Goal: Task Accomplishment & Management: Use online tool/utility

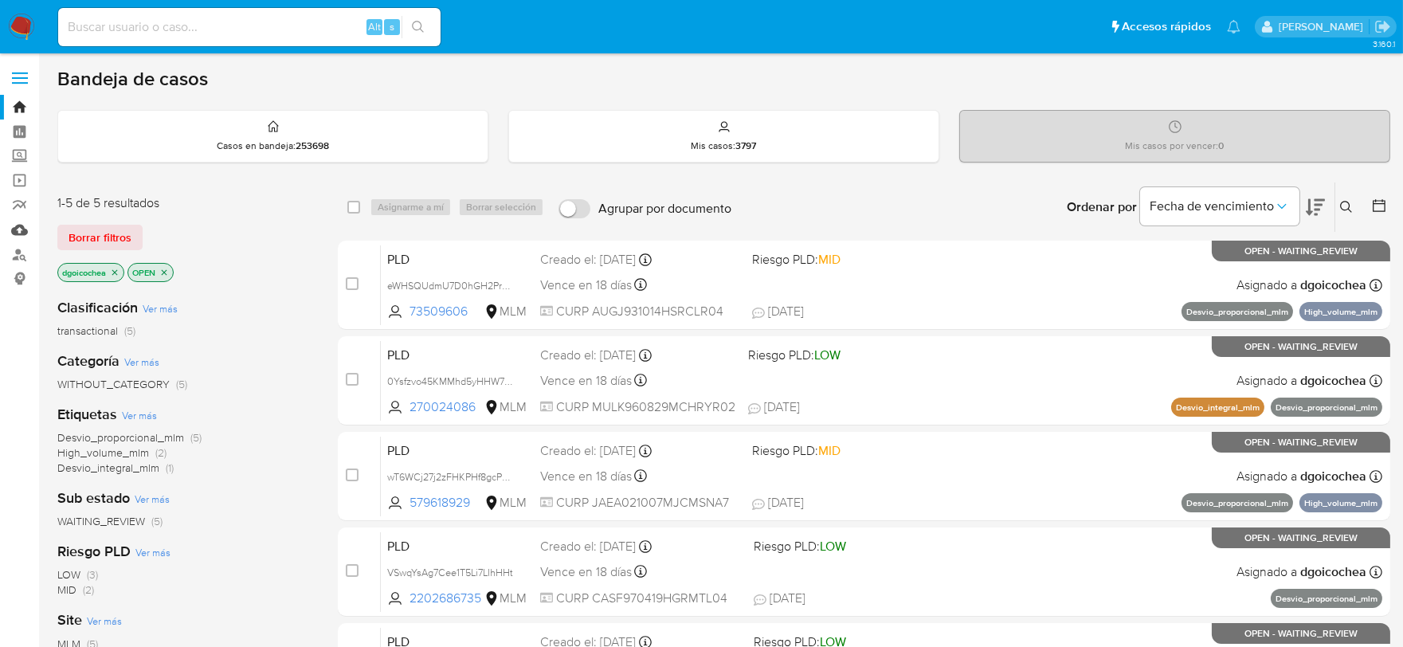
click at [22, 231] on link "Mulan" at bounding box center [95, 229] width 190 height 25
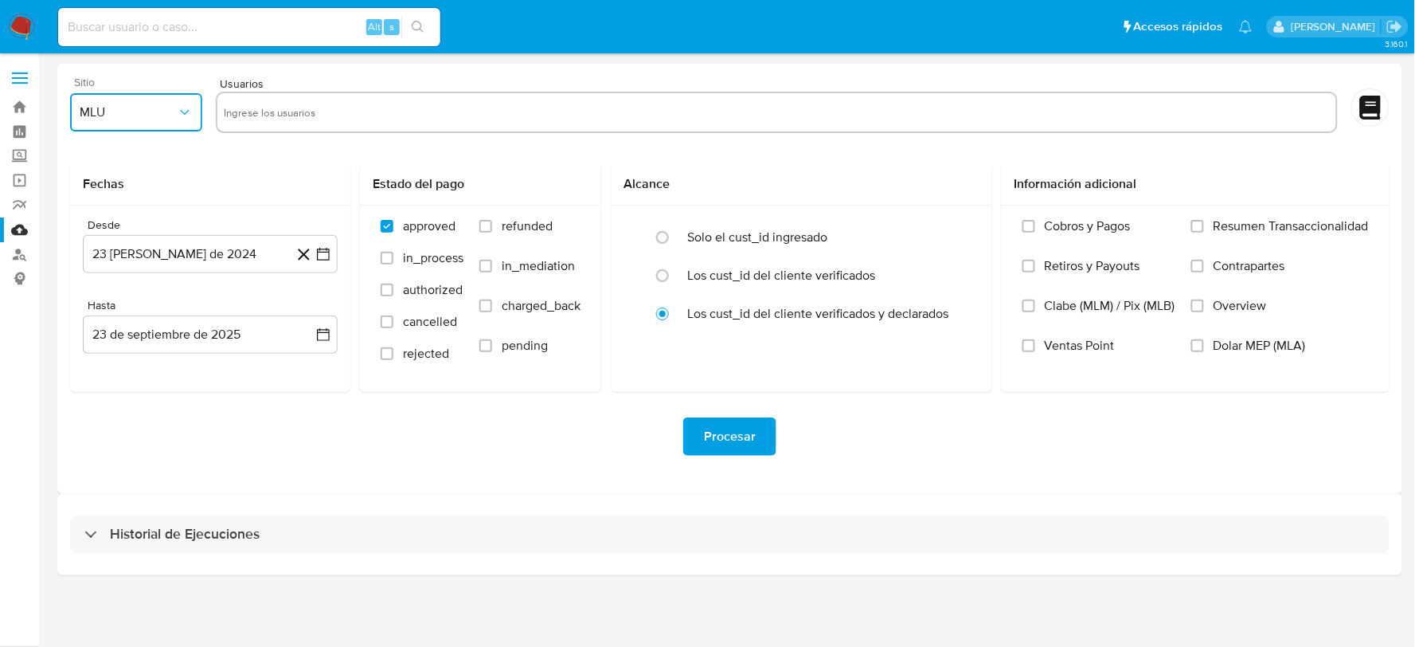
click at [145, 105] on span "MLU" at bounding box center [128, 112] width 97 height 16
click at [104, 340] on span "MLM" at bounding box center [93, 347] width 27 height 16
click at [362, 110] on input "text" at bounding box center [777, 112] width 1106 height 25
type input "684091907, 201211486, 1299152285, 1415697729, 2305381505, 1827914899, 222245783…"
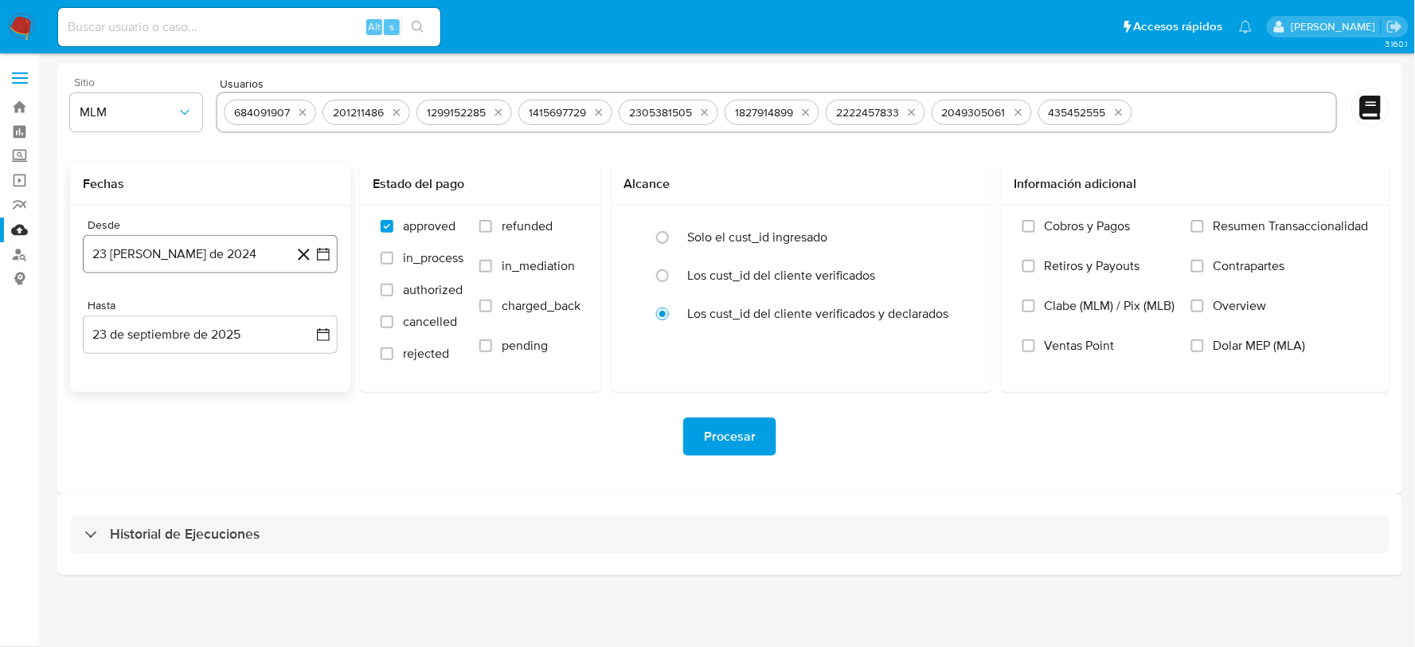
click at [241, 256] on button "23 de agosto de 2024" at bounding box center [210, 254] width 255 height 38
click at [306, 311] on icon "Mes siguiente" at bounding box center [309, 311] width 19 height 19
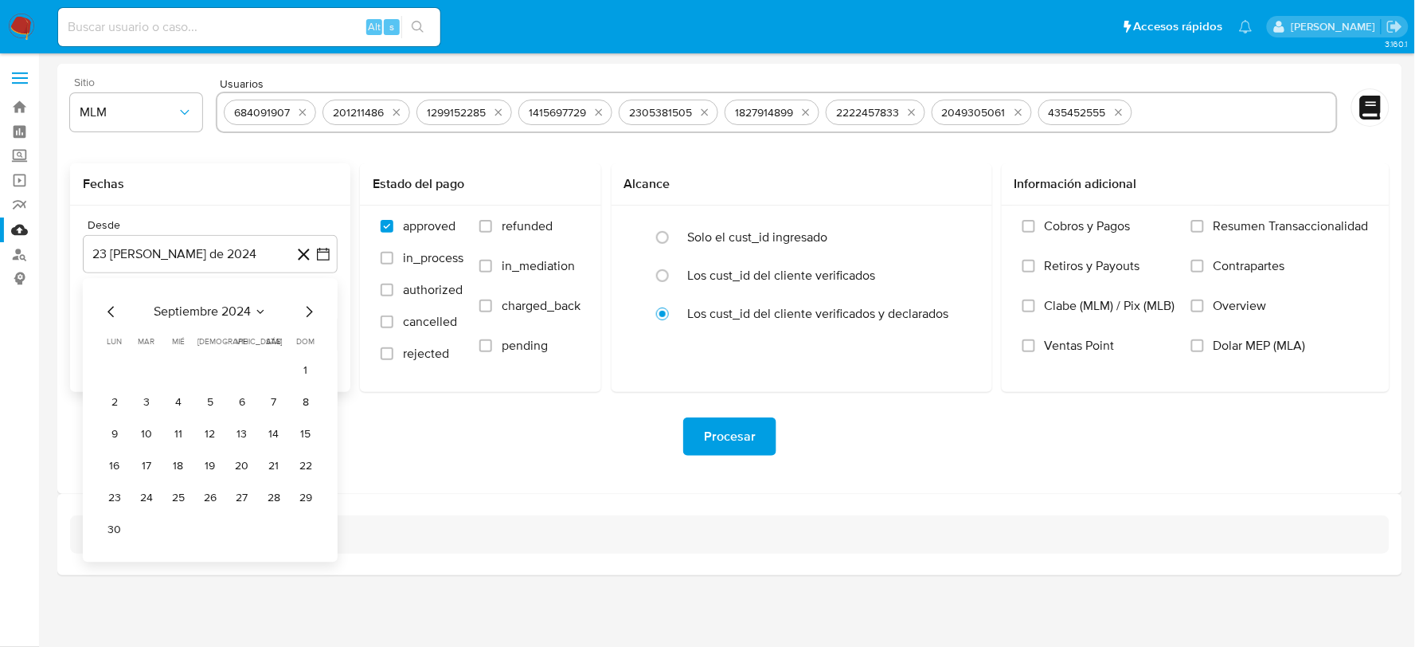
click at [306, 311] on icon "Mes siguiente" at bounding box center [309, 311] width 19 height 19
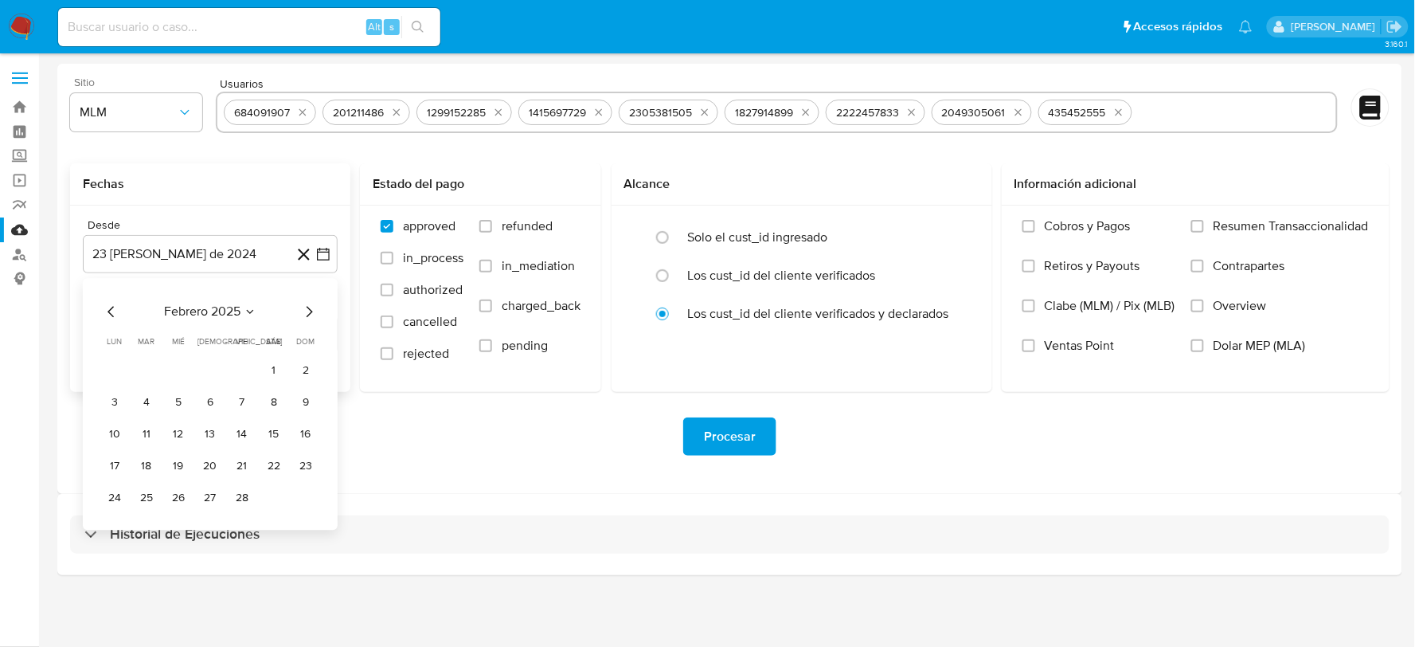
click at [306, 311] on icon "Mes siguiente" at bounding box center [309, 311] width 19 height 19
click at [209, 365] on button "1" at bounding box center [210, 370] width 25 height 25
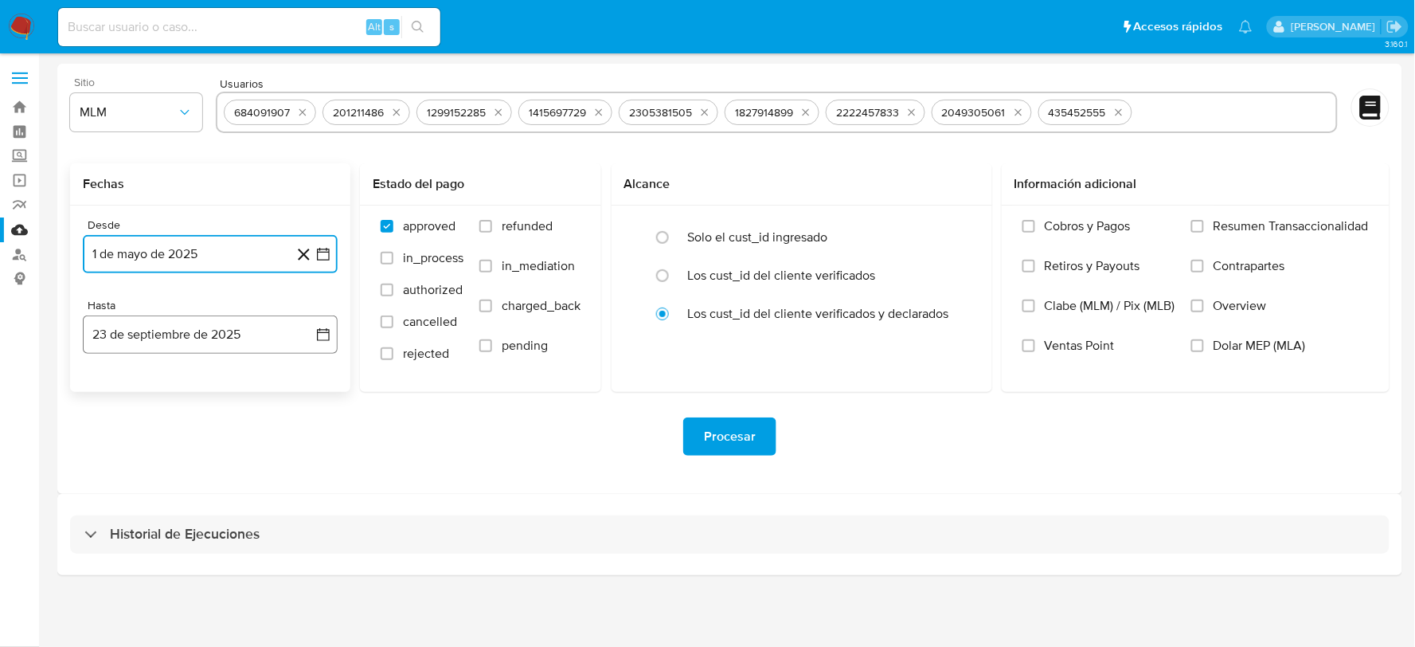
click at [256, 332] on button "23 de septiembre de 2025" at bounding box center [210, 334] width 255 height 38
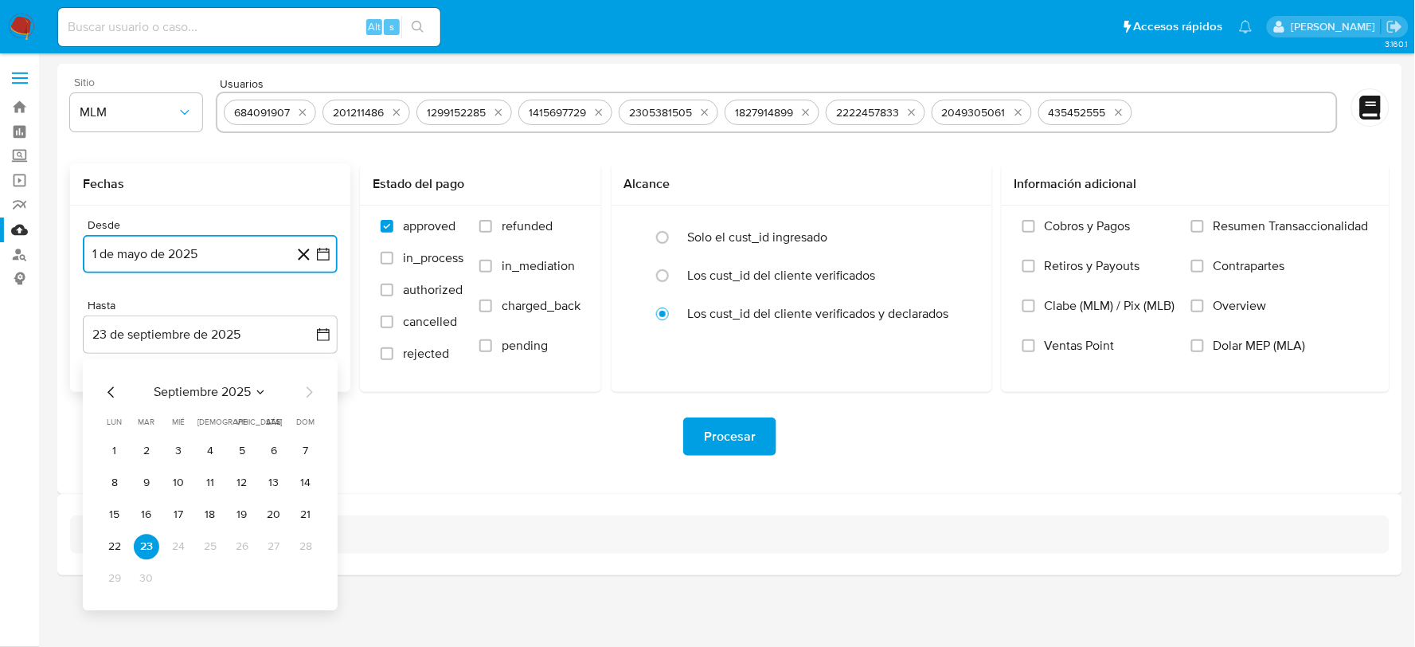
click at [112, 388] on icon "Mes anterior" at bounding box center [111, 391] width 6 height 11
click at [311, 391] on icon "Mes siguiente" at bounding box center [310, 391] width 6 height 11
click at [315, 571] on button "31" at bounding box center [305, 578] width 25 height 25
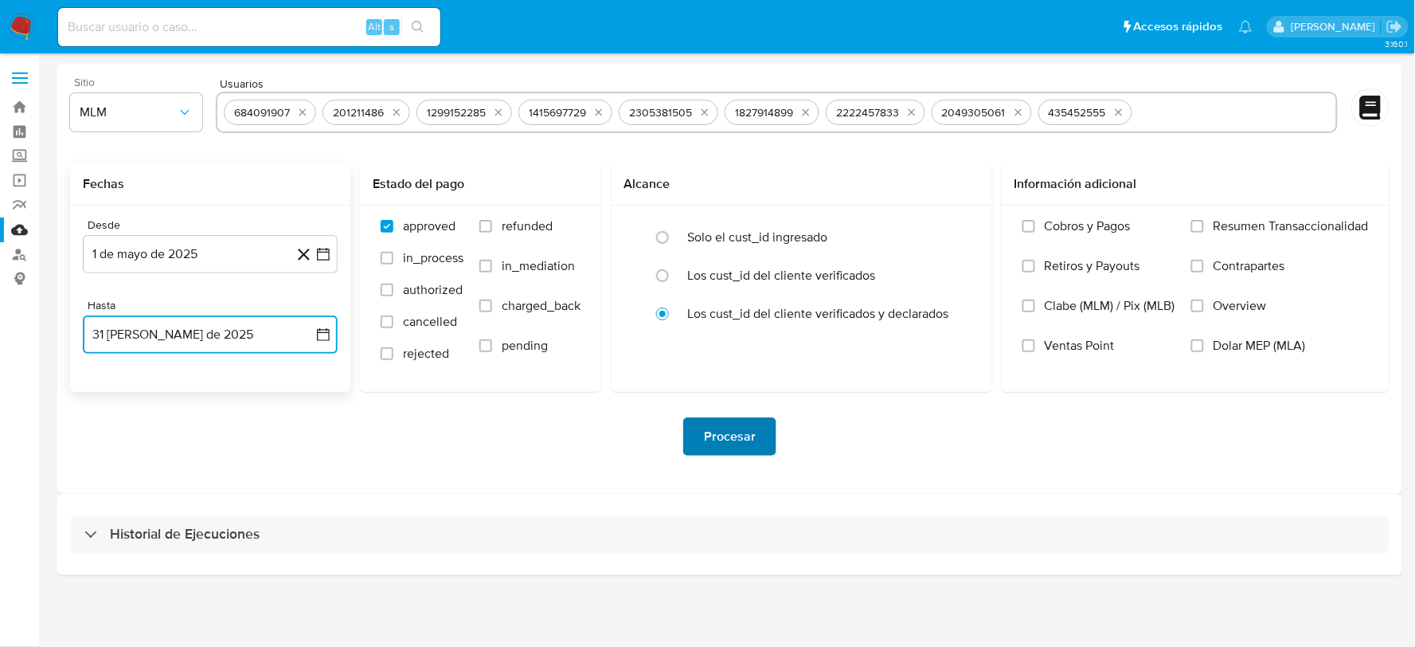
click at [703, 431] on button "Procesar" at bounding box center [729, 436] width 93 height 38
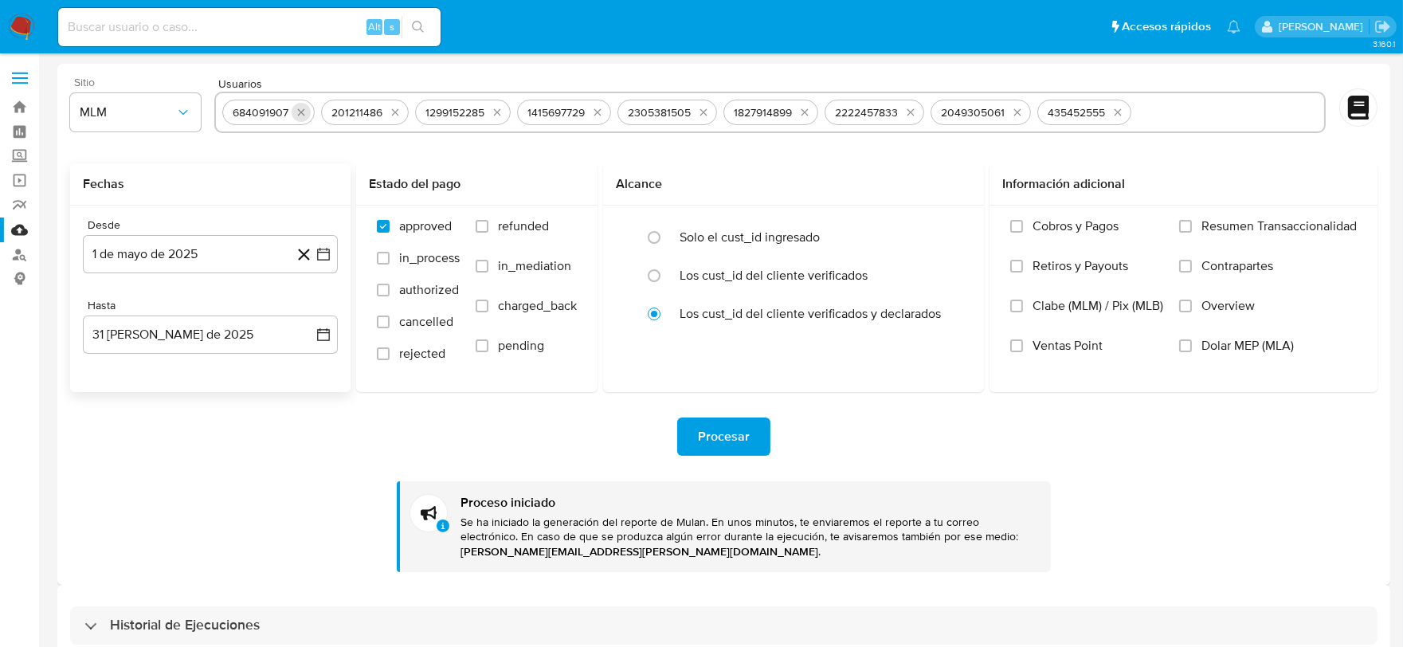
click at [299, 108] on icon "quitar 684091907" at bounding box center [301, 112] width 13 height 13
click at [299, 108] on icon "quitar 201211486" at bounding box center [296, 112] width 13 height 13
click at [299, 108] on icon "quitar 1299152285" at bounding box center [304, 112] width 13 height 13
click at [299, 108] on icon "quitar 1415697729" at bounding box center [302, 112] width 13 height 13
click at [299, 108] on button "quitar 2305381505" at bounding box center [308, 112] width 19 height 19
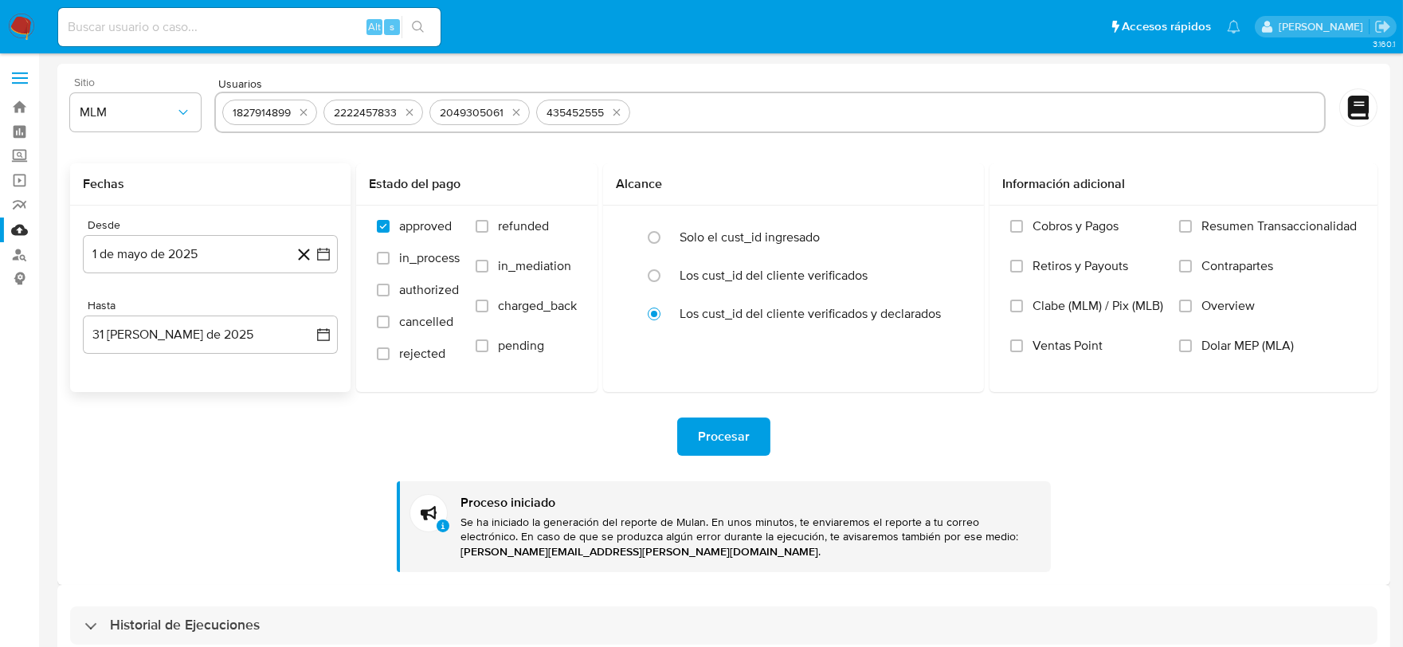
click at [299, 108] on icon "quitar 1827914899" at bounding box center [303, 112] width 13 height 13
click at [299, 108] on button "quitar 2222457833" at bounding box center [308, 112] width 19 height 19
click at [300, 108] on button "quitar 2049305061" at bounding box center [309, 112] width 19 height 19
click at [299, 108] on icon "quitar 435452555" at bounding box center [302, 112] width 13 height 13
click at [299, 109] on input "text" at bounding box center [769, 112] width 1095 height 25
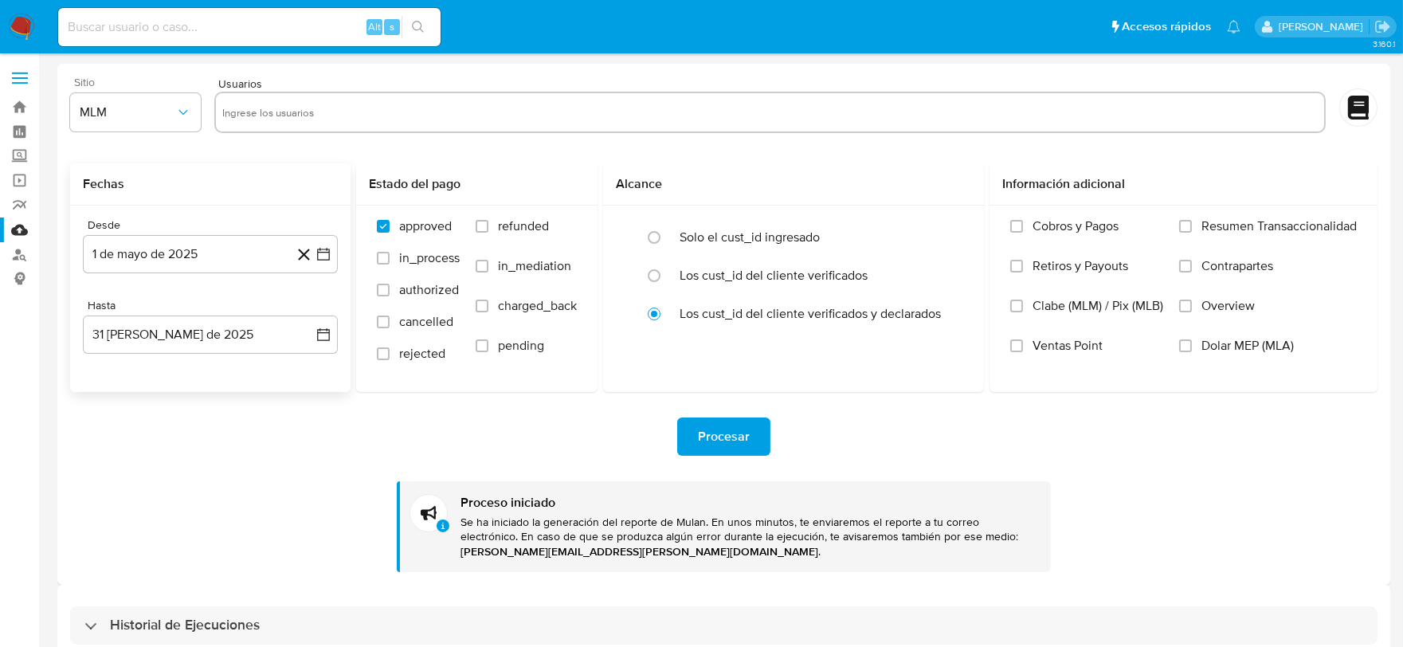
paste input "1171379024, 36497848, 252119659, 404551255, 1305421186, 311673450, 1361953783, …"
type input "1171379024, 36497848, 252119659, 404551255, 1305421186, 311673450, 1361953783, …"
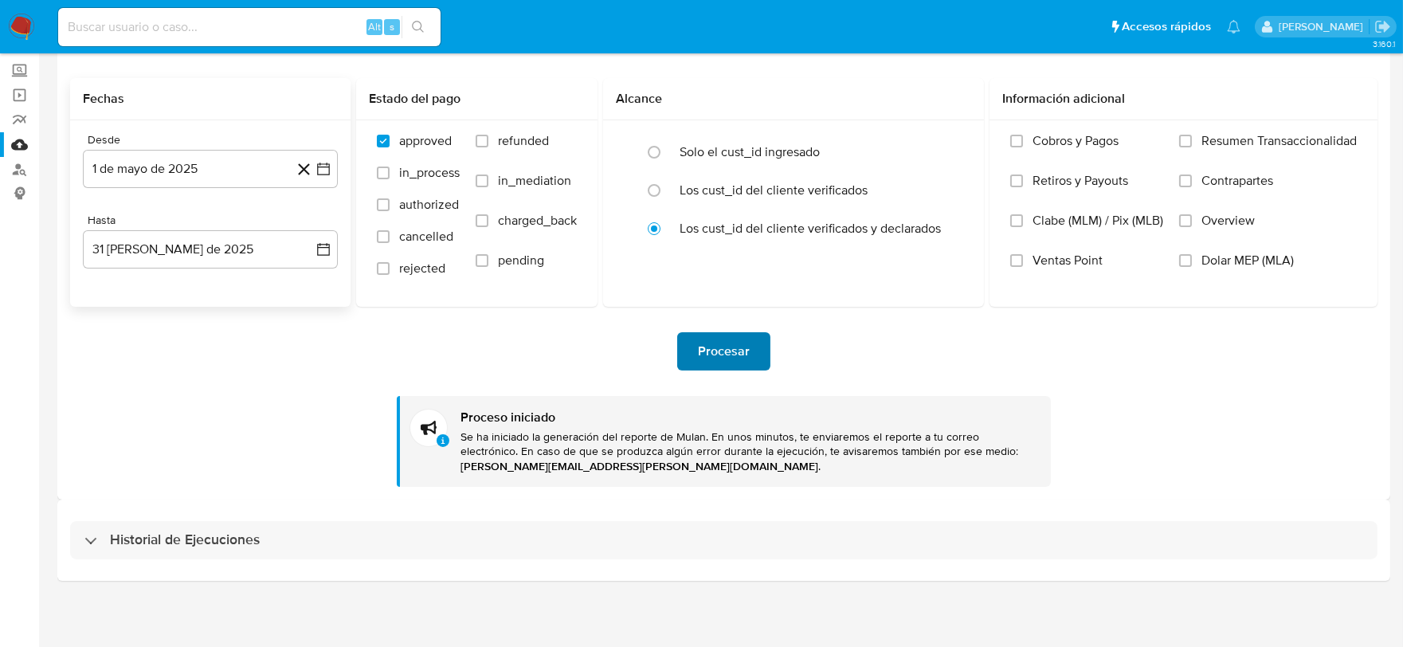
scroll to position [86, 0]
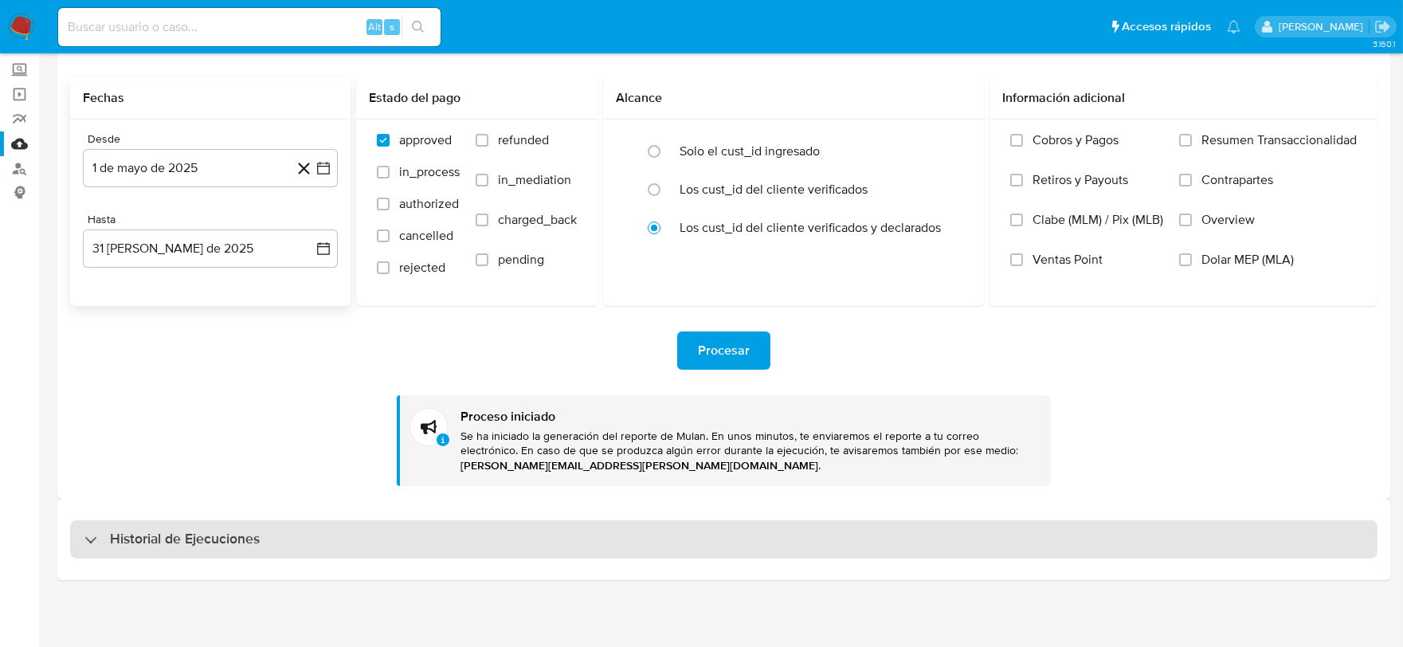
click at [101, 539] on div "Historial de Ejecuciones" at bounding box center [171, 539] width 175 height 19
select select "10"
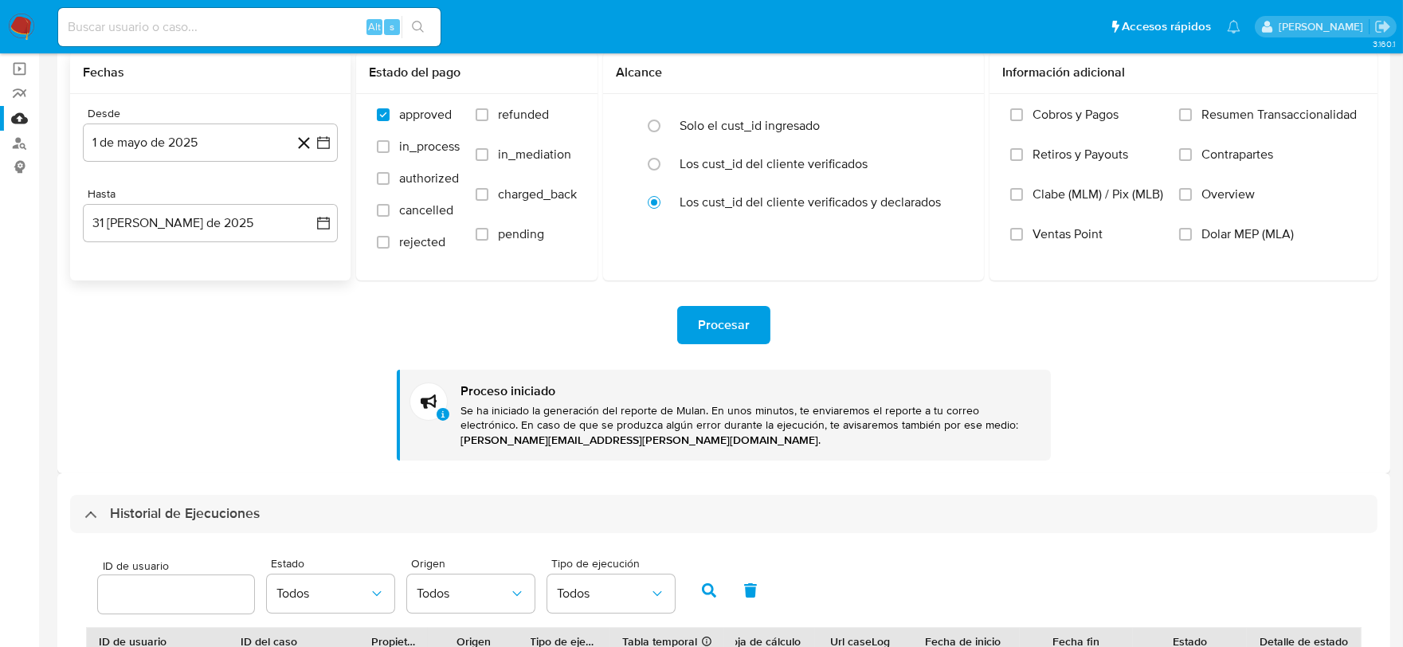
scroll to position [88, 0]
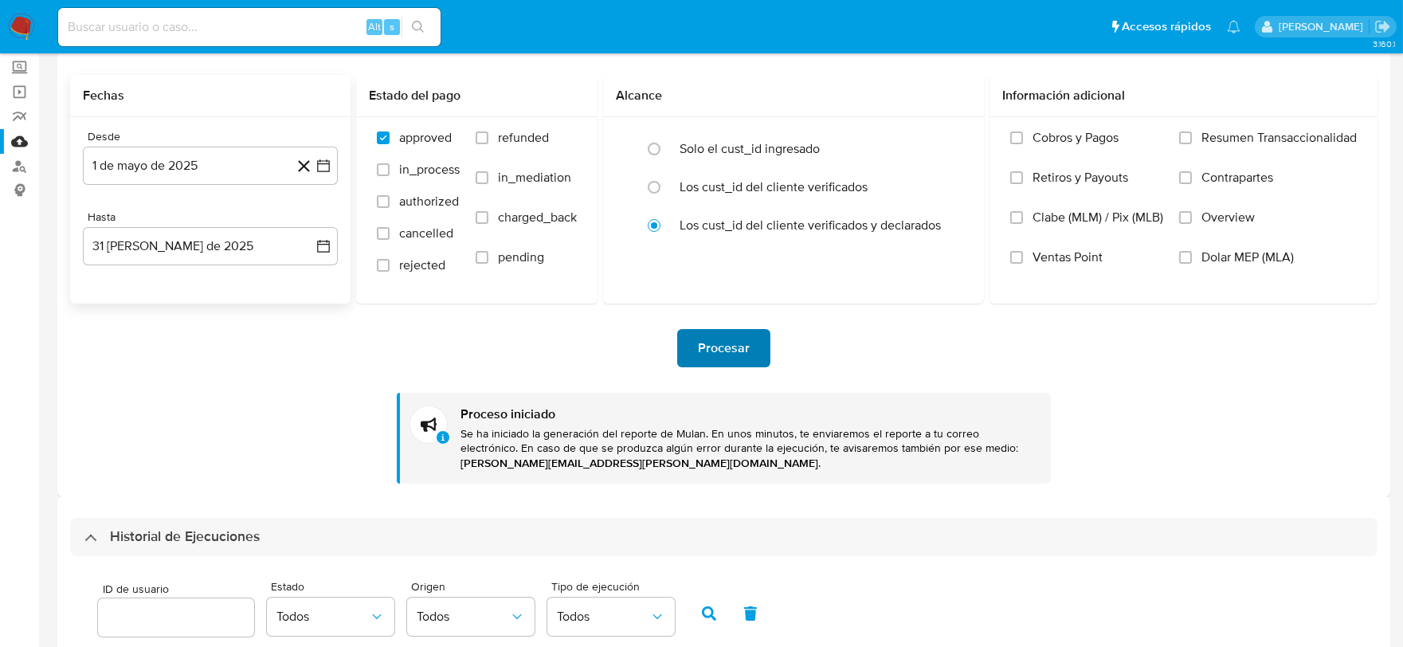
click at [752, 351] on button "Procesar" at bounding box center [723, 348] width 93 height 38
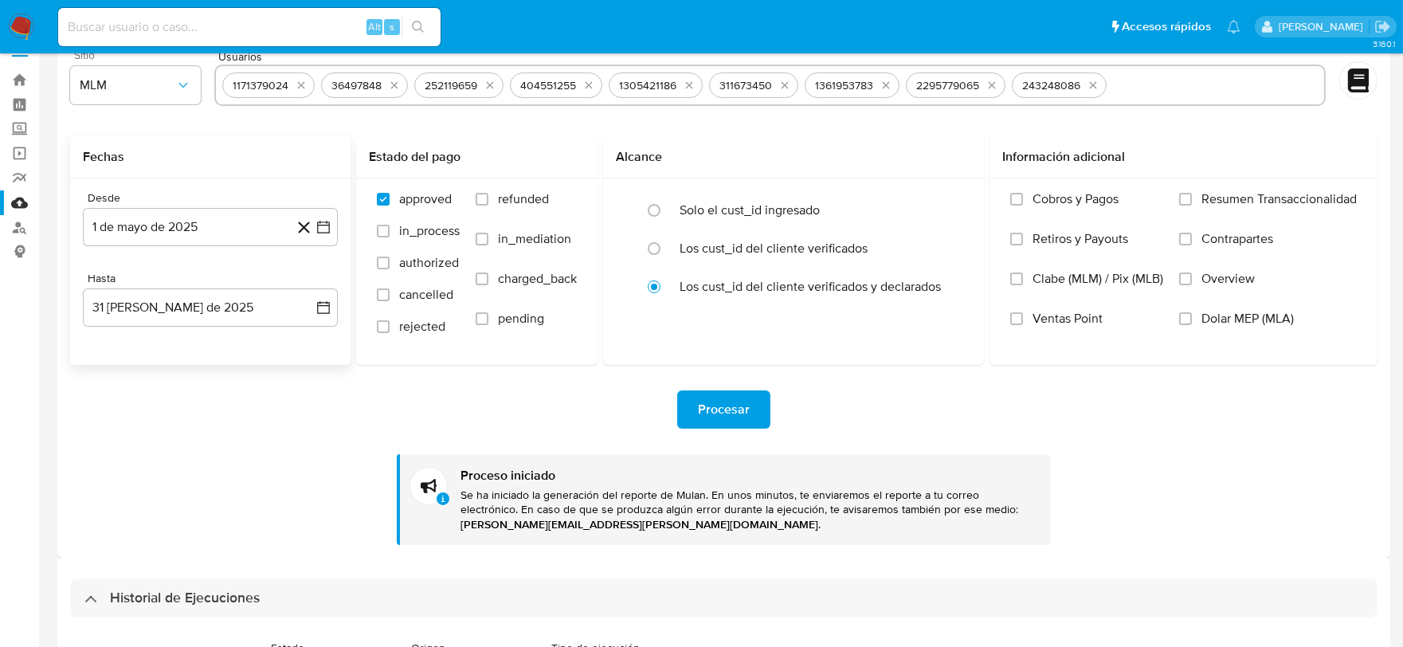
scroll to position [0, 0]
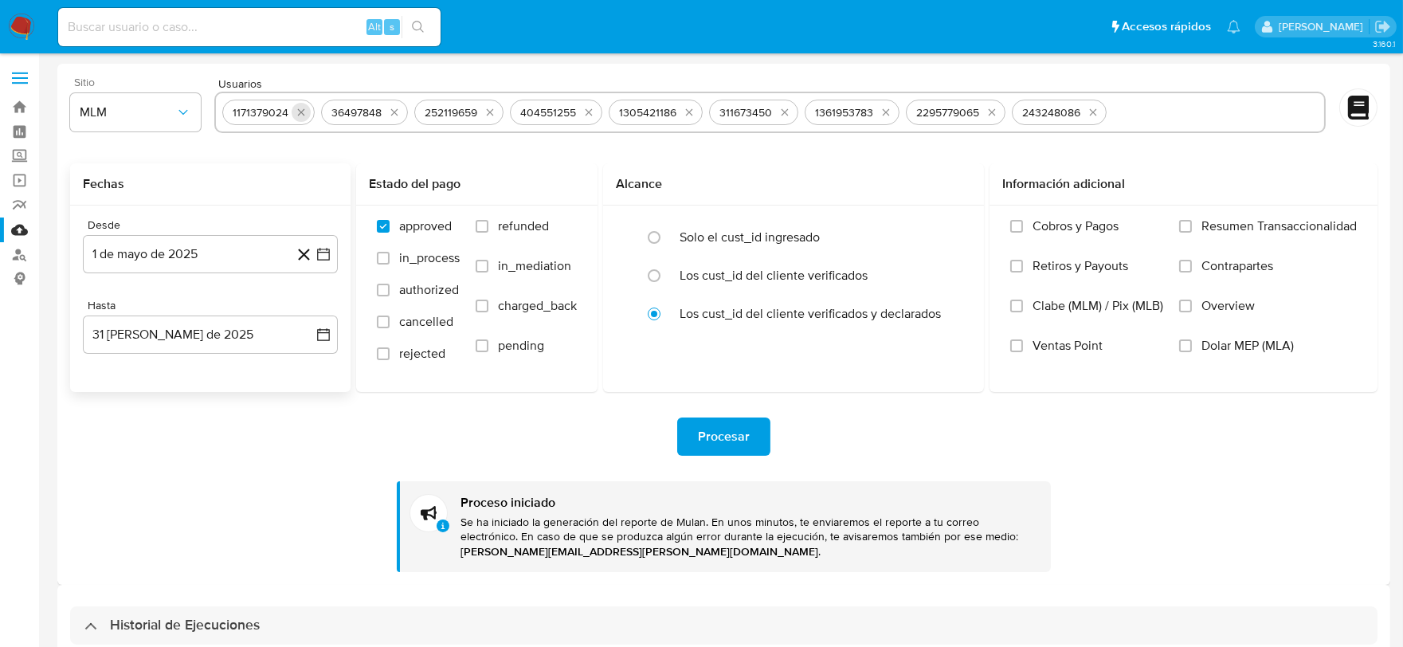
click at [300, 109] on icon "quitar 1171379024" at bounding box center [301, 112] width 13 height 13
click at [300, 109] on icon "quitar 36497848" at bounding box center [295, 112] width 13 height 13
click at [388, 109] on icon "quitar 252119659" at bounding box center [391, 112] width 7 height 7
click at [300, 109] on icon "quitar 404551255" at bounding box center [301, 112] width 13 height 13
click at [300, 109] on icon "quitar 1305421186" at bounding box center [303, 112] width 7 height 7
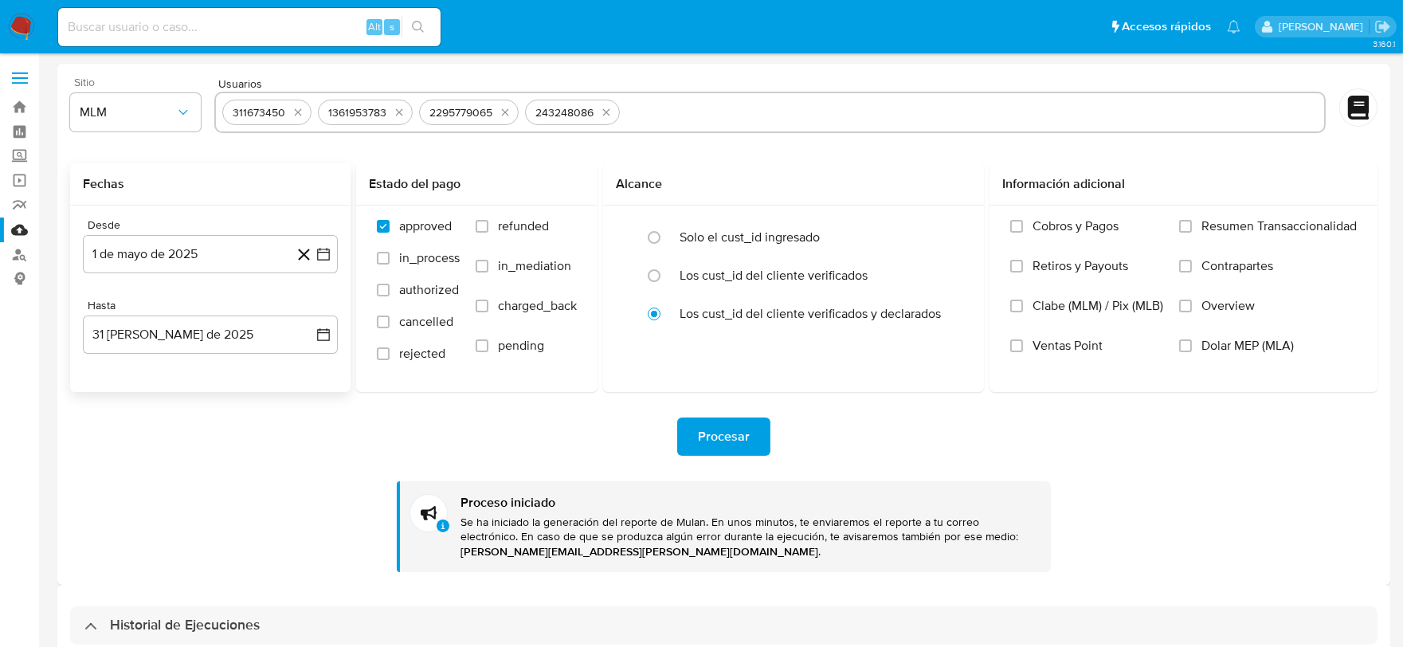
click at [300, 109] on icon "quitar 311673450" at bounding box center [298, 112] width 13 height 13
click at [300, 109] on icon "quitar 1361953783" at bounding box center [303, 112] width 13 height 13
click at [300, 109] on button "quitar 2295779065" at bounding box center [308, 112] width 19 height 19
click at [300, 109] on icon "quitar 243248086" at bounding box center [303, 112] width 13 height 13
click at [305, 100] on input "text" at bounding box center [769, 112] width 1095 height 25
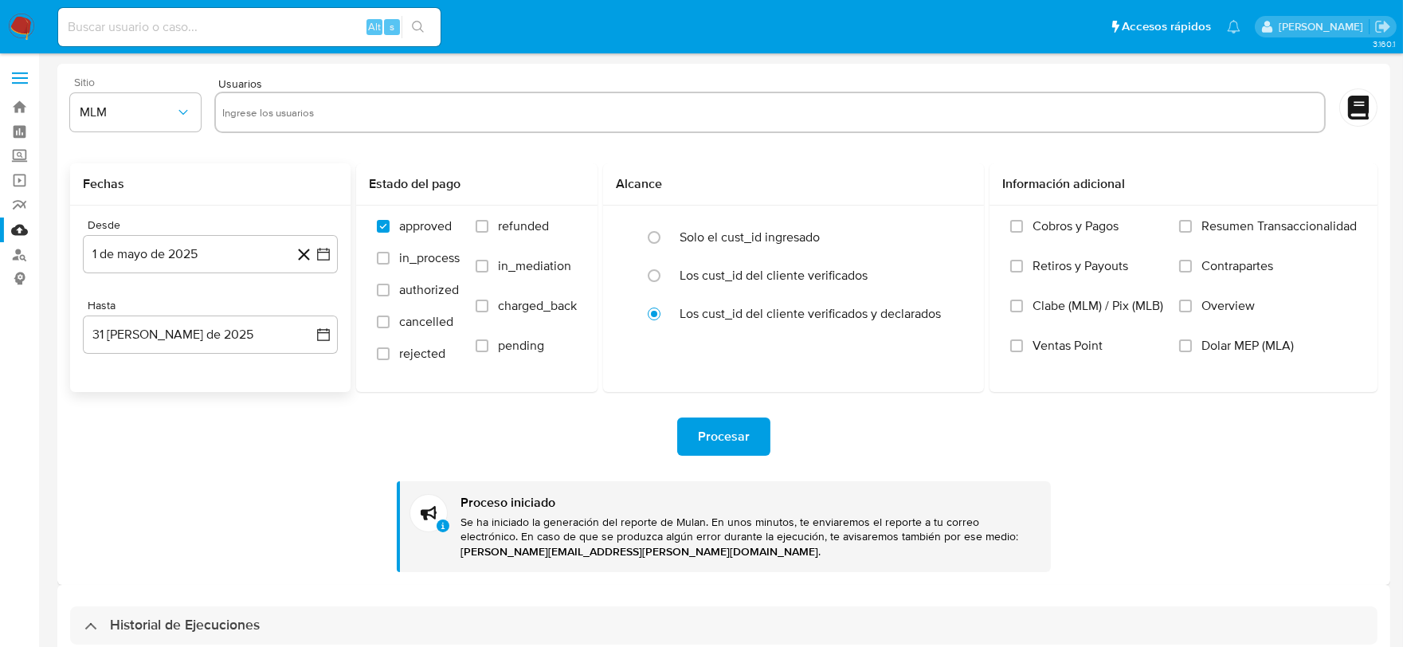
paste input "692916752, 2553121756, 2110491484, 2278845501, 494377325, 2510715785, 119867642…"
type input "692916752, 2553121756, 2110491484, 2278845501, 494377325, 2510715785, 119867642…"
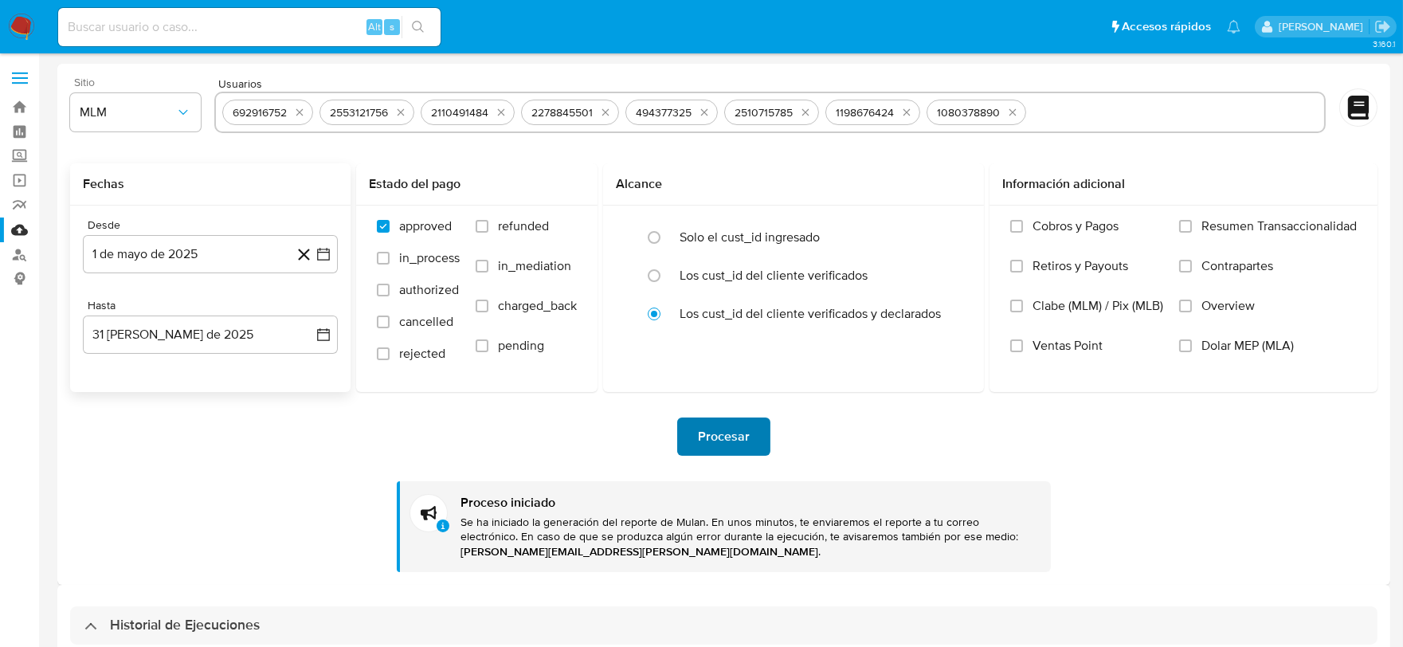
click at [734, 431] on span "Procesar" at bounding box center [724, 436] width 52 height 35
click at [301, 114] on icon "quitar 692916752" at bounding box center [299, 112] width 13 height 13
click at [301, 114] on icon "quitar 2553121756" at bounding box center [303, 112] width 7 height 7
click at [301, 114] on icon "quitar 2110491484" at bounding box center [302, 112] width 13 height 13
click at [301, 114] on icon "quitar 2278845501" at bounding box center [306, 112] width 13 height 13
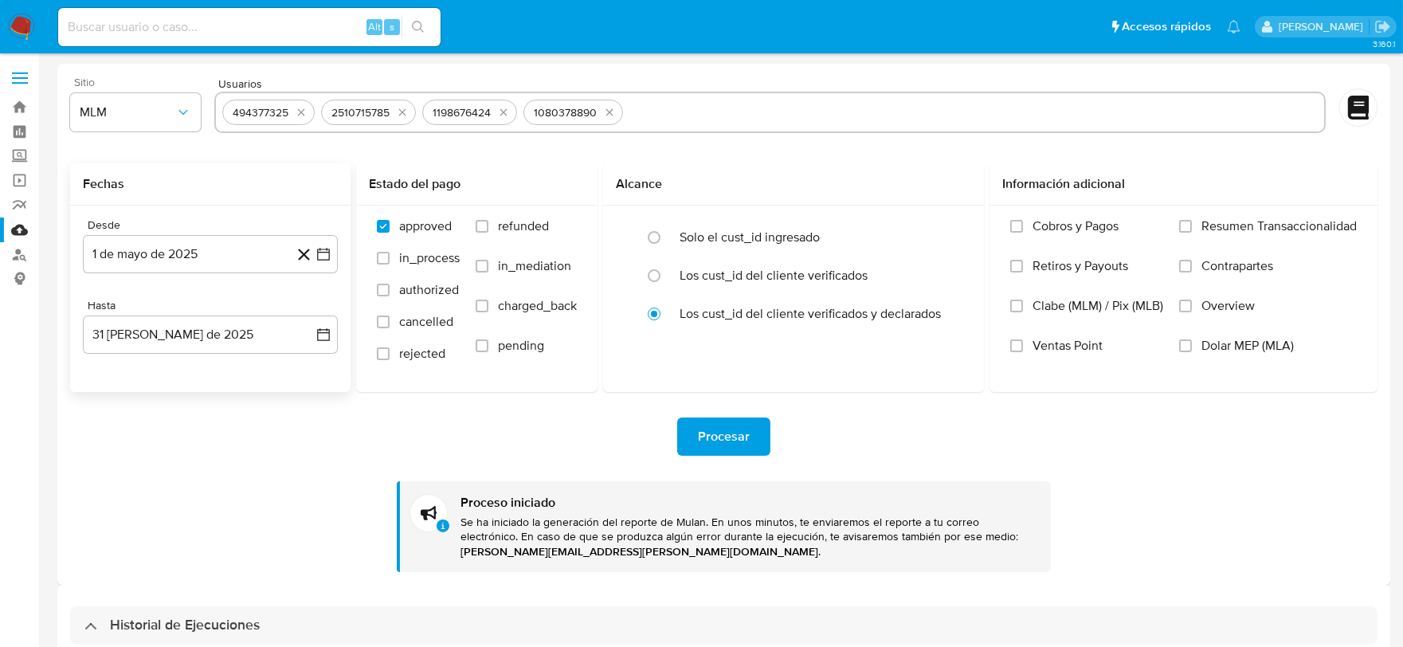
click at [301, 114] on icon "quitar 494377325" at bounding box center [301, 112] width 13 height 13
click at [301, 114] on icon "quitar 2510715785" at bounding box center [303, 112] width 13 height 13
click at [301, 114] on icon "quitar 1198676424" at bounding box center [303, 112] width 13 height 13
click at [302, 114] on icon "quitar 1080378890" at bounding box center [308, 112] width 13 height 13
click at [301, 114] on input "text" at bounding box center [769, 112] width 1095 height 25
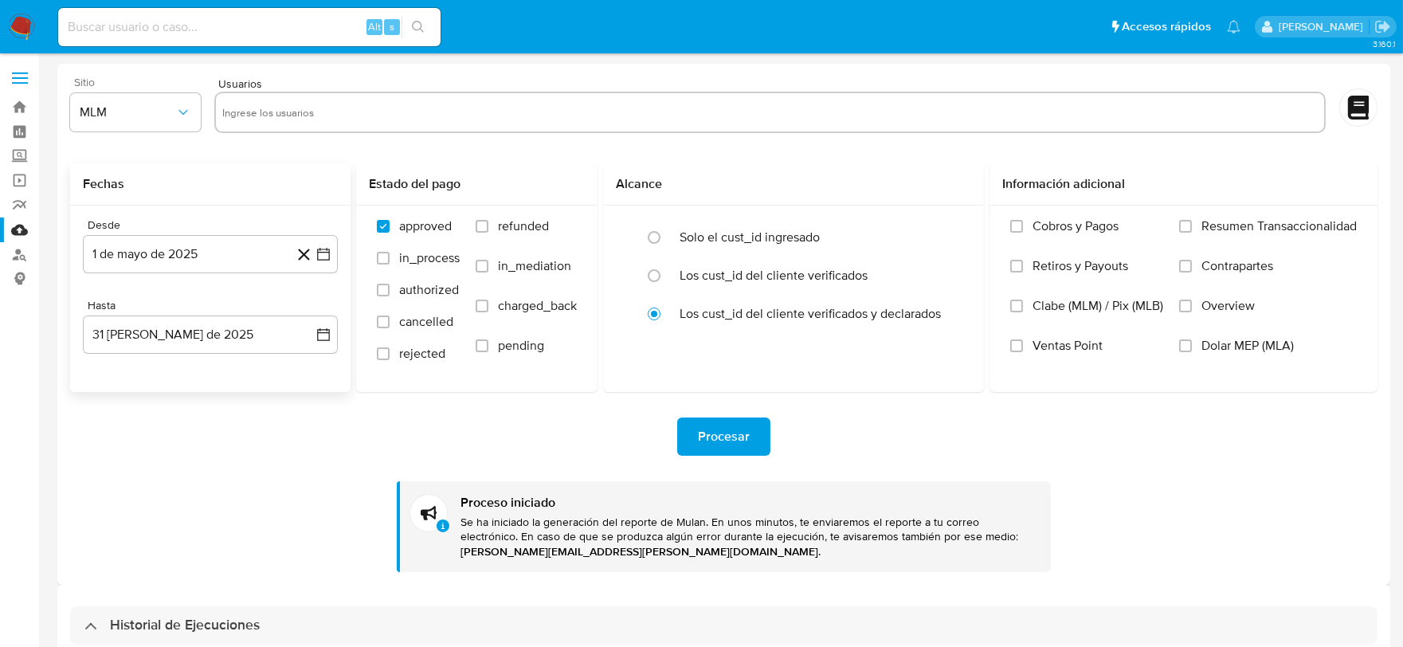
paste input "356334149, 2008530340, 2626243535, 2658018048, 271808472, 131885633, 794615869,…"
type input "356334149, 2008530340, 2626243535, 2658018048, 271808472, 131885633, 794615869,…"
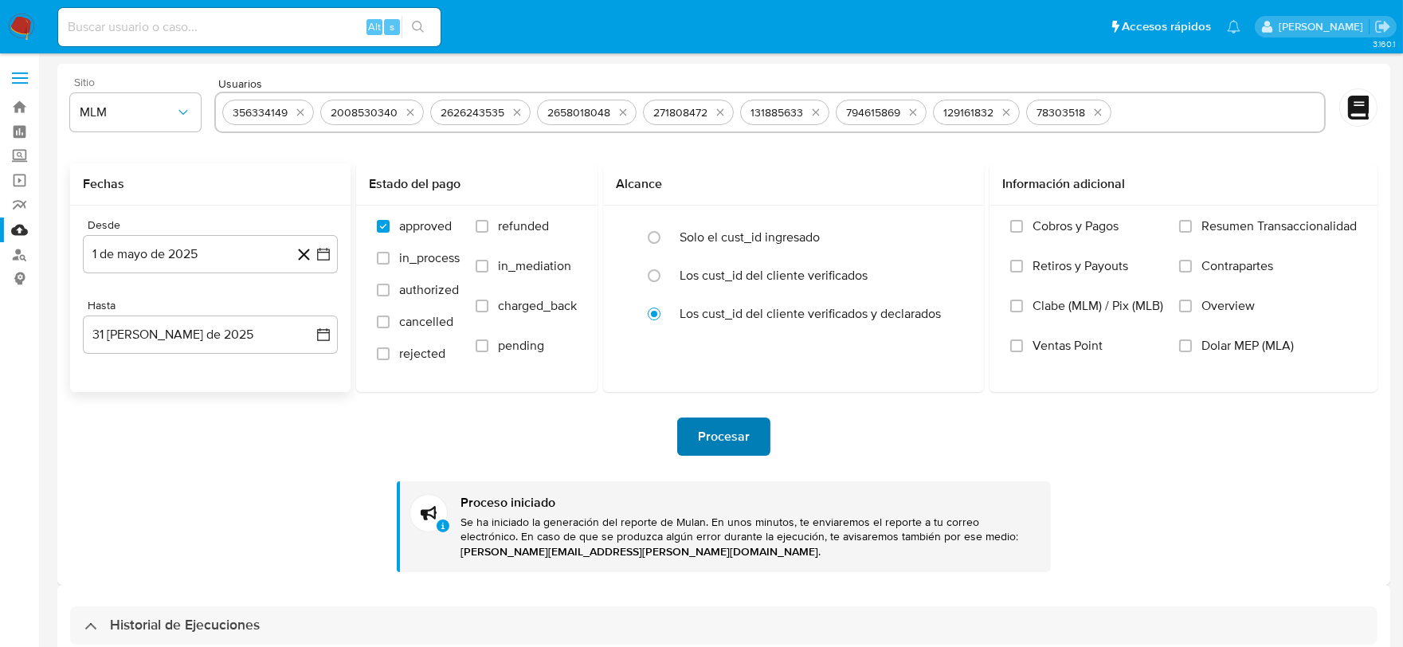
click at [733, 432] on span "Procesar" at bounding box center [724, 436] width 52 height 35
click at [299, 109] on icon "quitar 356334149" at bounding box center [300, 112] width 13 height 13
click at [299, 109] on div "2008530340" at bounding box center [266, 112] width 80 height 15
click at [307, 112] on icon "quitar 2008530340" at bounding box center [312, 112] width 13 height 13
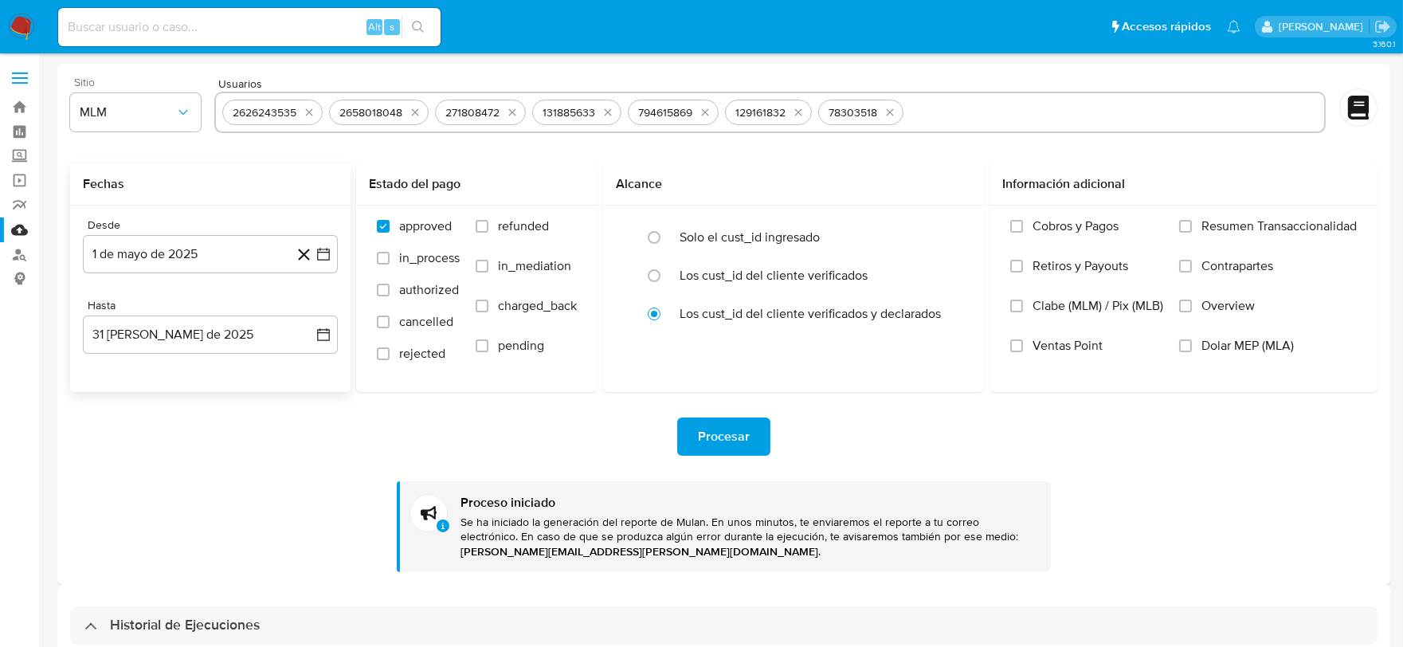
click at [307, 112] on icon "quitar 2626243535" at bounding box center [309, 112] width 7 height 7
click at [307, 112] on icon "quitar 2658018048" at bounding box center [308, 112] width 7 height 7
click at [307, 112] on button "quitar 271808472" at bounding box center [299, 112] width 19 height 19
click at [307, 112] on div "131885633" at bounding box center [266, 112] width 89 height 25
click at [303, 114] on icon "quitar 131885633" at bounding box center [298, 112] width 13 height 13
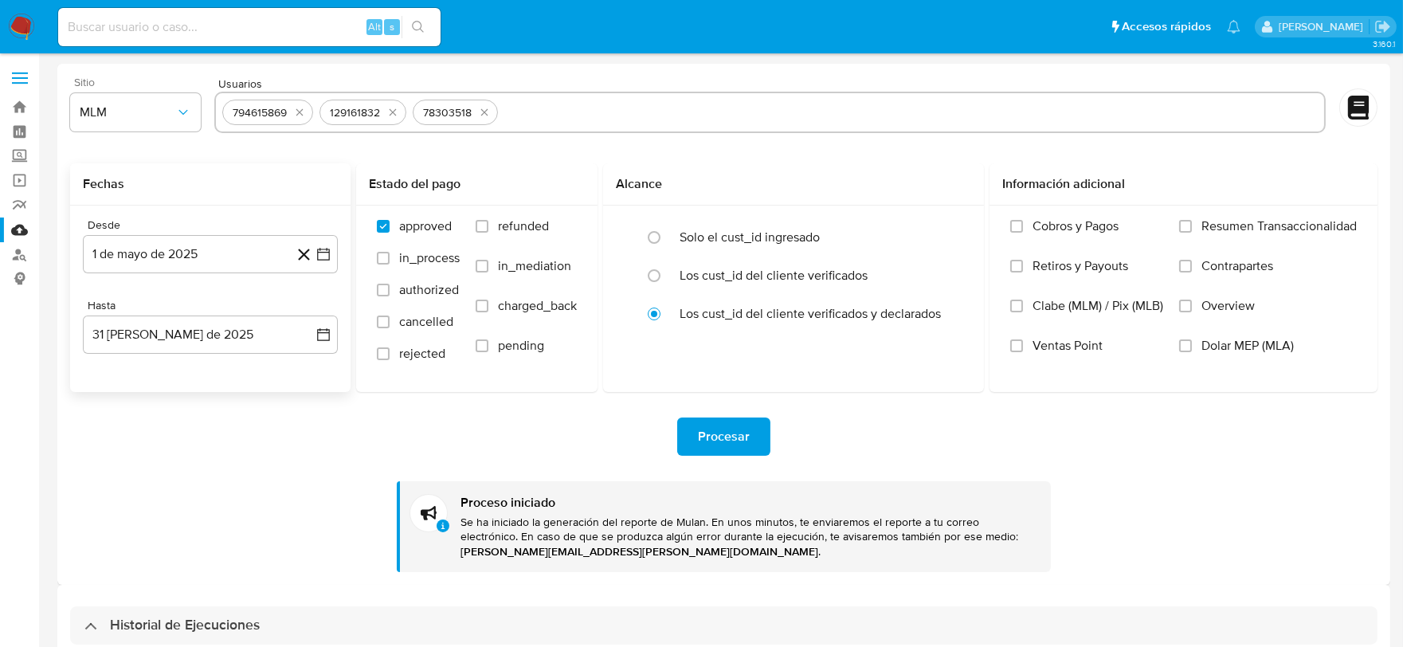
click at [303, 114] on icon "quitar 794615869" at bounding box center [299, 112] width 7 height 7
click at [303, 114] on button "quitar 129161832" at bounding box center [295, 112] width 19 height 19
click at [303, 114] on div "78303518" at bounding box center [264, 112] width 85 height 25
click at [293, 113] on icon "quitar 78303518" at bounding box center [294, 112] width 13 height 13
click at [293, 113] on input "text" at bounding box center [769, 112] width 1095 height 25
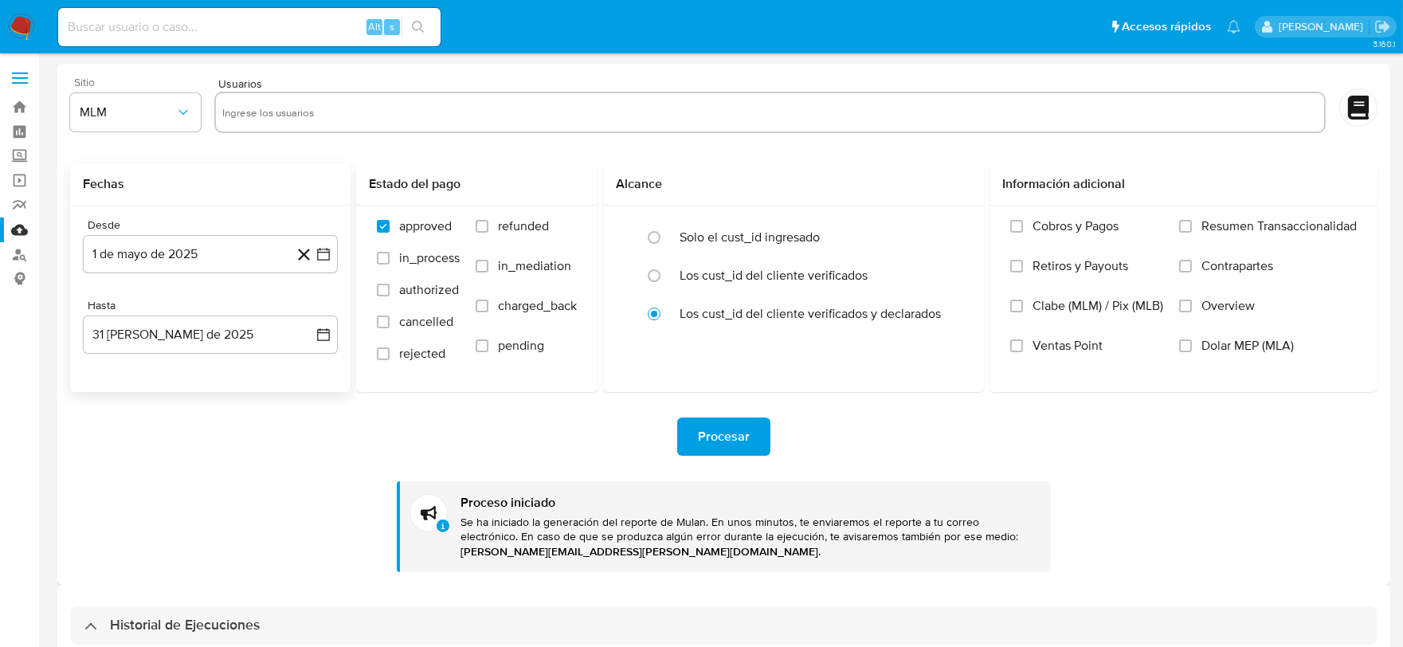
paste input "534122784, 2387481961, 2375421943, 2492366325, 1251450629, 804430897, 445816181…"
type input "534122784, 2387481961, 2375421943, 2492366325, 1251450629, 804430897, 445816181…"
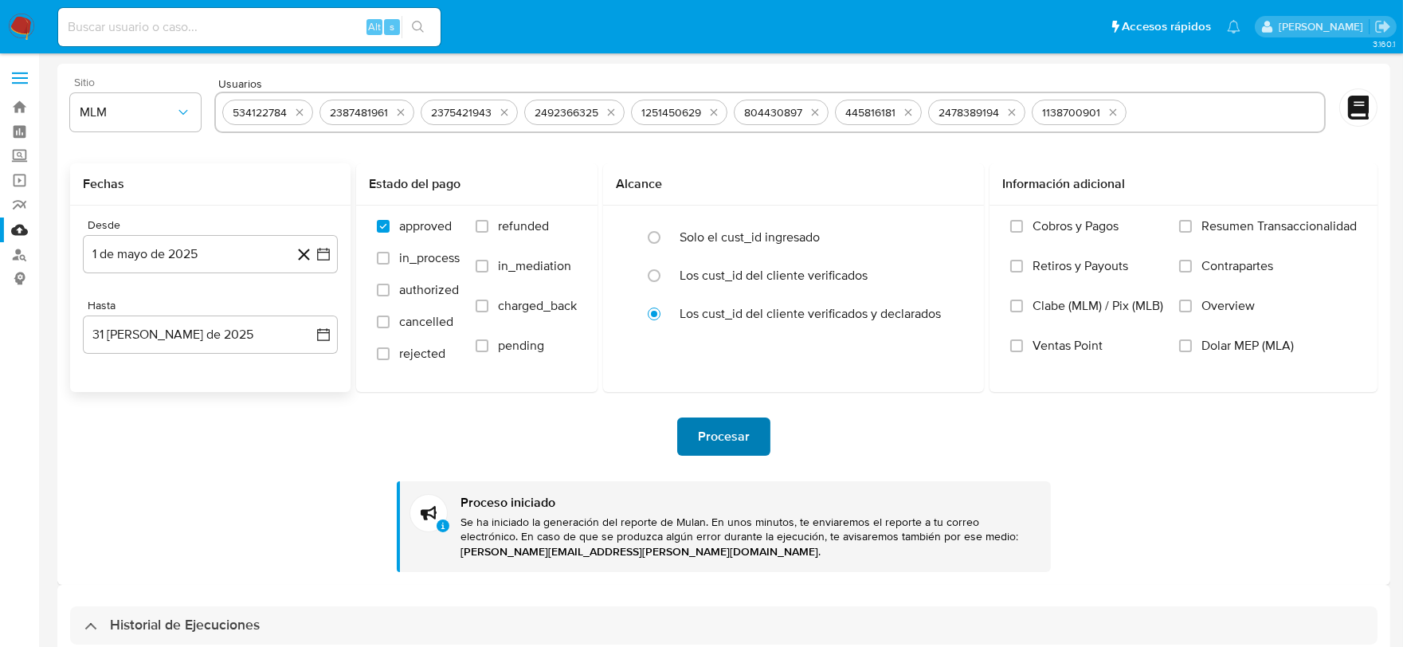
click at [718, 439] on span "Procesar" at bounding box center [724, 436] width 52 height 35
click at [300, 109] on icon "quitar 534122784" at bounding box center [299, 112] width 13 height 13
click at [300, 109] on icon "quitar 2387481961" at bounding box center [303, 112] width 13 height 13
click at [300, 109] on icon "quitar 2375421943" at bounding box center [306, 112] width 13 height 13
click at [300, 109] on button "quitar 2492366325" at bounding box center [309, 112] width 19 height 19
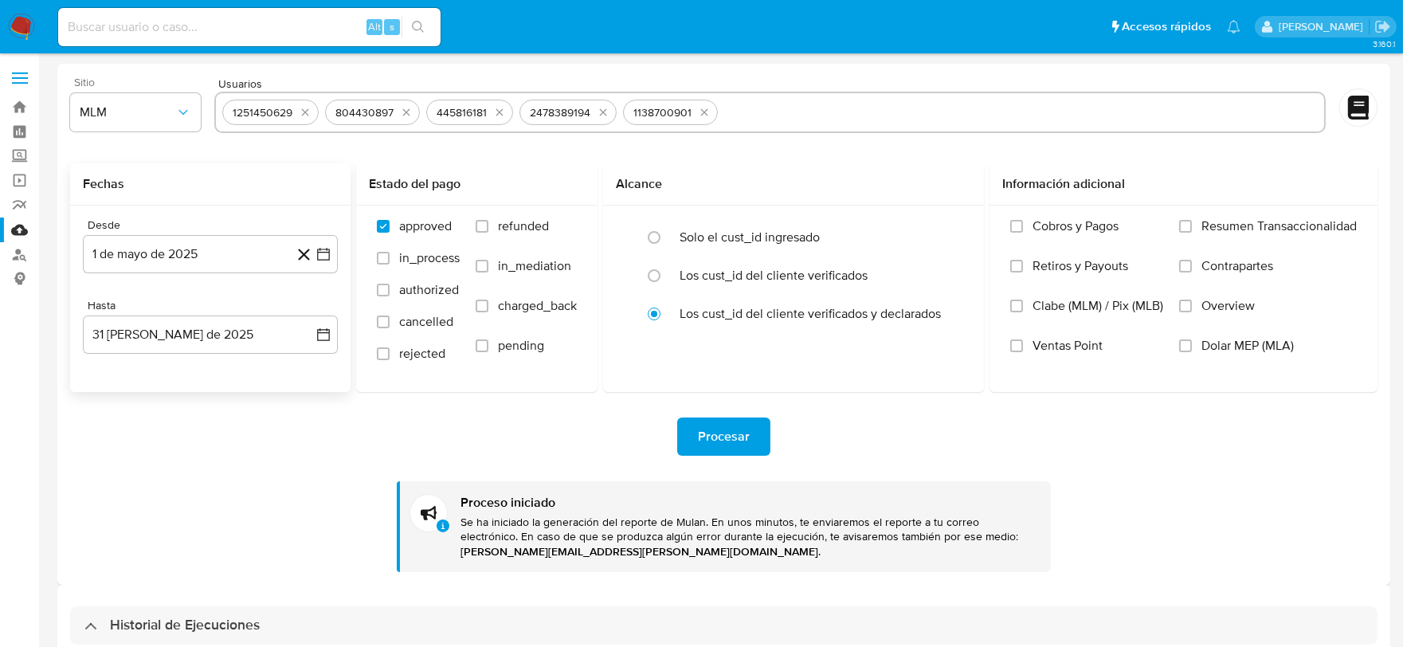
click at [300, 109] on icon "quitar 1251450629" at bounding box center [305, 112] width 13 height 13
click at [300, 109] on icon "quitar 804430897" at bounding box center [303, 112] width 7 height 7
click at [300, 109] on icon "quitar 445816181" at bounding box center [295, 112] width 13 height 13
click at [300, 109] on icon "quitar 2478389194" at bounding box center [306, 112] width 13 height 13
click at [300, 109] on icon "quitar 1138700901" at bounding box center [303, 112] width 7 height 7
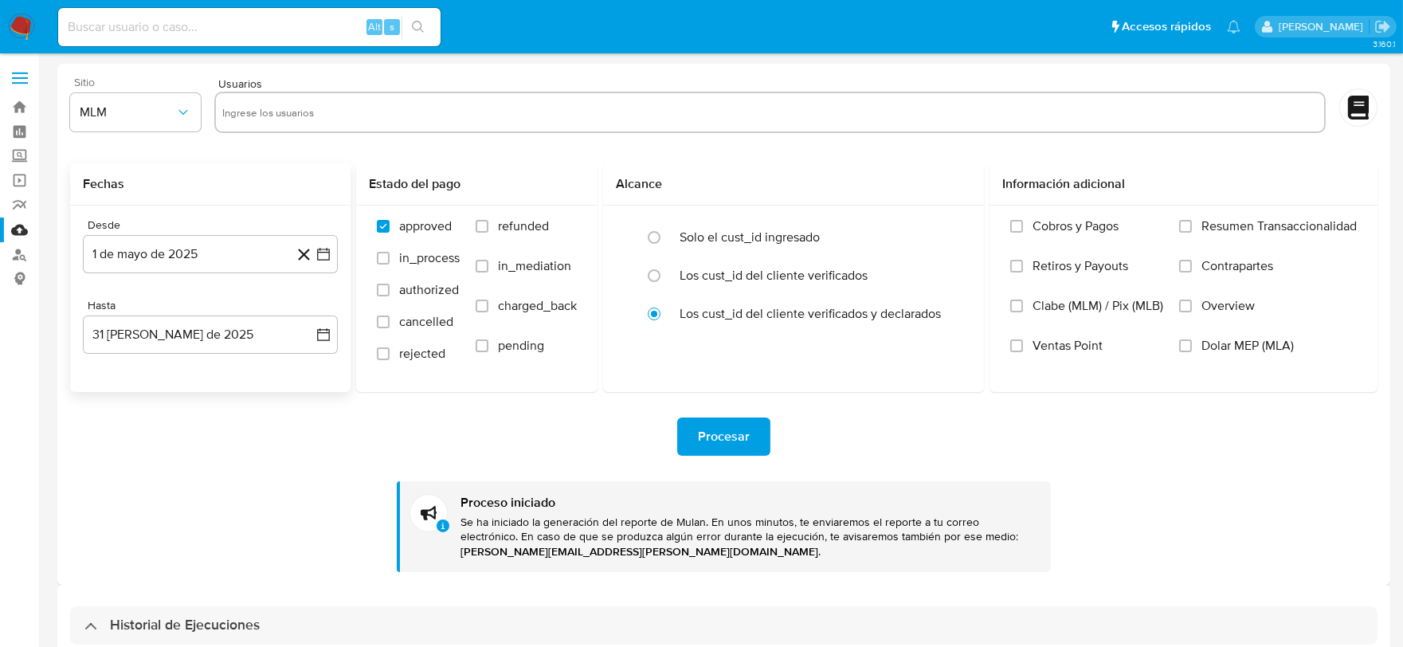
click at [289, 117] on input "text" at bounding box center [769, 112] width 1095 height 25
paste input "2659837518, 2653514988, 502055994, 485186039, 1178864352, 1569825718, 212050249…"
type input "2659837518, 2653514988, 502055994, 485186039, 1178864352, 1569825718, 212050249…"
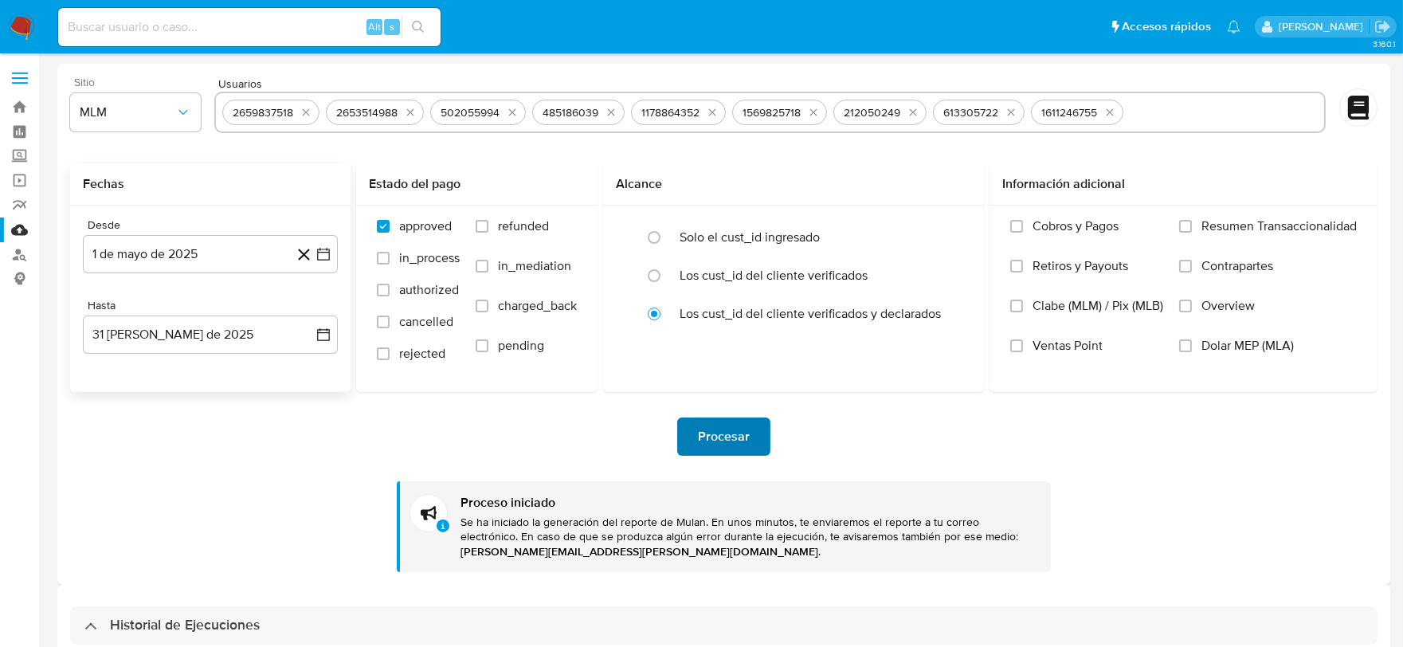
click at [712, 432] on span "Procesar" at bounding box center [724, 436] width 52 height 35
click at [313, 108] on button "quitar 2659837518" at bounding box center [305, 112] width 19 height 19
click at [313, 108] on button "quitar 2653514988" at bounding box center [306, 112] width 19 height 19
click at [313, 108] on div "502055994" at bounding box center [270, 112] width 96 height 25
click at [306, 109] on icon "quitar 502055994" at bounding box center [304, 112] width 7 height 7
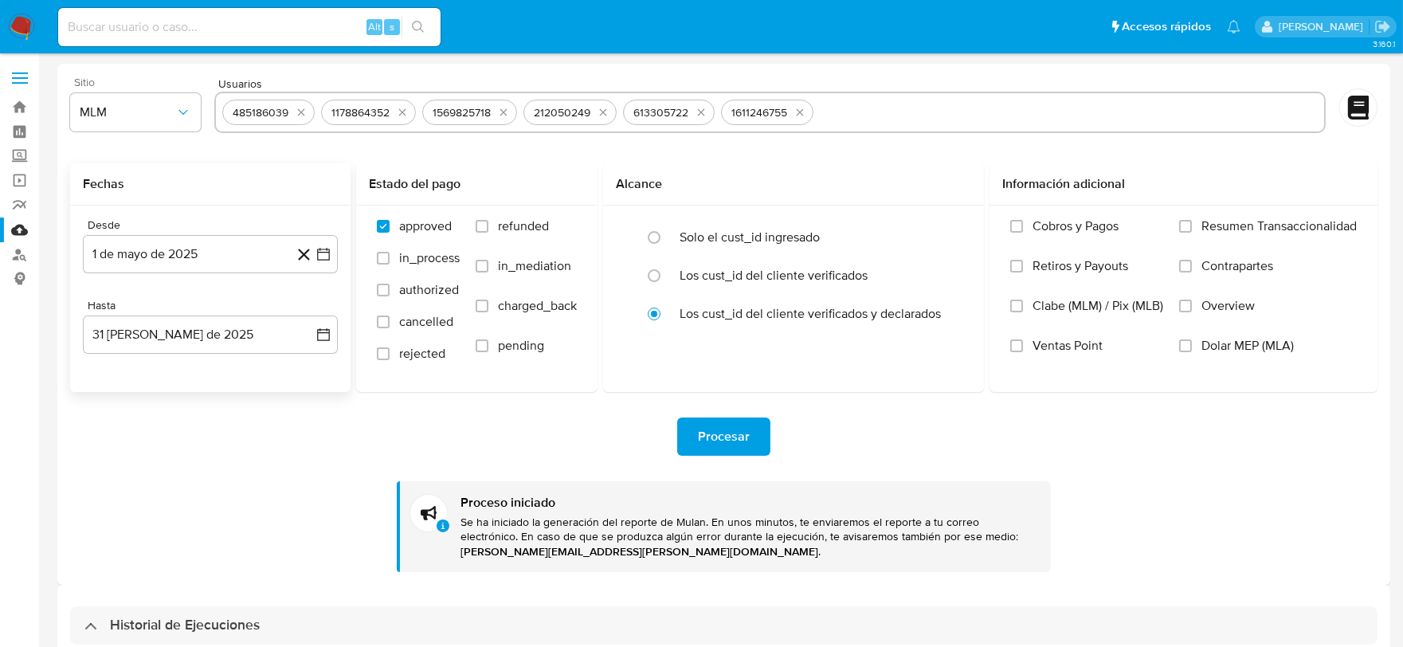
click at [306, 109] on icon "quitar 485186039" at bounding box center [301, 112] width 13 height 13
click at [306, 109] on icon "quitar 1178864352" at bounding box center [303, 112] width 13 height 13
click at [306, 109] on icon "quitar 1569825718" at bounding box center [303, 112] width 7 height 7
click at [306, 109] on icon "quitar 212050249" at bounding box center [302, 112] width 13 height 13
click at [306, 109] on button "quitar 613305722" at bounding box center [300, 112] width 19 height 19
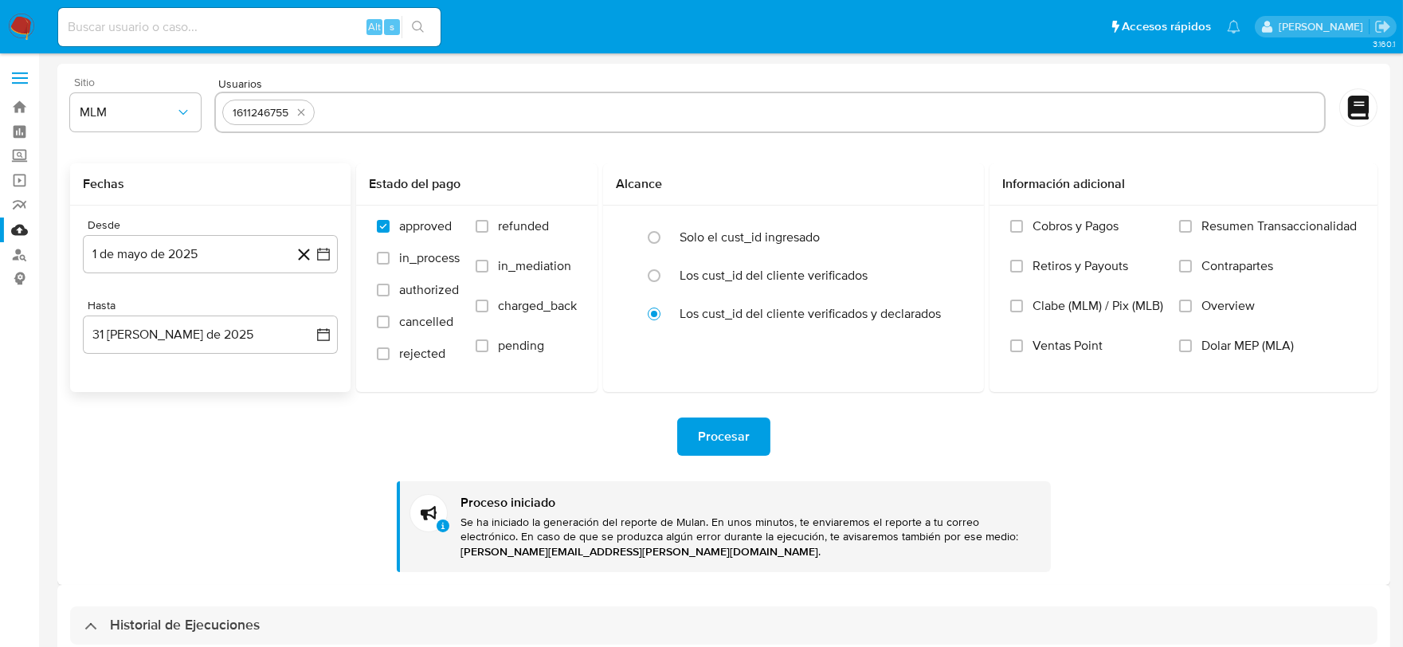
click at [306, 109] on icon "quitar 1611246755" at bounding box center [301, 112] width 13 height 13
click at [306, 109] on input "text" at bounding box center [769, 112] width 1095 height 25
paste input "274181885, 829549715, 2455176480, 99402795, 1315095704, 2576523, 1163085633"
type input "274181885, 829549715, 2455176480, 99402795, 1315095704, 2576523, 1163085633"
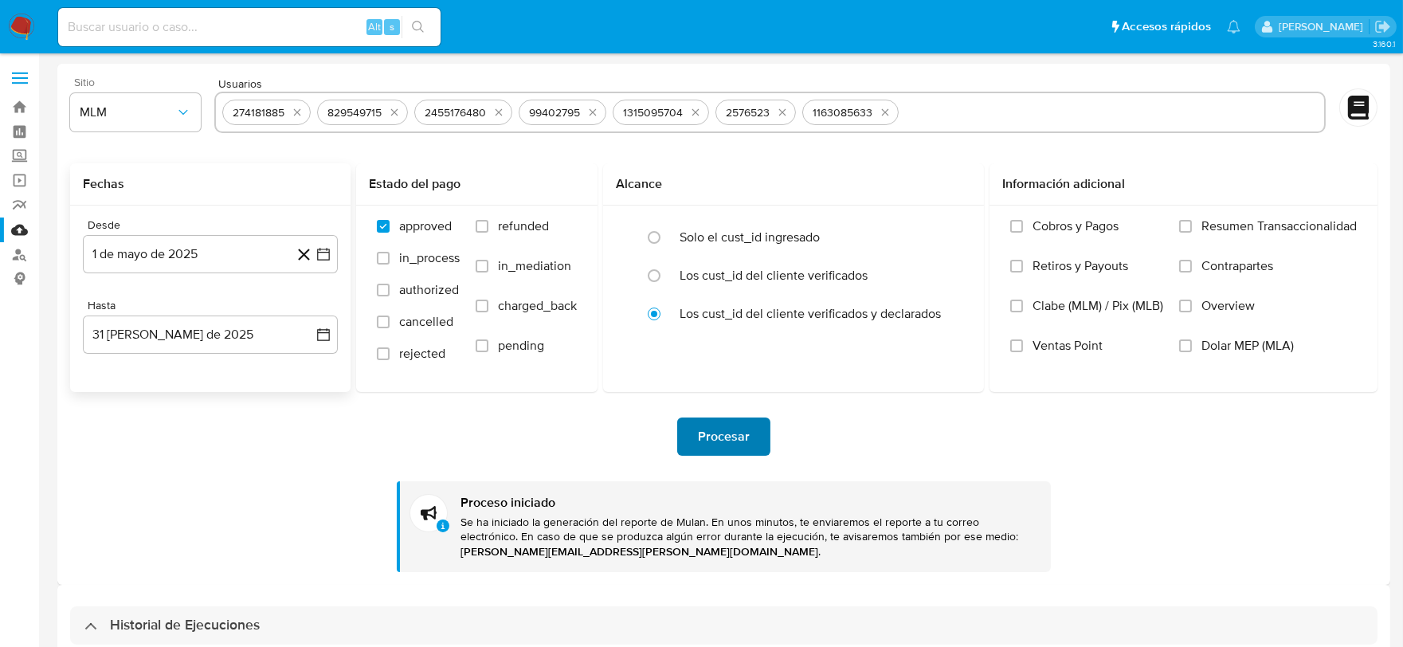
click at [719, 434] on span "Procesar" at bounding box center [724, 436] width 52 height 35
click at [148, 257] on button "1 de mayo de 2025" at bounding box center [210, 254] width 255 height 38
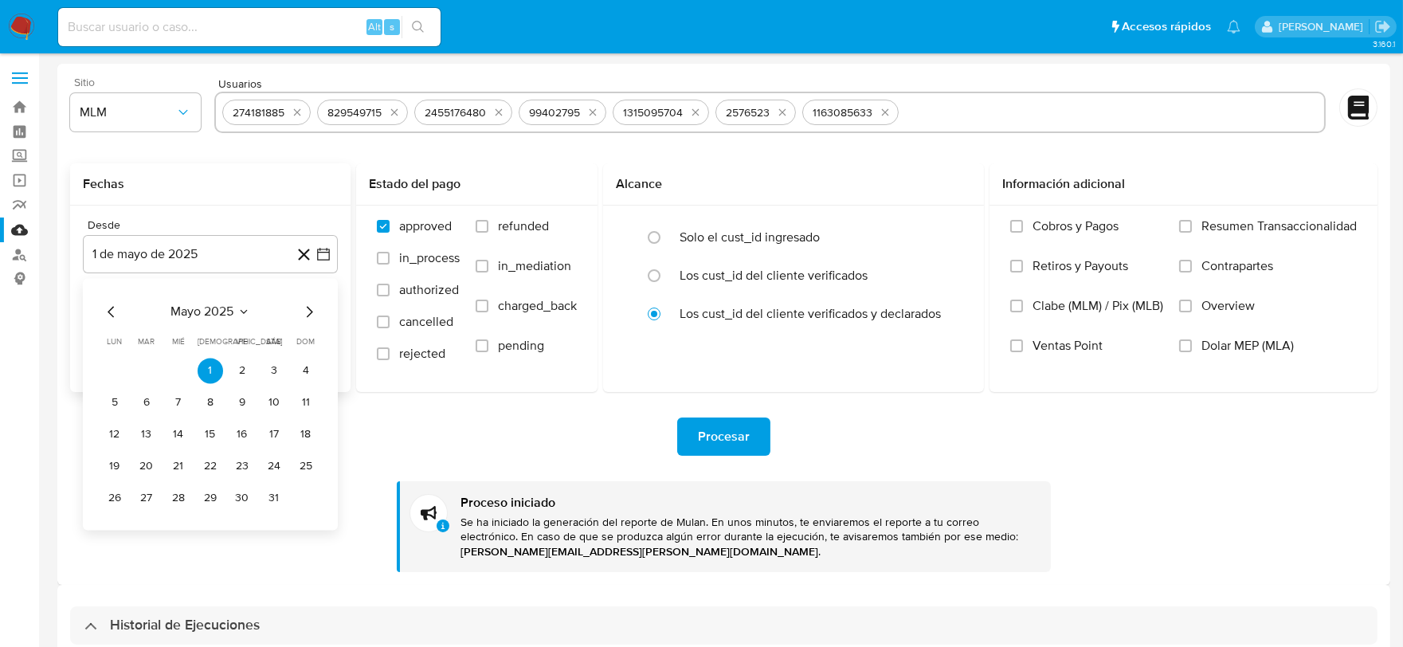
click at [105, 309] on icon "Mes anterior" at bounding box center [111, 311] width 19 height 19
click at [273, 366] on button "1" at bounding box center [273, 370] width 25 height 25
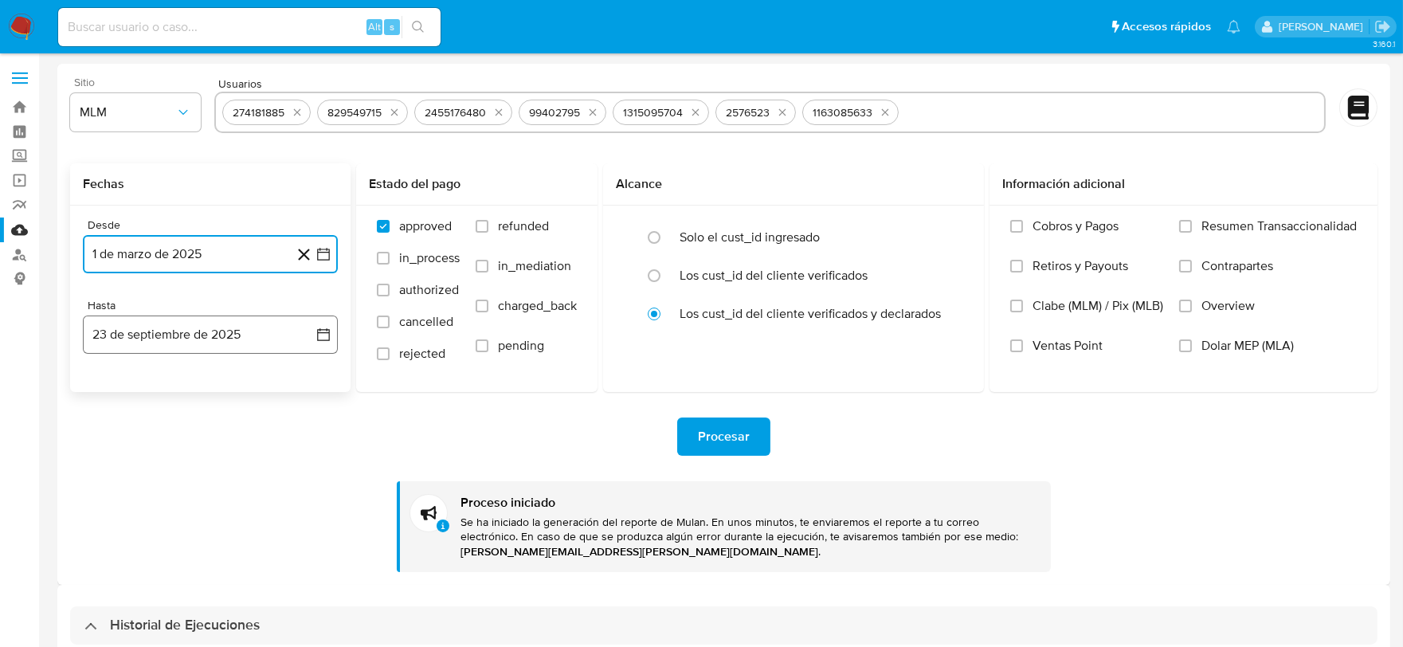
click at [277, 331] on button "23 de septiembre de 2025" at bounding box center [210, 334] width 255 height 38
click at [112, 386] on icon "Mes anterior" at bounding box center [111, 391] width 19 height 19
click at [311, 575] on button "31" at bounding box center [305, 578] width 25 height 25
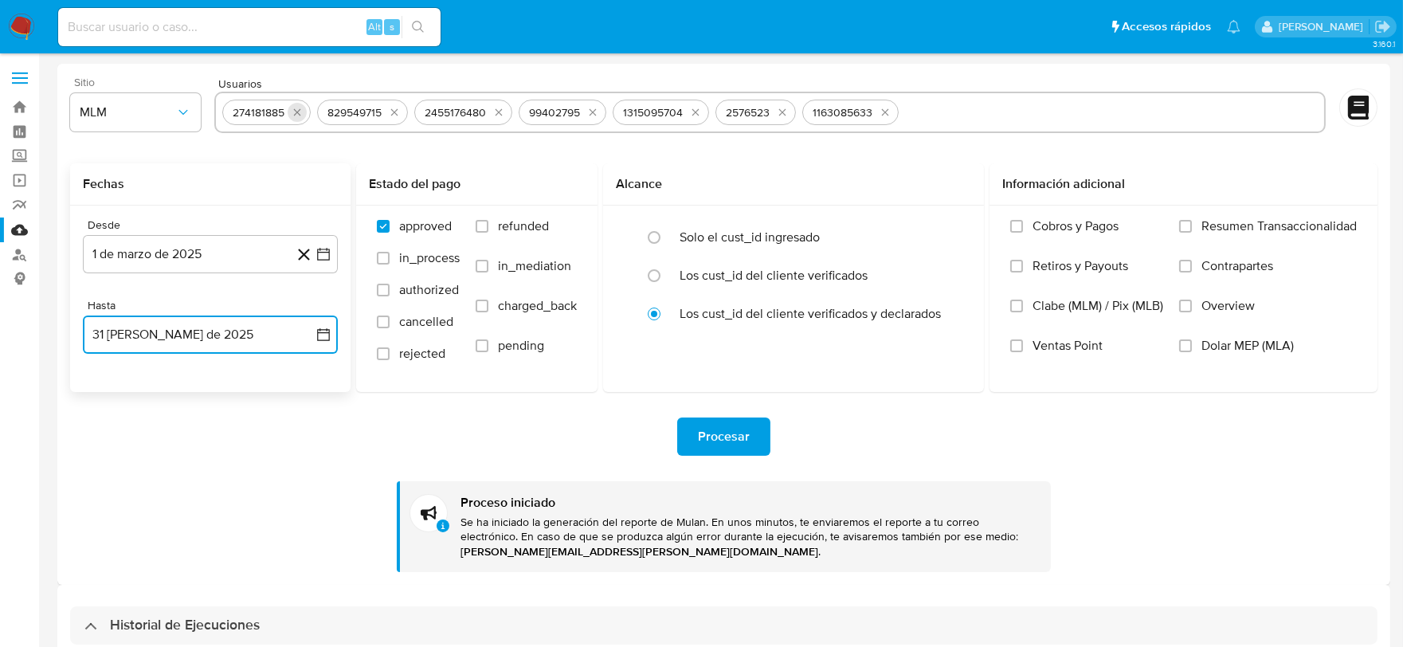
click at [298, 109] on icon "quitar 274181885" at bounding box center [297, 112] width 7 height 7
click at [391, 109] on icon "quitar 829549715" at bounding box center [394, 112] width 7 height 7
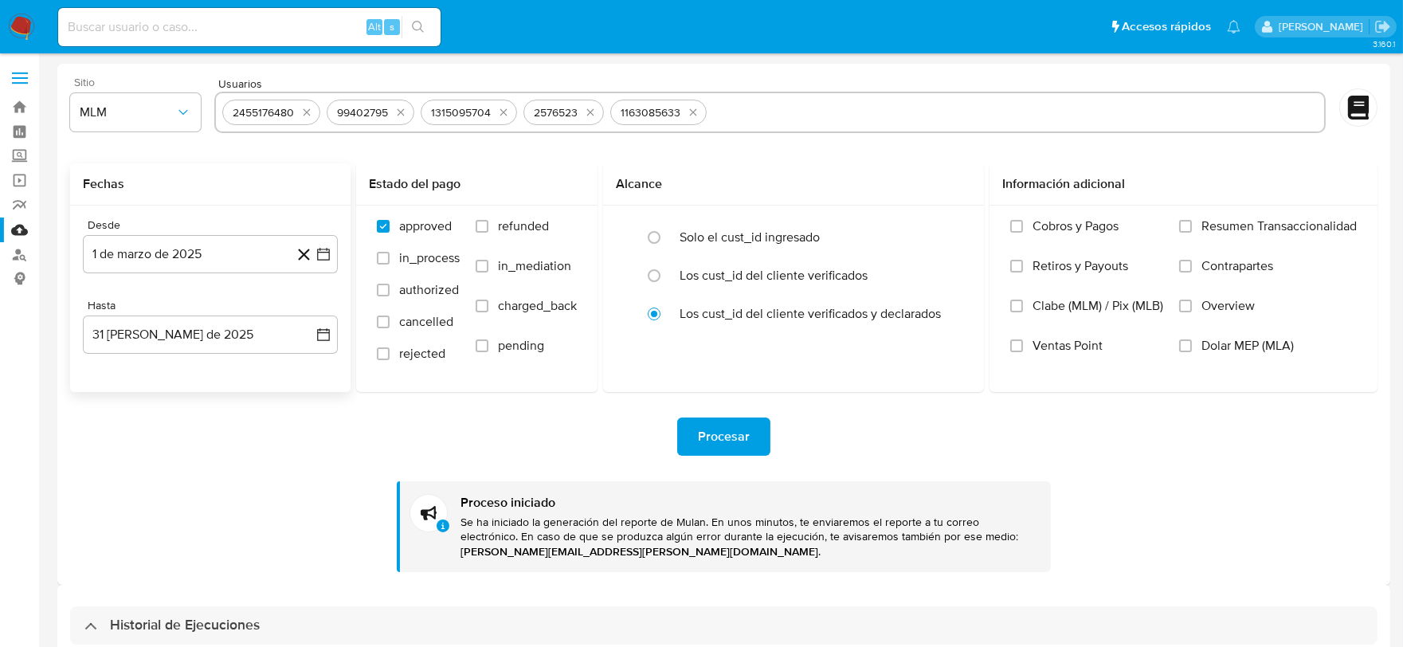
click at [298, 109] on button "quitar 2455176480" at bounding box center [306, 112] width 19 height 19
click at [298, 109] on icon "quitar 99402795" at bounding box center [296, 112] width 7 height 7
click at [299, 109] on icon "quitar 1315095704" at bounding box center [305, 112] width 13 height 13
click at [298, 109] on button "quitar 2576523" at bounding box center [289, 112] width 19 height 19
click at [299, 109] on icon "quitar 1163085633" at bounding box center [305, 112] width 13 height 13
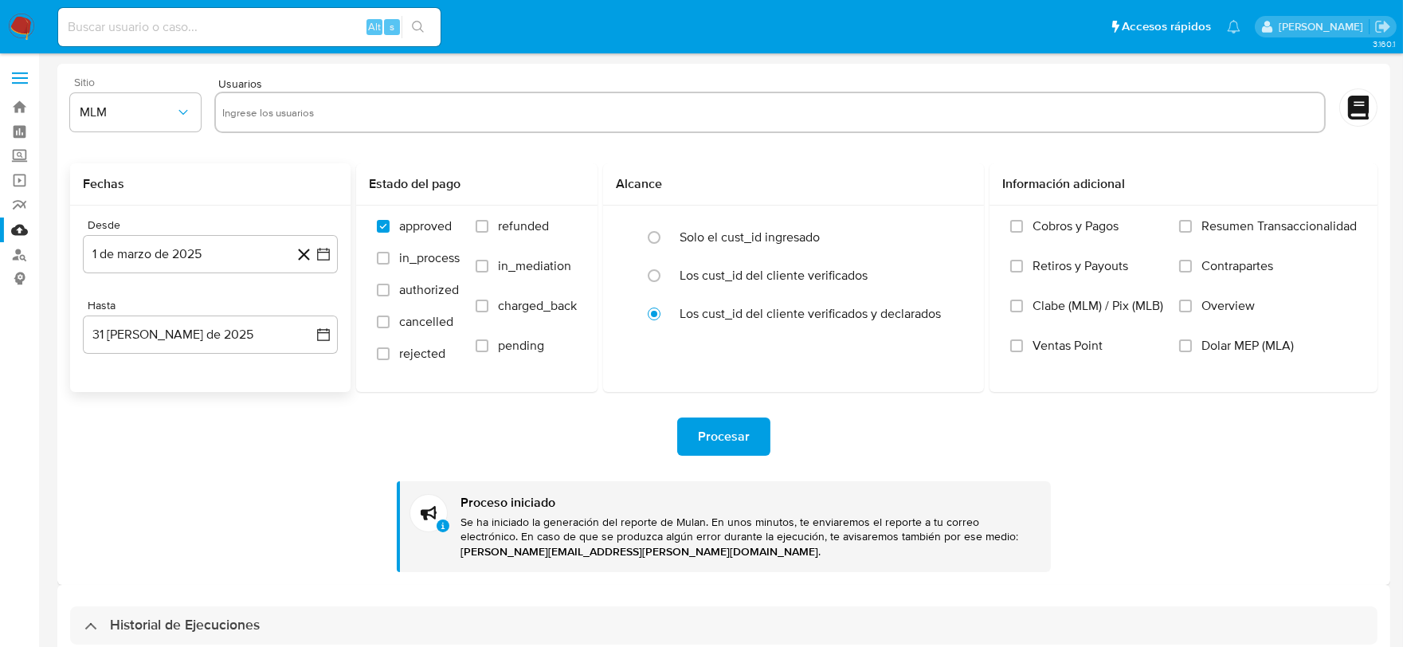
click at [276, 108] on input "text" at bounding box center [769, 112] width 1095 height 25
paste input "1484843352, 2502788378"
type input "1484843352, 2502788378"
click at [731, 440] on span "Procesar" at bounding box center [724, 436] width 52 height 35
click at [301, 110] on icon "quitar 1484843352" at bounding box center [306, 112] width 13 height 13
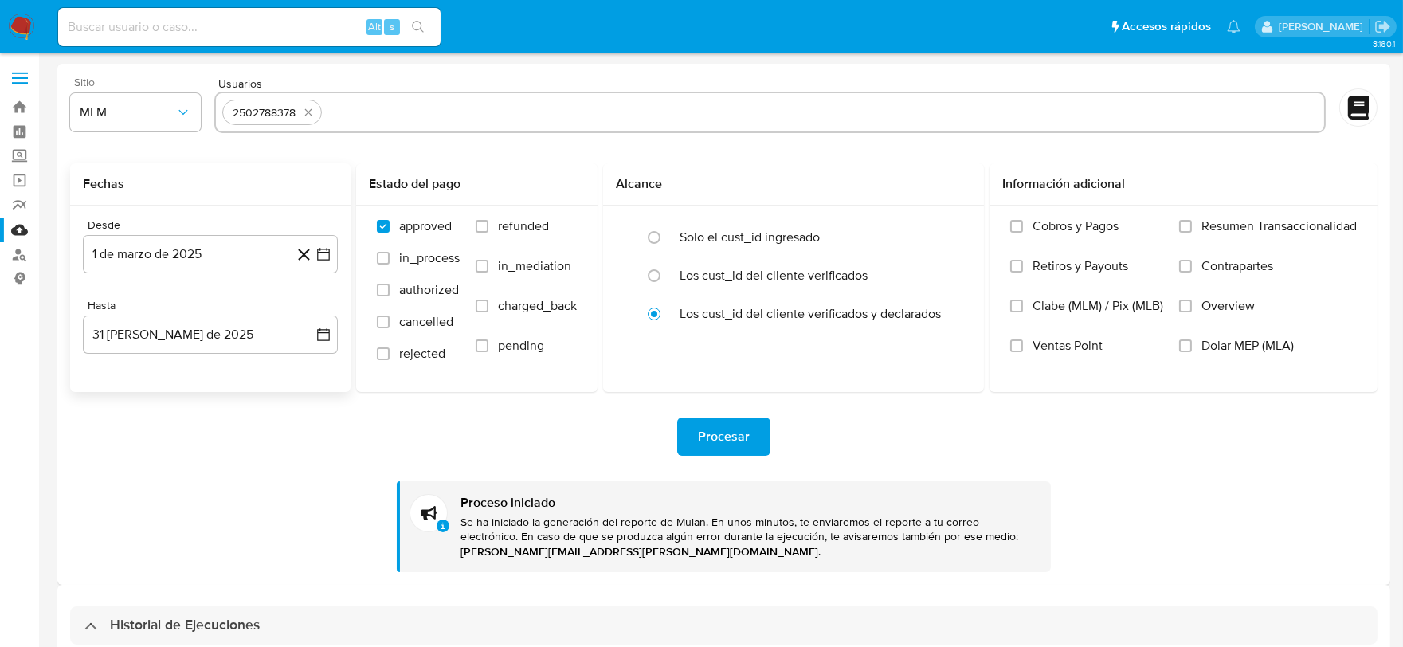
click at [300, 110] on button "quitar 2502788378" at bounding box center [308, 112] width 19 height 19
drag, startPoint x: 339, startPoint y: 121, endPoint x: 338, endPoint y: 112, distance: 8.9
click at [339, 118] on input "text" at bounding box center [769, 112] width 1095 height 25
paste input "567659852"
type input "567659852"
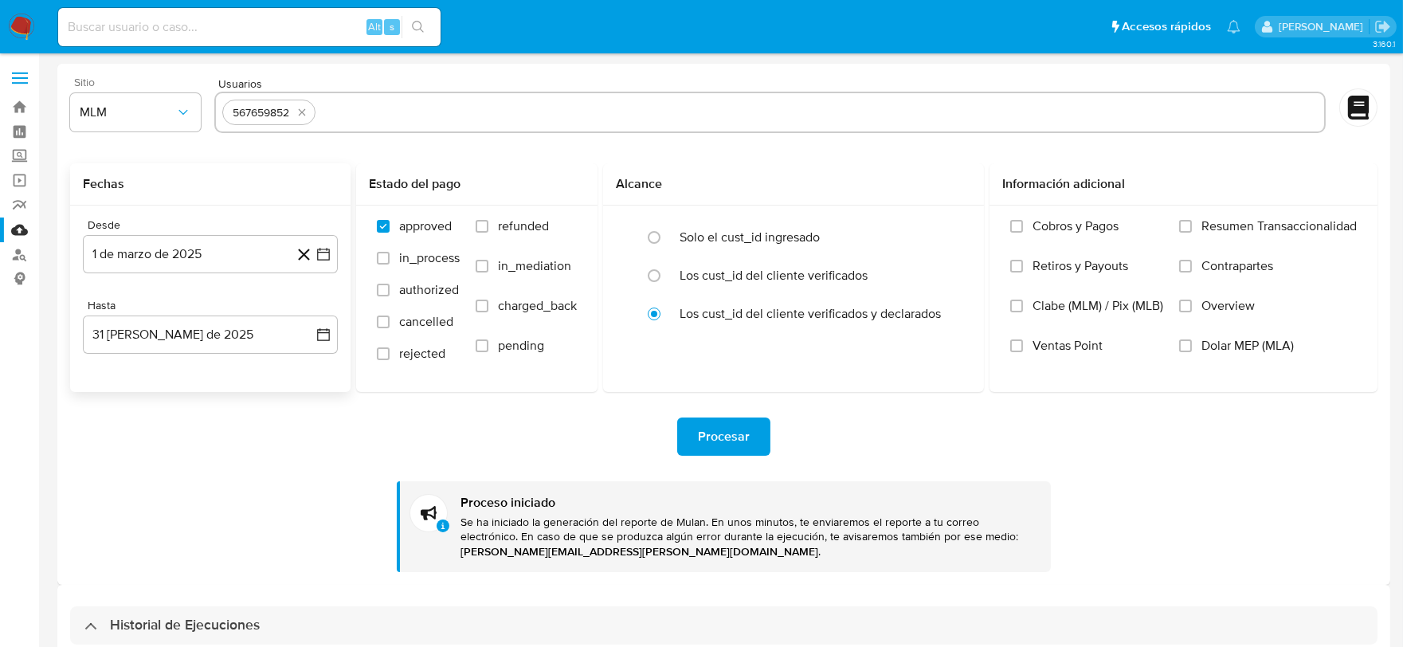
paste input "833360593"
type input "833360593"
click at [725, 427] on span "Procesar" at bounding box center [724, 436] width 52 height 35
click at [306, 114] on icon "quitar 567659852" at bounding box center [302, 112] width 13 height 13
click at [306, 114] on icon "quitar 833360593" at bounding box center [303, 112] width 13 height 13
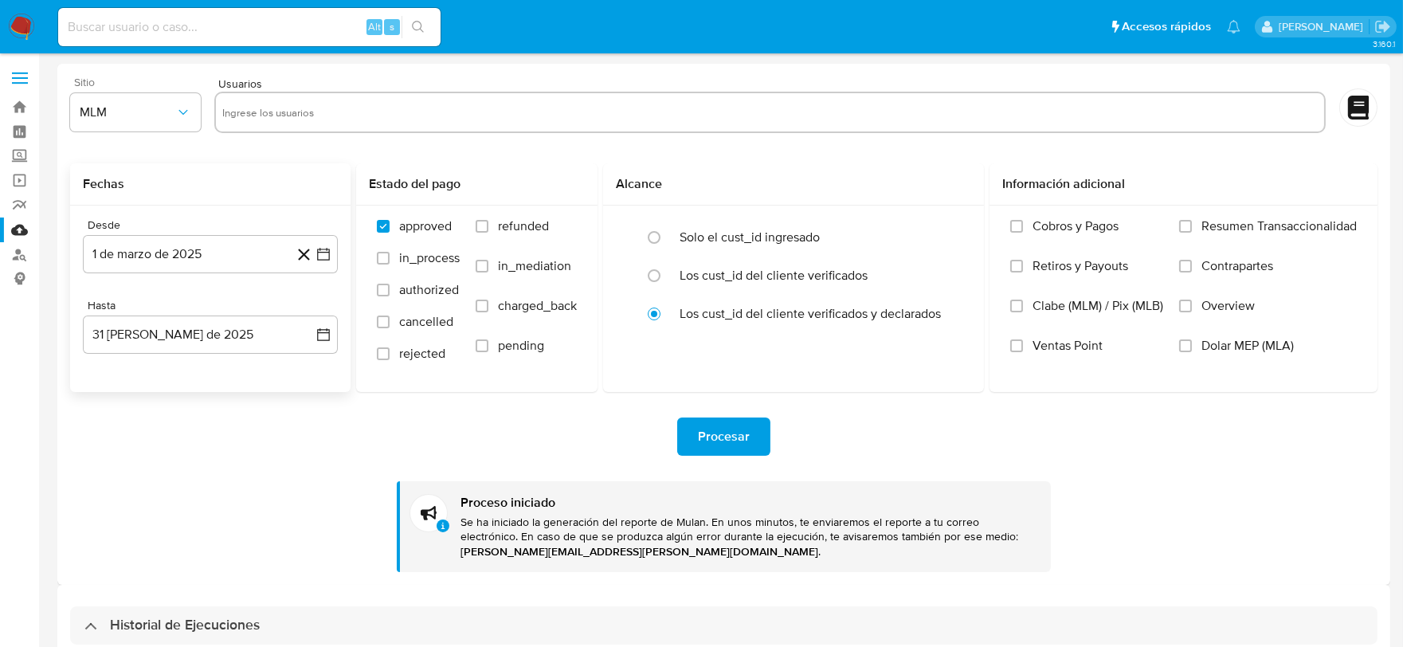
click at [305, 114] on input "text" at bounding box center [769, 112] width 1095 height 25
paste input "2601797217, 2628276513, 181805800, 2653883679"
type input "2601797217, 2628276513, 181805800, 2653883679"
click at [737, 441] on span "Procesar" at bounding box center [724, 436] width 52 height 35
click at [307, 110] on icon "quitar 2601797217" at bounding box center [302, 112] width 13 height 13
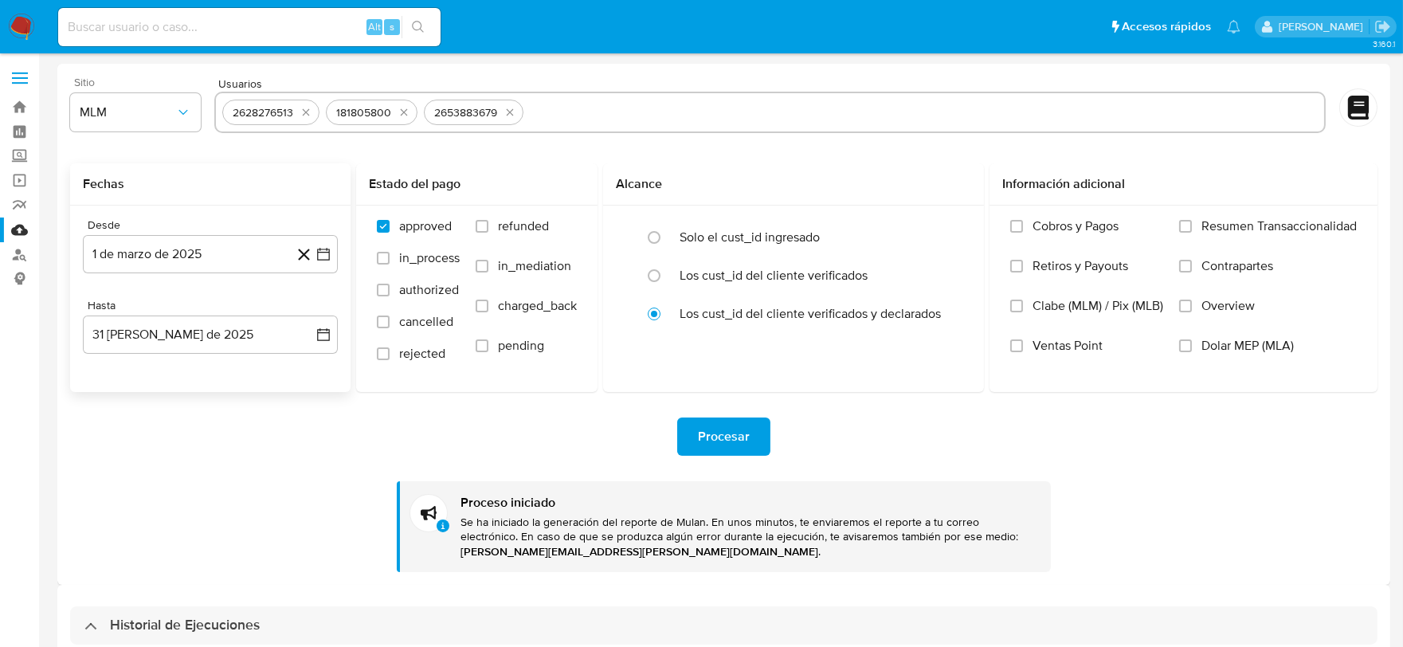
click at [307, 110] on icon "quitar 2628276513" at bounding box center [306, 112] width 7 height 7
click at [307, 110] on button "quitar 181805800" at bounding box center [300, 112] width 19 height 19
click at [307, 110] on icon "quitar 2653883679" at bounding box center [308, 112] width 7 height 7
click at [307, 110] on input "text" at bounding box center [769, 112] width 1095 height 25
paste input "388040699, 266652995, 1972491837, 165151846, 1435347866, 323162418, 560449494, …"
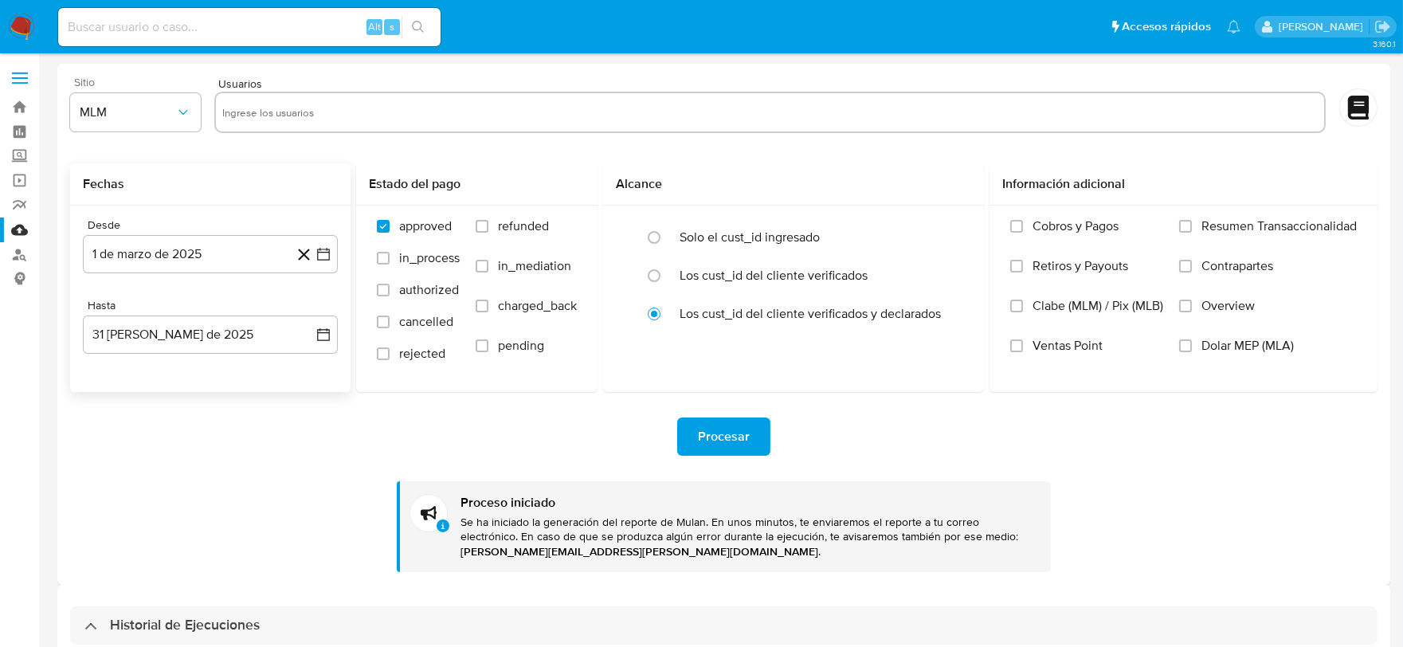
type input "388040699, 266652995, 1972491837, 165151846, 1435347866, 323162418, 560449494, …"
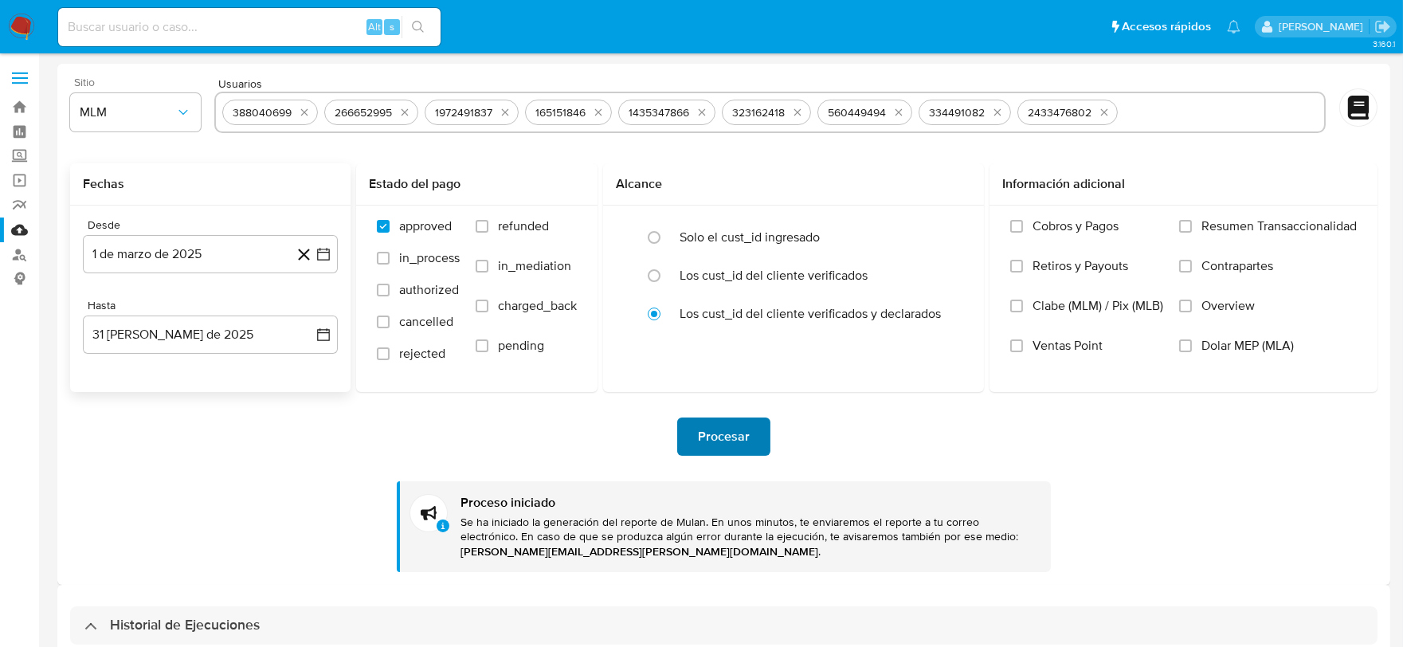
click at [720, 446] on span "Procesar" at bounding box center [724, 436] width 52 height 35
click at [307, 116] on icon "quitar 388040699" at bounding box center [304, 112] width 13 height 13
click at [307, 116] on icon "quitar 266652995" at bounding box center [302, 112] width 13 height 13
click at [307, 116] on icon "quitar 1972491837" at bounding box center [302, 112] width 13 height 13
click at [307, 116] on div "165151846 1435347866 323162418 560449494 334491082 2433476802" at bounding box center [769, 112] width 1111 height 41
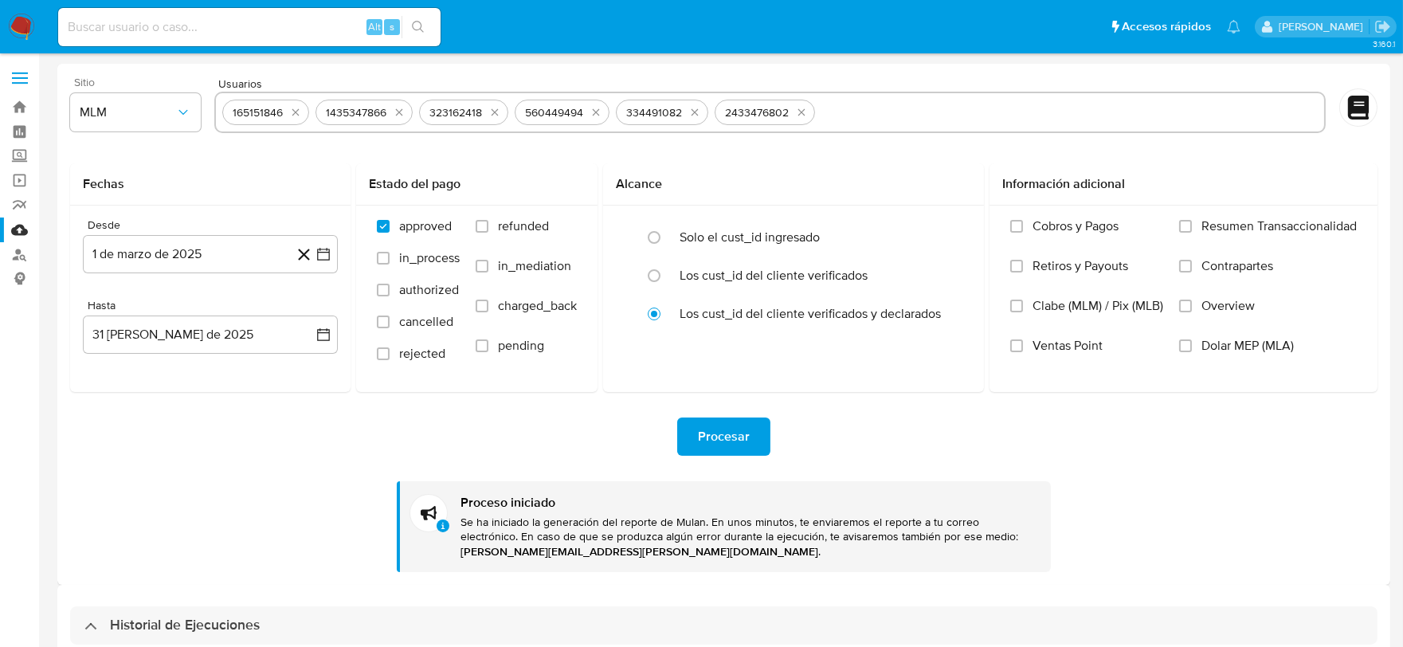
click at [307, 116] on div "165151846 1435347866 323162418 560449494 334491082 2433476802" at bounding box center [769, 112] width 1111 height 41
click at [292, 112] on icon "quitar 165151846" at bounding box center [295, 112] width 13 height 13
click at [292, 112] on div "1435347866" at bounding box center [262, 112] width 73 height 15
click at [300, 112] on icon "quitar 1435347866" at bounding box center [306, 112] width 13 height 13
click at [299, 112] on icon "quitar 323162418" at bounding box center [298, 112] width 13 height 13
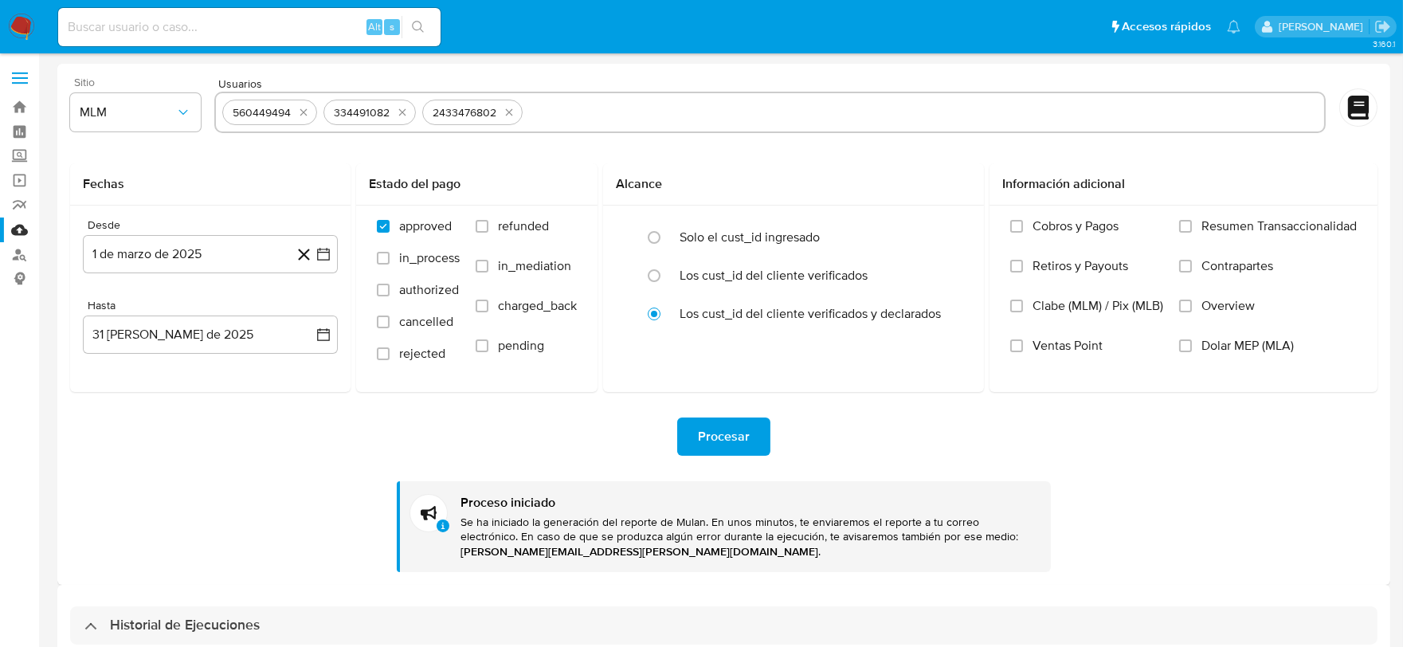
click at [299, 112] on icon "quitar 560449494" at bounding box center [303, 112] width 13 height 13
click at [299, 112] on icon "quitar 334491082" at bounding box center [301, 112] width 7 height 7
click at [300, 112] on button "quitar 2433476802" at bounding box center [309, 112] width 19 height 19
click at [288, 114] on input "text" at bounding box center [769, 112] width 1095 height 25
paste input "47011163, 679020647, 561799171, 706624799, 1889351704, 2027498225, 512142465, 1…"
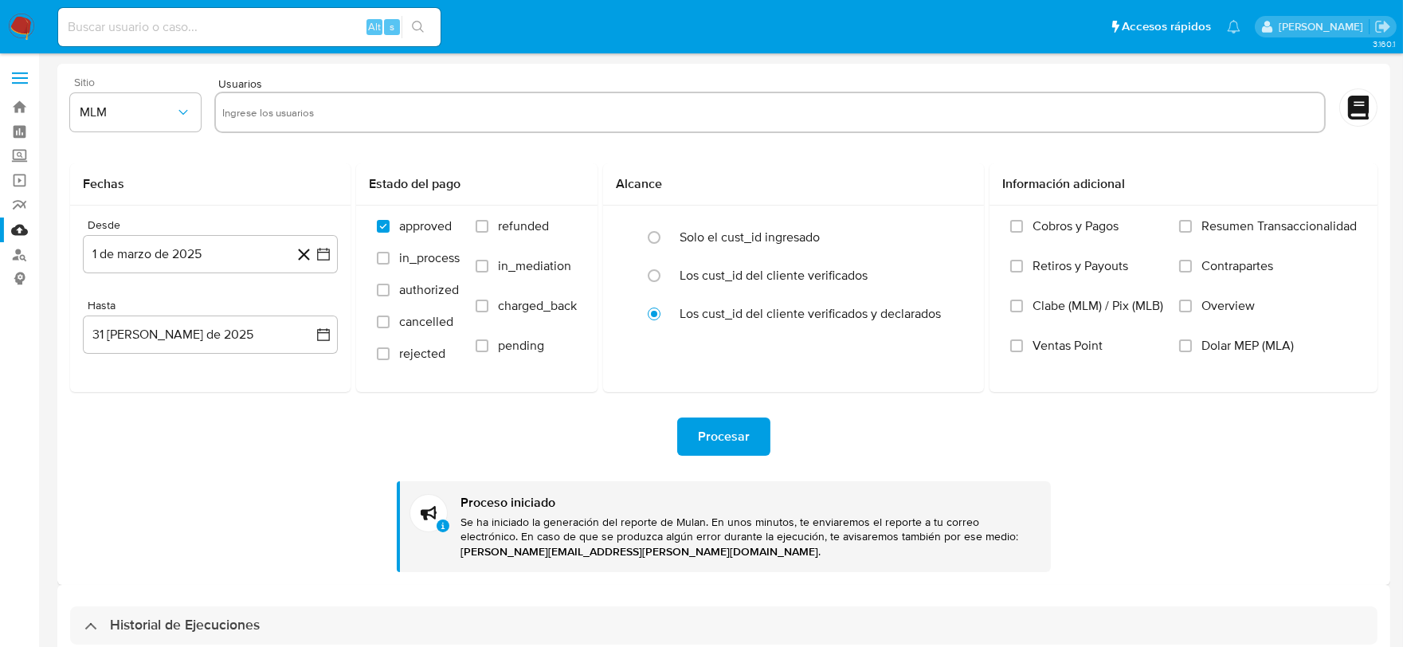
type input "47011163, 679020647, 561799171, 706624799, 1889351704, 2027498225, 512142465, 1…"
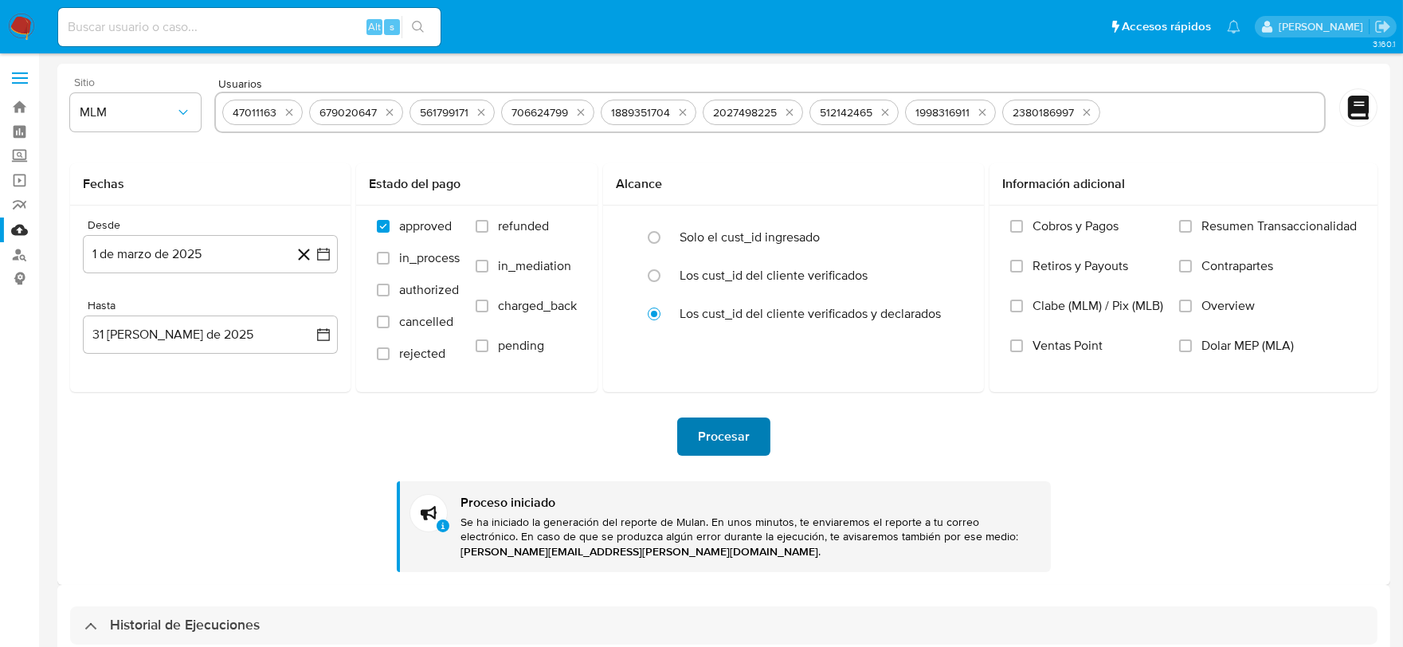
click at [711, 431] on span "Procesar" at bounding box center [724, 436] width 52 height 35
click at [284, 112] on icon "quitar 47011163" at bounding box center [289, 112] width 13 height 13
click at [284, 112] on div "679020647" at bounding box center [261, 112] width 70 height 15
click at [296, 108] on icon "quitar 679020647" at bounding box center [302, 112] width 13 height 13
click at [292, 112] on icon "quitar 561799171" at bounding box center [294, 112] width 13 height 13
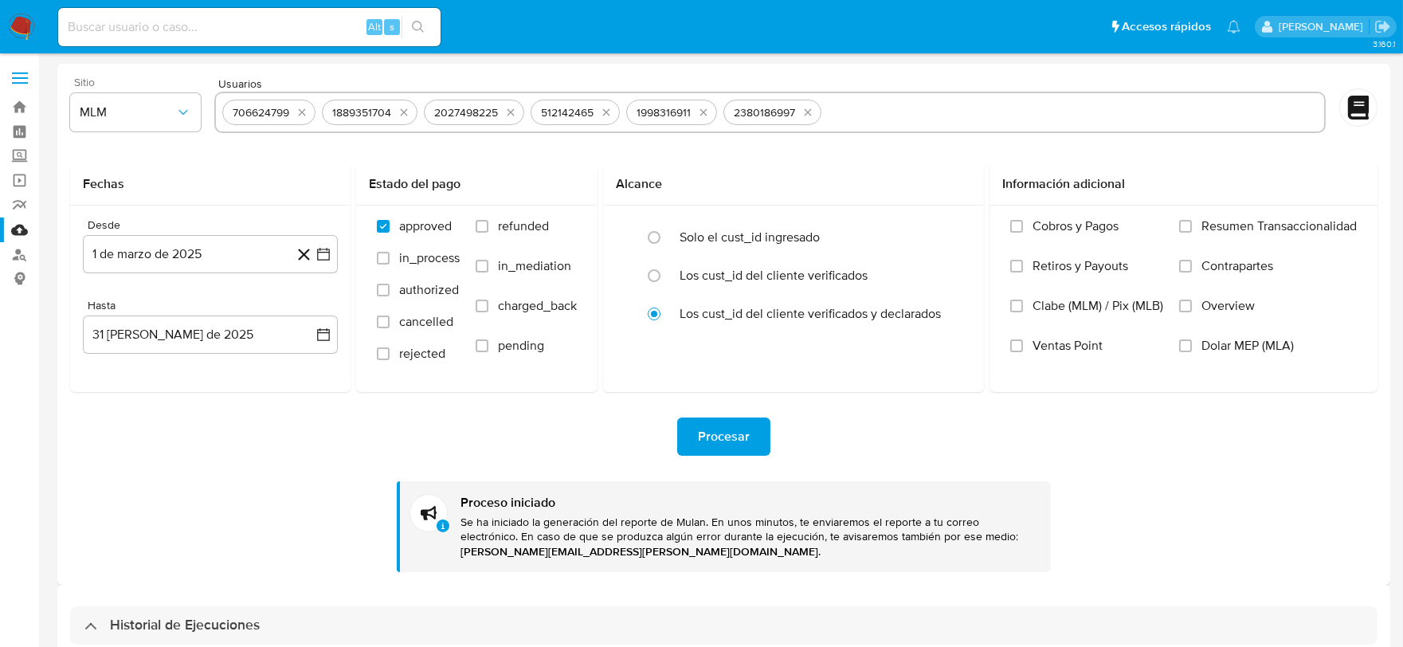
click at [292, 112] on div "706624799" at bounding box center [260, 112] width 69 height 15
click at [304, 109] on icon "quitar 706624799" at bounding box center [302, 112] width 7 height 7
click at [304, 109] on icon "quitar 1889351704" at bounding box center [304, 112] width 13 height 13
click at [304, 109] on icon "quitar 2027498225" at bounding box center [309, 112] width 13 height 13
click at [304, 109] on button "quitar 512142465" at bounding box center [297, 112] width 19 height 19
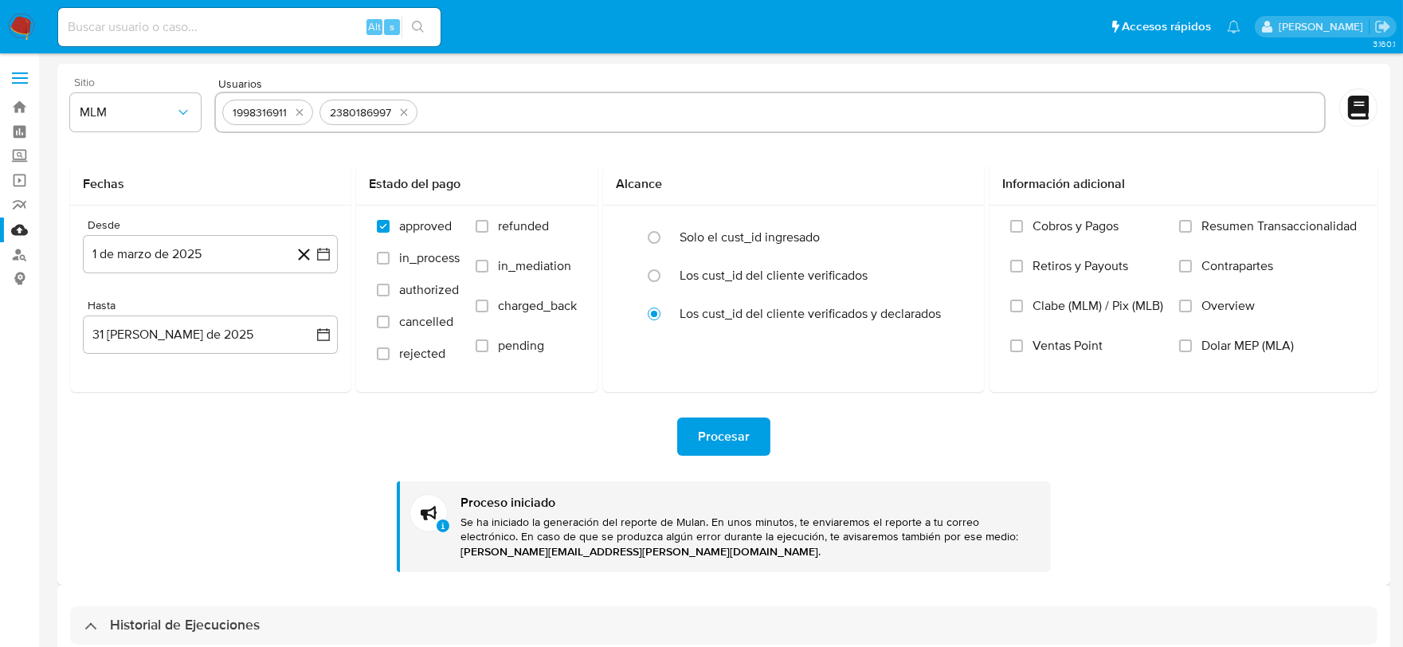
click at [304, 109] on icon "quitar 1998316911" at bounding box center [299, 112] width 13 height 13
click at [304, 109] on icon "quitar 2380186997" at bounding box center [306, 112] width 7 height 7
click at [304, 109] on input "text" at bounding box center [769, 112] width 1095 height 25
paste input "1081351915, 648895981, 2480396132, 2202686735, 1441509, 169113163, 1125906228, …"
type input "1081351915, 648895981, 2480396132, 2202686735, 1441509, 169113163, 1125906228, …"
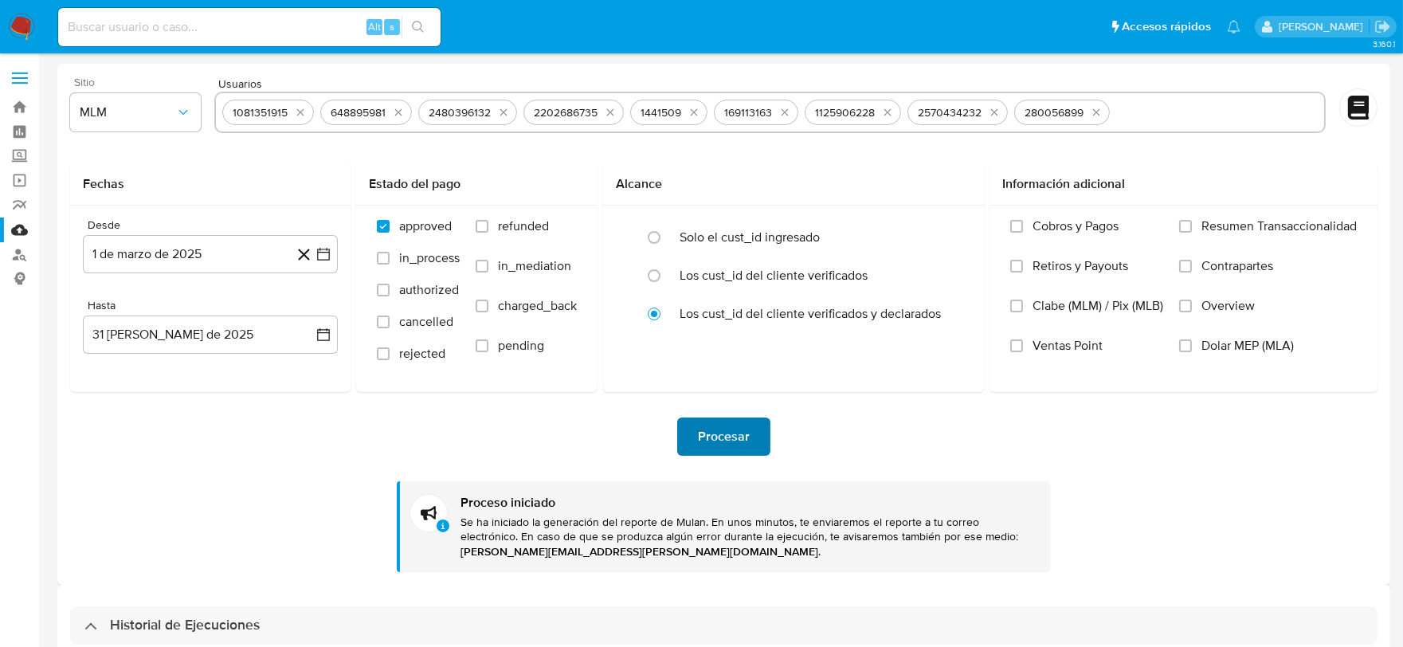
click at [707, 429] on span "Procesar" at bounding box center [724, 436] width 52 height 35
click at [303, 114] on icon "quitar 1081351915" at bounding box center [300, 112] width 13 height 13
click at [303, 114] on icon "quitar 648895981" at bounding box center [300, 112] width 7 height 7
click at [303, 114] on icon "quitar 2480396132" at bounding box center [307, 112] width 13 height 13
click at [303, 114] on icon "quitar 2202686735" at bounding box center [309, 112] width 13 height 13
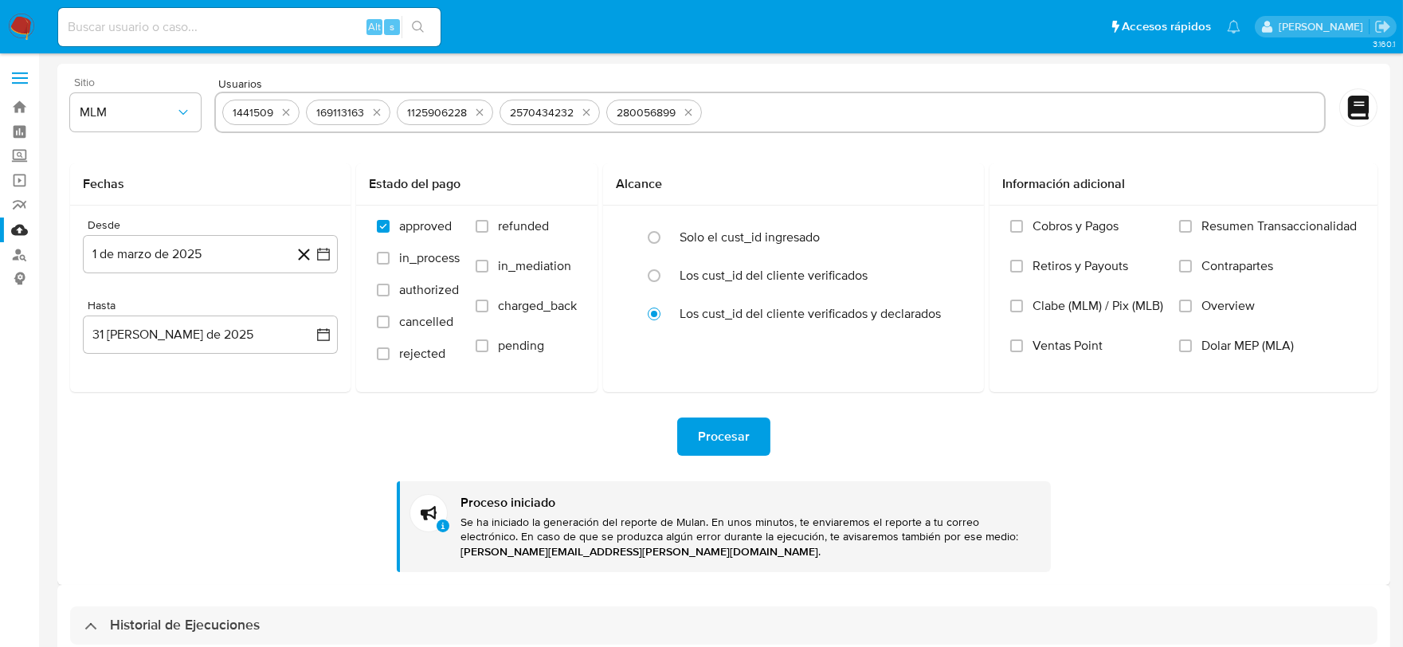
click at [303, 114] on div "1441509 169113163 1125906228 2570434232 280056899" at bounding box center [769, 112] width 1111 height 41
click at [284, 112] on icon "quitar 1441509" at bounding box center [286, 112] width 7 height 7
click at [284, 112] on button "quitar 169113163" at bounding box center [293, 112] width 19 height 19
click at [284, 112] on div "1125906228" at bounding box center [262, 112] width 72 height 15
click at [306, 112] on icon "quitar 1125906228" at bounding box center [305, 112] width 13 height 13
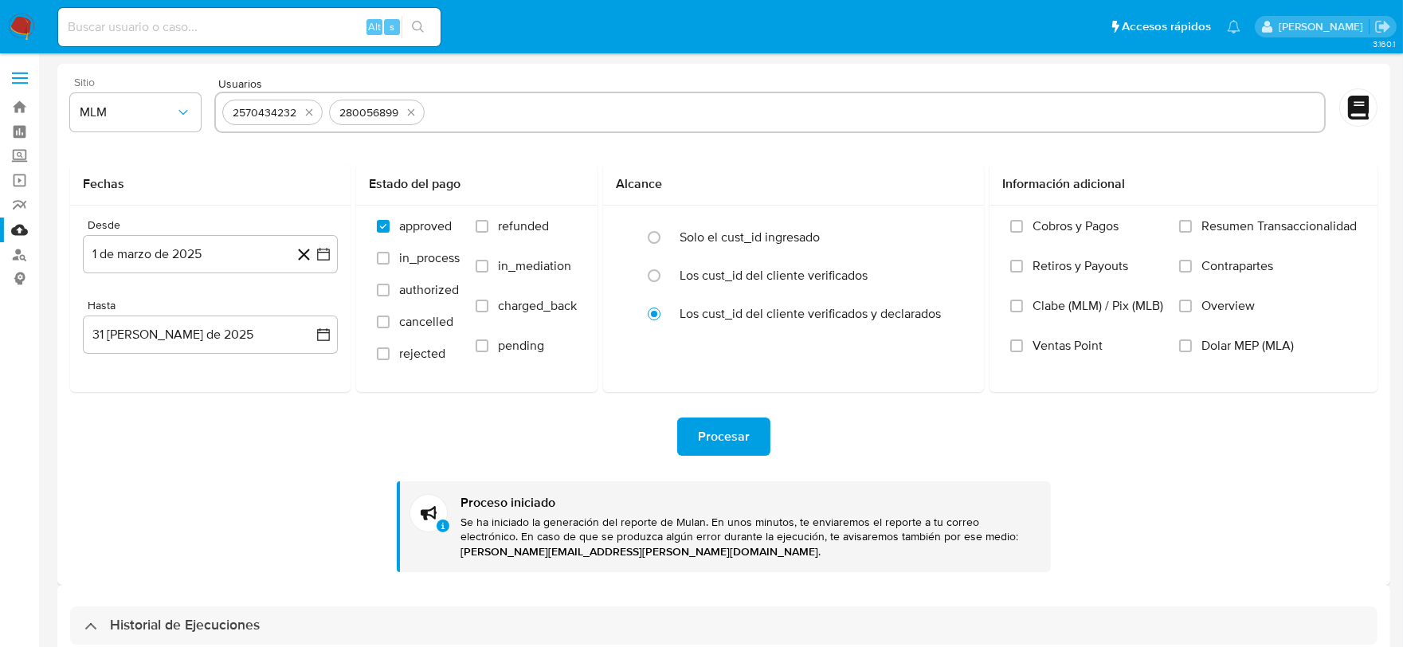
click at [306, 112] on icon "quitar 2570434232" at bounding box center [309, 112] width 13 height 13
click at [306, 112] on icon "quitar 280056899" at bounding box center [304, 112] width 13 height 13
click at [306, 112] on input "text" at bounding box center [769, 112] width 1095 height 25
paste input "628367081, 160742360, 2460518597, 2430326951, 1641789351, 23838355, 751999314"
type input "628367081, 160742360, 2460518597, 2430326951, 1641789351, 23838355, 751999314"
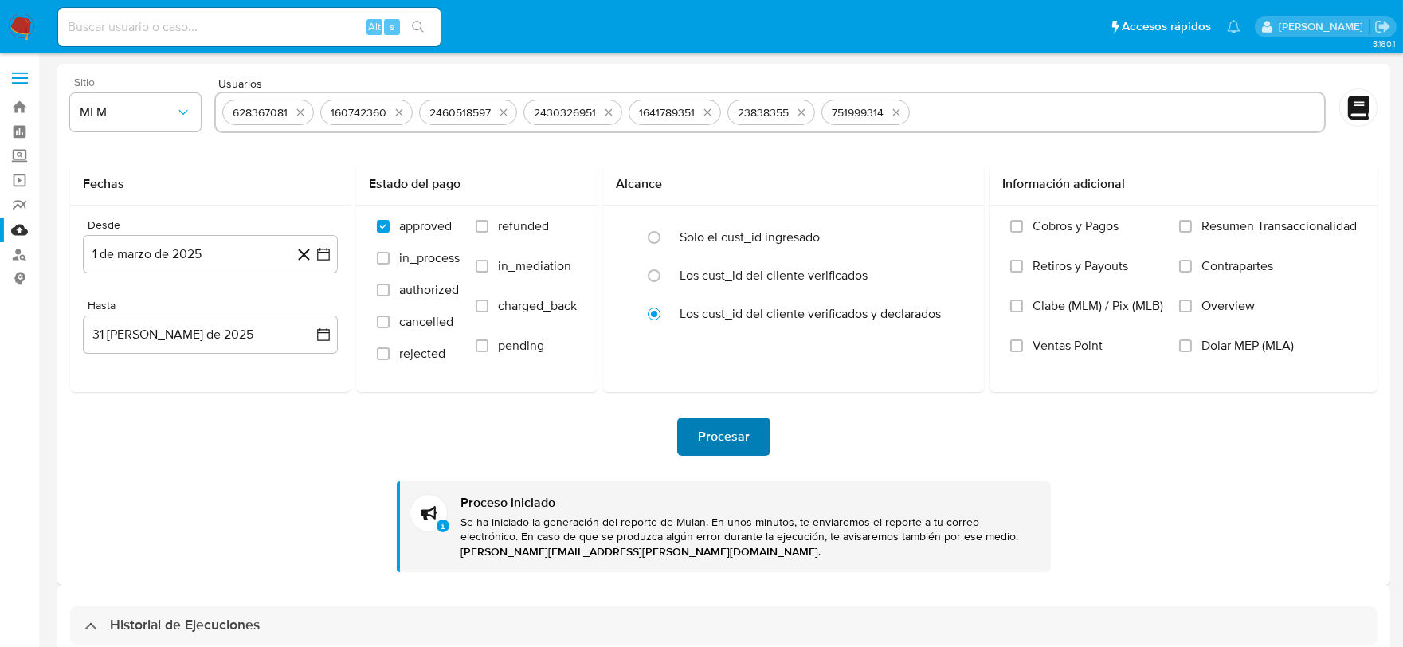
click at [750, 440] on button "Procesar" at bounding box center [723, 436] width 93 height 38
click at [295, 117] on icon "quitar 628367081" at bounding box center [300, 112] width 13 height 13
click at [295, 117] on icon "quitar 160742360" at bounding box center [301, 112] width 13 height 13
click at [295, 116] on div "2460518597" at bounding box center [263, 112] width 74 height 15
click at [303, 112] on icon "quitar 2460518597" at bounding box center [306, 112] width 13 height 13
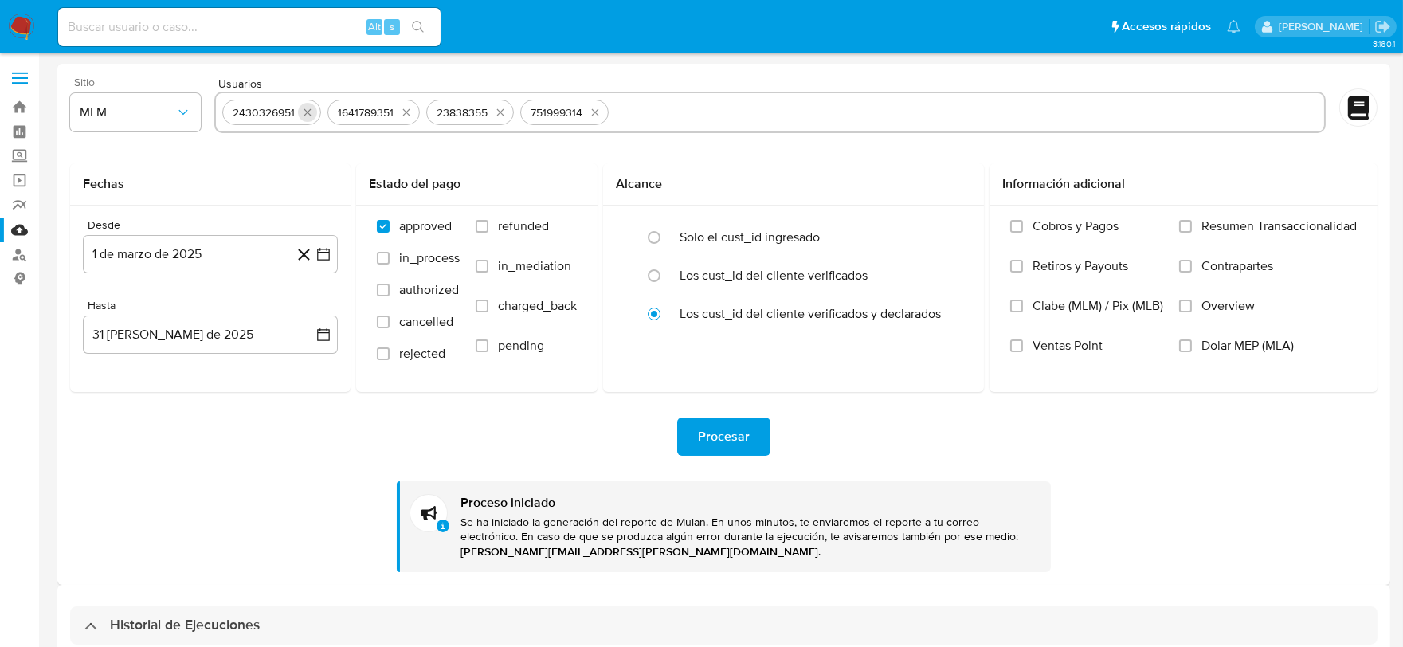
click at [304, 112] on icon "quitar 2430326951" at bounding box center [307, 112] width 13 height 13
click at [304, 112] on icon "quitar 1641789351" at bounding box center [301, 112] width 13 height 13
click at [304, 112] on button "quitar 23838355" at bounding box center [296, 112] width 19 height 19
click at [304, 112] on button "quitar 751999314" at bounding box center [297, 112] width 19 height 19
click at [304, 112] on input "text" at bounding box center [769, 112] width 1095 height 25
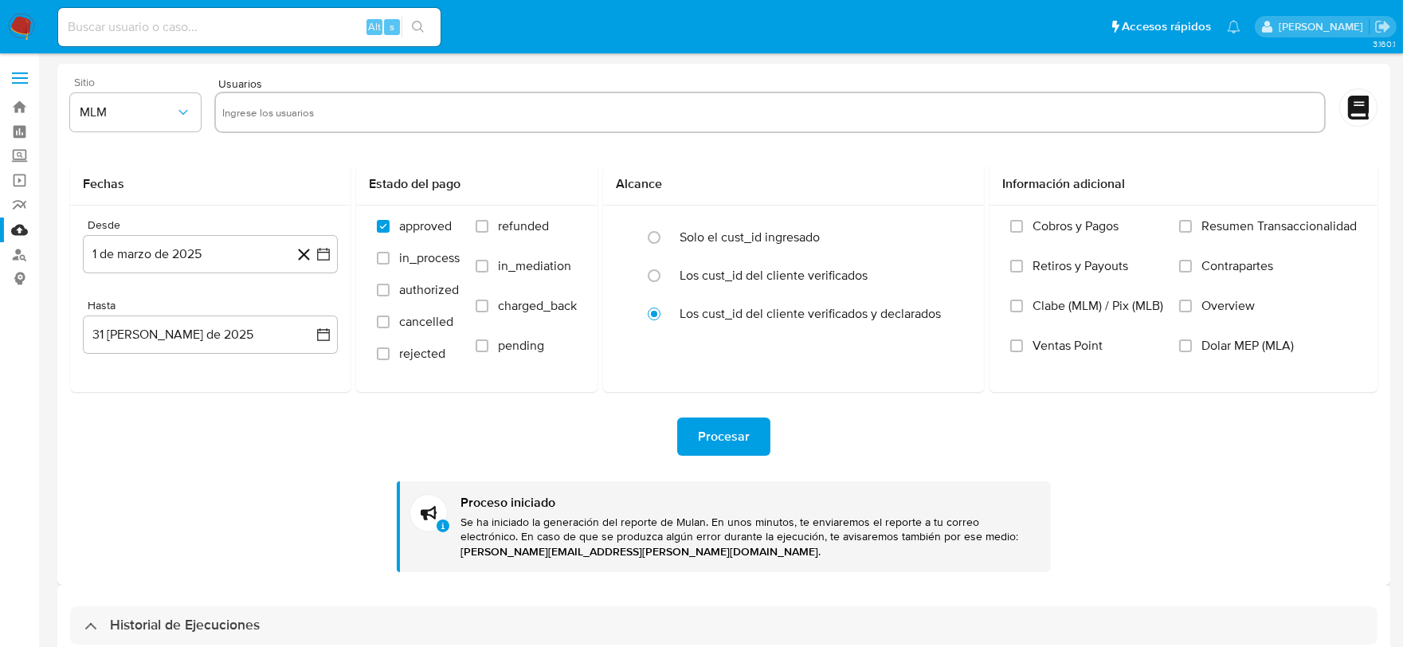
paste input "2376868890, 538599757, 246186268, 2381622486, 2466671520, 2410557791, 104266125…"
type input "2376868890, 538599757, 246186268, 2381622486, 2466671520, 2410557791, 104266125…"
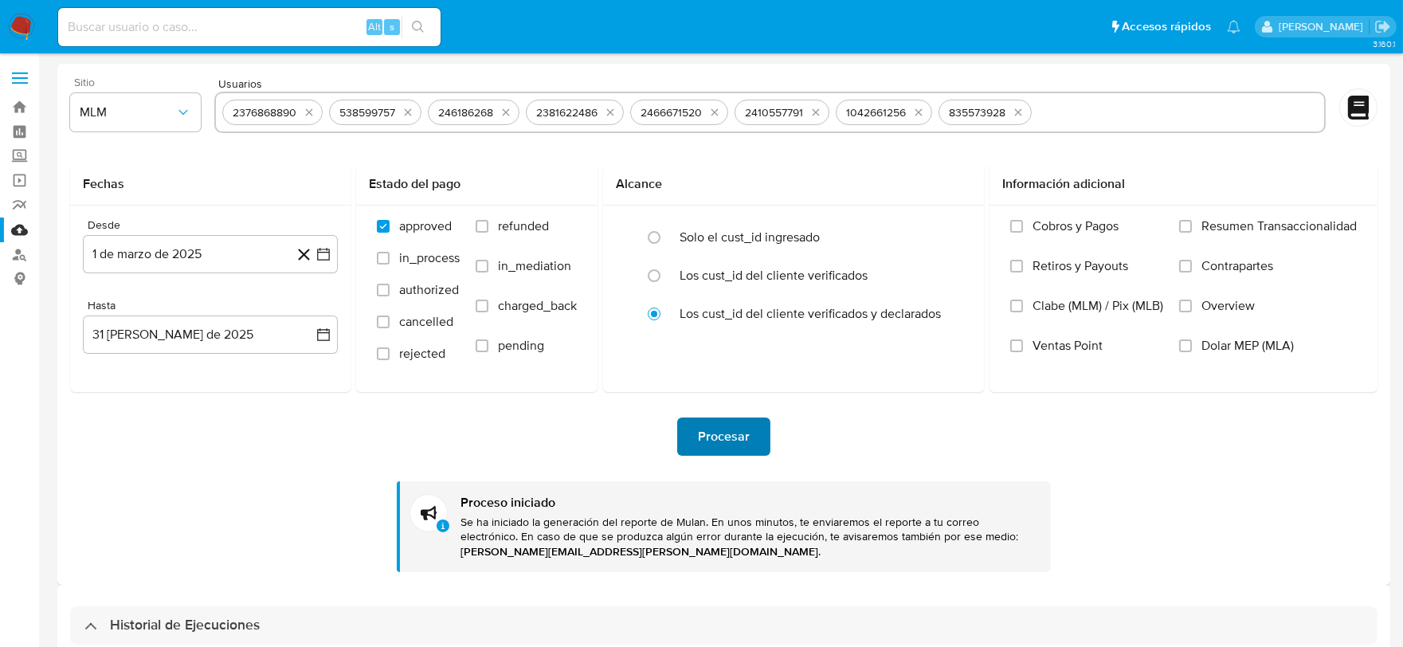
click at [738, 438] on span "Procesar" at bounding box center [724, 436] width 52 height 35
click at [315, 114] on icon "quitar 2376868890" at bounding box center [309, 112] width 13 height 13
click at [303, 108] on icon "quitar 538599757" at bounding box center [301, 112] width 13 height 13
click at [303, 108] on icon "quitar 246186268" at bounding box center [300, 112] width 13 height 13
click at [303, 108] on icon "quitar 2381622486" at bounding box center [306, 112] width 13 height 13
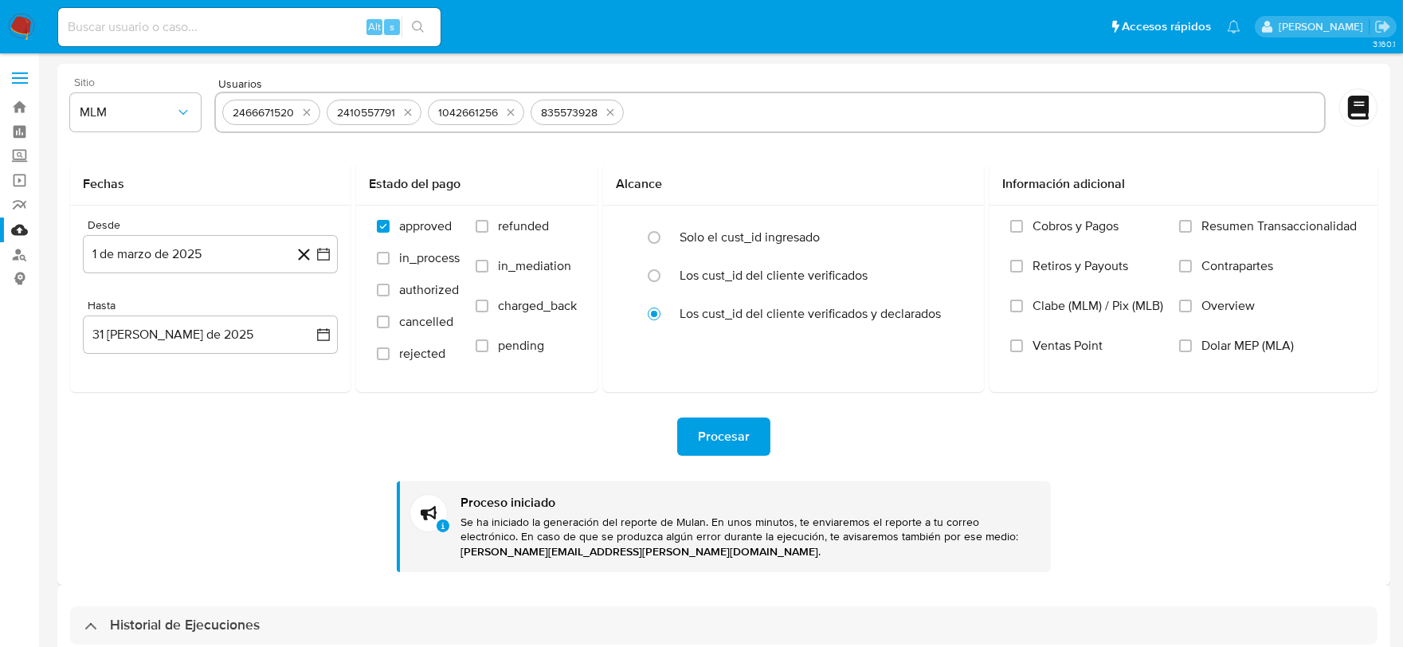
click at [303, 108] on icon "quitar 2466671520" at bounding box center [306, 112] width 13 height 13
click at [303, 108] on icon "quitar 2410557791" at bounding box center [303, 112] width 13 height 13
click at [303, 108] on icon "quitar 1042661256" at bounding box center [305, 112] width 13 height 13
click at [303, 108] on icon "quitar 835573928" at bounding box center [302, 112] width 13 height 13
click at [287, 112] on input "text" at bounding box center [769, 112] width 1095 height 25
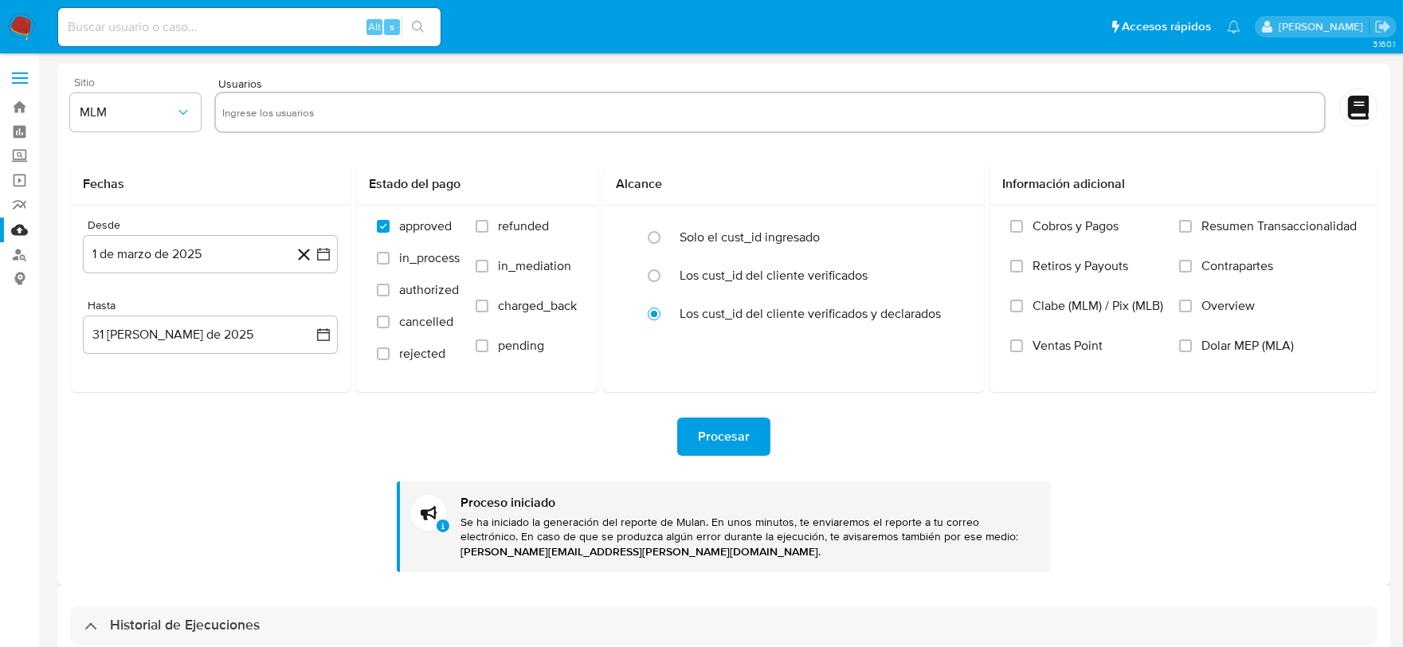
paste input "222691740, 1165990975, 277051803, 2291429216, 1127914510, 1391614083, 167870675…"
type input "222691740, 1165990975, 277051803, 2291429216, 1127914510, 1391614083, 167870675…"
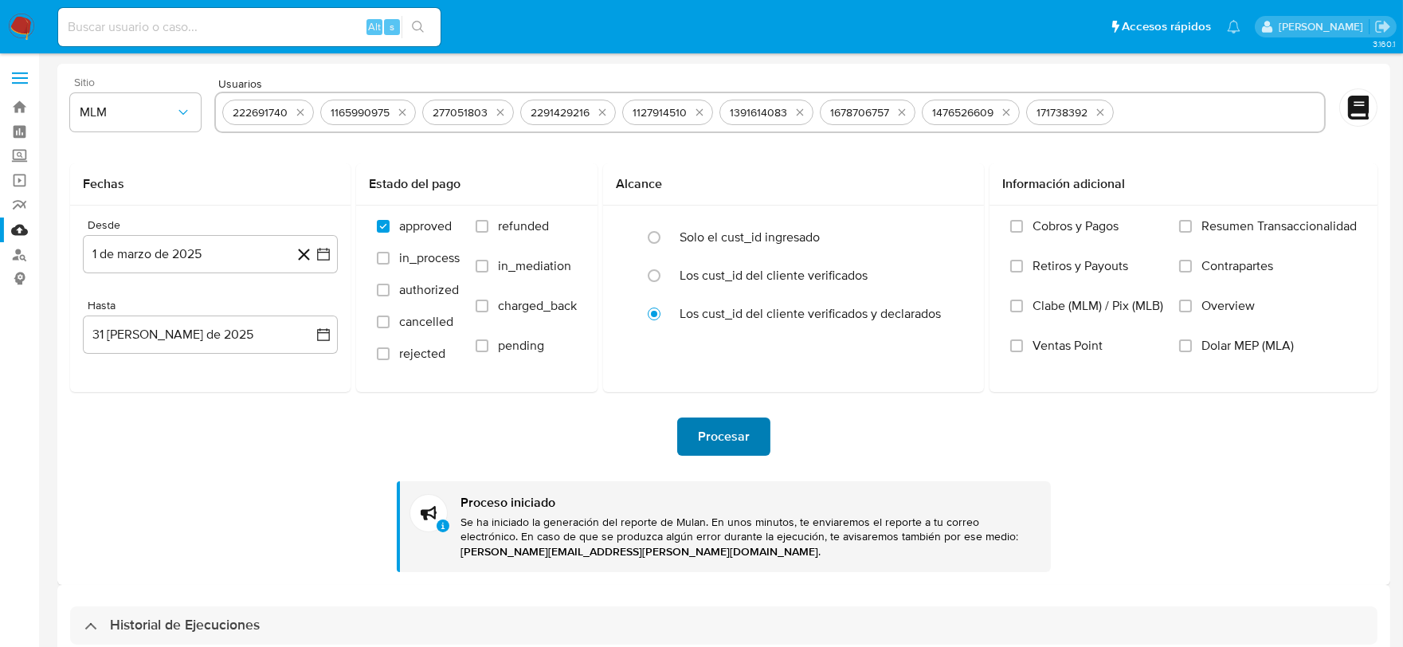
click at [712, 426] on span "Procesar" at bounding box center [724, 436] width 52 height 35
click at [304, 114] on icon "quitar 222691740" at bounding box center [300, 112] width 13 height 13
click at [304, 114] on icon "quitar 1165990975" at bounding box center [304, 112] width 13 height 13
click at [304, 114] on icon "quitar 277051803" at bounding box center [300, 112] width 13 height 13
click at [304, 114] on icon "quitar 2291429216" at bounding box center [304, 112] width 13 height 13
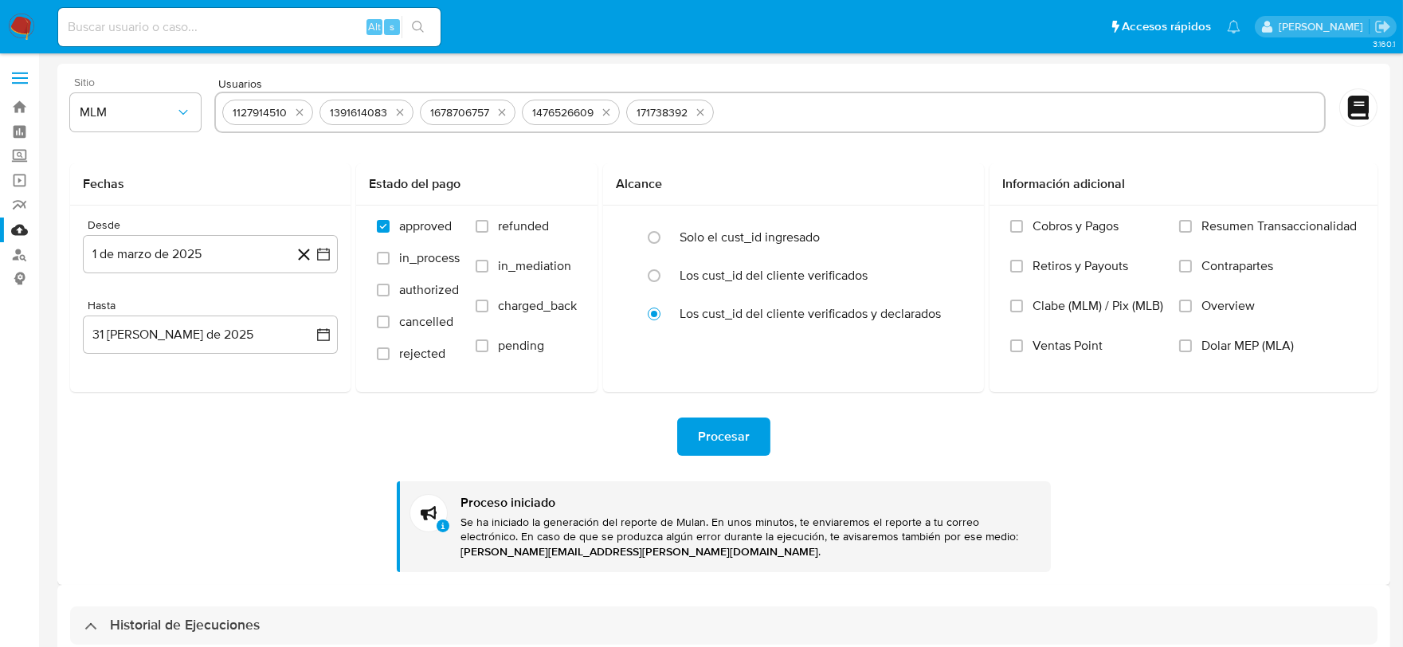
click at [304, 114] on icon "quitar 1127914510" at bounding box center [299, 112] width 13 height 13
click at [304, 114] on icon "quitar 1391614083" at bounding box center [302, 112] width 13 height 13
click at [304, 114] on icon "quitar 1678706757" at bounding box center [304, 112] width 13 height 13
click at [304, 114] on icon "quitar 1476526609" at bounding box center [306, 112] width 7 height 7
click at [304, 114] on button "quitar 171738392" at bounding box center [296, 112] width 19 height 19
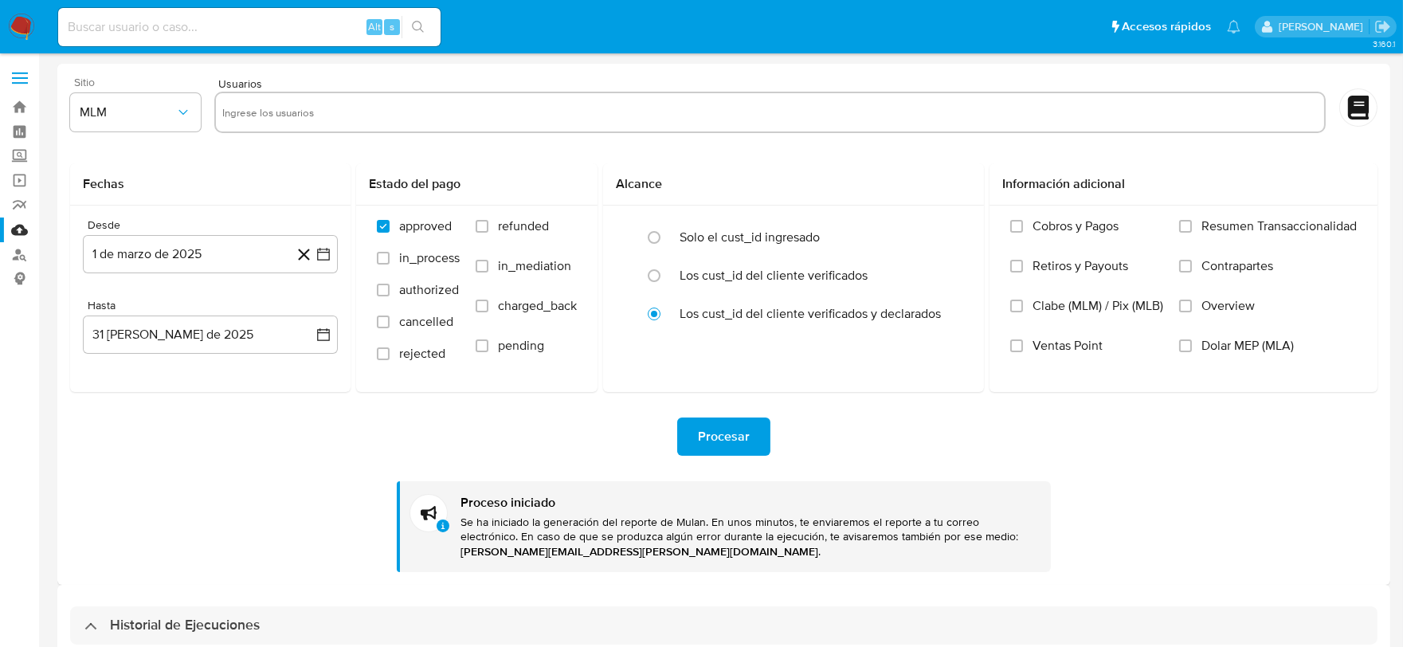
click at [298, 115] on input "text" at bounding box center [769, 112] width 1095 height 25
paste input "649393158, 2006953038, 2362750806, 19364334, 331551040, 599988434, 1832710378, …"
type input "649393158, 2006953038, 2362750806, 19364334, 331551040, 599988434, 1832710378, …"
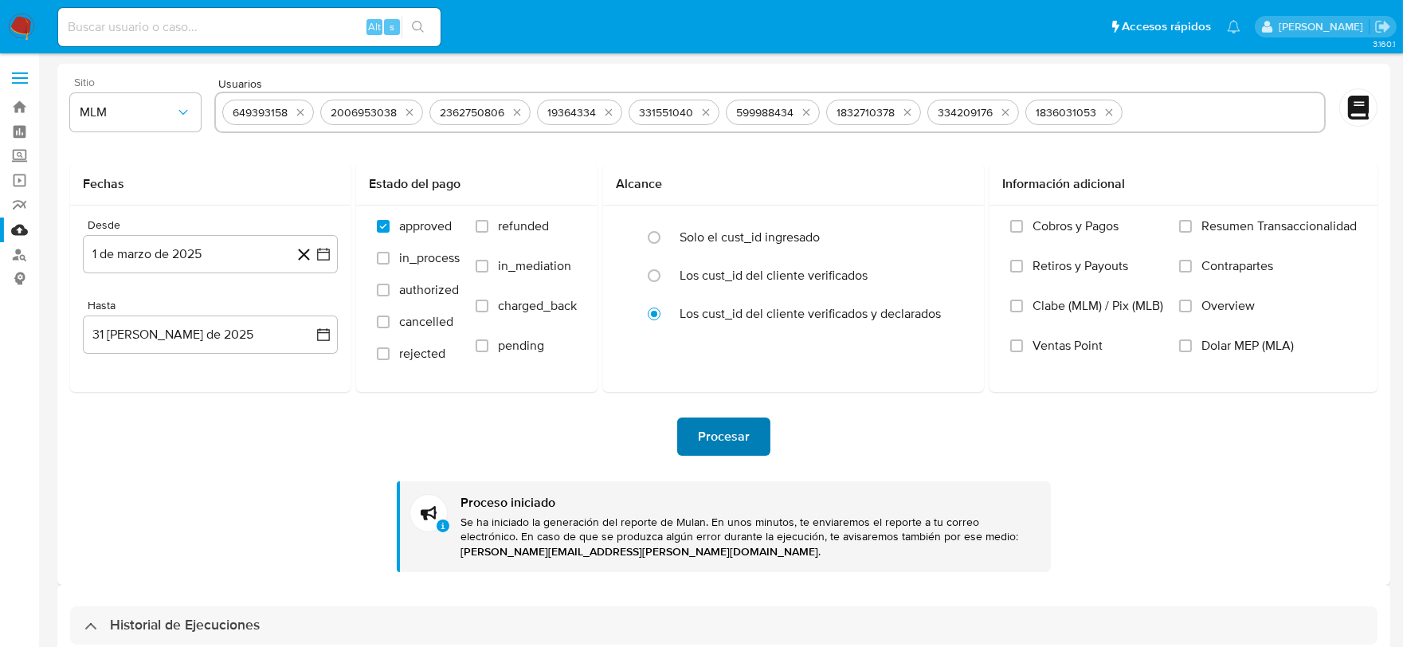
click at [730, 443] on span "Procesar" at bounding box center [724, 436] width 52 height 35
click at [299, 113] on icon "quitar 649393158" at bounding box center [300, 112] width 13 height 13
click at [299, 113] on div "2006953038" at bounding box center [265, 112] width 79 height 15
click at [312, 112] on icon "quitar 2006953038" at bounding box center [311, 112] width 13 height 13
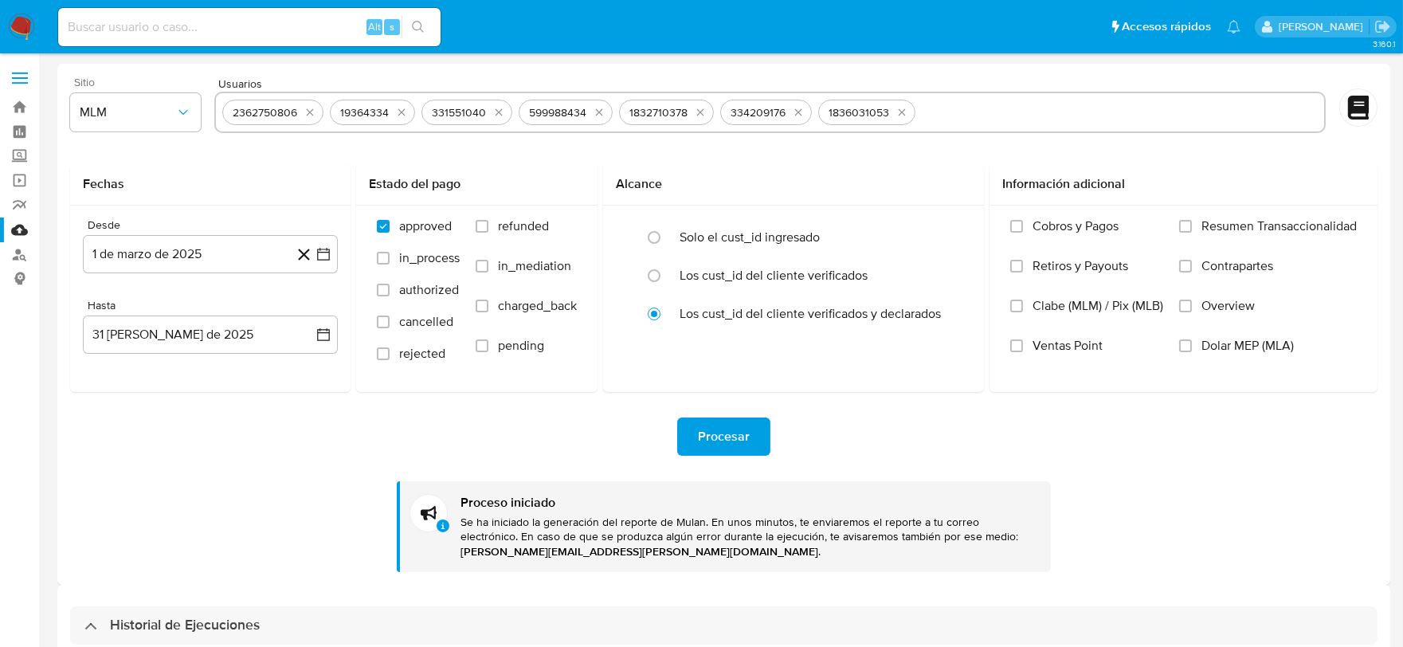
click at [312, 112] on icon "quitar 2362750806" at bounding box center [309, 112] width 13 height 13
click at [314, 112] on div "331551040" at bounding box center [359, 112] width 91 height 25
click at [292, 112] on icon "quitar 19364334" at bounding box center [294, 112] width 7 height 7
click at [293, 112] on icon "quitar 331551040" at bounding box center [299, 112] width 13 height 13
click at [293, 112] on button "quitar 599988434" at bounding box center [302, 112] width 19 height 19
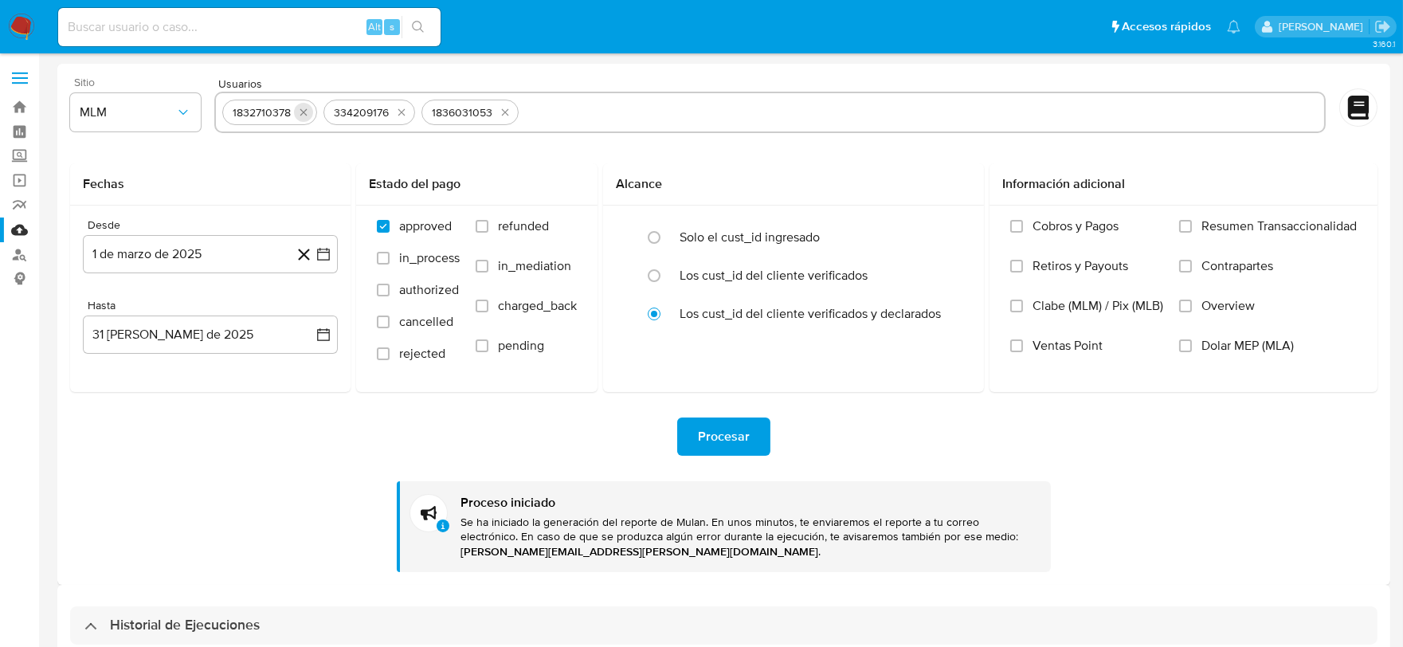
click at [299, 114] on icon "quitar 1832710378" at bounding box center [303, 112] width 13 height 13
click at [299, 114] on icon "quitar 334209176" at bounding box center [300, 112] width 13 height 13
click at [300, 114] on icon "quitar 1836031053" at bounding box center [306, 112] width 13 height 13
click at [298, 117] on input "text" at bounding box center [769, 112] width 1095 height 25
paste input "1470362684, 2467345916, 798297891, 2288991853, 2593400516, 2131540530, 63609964…"
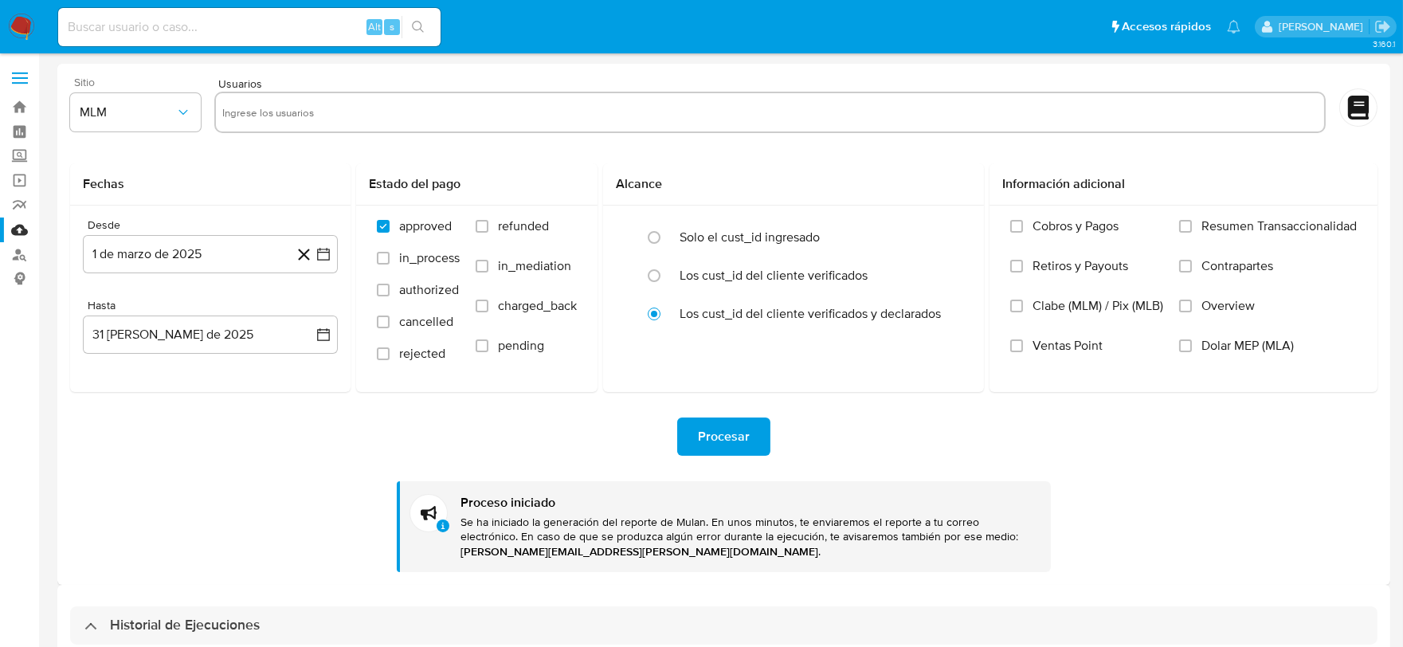
type input "1470362684, 2467345916, 798297891, 2288991853, 2593400516, 2131540530, 63609964…"
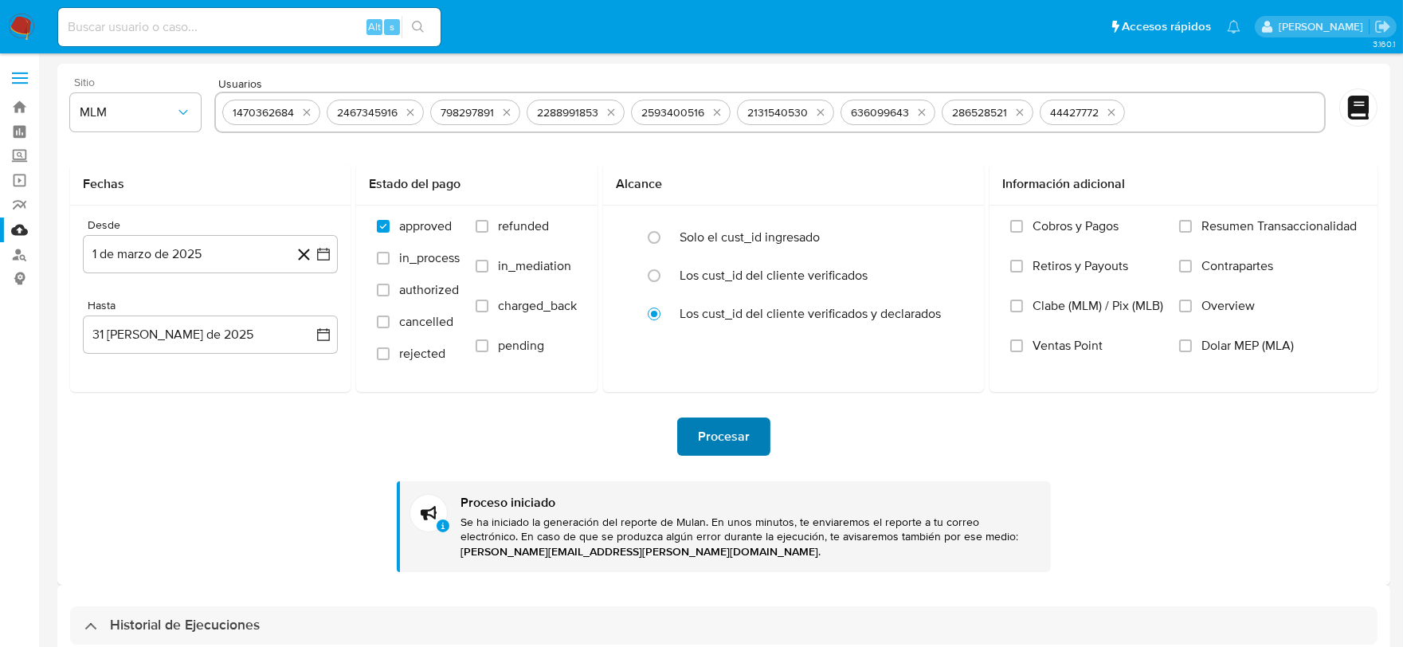
click at [731, 438] on span "Procesar" at bounding box center [724, 436] width 52 height 35
click at [303, 115] on icon "quitar 1470362684" at bounding box center [306, 112] width 13 height 13
click at [303, 115] on icon "quitar 2467345916" at bounding box center [306, 112] width 13 height 13
click at [303, 115] on icon "quitar 798297891" at bounding box center [298, 112] width 13 height 13
click at [303, 115] on icon "quitar 2288991853" at bounding box center [306, 112] width 13 height 13
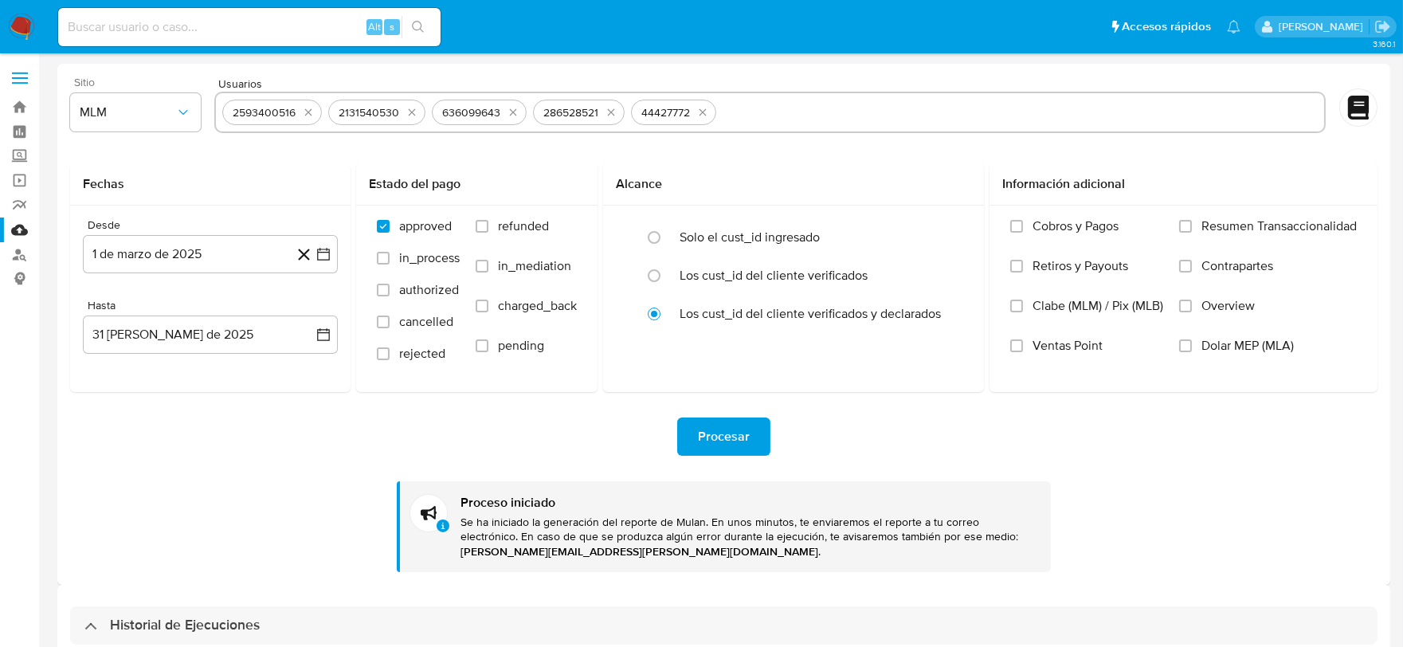
click at [303, 115] on icon "quitar 2593400516" at bounding box center [308, 112] width 13 height 13
click at [303, 115] on icon "quitar 2131540530" at bounding box center [306, 112] width 13 height 13
click at [303, 115] on icon "quitar 636099643" at bounding box center [303, 112] width 13 height 13
click at [303, 115] on icon "quitar 286528521" at bounding box center [300, 112] width 13 height 13
click at [303, 115] on div "44427772" at bounding box center [264, 112] width 85 height 25
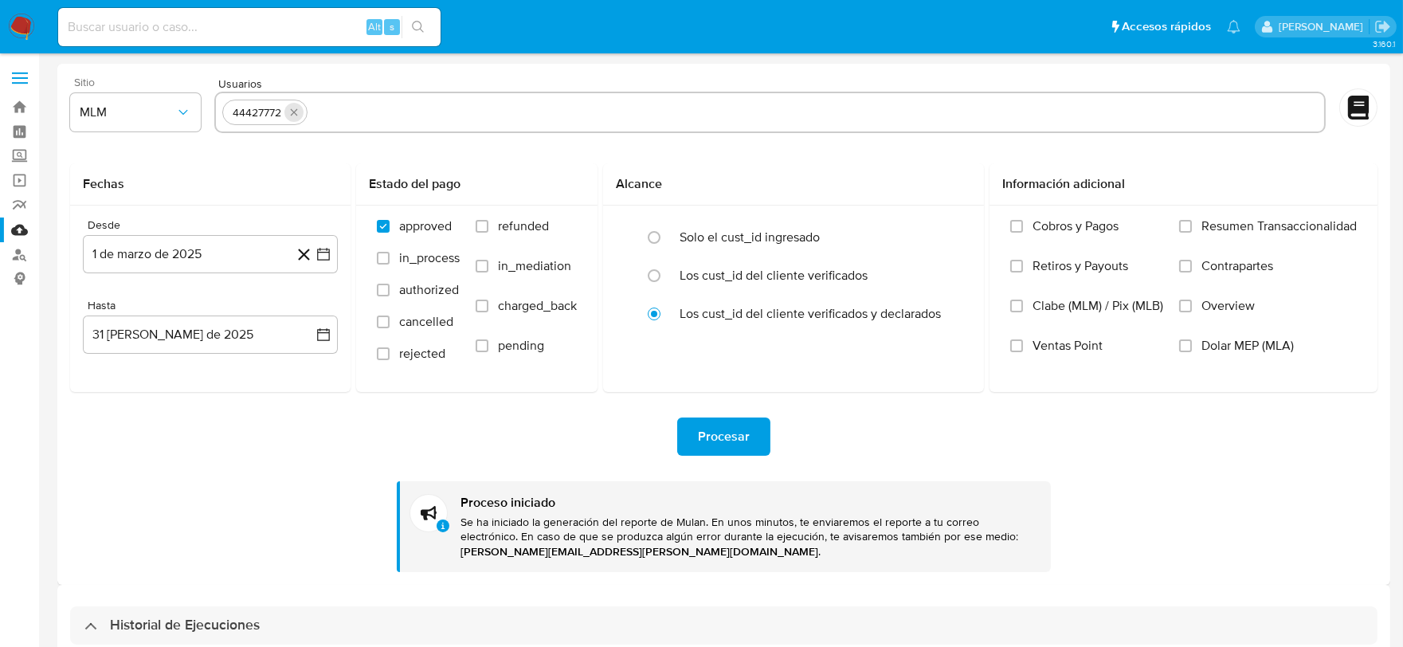
click at [299, 109] on icon "quitar 44427772" at bounding box center [294, 112] width 13 height 13
click at [292, 109] on input "text" at bounding box center [769, 112] width 1095 height 25
paste input "219104109, 1886917025, 415148519, 1175506512, 1083126492, 2041548305, 101356778…"
type input "219104109, 1886917025, 415148519, 1175506512, 1083126492, 2041548305, 101356778…"
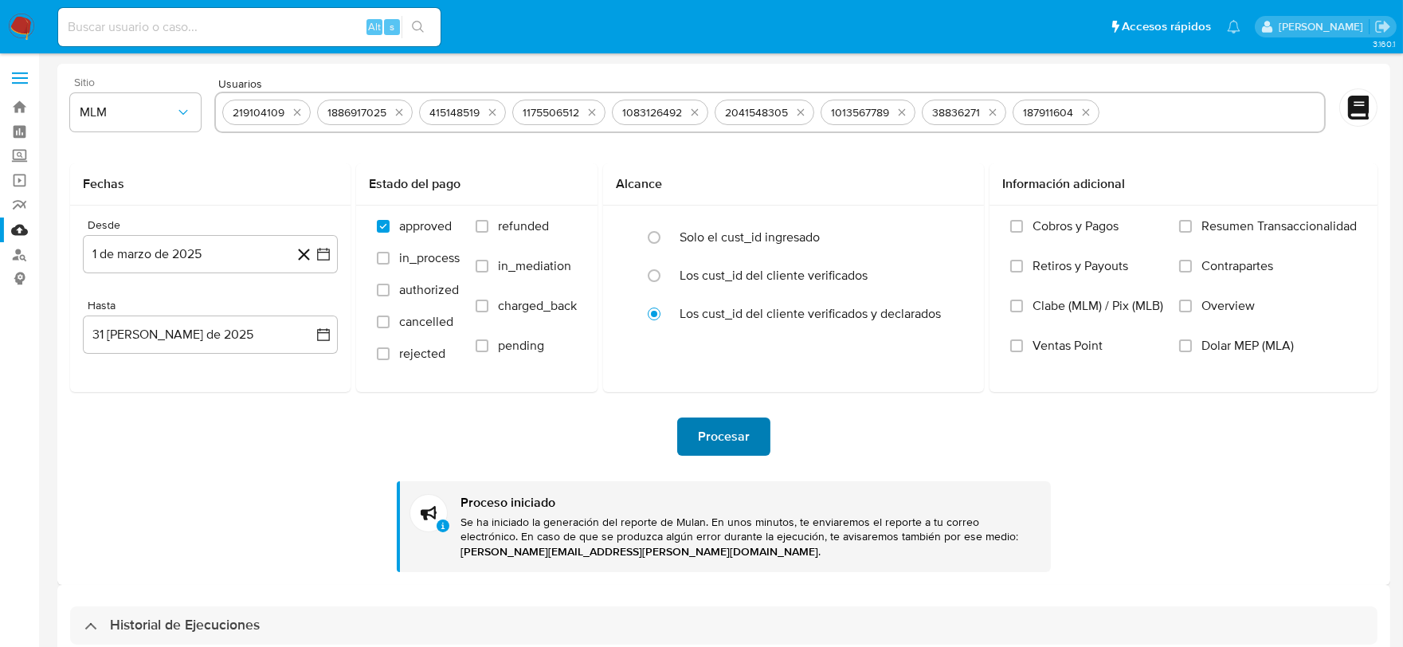
click at [715, 428] on span "Procesar" at bounding box center [724, 436] width 52 height 35
click at [299, 110] on icon "quitar 219104109" at bounding box center [297, 112] width 13 height 13
click at [298, 110] on icon "quitar 1886917025" at bounding box center [304, 112] width 13 height 13
click at [298, 110] on icon "quitar 415148519" at bounding box center [295, 112] width 13 height 13
click at [298, 110] on icon "quitar 1175506512" at bounding box center [302, 112] width 13 height 13
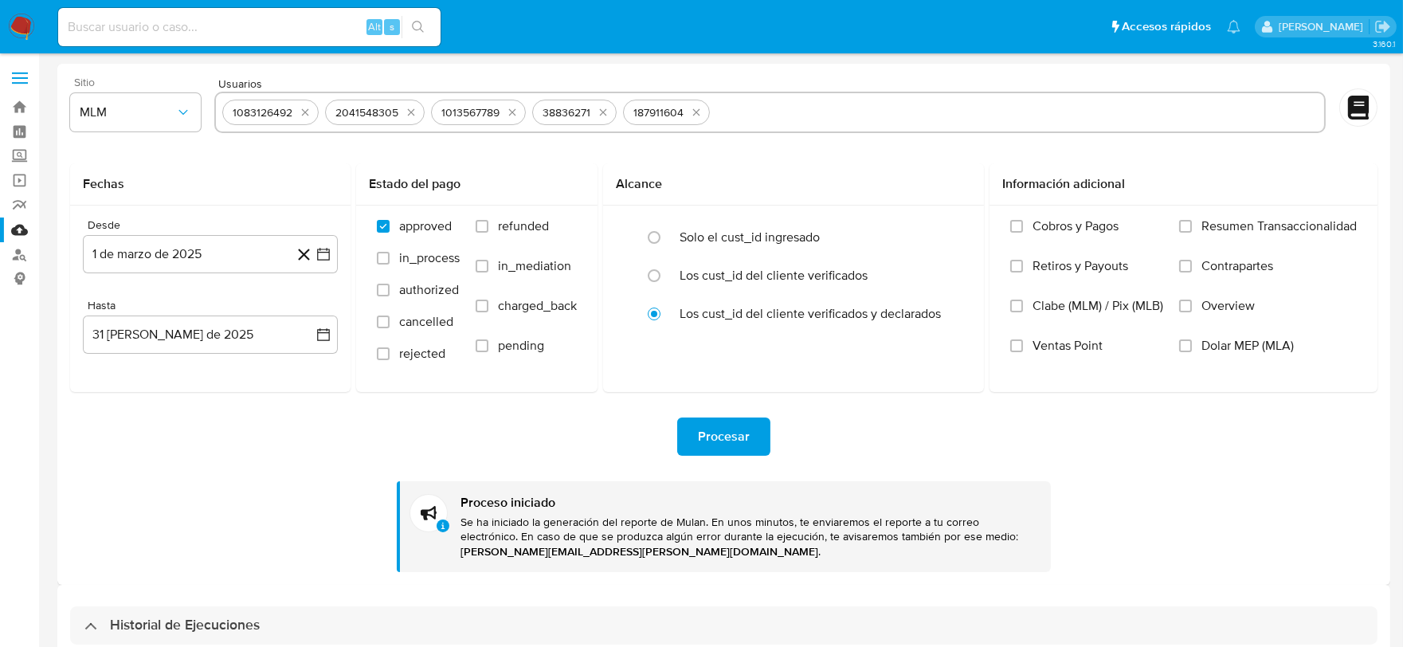
click at [299, 110] on icon "quitar 1083126492" at bounding box center [305, 112] width 13 height 13
click at [299, 110] on button "quitar 2041548305" at bounding box center [308, 112] width 19 height 19
click at [298, 110] on icon "quitar 1013567789" at bounding box center [303, 112] width 13 height 13
click at [298, 110] on icon "quitar 38836271" at bounding box center [293, 112] width 13 height 13
click at [298, 110] on icon "quitar 187911604" at bounding box center [295, 112] width 13 height 13
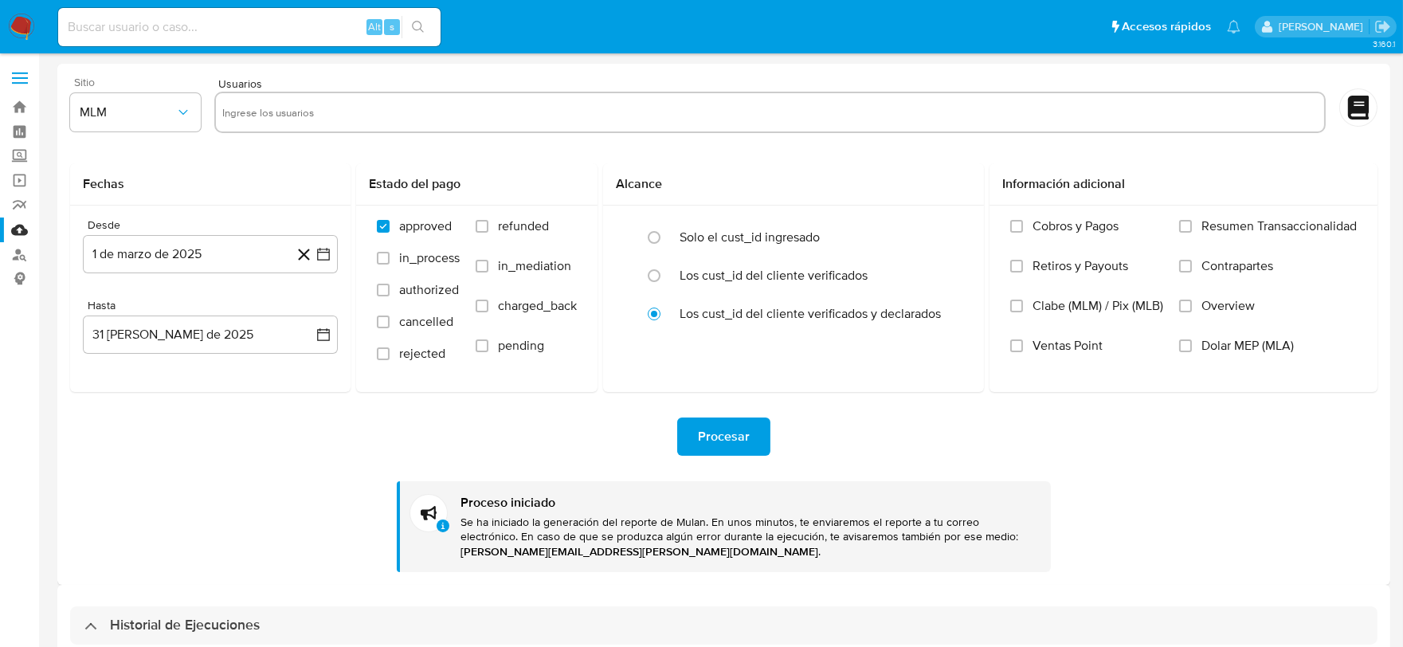
click at [303, 119] on input "text" at bounding box center [769, 112] width 1095 height 25
paste input "1952884504, 1430908656, 2061943734, 2414210462, 2086044343, 1985906632"
type input "1952884504, 1430908656, 2061943734, 2414210462, 2086044343, 1985906632"
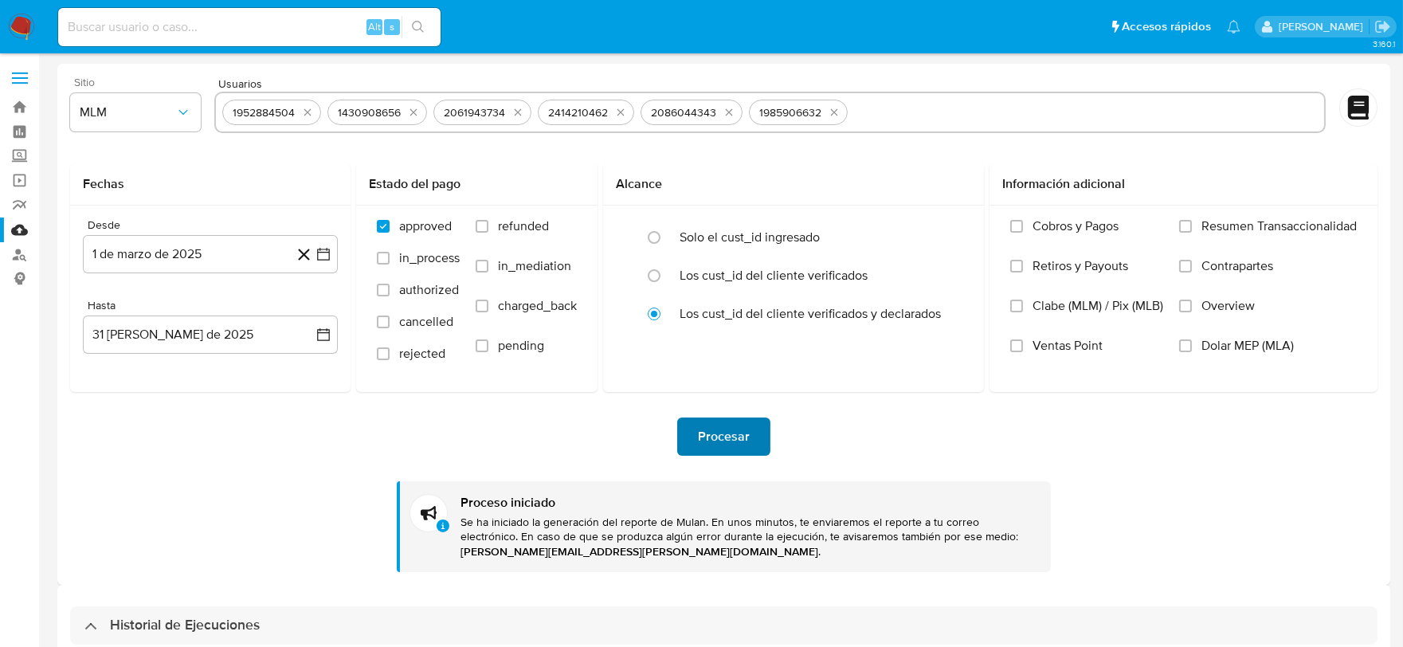
click at [709, 443] on span "Procesar" at bounding box center [724, 436] width 52 height 35
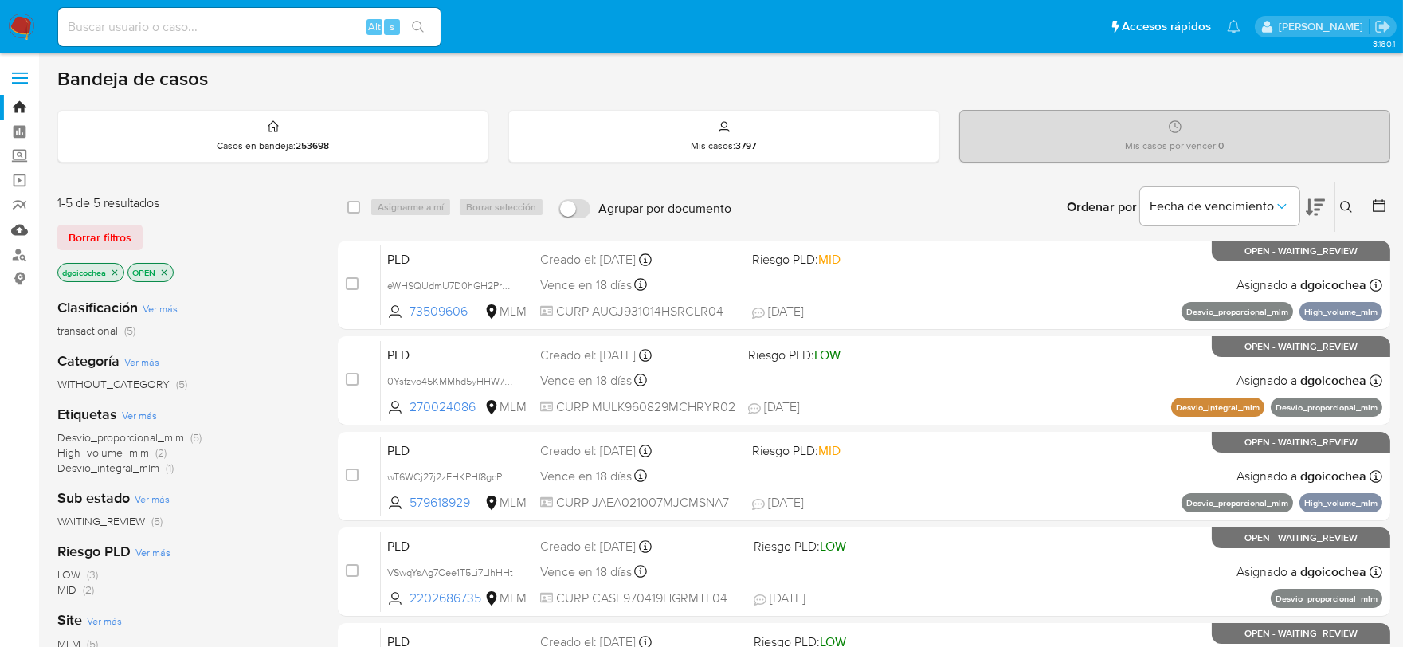
click at [14, 233] on link "Mulan" at bounding box center [95, 229] width 190 height 25
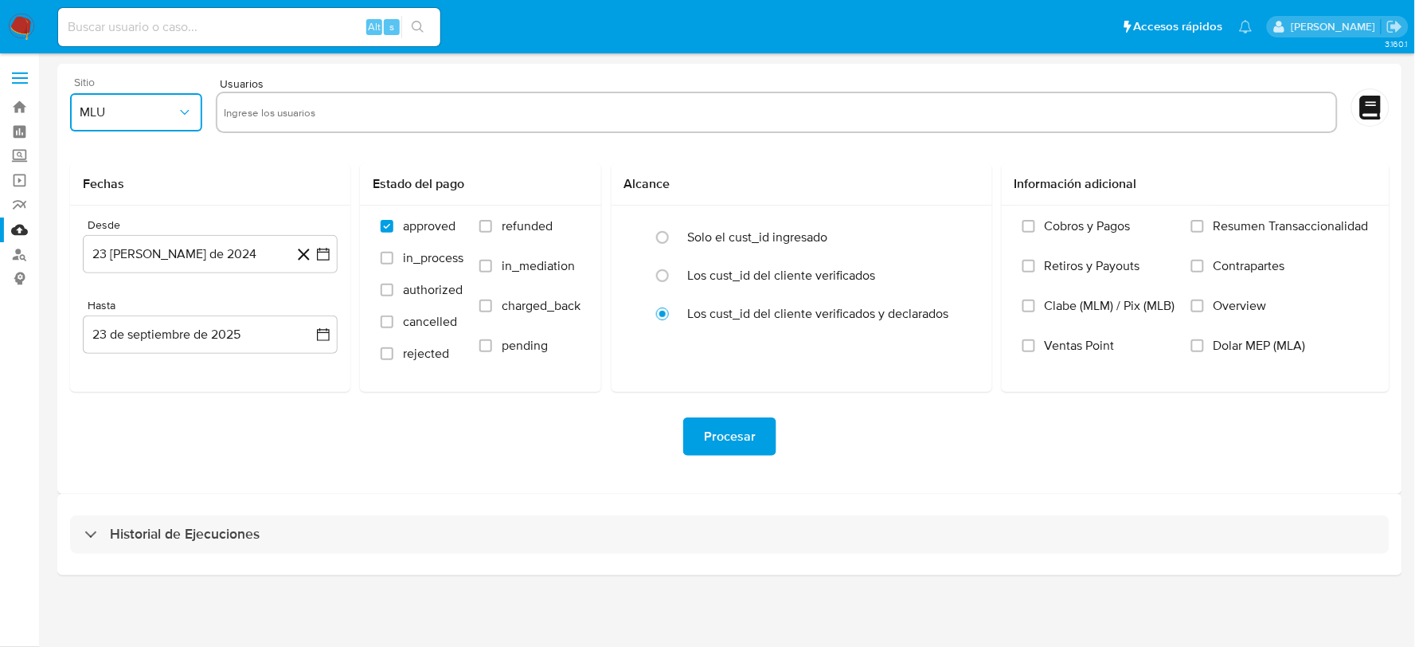
click at [177, 108] on icon "button" at bounding box center [185, 112] width 16 height 16
click at [100, 344] on span "MLM" at bounding box center [93, 347] width 27 height 16
click at [148, 242] on button "23 [PERSON_NAME] de 2024" at bounding box center [210, 254] width 255 height 38
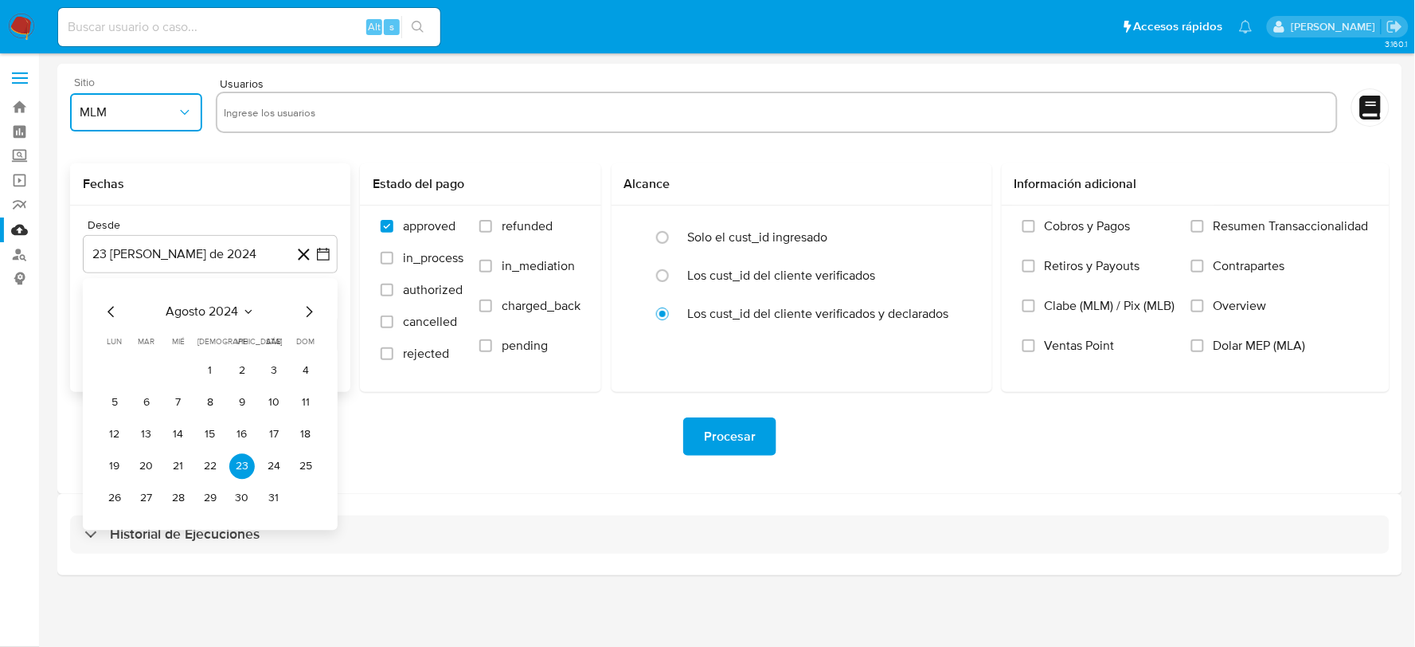
click at [110, 307] on icon "Mes anterior" at bounding box center [111, 311] width 19 height 19
click at [304, 315] on icon "Mes siguiente" at bounding box center [309, 311] width 19 height 19
click at [311, 307] on icon "Mes siguiente" at bounding box center [309, 311] width 19 height 19
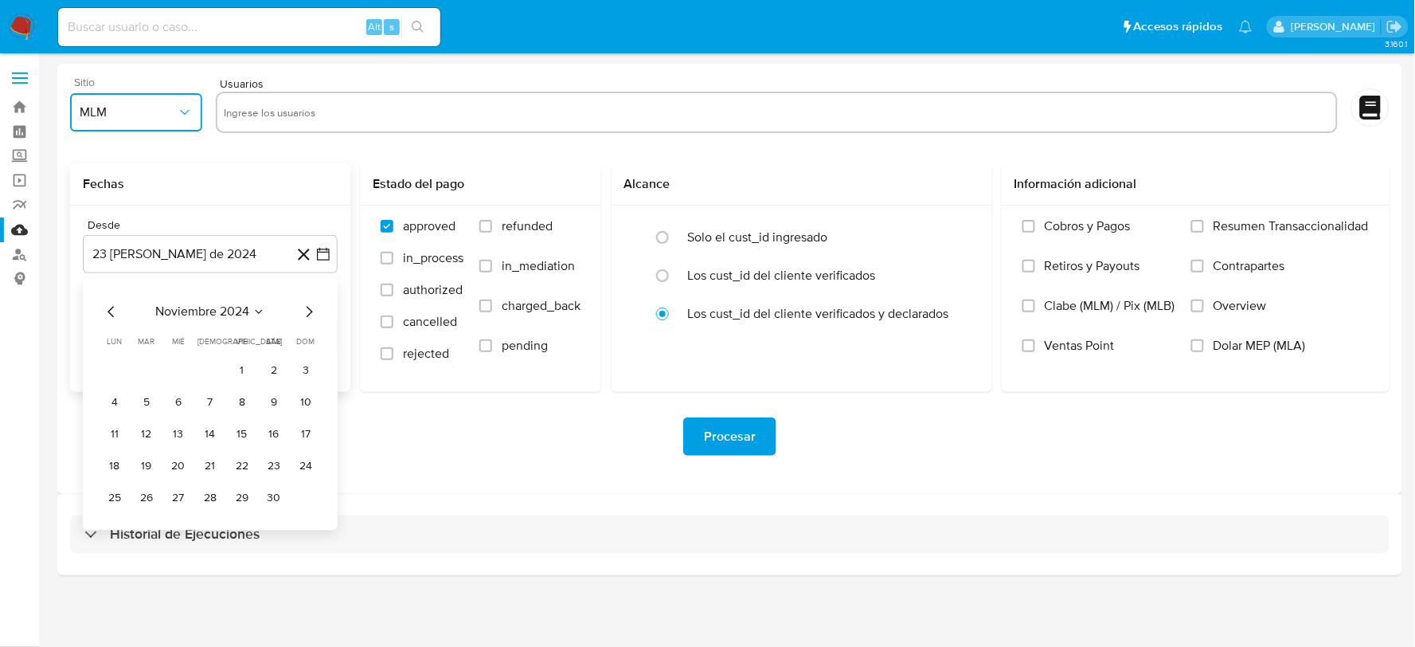
click at [311, 307] on icon "Mes siguiente" at bounding box center [309, 311] width 19 height 19
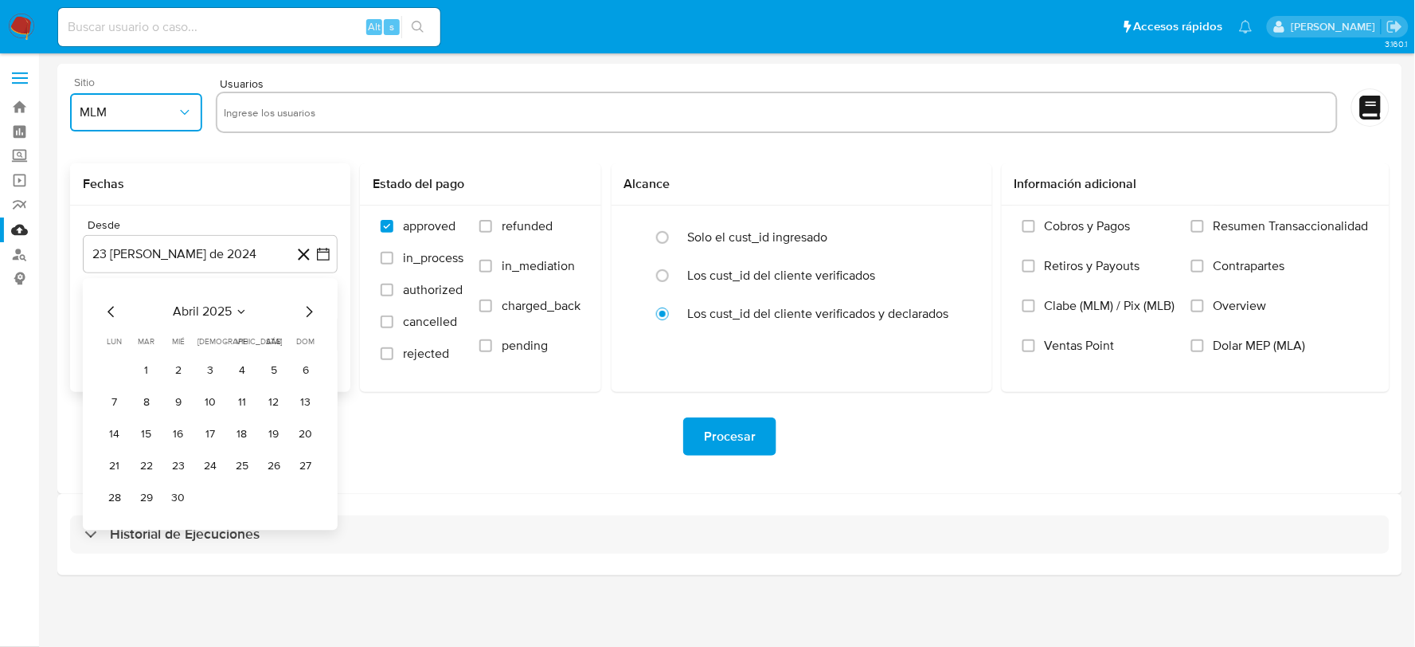
click at [311, 307] on icon "Mes siguiente" at bounding box center [309, 311] width 19 height 19
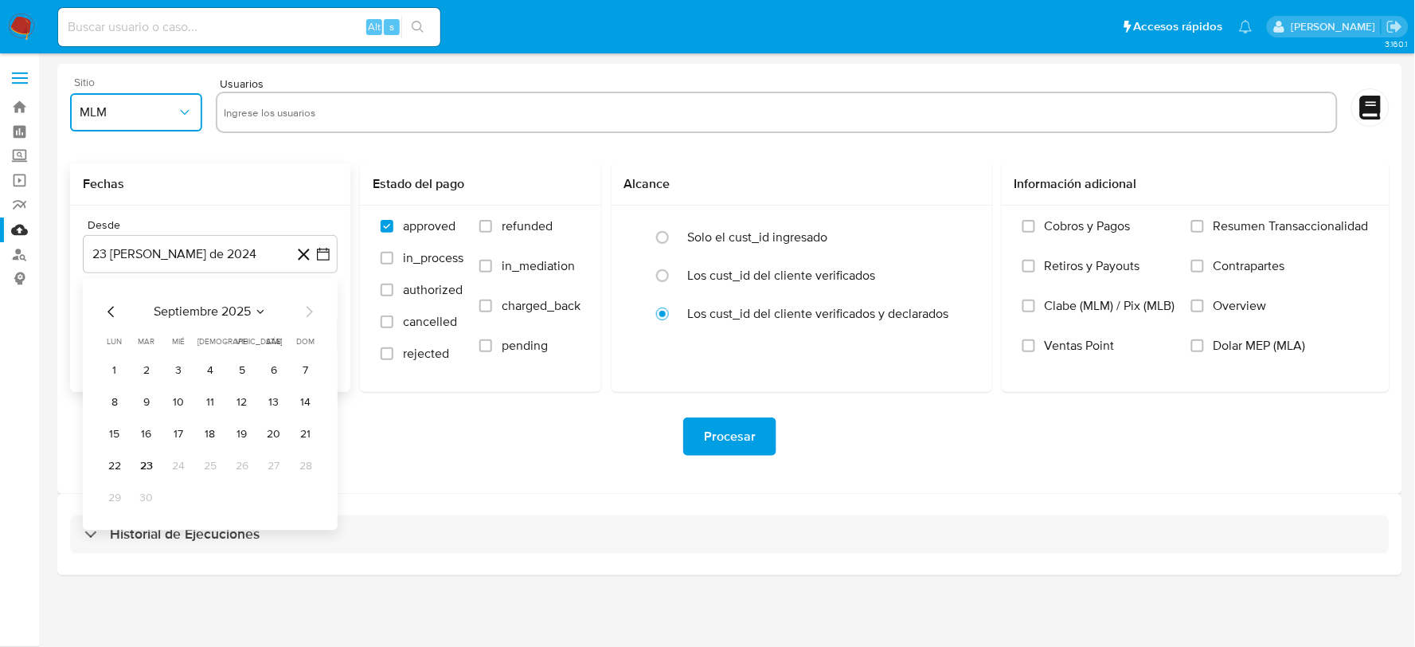
click at [110, 307] on icon "Mes anterior" at bounding box center [111, 311] width 19 height 19
click at [217, 367] on button "1" at bounding box center [210, 370] width 25 height 25
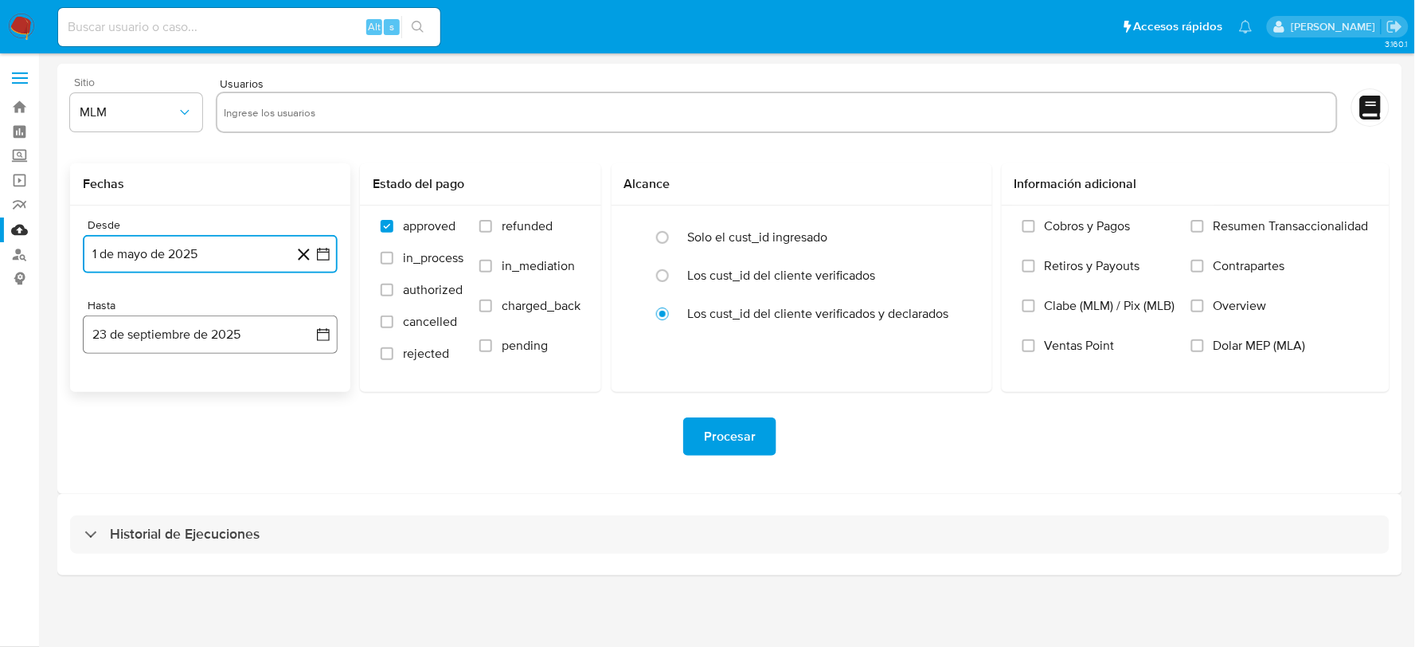
click at [328, 335] on icon "button" at bounding box center [323, 335] width 16 height 16
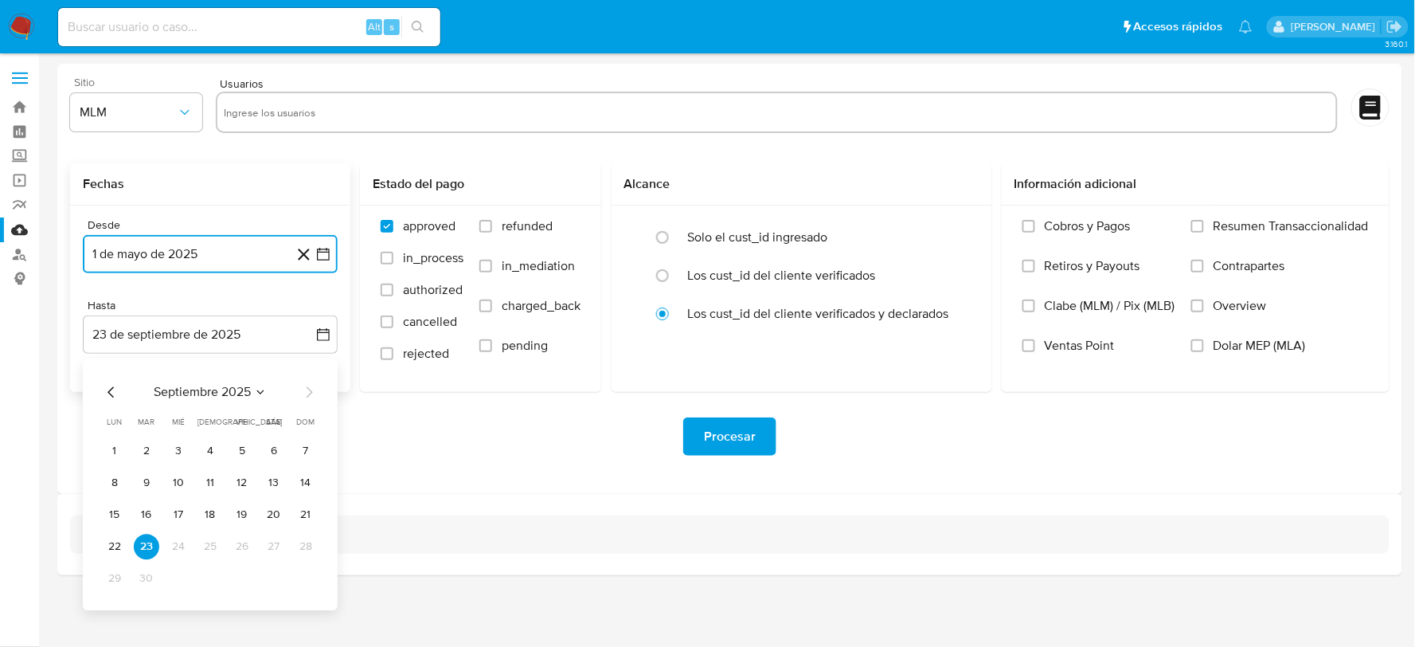
click at [116, 401] on icon "Mes anterior" at bounding box center [111, 391] width 19 height 19
click at [303, 577] on button "31" at bounding box center [305, 578] width 25 height 25
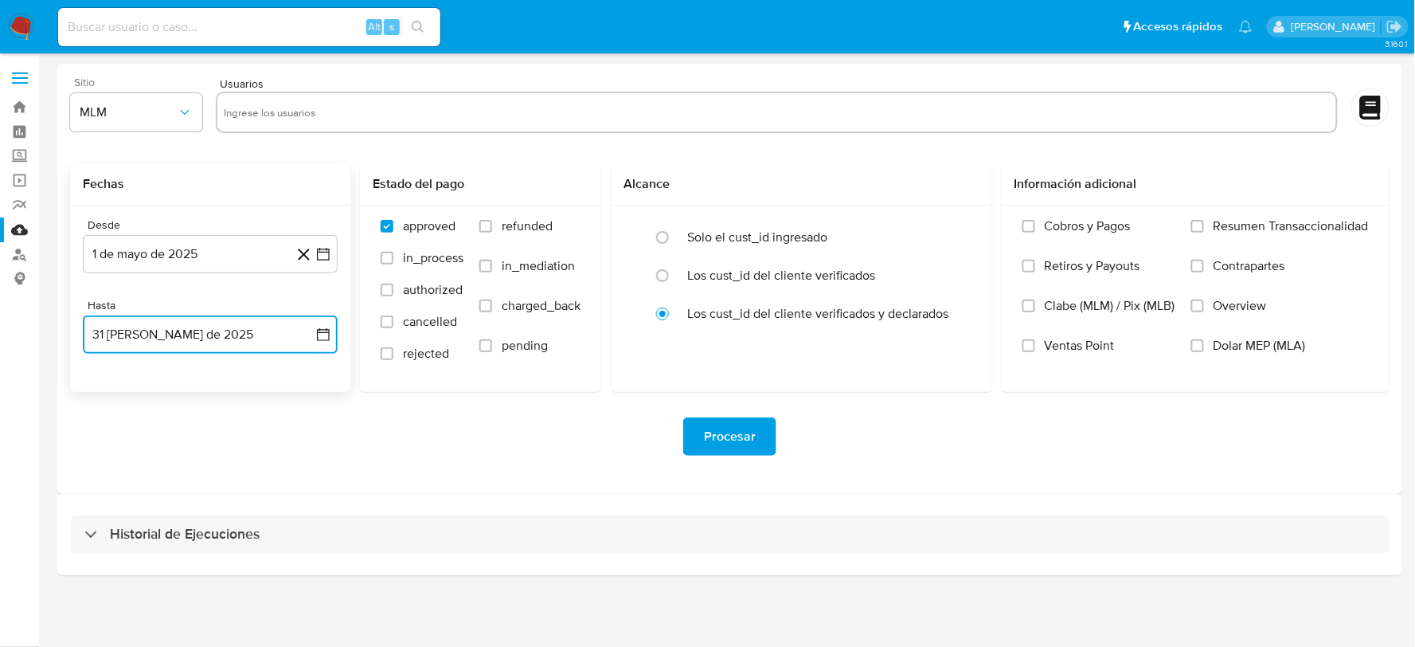
click at [297, 102] on input "text" at bounding box center [777, 112] width 1106 height 25
type input "89797952"
paste input "148706262"
type input "148706262"
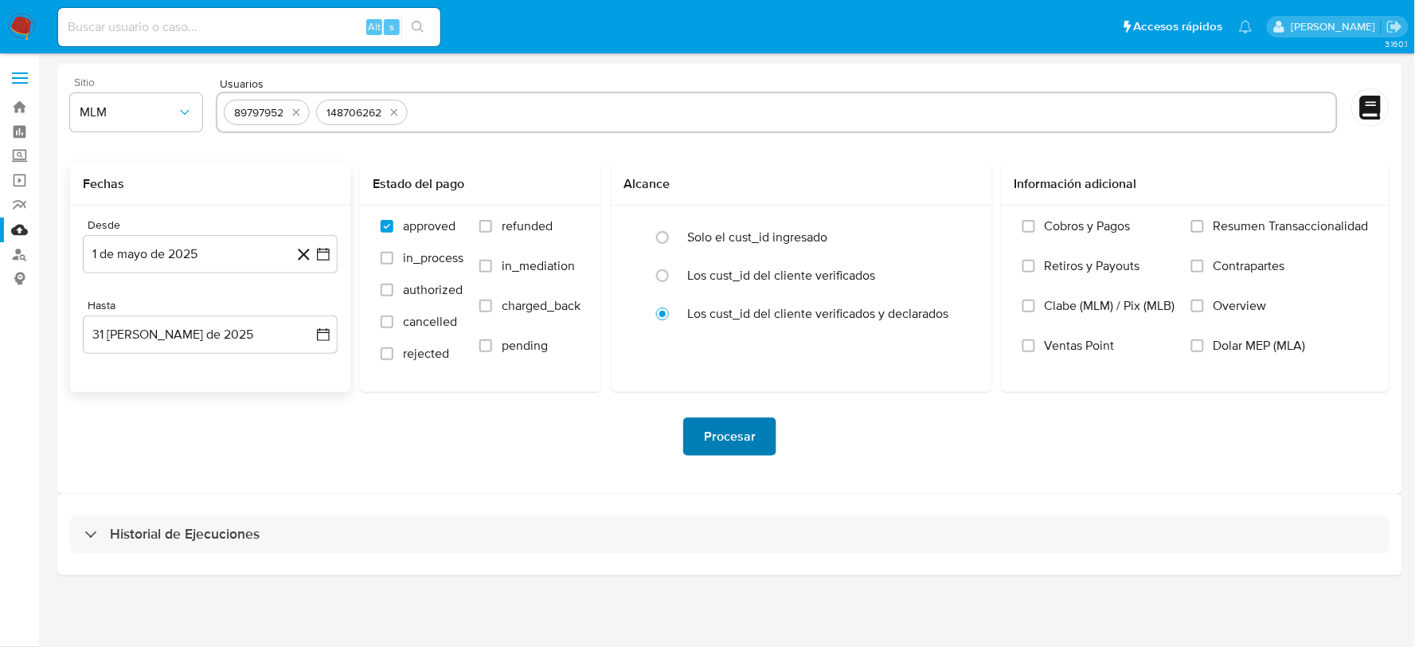
click at [746, 437] on span "Procesar" at bounding box center [730, 436] width 52 height 35
click at [14, 25] on img at bounding box center [21, 27] width 27 height 27
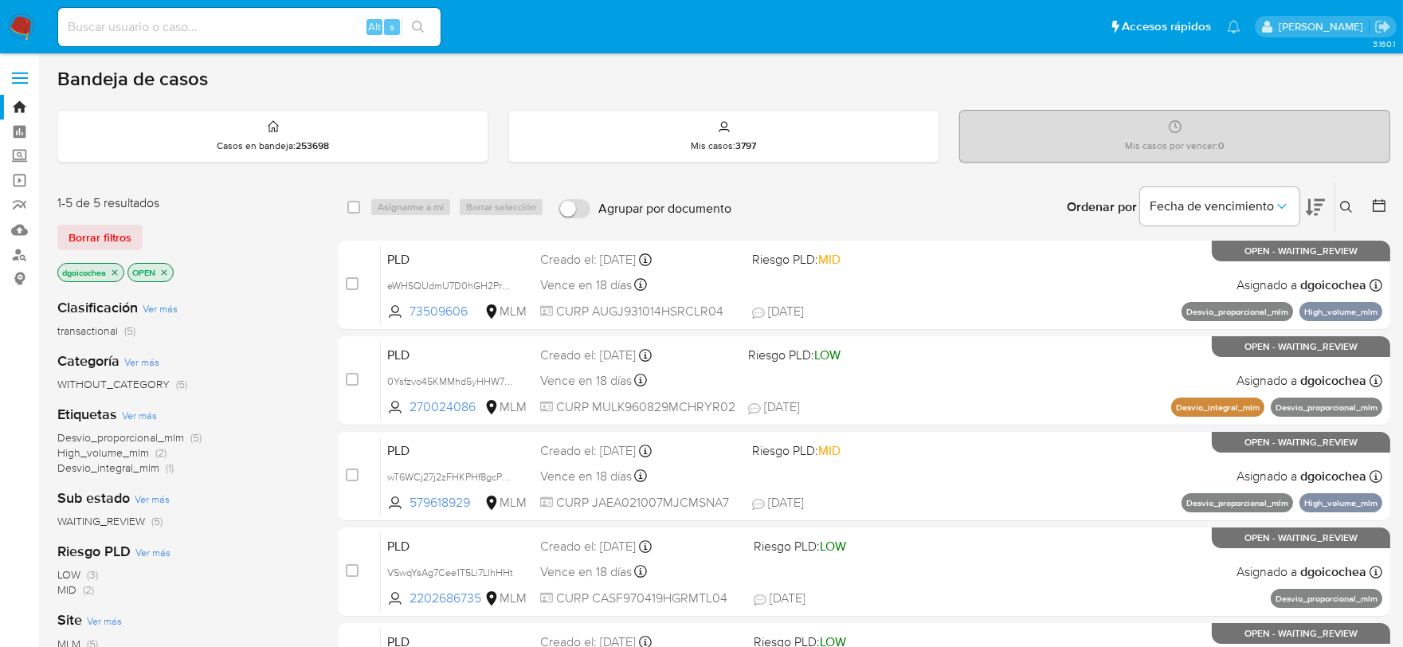
click at [1343, 207] on icon at bounding box center [1346, 207] width 13 height 13
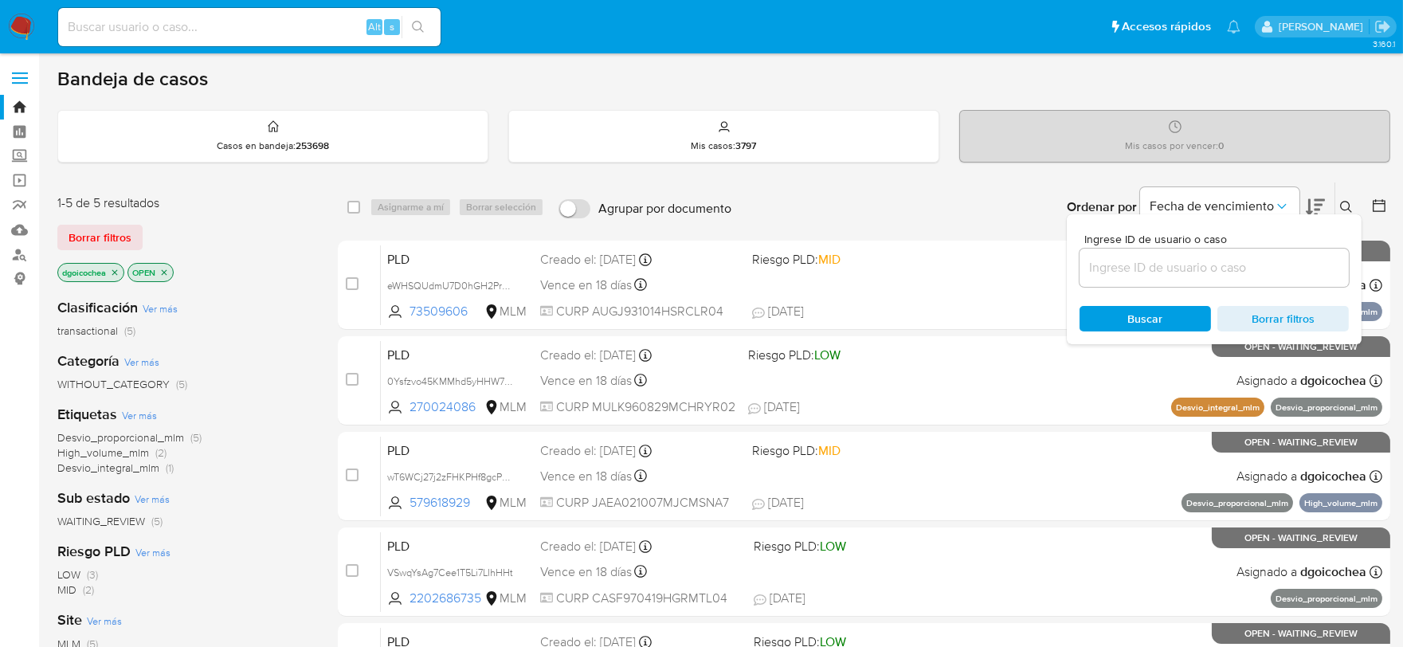
click at [1267, 276] on input at bounding box center [1213, 267] width 269 height 21
type input "806939224"
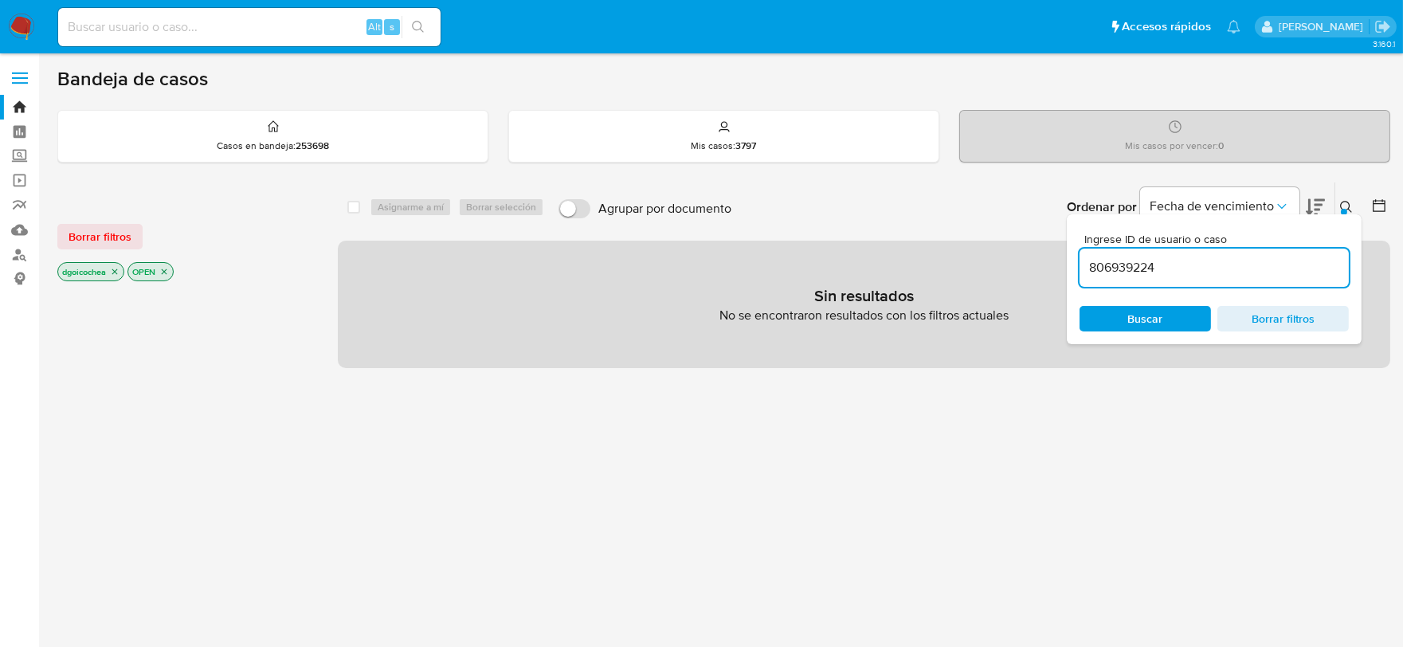
click at [86, 245] on span "Borrar filtros" at bounding box center [100, 236] width 63 height 22
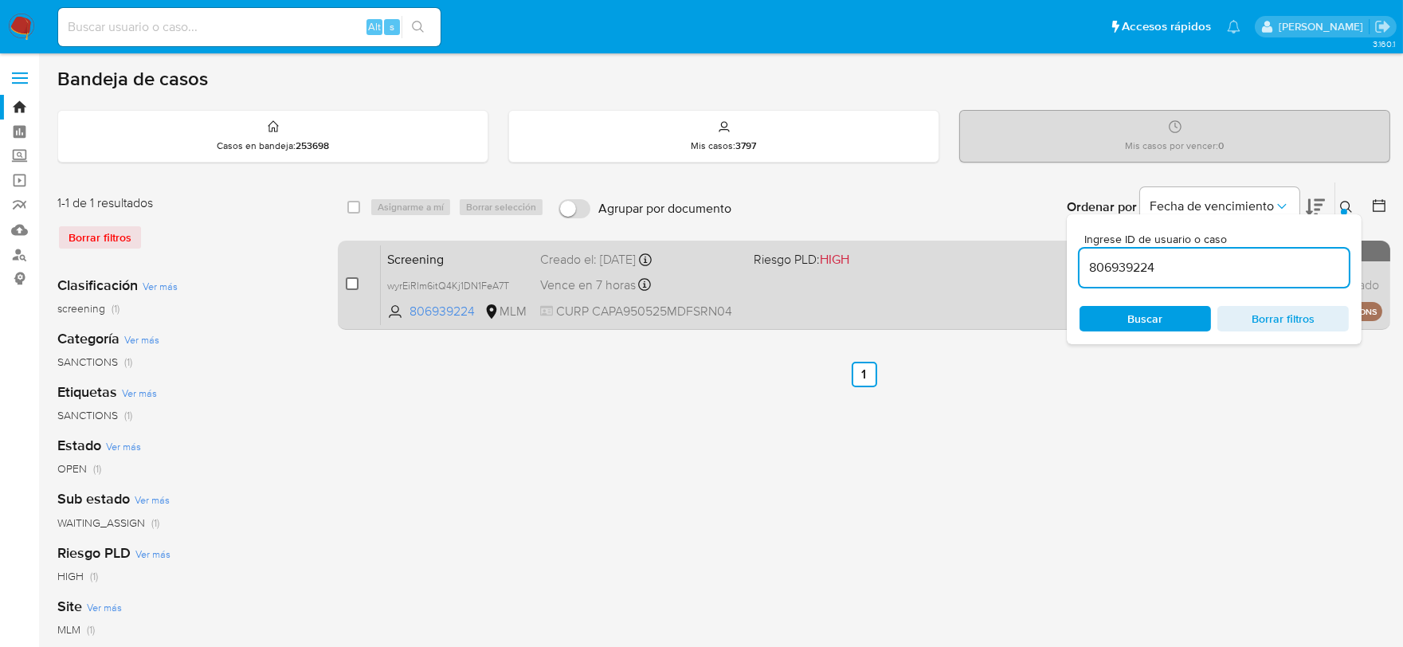
click at [352, 284] on input "checkbox" at bounding box center [352, 283] width 13 height 13
checkbox input "true"
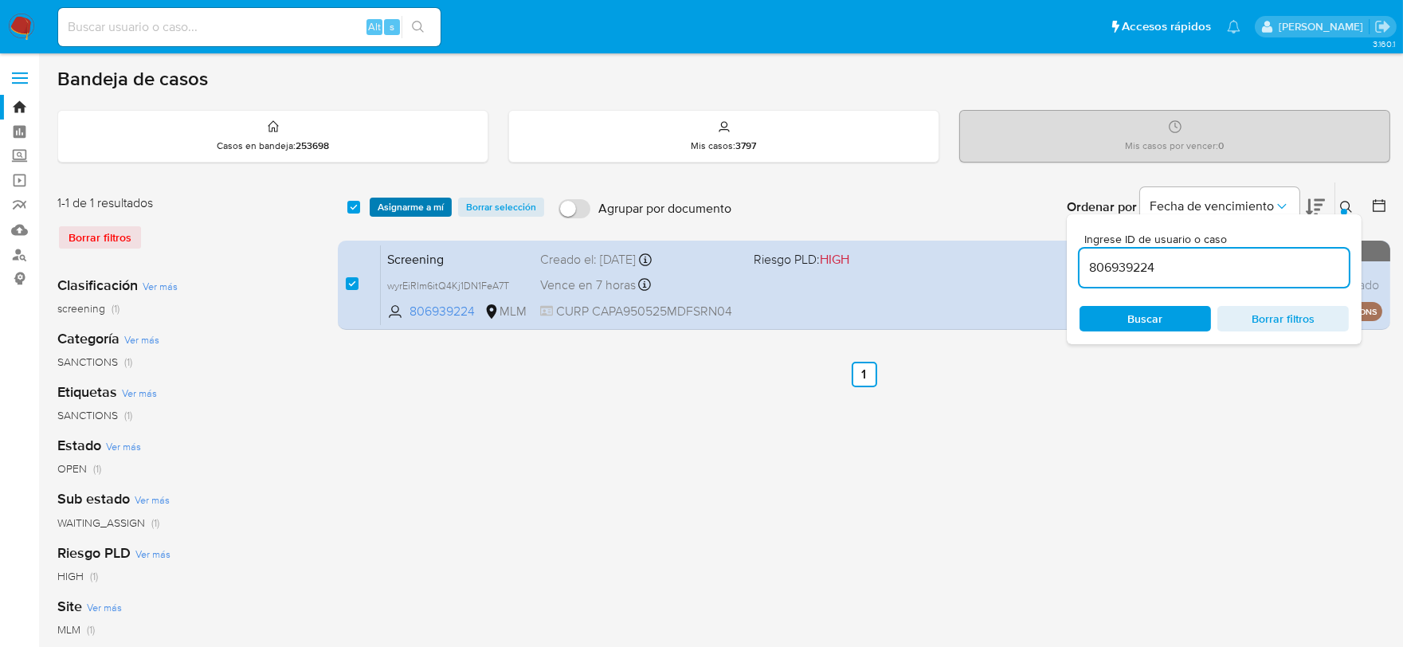
click at [420, 203] on span "Asignarme a mí" at bounding box center [411, 207] width 66 height 16
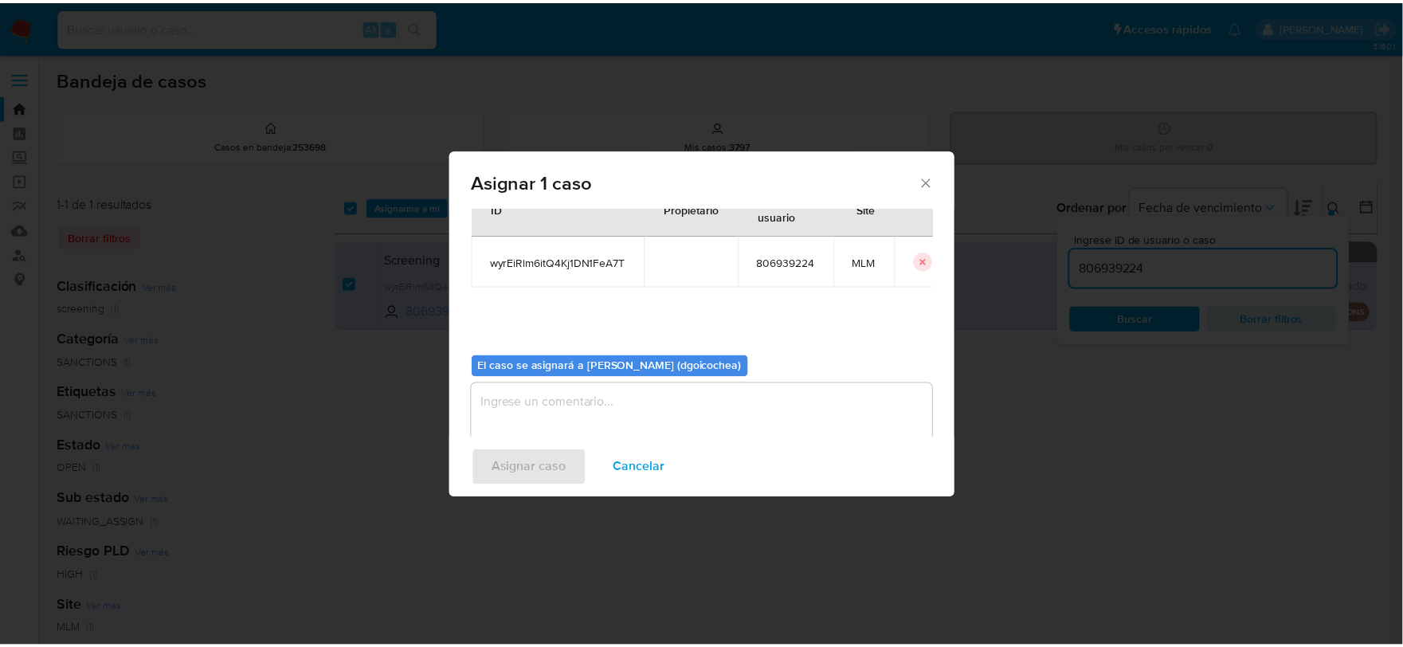
scroll to position [82, 0]
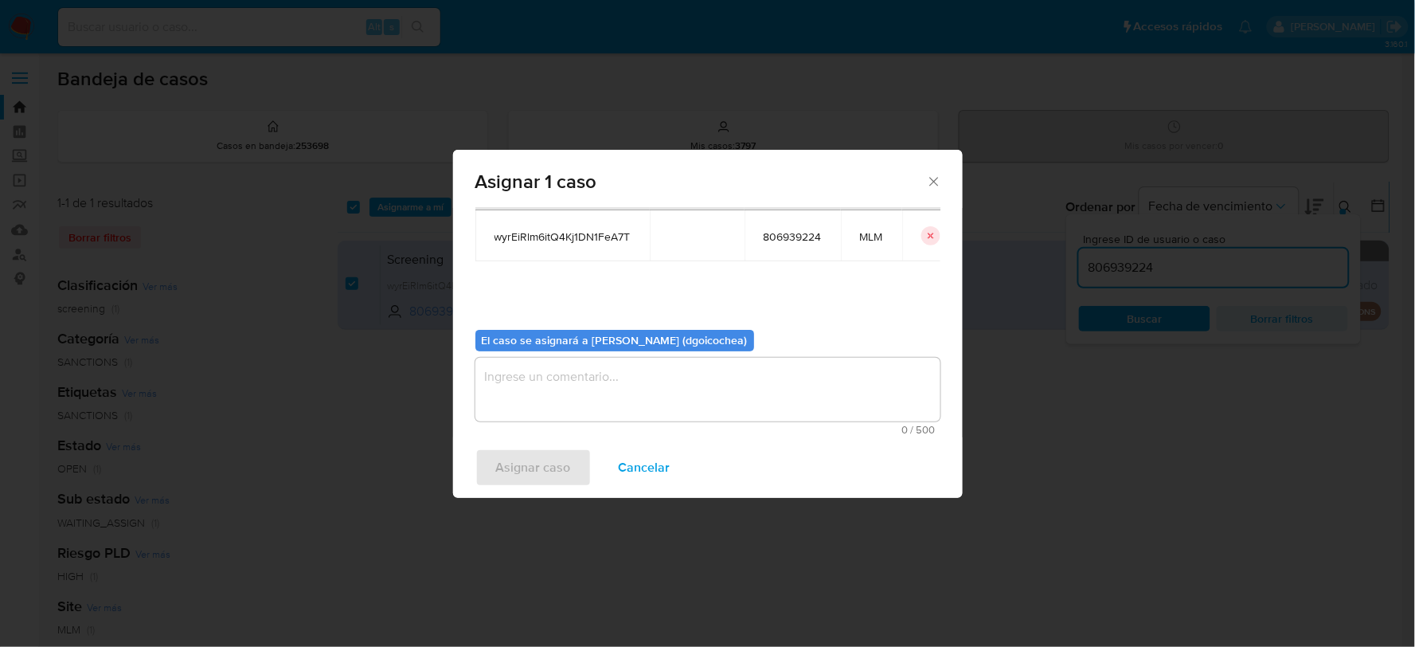
click at [670, 365] on textarea "assign-modal" at bounding box center [708, 390] width 465 height 64
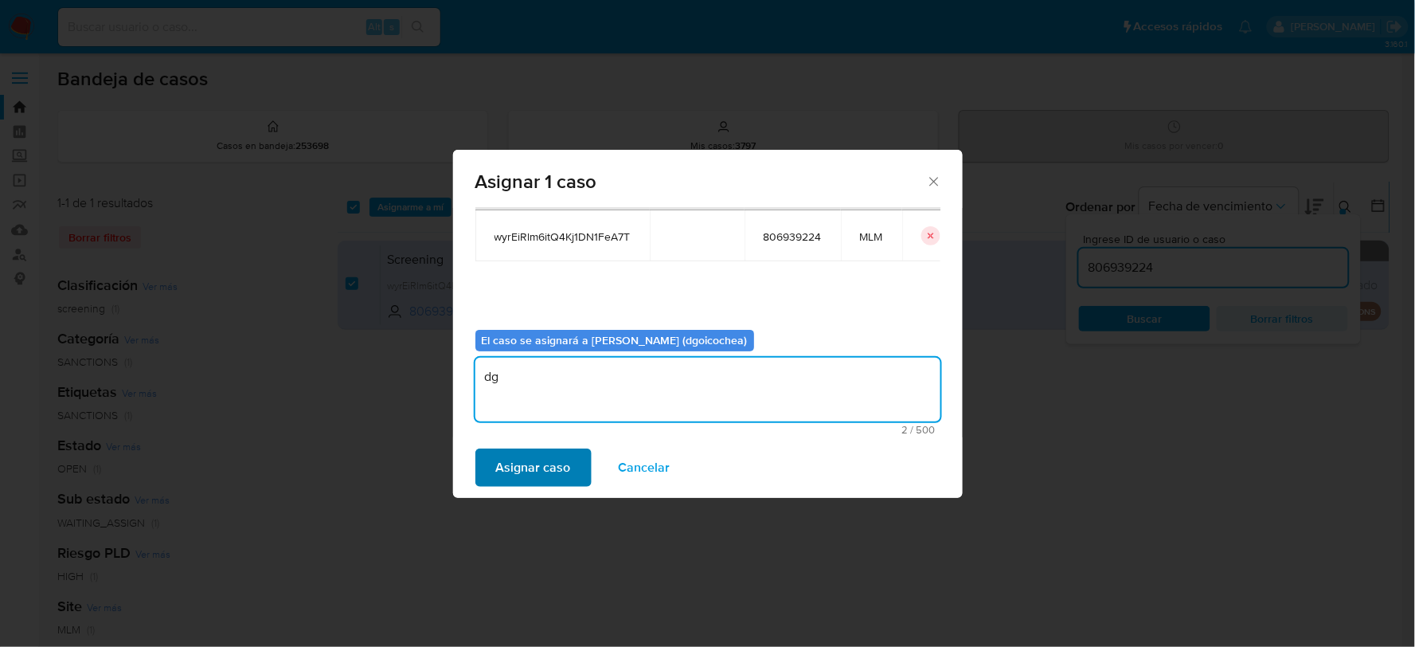
type textarea "dg"
click at [512, 471] on span "Asignar caso" at bounding box center [533, 467] width 75 height 35
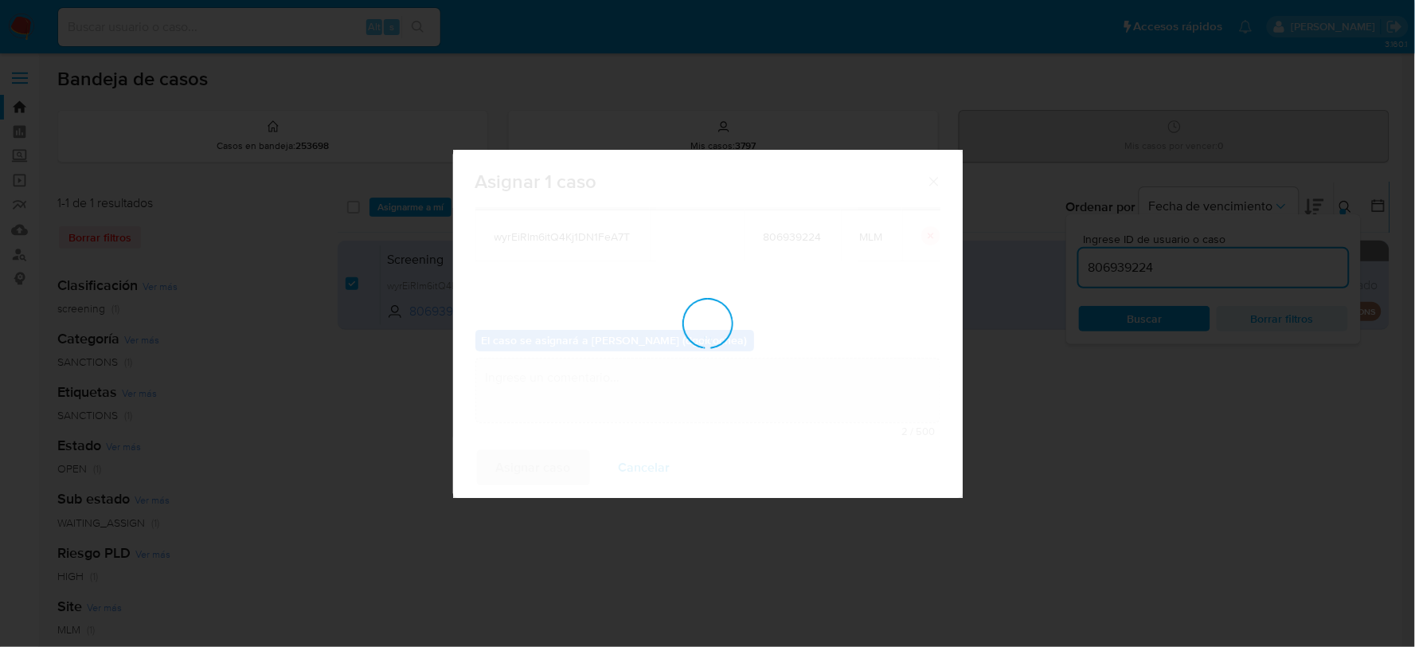
checkbox input "false"
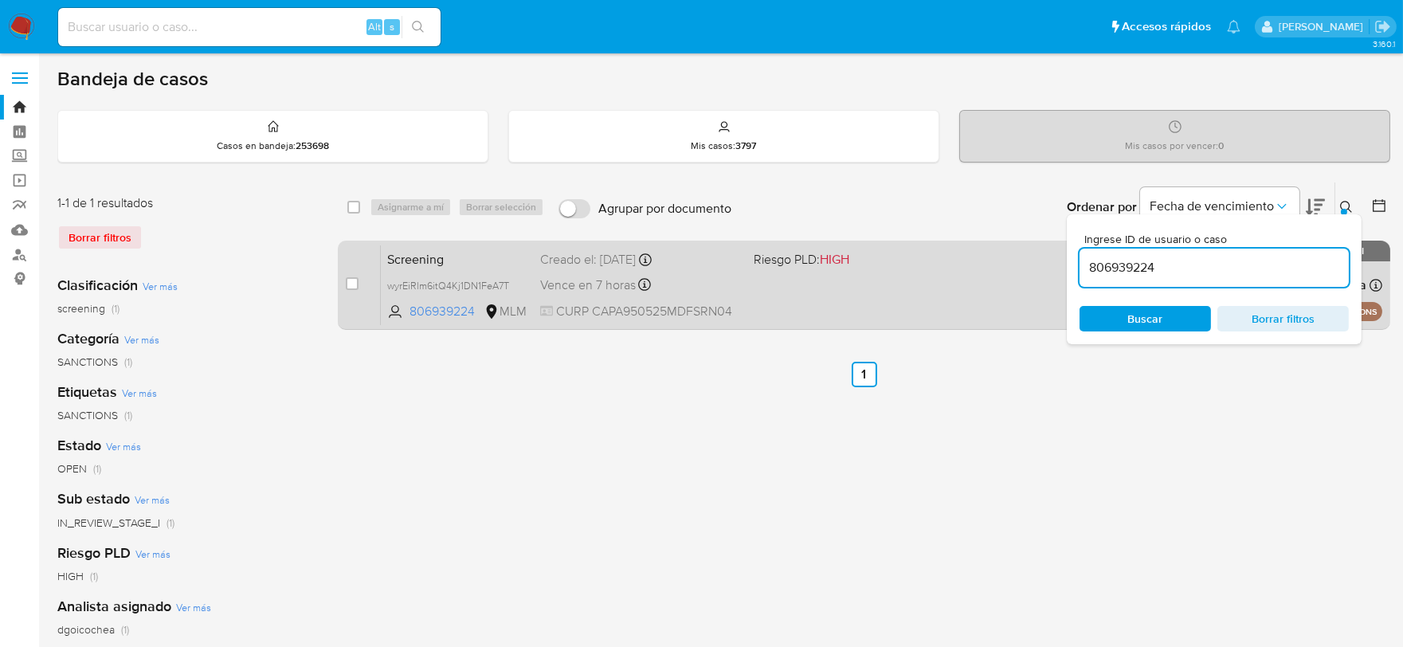
click at [420, 259] on span "Screening" at bounding box center [457, 258] width 140 height 21
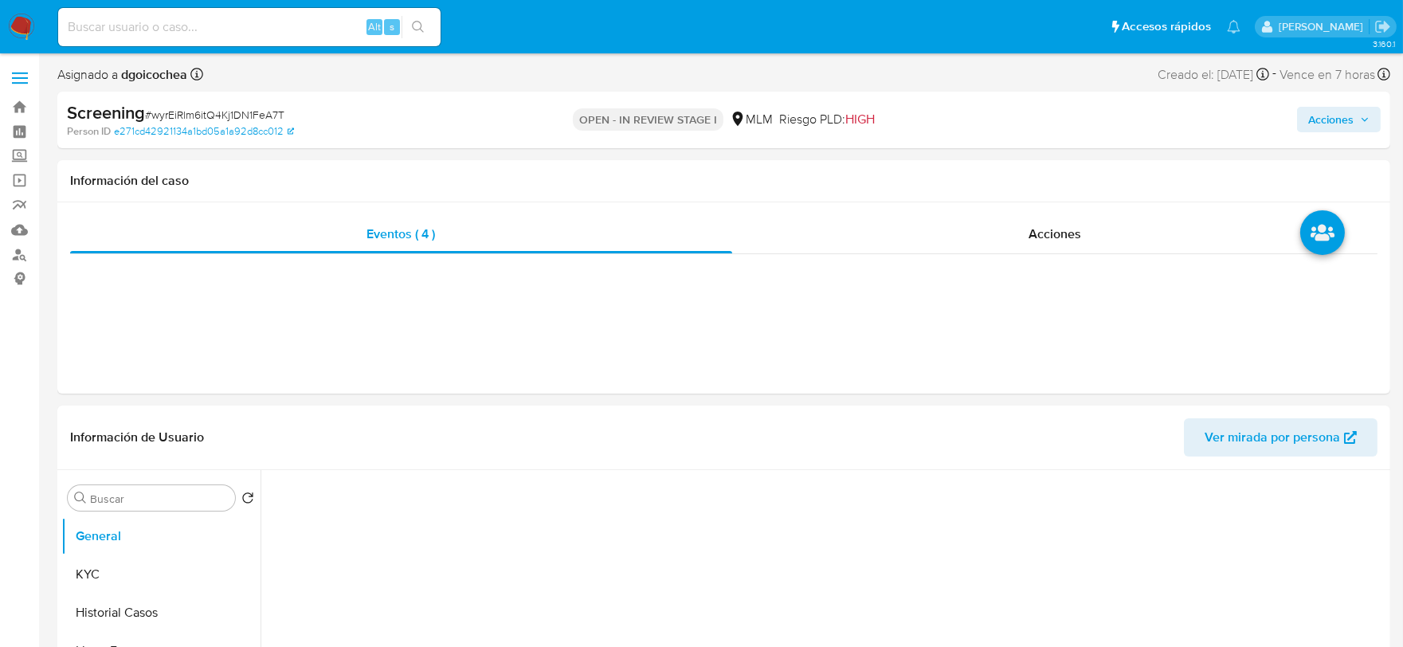
select select "10"
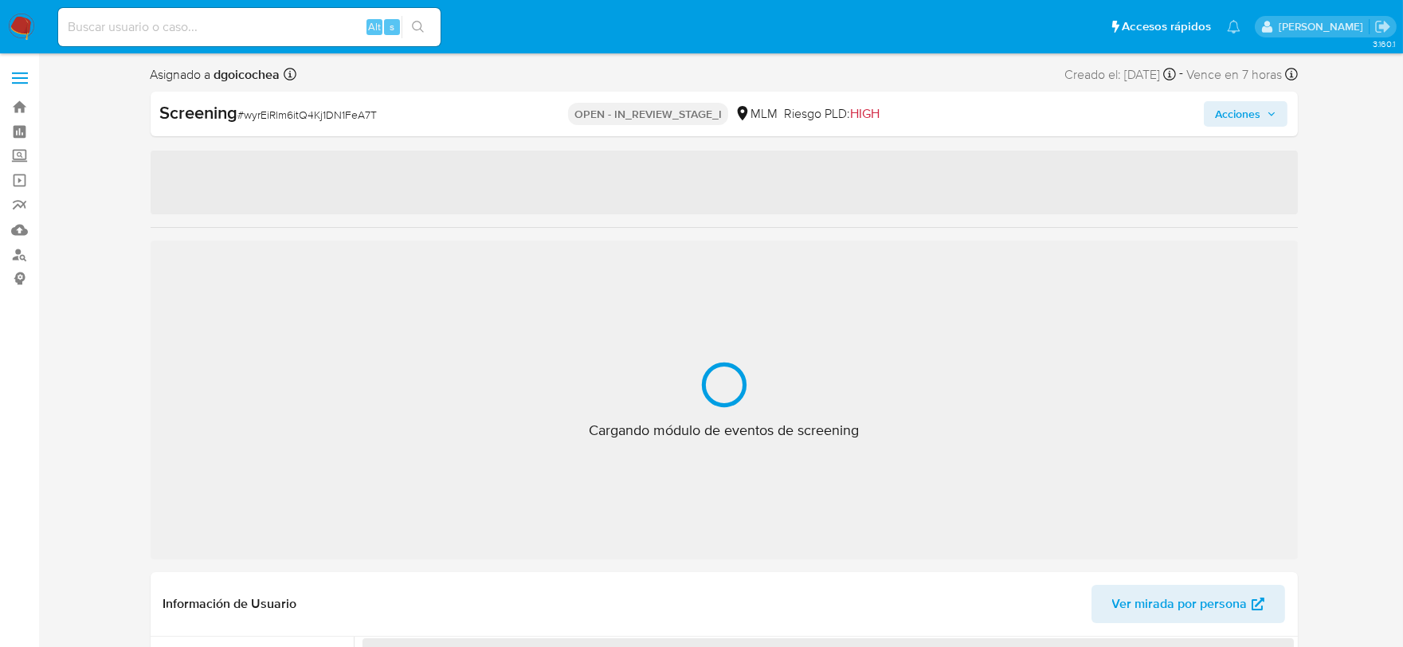
select select "10"
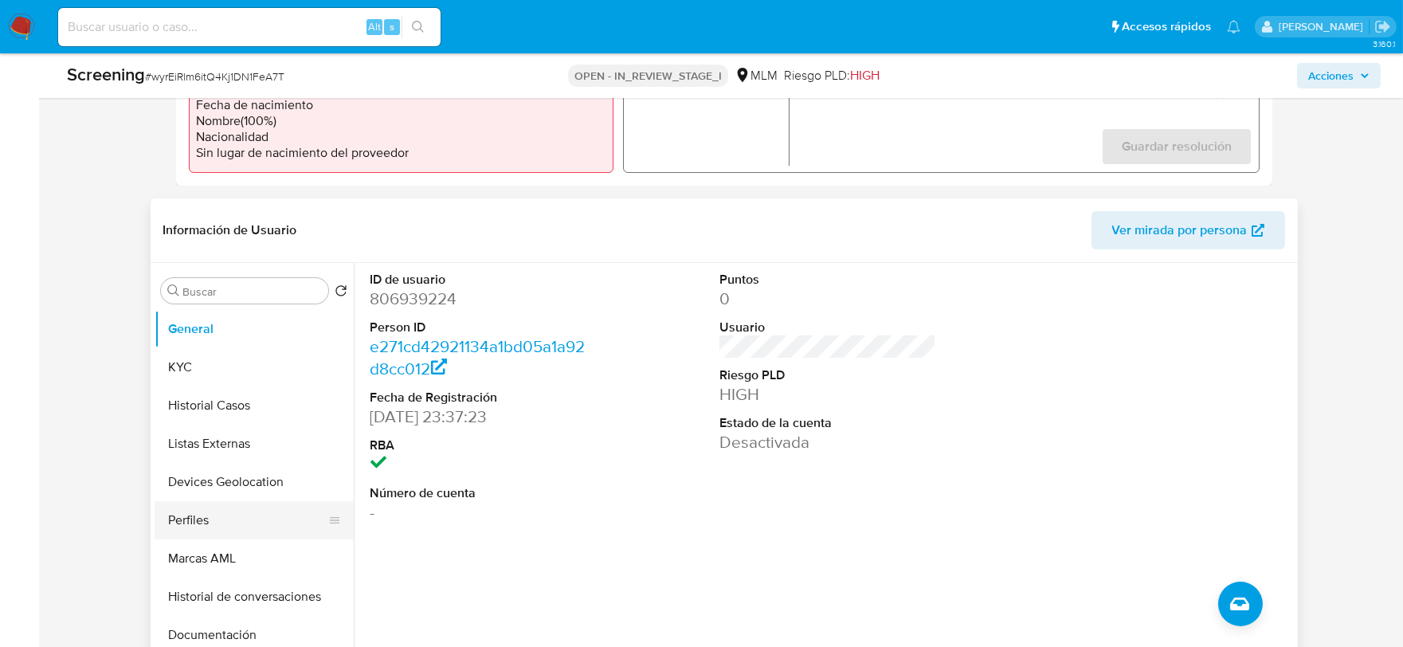
scroll to position [619, 0]
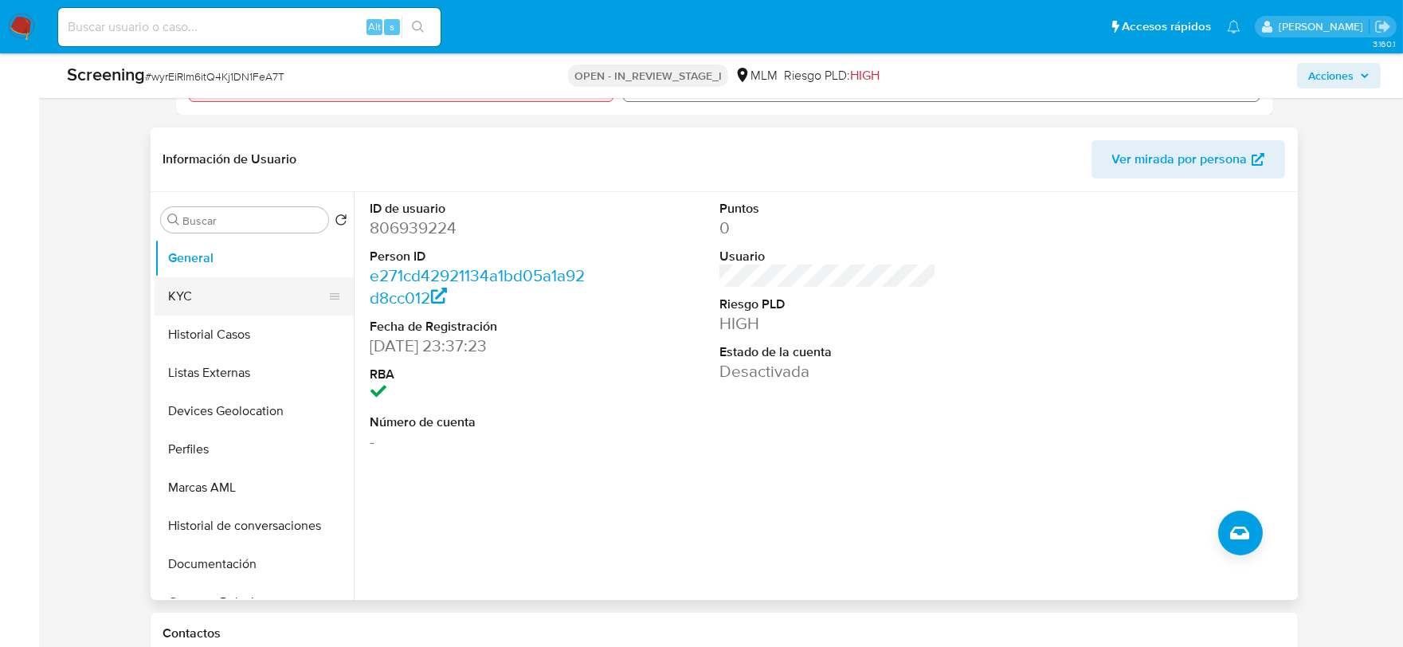
click at [212, 288] on button "KYC" at bounding box center [248, 296] width 186 height 38
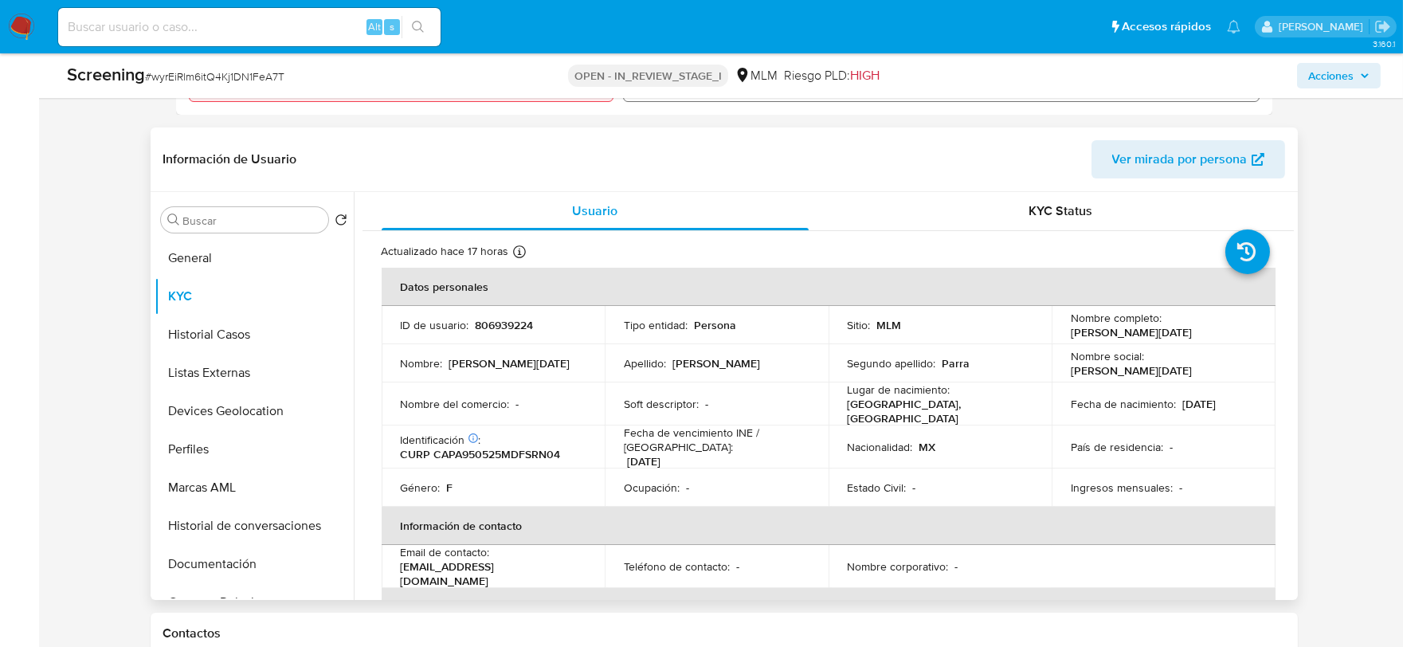
click at [506, 447] on p "CURP CAPA950525MDFSRN04" at bounding box center [481, 454] width 160 height 14
copy p "CAPA950525MDFSRN04"
click at [210, 266] on button "General" at bounding box center [248, 258] width 186 height 38
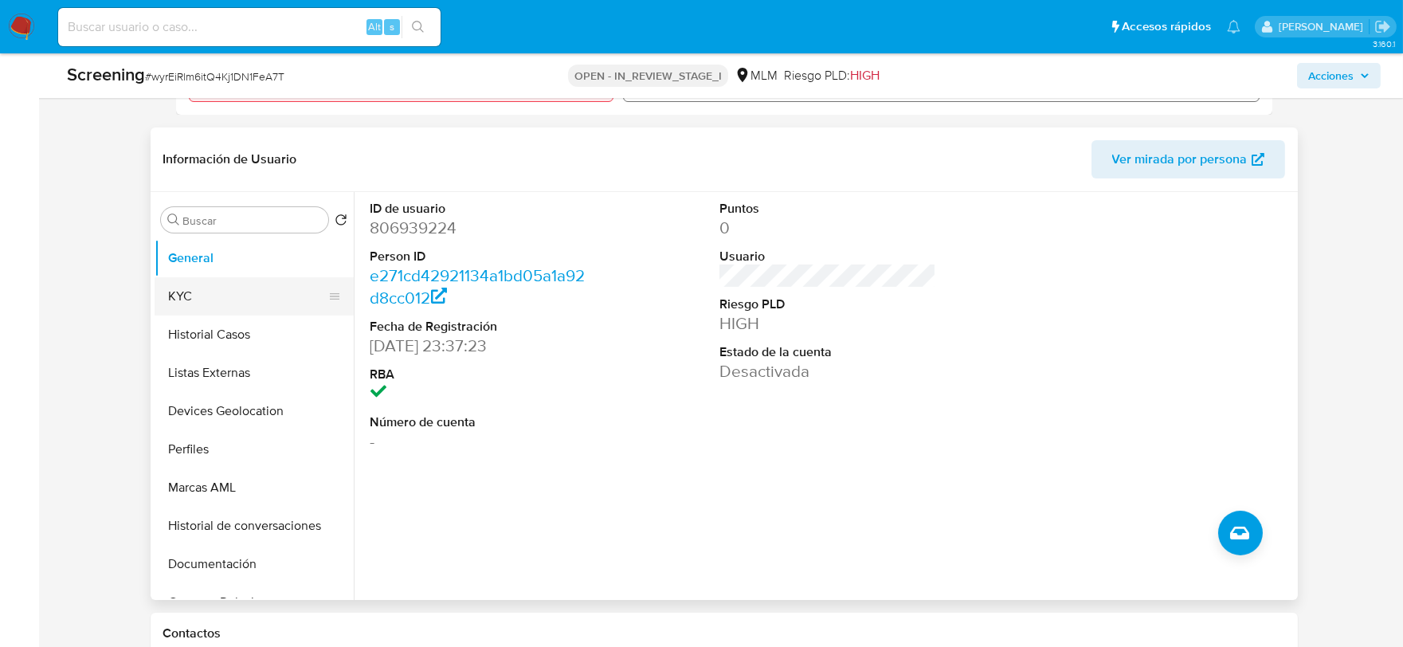
click at [197, 287] on button "KYC" at bounding box center [248, 296] width 186 height 38
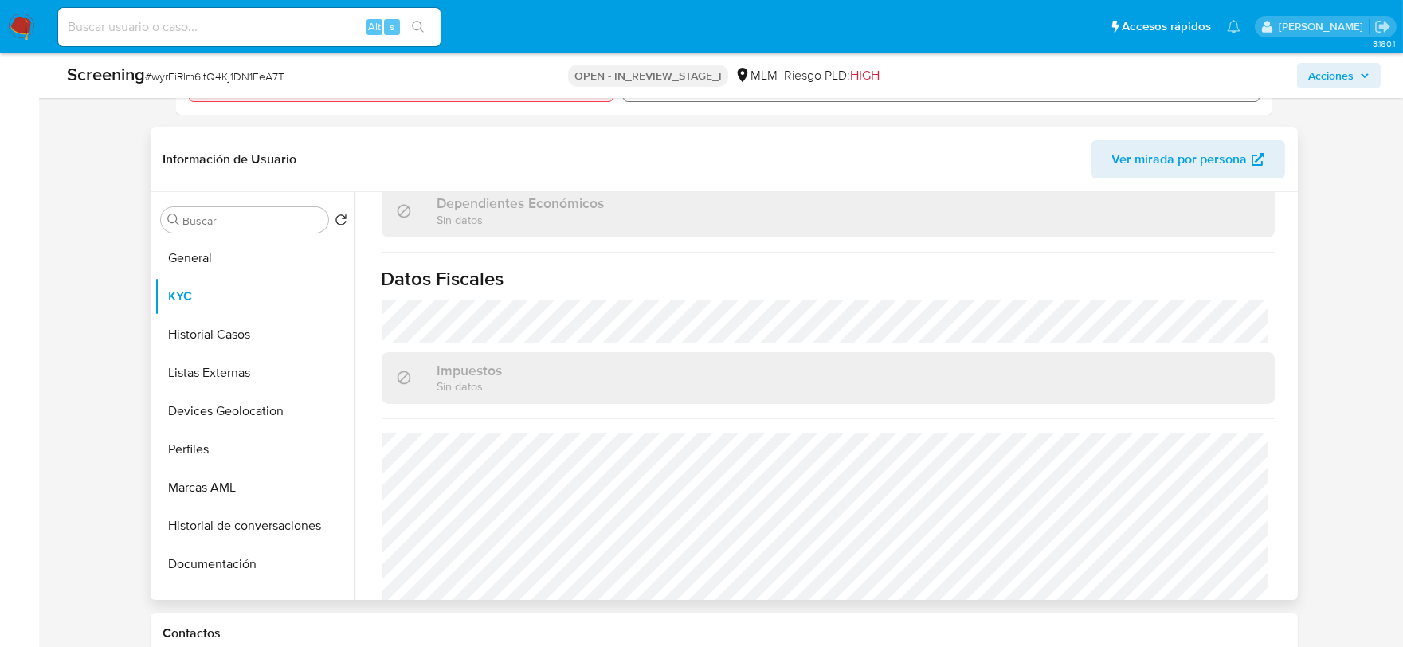
scroll to position [1006, 0]
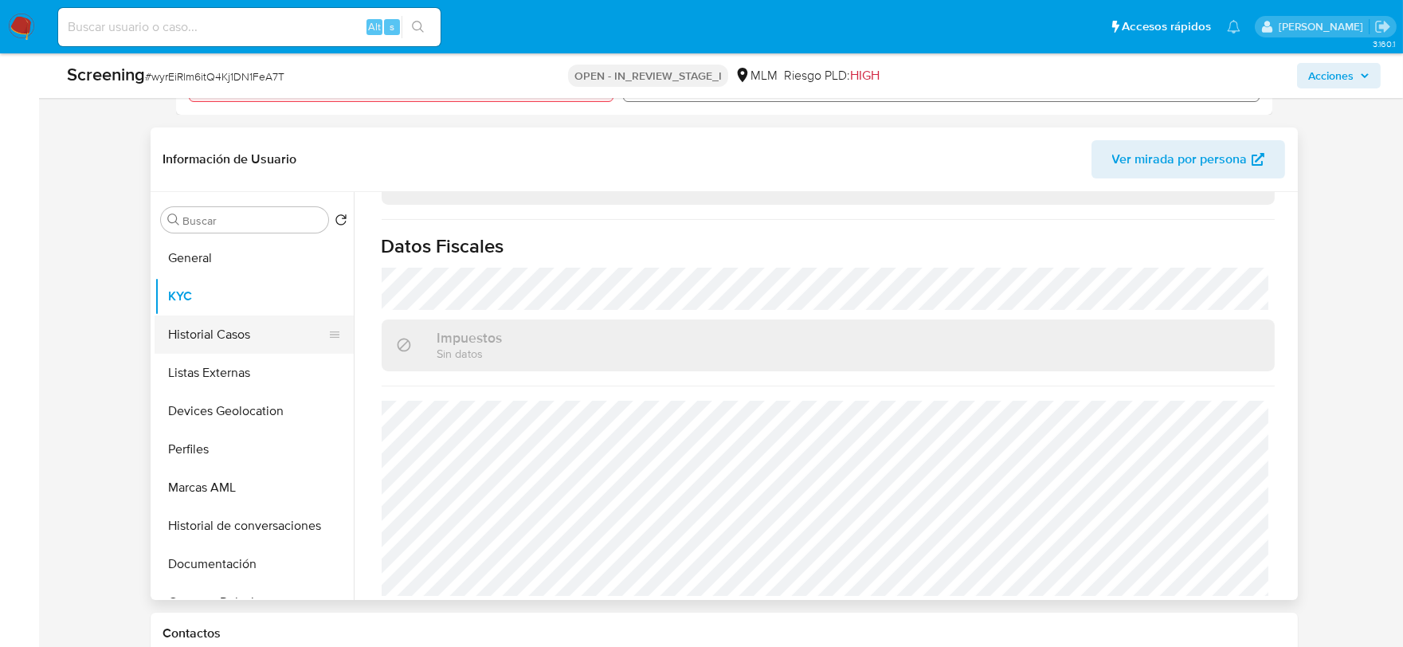
click at [229, 330] on button "Historial Casos" at bounding box center [248, 334] width 186 height 38
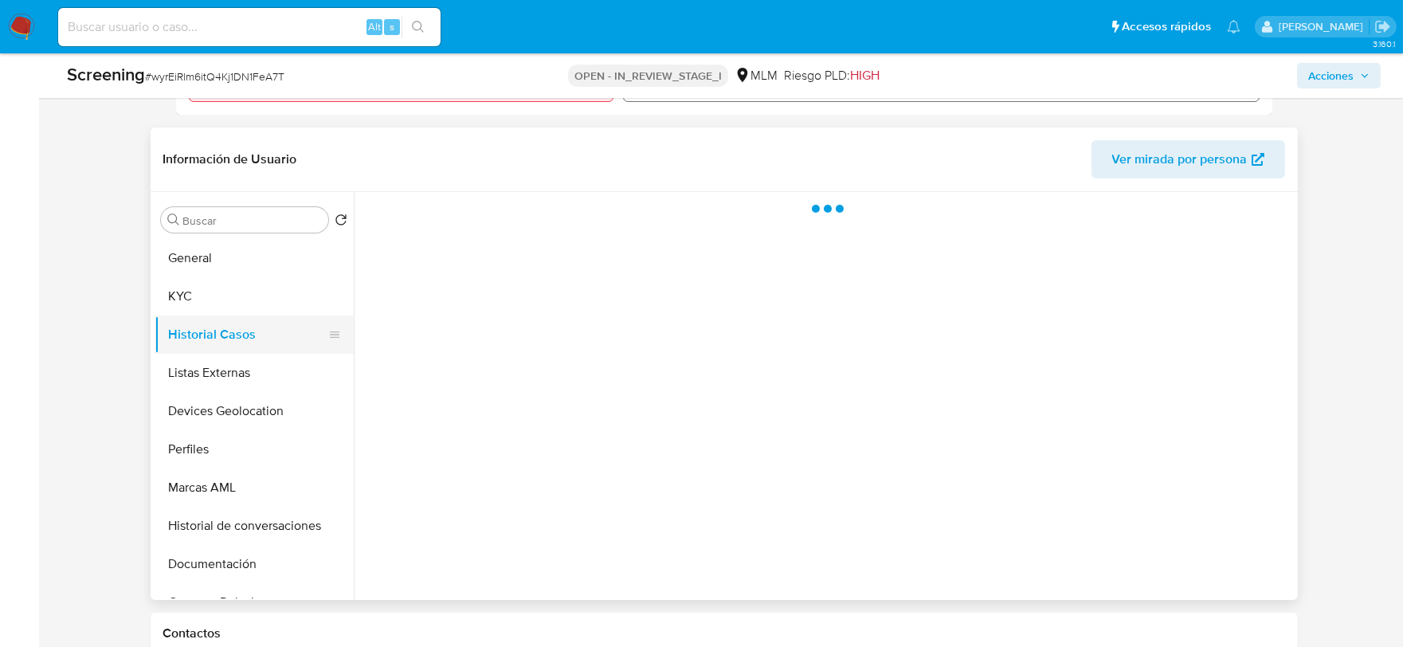
scroll to position [0, 0]
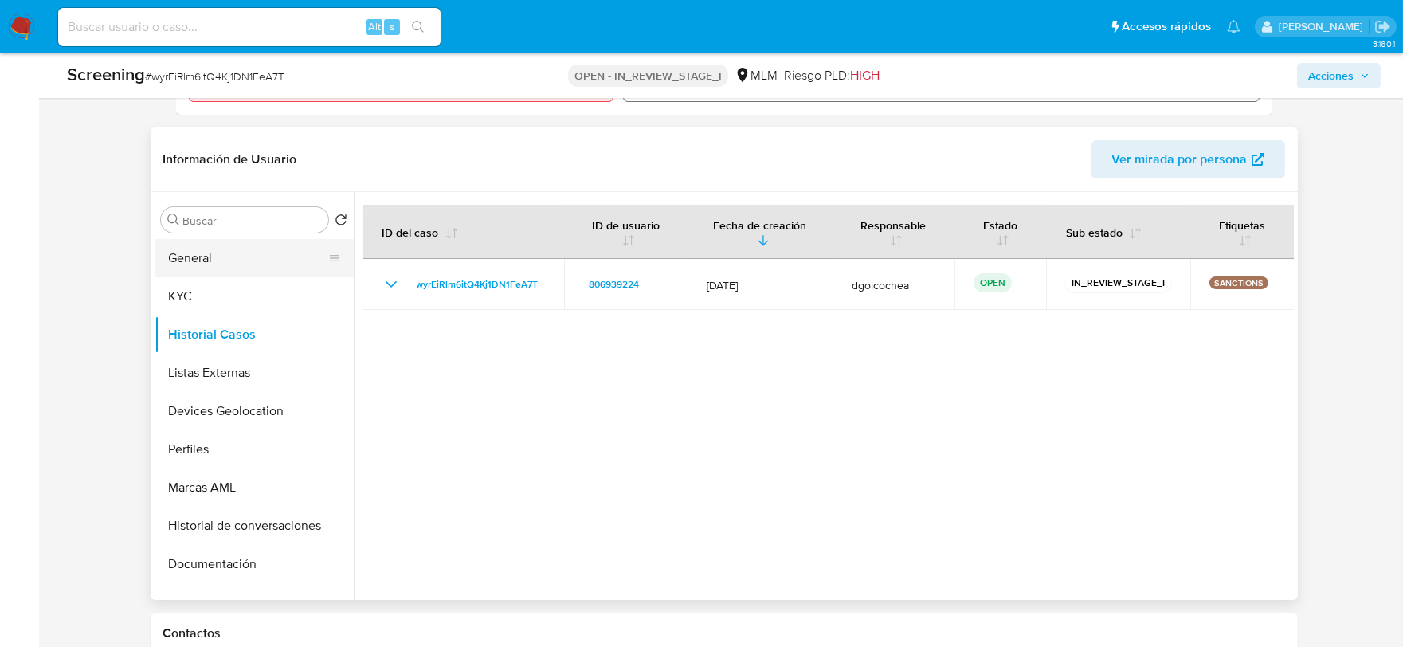
click at [220, 248] on button "General" at bounding box center [248, 258] width 186 height 38
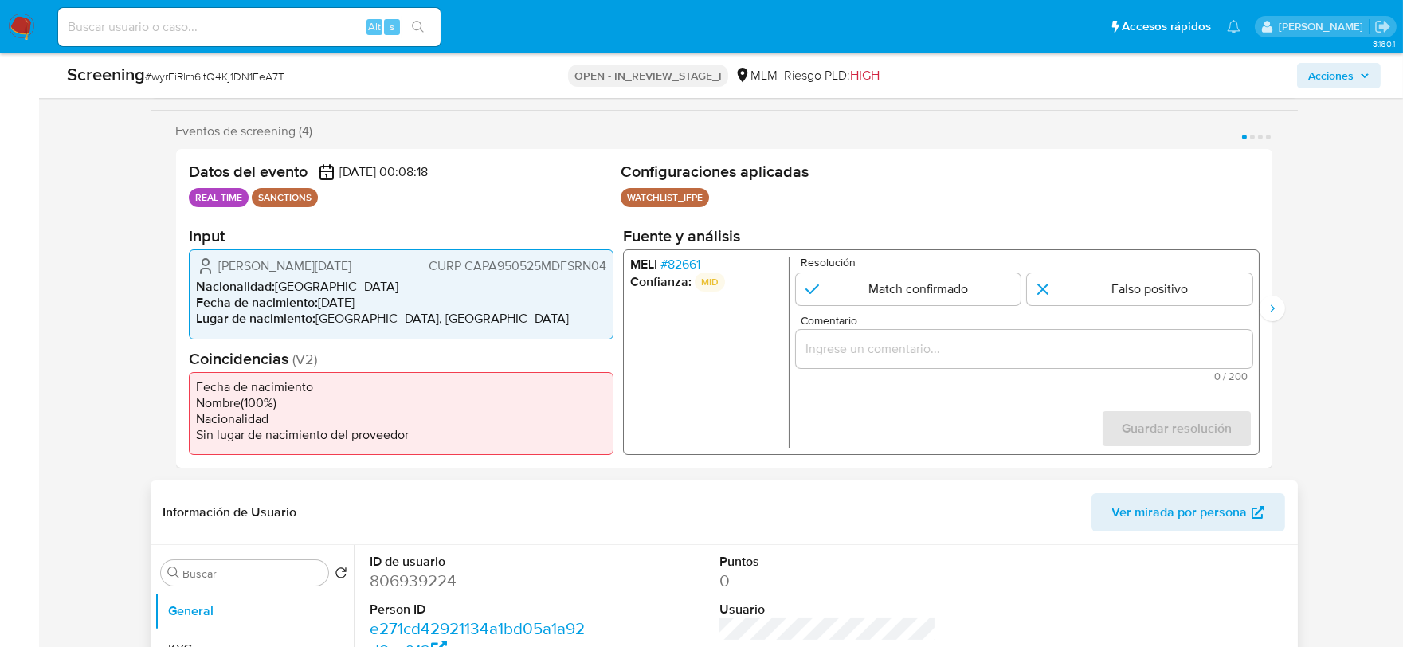
scroll to position [265, 0]
click at [674, 260] on span "# 82661" at bounding box center [680, 265] width 40 height 16
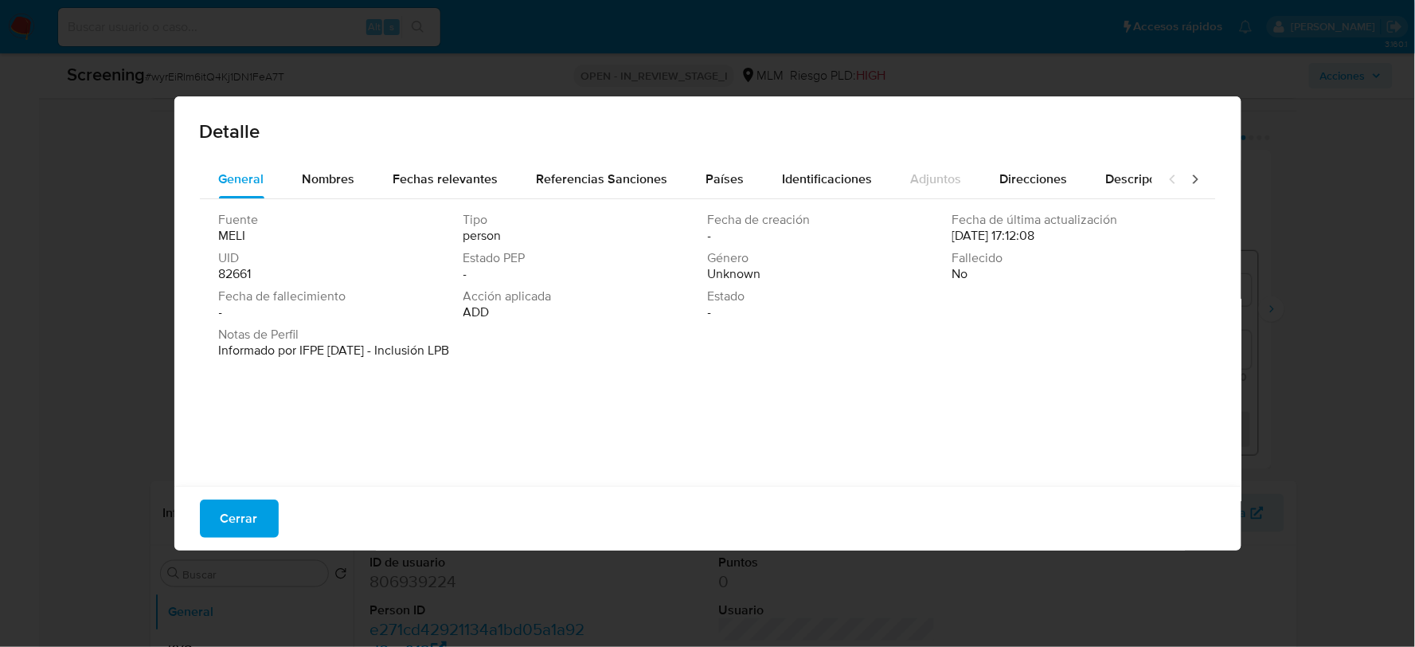
click at [223, 497] on div "Cerrar" at bounding box center [707, 518] width 1067 height 65
click at [233, 505] on span "Cerrar" at bounding box center [239, 518] width 37 height 35
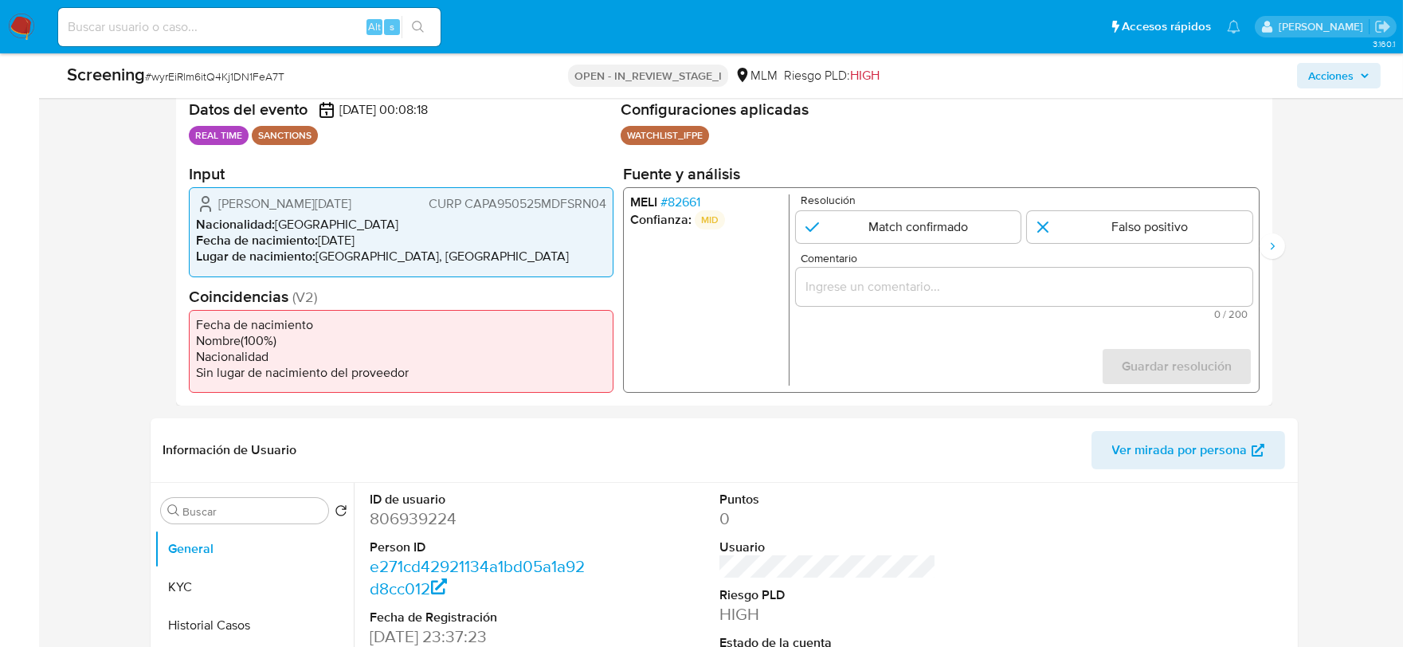
scroll to position [354, 0]
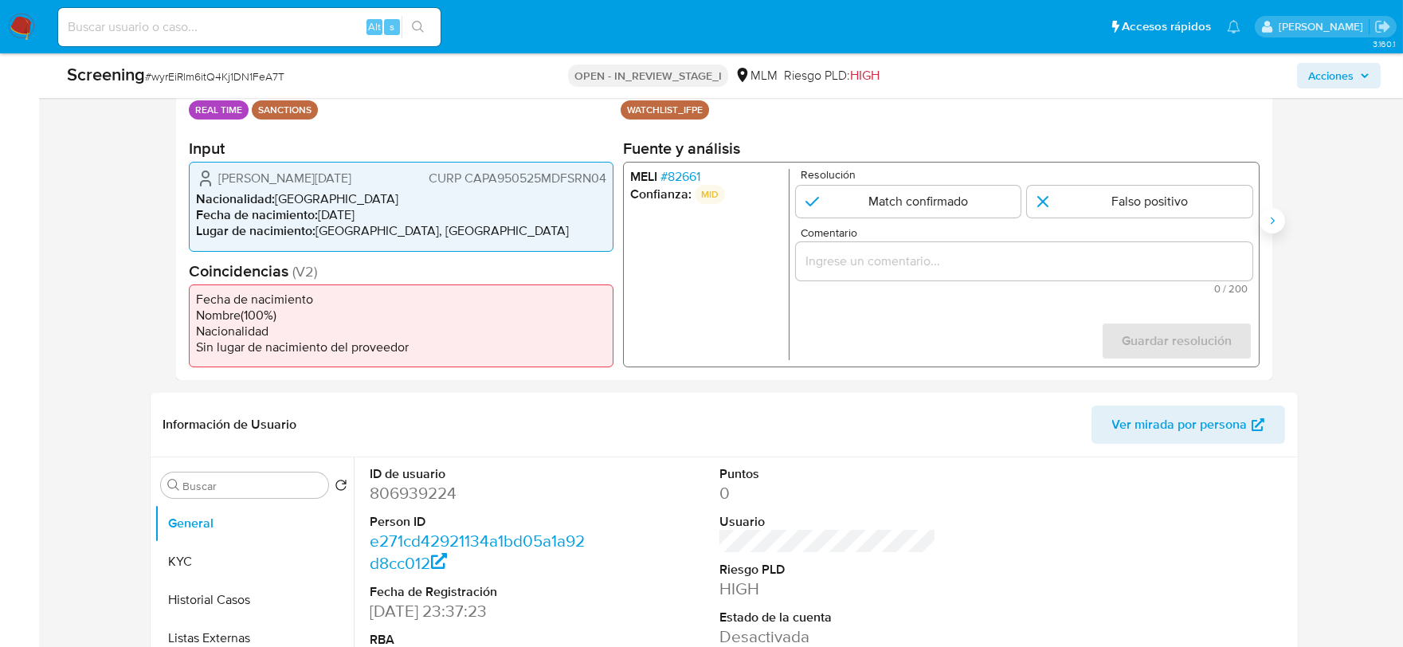
click at [1271, 224] on icon "Siguiente" at bounding box center [1272, 220] width 13 height 13
click at [172, 217] on icon "Anterior" at bounding box center [176, 220] width 13 height 13
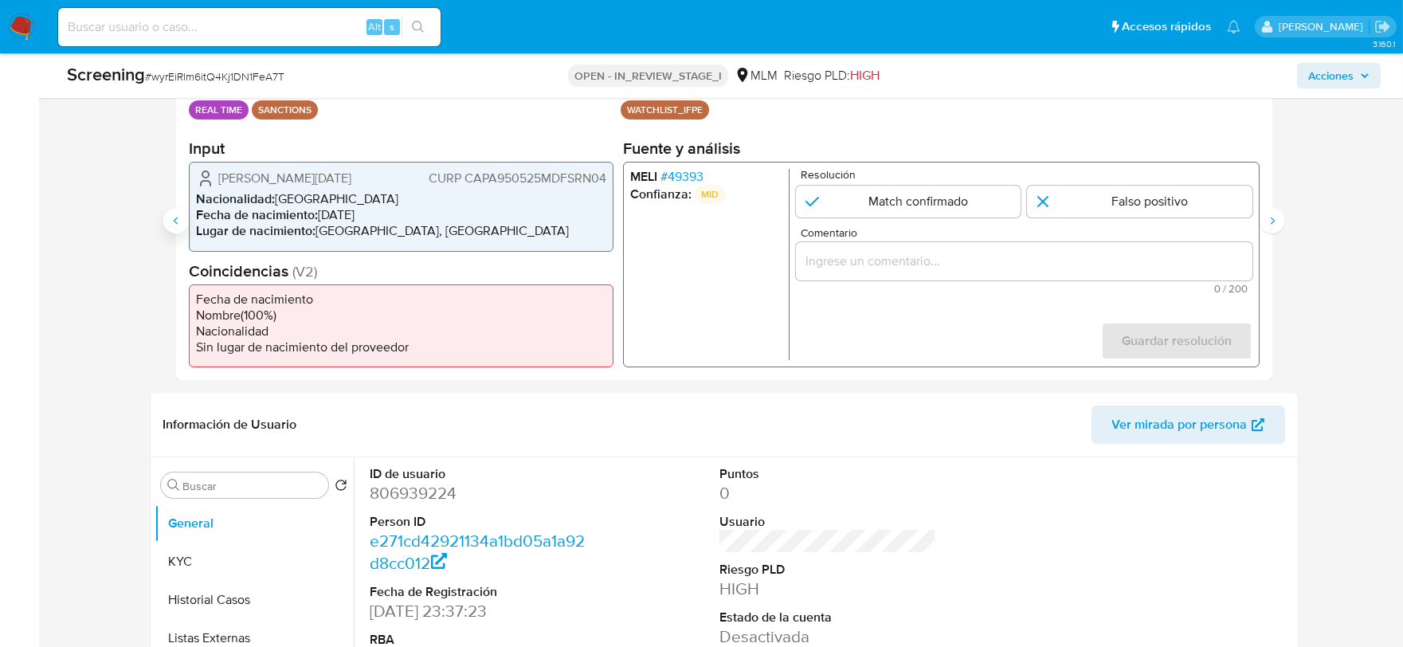
click at [172, 217] on icon "Anterior" at bounding box center [176, 220] width 13 height 13
click at [672, 180] on span "# 82661" at bounding box center [680, 177] width 40 height 16
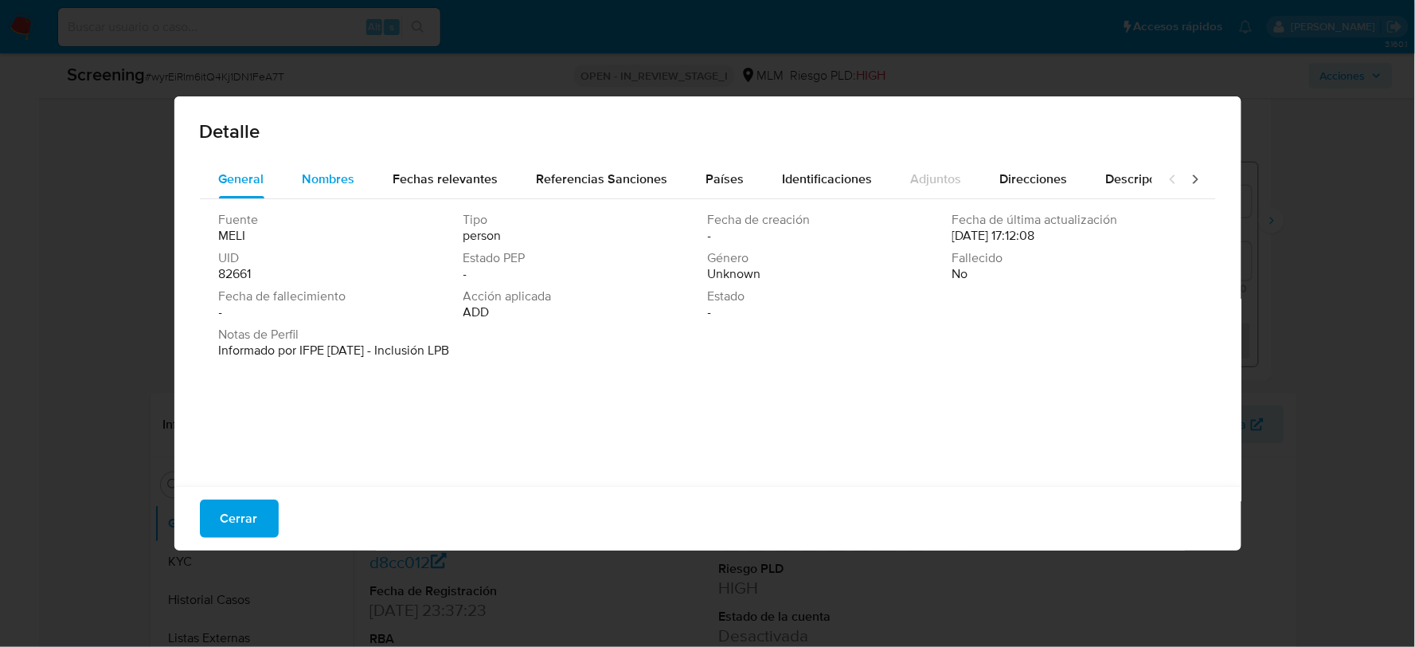
click at [304, 186] on span "Nombres" at bounding box center [329, 179] width 53 height 18
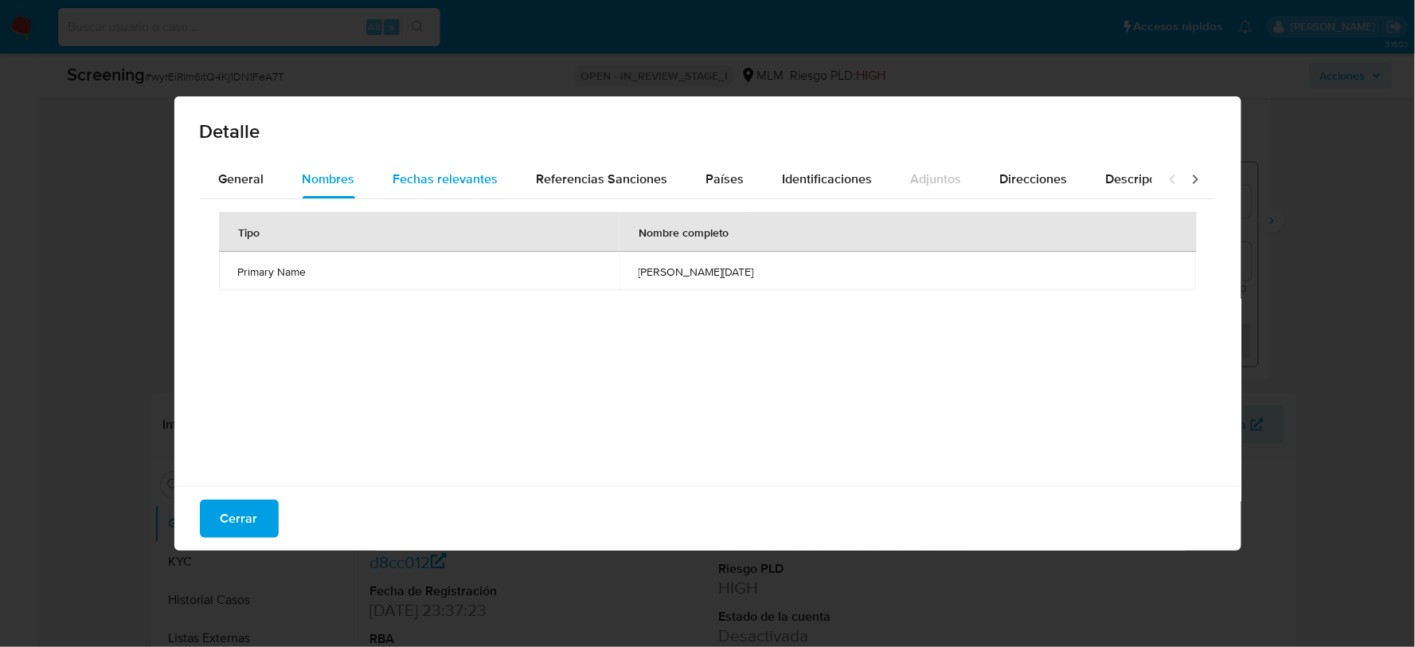
click at [440, 186] on span "Fechas relevantes" at bounding box center [445, 179] width 105 height 18
click at [574, 180] on span "Referencias Sanciones" at bounding box center [602, 179] width 131 height 18
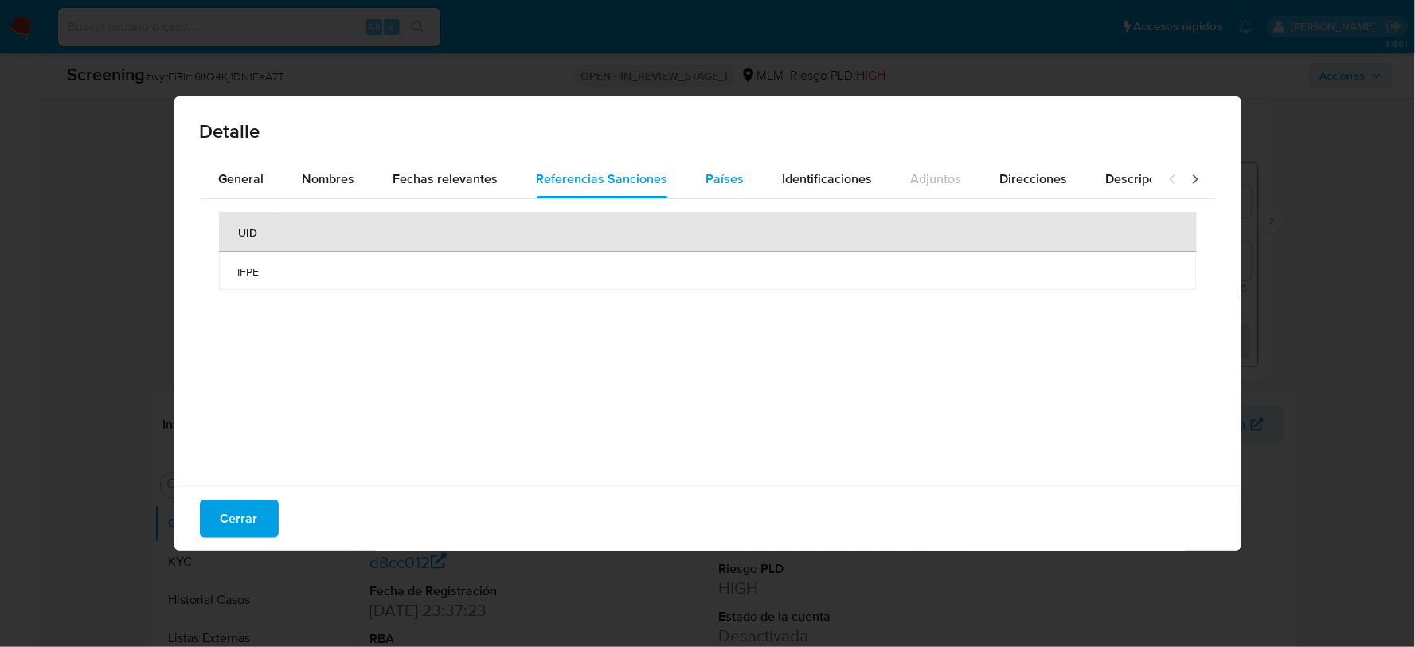
click at [729, 187] on span "Países" at bounding box center [726, 179] width 38 height 18
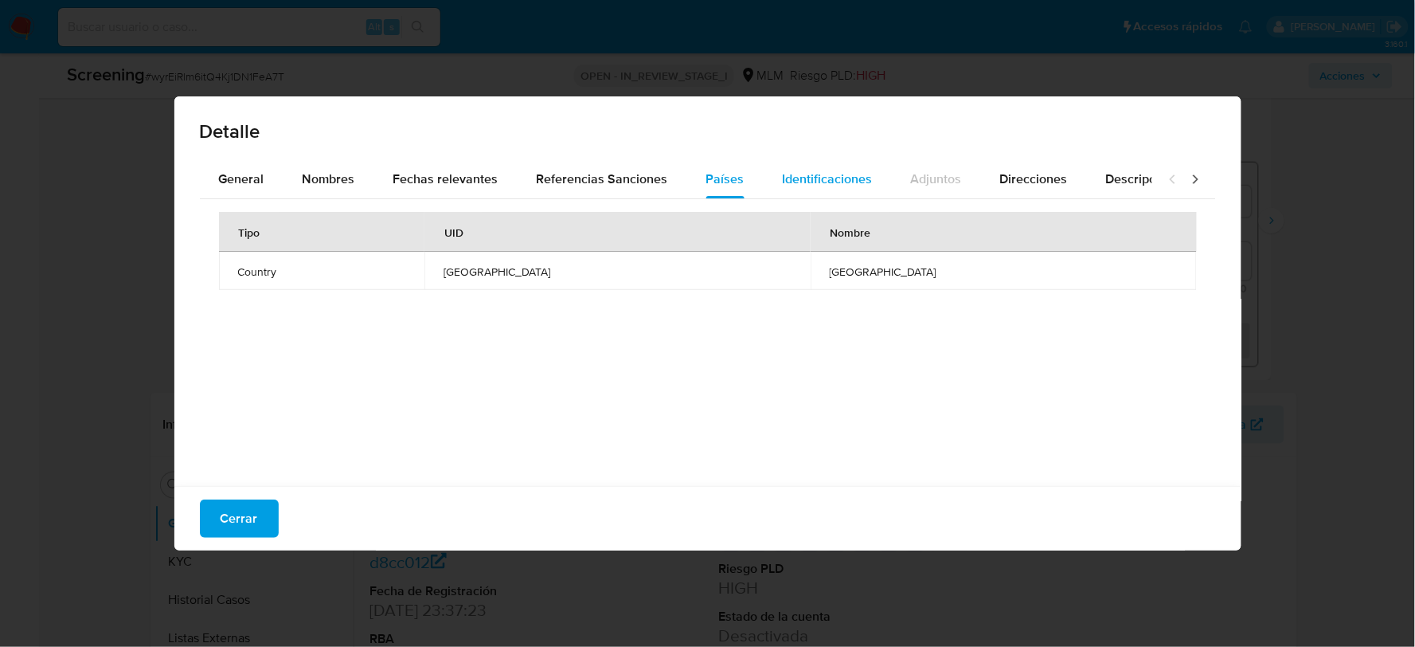
click at [805, 178] on span "Identificaciones" at bounding box center [828, 179] width 90 height 18
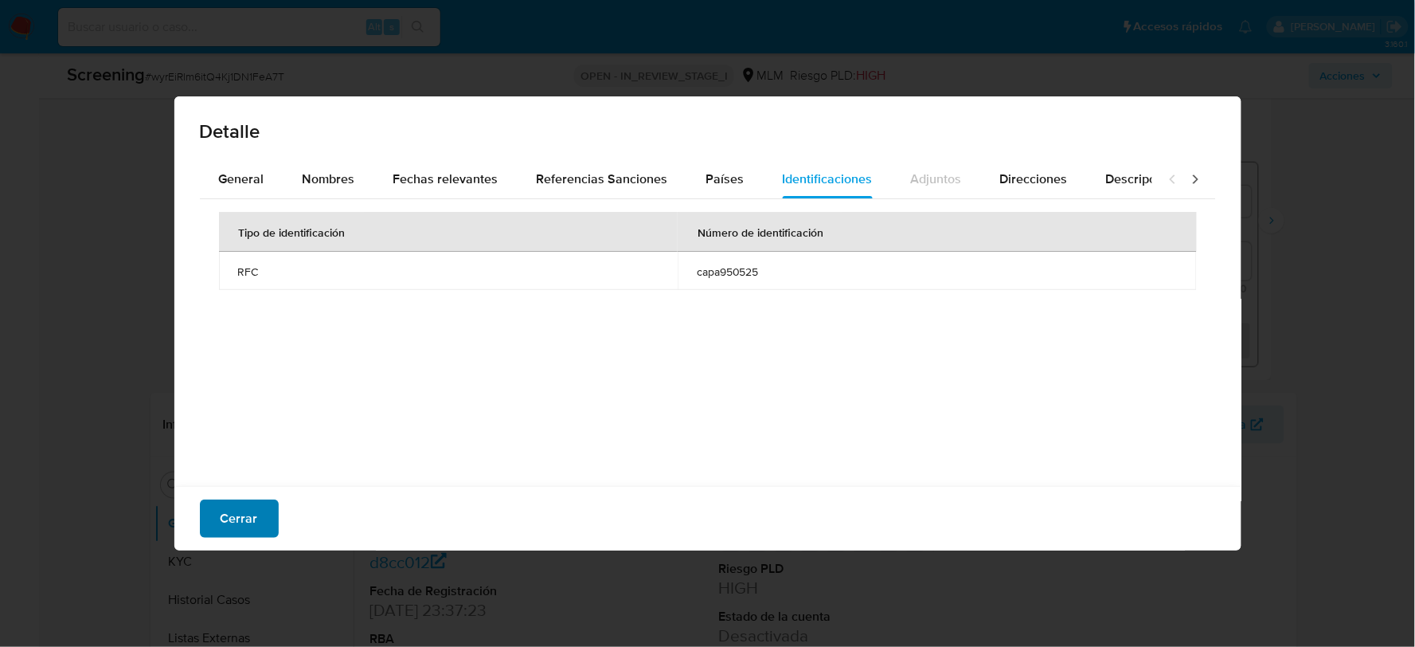
drag, startPoint x: 253, startPoint y: 506, endPoint x: 237, endPoint y: 531, distance: 29.4
click at [253, 508] on span "Cerrar" at bounding box center [239, 518] width 37 height 35
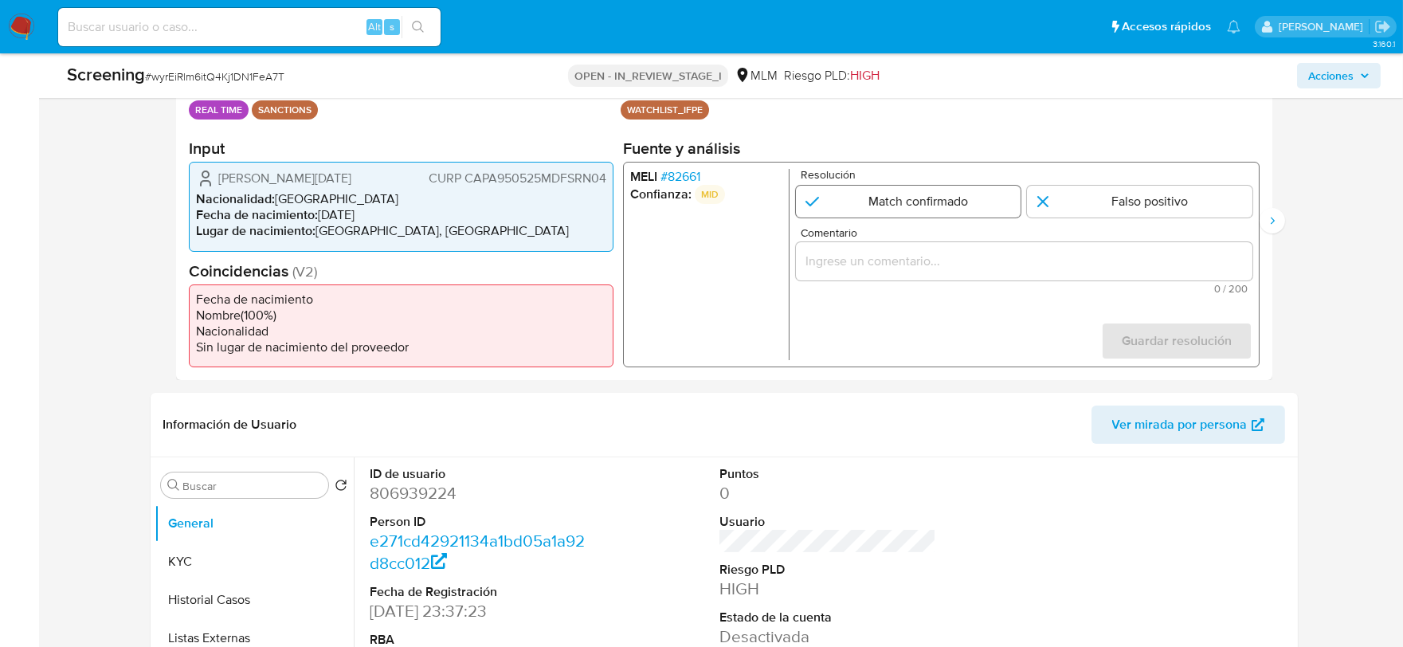
click at [929, 197] on input "1 de 4" at bounding box center [907, 202] width 225 height 32
radio input "true"
click at [893, 256] on input "Comentario" at bounding box center [1023, 261] width 456 height 21
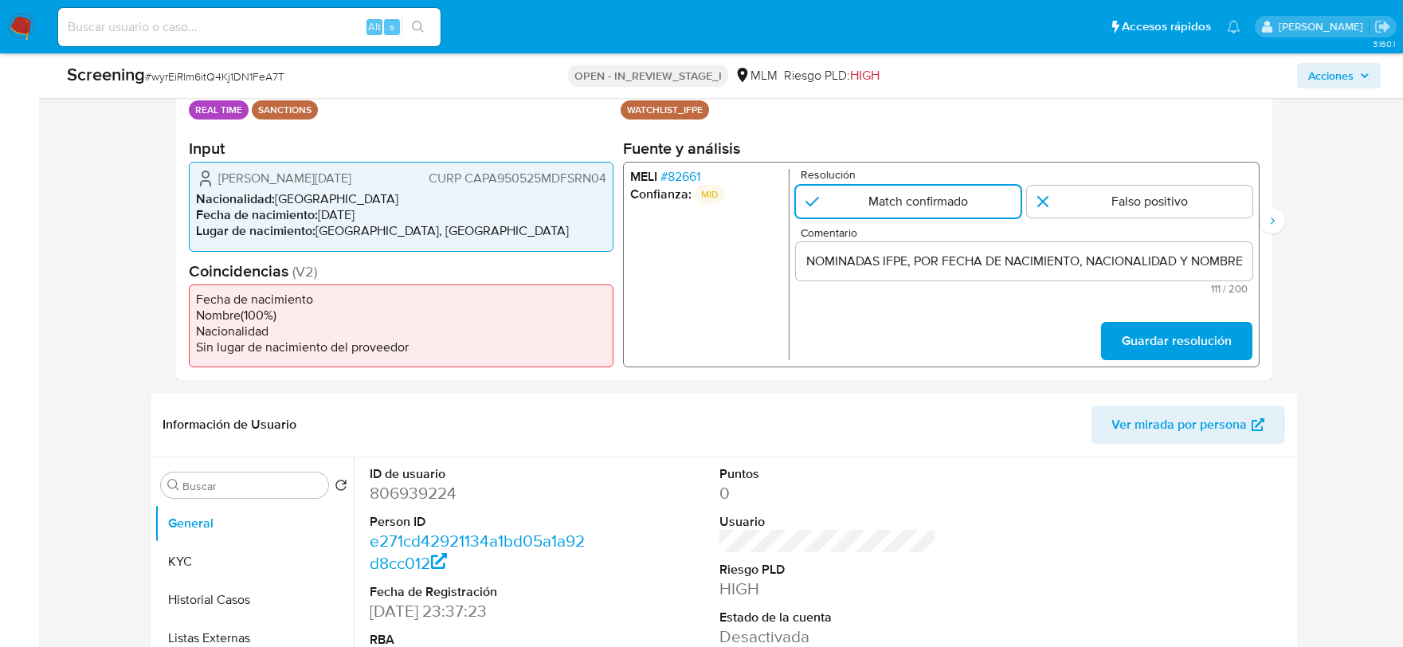
scroll to position [0, 0]
click at [893, 258] on input "SE CONFIRMA COINCIDENCIA EN LISTA DE SANCIONES DENOMINADAS IFPE, POR FECHA DE N…" at bounding box center [1023, 261] width 456 height 21
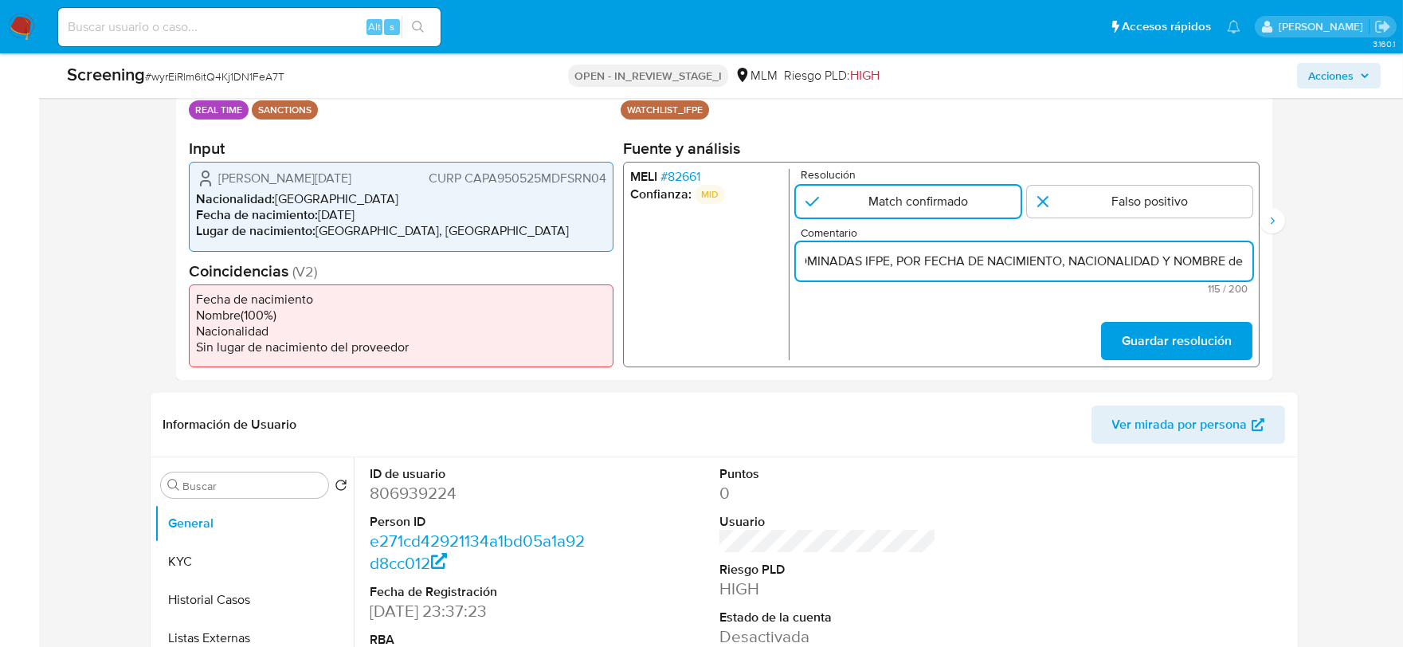
paste input "ANNA LUCIA CASTAÑON PARRA, CON FECHA DE NACIMIENTO 25MAY1995, NACIONALIDAD MEXI…"
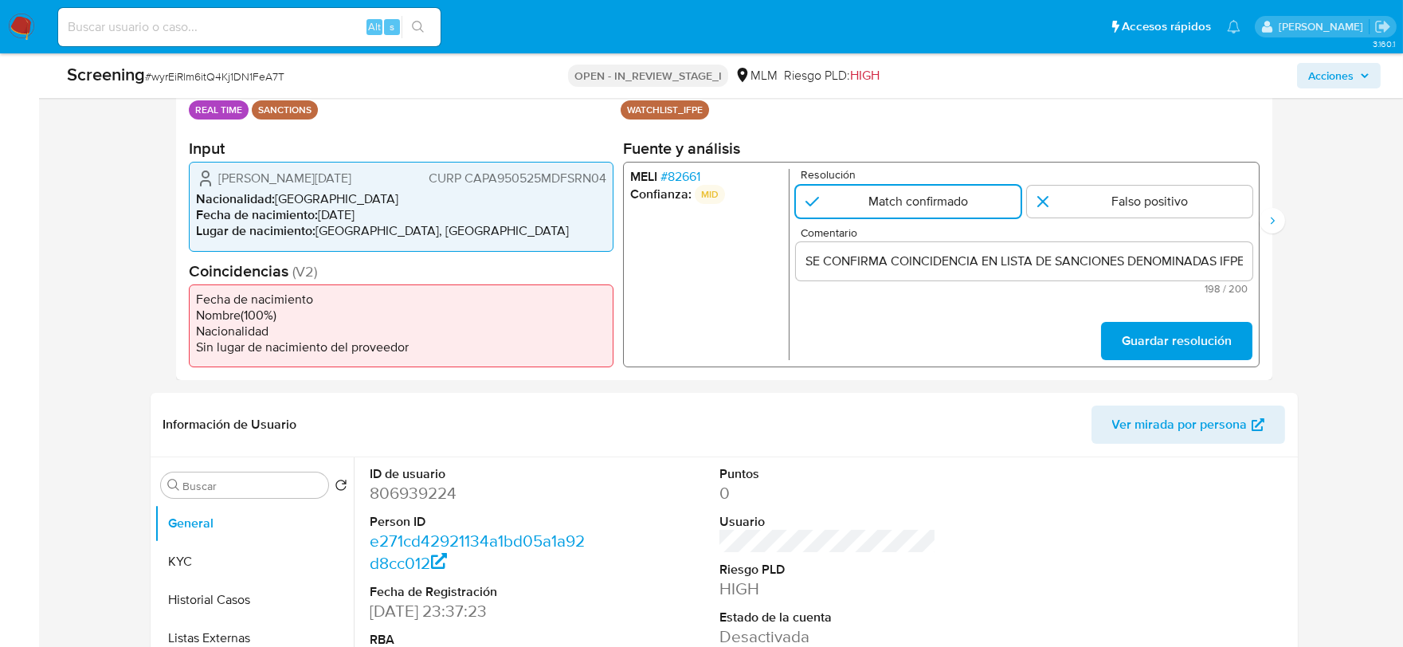
click at [952, 249] on div "SE CONFIRMA COINCIDENCIA EN LISTA DE SANCIONES DENOMINADAS IFPE, POR FECHA DE N…" at bounding box center [1023, 261] width 456 height 38
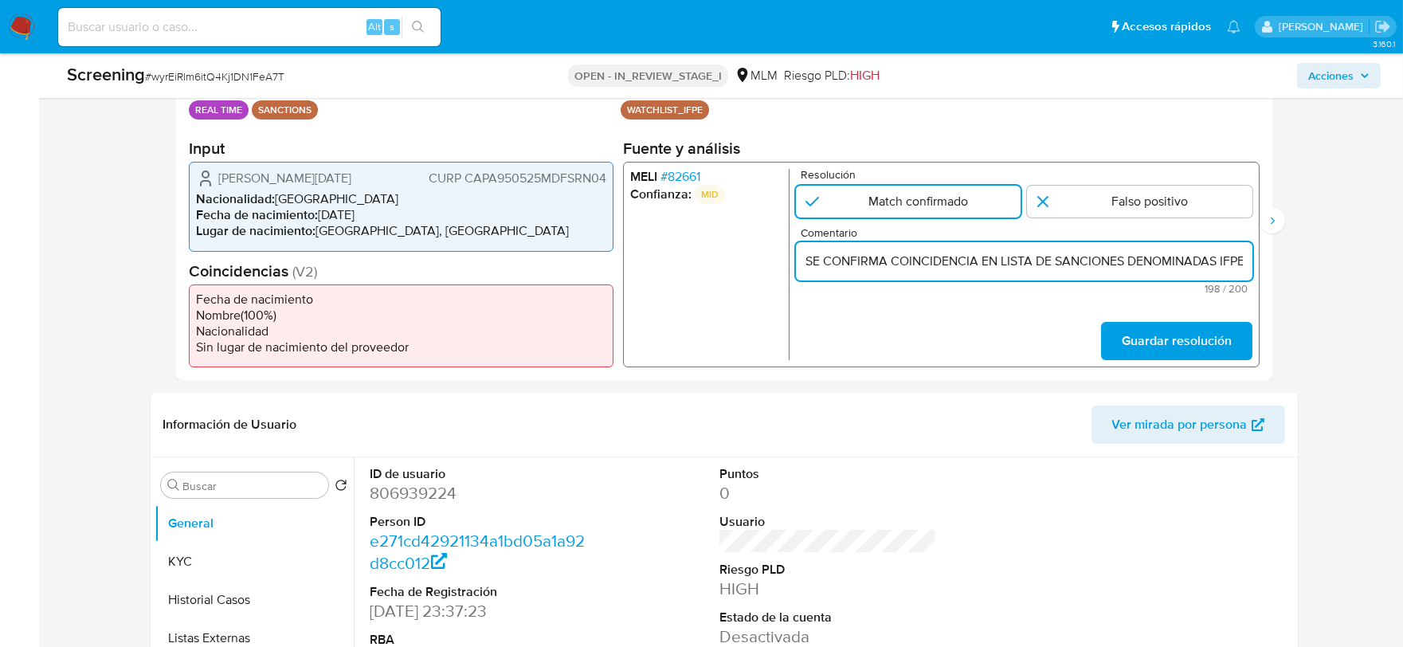
click at [942, 264] on input "SE CONFIRMA COINCIDENCIA EN LISTA DE SANCIONES DENOMINADAS IFPE, POR FECHA DE N…" at bounding box center [1023, 261] width 456 height 21
drag, startPoint x: 1247, startPoint y: 261, endPoint x: 919, endPoint y: 249, distance: 327.6
click at [919, 249] on div "SE CONFIRMA COINCIDENCIA EN LISTA DE SANCIONES DENOMINADAS IFPE, POR FECHA DE N…" at bounding box center [1023, 261] width 456 height 38
drag, startPoint x: 1078, startPoint y: 259, endPoint x: 1196, endPoint y: 331, distance: 138.0
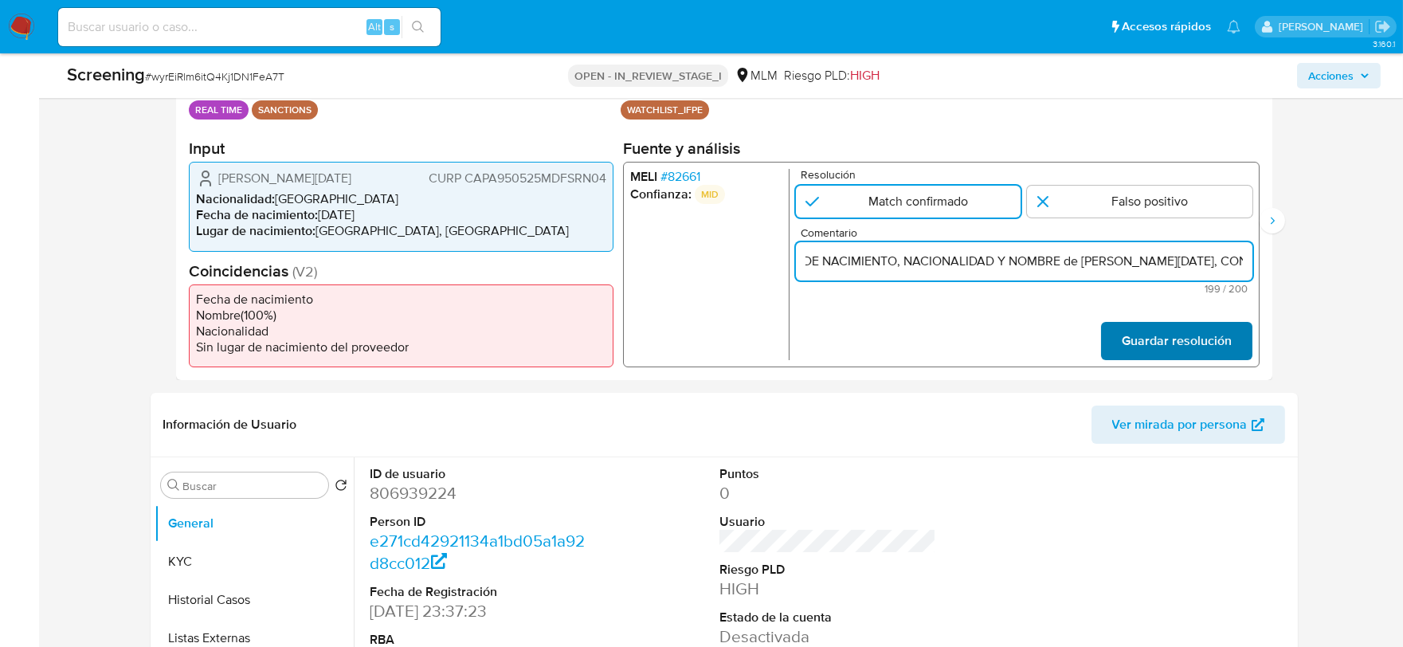
click at [1079, 260] on input "SE CONFIRMA COINCIDENCIA EN LISTA DE SANCIONES DENOMINADAS IFPE, POR FECHA DE N…" at bounding box center [1023, 261] width 456 height 21
drag, startPoint x: 1069, startPoint y: 257, endPoint x: 1085, endPoint y: 274, distance: 23.1
click at [1070, 258] on input "SE CONFIRMA COINCIDENCIA EN LISTA DE SANCIONES DENOMINADAS IFPE, POR FECHA DE N…" at bounding box center [1023, 261] width 456 height 21
click at [1073, 264] on input "SE CONFIRMA COINCIDENCIA EN LISTA DE SANCIONES DENOMINADAS IFPE, POR FECHA DE N…" at bounding box center [1023, 261] width 456 height 21
type input "SE CONFIRMA COINCIDENCIA EN LISTA DE SANCIONES DENOMINADAS IFPE, POR FECHA DE N…"
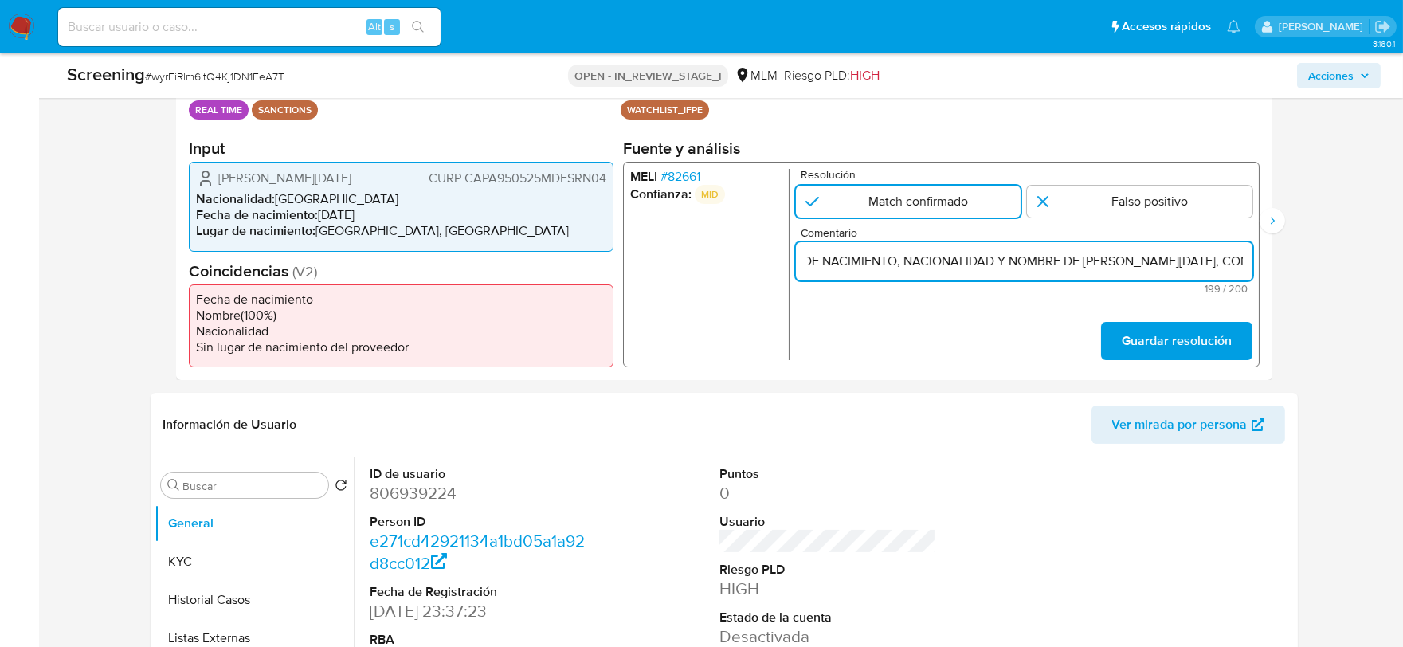
scroll to position [0, 0]
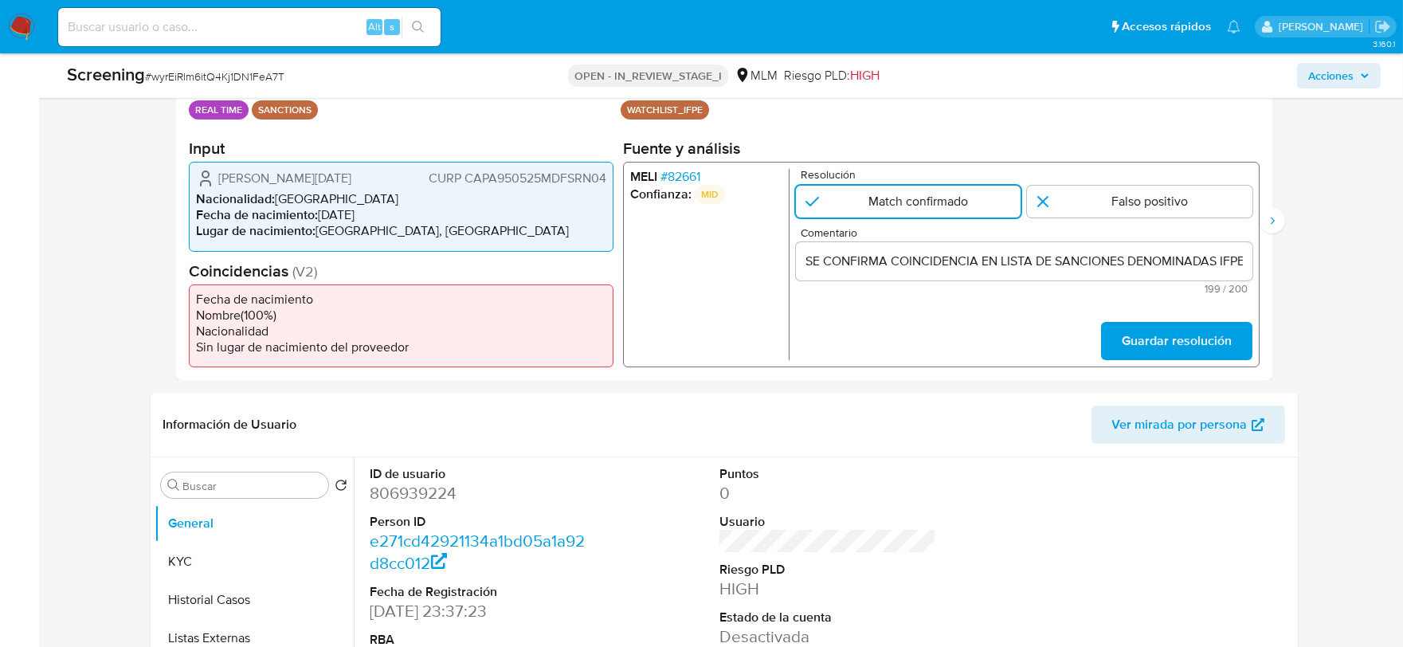
click at [873, 258] on input "SE CONFIRMA COINCIDENCIA EN LISTA DE SANCIONES DENOMINADAS IFPE, POR FECHA DE N…" at bounding box center [1023, 261] width 456 height 21
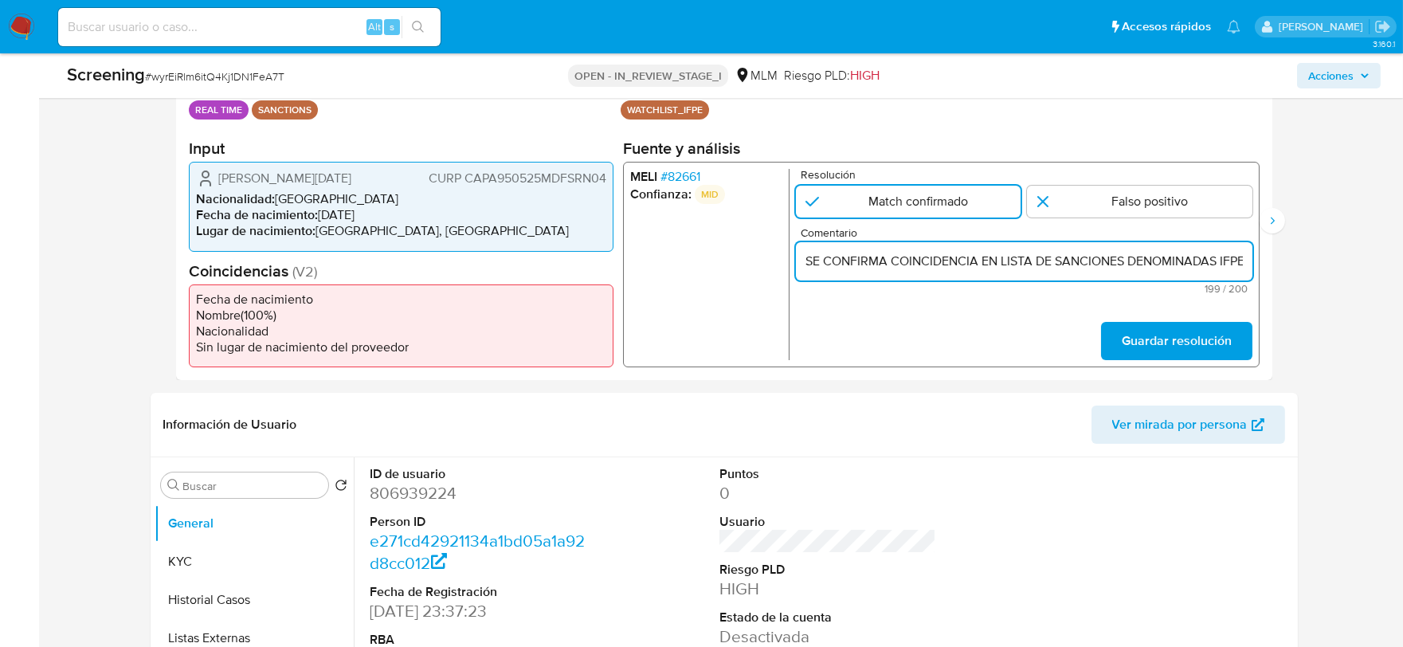
click at [873, 258] on input "SE CONFIRMA COINCIDENCIA EN LISTA DE SANCIONES DENOMINADAS IFPE, POR FECHA DE N…" at bounding box center [1023, 261] width 456 height 21
click at [1188, 343] on span "Guardar resolución" at bounding box center [1176, 340] width 110 height 35
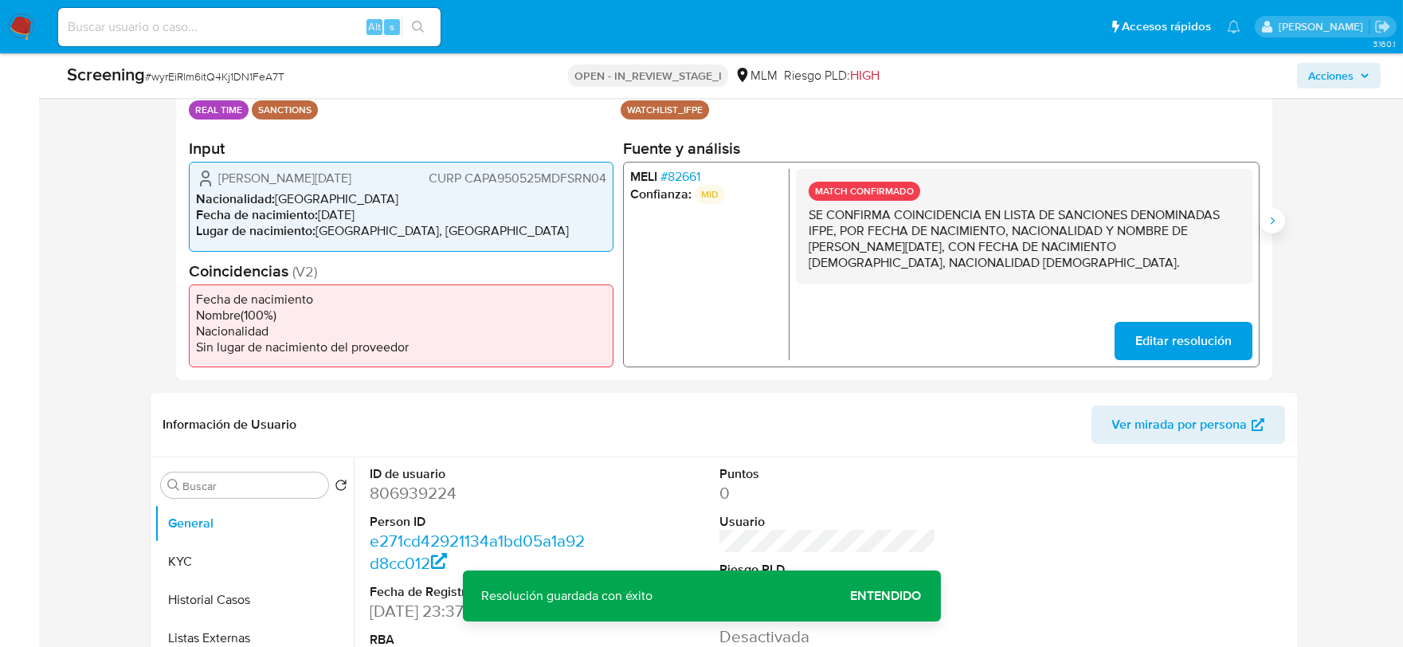
click at [1278, 216] on icon "Siguiente" at bounding box center [1272, 220] width 13 height 13
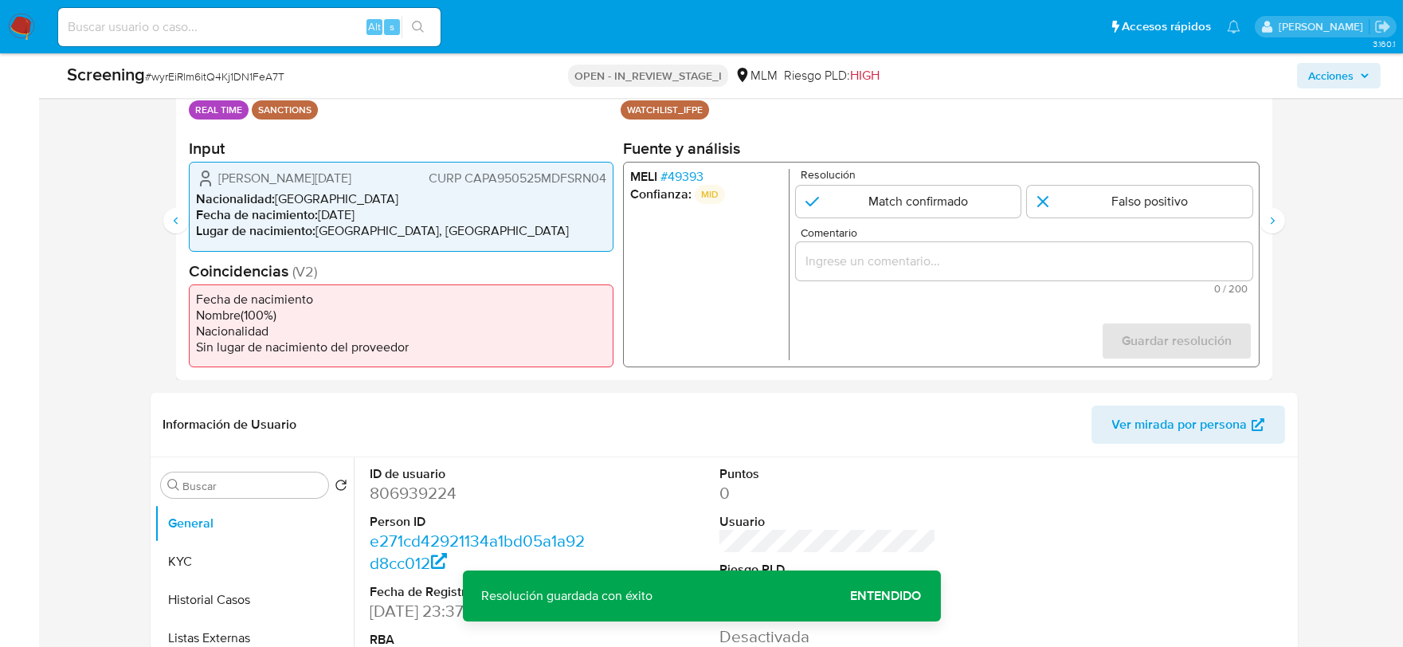
click at [690, 178] on span "# 49393" at bounding box center [681, 177] width 43 height 16
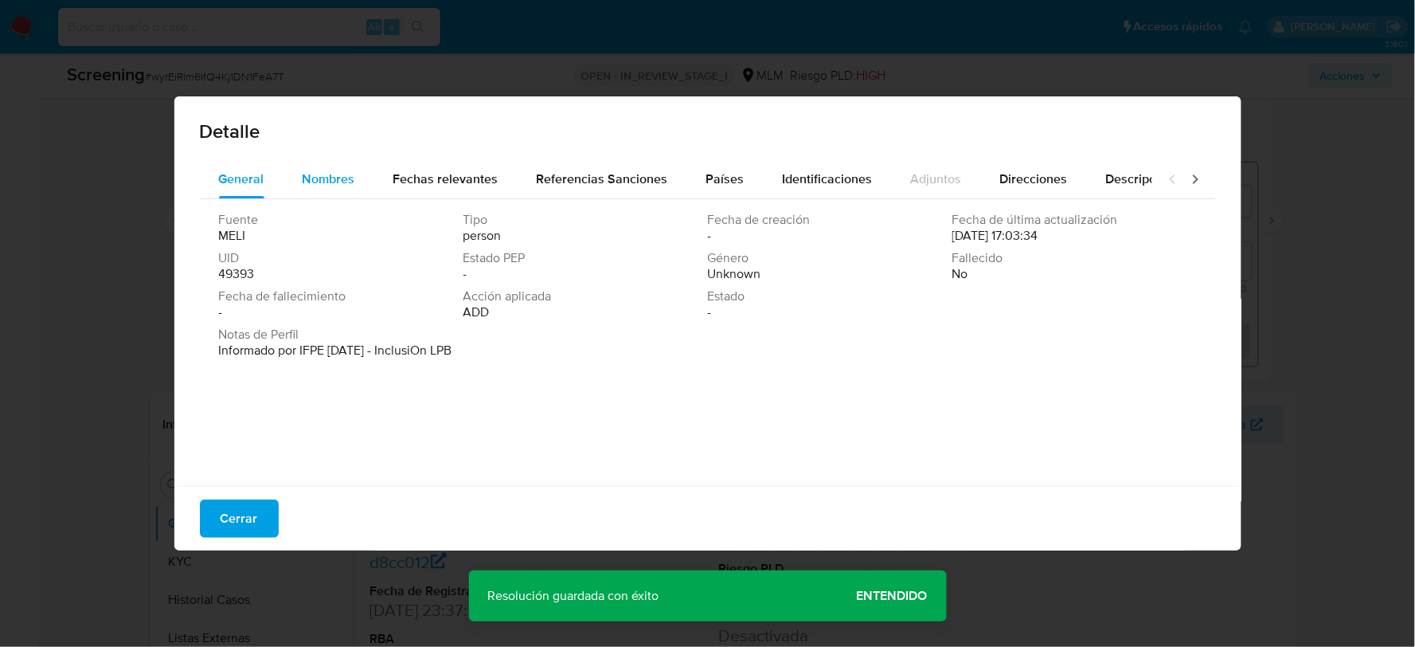
click at [322, 171] on span "Nombres" at bounding box center [329, 179] width 53 height 18
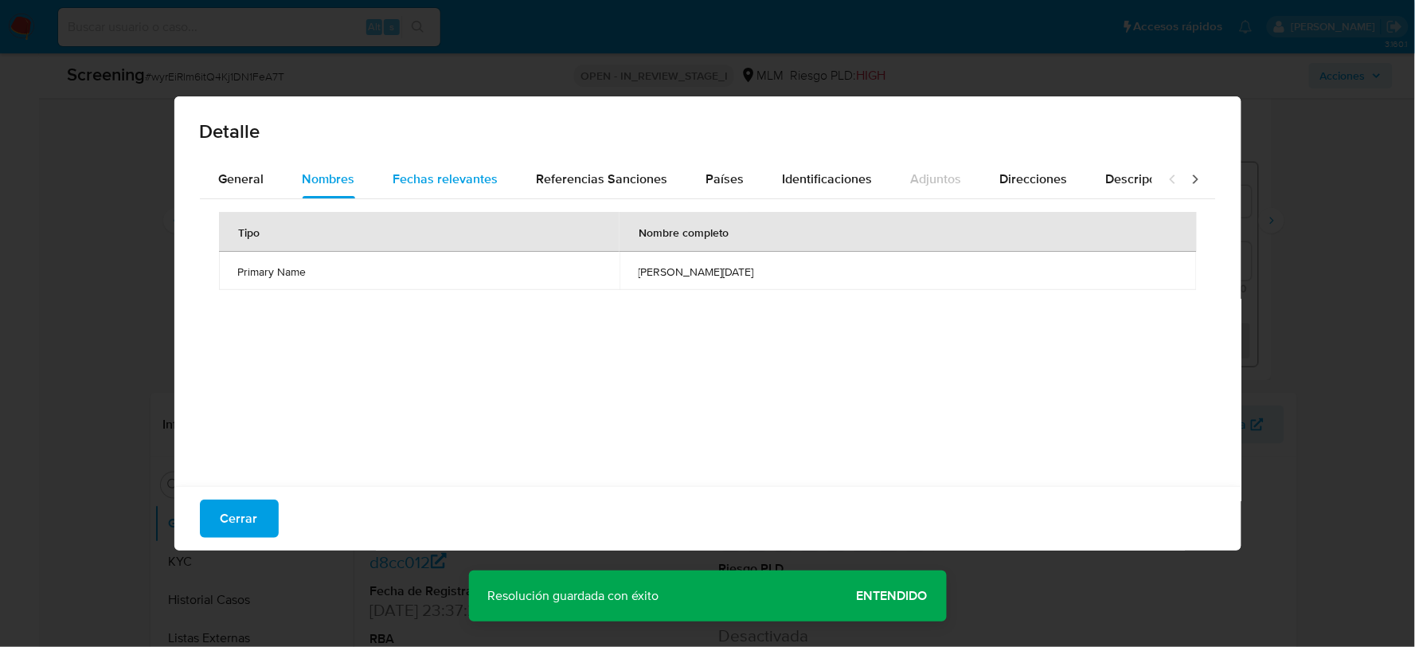
click at [451, 177] on span "Fechas relevantes" at bounding box center [445, 179] width 105 height 18
click at [574, 187] on span "Referencias Sanciones" at bounding box center [602, 179] width 131 height 18
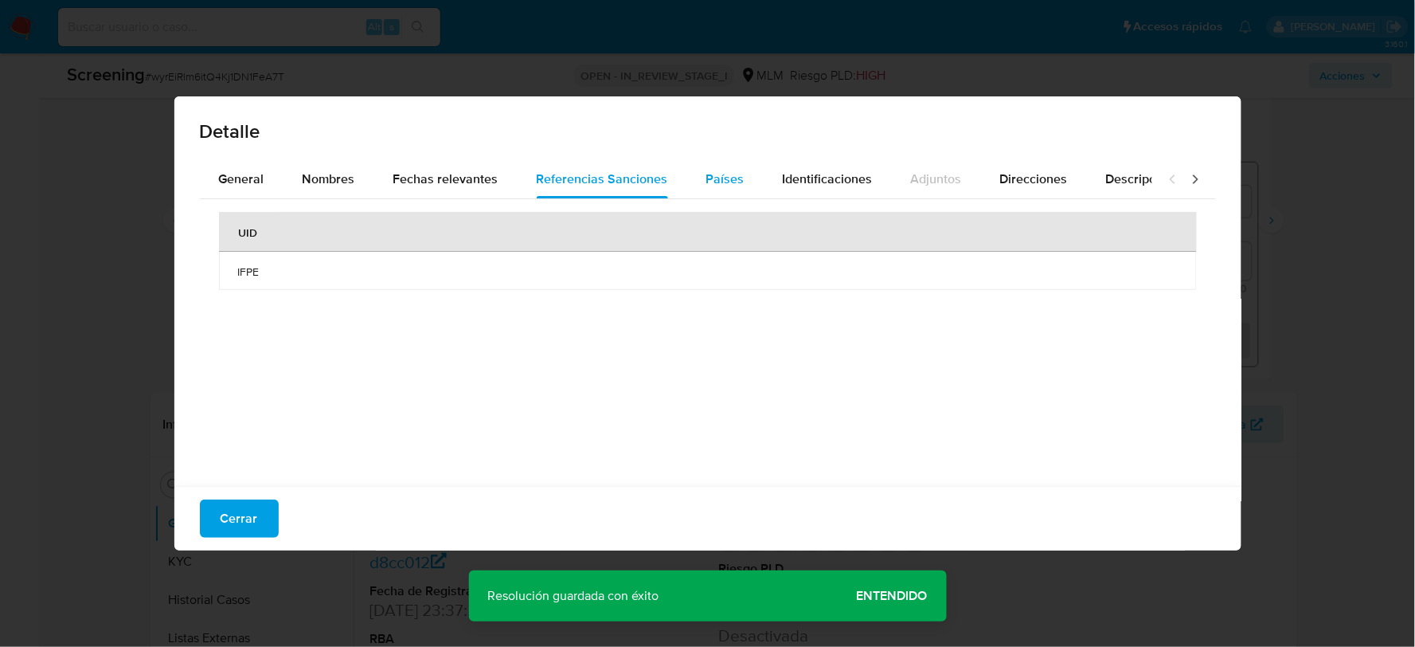
click at [717, 184] on span "Países" at bounding box center [726, 179] width 38 height 18
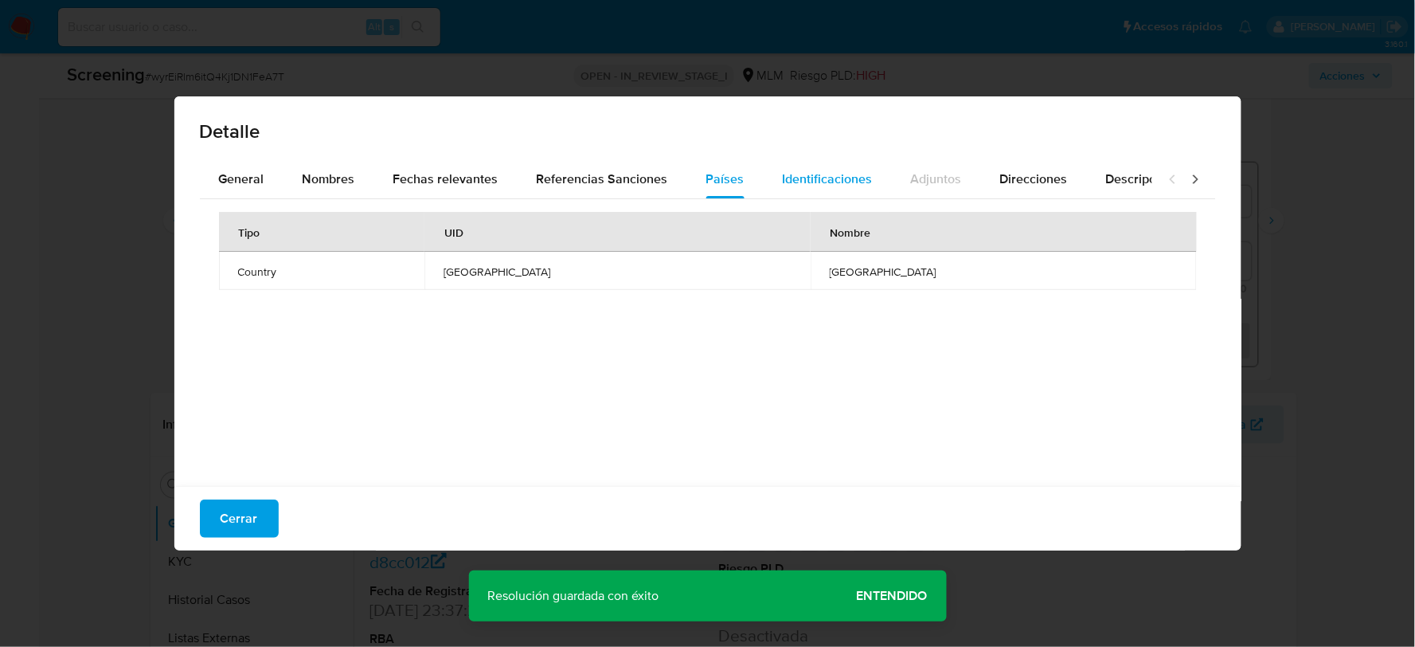
click at [783, 170] on span "Identificaciones" at bounding box center [828, 179] width 90 height 18
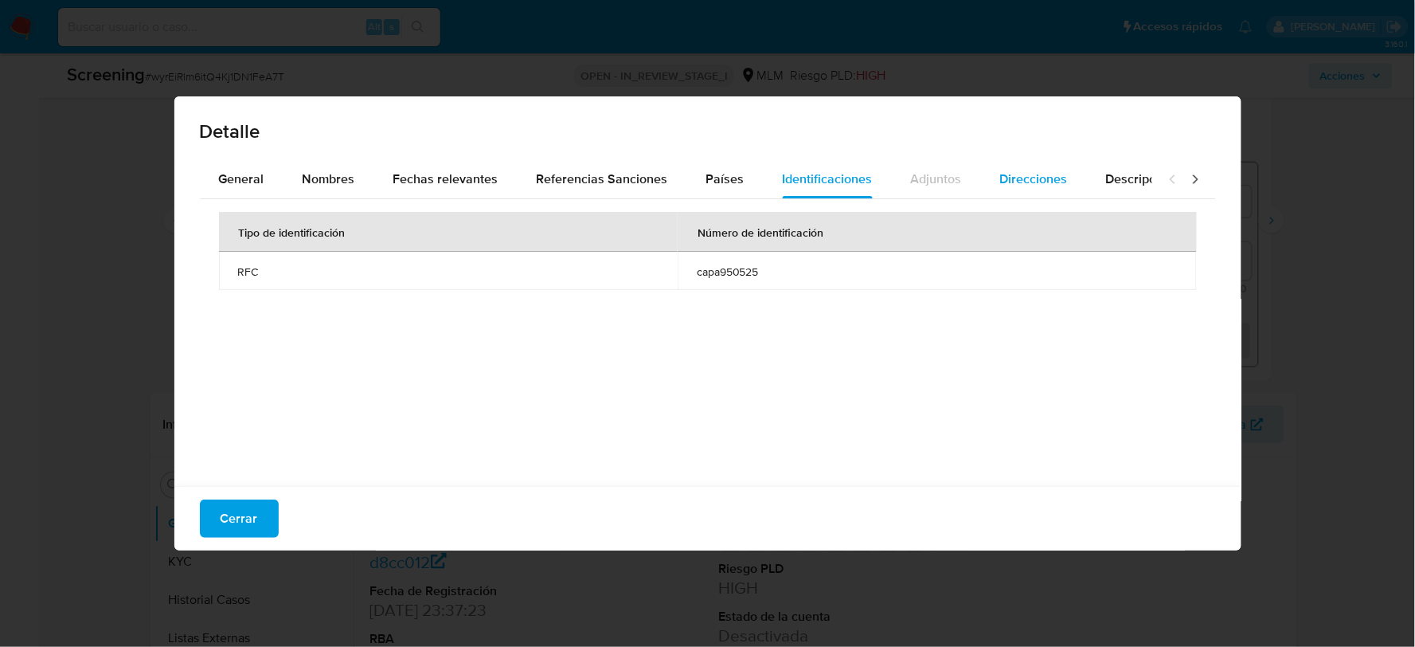
click at [1036, 179] on span "Direcciones" at bounding box center [1034, 179] width 68 height 18
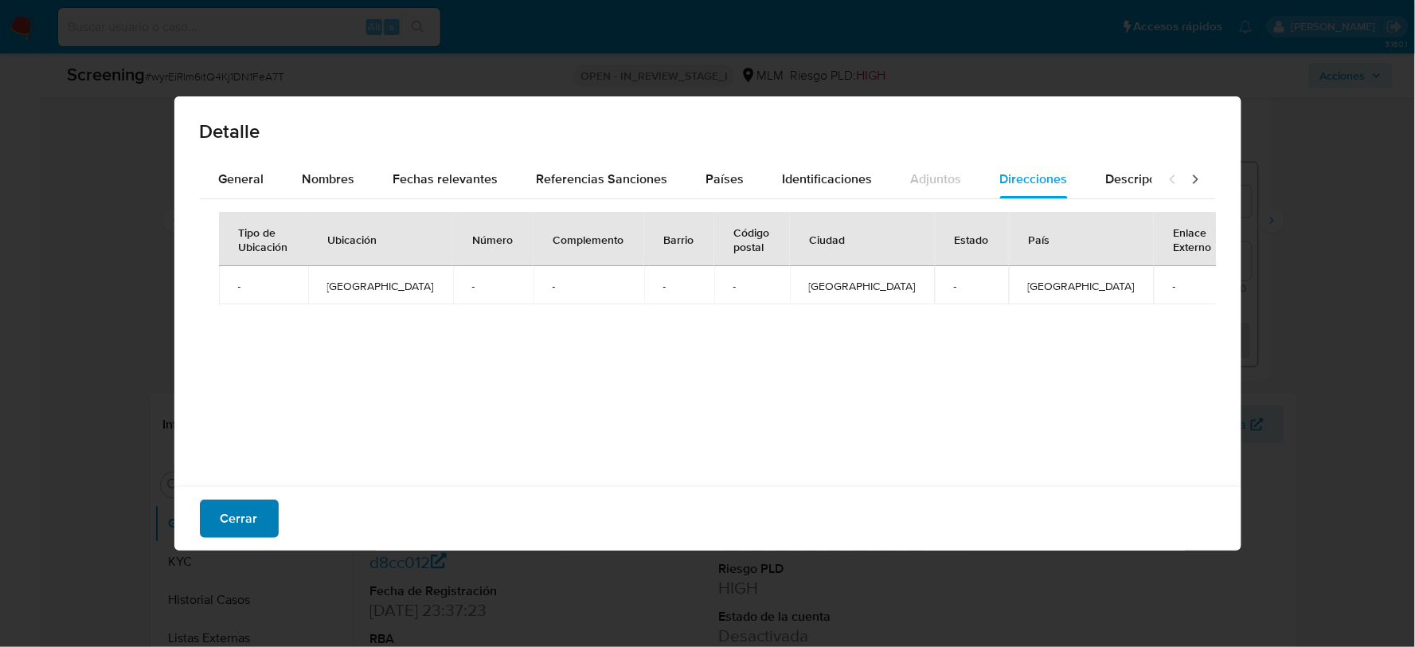
click at [237, 523] on span "Cerrar" at bounding box center [239, 518] width 37 height 35
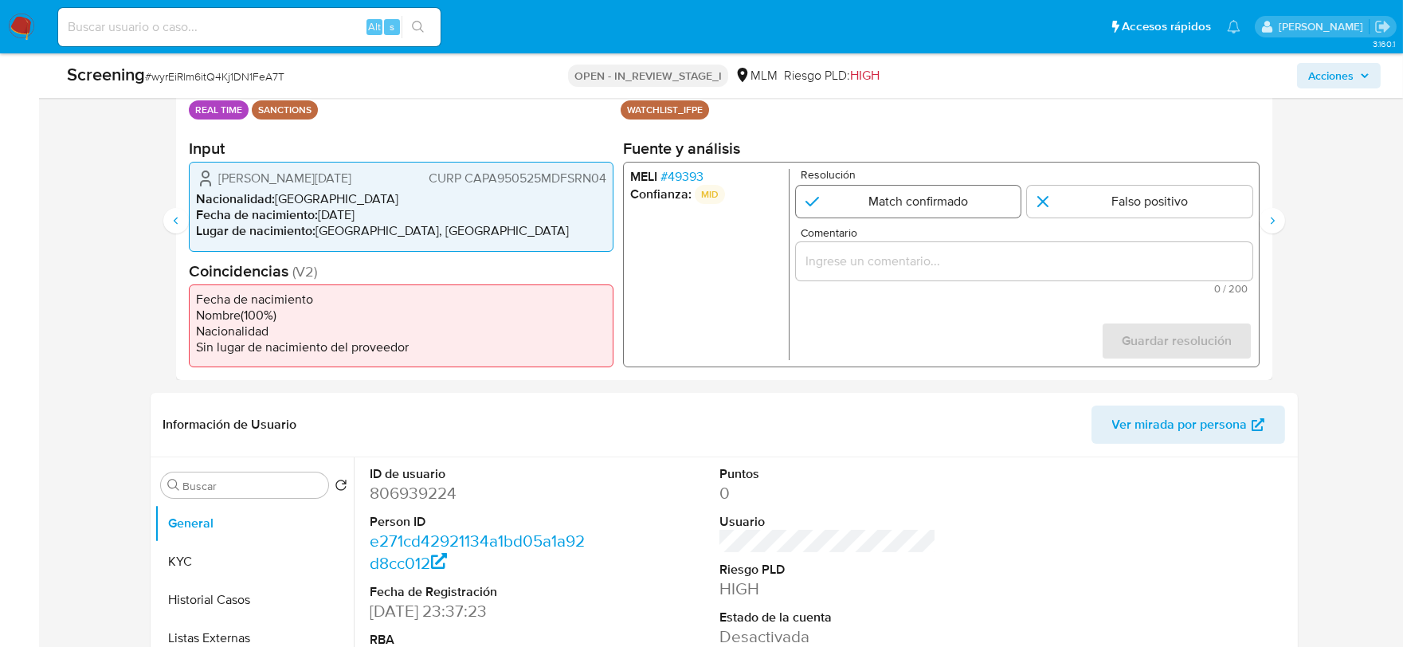
click at [965, 209] on input "2 de 4" at bounding box center [907, 202] width 225 height 32
radio input "true"
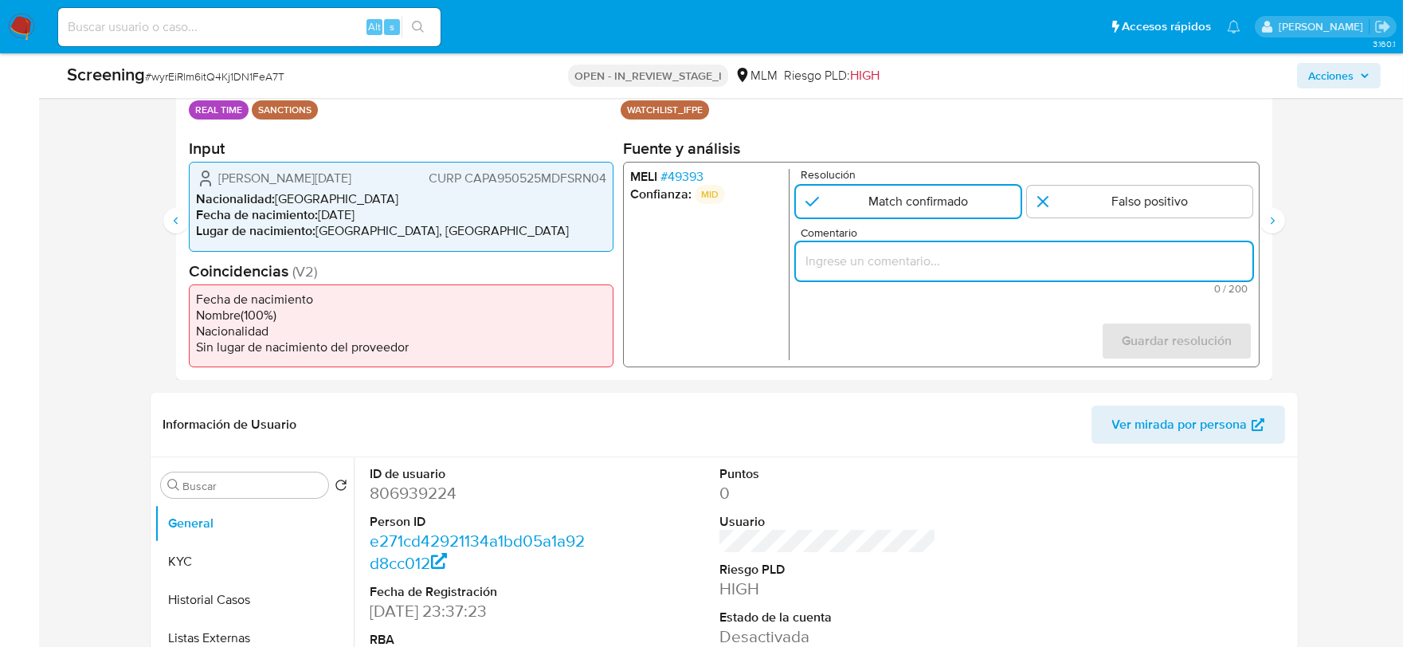
click at [925, 258] on input "Comentario" at bounding box center [1023, 261] width 456 height 21
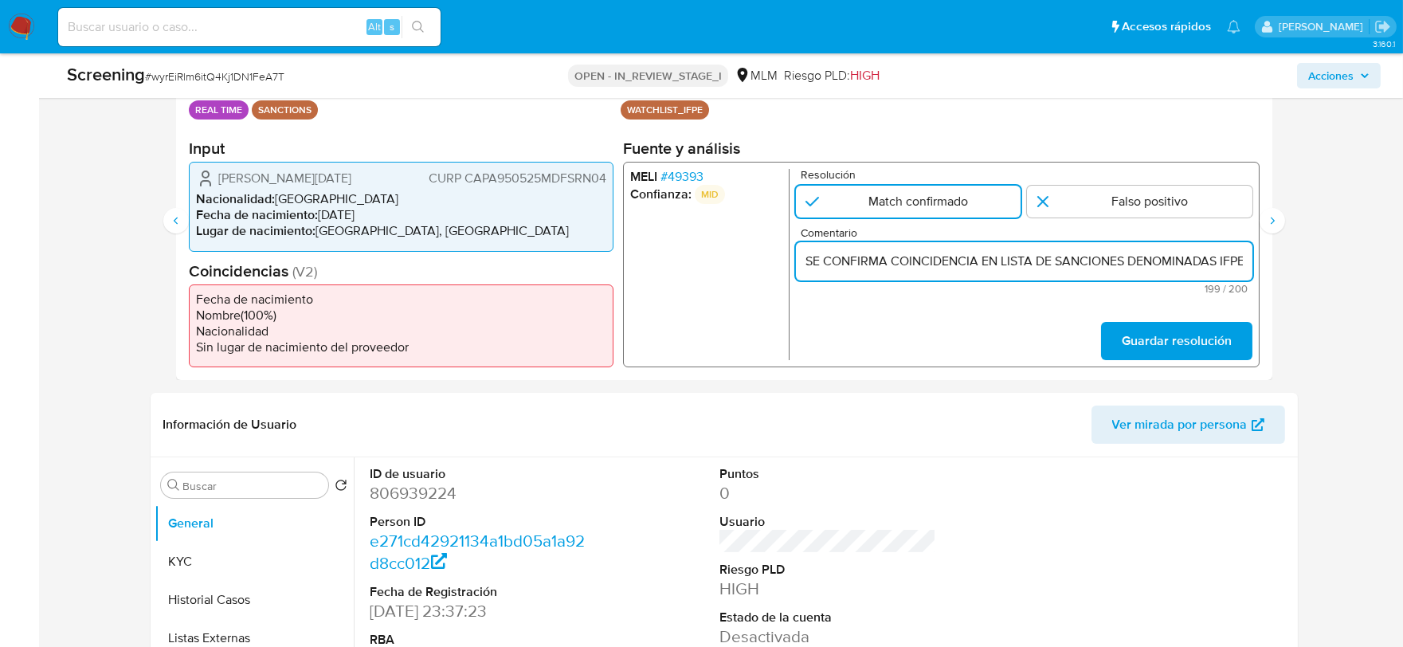
drag, startPoint x: 975, startPoint y: 258, endPoint x: 678, endPoint y: 264, distance: 297.2
click at [678, 264] on div "MELI # 49393 Confianza: MID Resolución Match confirmado Falso positivo Comentar…" at bounding box center [940, 265] width 636 height 206
type input "SE CONFIRMA COINCIDENCIA EN LISTA DE SANCIONES DENOMINADAS IFPE, POR FECHA DE N…"
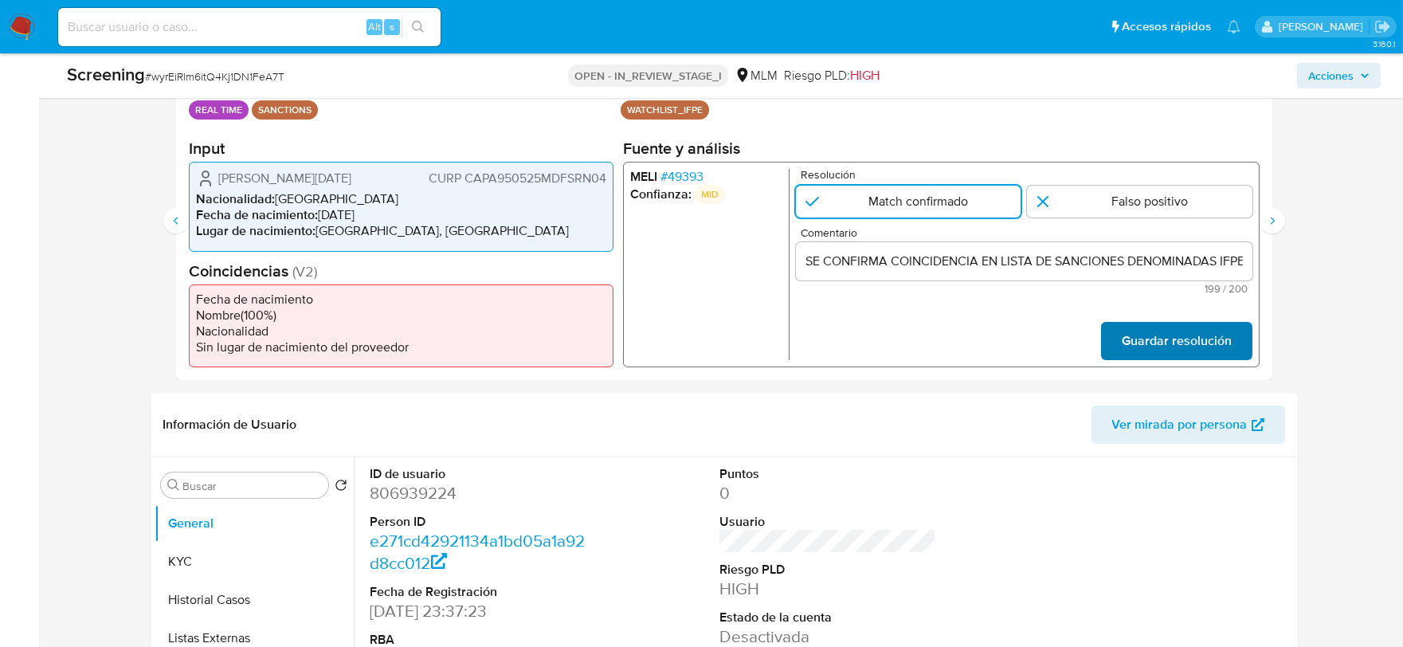
click at [1195, 347] on span "Guardar resolución" at bounding box center [1176, 340] width 110 height 35
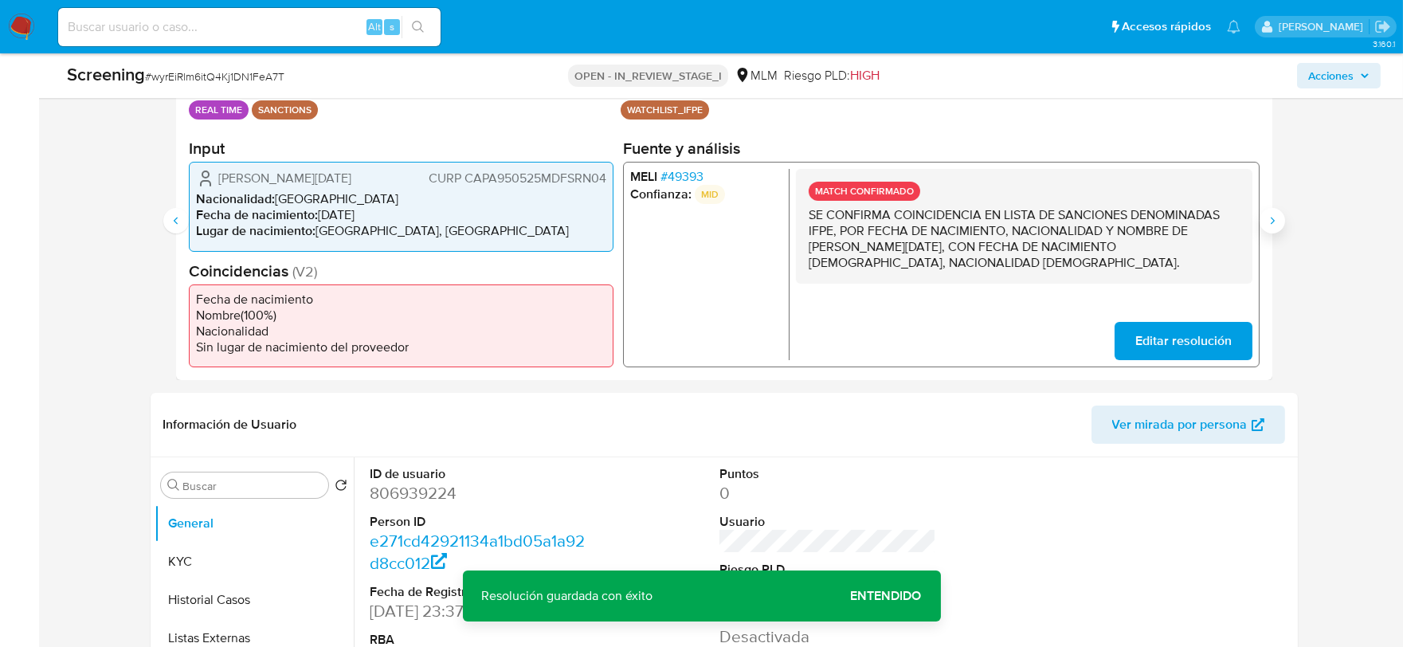
click at [1264, 211] on button "Siguiente" at bounding box center [1271, 220] width 25 height 25
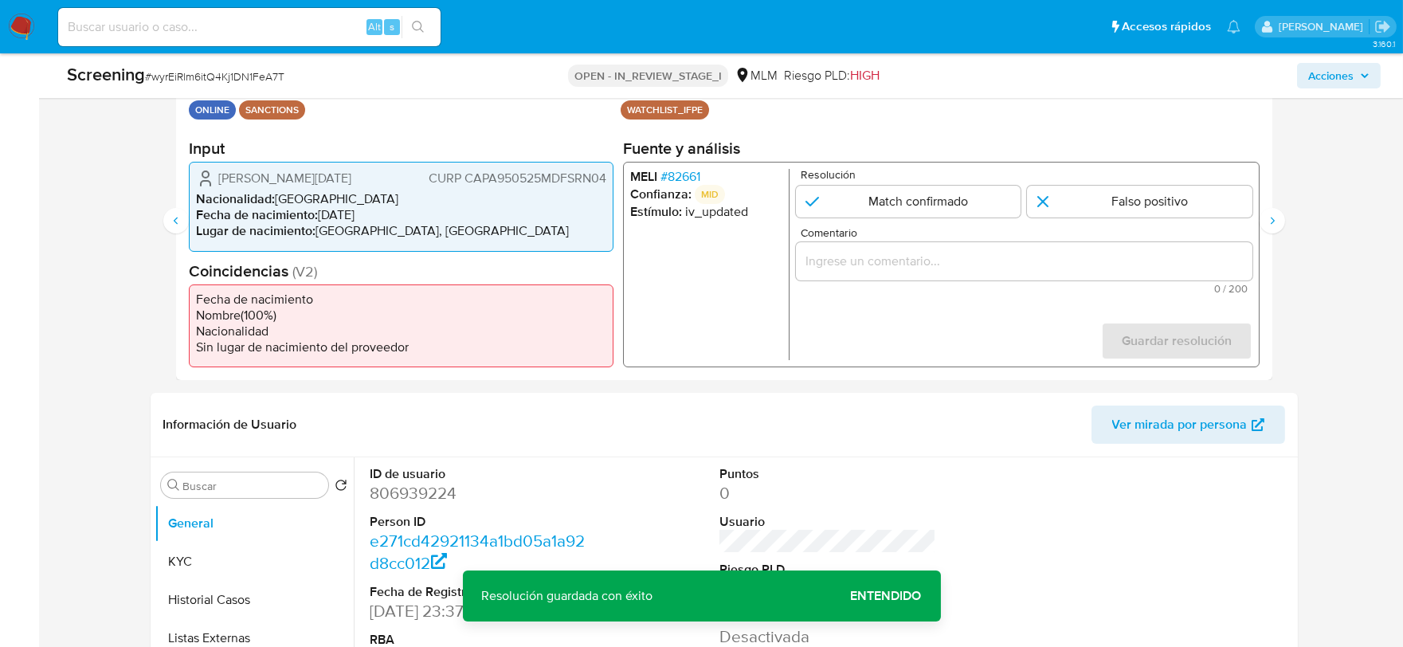
click at [693, 172] on span "# 82661" at bounding box center [680, 177] width 40 height 16
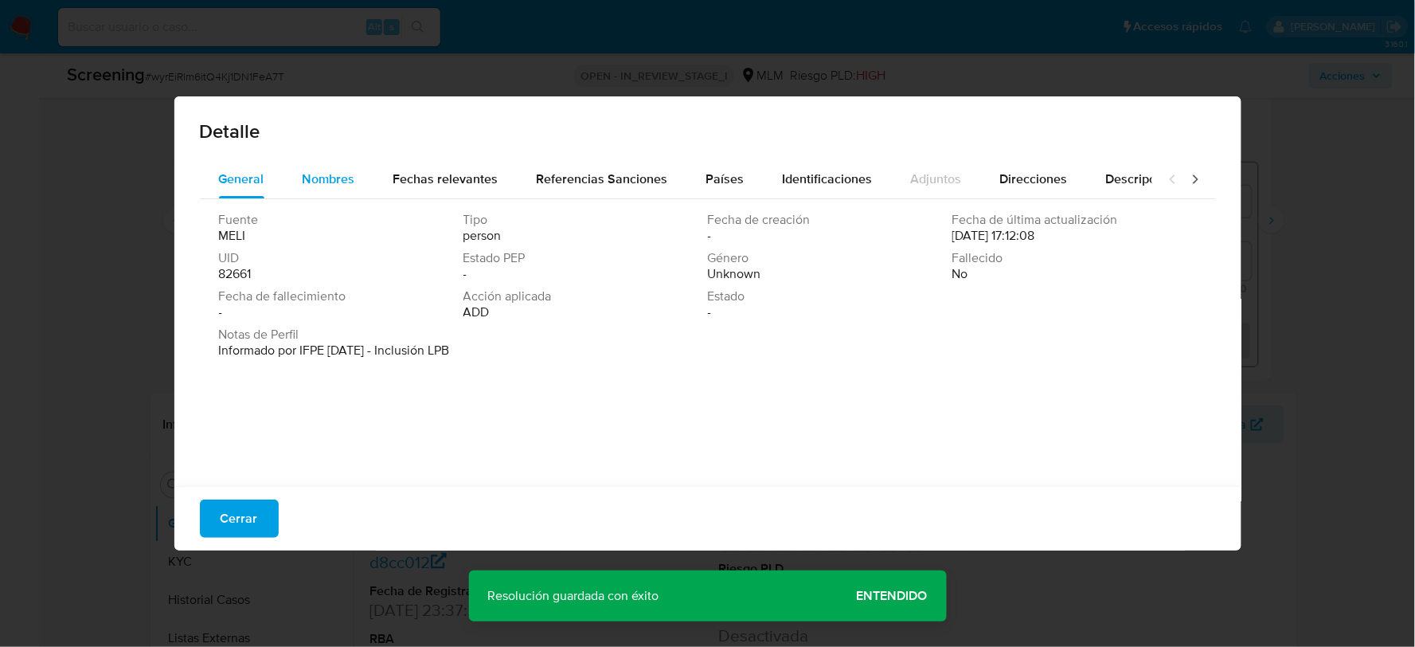
click at [319, 181] on span "Nombres" at bounding box center [329, 179] width 53 height 18
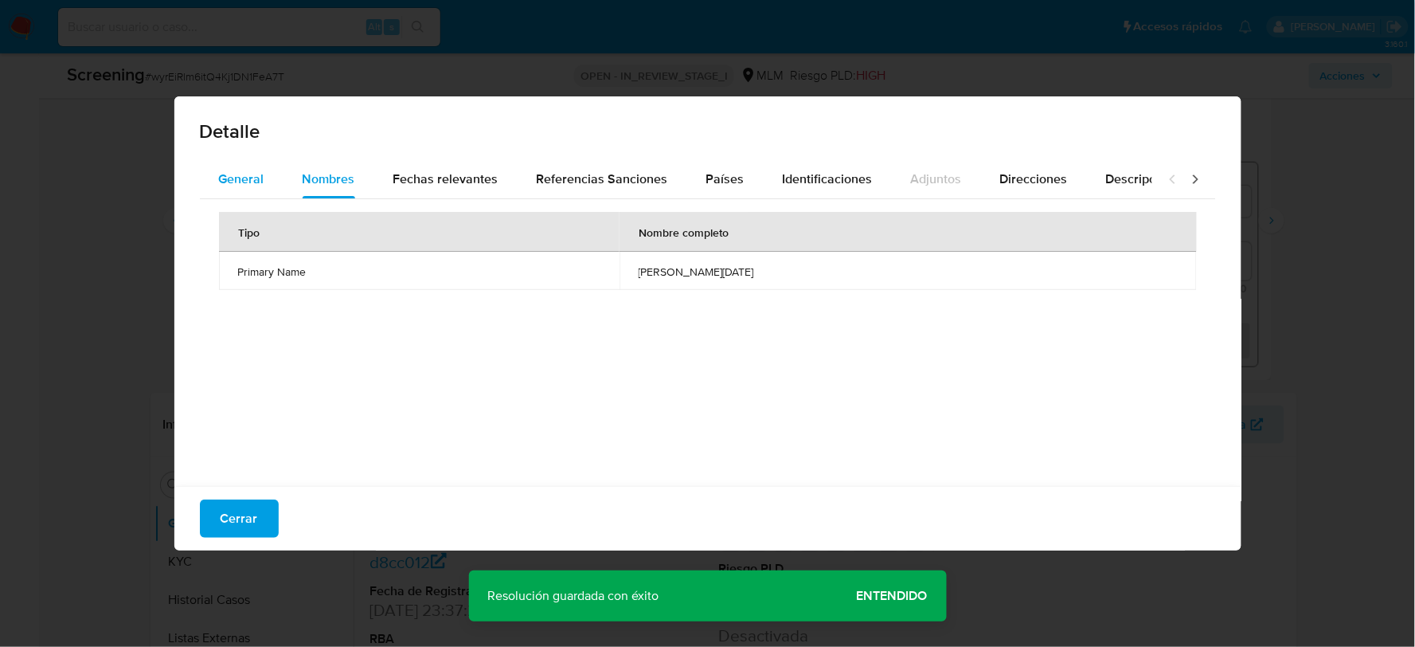
click at [245, 187] on span "General" at bounding box center [241, 179] width 45 height 18
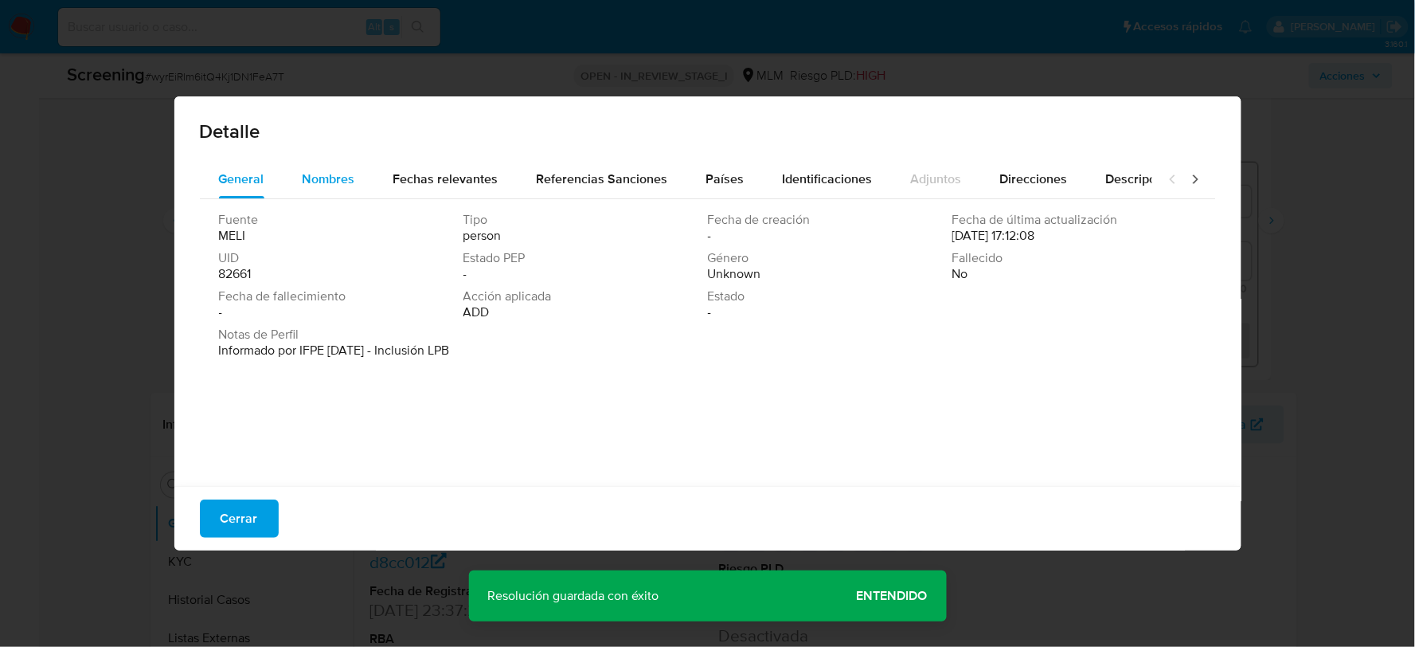
click at [319, 179] on span "Nombres" at bounding box center [329, 179] width 53 height 18
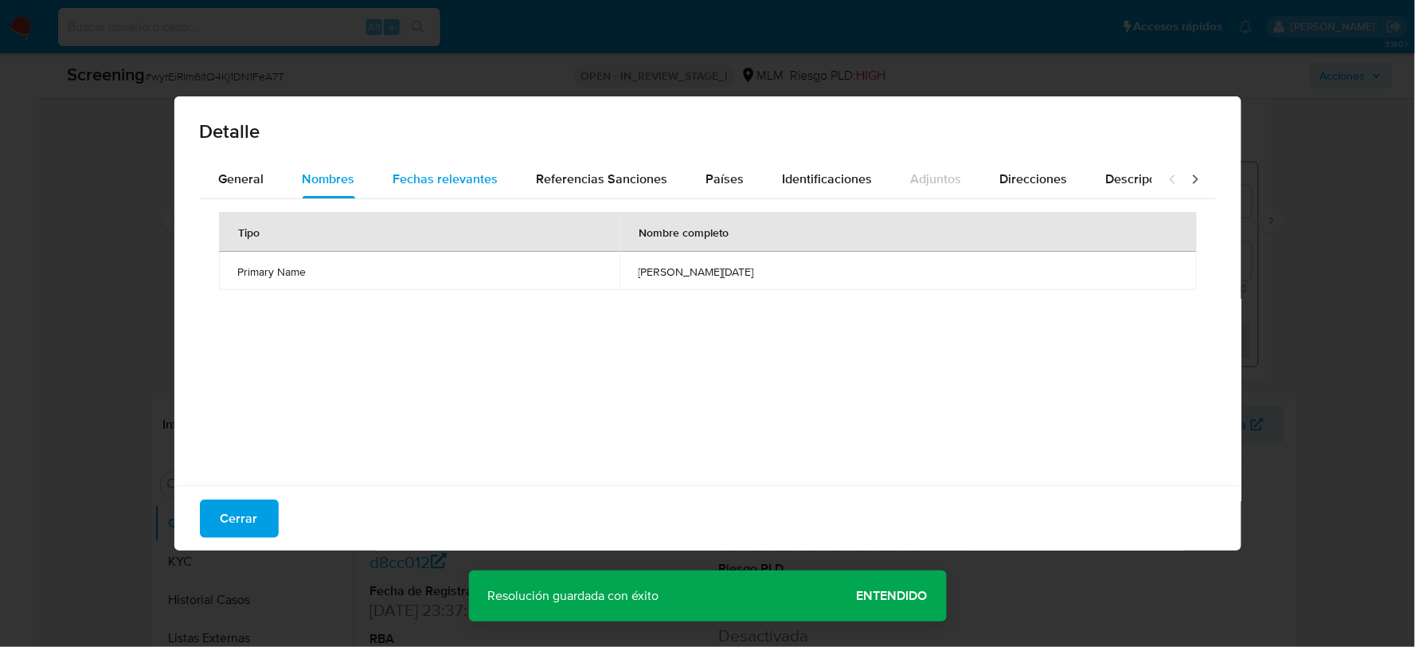
click at [448, 189] on div "Fechas relevantes" at bounding box center [445, 179] width 105 height 38
click at [598, 177] on span "Referencias Sanciones" at bounding box center [602, 179] width 131 height 18
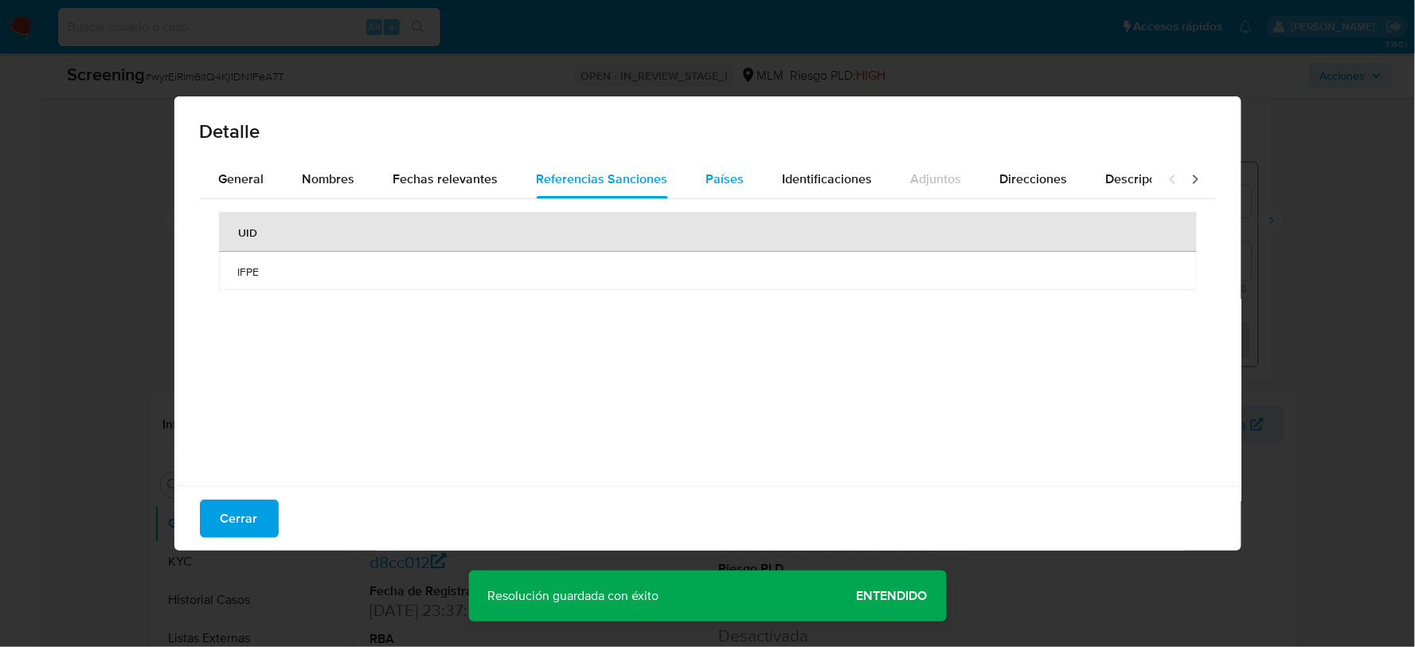
click at [711, 178] on span "Países" at bounding box center [726, 179] width 38 height 18
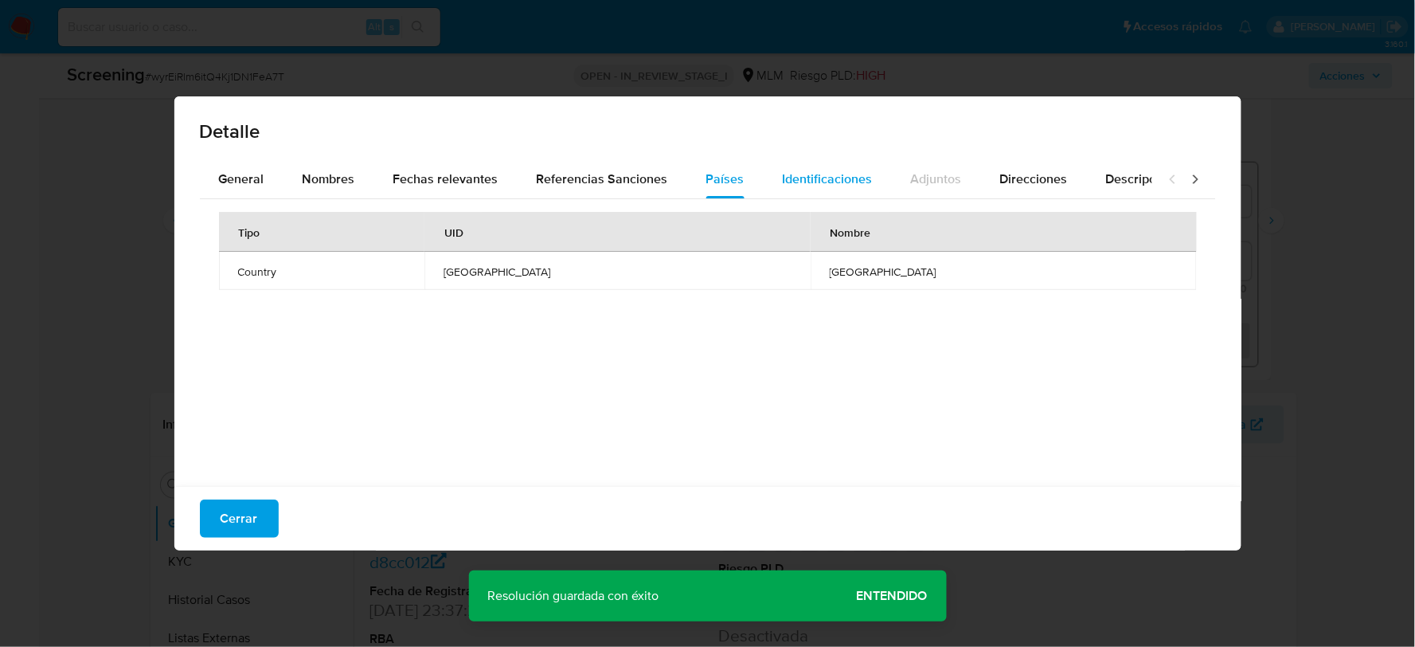
click at [848, 186] on span "Identificaciones" at bounding box center [828, 179] width 90 height 18
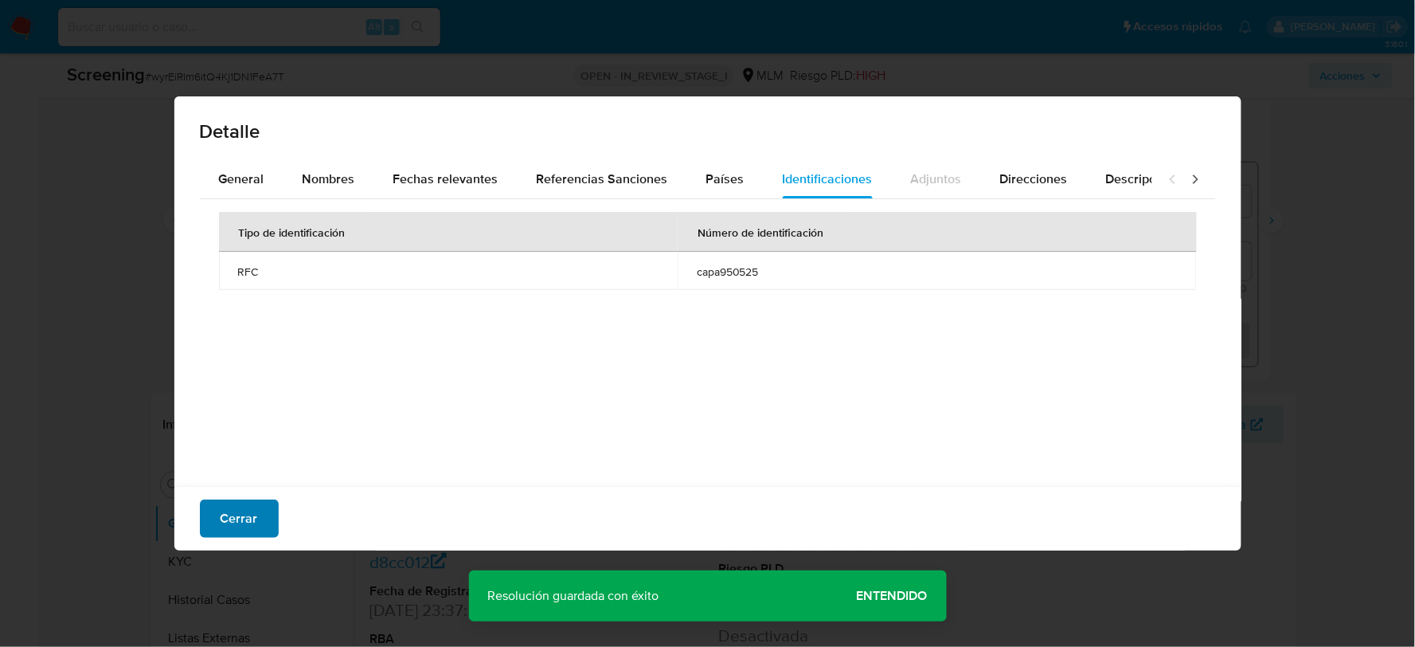
drag, startPoint x: 249, startPoint y: 516, endPoint x: 268, endPoint y: 508, distance: 21.4
click at [249, 516] on span "Cerrar" at bounding box center [239, 518] width 37 height 35
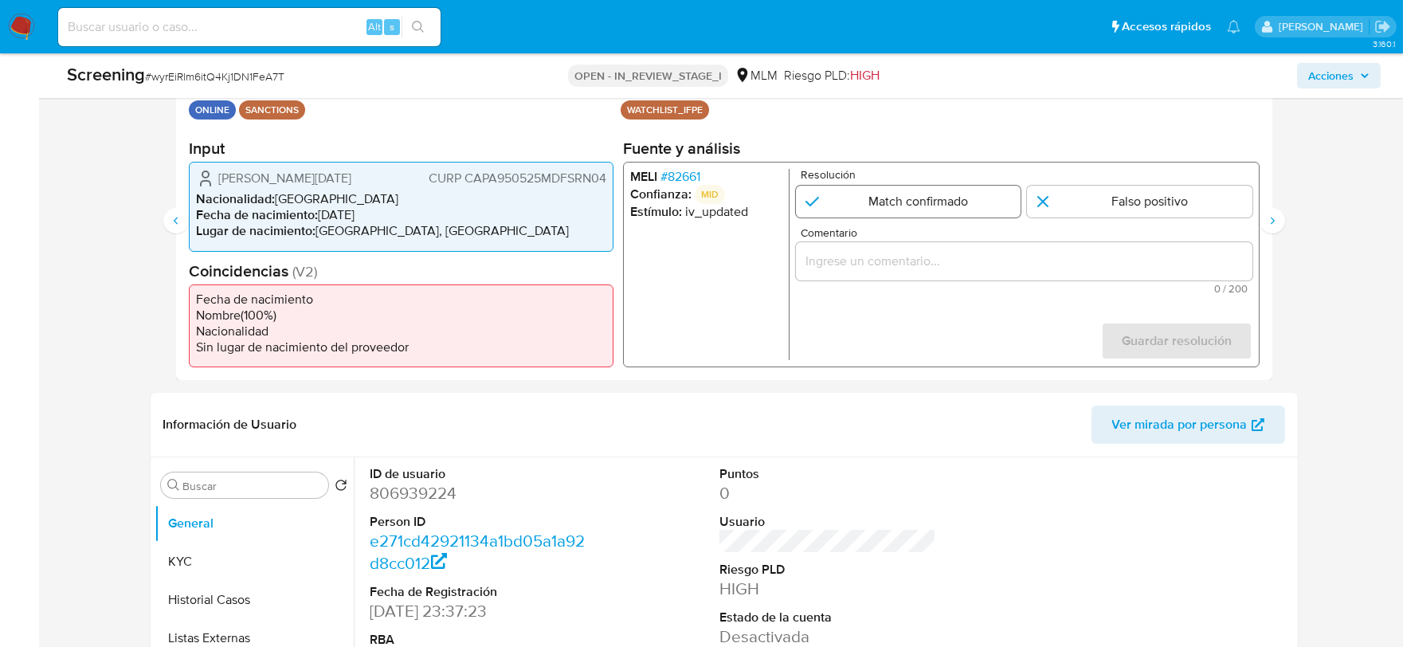
click at [890, 210] on input "3 de 4" at bounding box center [907, 202] width 225 height 32
radio input "true"
click at [881, 257] on input "Comentario" at bounding box center [1023, 261] width 456 height 21
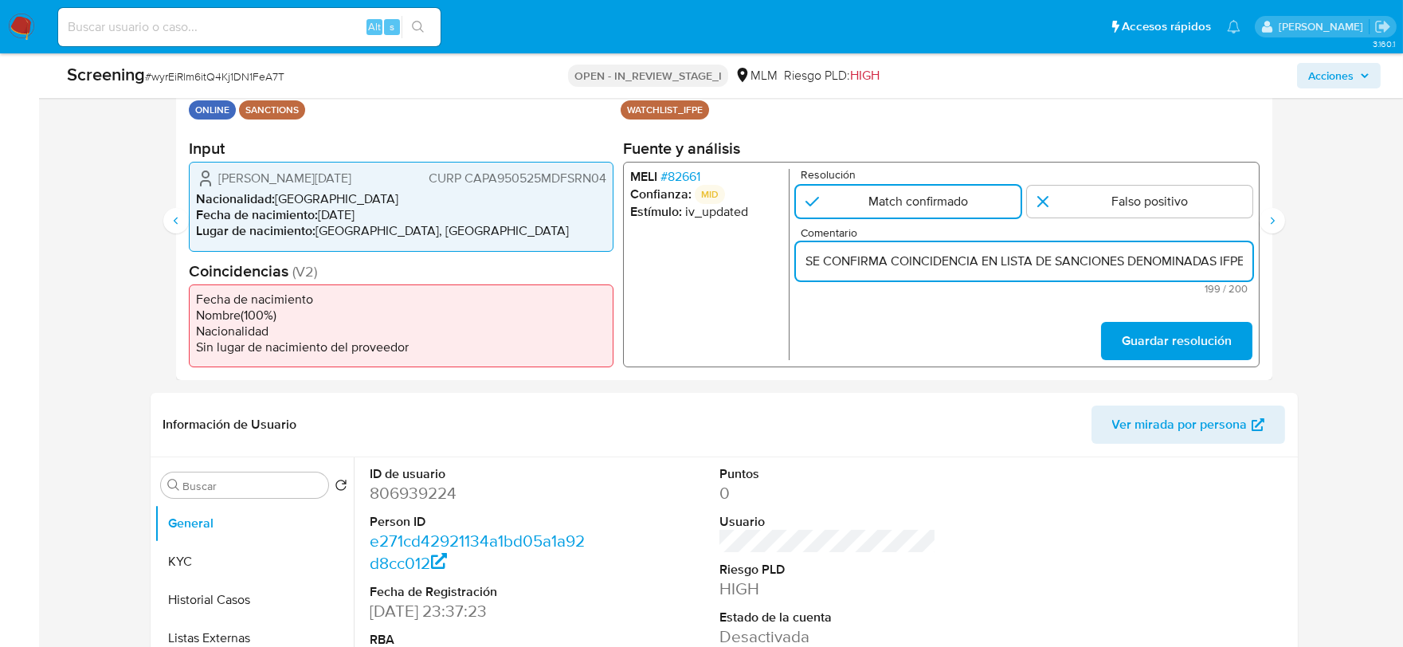
drag, startPoint x: 978, startPoint y: 259, endPoint x: 802, endPoint y: 264, distance: 176.1
click at [746, 263] on div "MELI # 82661 Confianza: MID Estímulo : iv_updated Resolución Match confirmado F…" at bounding box center [940, 265] width 636 height 206
type input "SE CONFIRMA COINCIDENCIA EN LISTA DE SANCIONES DENOMINADAS IFPE, POR FECHA DE N…"
click at [1151, 331] on span "Guardar resolución" at bounding box center [1176, 340] width 110 height 35
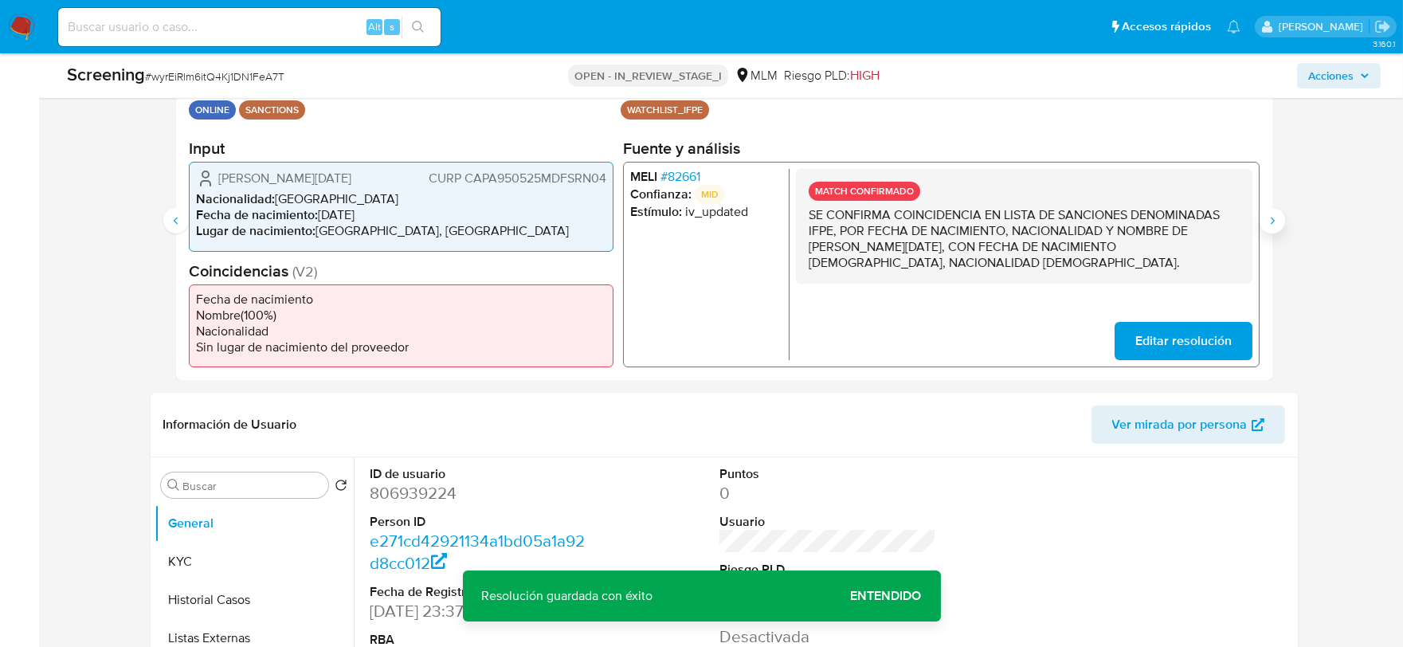
click at [1263, 212] on button "Siguiente" at bounding box center [1271, 220] width 25 height 25
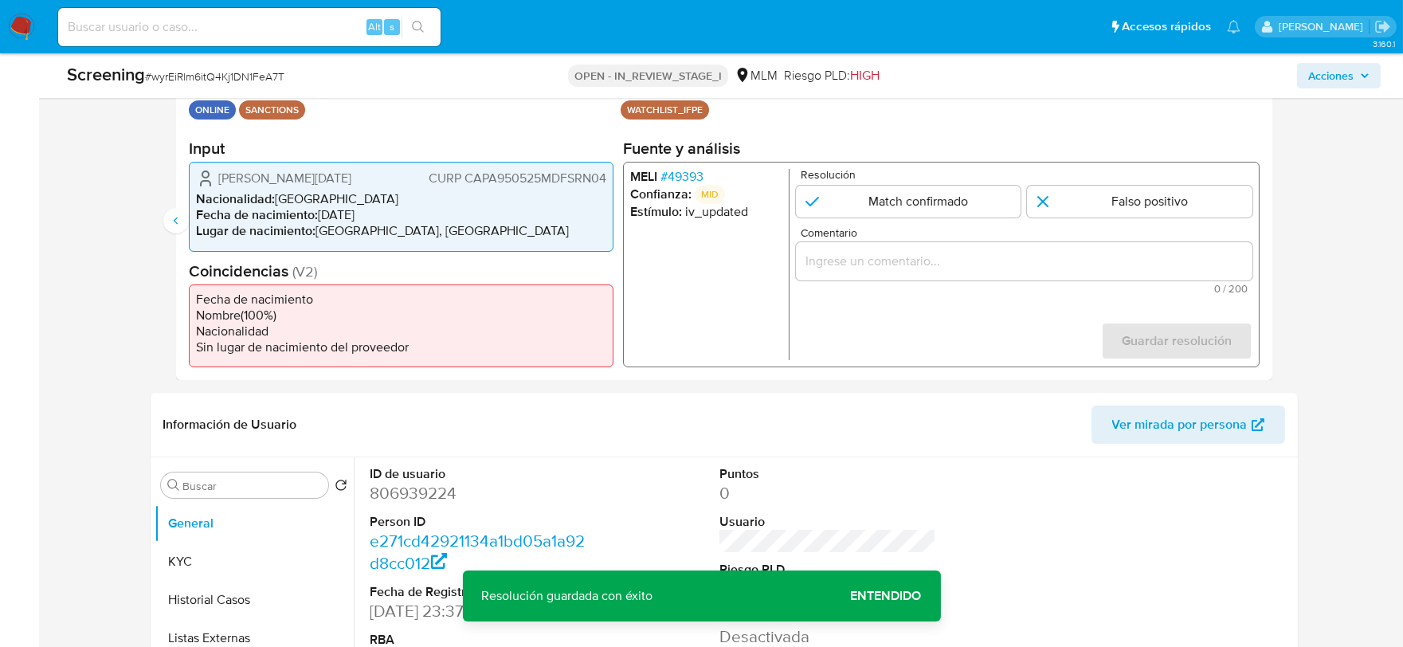
click at [679, 179] on span "# 49393" at bounding box center [681, 177] width 43 height 16
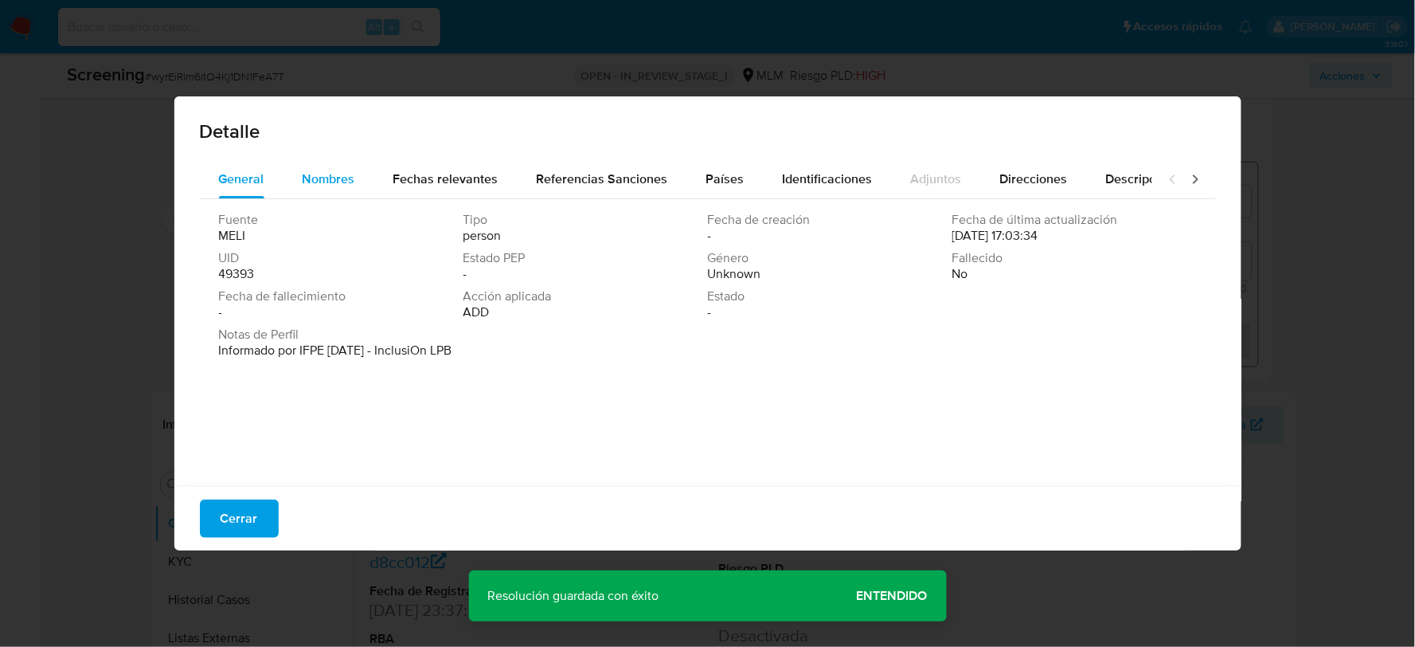
click at [339, 178] on span "Nombres" at bounding box center [329, 179] width 53 height 18
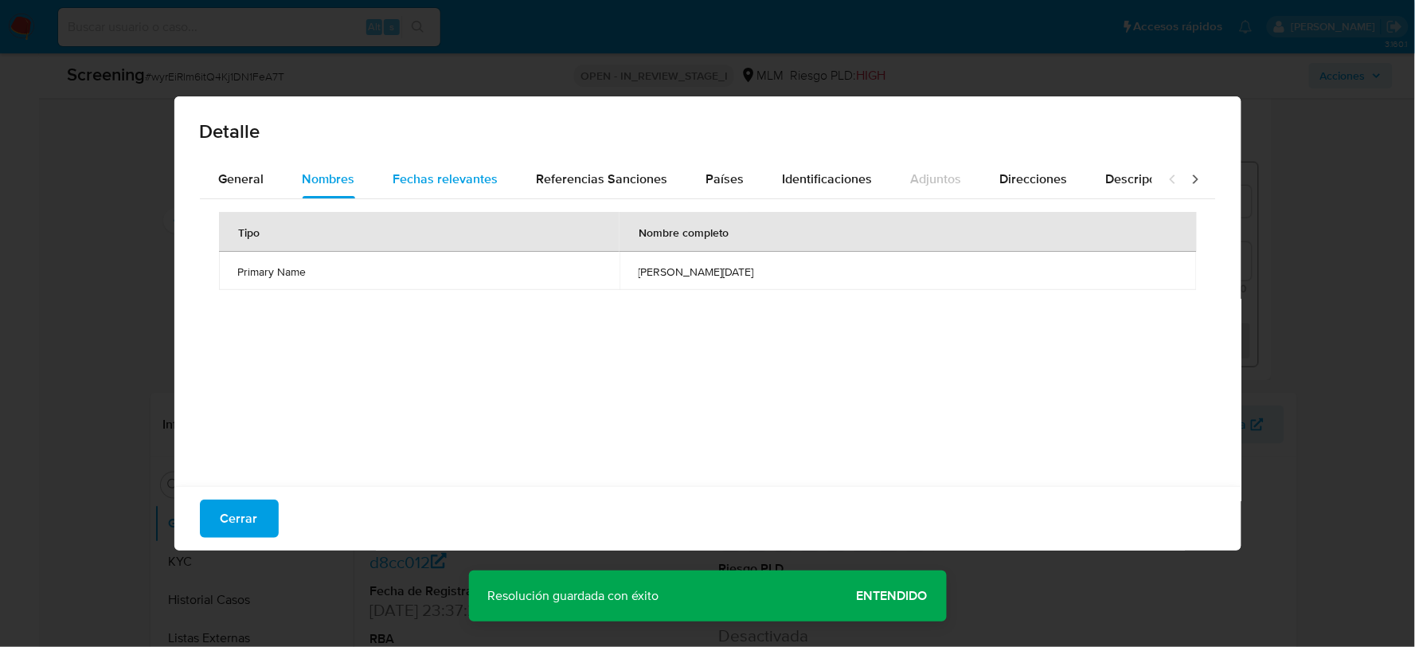
click at [427, 181] on span "Fechas relevantes" at bounding box center [445, 179] width 105 height 18
click at [572, 170] on span "Referencias Sanciones" at bounding box center [602, 179] width 131 height 18
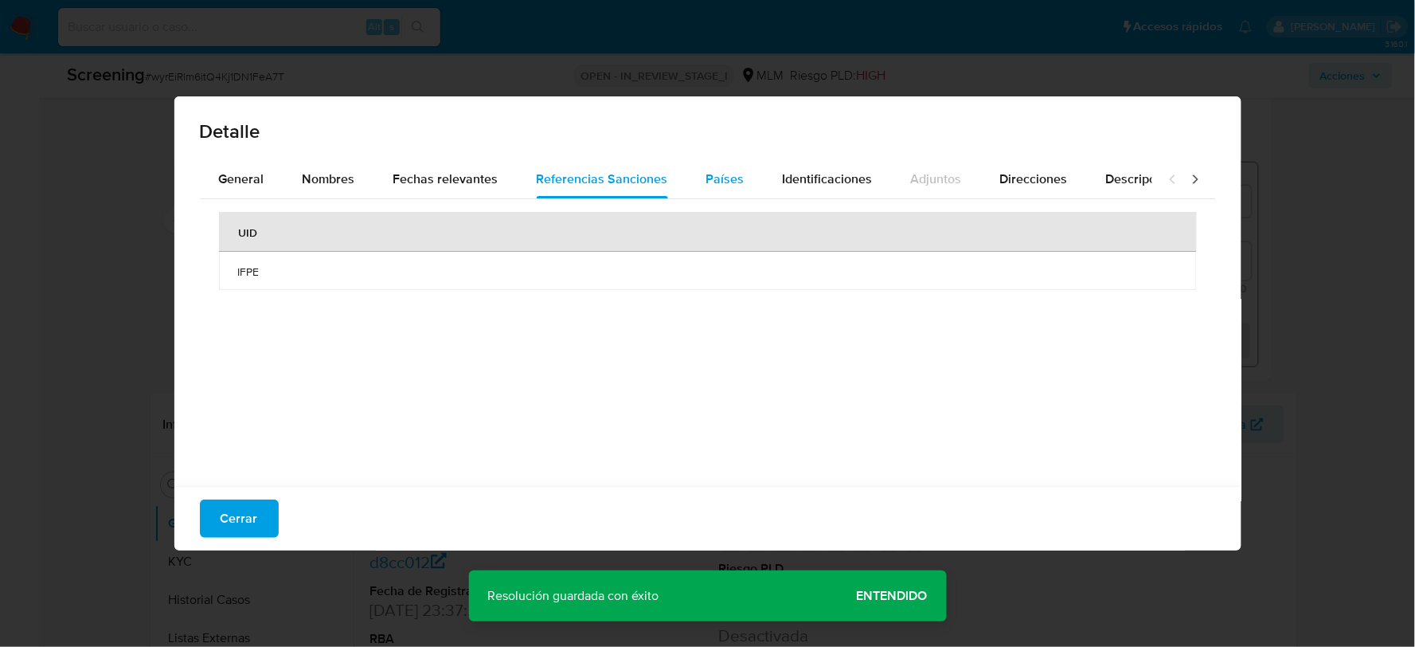
click at [737, 172] on span "Países" at bounding box center [726, 179] width 38 height 18
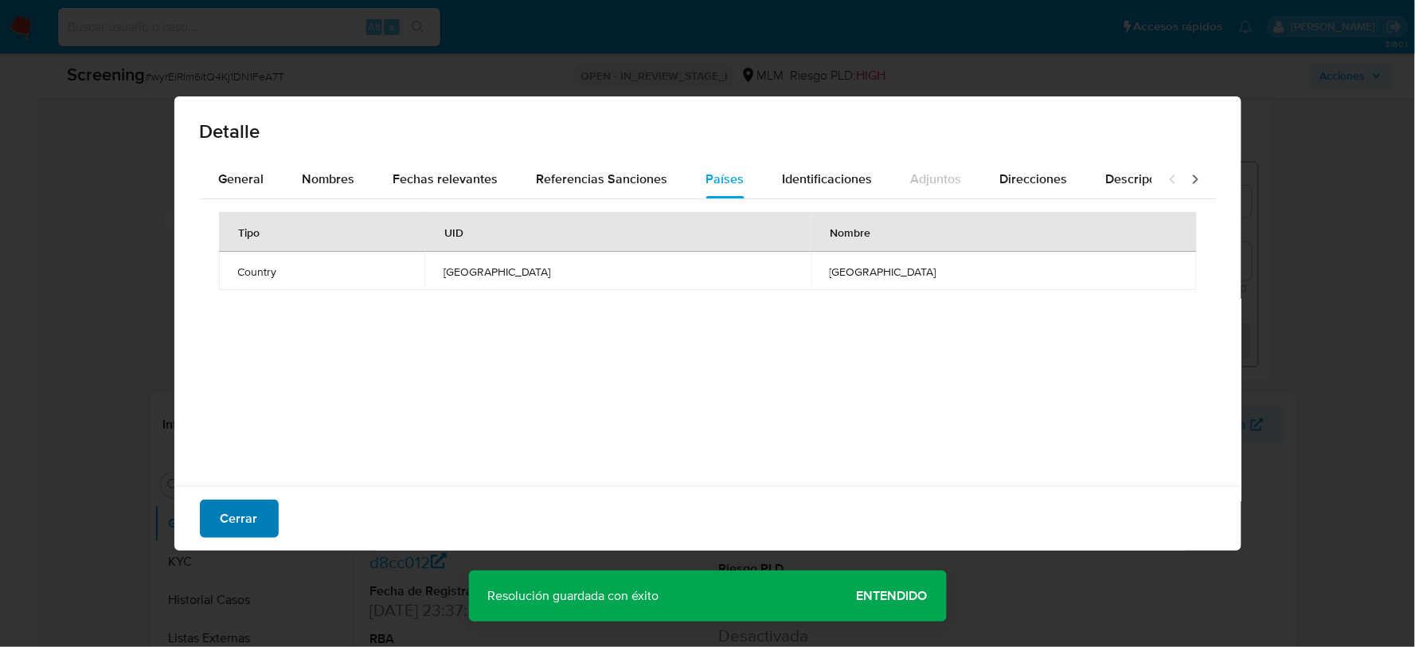
drag, startPoint x: 260, startPoint y: 508, endPoint x: 733, endPoint y: 370, distance: 493.0
click at [264, 508] on button "Cerrar" at bounding box center [239, 518] width 79 height 38
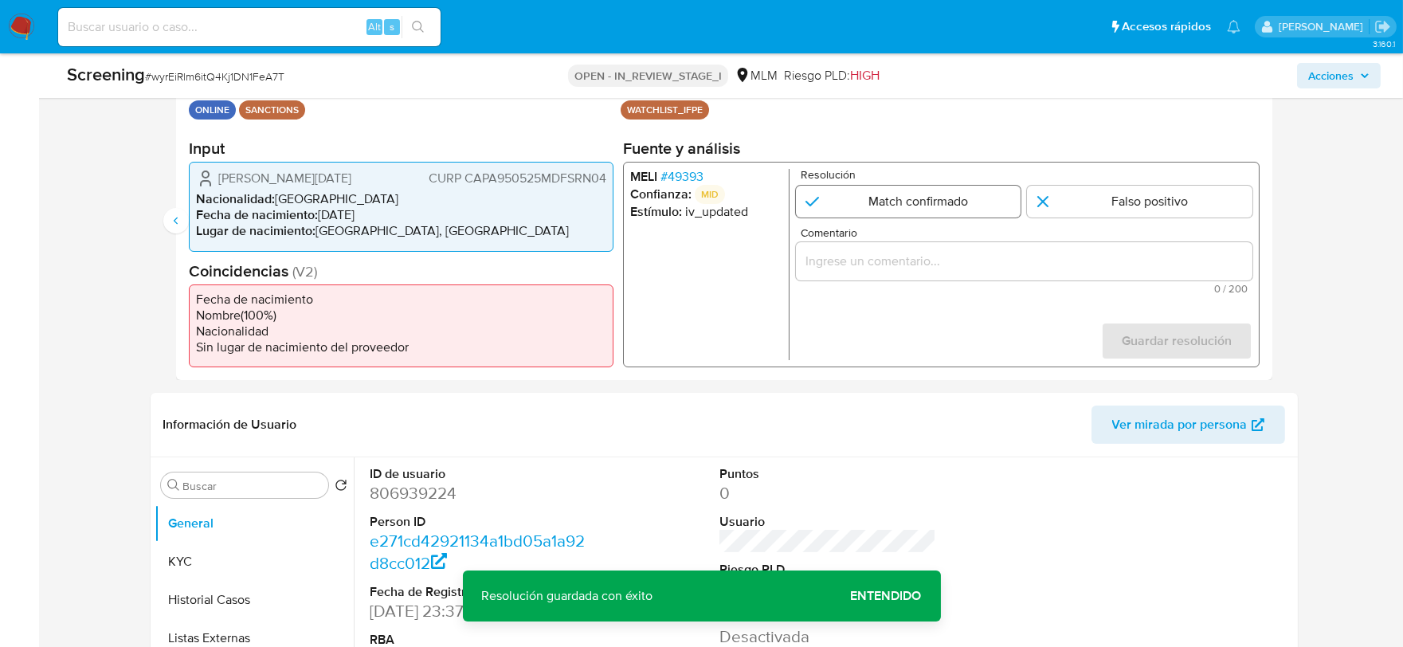
click at [913, 199] on input "4 de 4" at bounding box center [907, 202] width 225 height 32
radio input "true"
click at [909, 252] on input "Comentario" at bounding box center [1023, 261] width 456 height 21
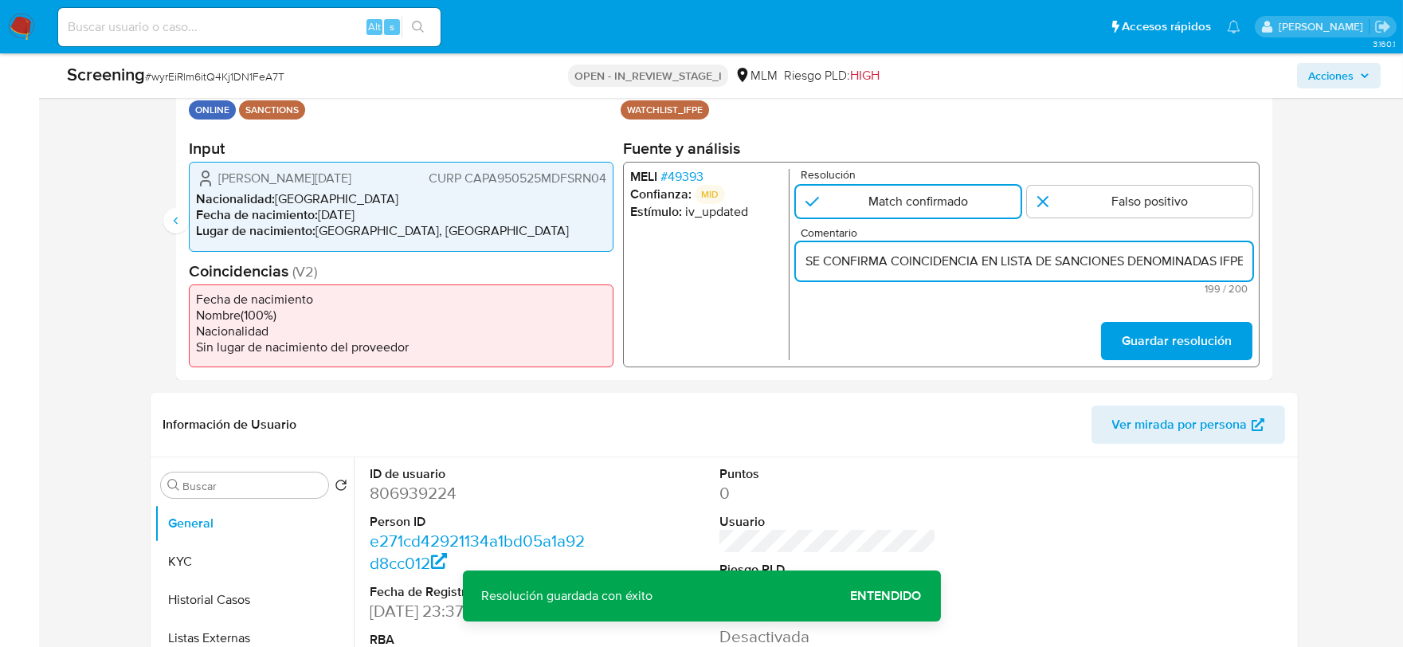
scroll to position [0, 960]
type input "SE CONFIRMA COINCIDENCIA EN LISTA DE SANCIONES DENOMINADAS IFPE, POR FECHA DE N…"
click at [1177, 337] on span "Guardar resolución" at bounding box center [1176, 340] width 110 height 35
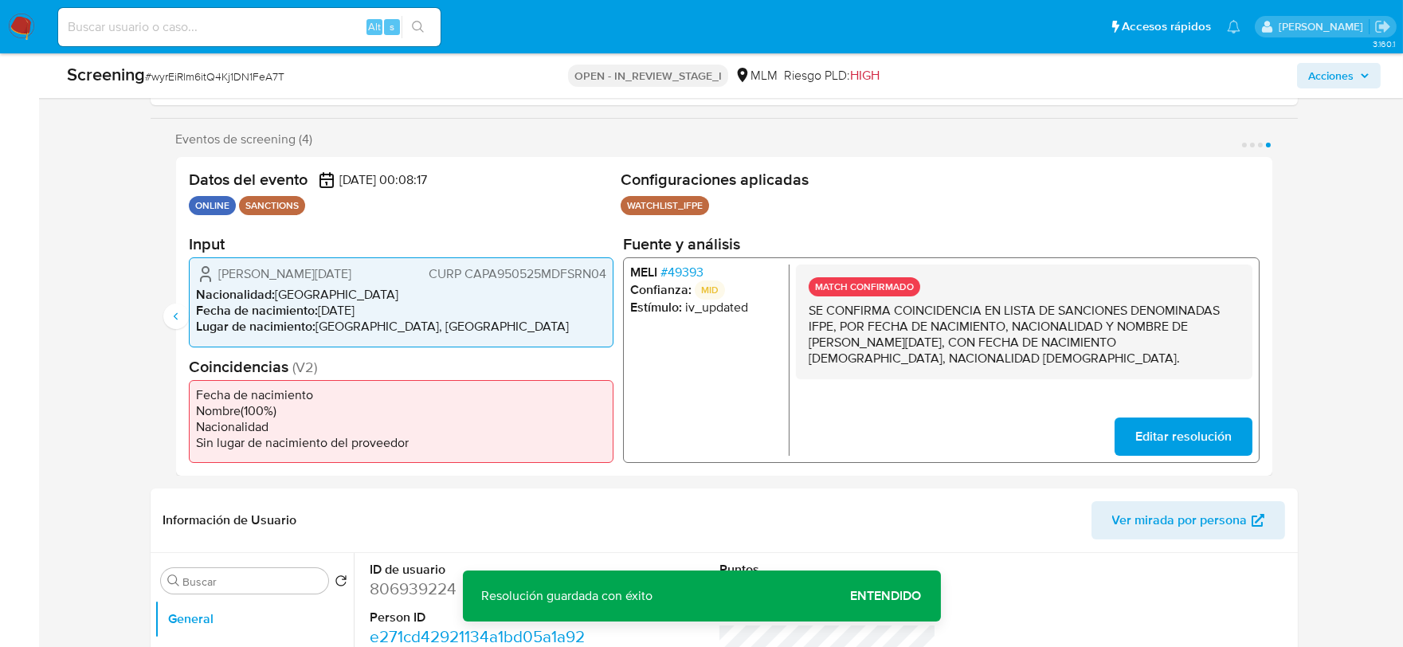
scroll to position [265, 0]
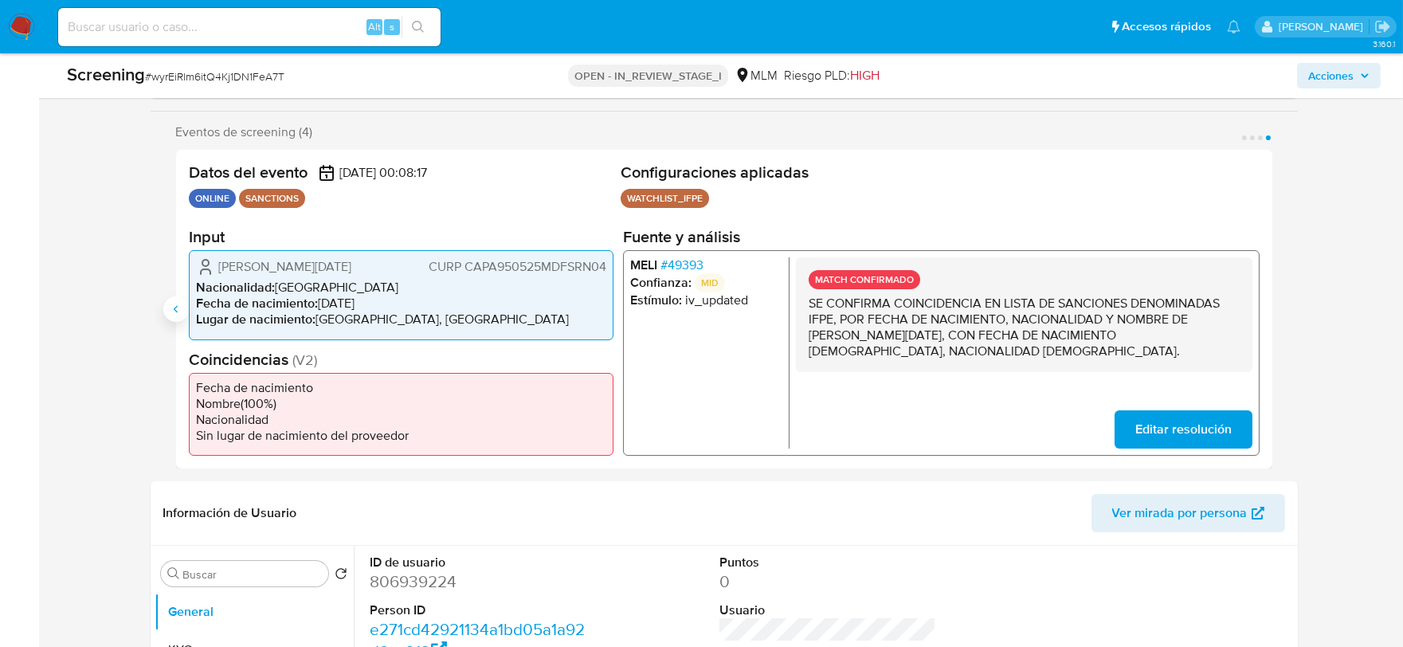
click at [168, 307] on button "Anterior" at bounding box center [175, 308] width 25 height 25
click at [677, 267] on span "# 82661" at bounding box center [680, 265] width 40 height 16
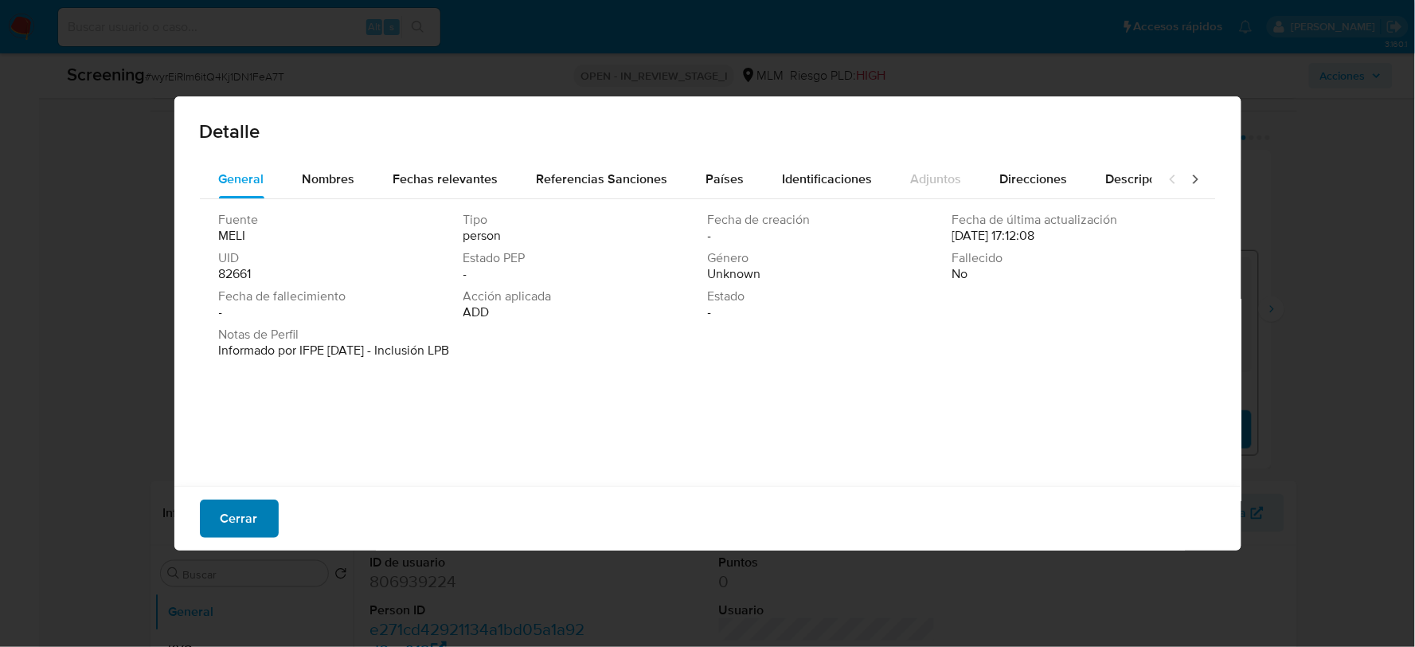
click at [256, 519] on button "Cerrar" at bounding box center [239, 518] width 79 height 38
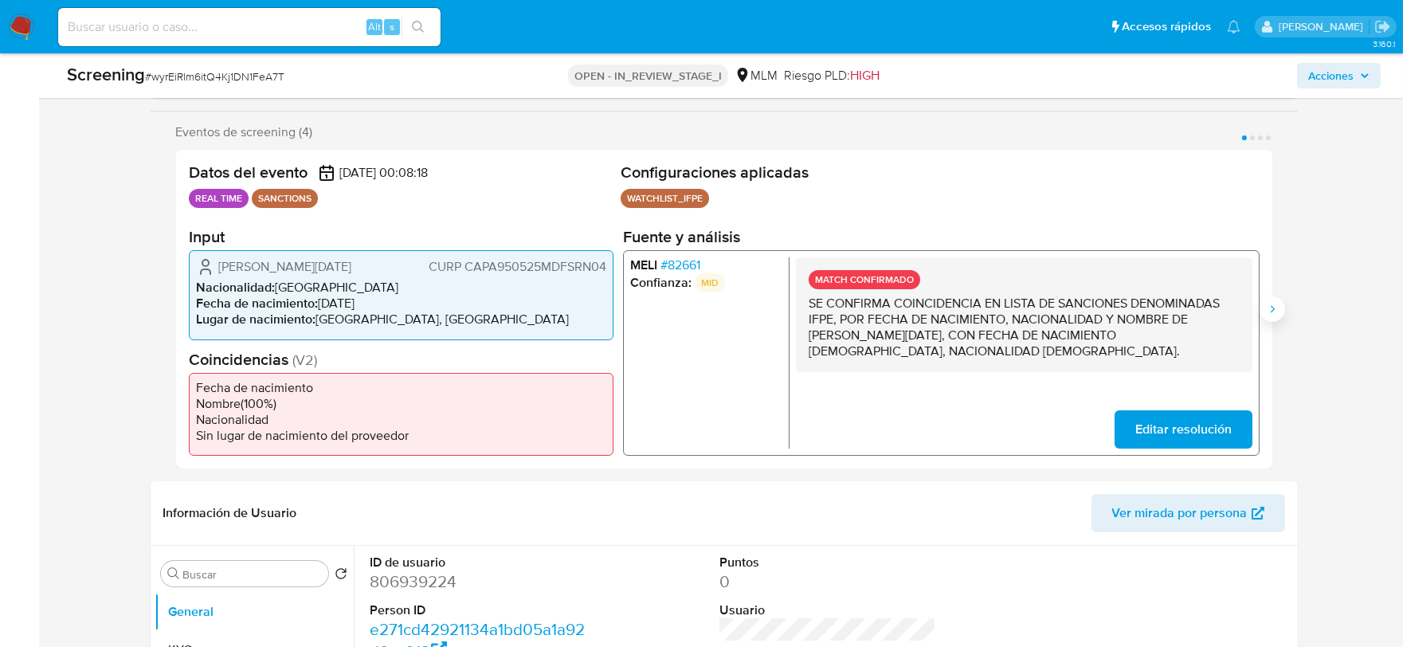
click at [1273, 303] on icon "Siguiente" at bounding box center [1272, 309] width 13 height 13
click at [671, 260] on span "# 49393" at bounding box center [681, 265] width 43 height 16
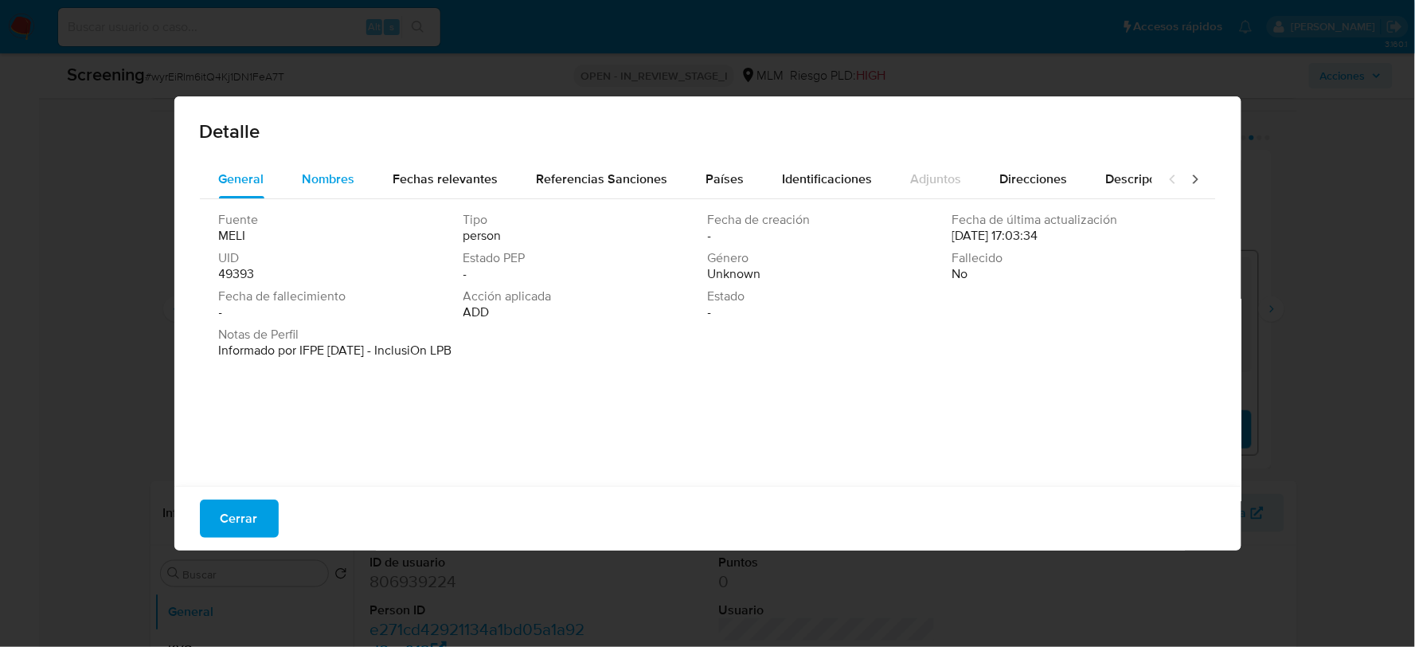
click at [319, 194] on div "Nombres" at bounding box center [329, 179] width 53 height 38
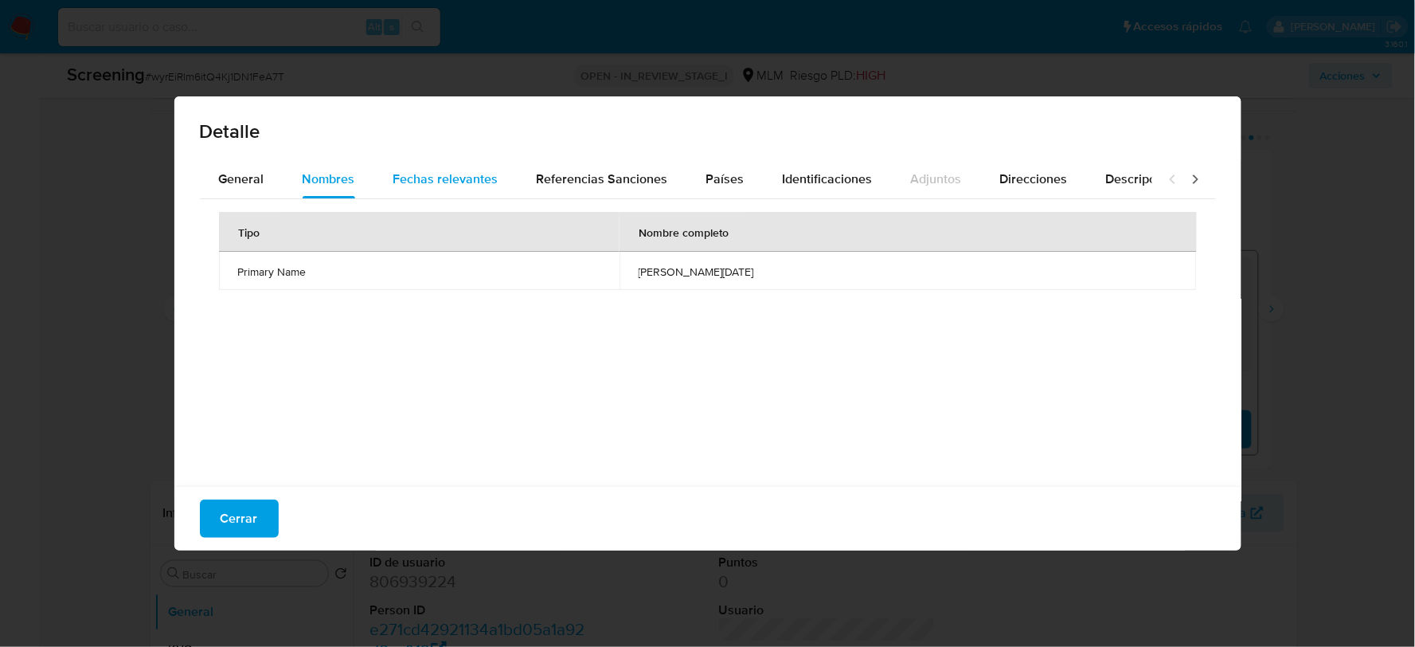
click at [443, 186] on span "Fechas relevantes" at bounding box center [445, 179] width 105 height 18
drag, startPoint x: 574, startPoint y: 180, endPoint x: 581, endPoint y: 184, distance: 8.2
click at [576, 181] on span "Referencias Sanciones" at bounding box center [602, 179] width 131 height 18
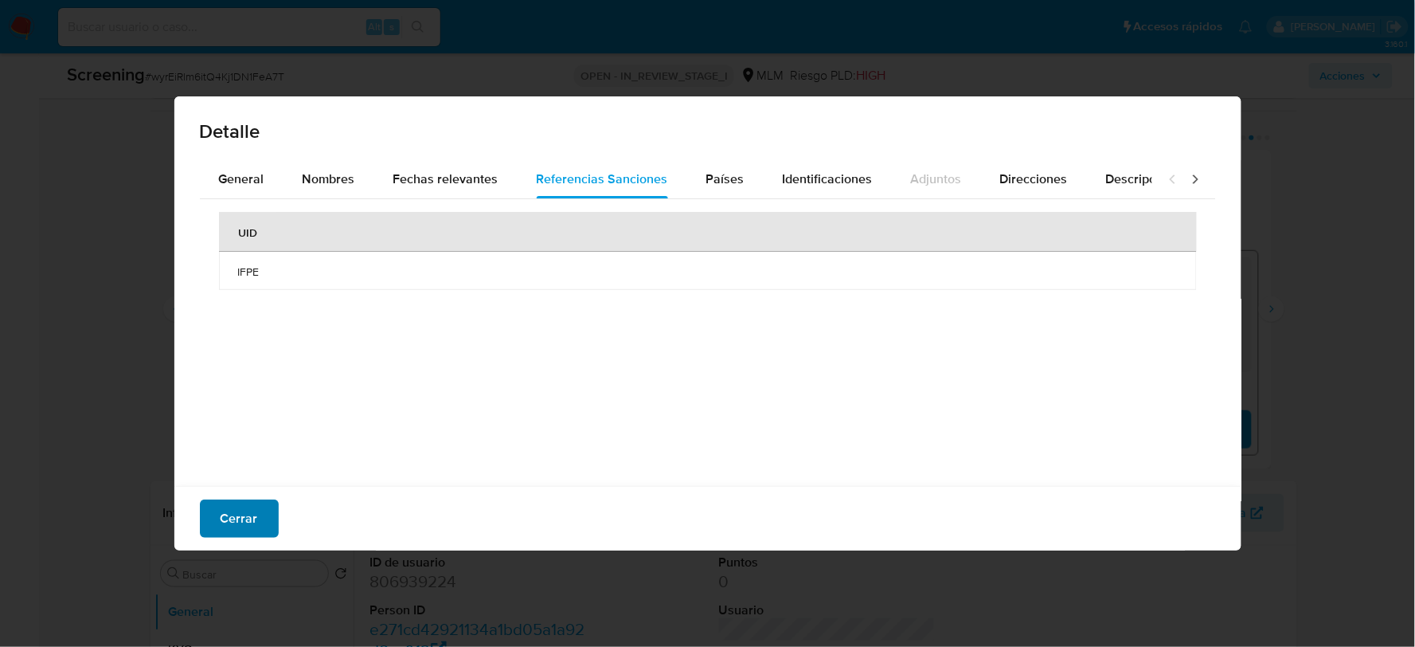
click at [258, 512] on button "Cerrar" at bounding box center [239, 518] width 79 height 38
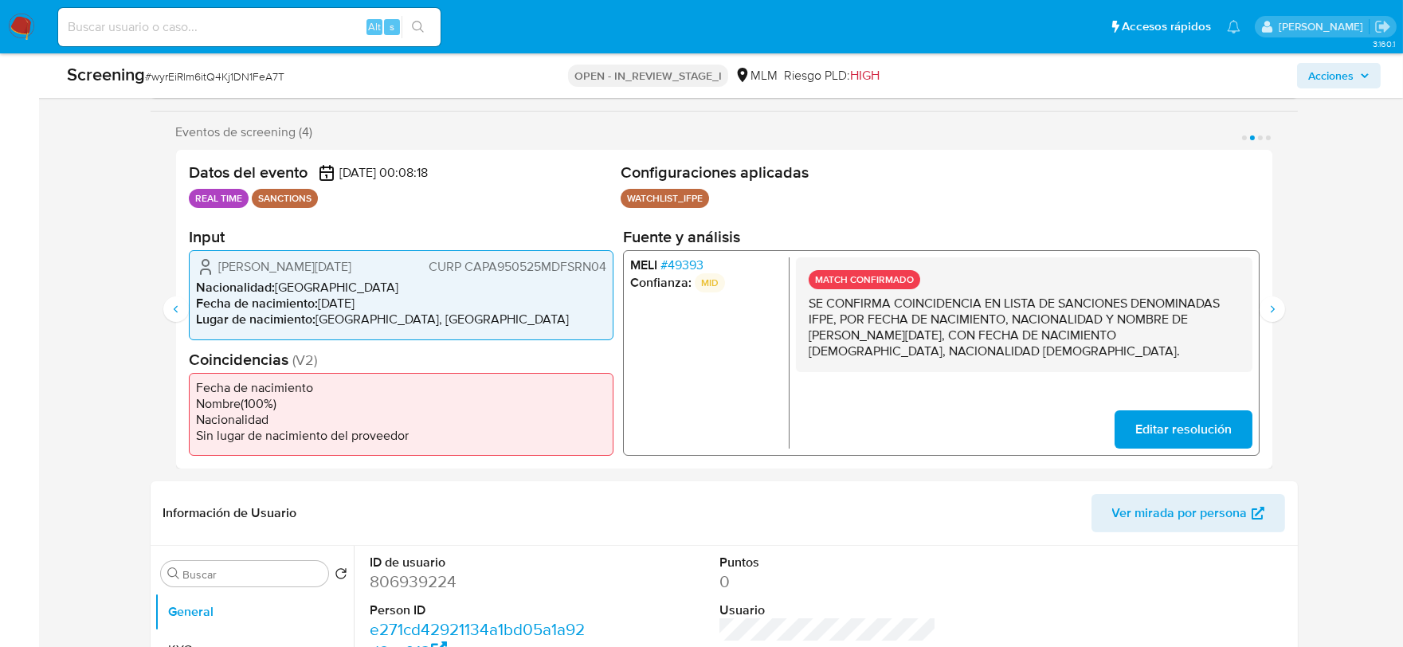
drag, startPoint x: 1267, startPoint y: 304, endPoint x: 1167, endPoint y: 319, distance: 100.6
click at [1266, 304] on icon "Siguiente" at bounding box center [1272, 309] width 13 height 13
click at [677, 263] on span "# 82661" at bounding box center [680, 265] width 40 height 16
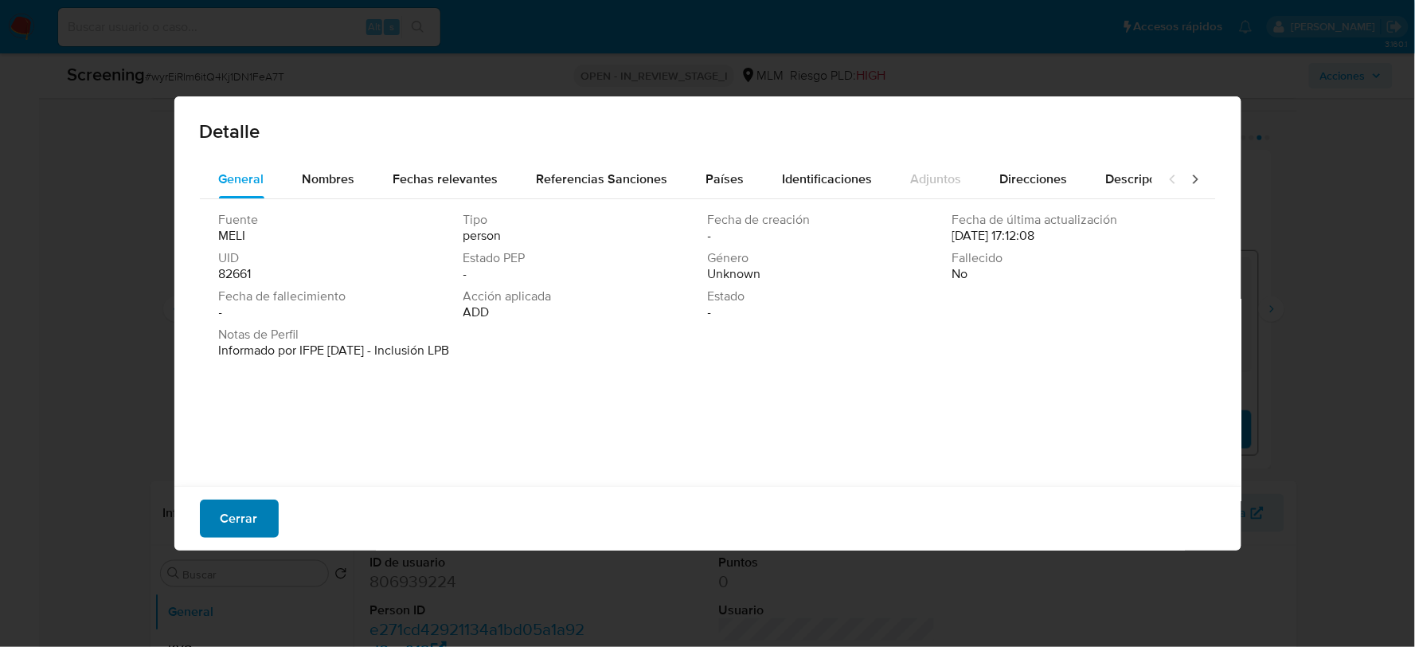
click at [237, 537] on div "Cerrar" at bounding box center [707, 518] width 1067 height 65
click at [244, 519] on span "Cerrar" at bounding box center [239, 518] width 37 height 35
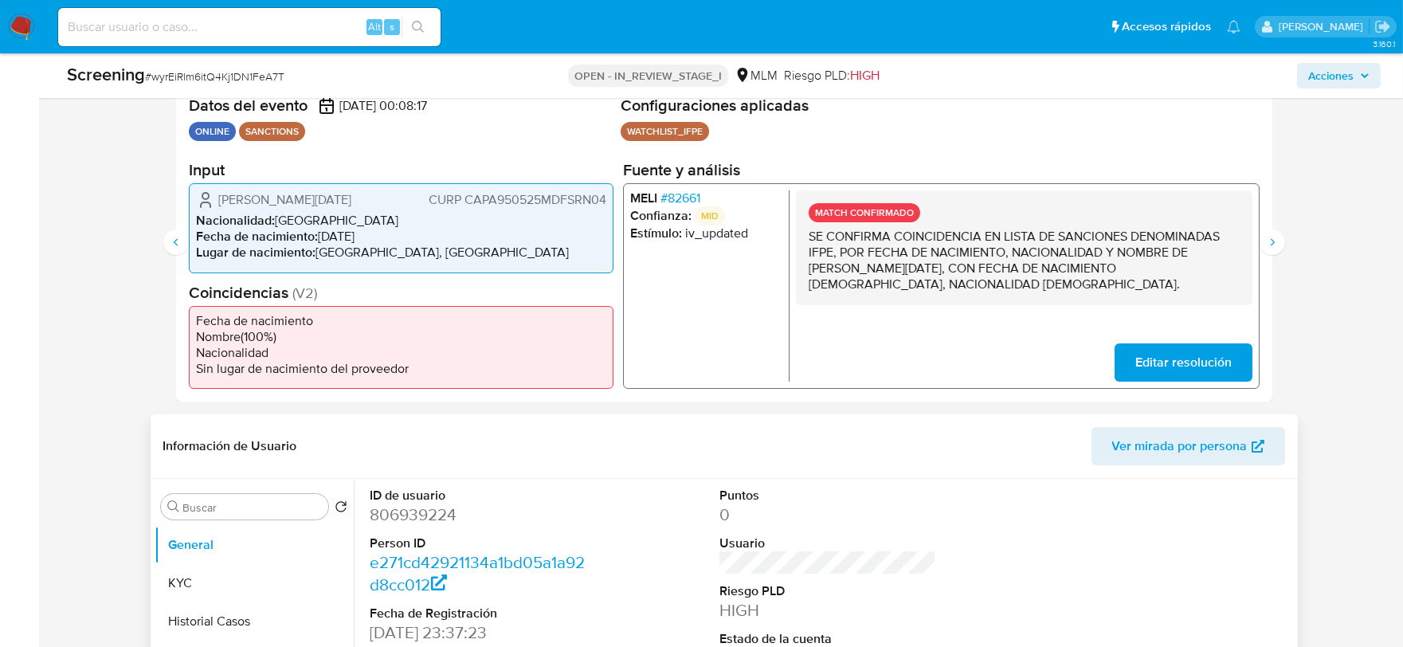
scroll to position [619, 0]
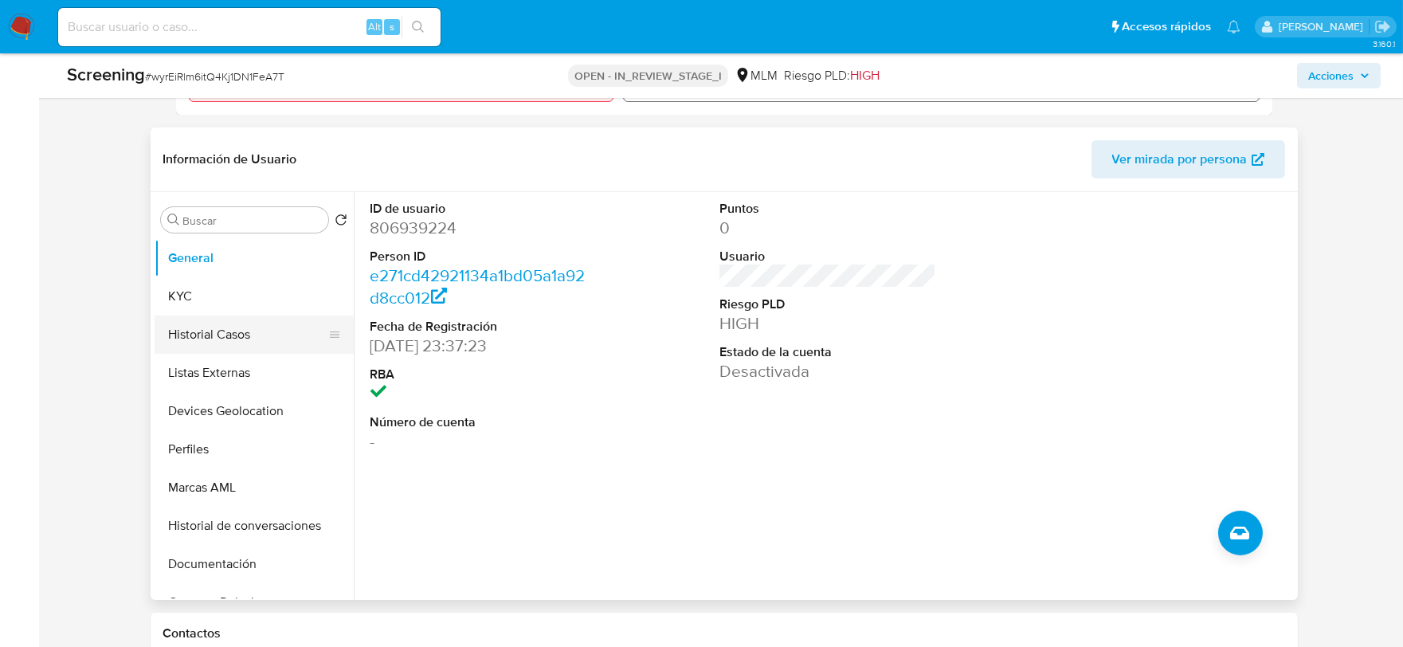
click at [232, 338] on button "Historial Casos" at bounding box center [248, 334] width 186 height 38
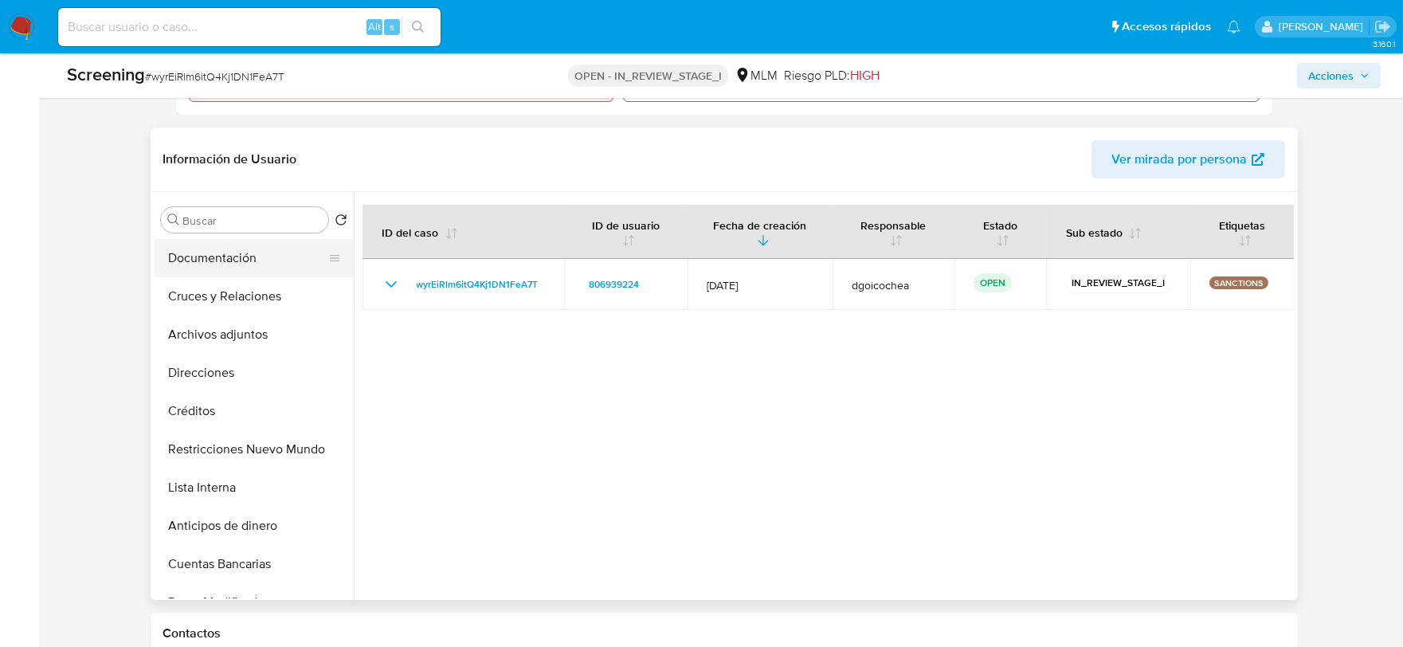
scroll to position [353, 0]
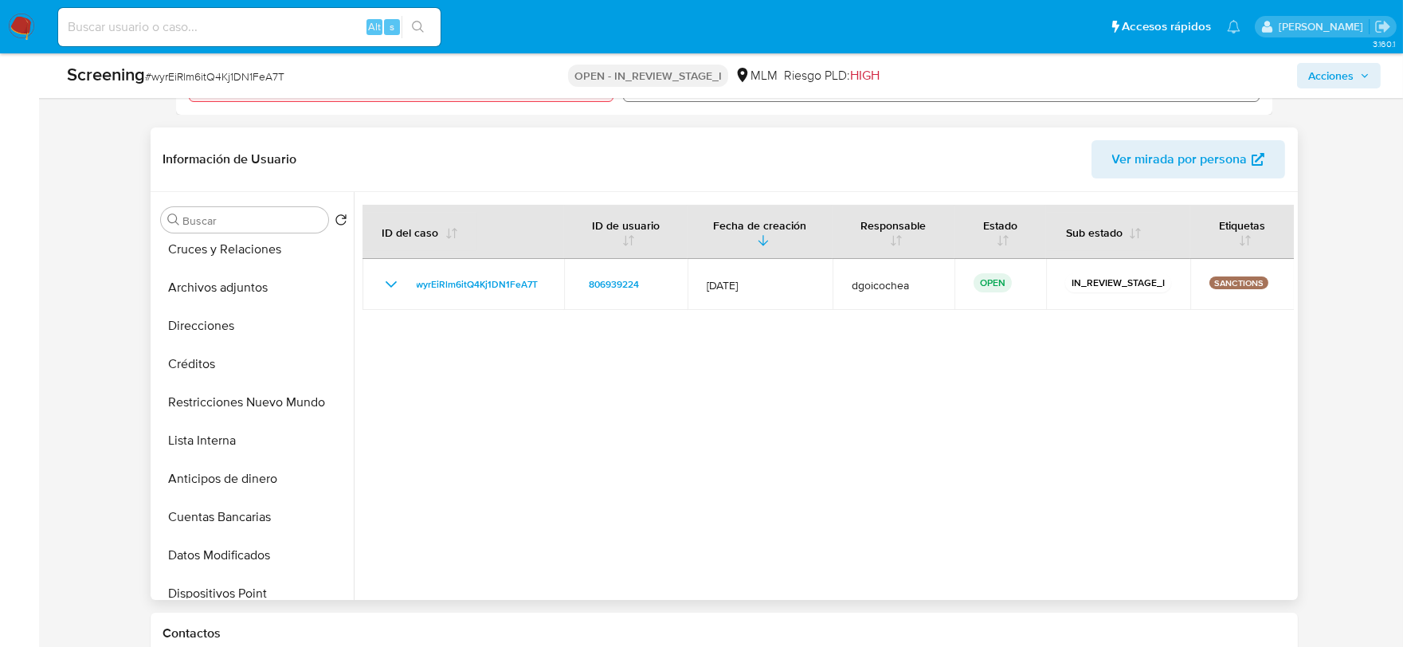
click at [239, 396] on button "Restricciones Nuevo Mundo" at bounding box center [254, 402] width 199 height 38
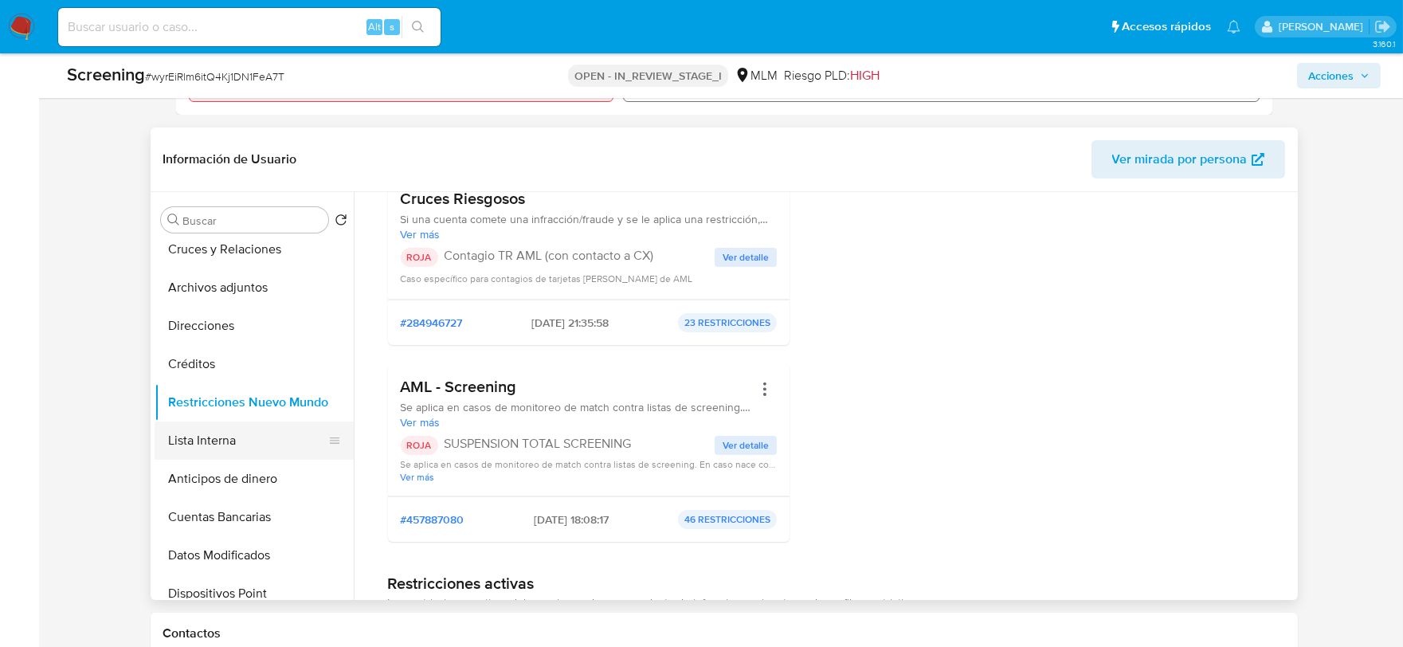
scroll to position [442, 0]
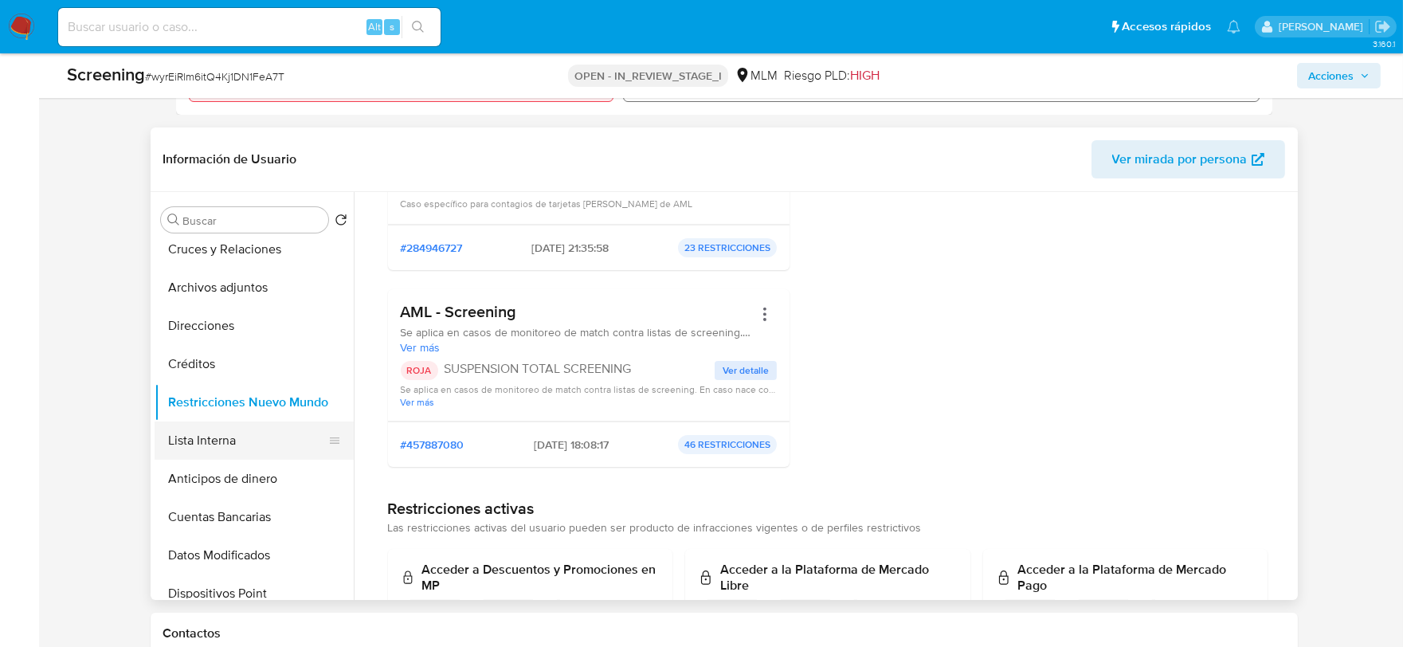
click at [243, 437] on button "Lista Interna" at bounding box center [248, 440] width 186 height 38
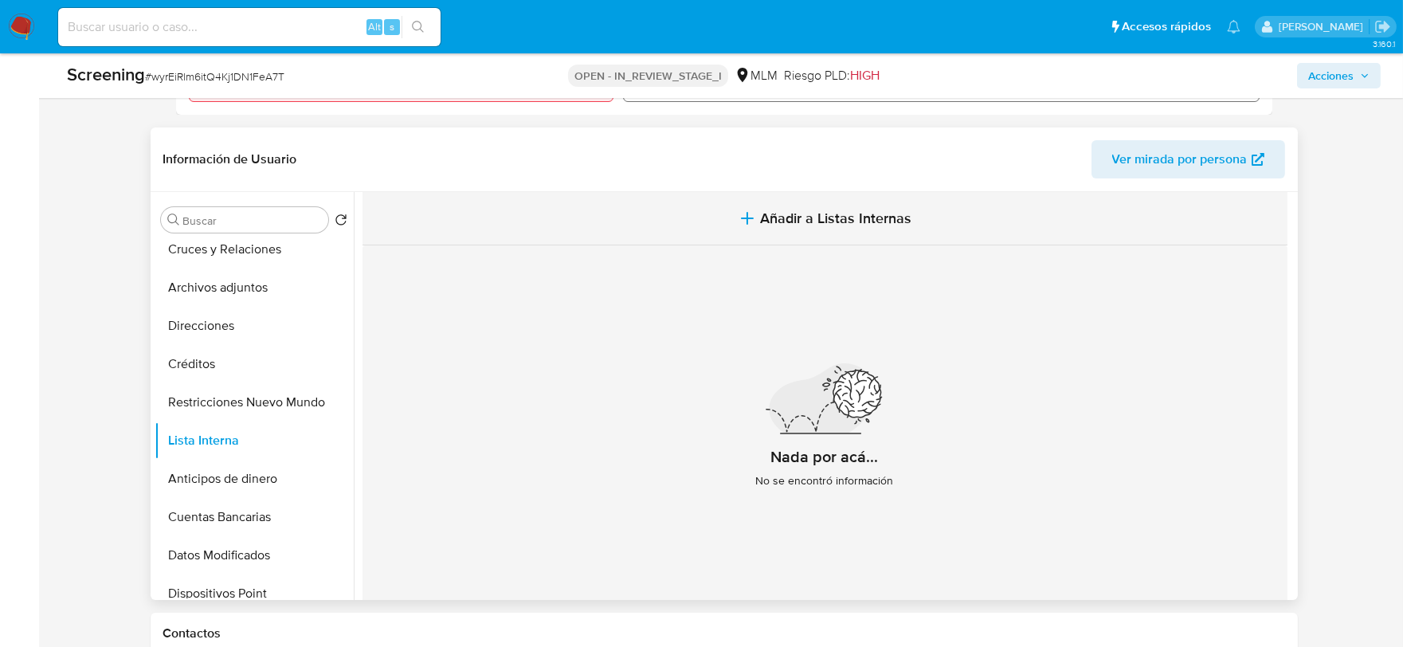
click at [897, 209] on span "Añadir a Listas Internas" at bounding box center [835, 218] width 151 height 18
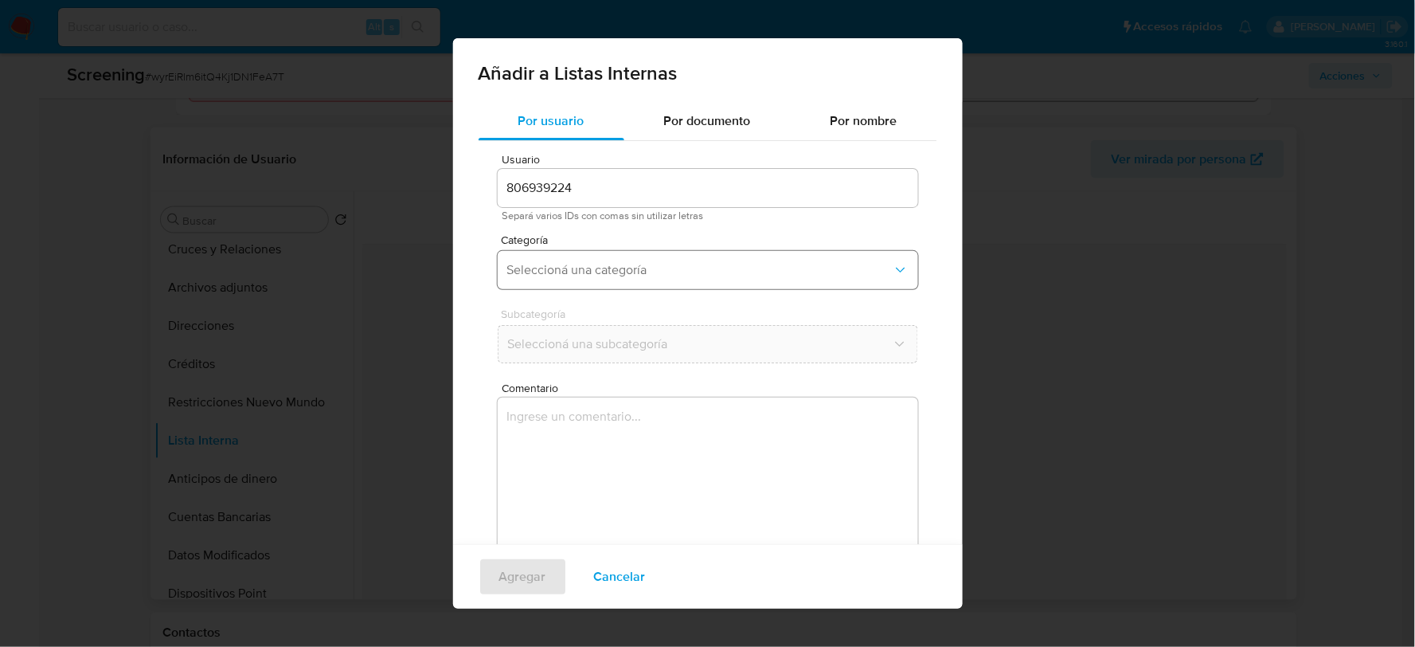
click at [714, 257] on button "Seleccioná una categoría" at bounding box center [708, 270] width 421 height 38
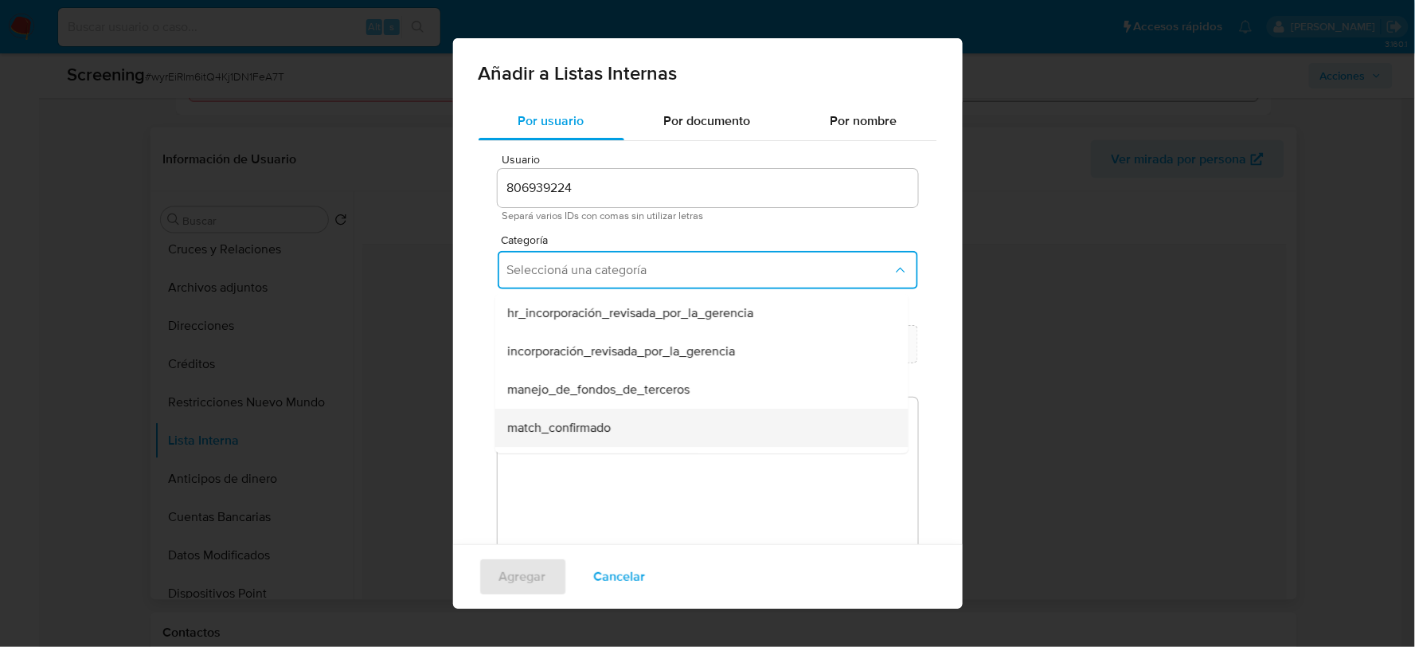
click at [603, 420] on span "match_confirmado" at bounding box center [559, 428] width 104 height 16
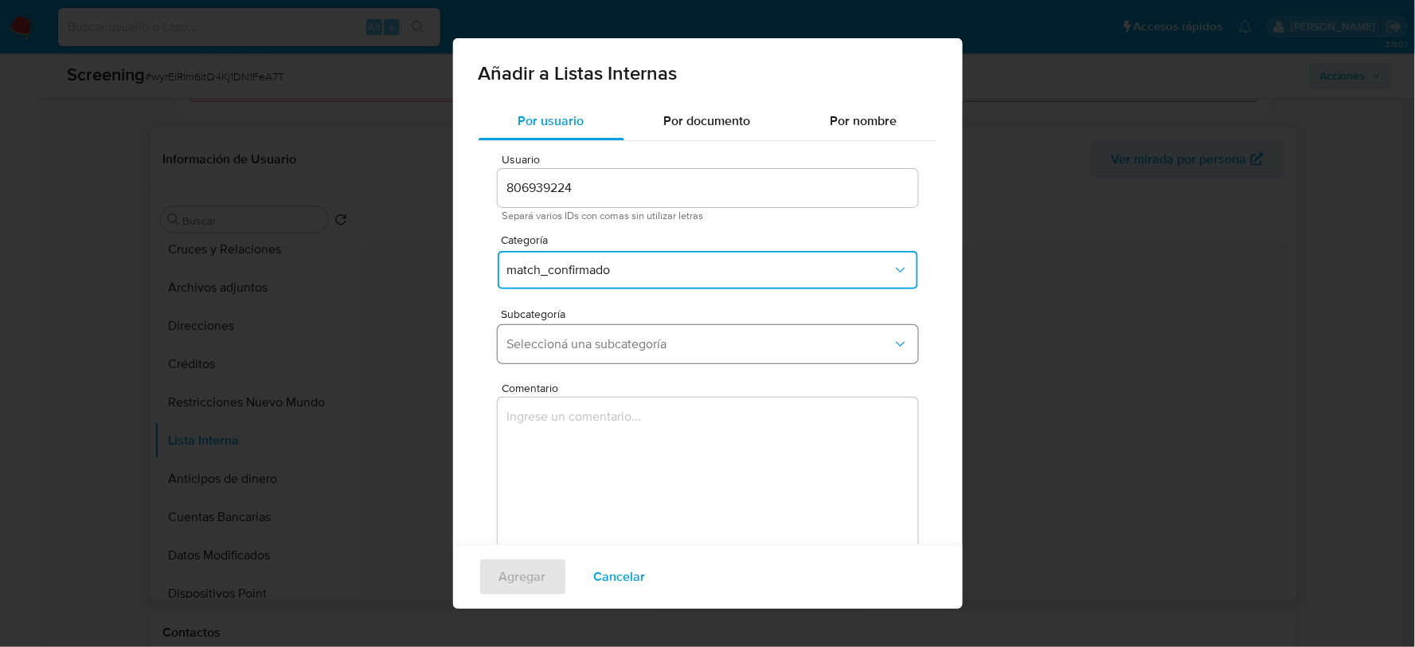
click at [575, 331] on button "Seleccioná una subcategoría" at bounding box center [708, 344] width 421 height 38
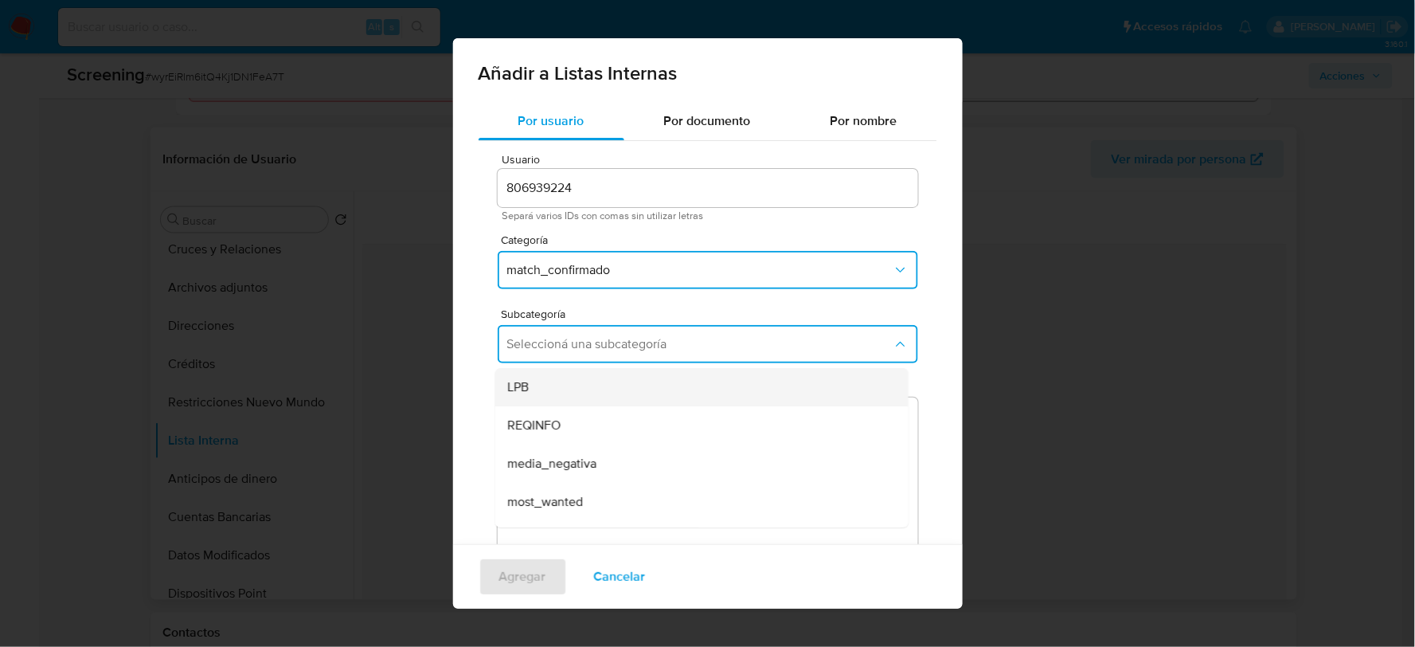
click at [558, 388] on div "LPB" at bounding box center [696, 387] width 378 height 38
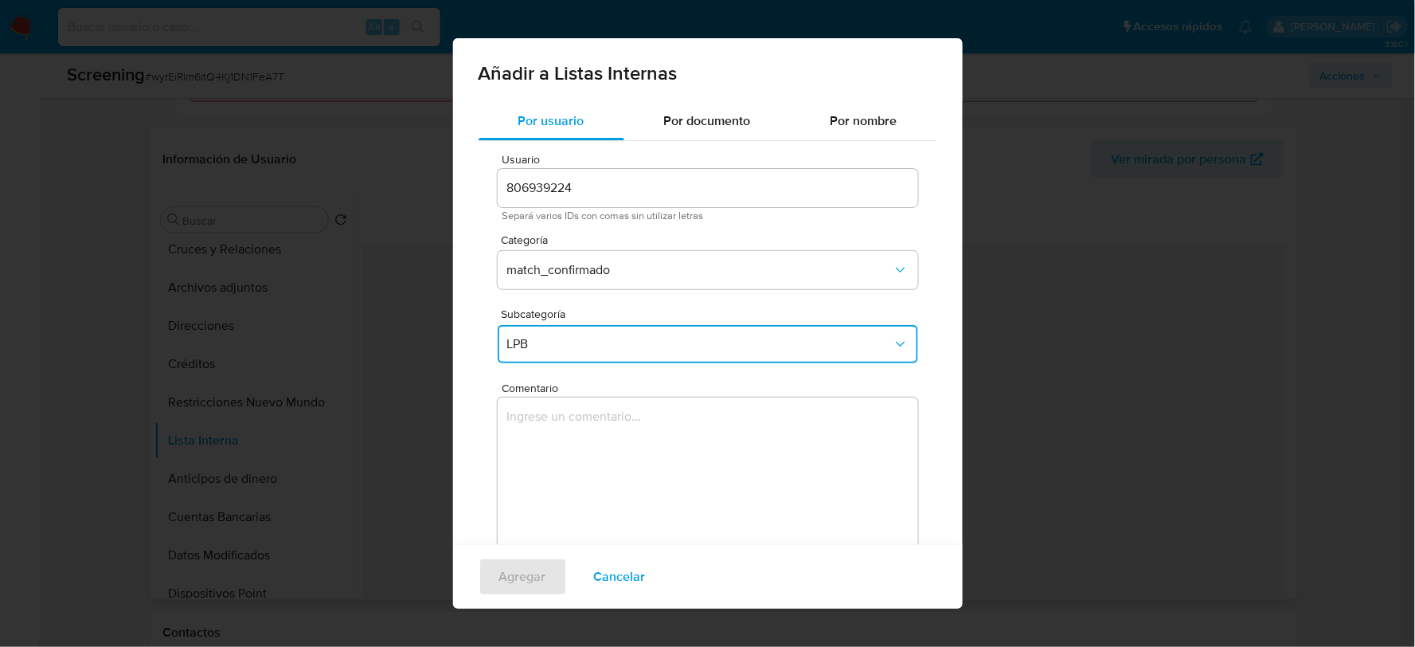
click at [556, 434] on textarea "Comentario" at bounding box center [708, 473] width 421 height 153
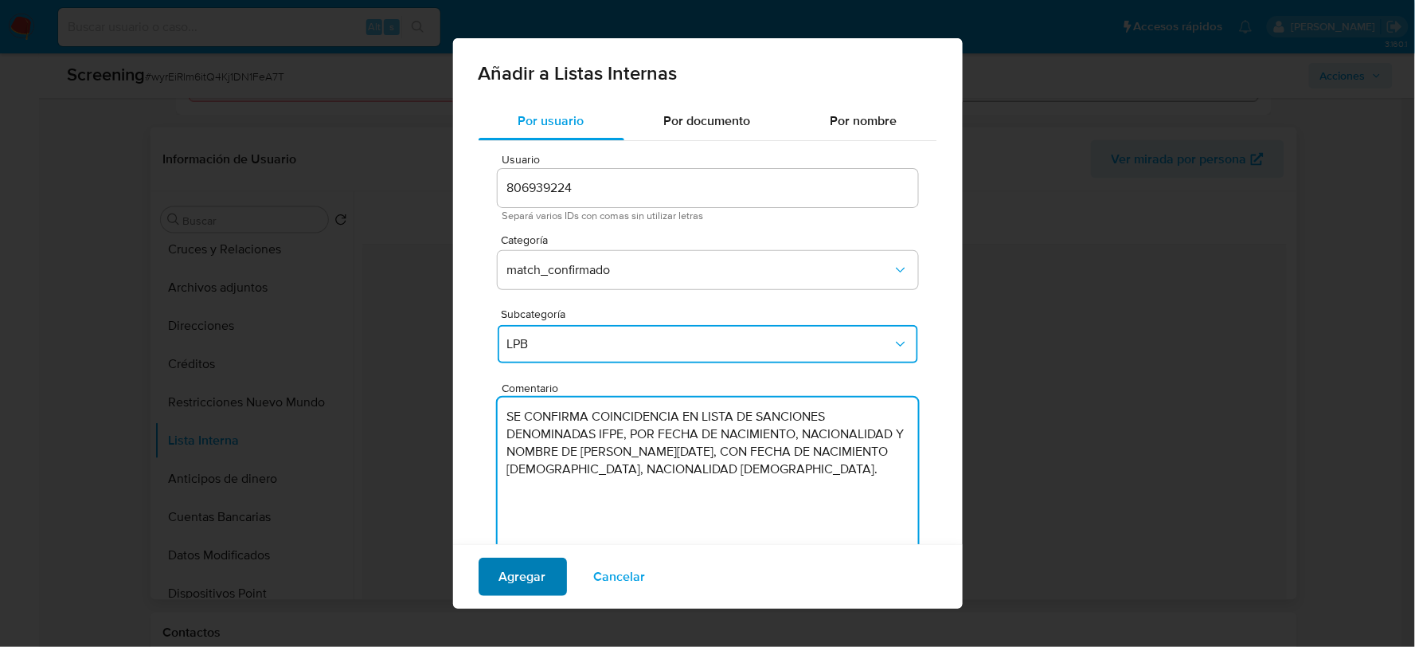
type textarea "SE CONFIRMA COINCIDENCIA EN LISTA DE SANCIONES DENOMINADAS IFPE, POR FECHA DE N…"
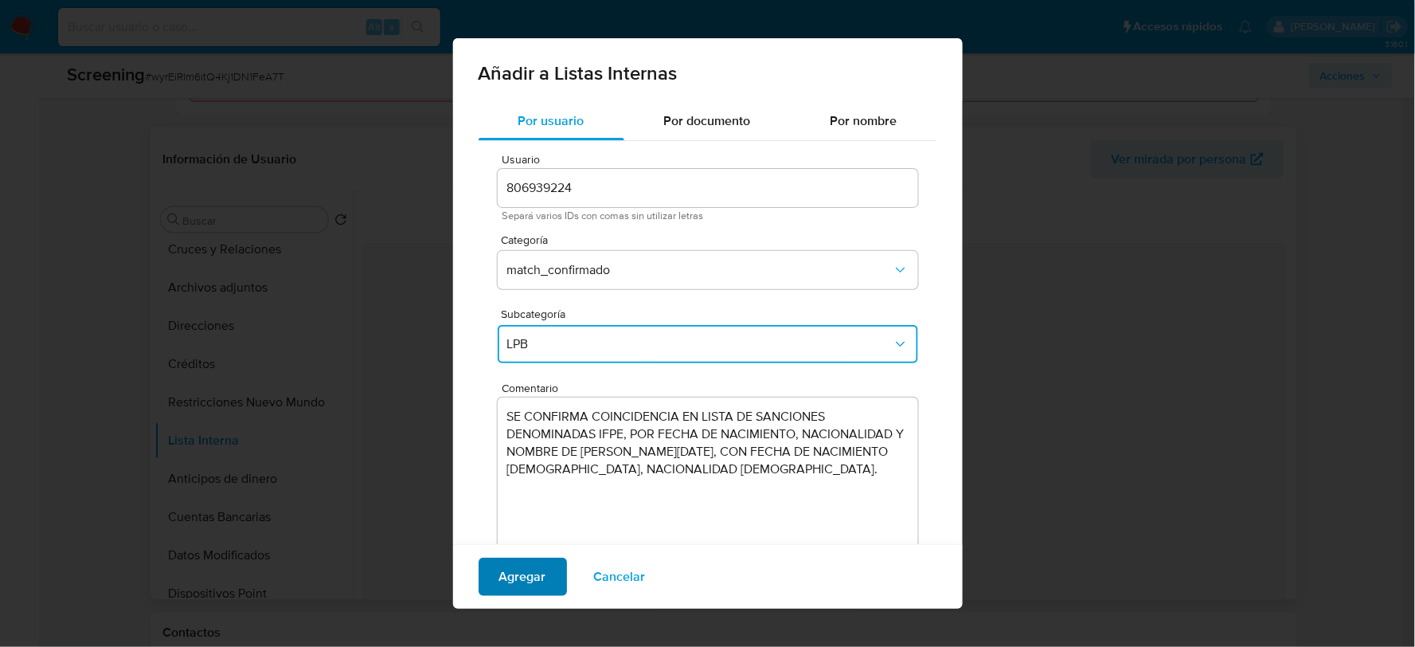
click at [535, 591] on span "Agregar" at bounding box center [522, 576] width 47 height 35
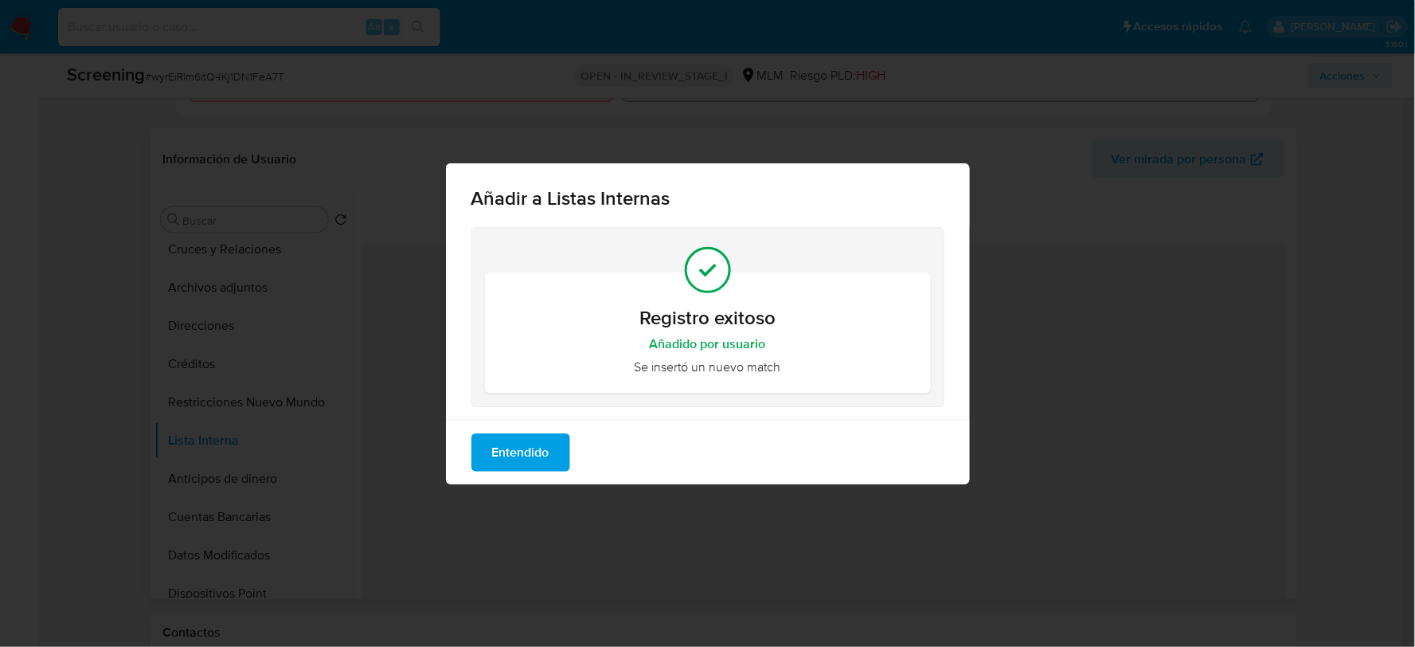
click at [546, 455] on span "Entendido" at bounding box center [520, 452] width 57 height 35
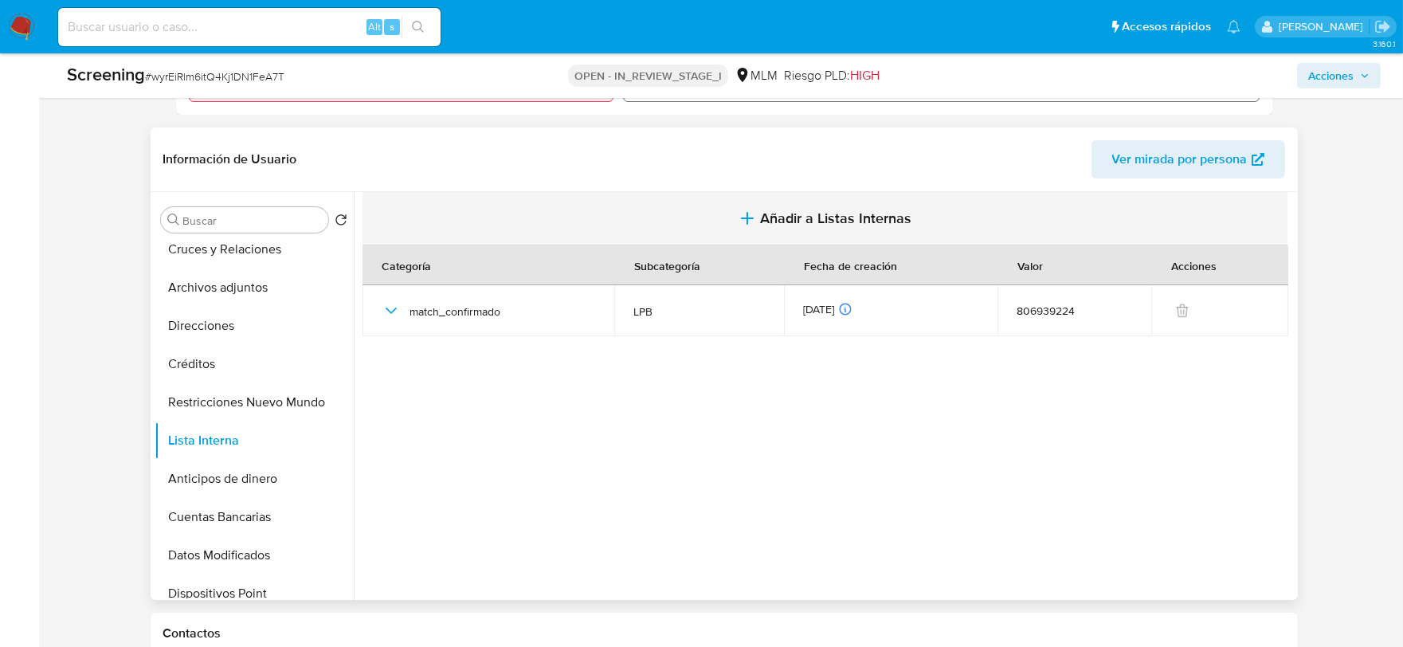
click at [866, 209] on span "Añadir a Listas Internas" at bounding box center [835, 218] width 151 height 18
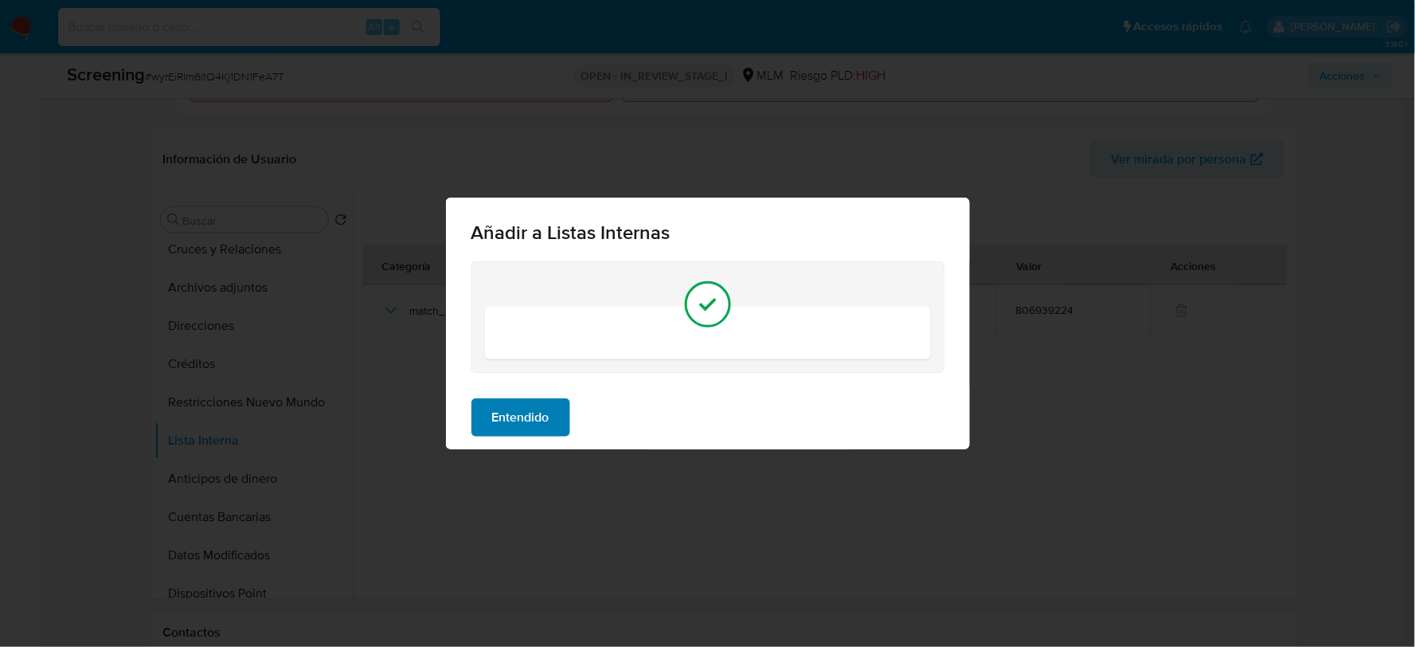
click at [534, 408] on span "Entendido" at bounding box center [520, 417] width 57 height 35
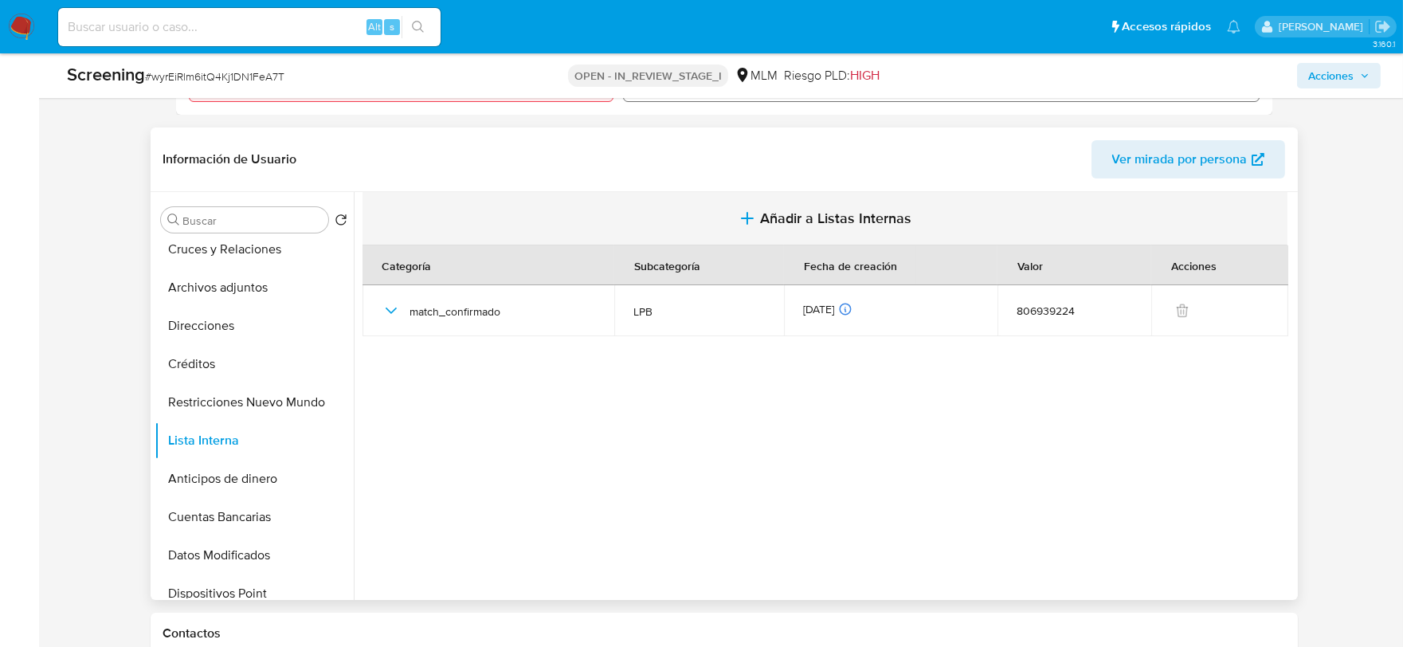
click at [761, 221] on span "Añadir a Listas Internas" at bounding box center [835, 218] width 151 height 18
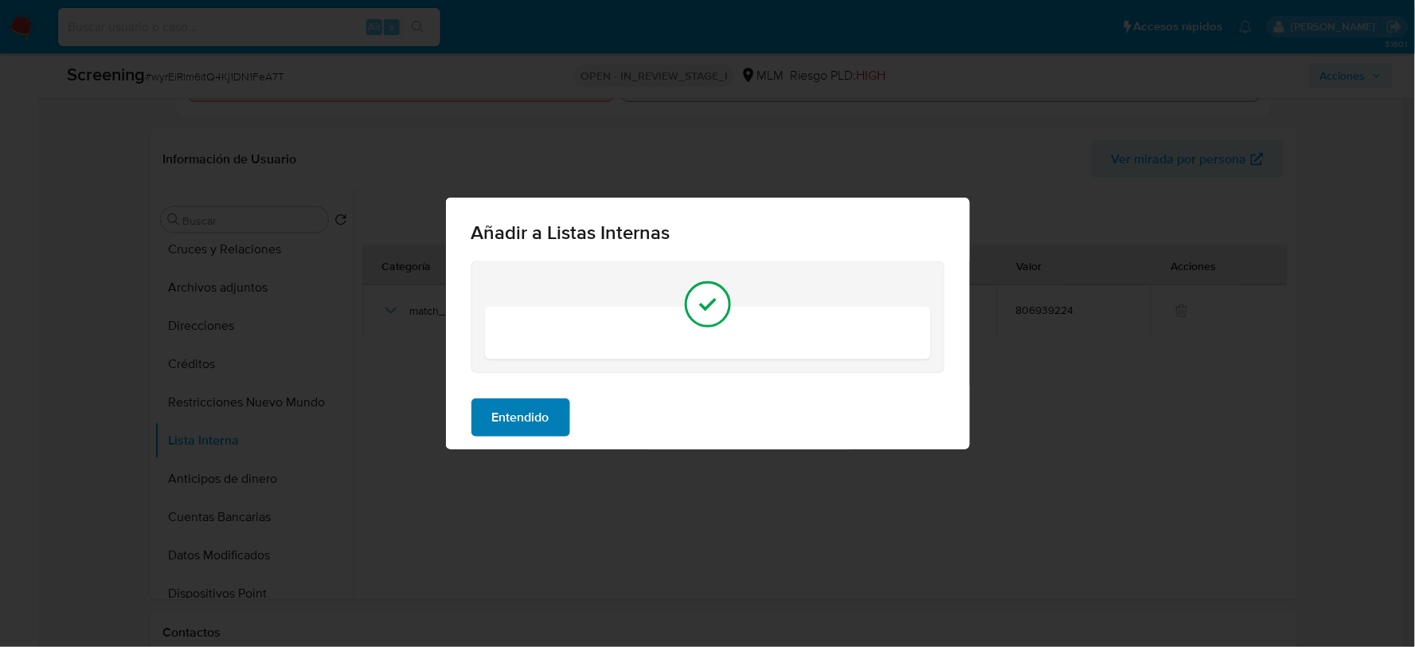
click at [550, 415] on button "Entendido" at bounding box center [521, 417] width 99 height 38
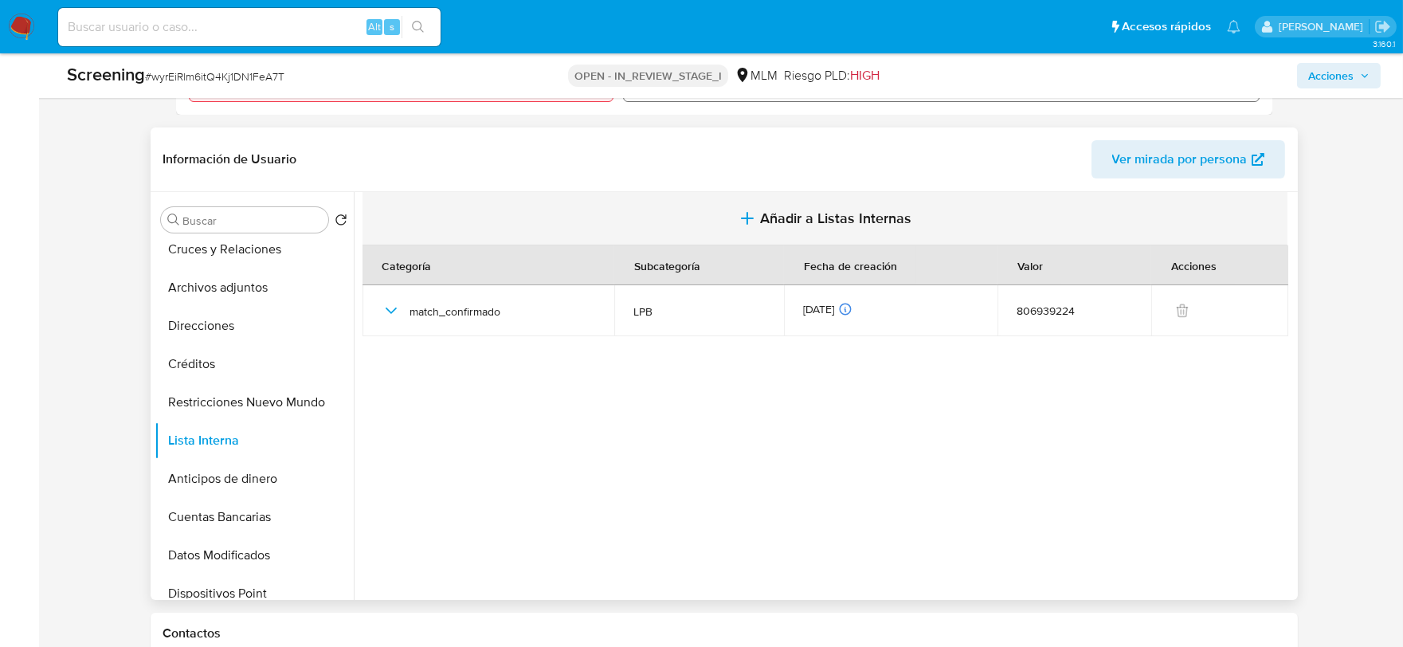
click at [746, 218] on icon "button" at bounding box center [747, 218] width 19 height 19
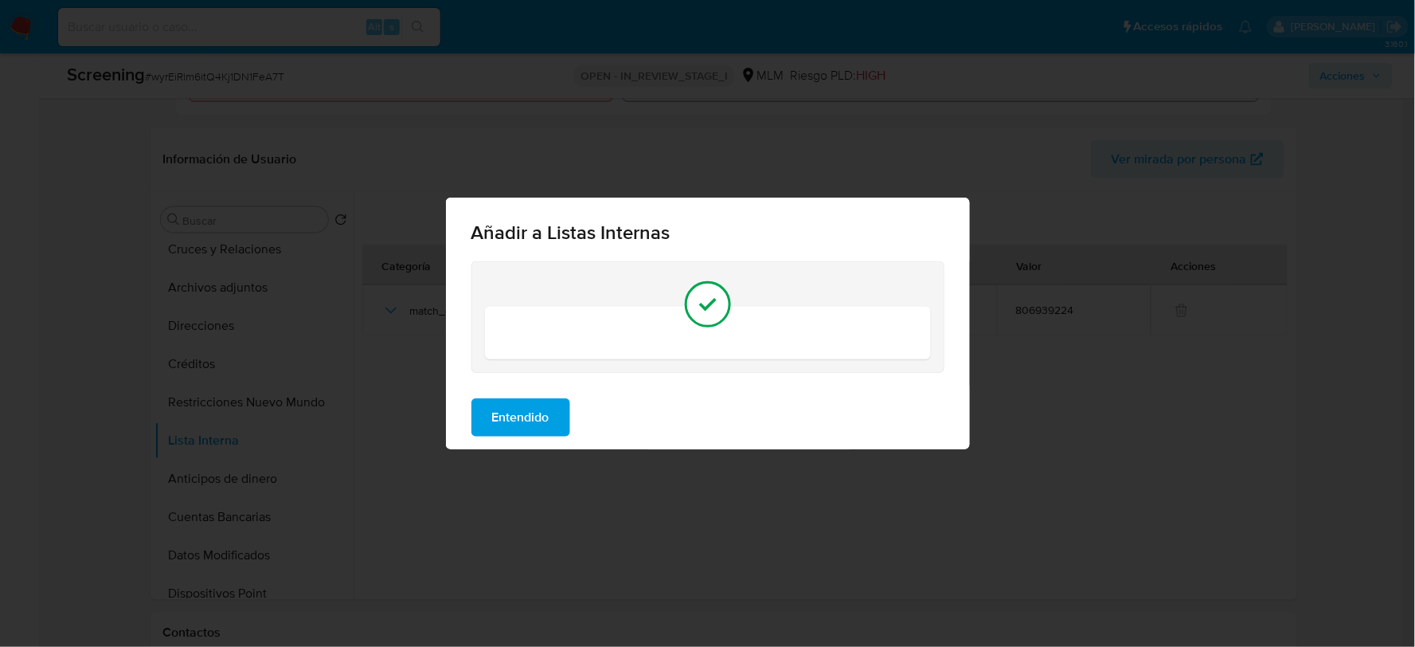
drag, startPoint x: 530, startPoint y: 414, endPoint x: 552, endPoint y: 433, distance: 29.4
click at [530, 416] on span "Entendido" at bounding box center [520, 417] width 57 height 35
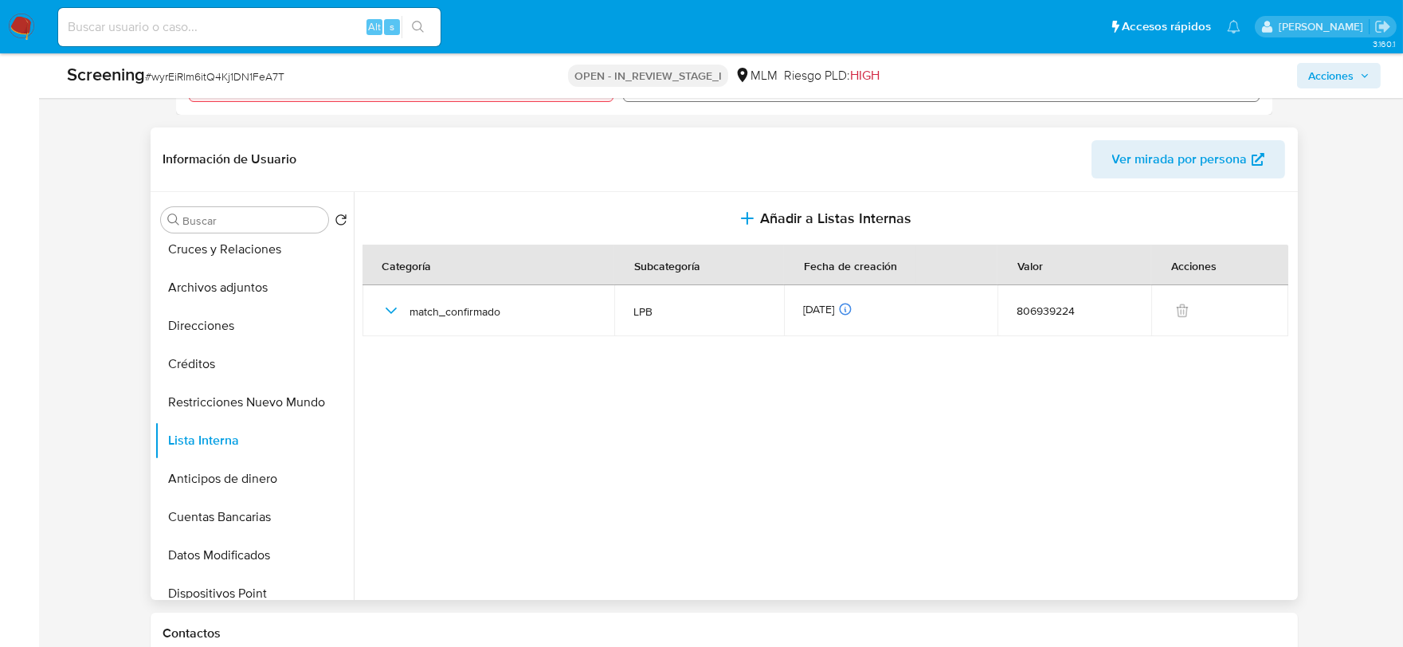
click at [574, 396] on section at bounding box center [827, 392] width 931 height 400
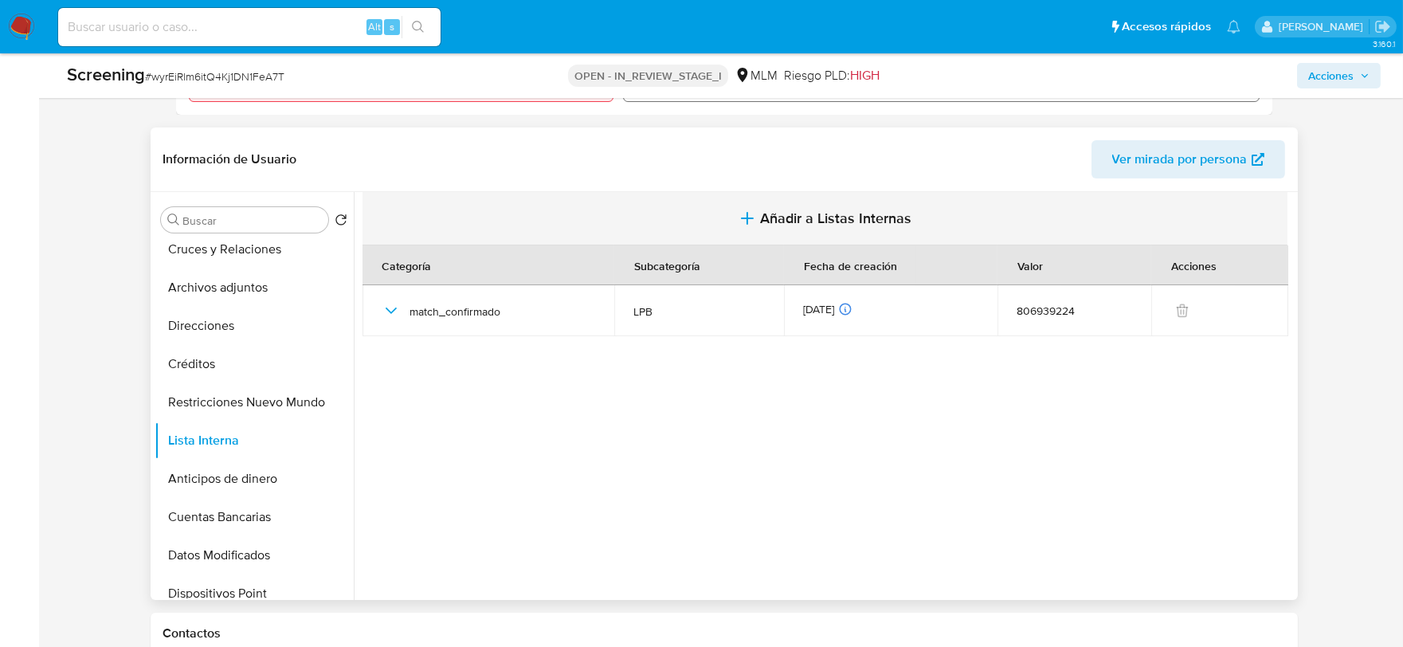
click at [750, 223] on icon "button" at bounding box center [747, 218] width 19 height 19
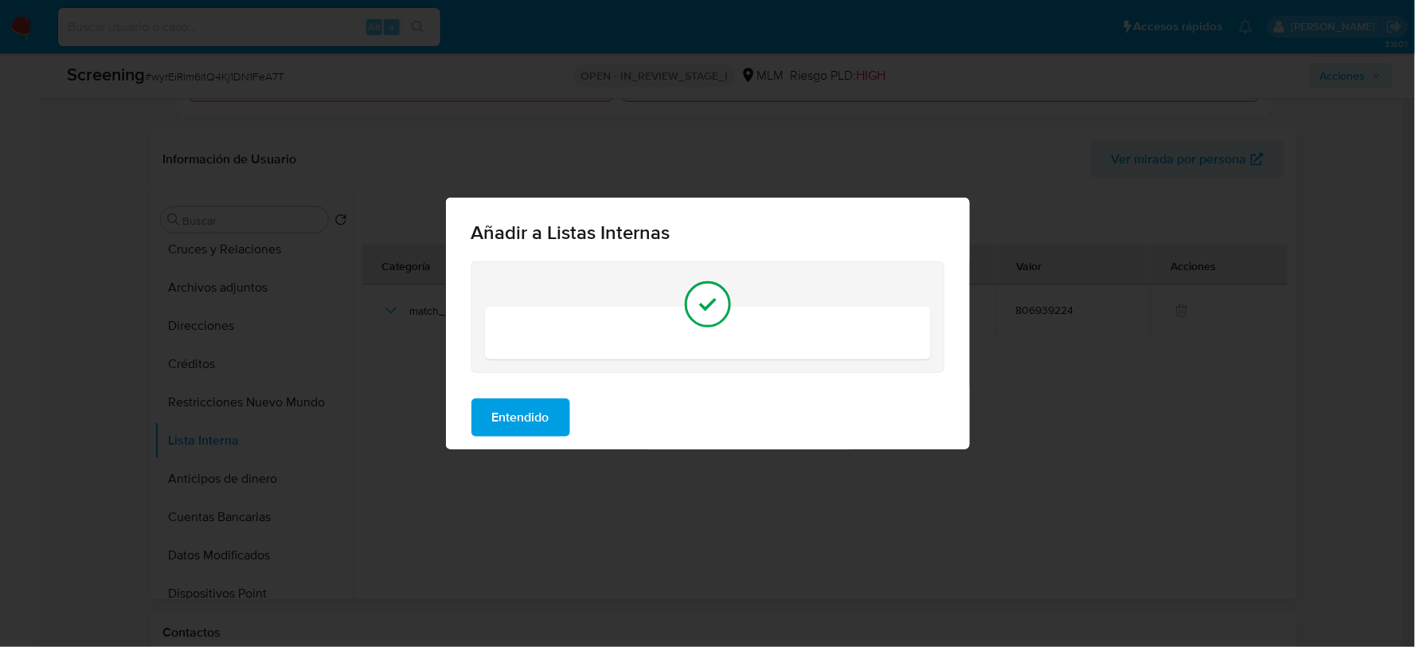
drag, startPoint x: 531, startPoint y: 335, endPoint x: 546, endPoint y: 308, distance: 31.0
click at [534, 331] on div at bounding box center [708, 333] width 446 height 53
drag, startPoint x: 715, startPoint y: 347, endPoint x: 699, endPoint y: 307, distance: 43.4
click at [719, 307] on div at bounding box center [708, 333] width 446 height 53
click at [699, 307] on icon at bounding box center [708, 304] width 32 height 32
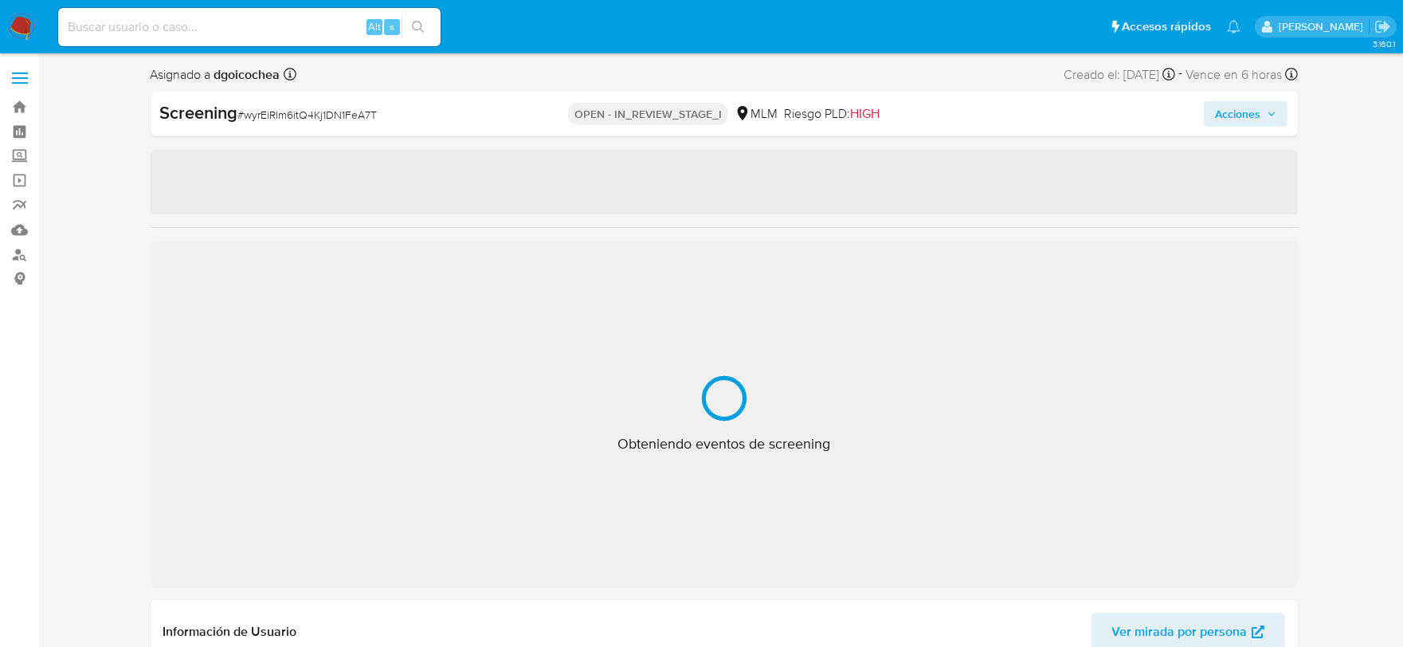
select select "10"
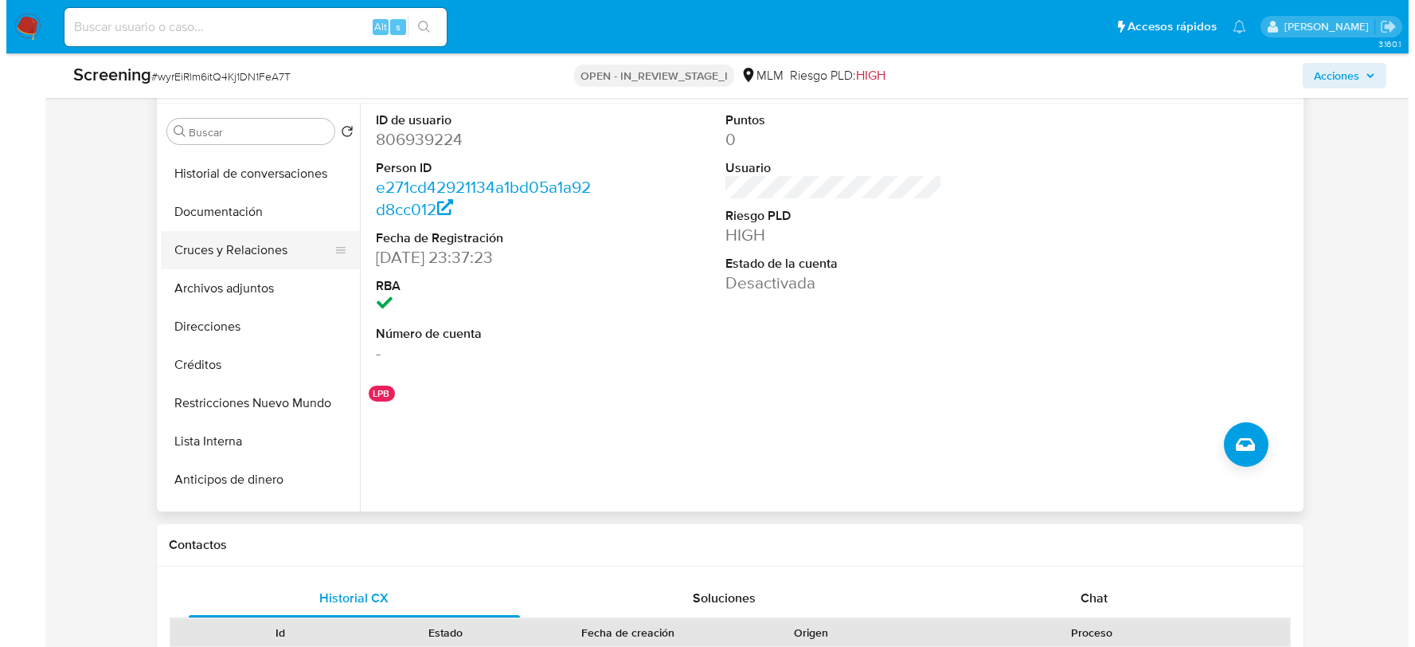
scroll to position [265, 0]
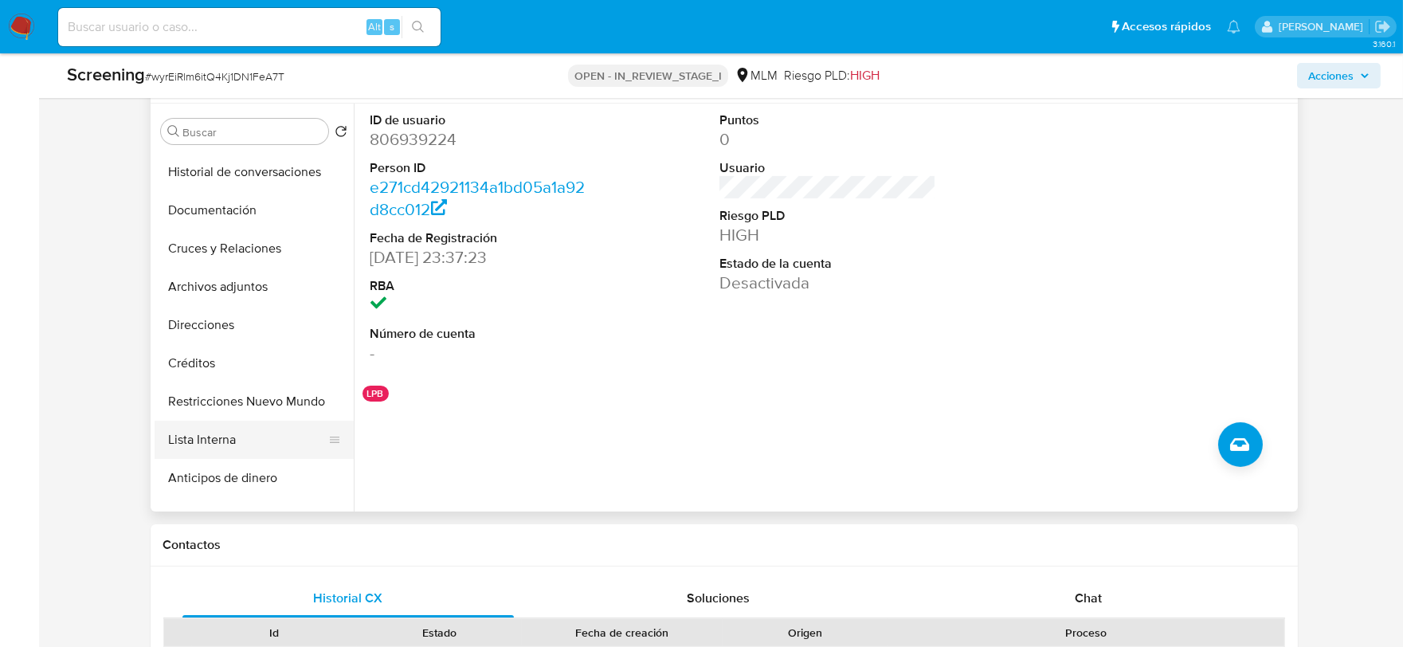
click at [231, 442] on button "Lista Interna" at bounding box center [248, 440] width 186 height 38
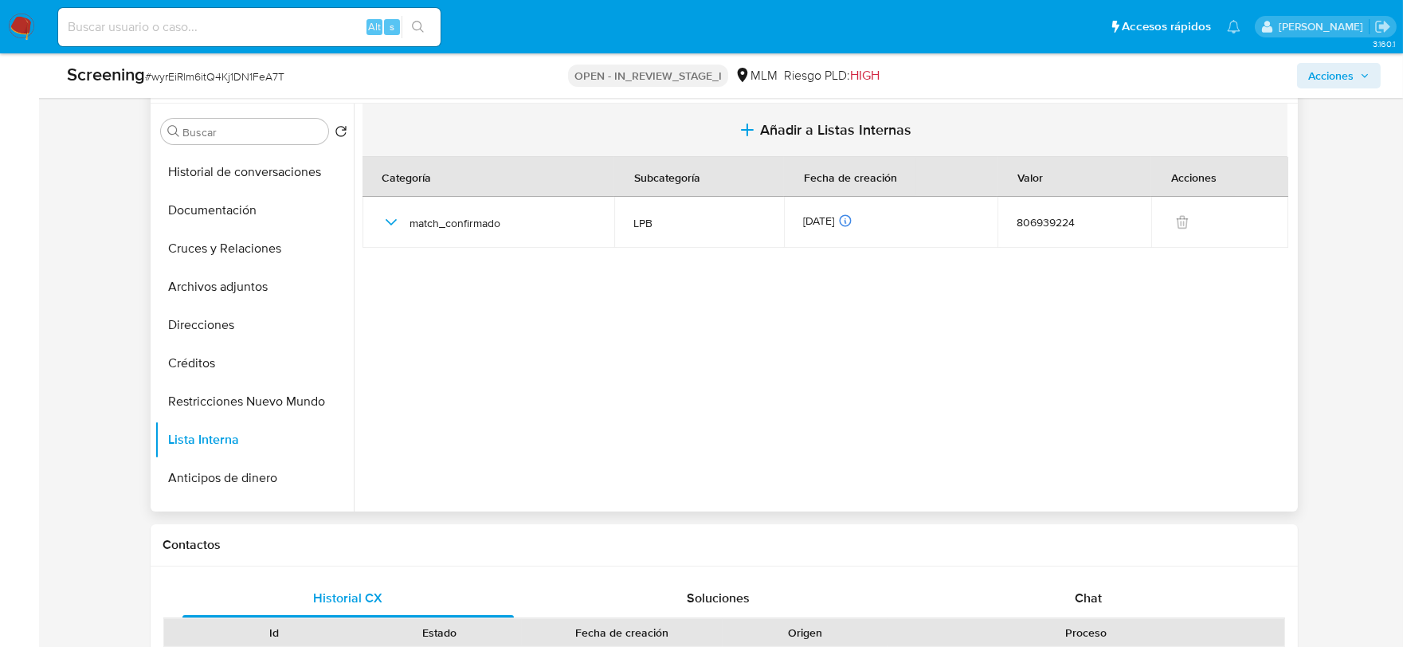
click at [773, 115] on button "Añadir a Listas Internas" at bounding box center [824, 130] width 925 height 53
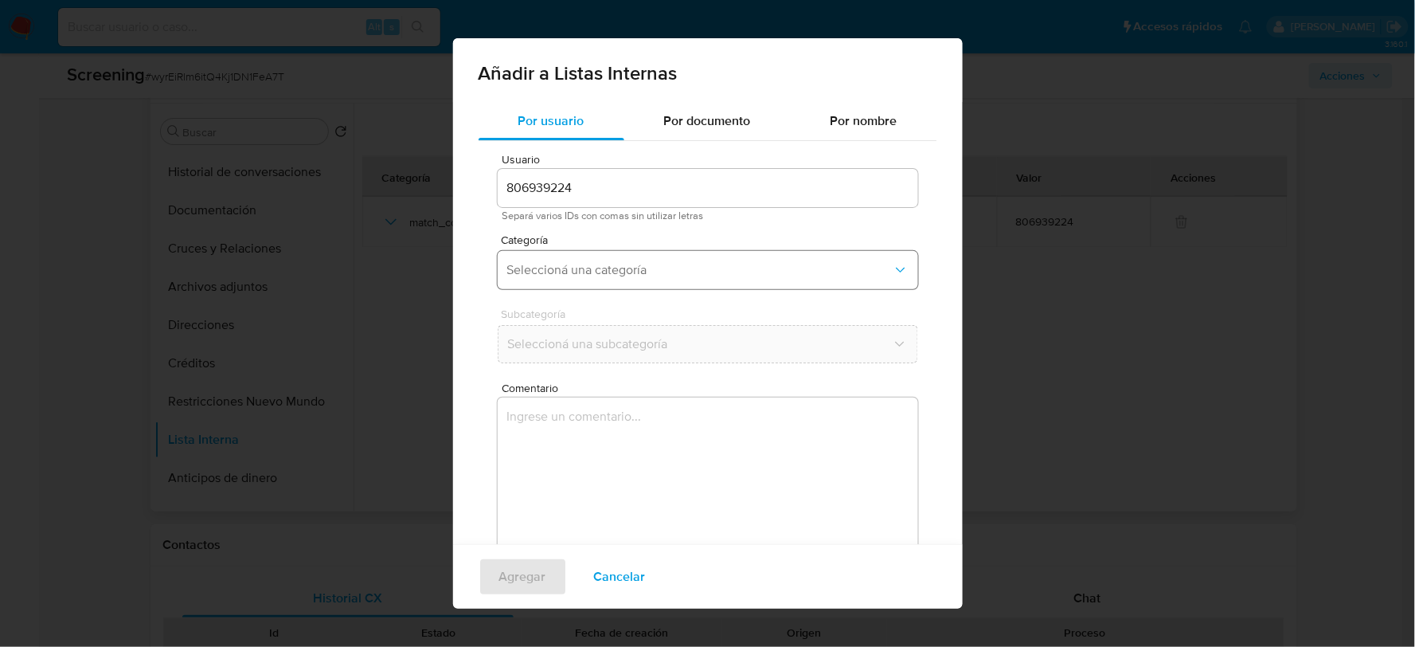
click at [617, 274] on span "Seleccioná una categoría" at bounding box center [700, 270] width 386 height 16
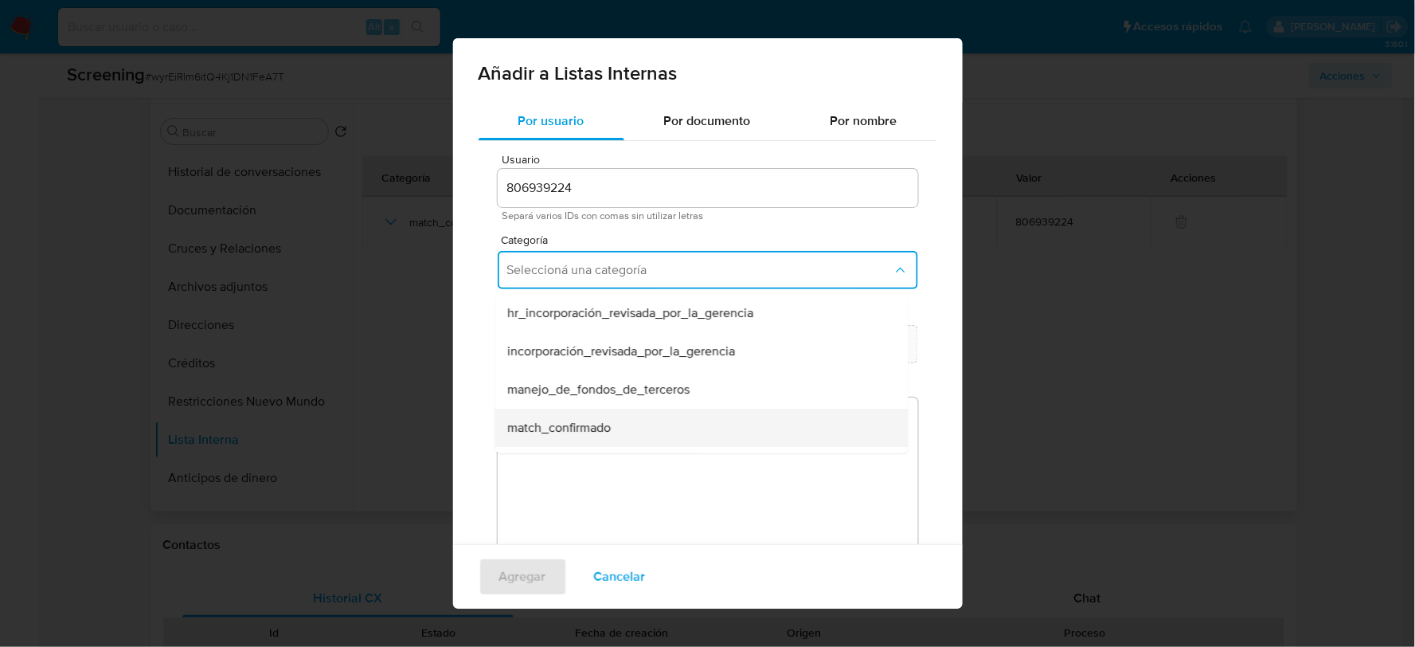
click at [586, 433] on span "match_confirmado" at bounding box center [559, 428] width 104 height 16
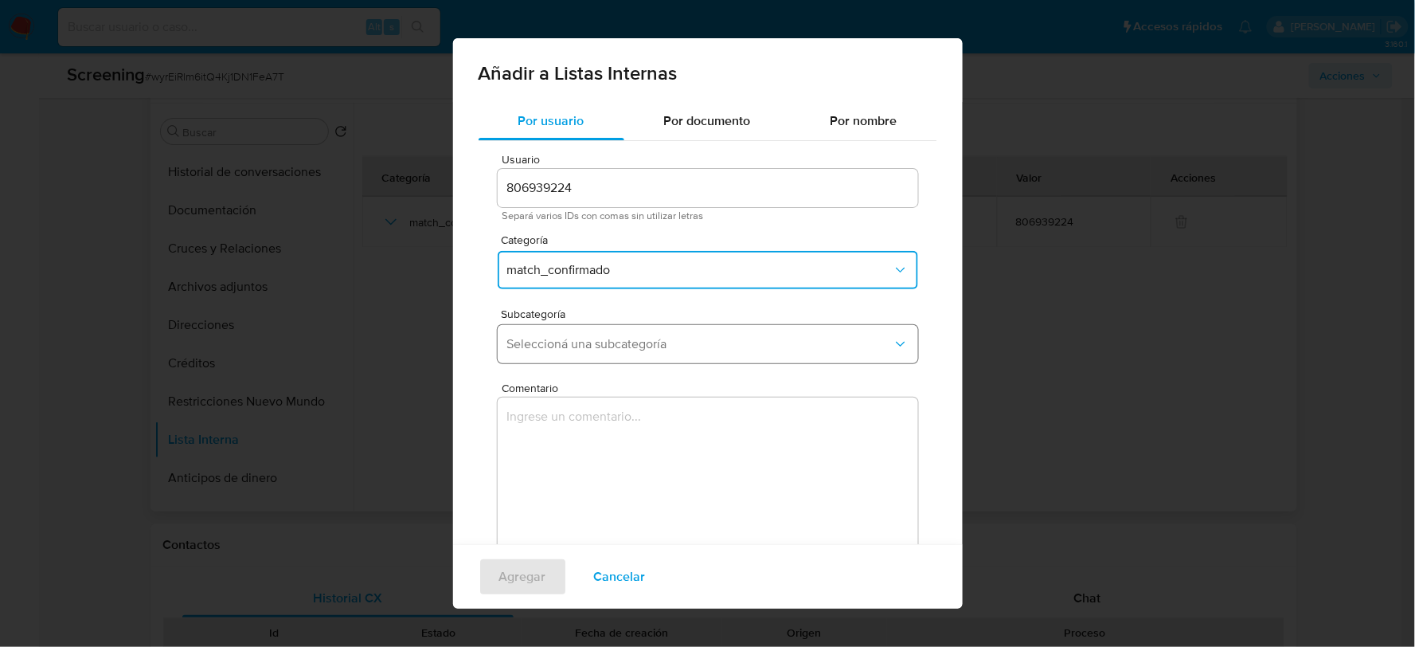
click at [554, 346] on span "Seleccioná una subcategoría" at bounding box center [700, 344] width 386 height 16
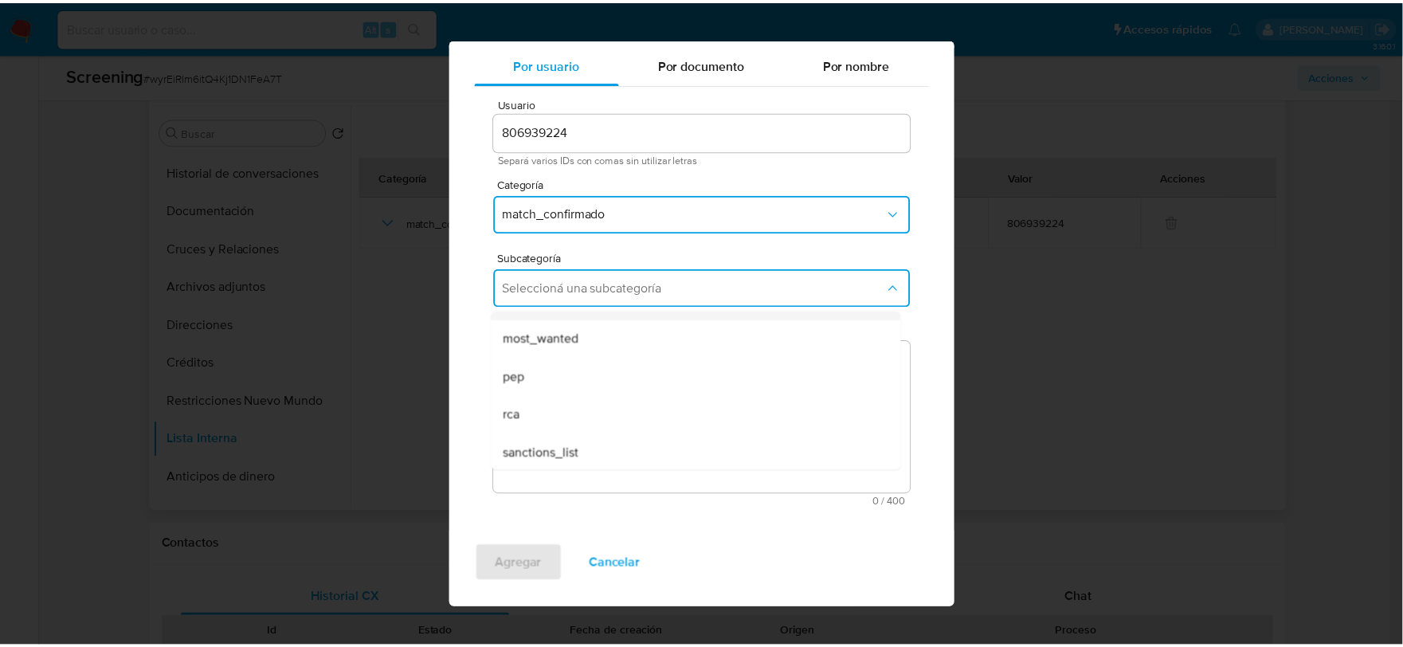
scroll to position [108, 0]
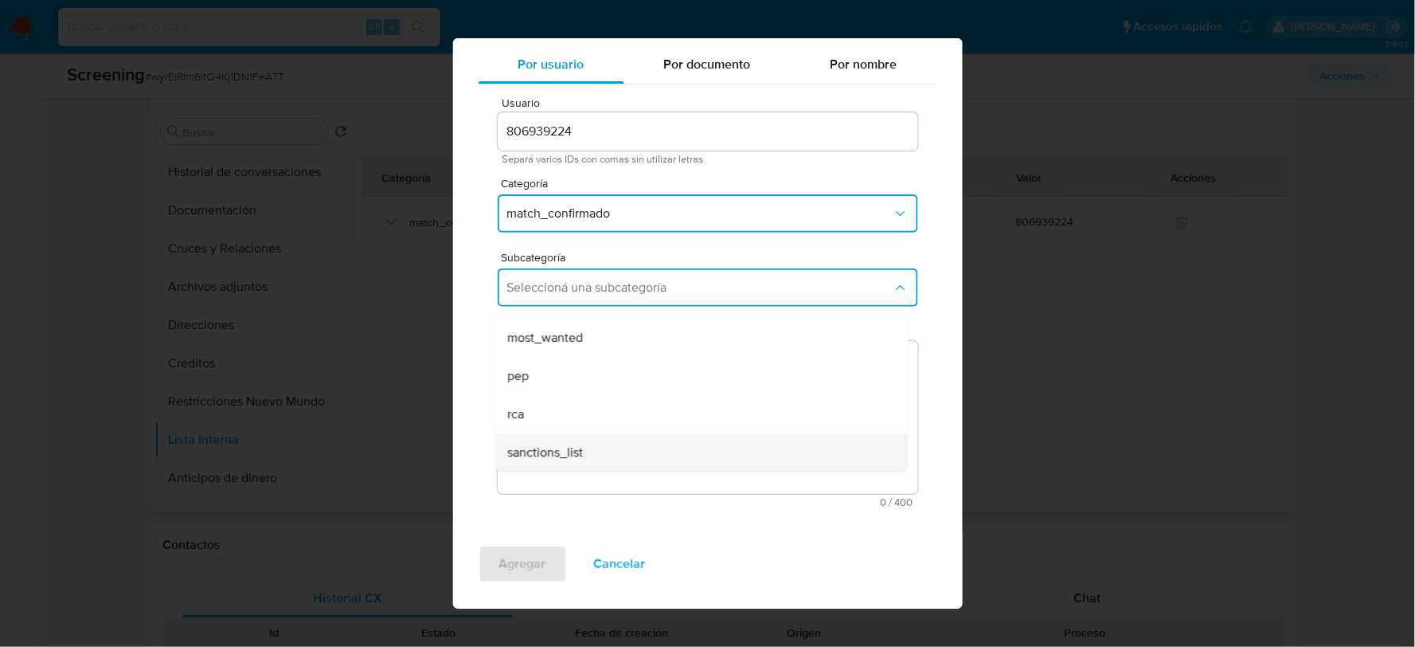
click at [554, 457] on span "sanctions_list" at bounding box center [545, 452] width 76 height 16
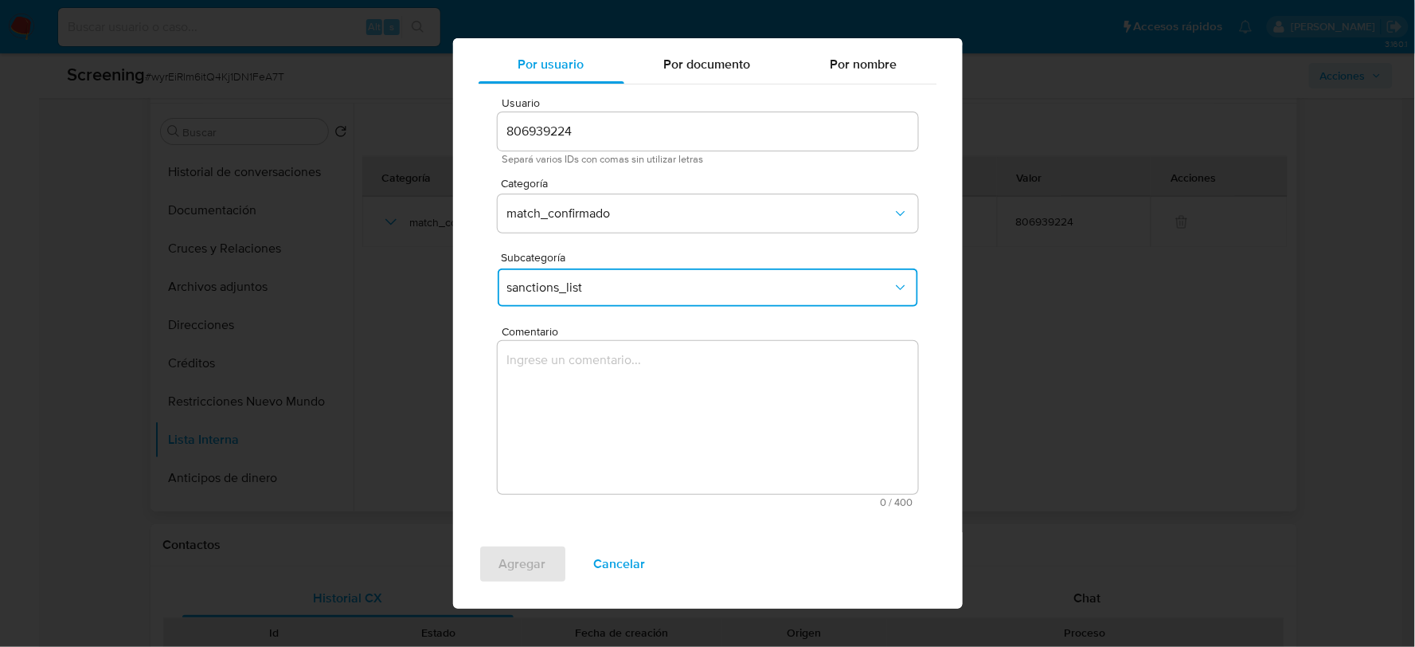
click at [528, 397] on textarea "Comentario" at bounding box center [708, 417] width 421 height 153
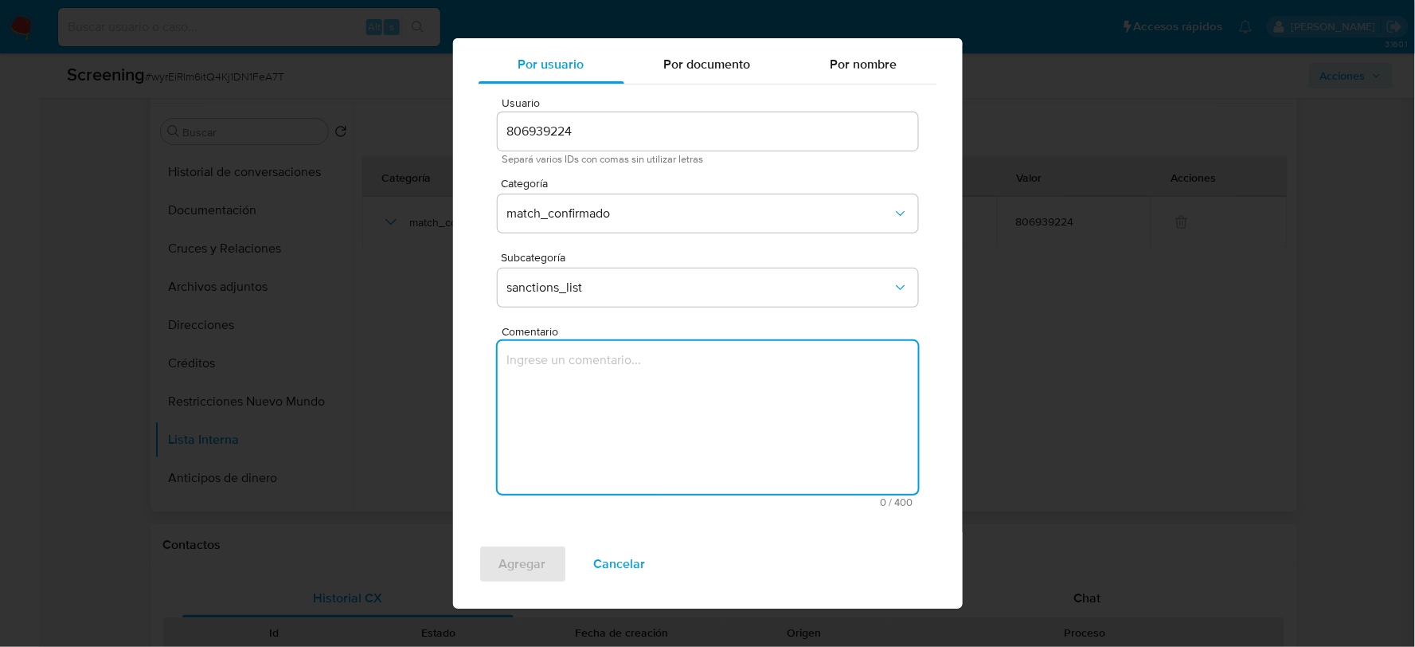
drag, startPoint x: 631, startPoint y: 558, endPoint x: 637, endPoint y: 534, distance: 25.5
click at [633, 550] on span "Cancelar" at bounding box center [620, 563] width 52 height 35
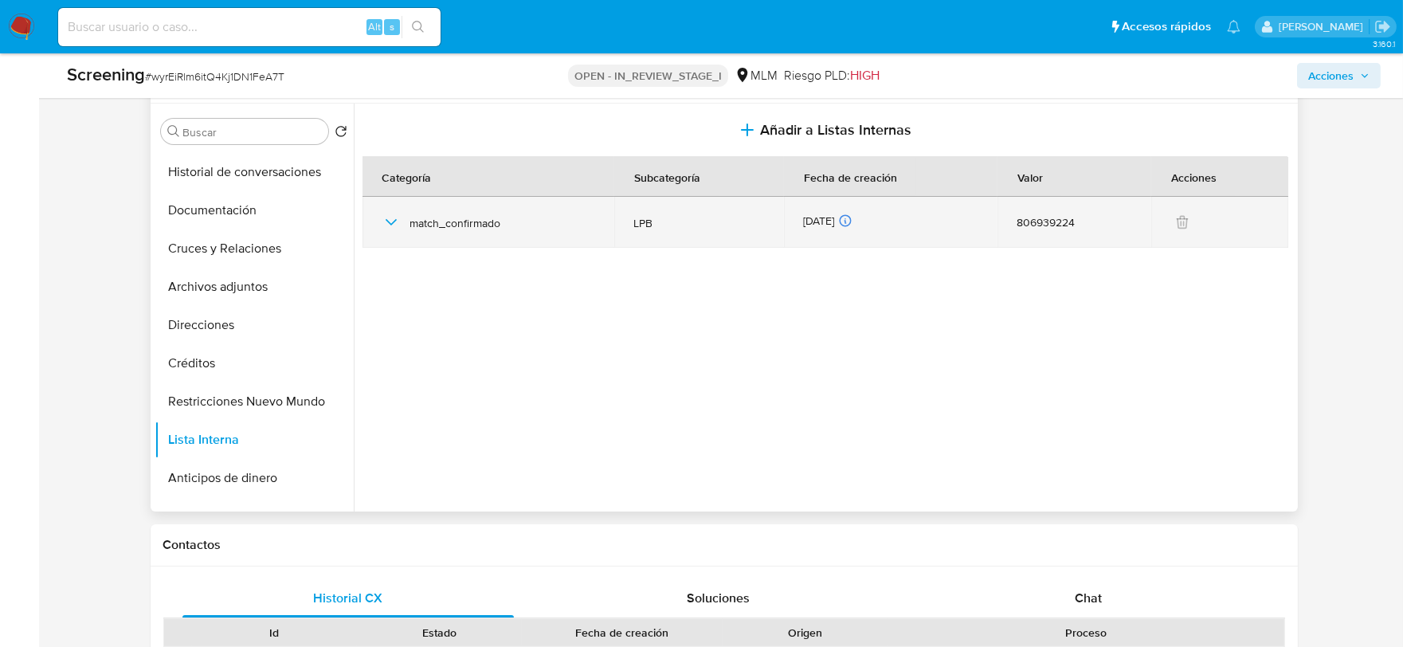
click at [433, 216] on span "match_confirmado" at bounding box center [503, 223] width 186 height 14
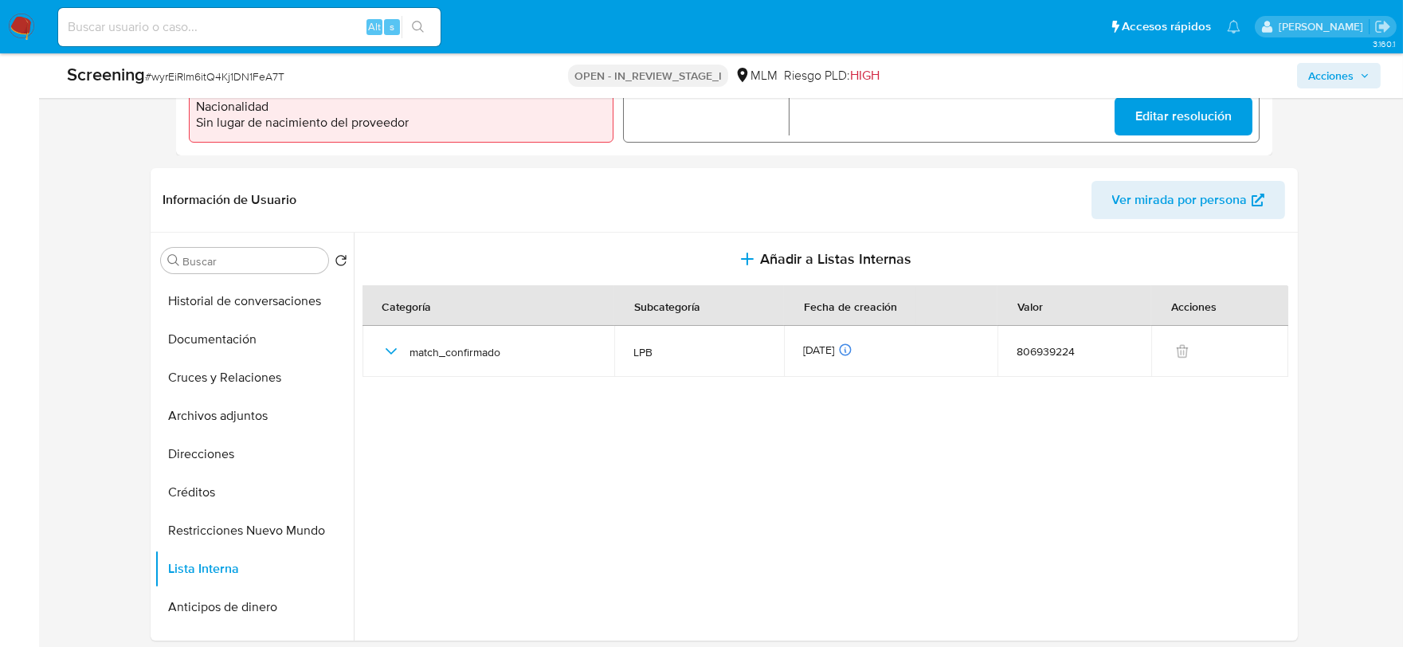
scroll to position [354, 0]
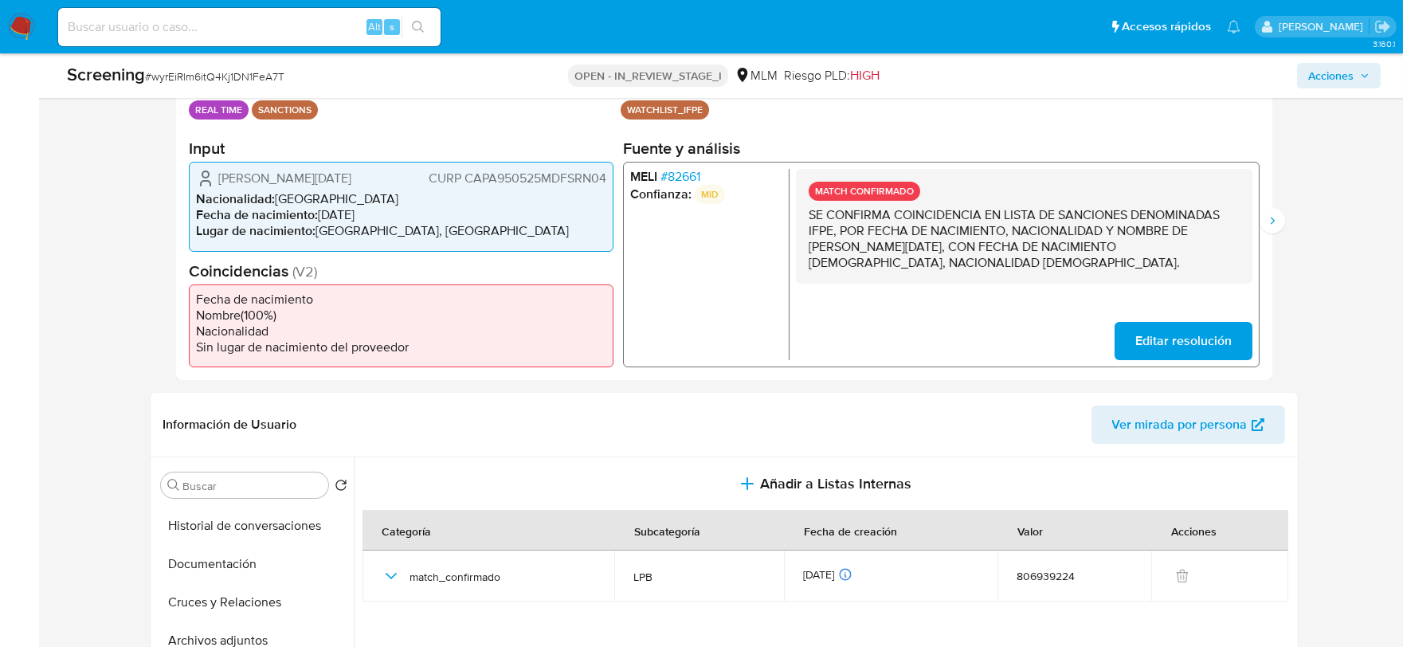
drag, startPoint x: 985, startPoint y: 264, endPoint x: 806, endPoint y: 213, distance: 186.3
click at [806, 213] on div "MATCH CONFIRMADO SE CONFIRMA COINCIDENCIA EN LISTA DE SANCIONES DENOMINADAS IFP…" at bounding box center [1023, 226] width 456 height 115
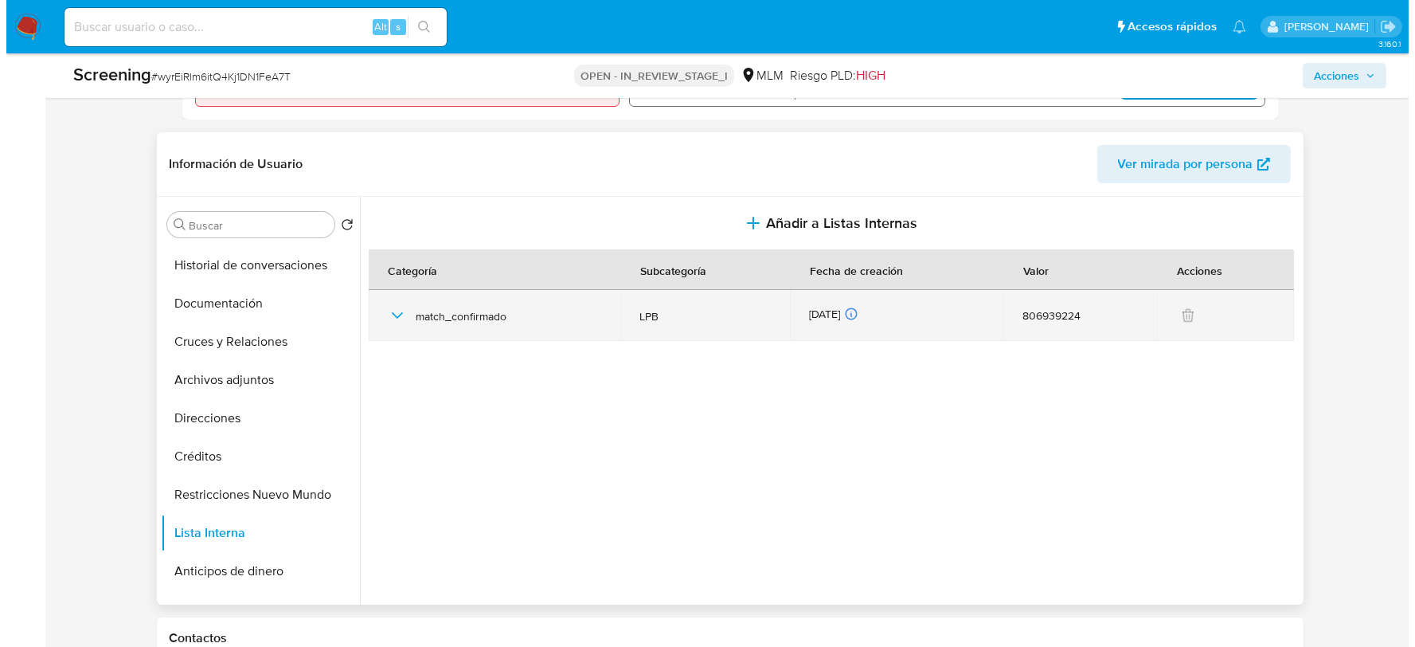
scroll to position [619, 0]
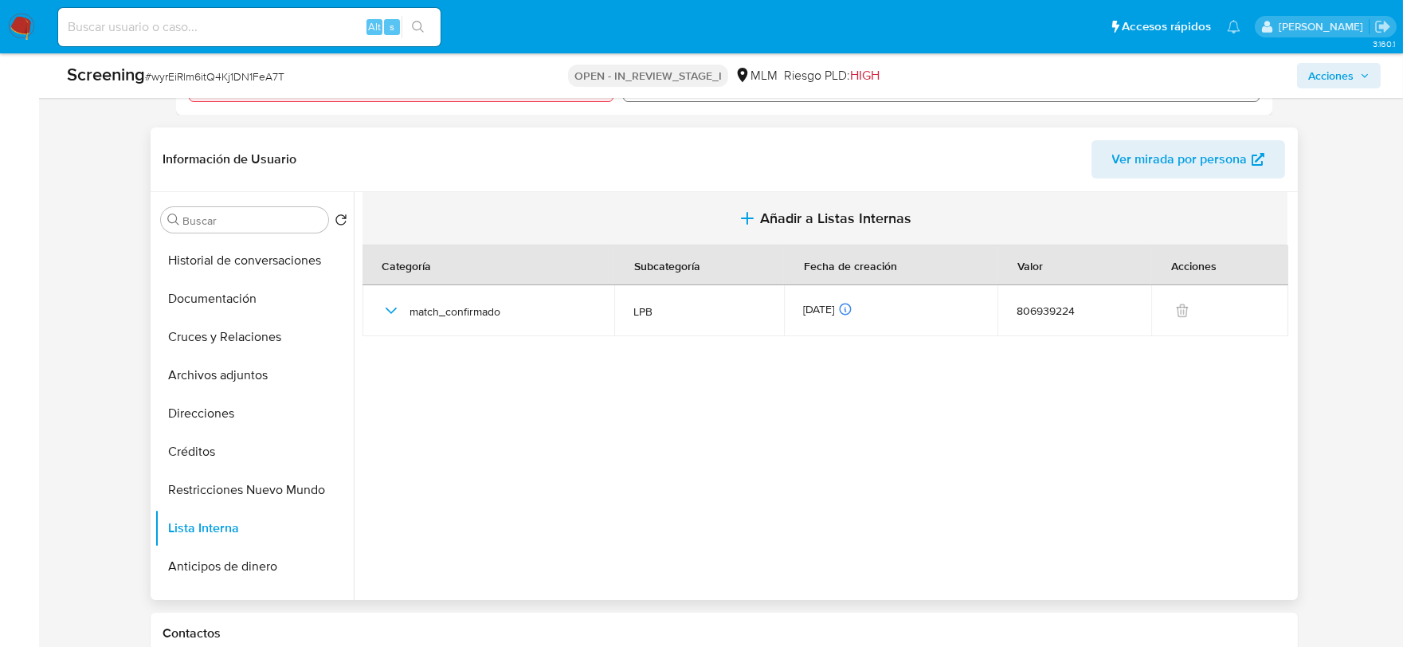
click at [760, 221] on span "Añadir a Listas Internas" at bounding box center [835, 218] width 151 height 18
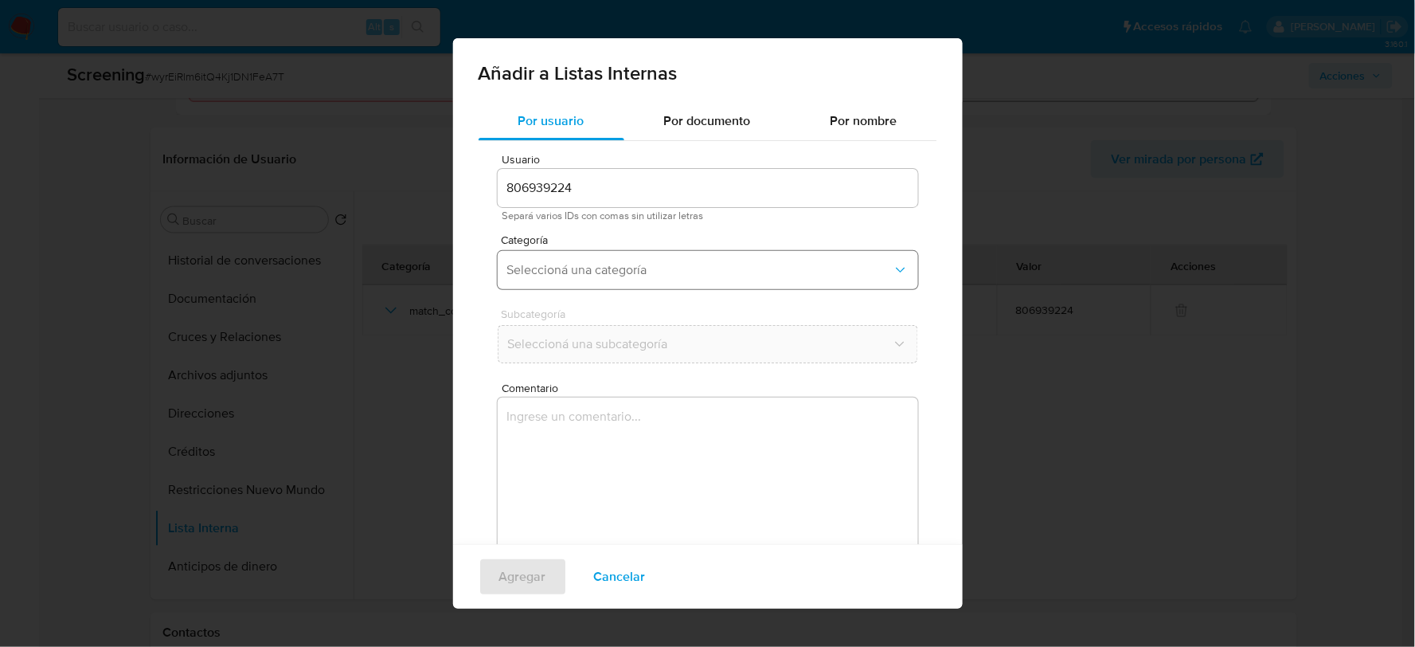
click at [672, 257] on button "Seleccioná una categoría" at bounding box center [708, 270] width 421 height 38
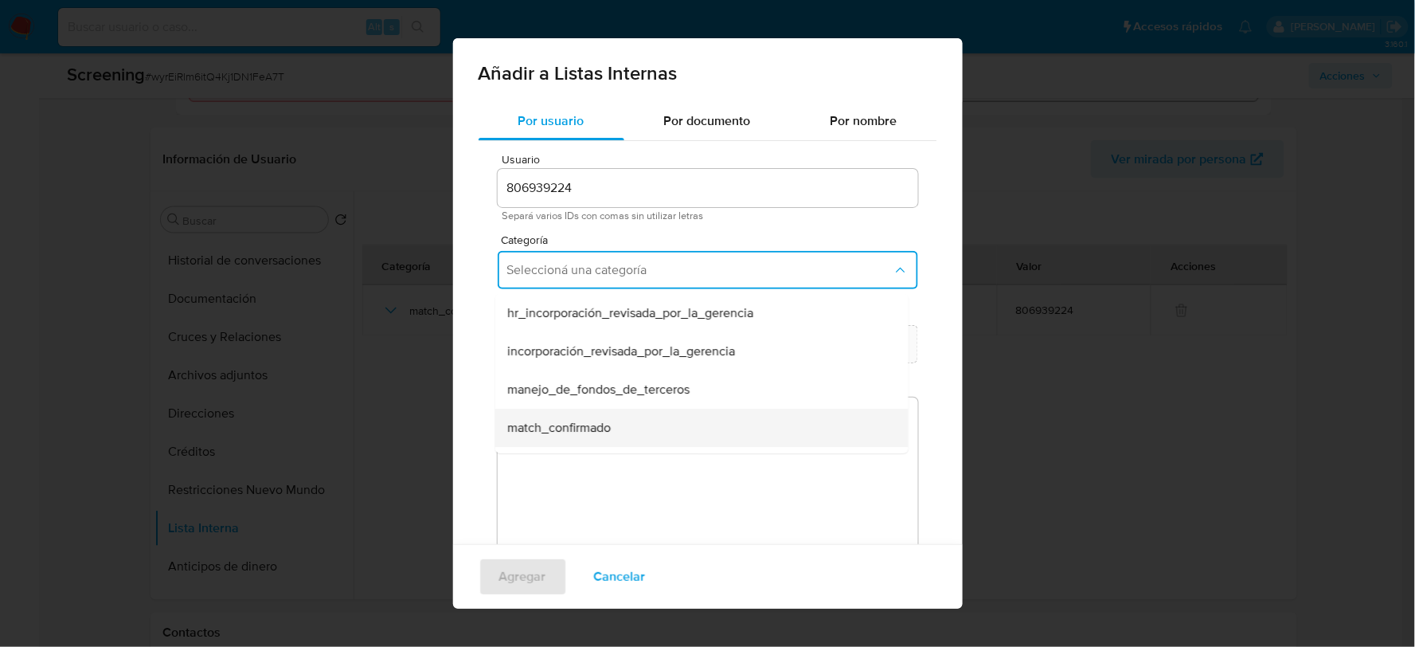
click at [609, 423] on span "match_confirmado" at bounding box center [559, 428] width 104 height 16
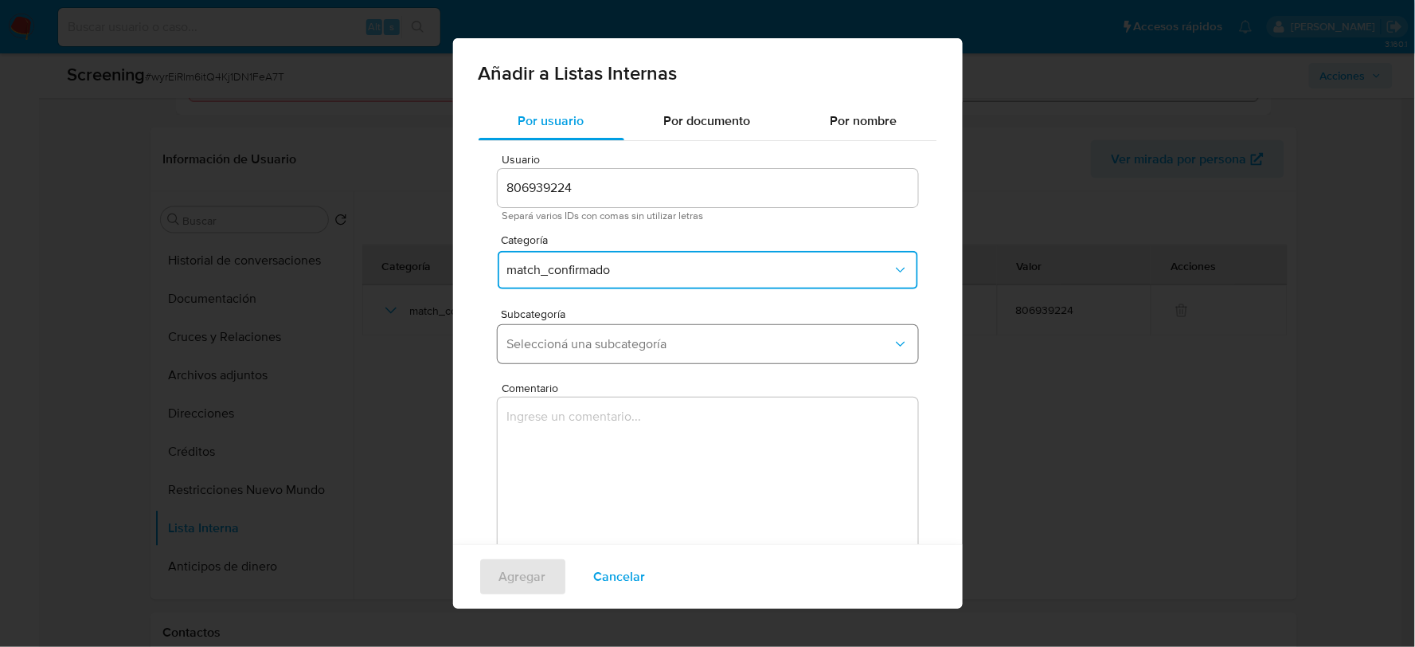
click at [598, 339] on span "Seleccioná una subcategoría" at bounding box center [700, 344] width 386 height 16
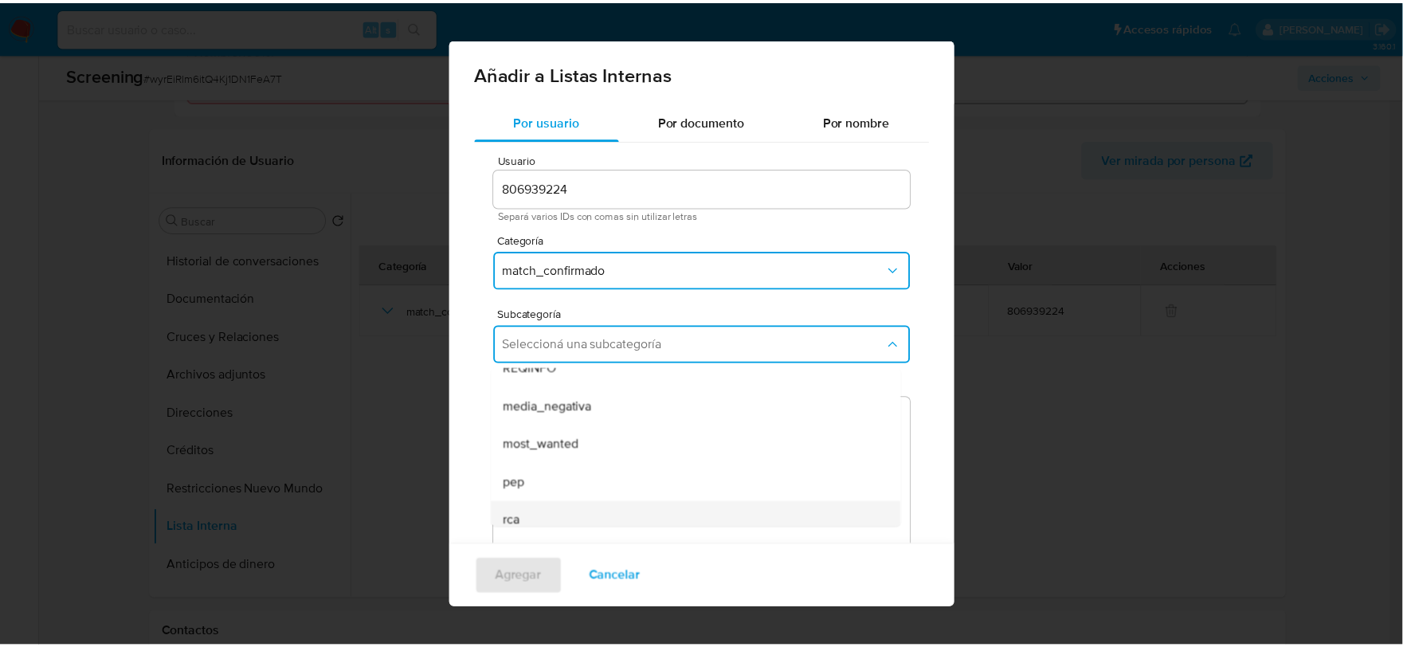
scroll to position [108, 0]
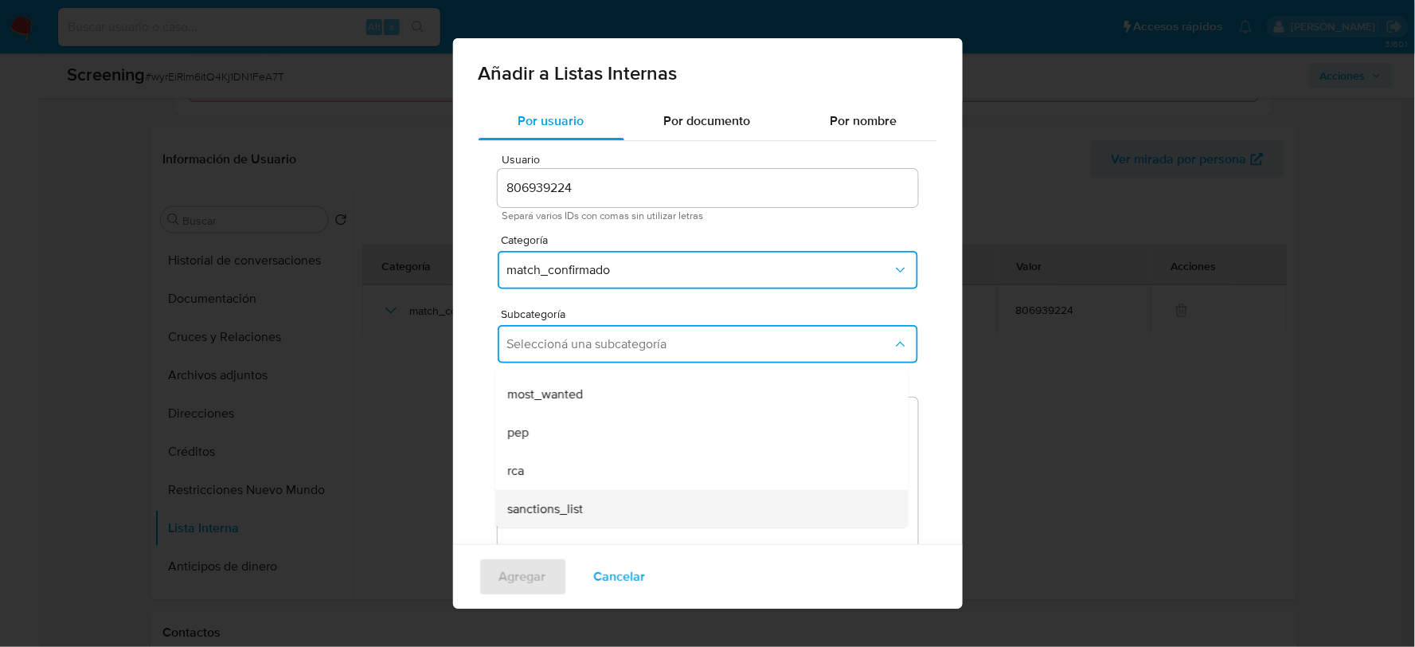
click at [544, 503] on span "sanctions_list" at bounding box center [545, 509] width 76 height 16
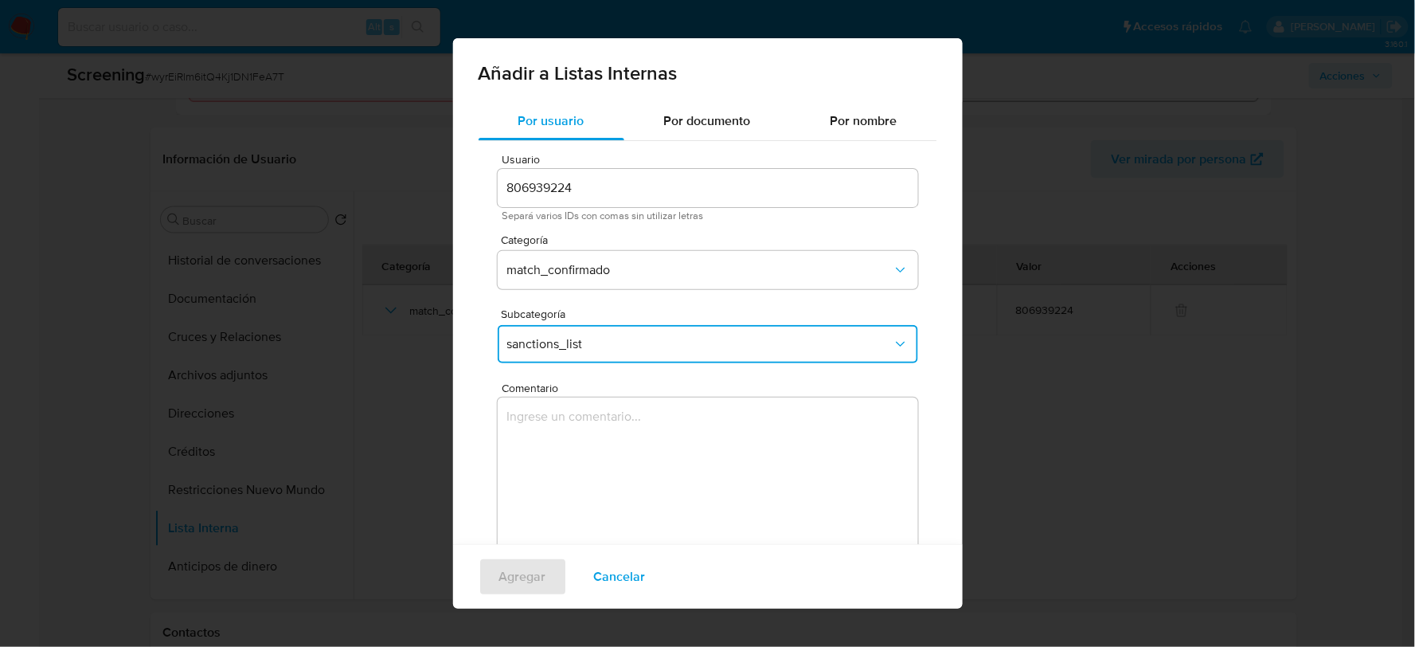
click at [540, 435] on textarea "Comentario" at bounding box center [708, 473] width 421 height 153
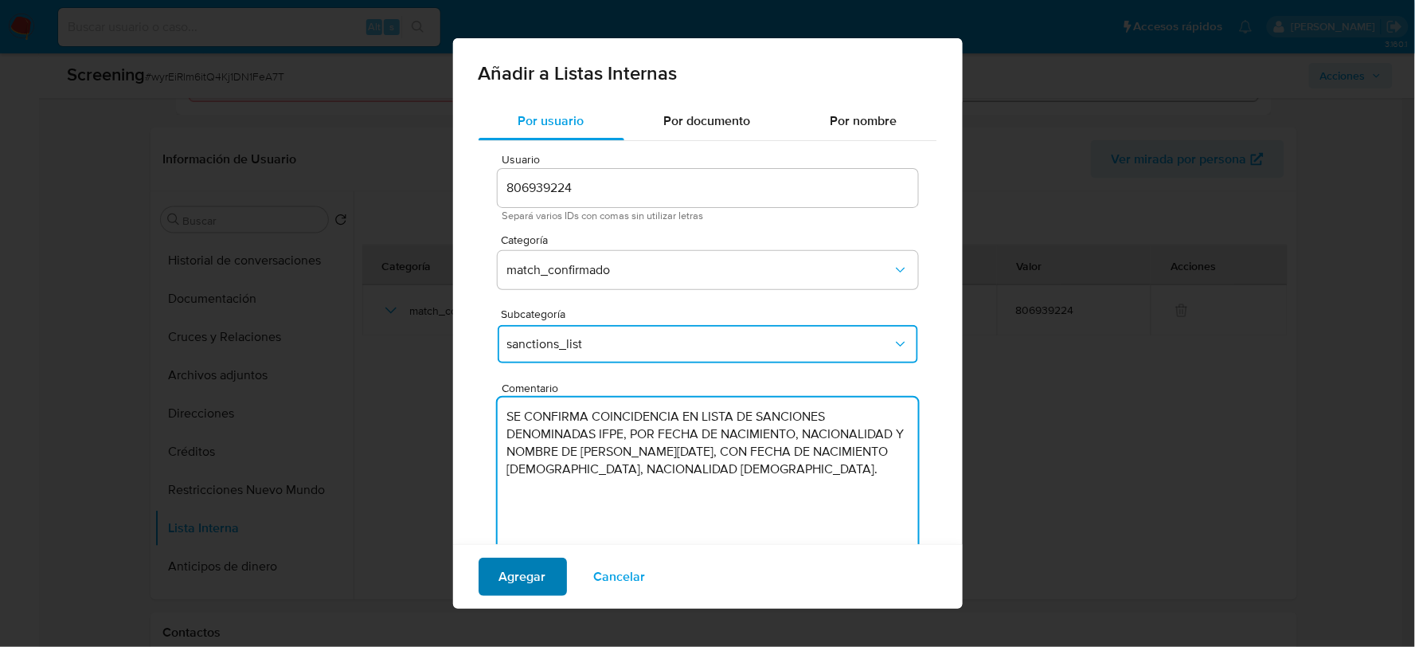
type textarea "SE CONFIRMA COINCIDENCIA EN LISTA DE SANCIONES DENOMINADAS IFPE, POR FECHA DE N…"
click at [540, 580] on span "Agregar" at bounding box center [522, 576] width 47 height 35
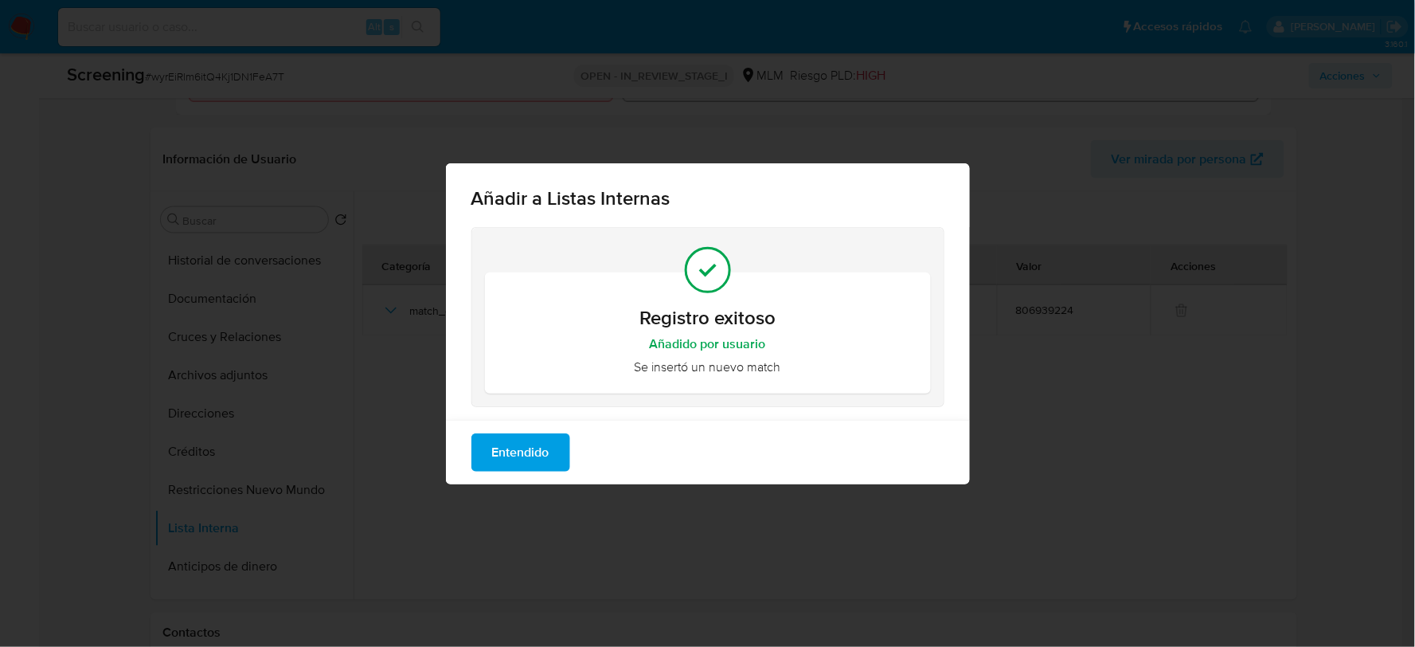
click at [531, 446] on span "Entendido" at bounding box center [520, 452] width 57 height 35
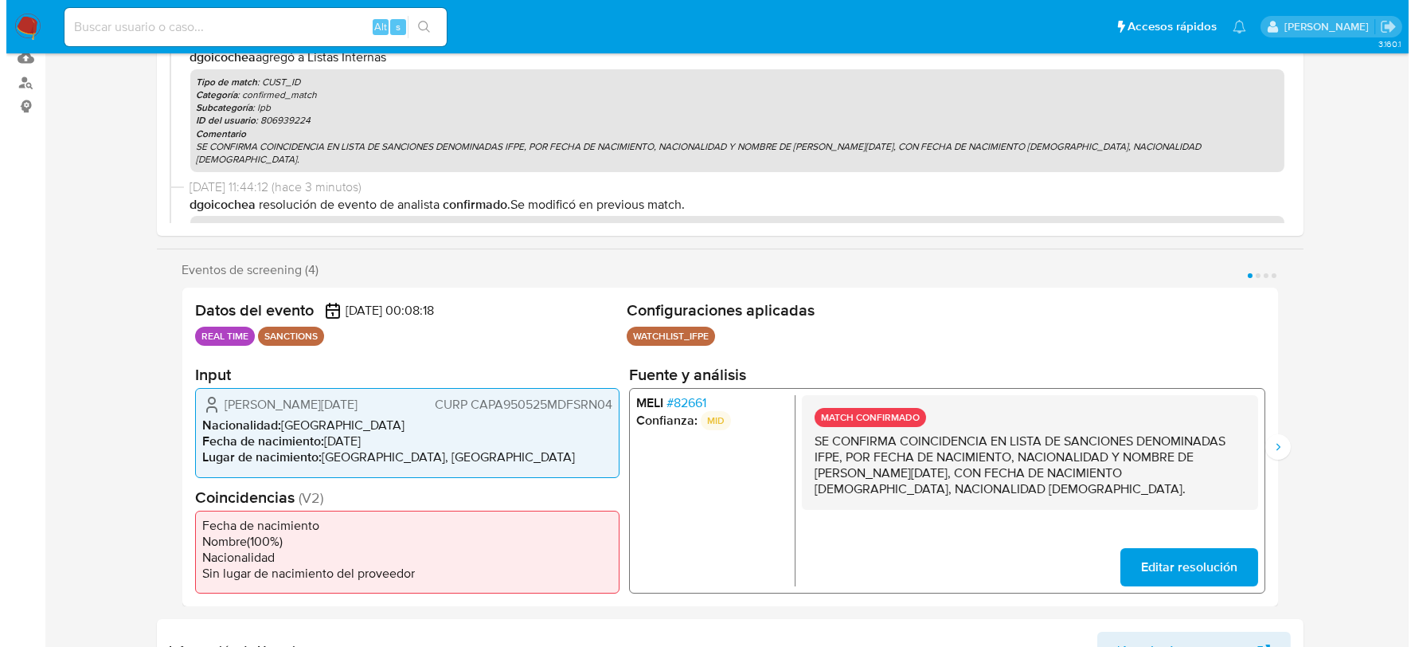
scroll to position [0, 0]
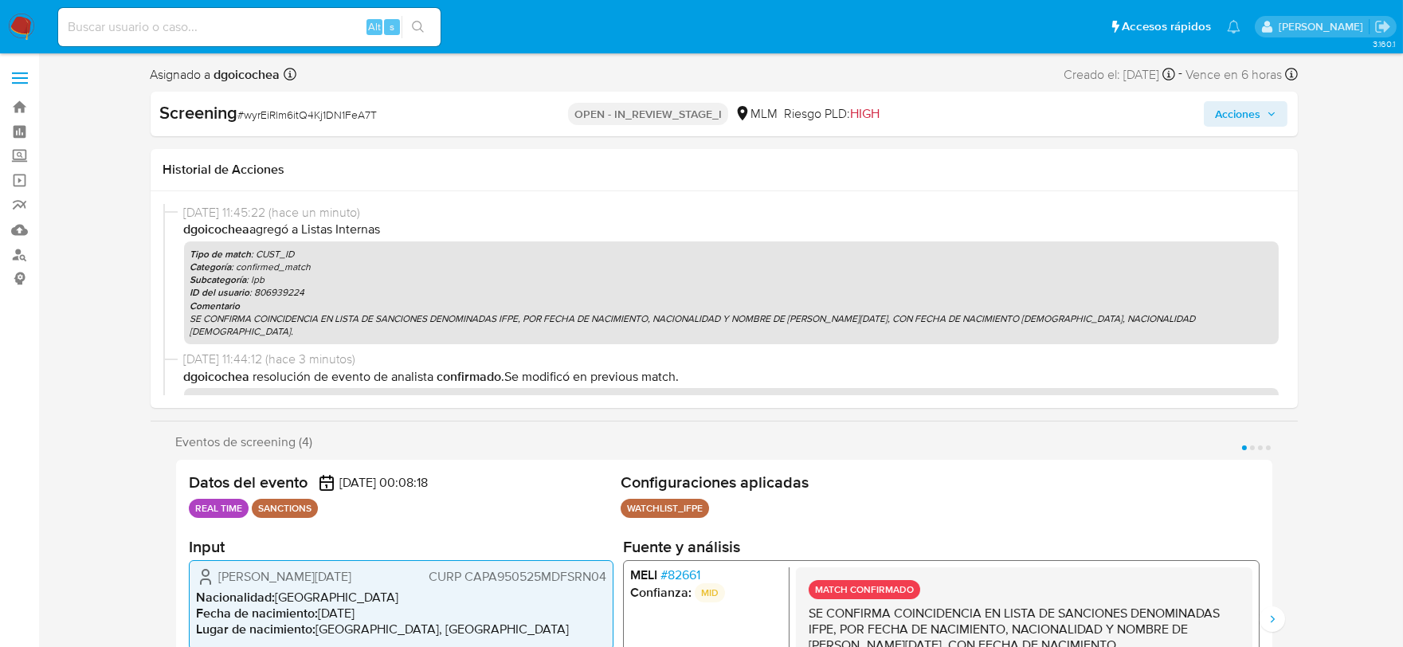
click at [1262, 96] on div "Screening # wyrEiRlm6itQ4Kj1DN1FeA7T OPEN - IN_REVIEW_STAGE_I MLM Riesgo PLD: H…" at bounding box center [724, 114] width 1147 height 45
click at [1256, 109] on span "Acciones" at bounding box center [1237, 113] width 45 height 25
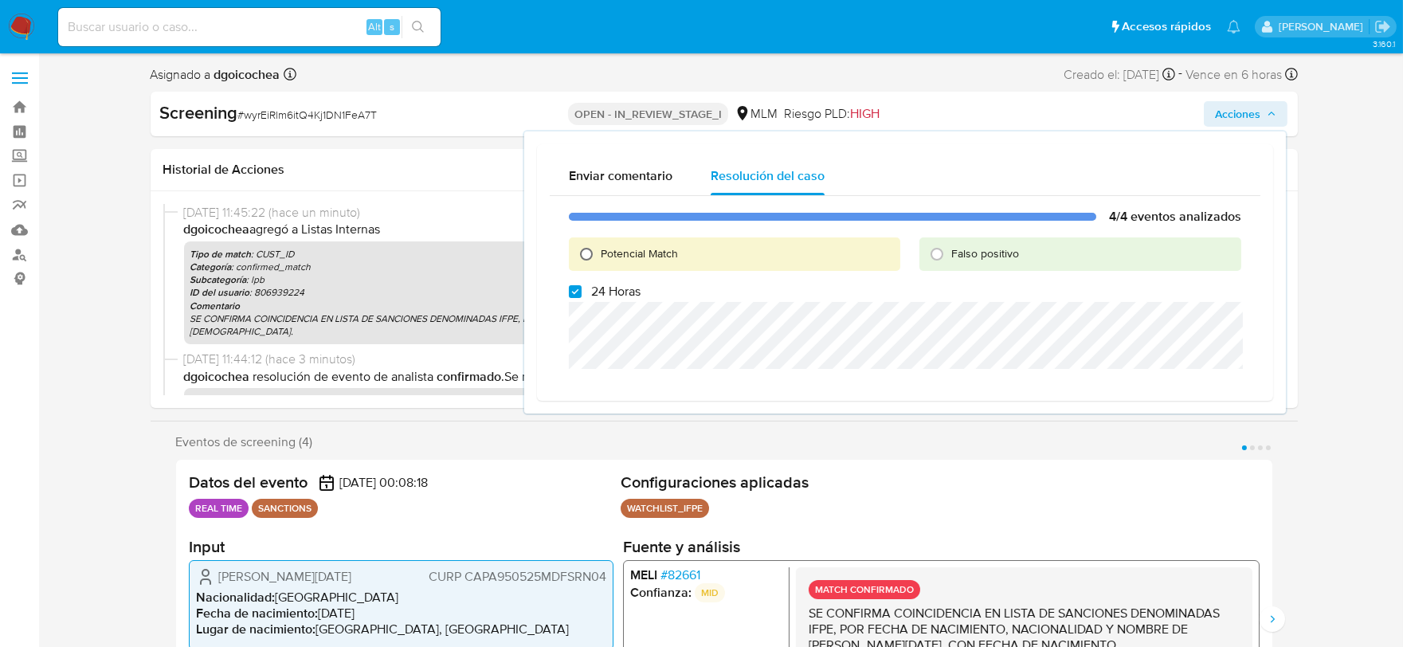
click at [585, 247] on input "Potencial Match" at bounding box center [586, 253] width 25 height 25
radio input "true"
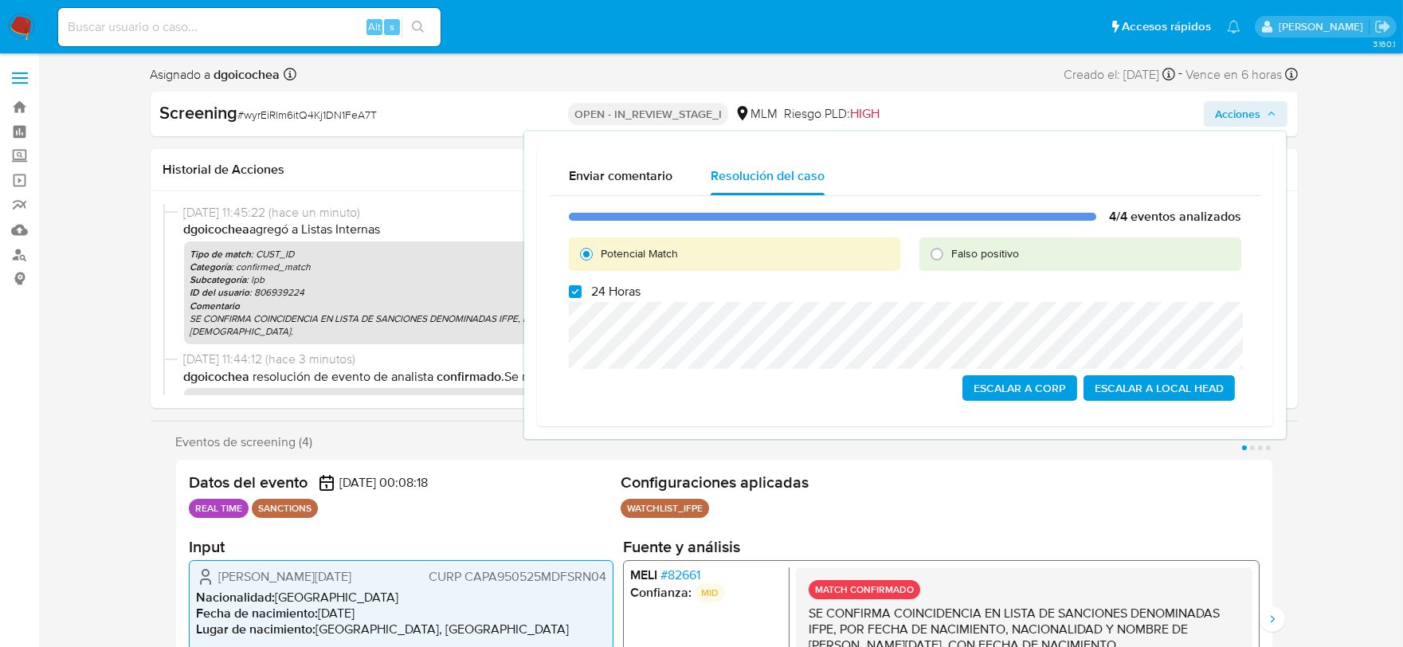
click at [576, 280] on div "4/4 eventos analizados Potencial Match Falso positivo 24 Horas Escalar a Corp E…" at bounding box center [905, 304] width 711 height 217
click at [571, 295] on input "24 Horas" at bounding box center [575, 291] width 13 height 13
checkbox input "false"
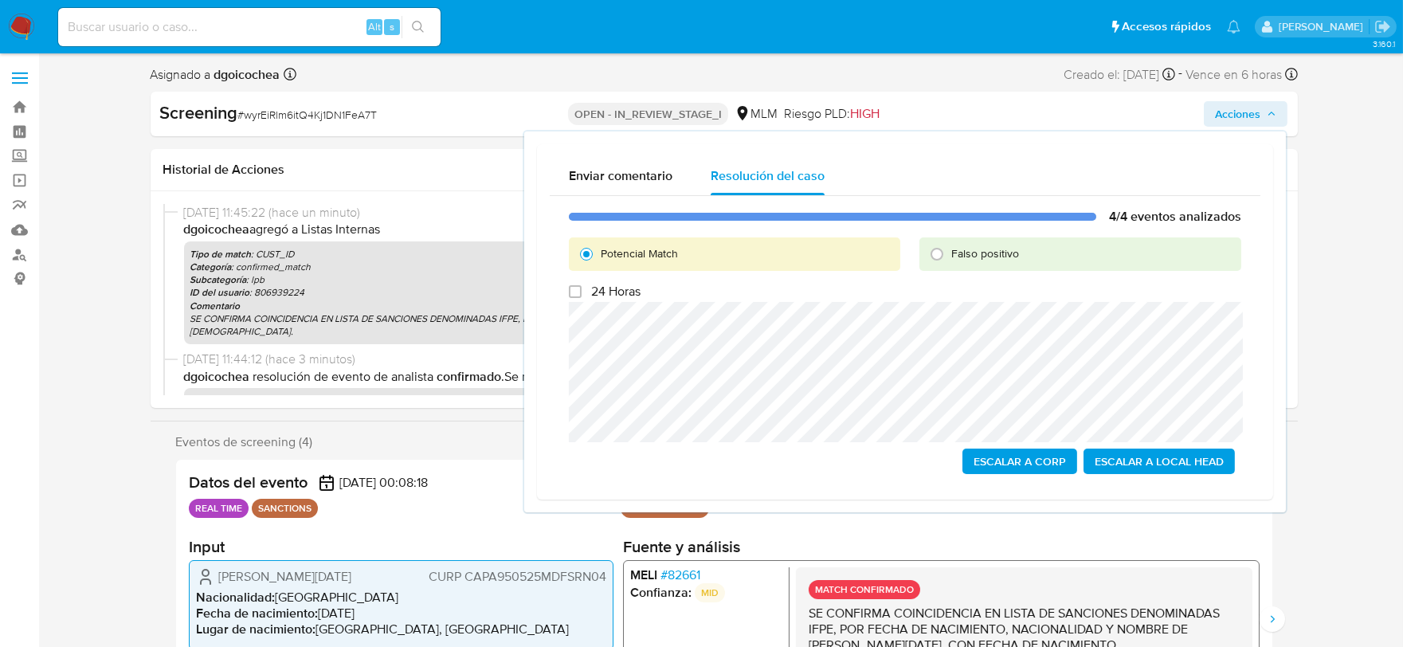
click at [1190, 451] on span "Escalar a Local Head" at bounding box center [1158, 461] width 129 height 22
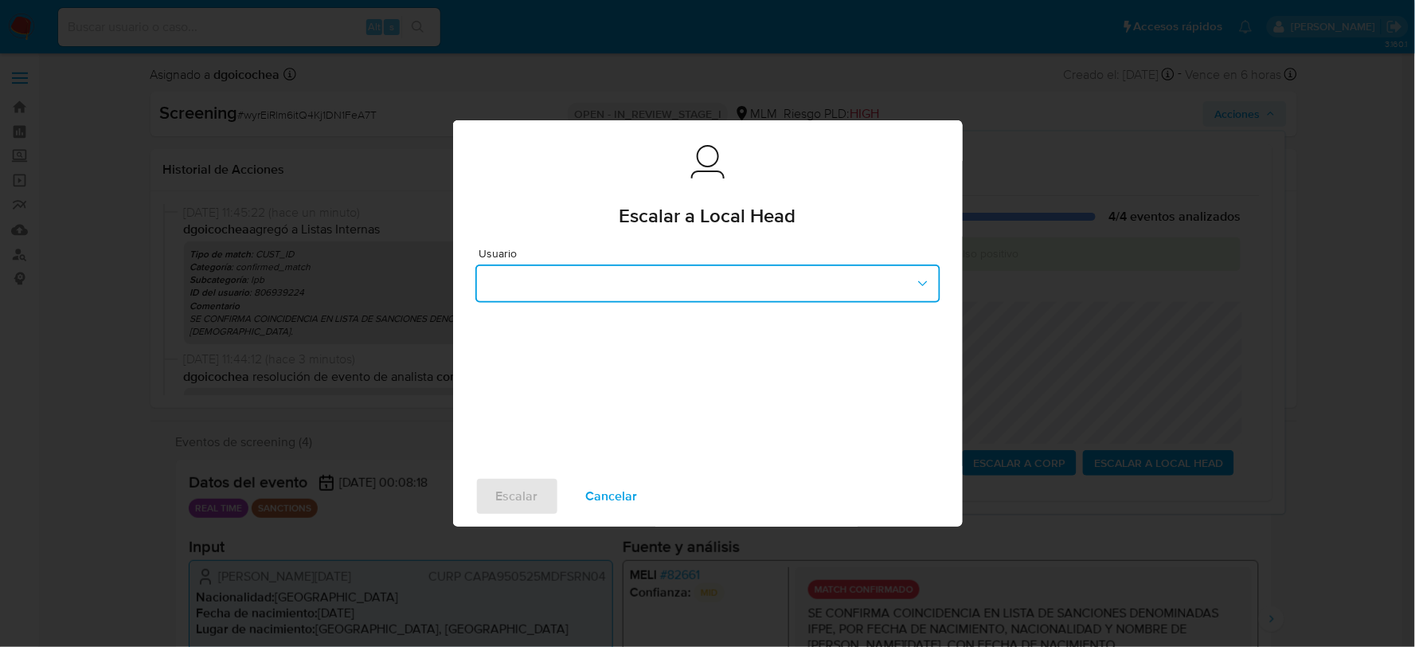
click at [606, 273] on button "button" at bounding box center [708, 283] width 465 height 38
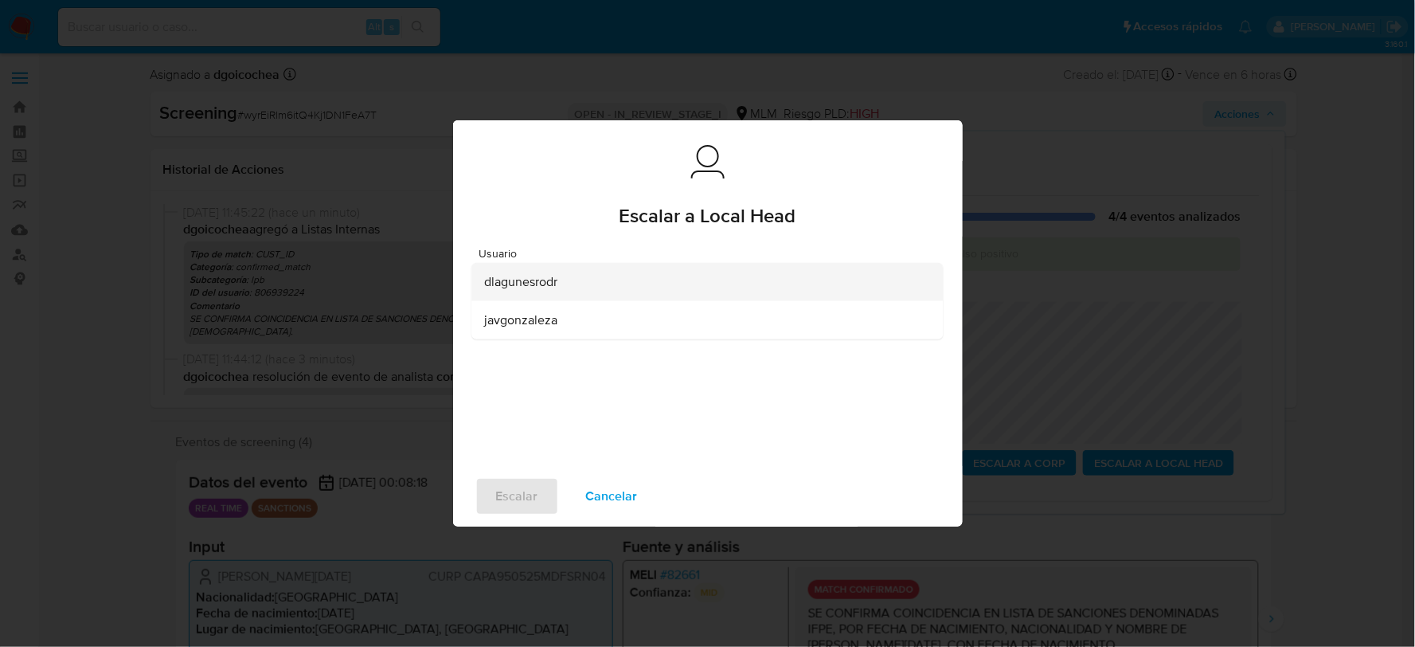
click at [516, 289] on span "dlagunesrodr" at bounding box center [520, 282] width 73 height 16
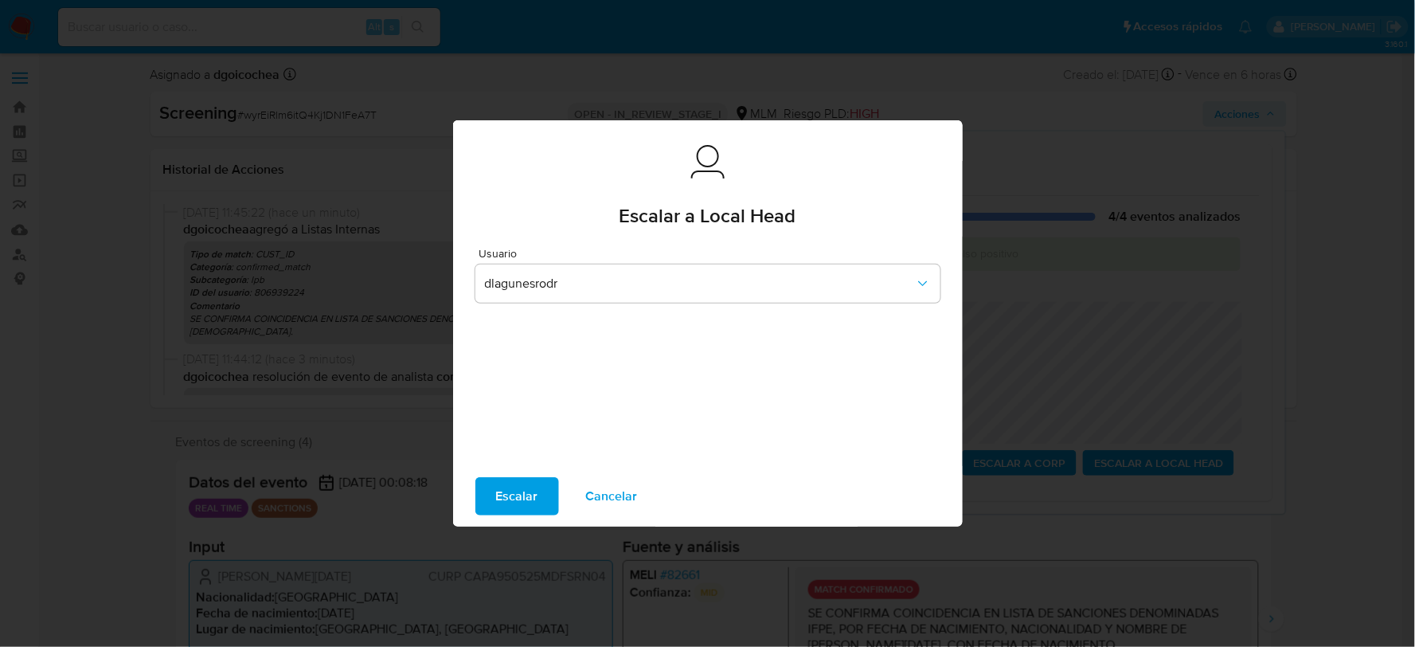
click at [531, 490] on span "Escalar" at bounding box center [517, 496] width 42 height 35
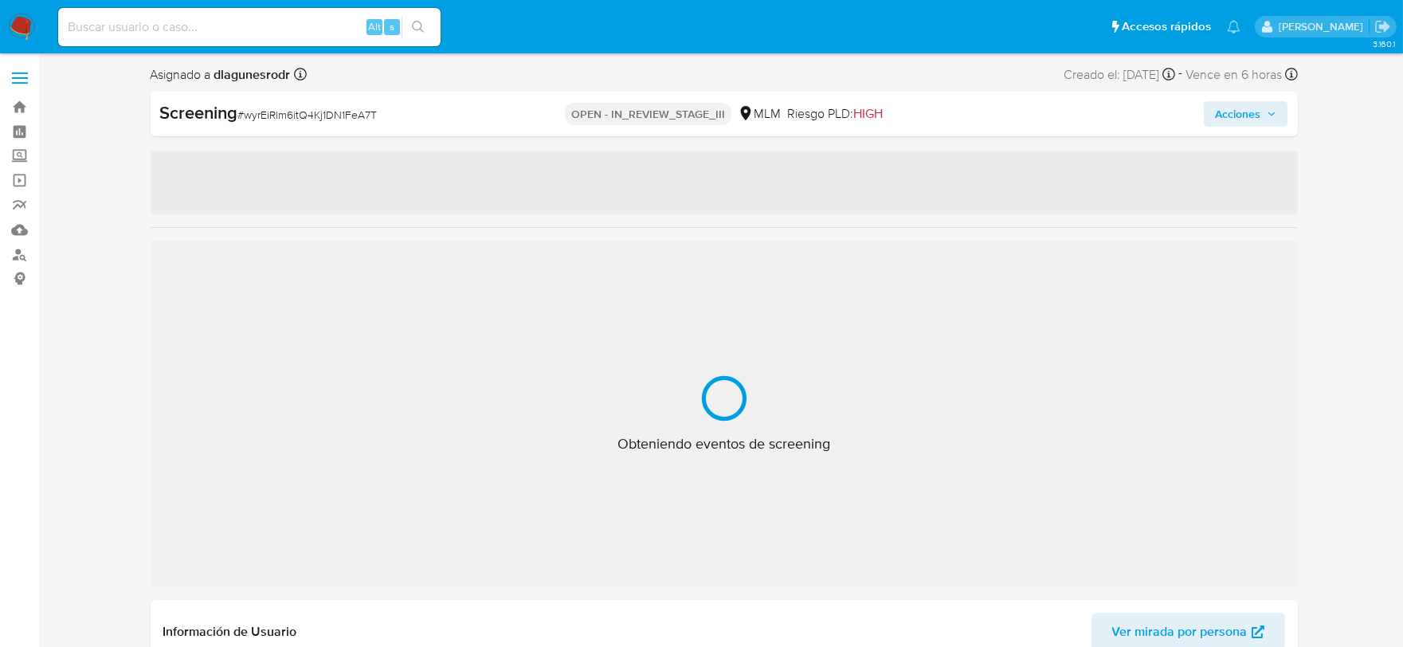
select select "10"
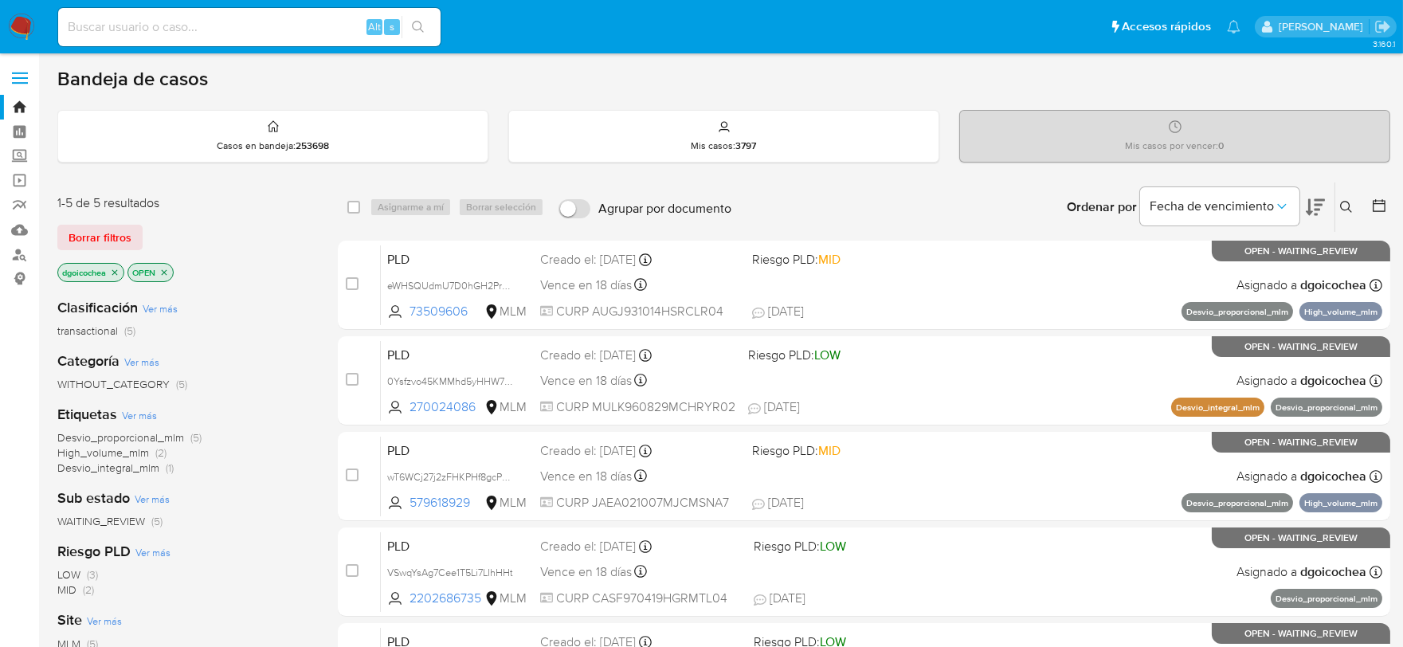
click at [1341, 208] on icon at bounding box center [1346, 207] width 13 height 13
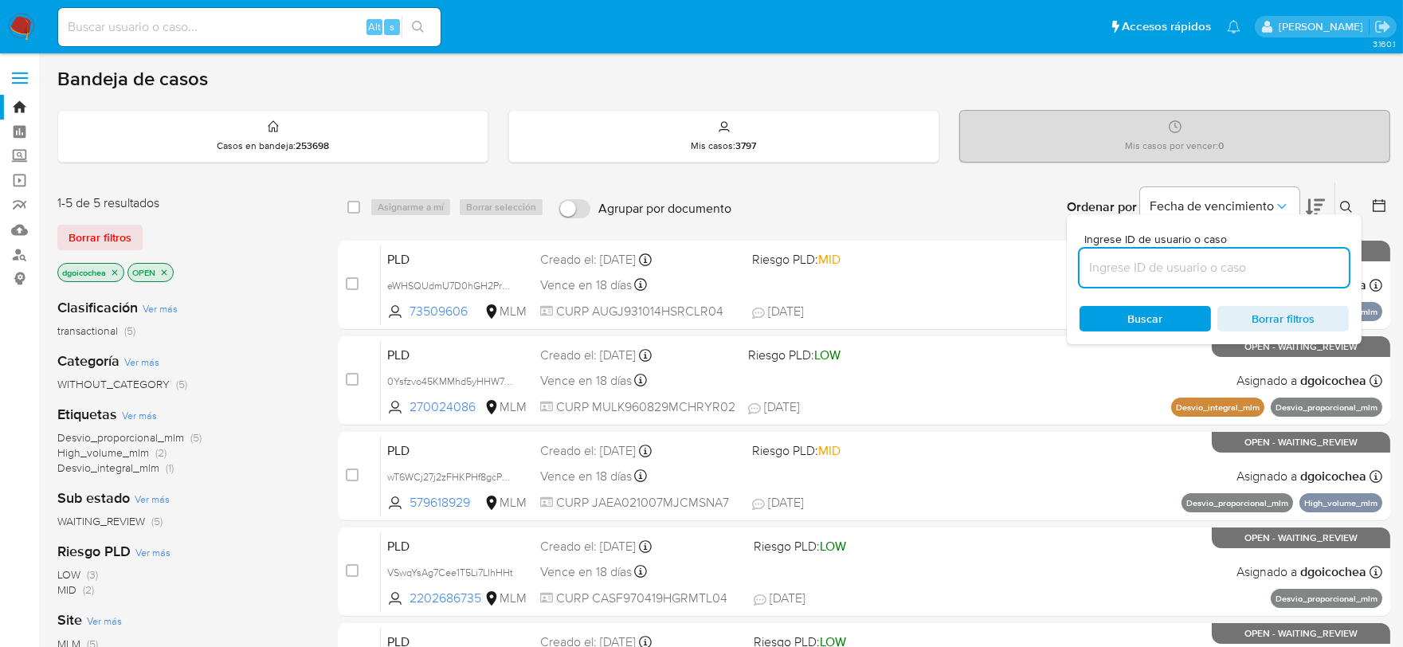
click at [1254, 268] on input at bounding box center [1213, 267] width 269 height 21
type input "557225093"
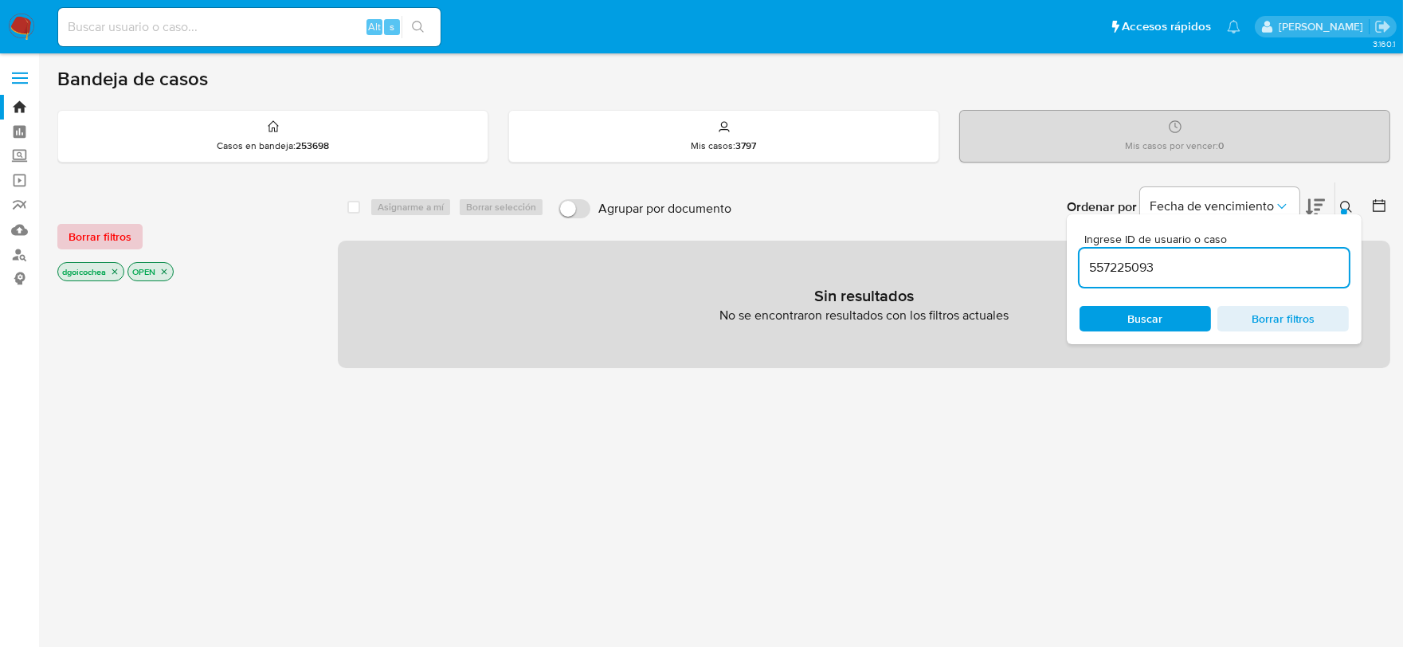
click at [72, 237] on span "Borrar filtros" at bounding box center [100, 236] width 63 height 22
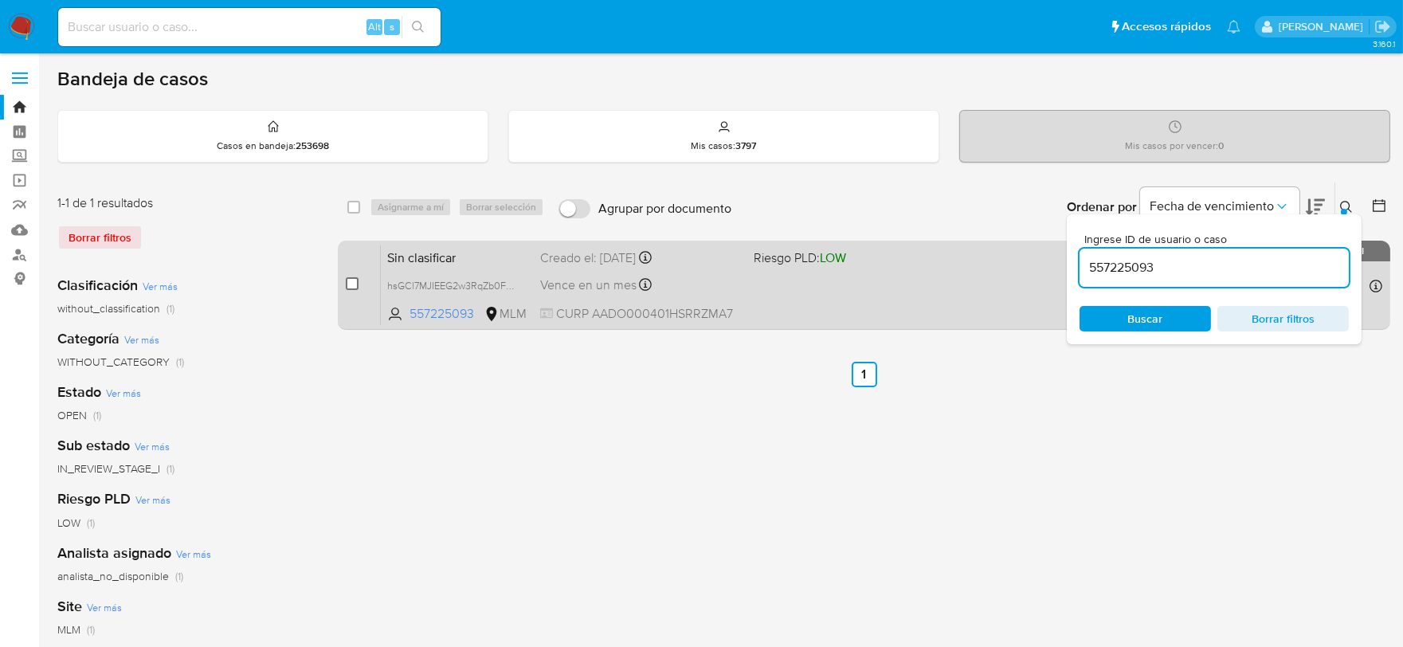
click at [354, 284] on input "checkbox" at bounding box center [352, 283] width 13 height 13
checkbox input "true"
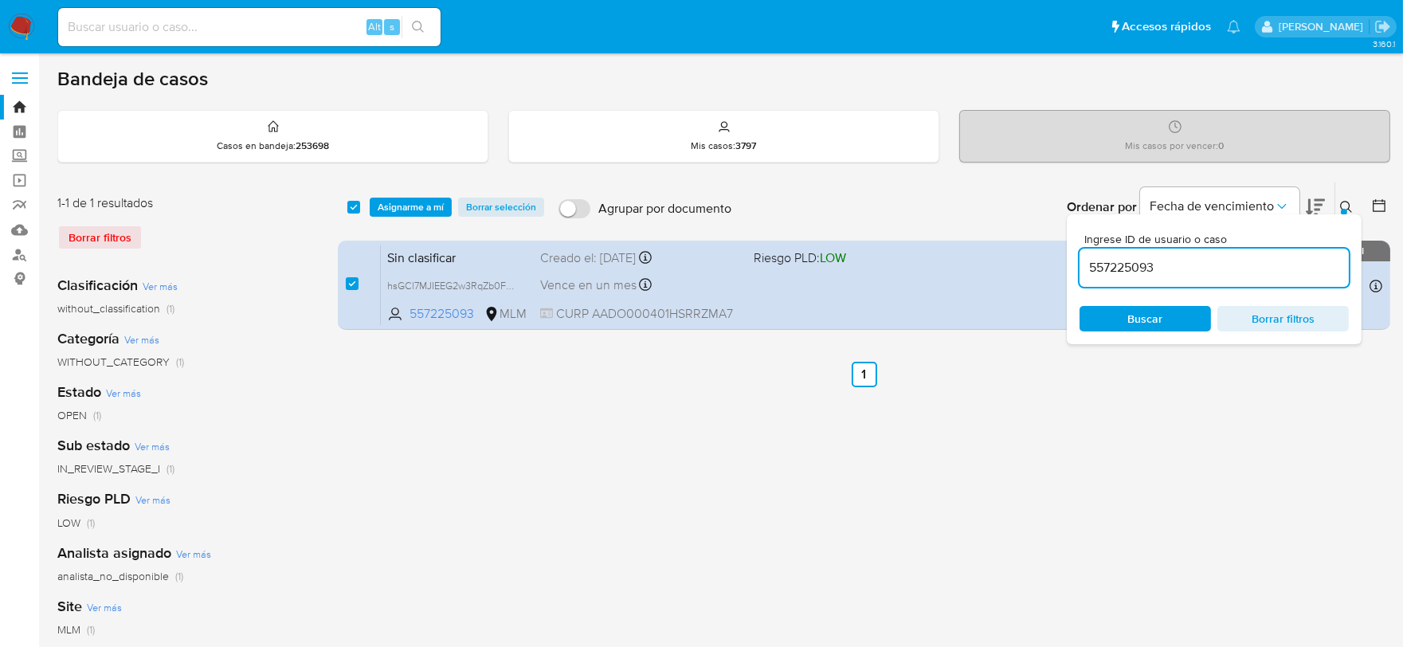
click at [1127, 267] on input "557225093" at bounding box center [1213, 267] width 269 height 21
click at [1131, 264] on input "557225093" at bounding box center [1213, 267] width 269 height 21
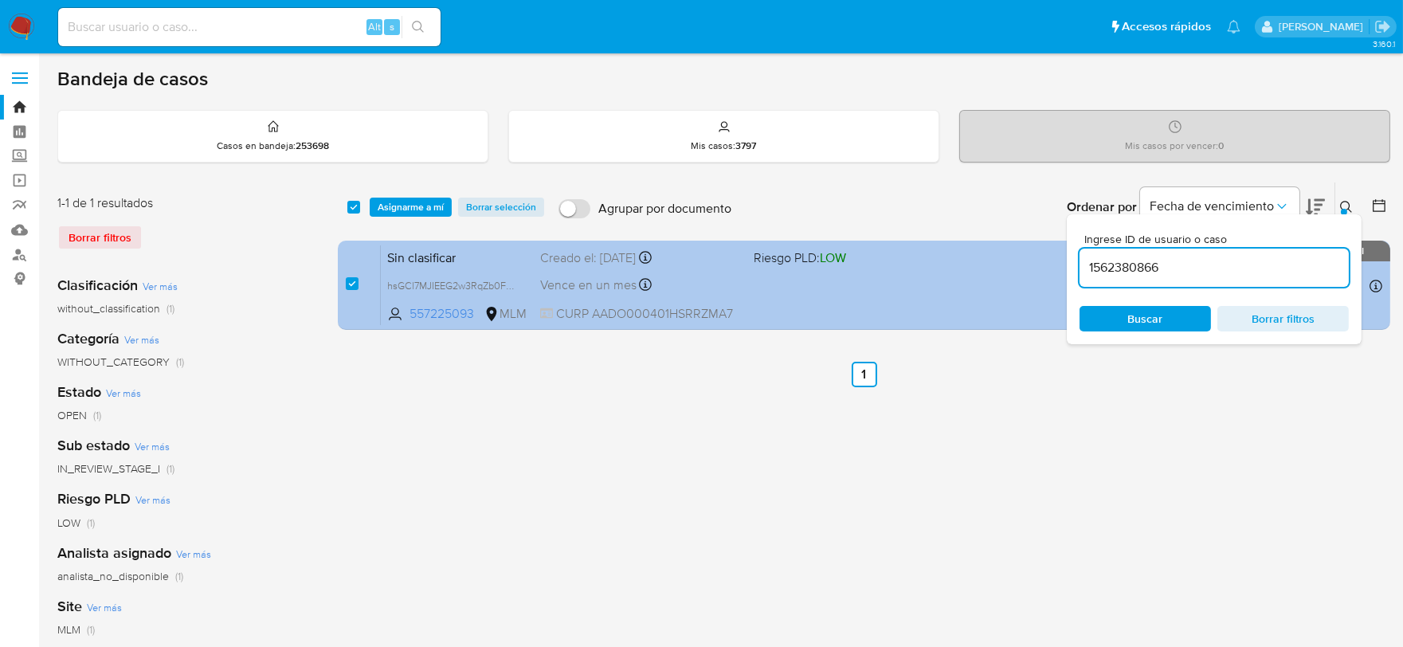
type input "1562380866"
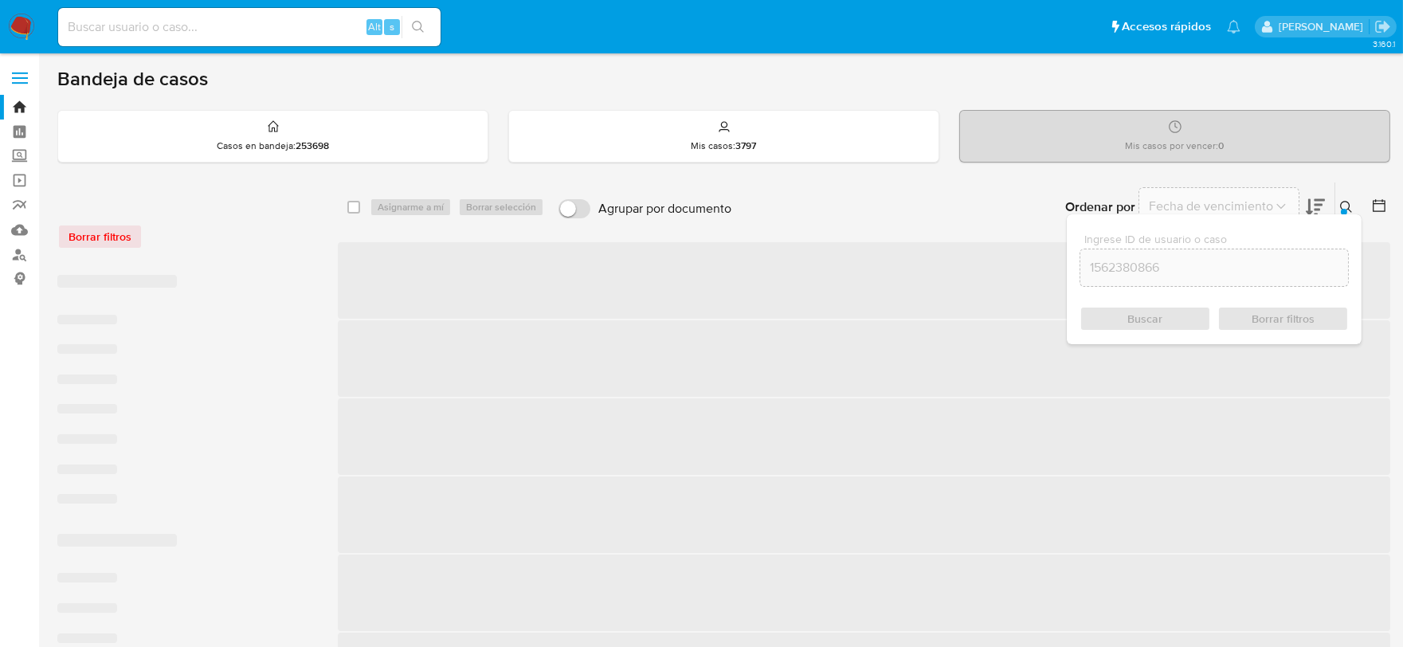
checkbox input "false"
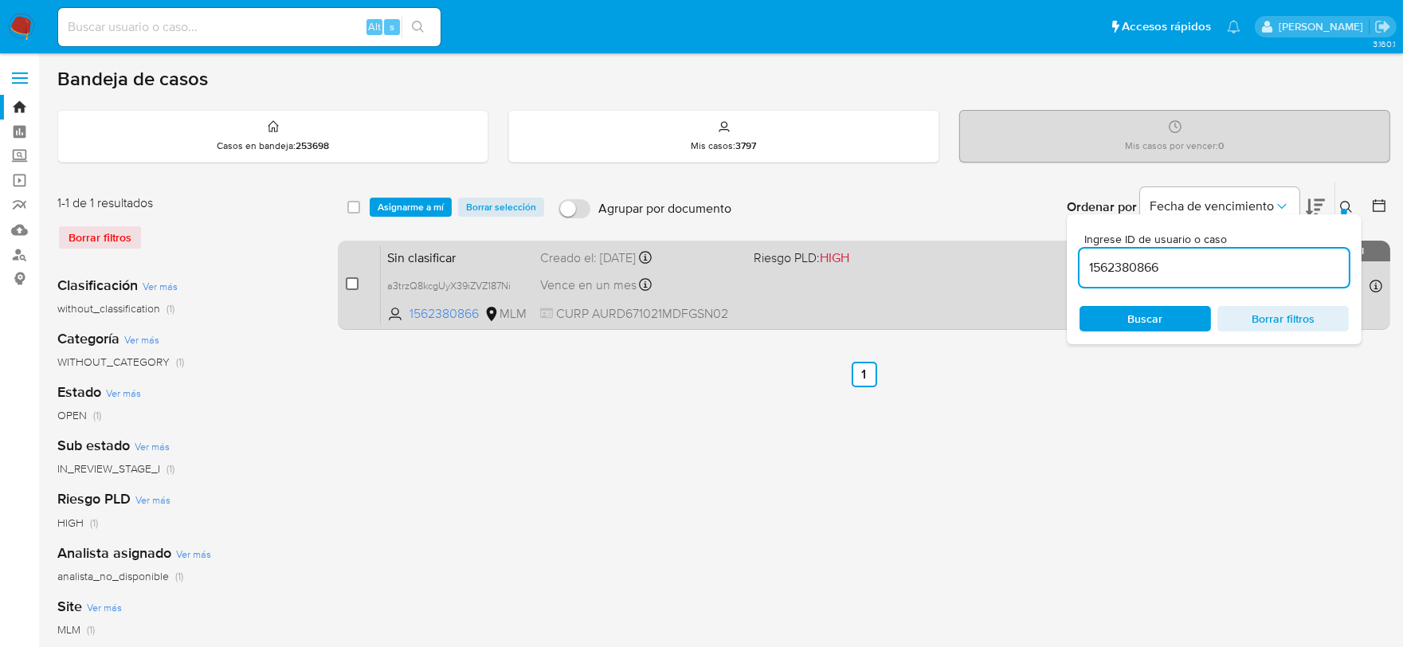
click at [354, 284] on input "checkbox" at bounding box center [352, 283] width 13 height 13
checkbox input "true"
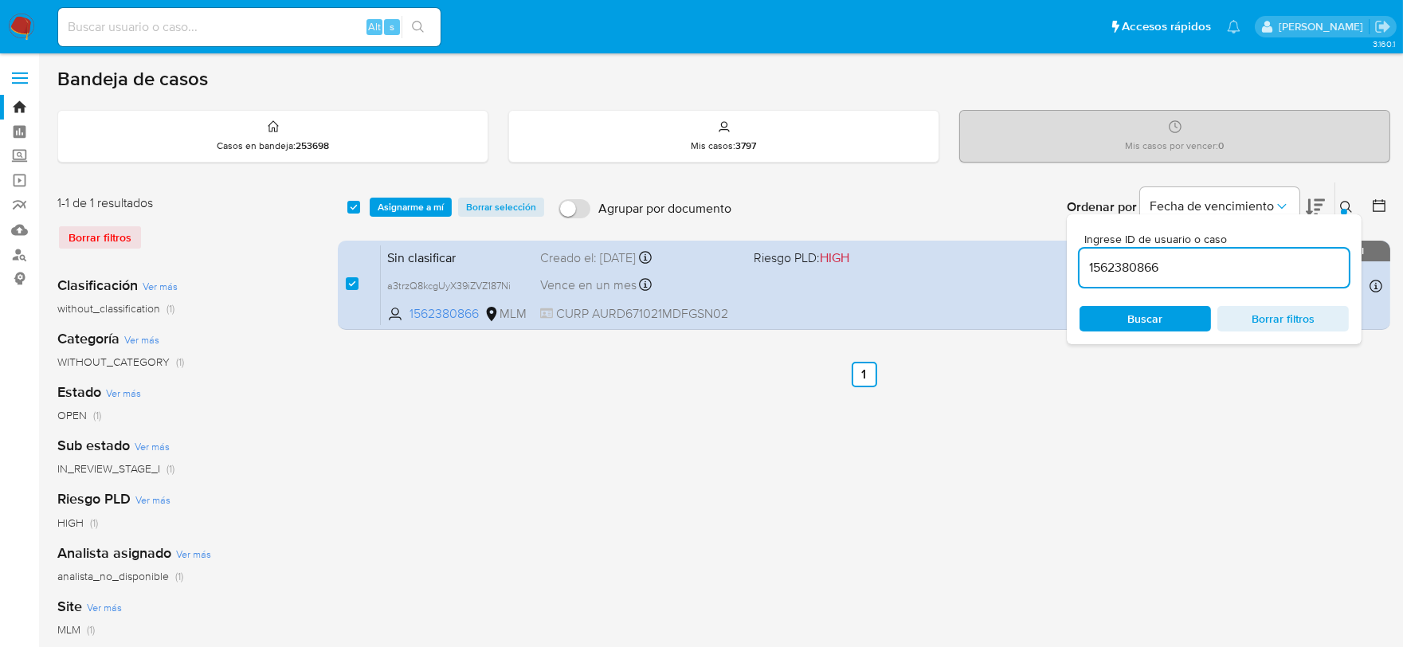
click at [1126, 275] on input "1562380866" at bounding box center [1213, 267] width 269 height 21
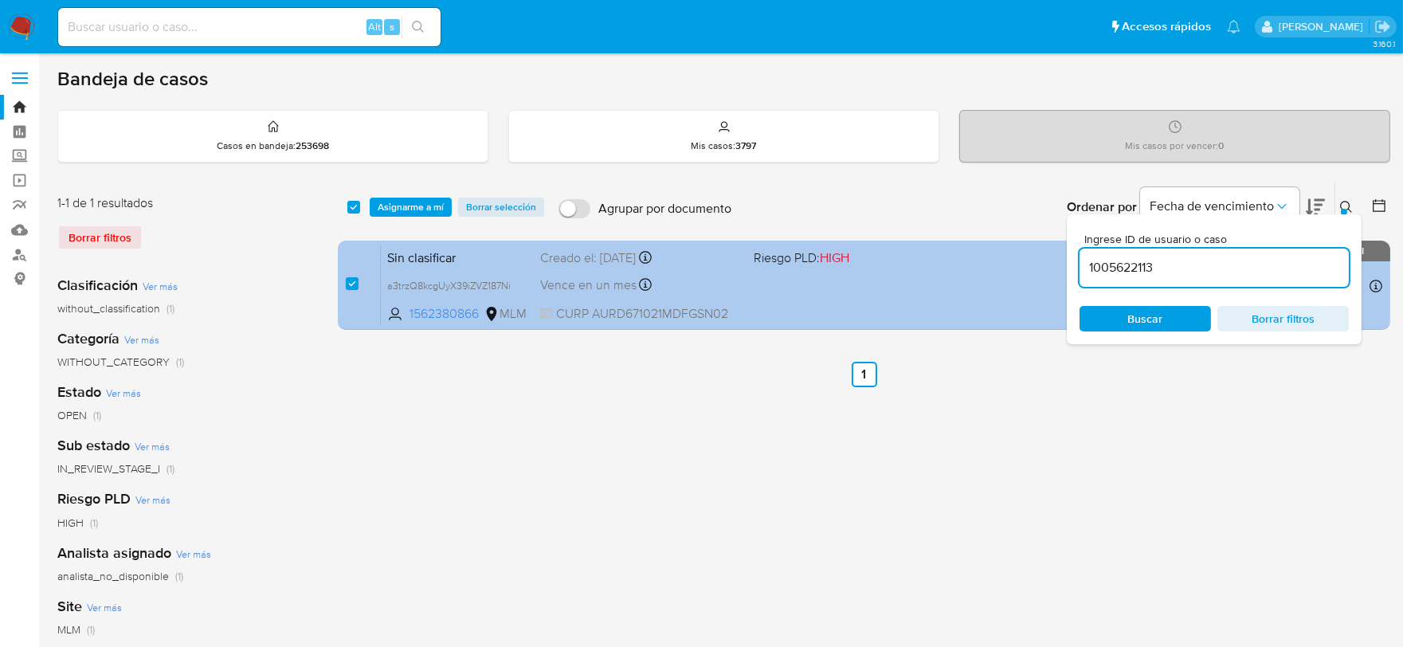
type input "1005622113"
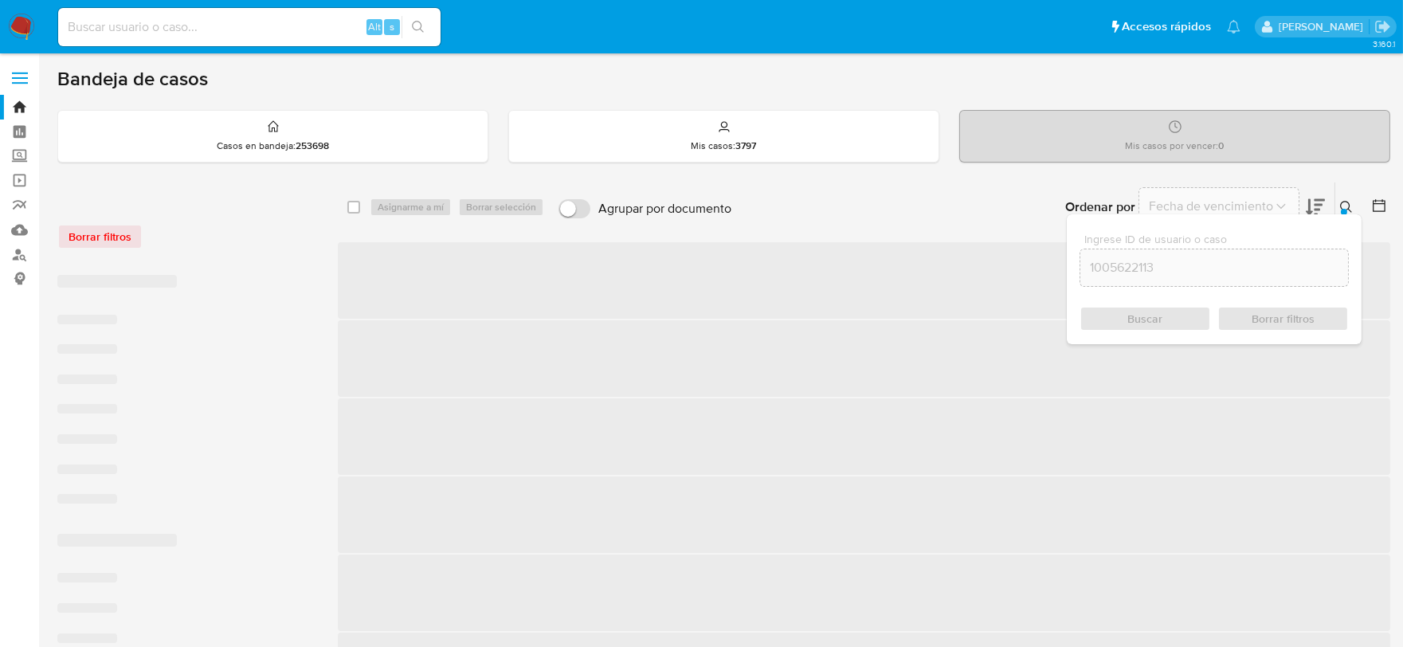
checkbox input "false"
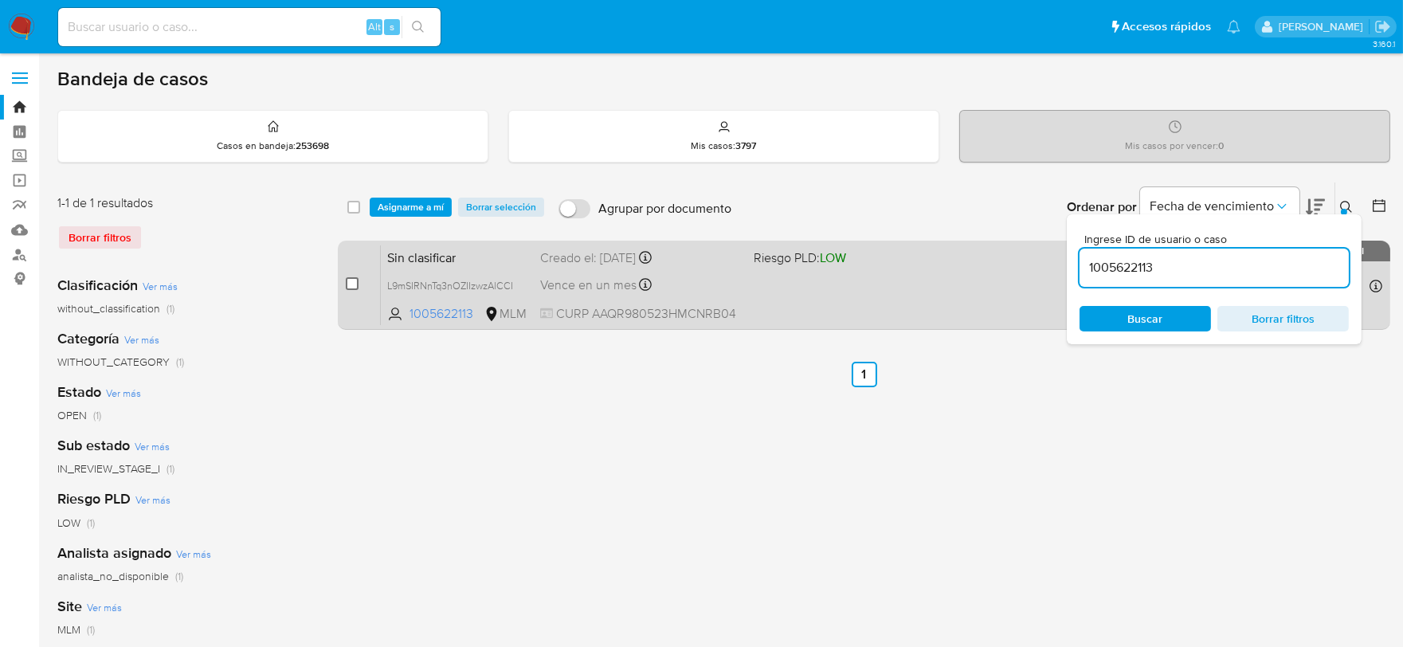
click at [356, 281] on input "checkbox" at bounding box center [352, 283] width 13 height 13
checkbox input "true"
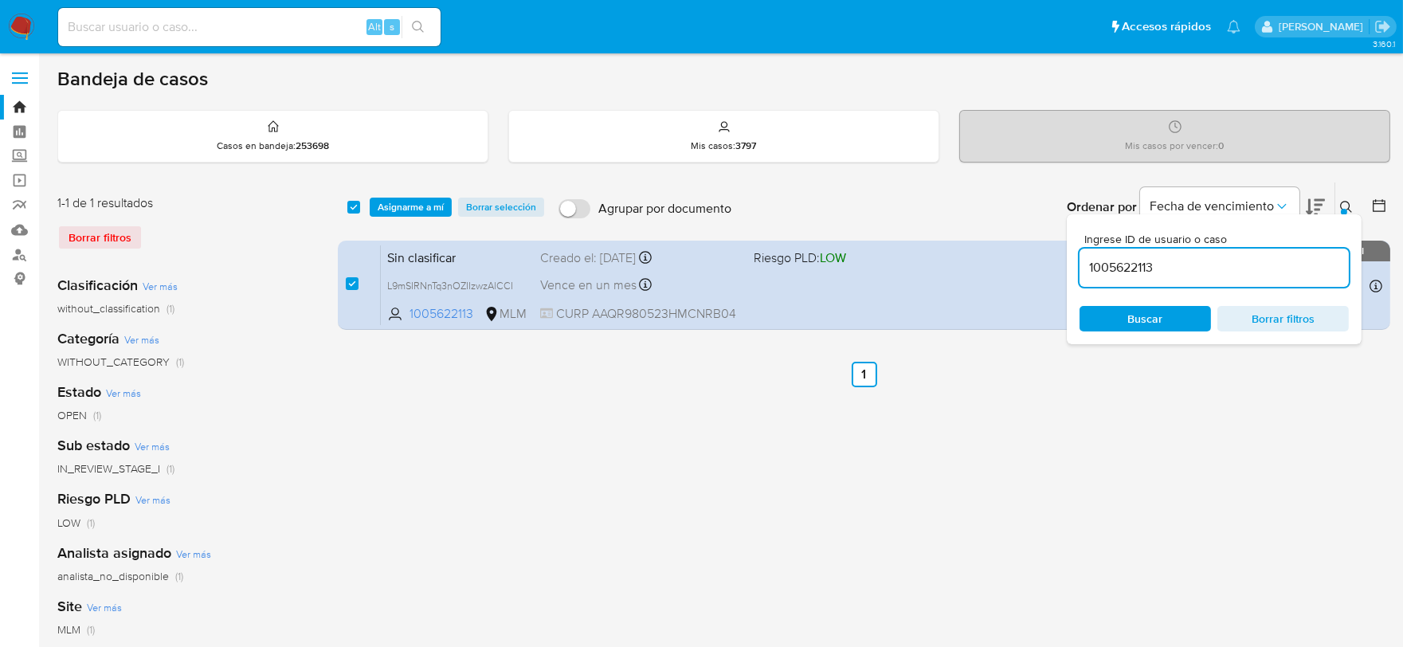
click at [1110, 260] on input "1005622113" at bounding box center [1213, 267] width 269 height 21
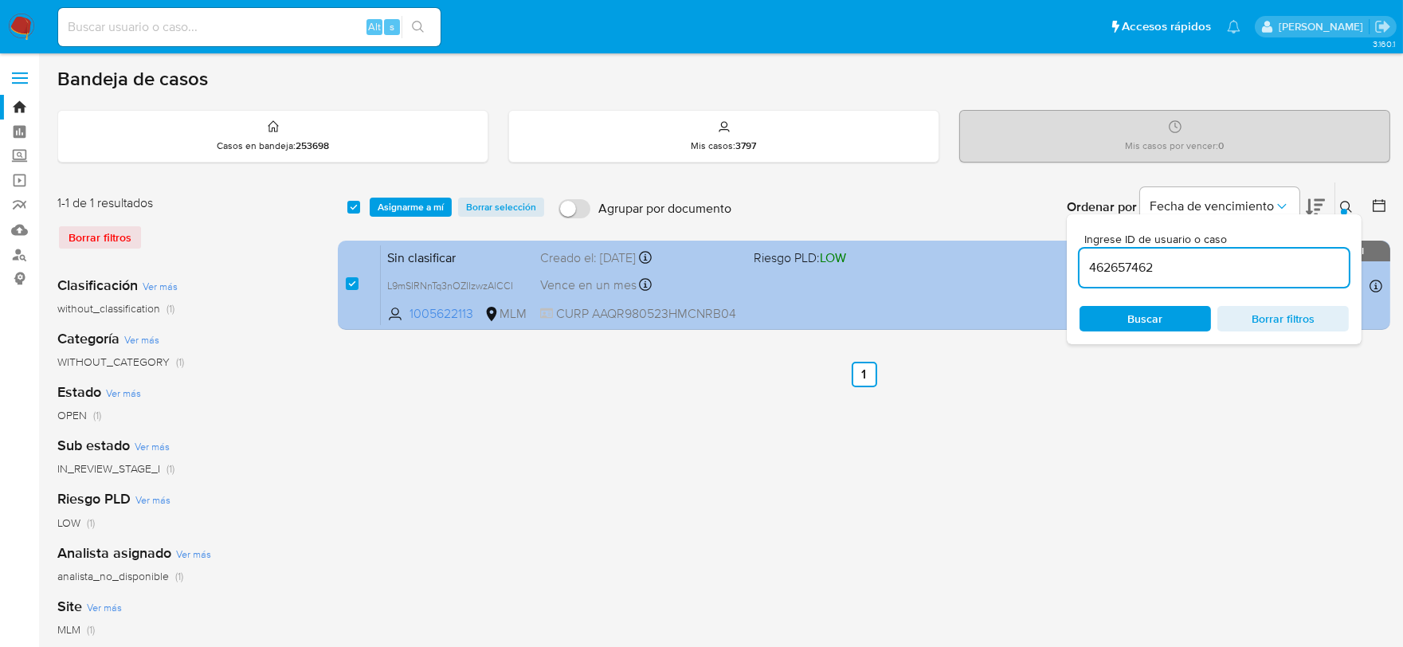
type input "462657462"
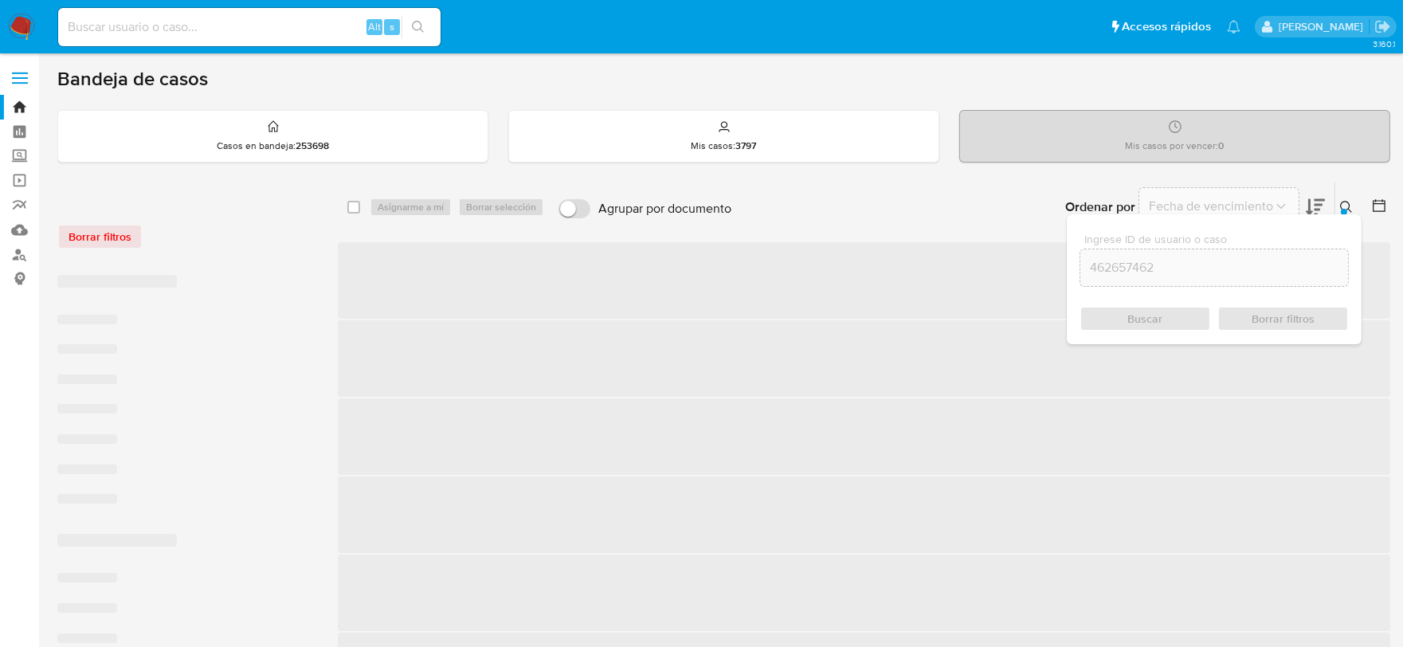
checkbox input "false"
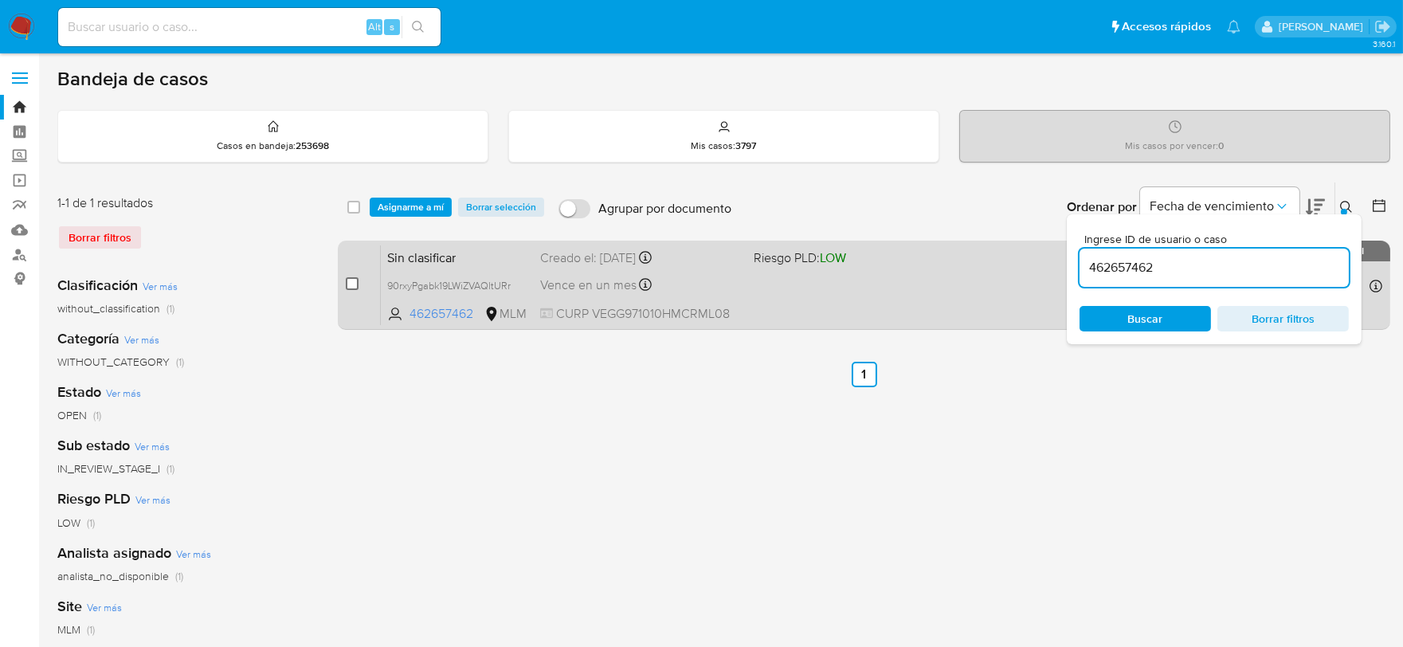
click at [351, 284] on input "checkbox" at bounding box center [352, 283] width 13 height 13
checkbox input "true"
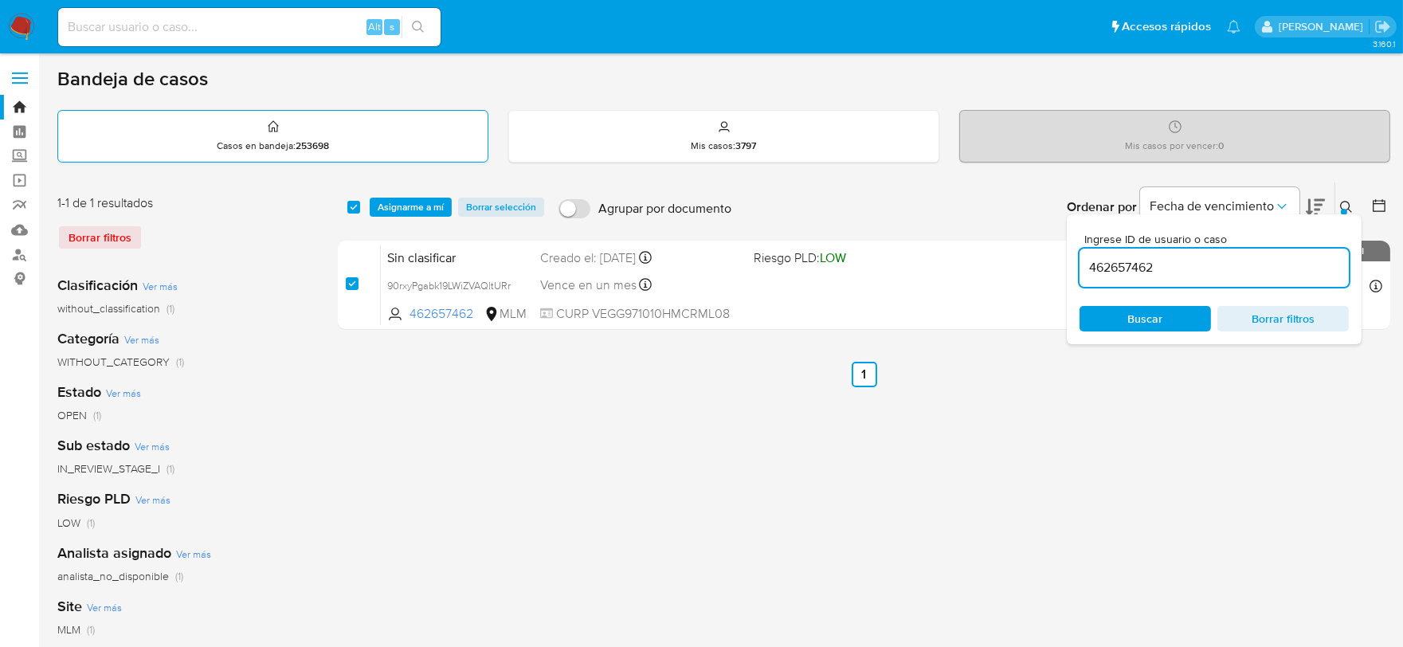
checkbox input "true"
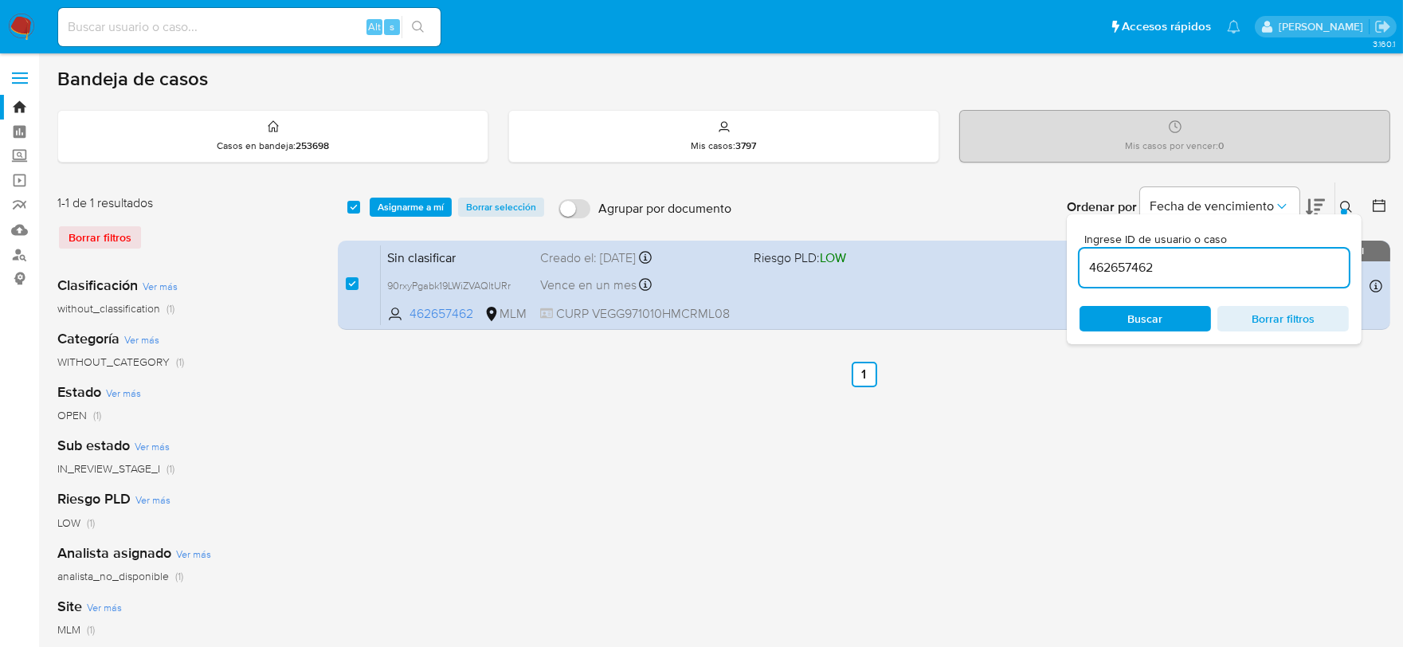
click at [1128, 267] on input "462657462" at bounding box center [1213, 267] width 269 height 21
type input "515503410"
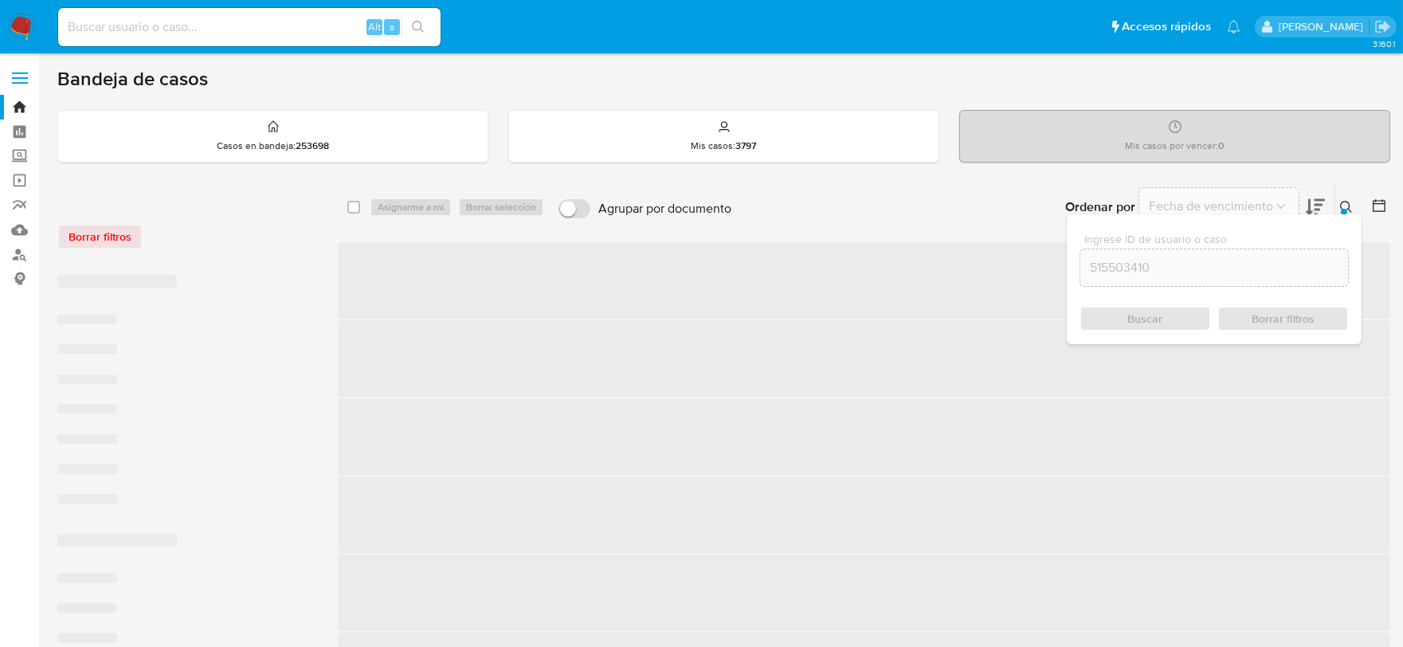
checkbox input "false"
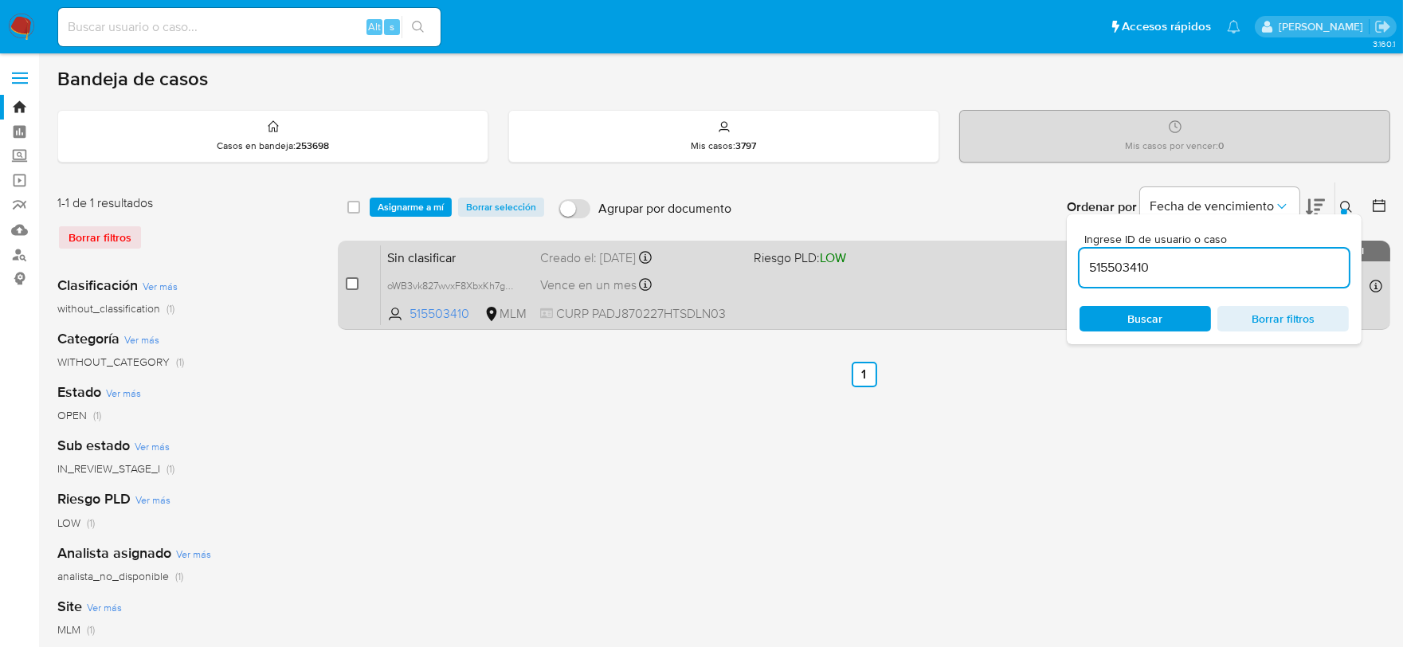
click at [354, 280] on input "checkbox" at bounding box center [352, 283] width 13 height 13
checkbox input "true"
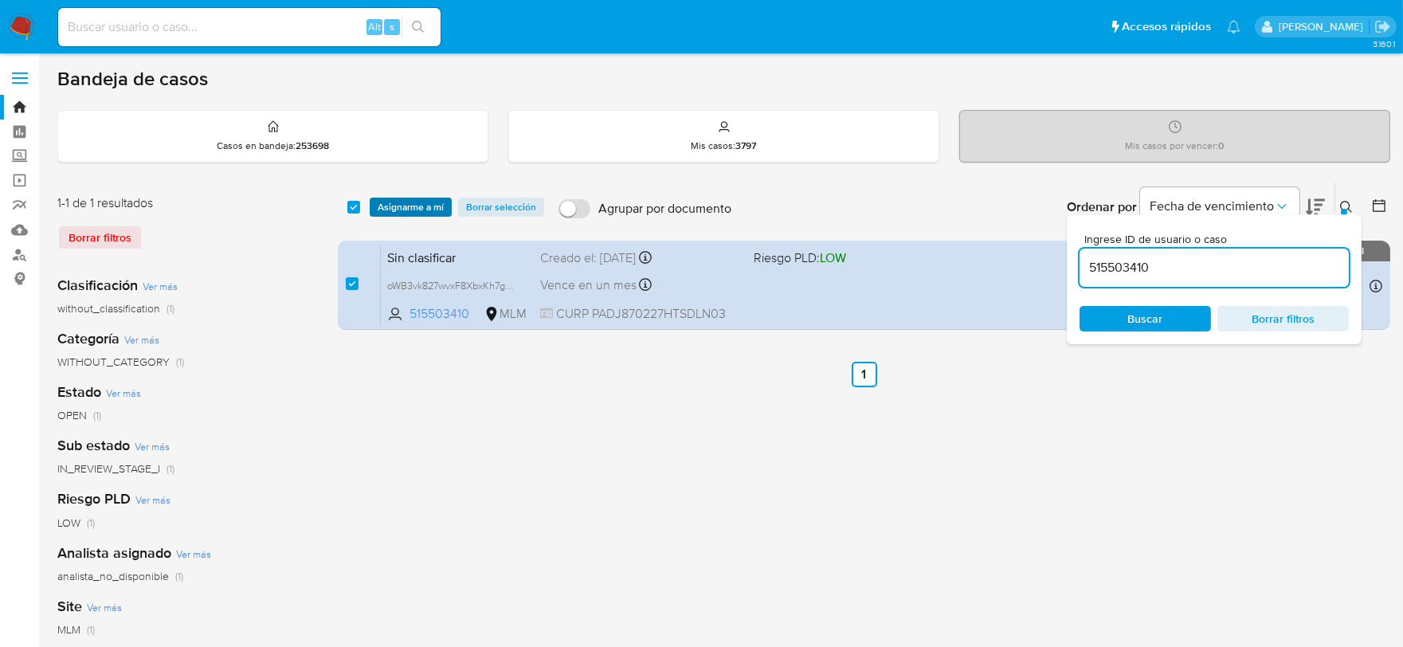
click at [412, 202] on span "Asignarme a mí" at bounding box center [411, 207] width 66 height 16
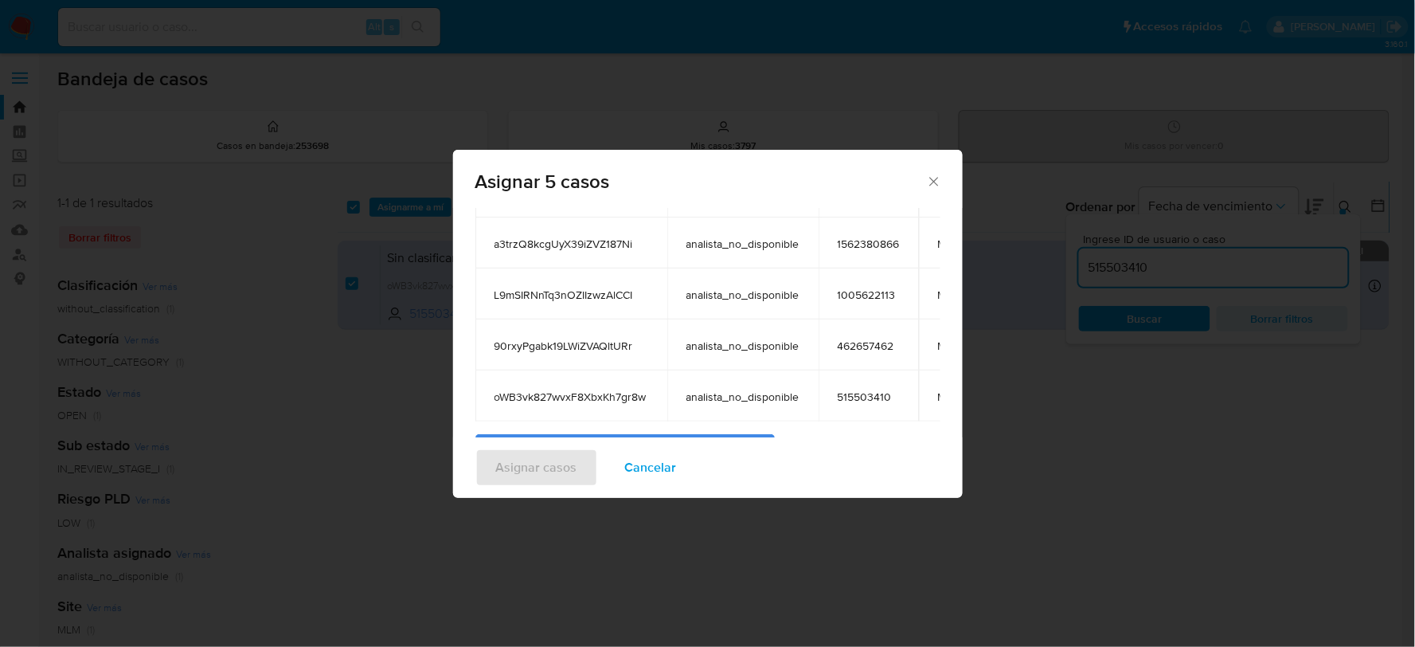
scroll to position [256, 0]
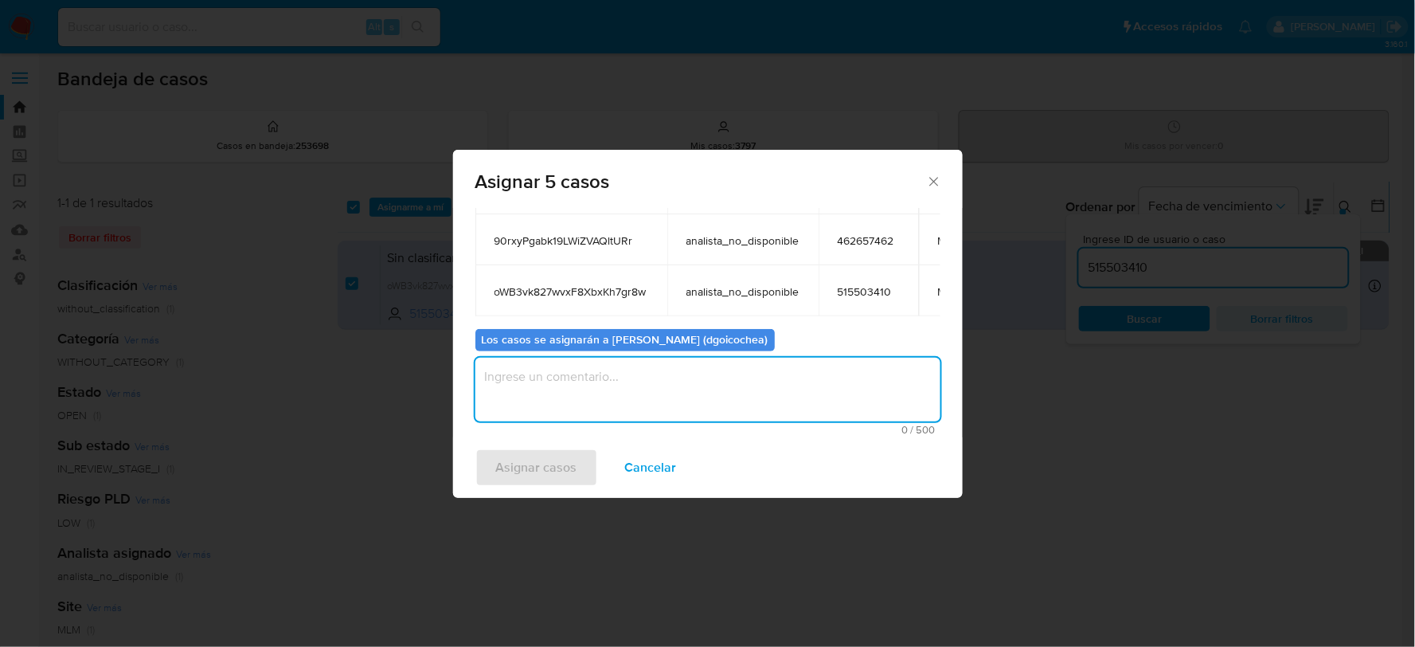
click at [647, 386] on textarea "assign-modal" at bounding box center [708, 390] width 465 height 64
type textarea "DG"
click at [551, 476] on span "Asignar casos" at bounding box center [536, 467] width 81 height 35
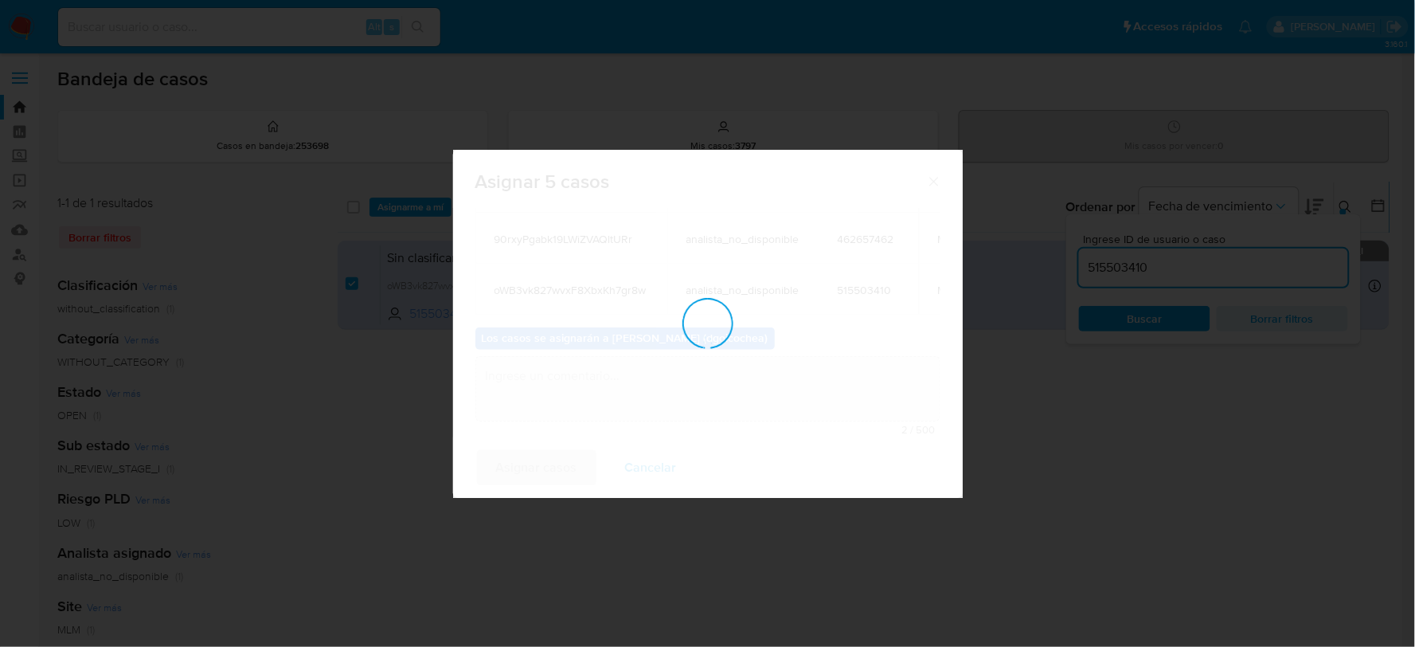
checkbox input "false"
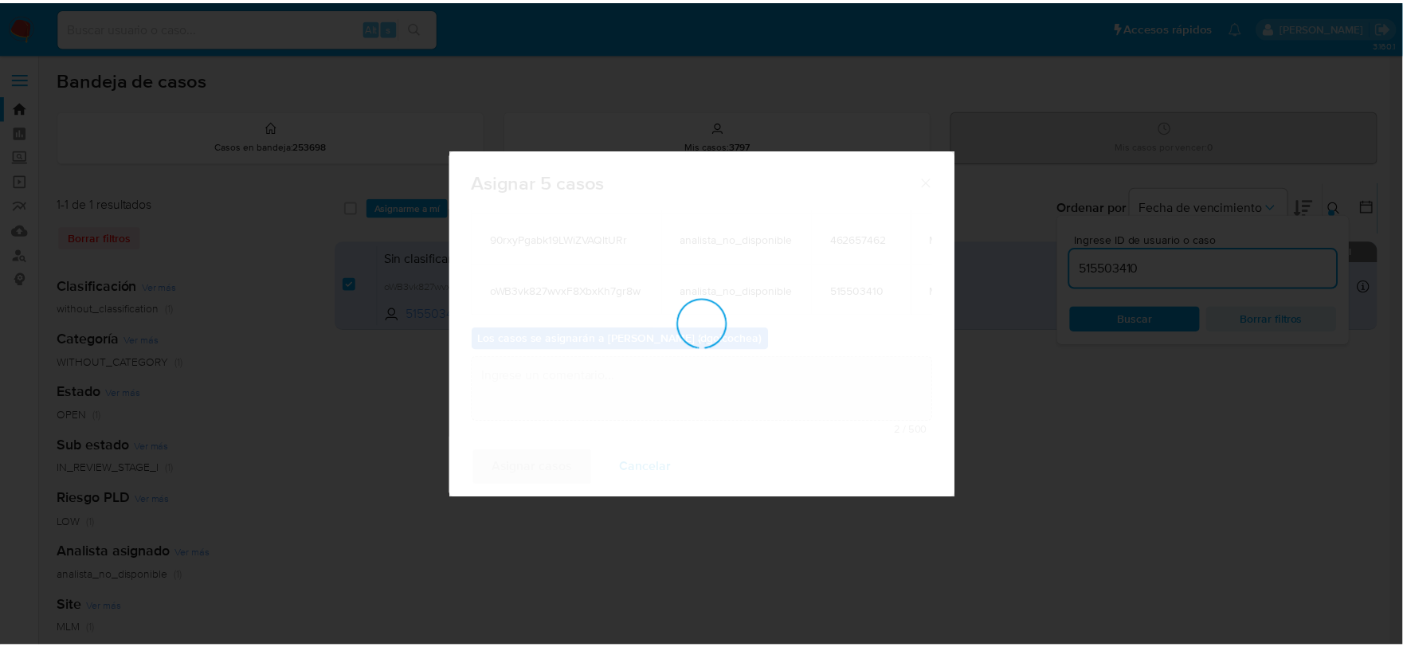
scroll to position [96, 0]
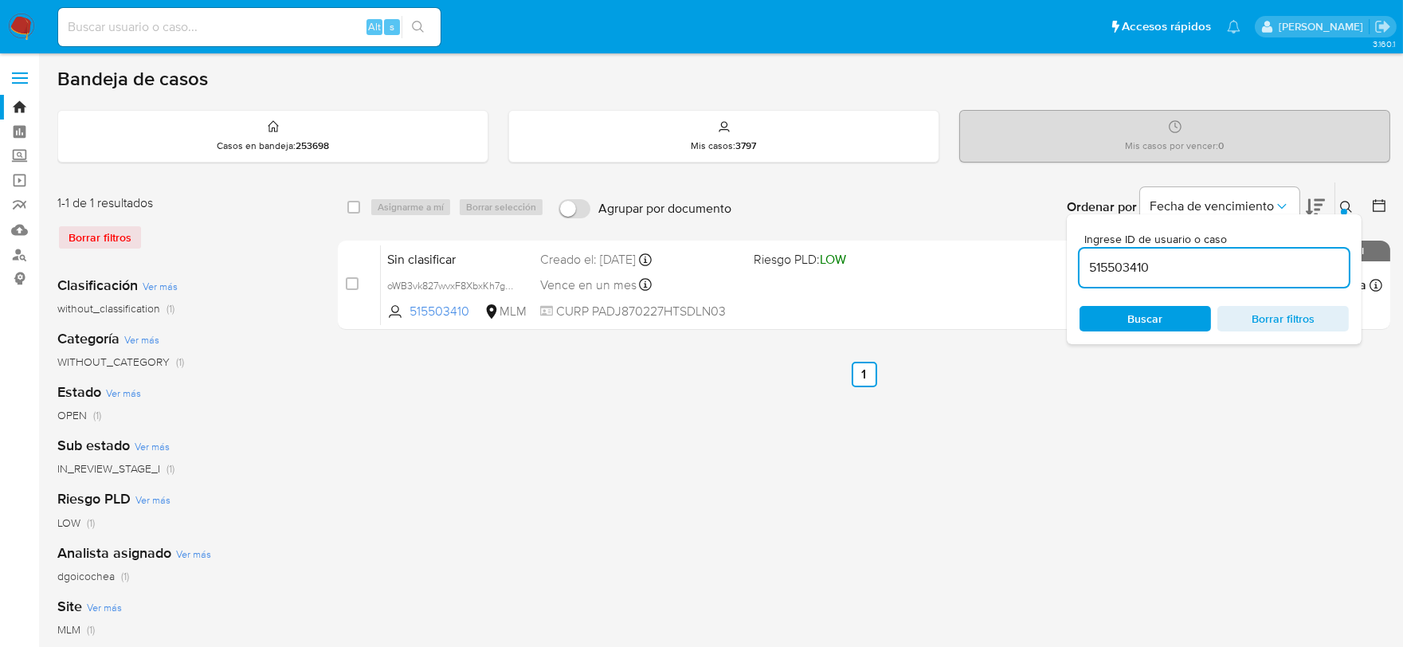
click at [25, 37] on img at bounding box center [21, 27] width 27 height 27
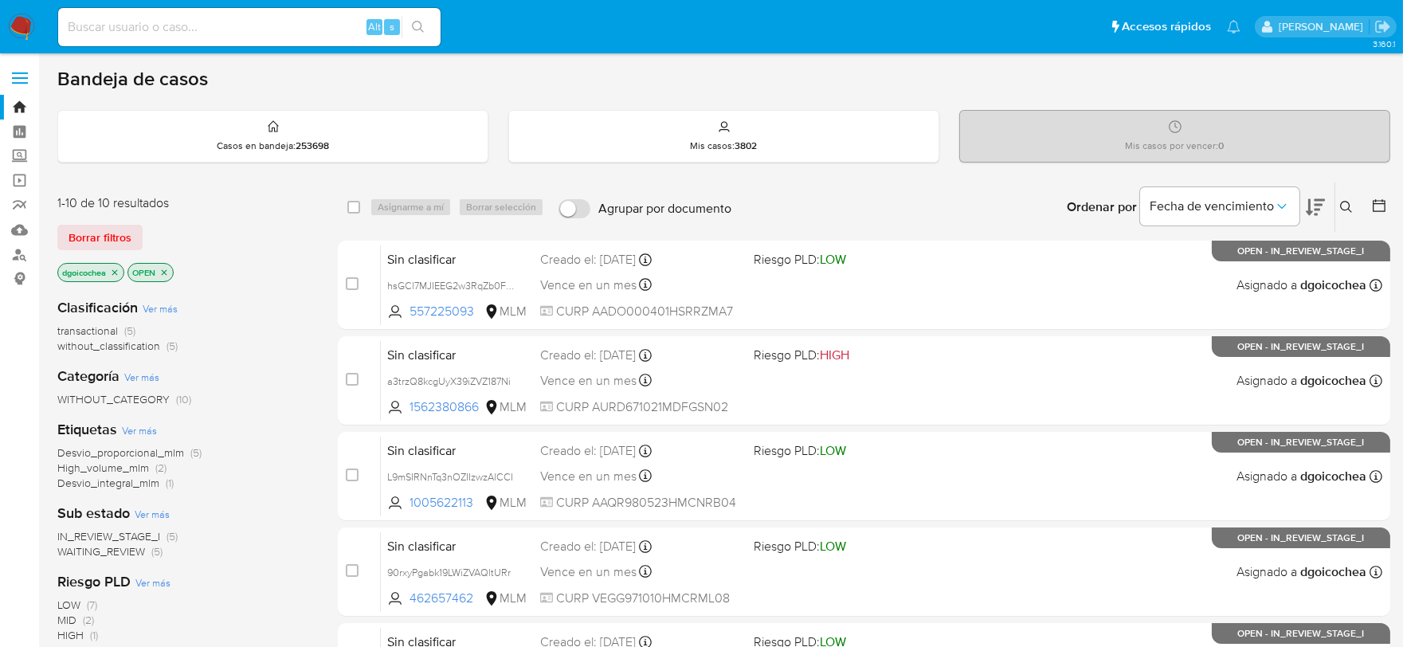
click at [116, 347] on span "without_classification" at bounding box center [108, 346] width 103 height 16
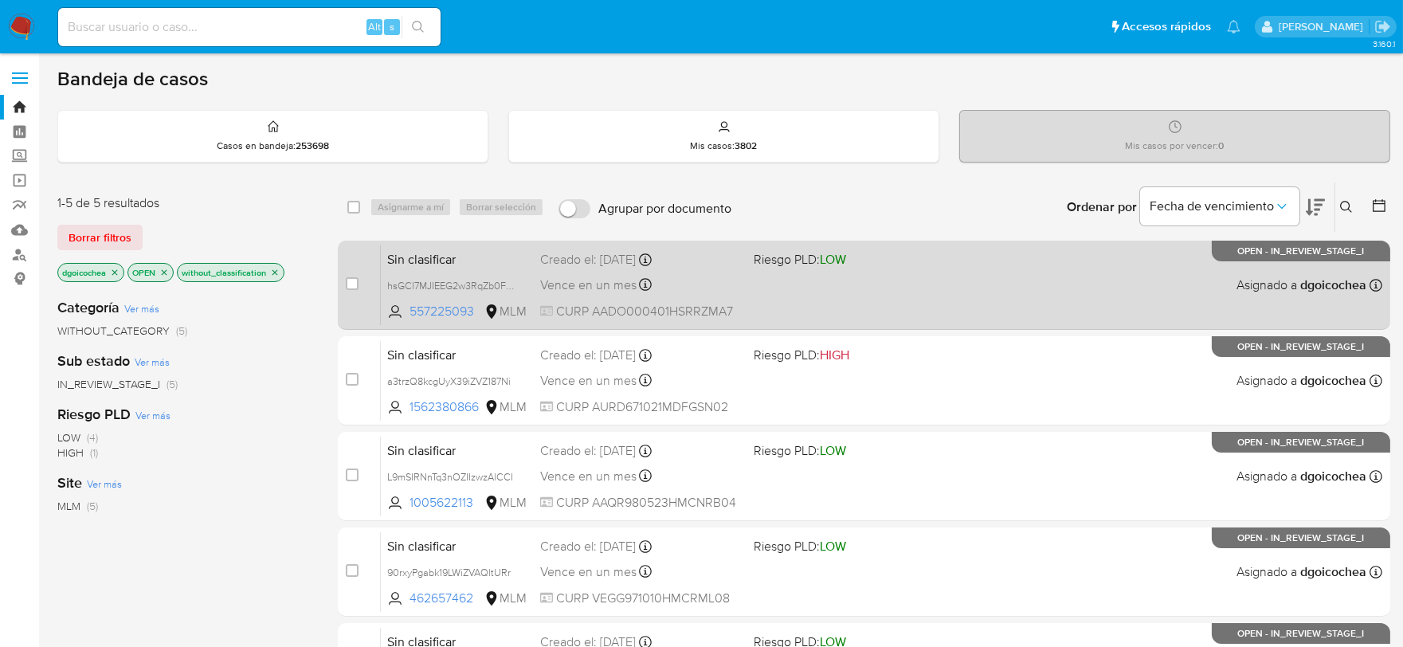
click at [422, 253] on span "Sin clasificar" at bounding box center [457, 258] width 140 height 21
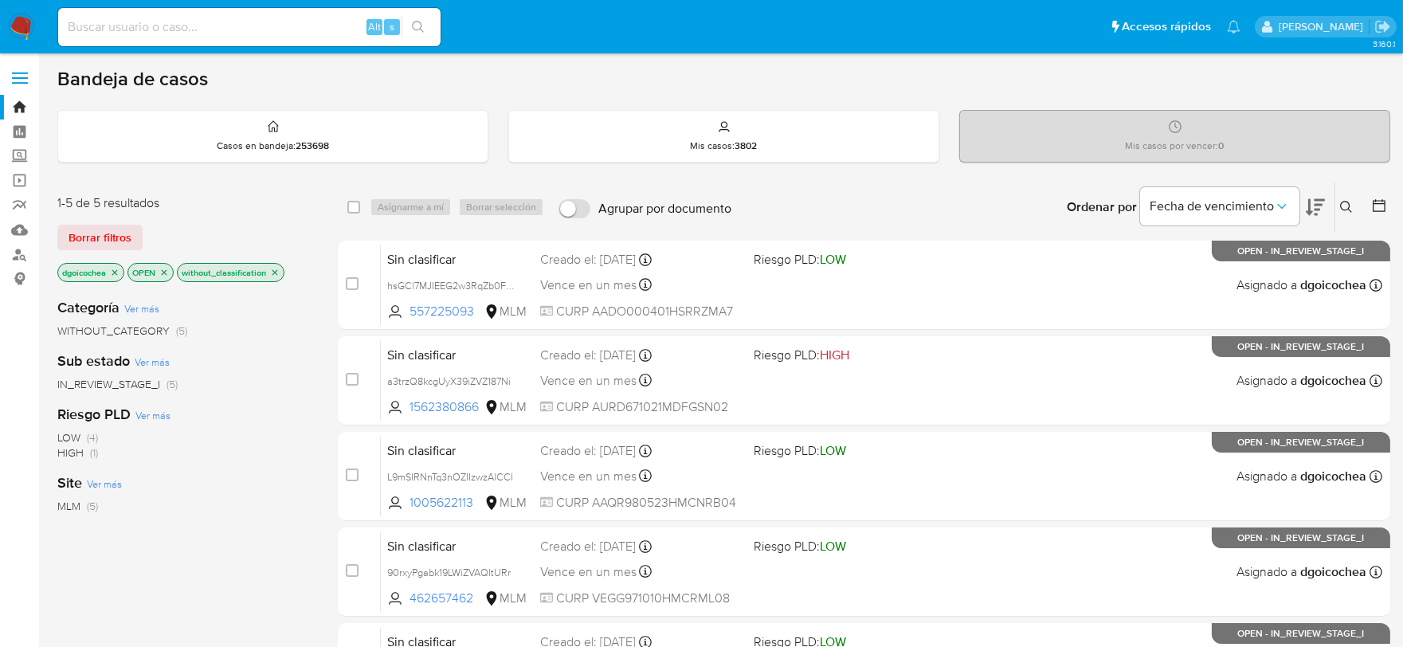
click at [301, 22] on input at bounding box center [249, 27] width 382 height 21
paste input "272490616"
type input "272490616"
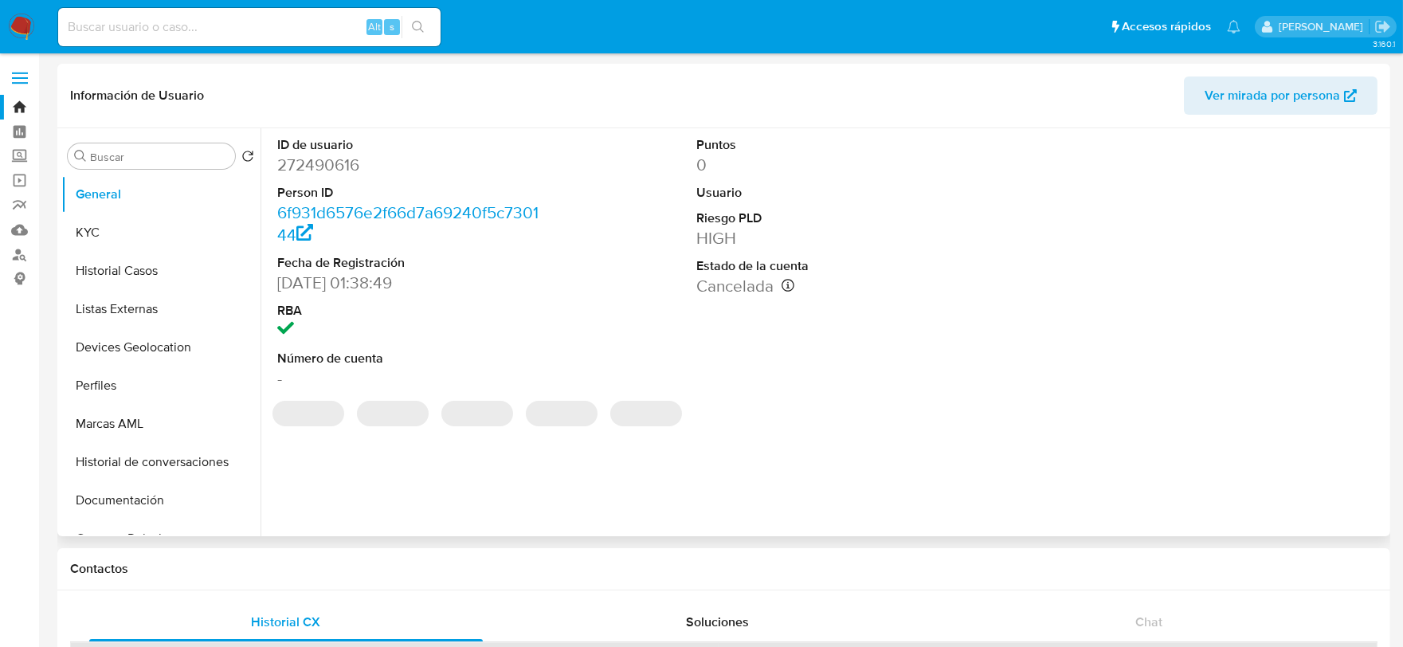
select select "10"
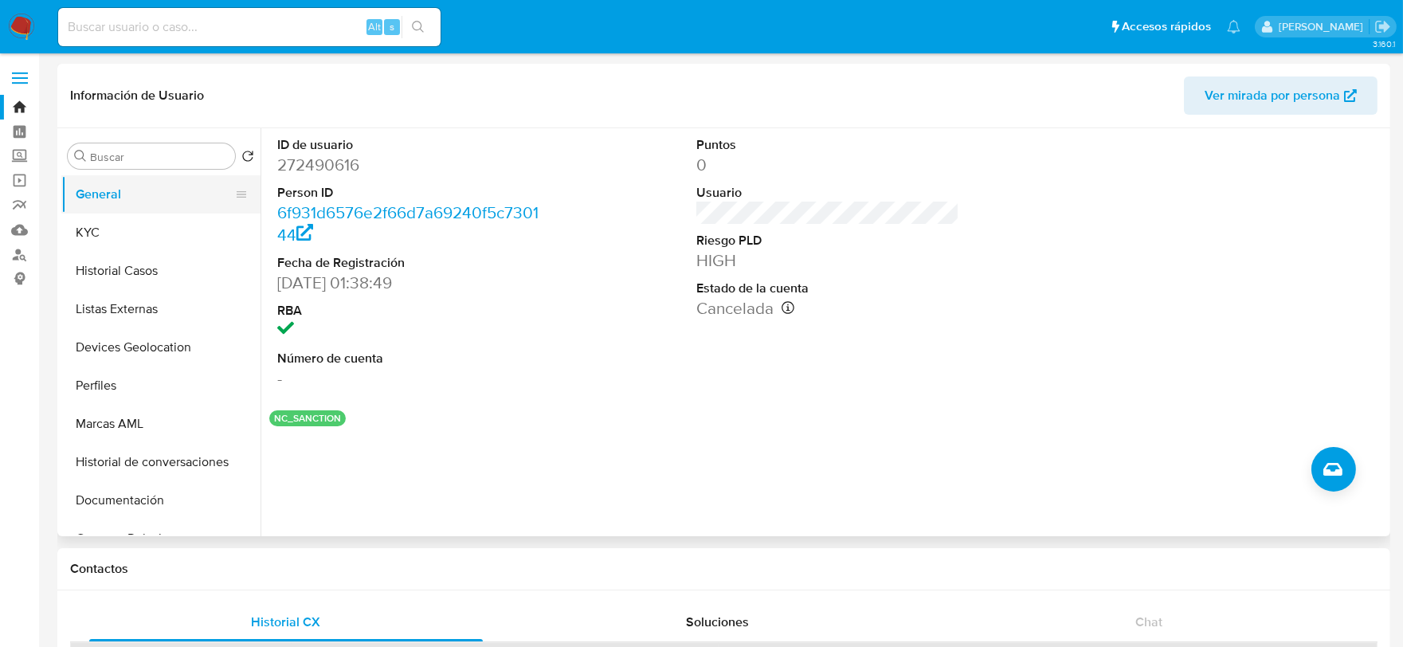
drag, startPoint x: 166, startPoint y: 225, endPoint x: 170, endPoint y: 184, distance: 41.6
click at [166, 225] on button "KYC" at bounding box center [160, 232] width 199 height 38
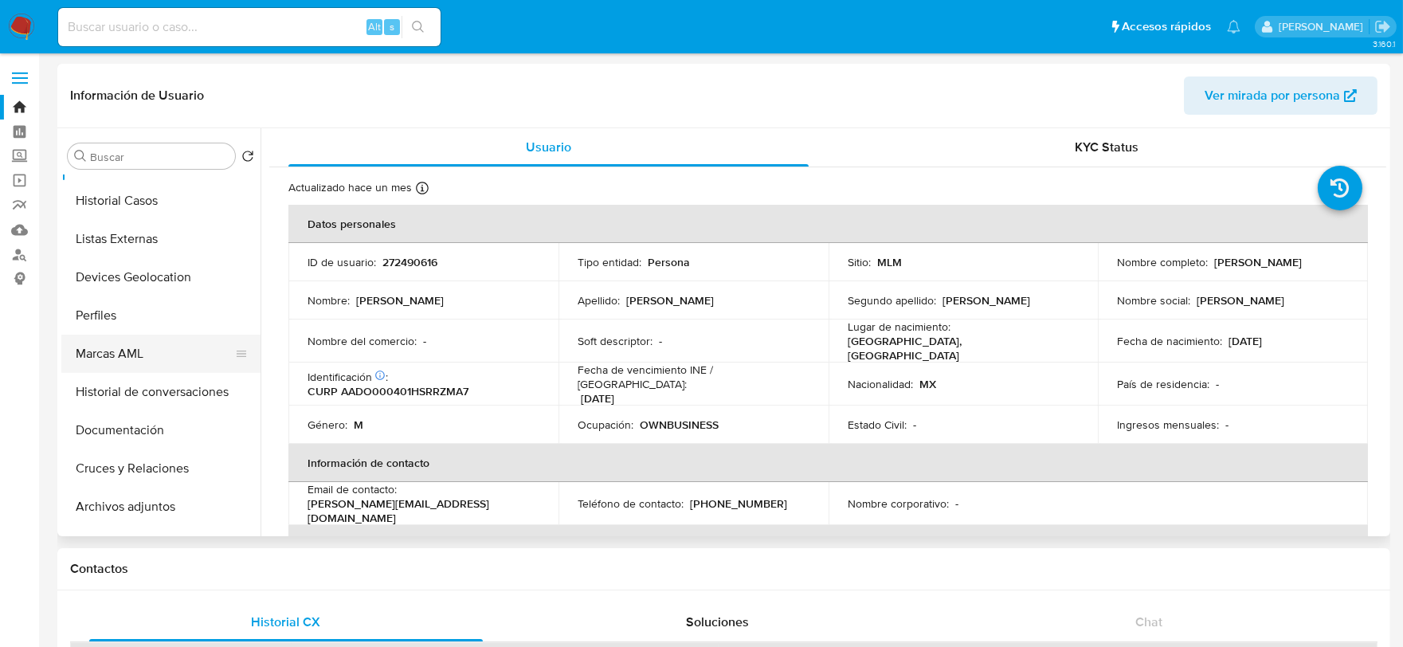
scroll to position [177, 0]
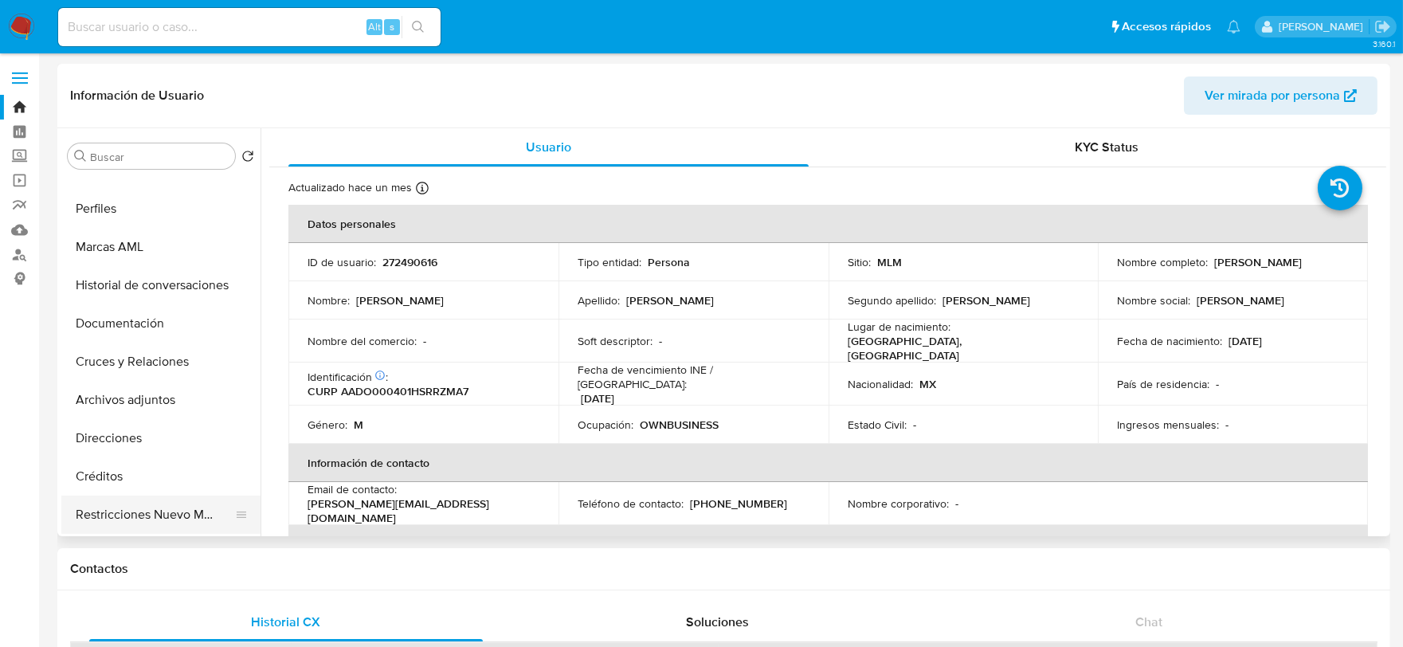
click at [173, 506] on button "Restricciones Nuevo Mundo" at bounding box center [154, 514] width 186 height 38
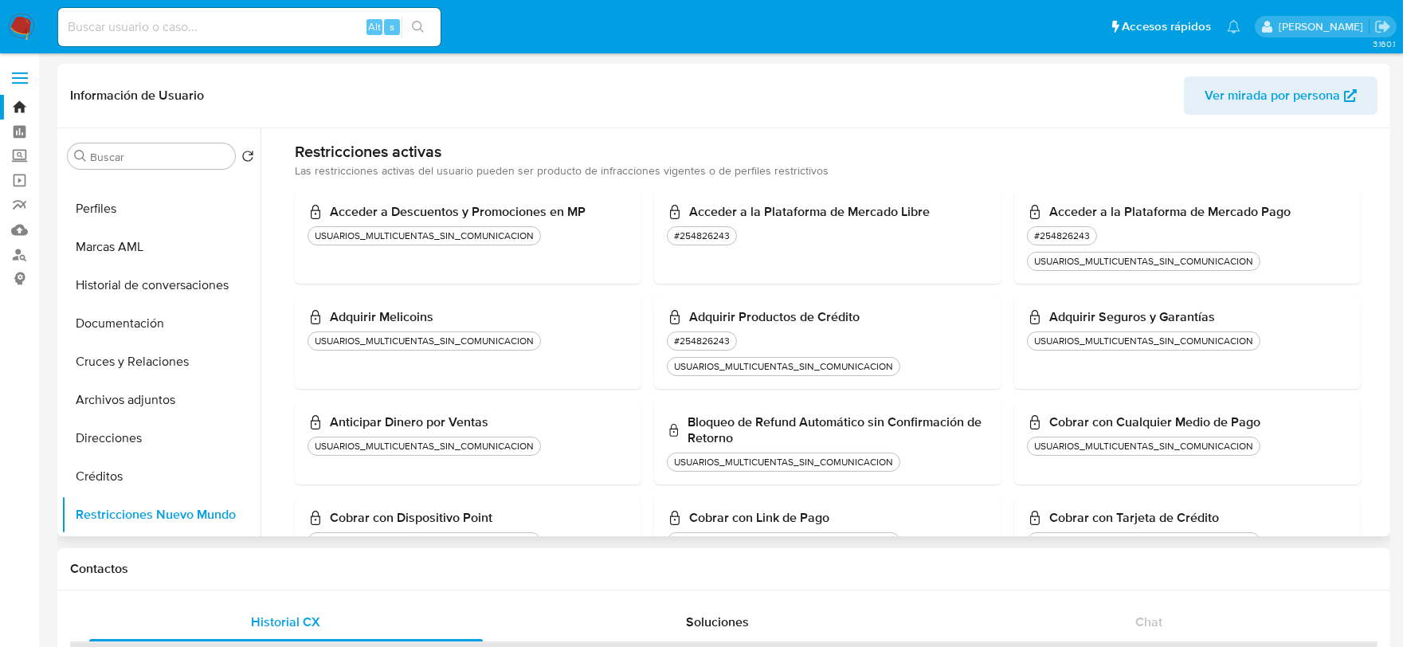
scroll to position [0, 0]
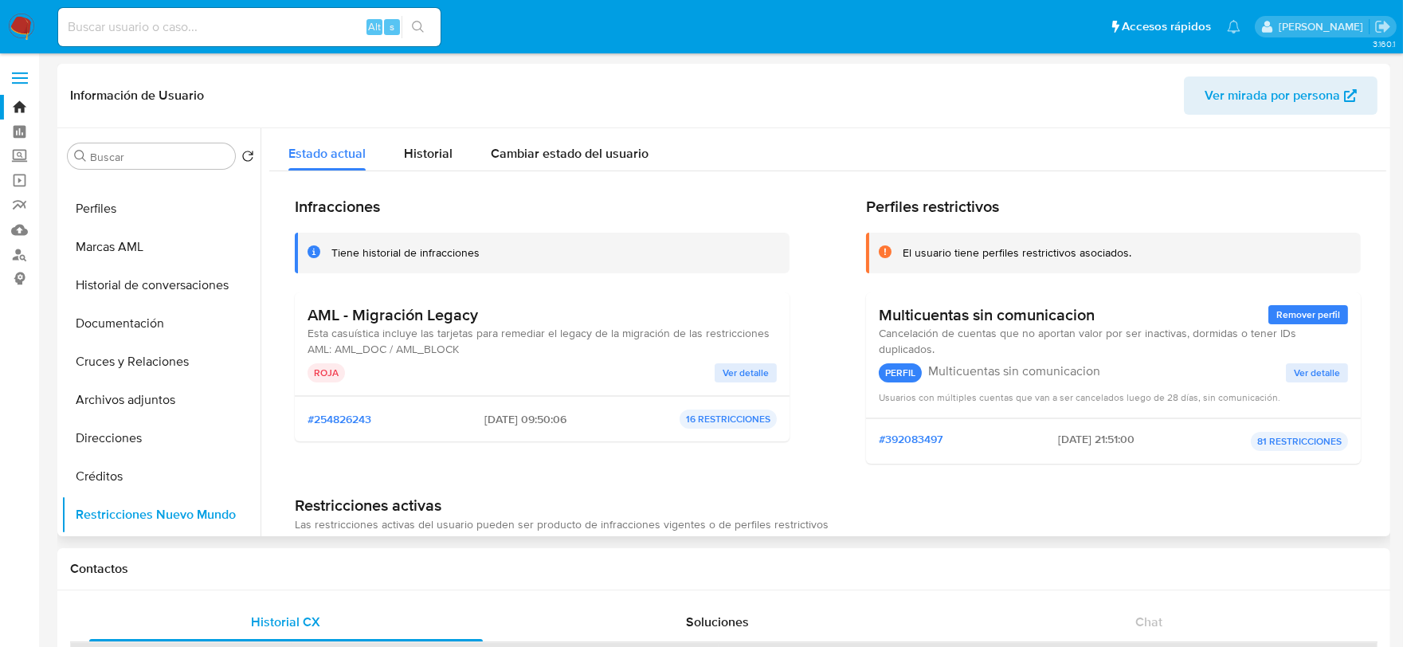
click at [752, 374] on span "Ver detalle" at bounding box center [745, 373] width 46 height 16
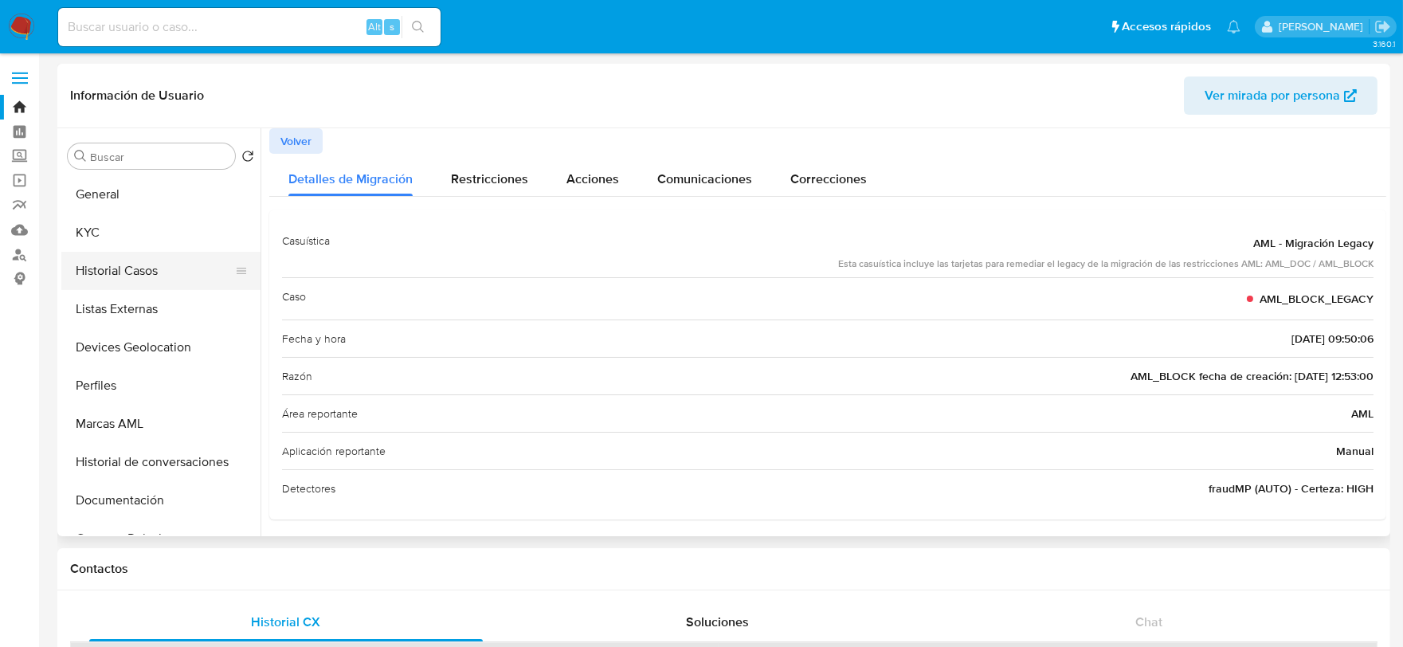
click at [147, 279] on button "Historial Casos" at bounding box center [154, 271] width 186 height 38
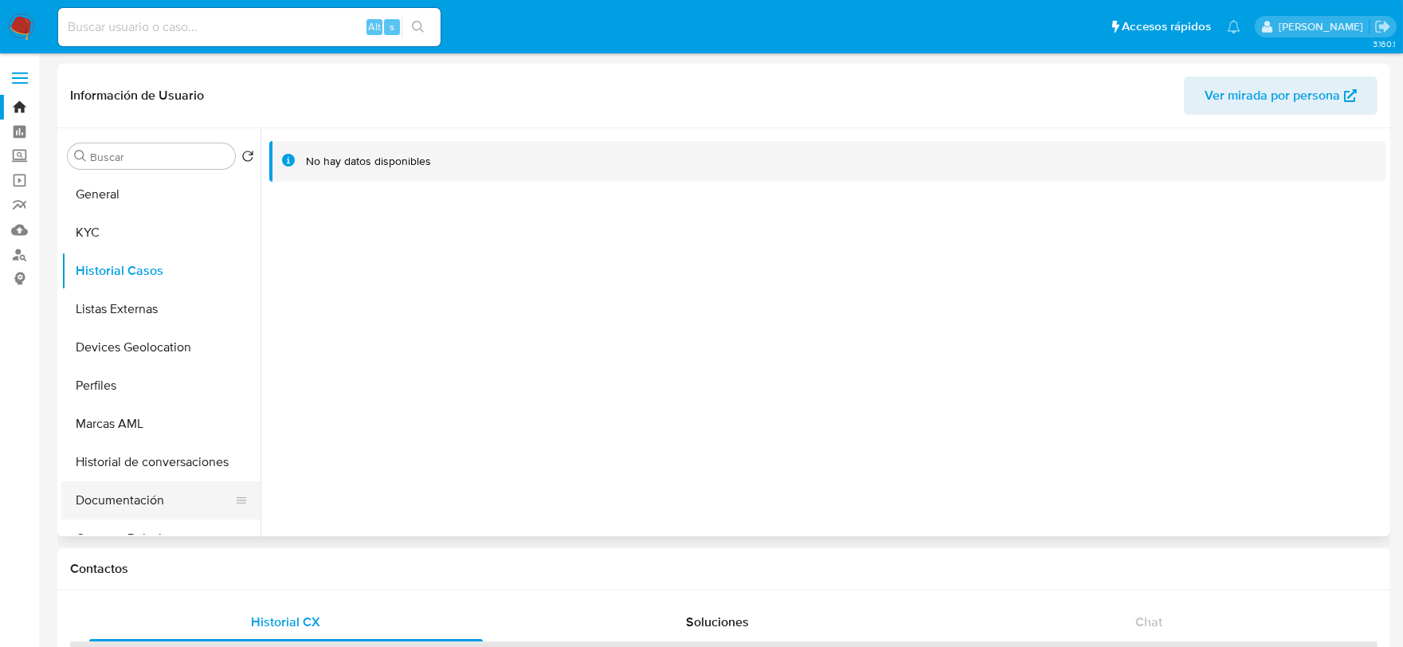
click at [168, 498] on button "Documentación" at bounding box center [154, 500] width 186 height 38
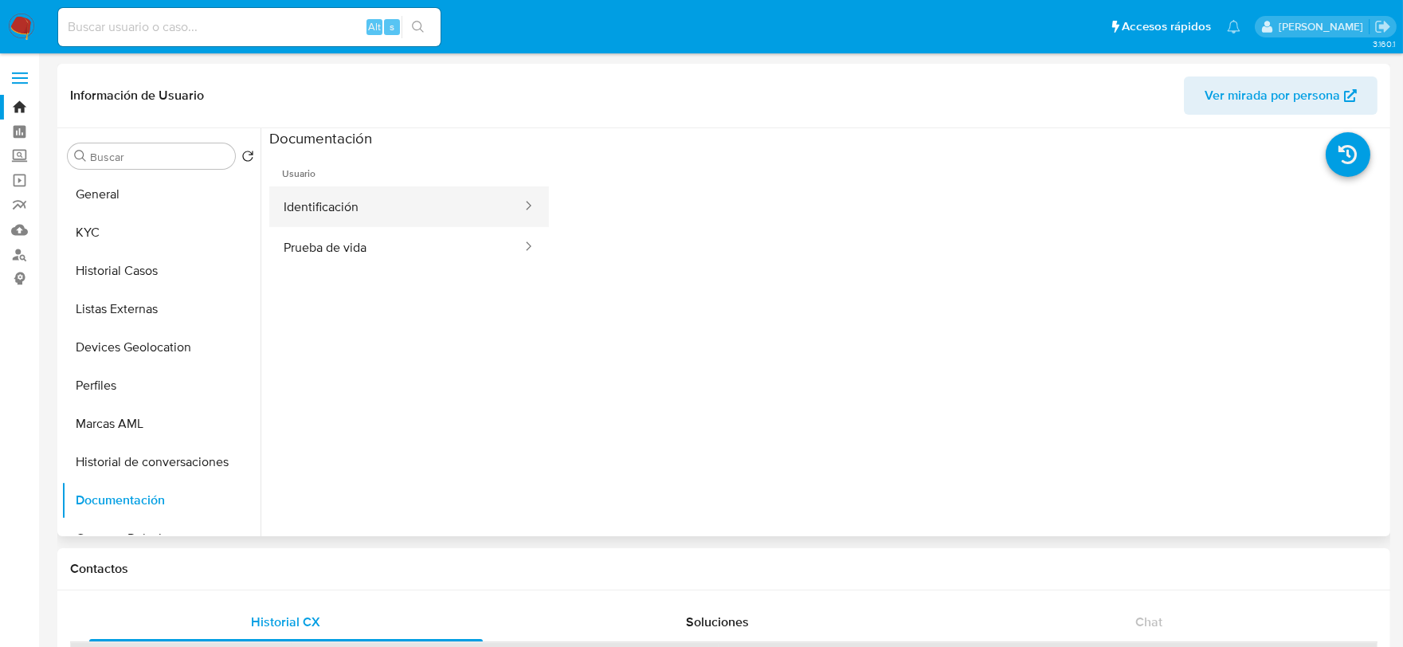
click at [343, 190] on button "Identificación" at bounding box center [396, 206] width 254 height 41
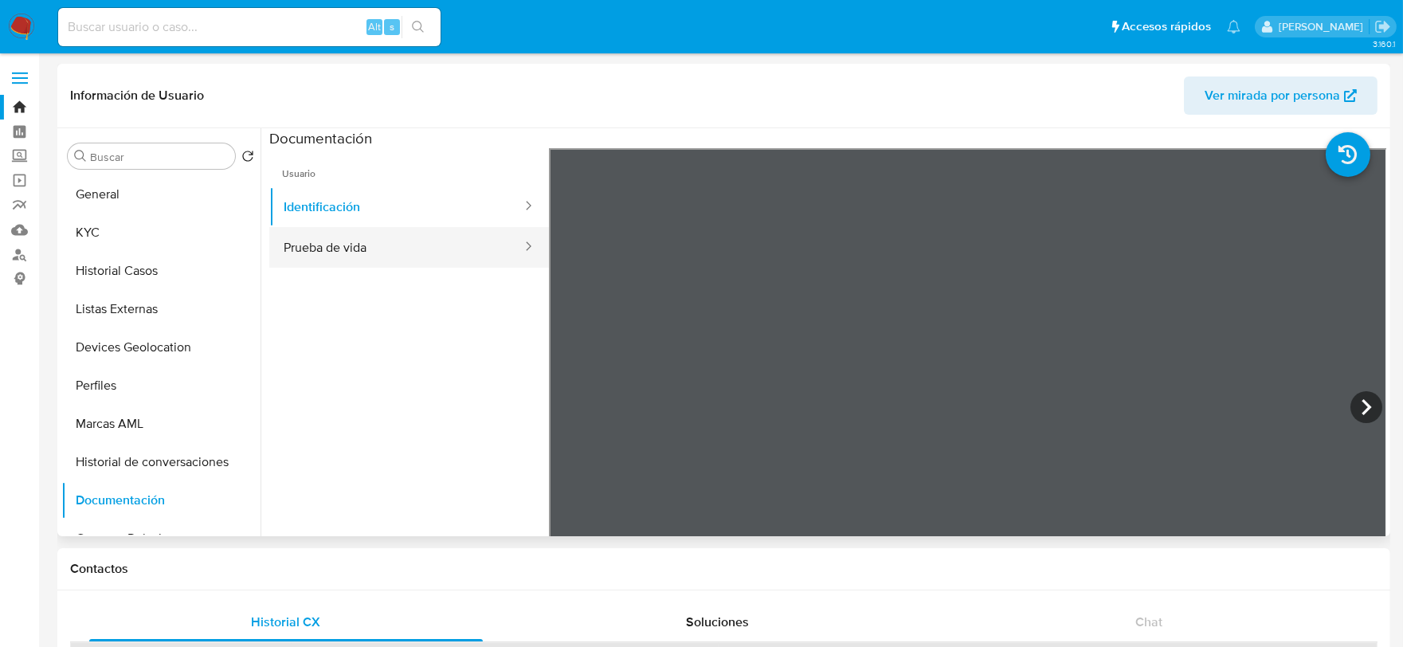
click at [370, 249] on button "Prueba de vida" at bounding box center [396, 247] width 254 height 41
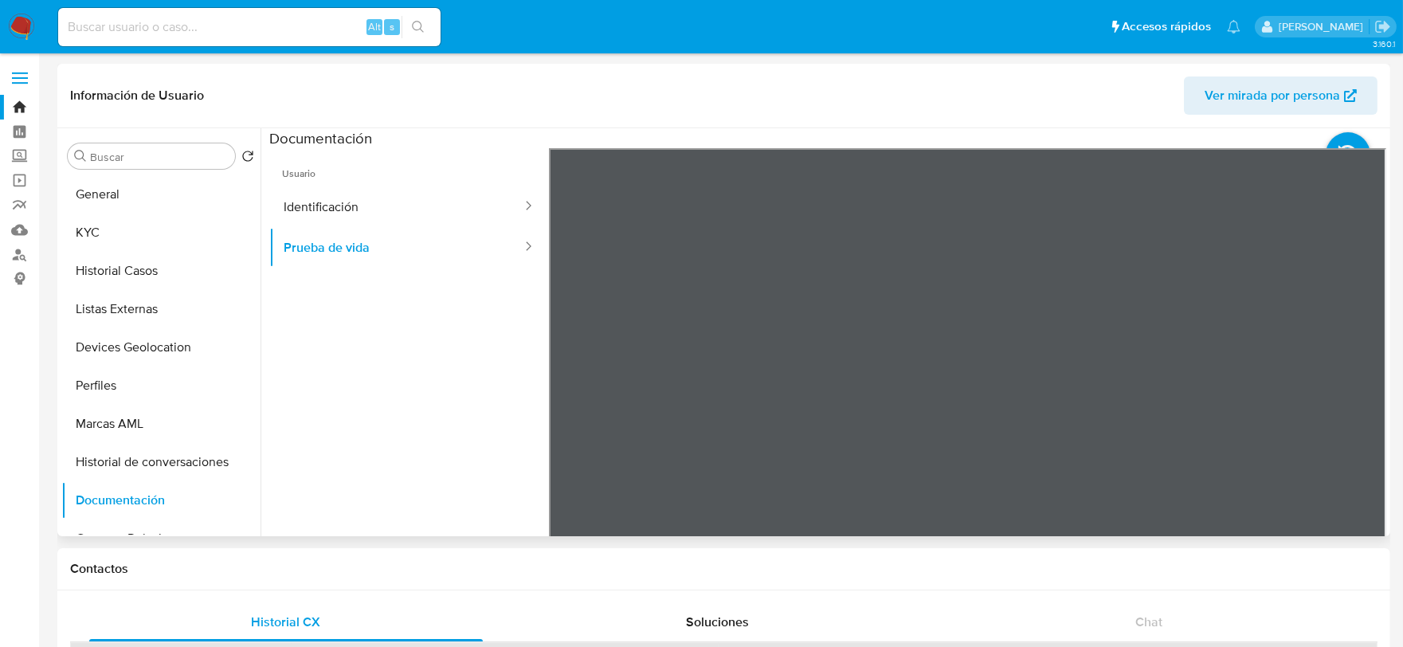
drag, startPoint x: 969, startPoint y: 307, endPoint x: 377, endPoint y: 311, distance: 592.7
click at [377, 311] on div "Usuario Identificación Prueba de vida" at bounding box center [827, 403] width 1117 height 510
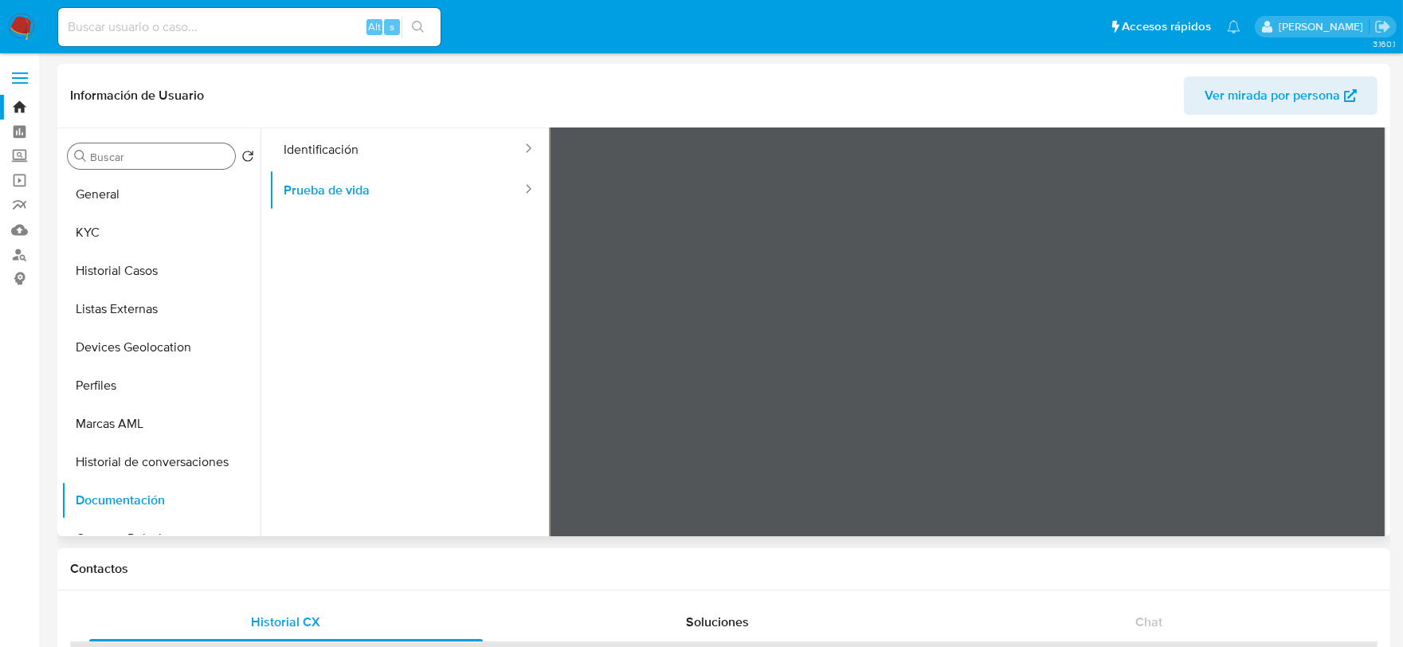
scroll to position [88, 0]
click at [153, 264] on button "Historial Casos" at bounding box center [154, 271] width 186 height 38
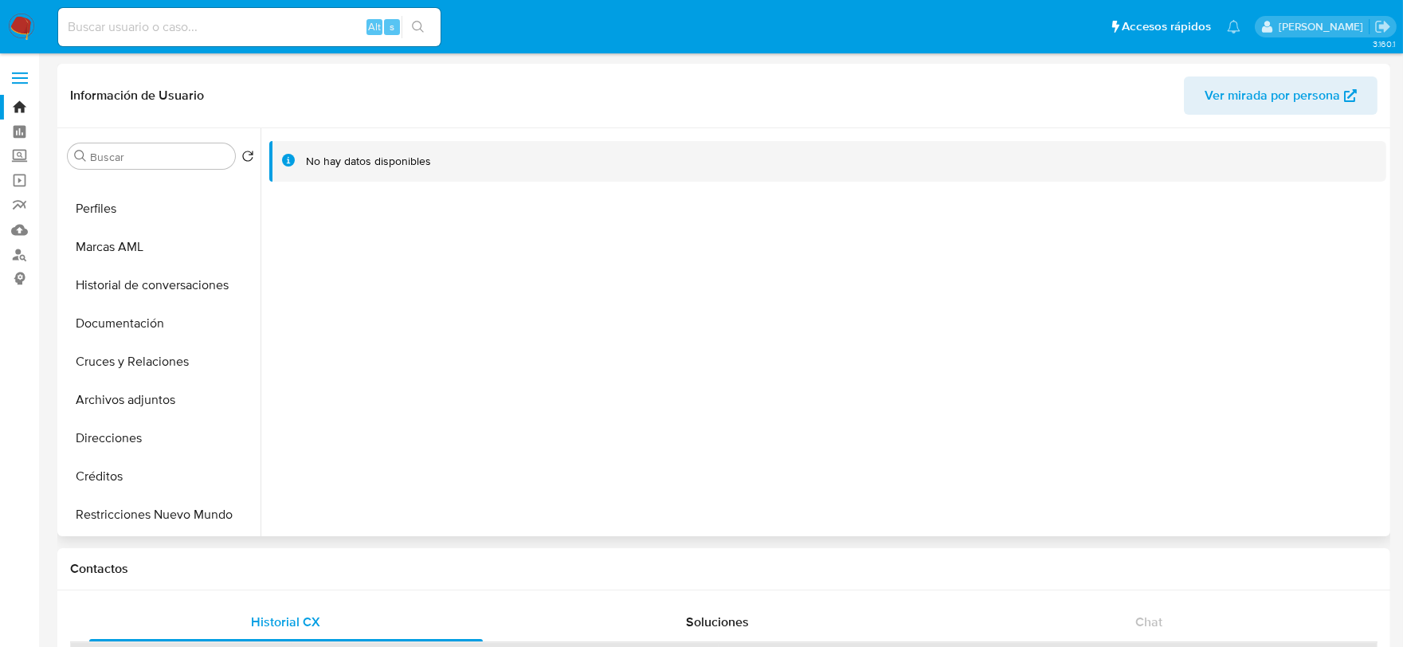
scroll to position [176, 0]
click at [159, 364] on button "Cruces y Relaciones" at bounding box center [154, 362] width 186 height 38
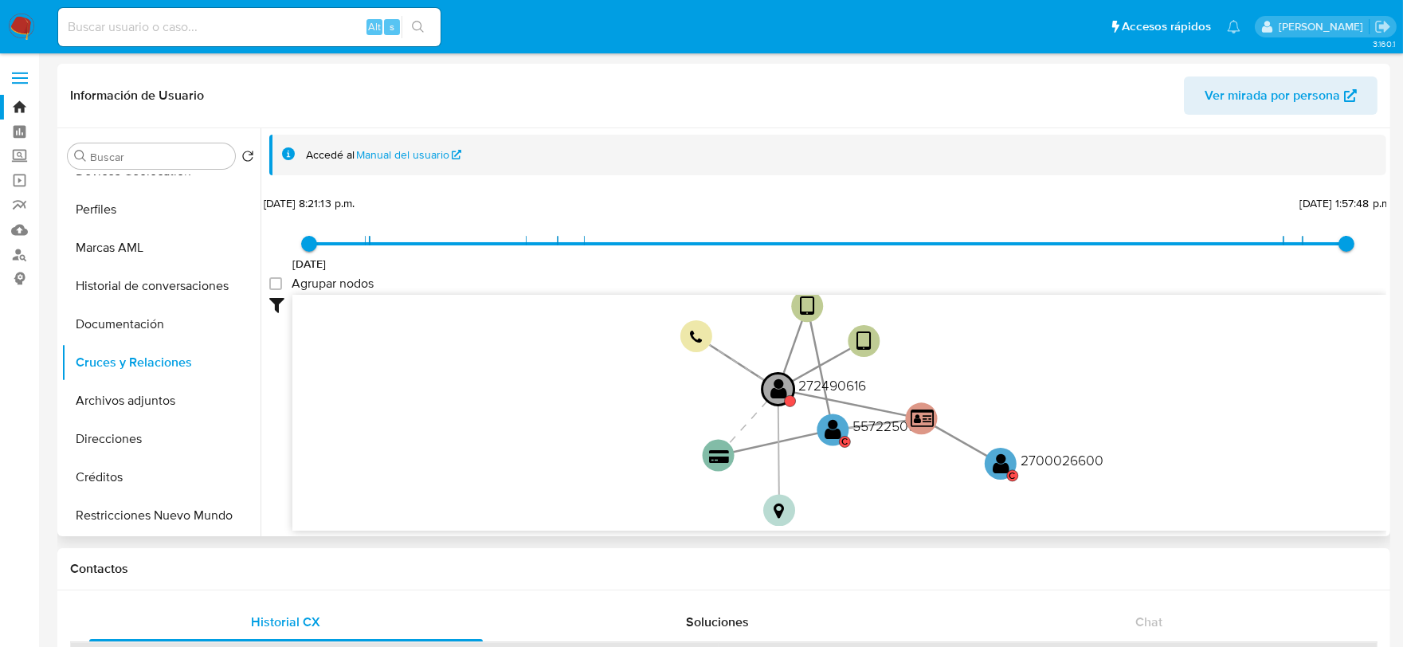
drag, startPoint x: 969, startPoint y: 408, endPoint x: 874, endPoint y: 450, distance: 103.8
click at [940, 484] on icon "device-62d668cd08813b0018a5d534  user-272490616  272490616 device-60cdcb12088…" at bounding box center [839, 410] width 1094 height 231
click at [785, 392] on circle at bounding box center [776, 390] width 40 height 40
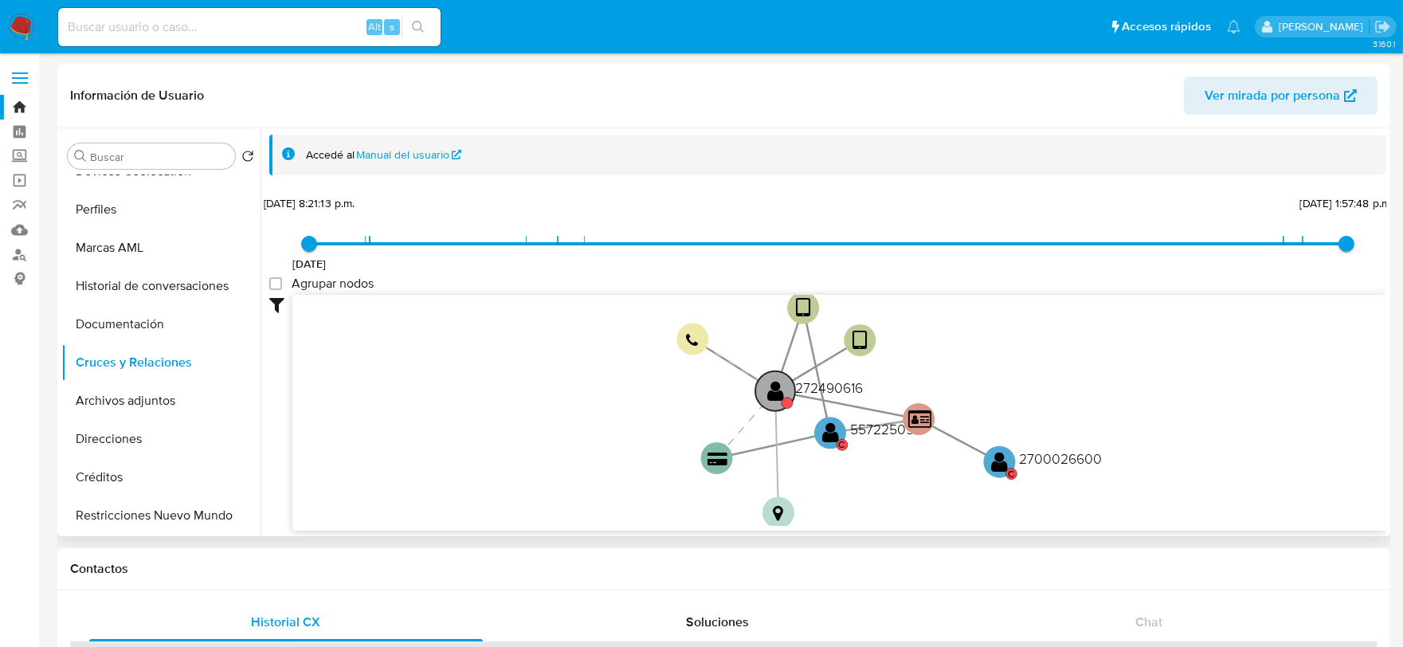
click at [784, 391] on circle at bounding box center [775, 391] width 40 height 40
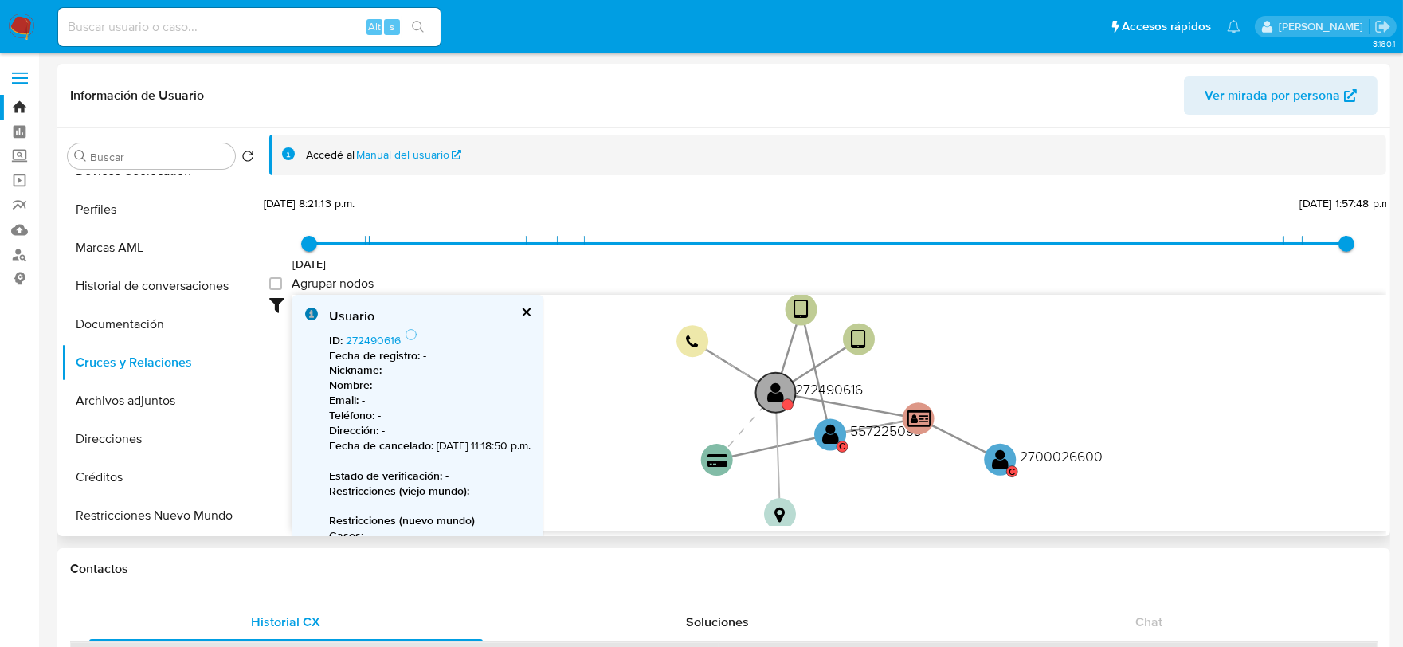
click at [781, 393] on text "" at bounding box center [776, 392] width 17 height 23
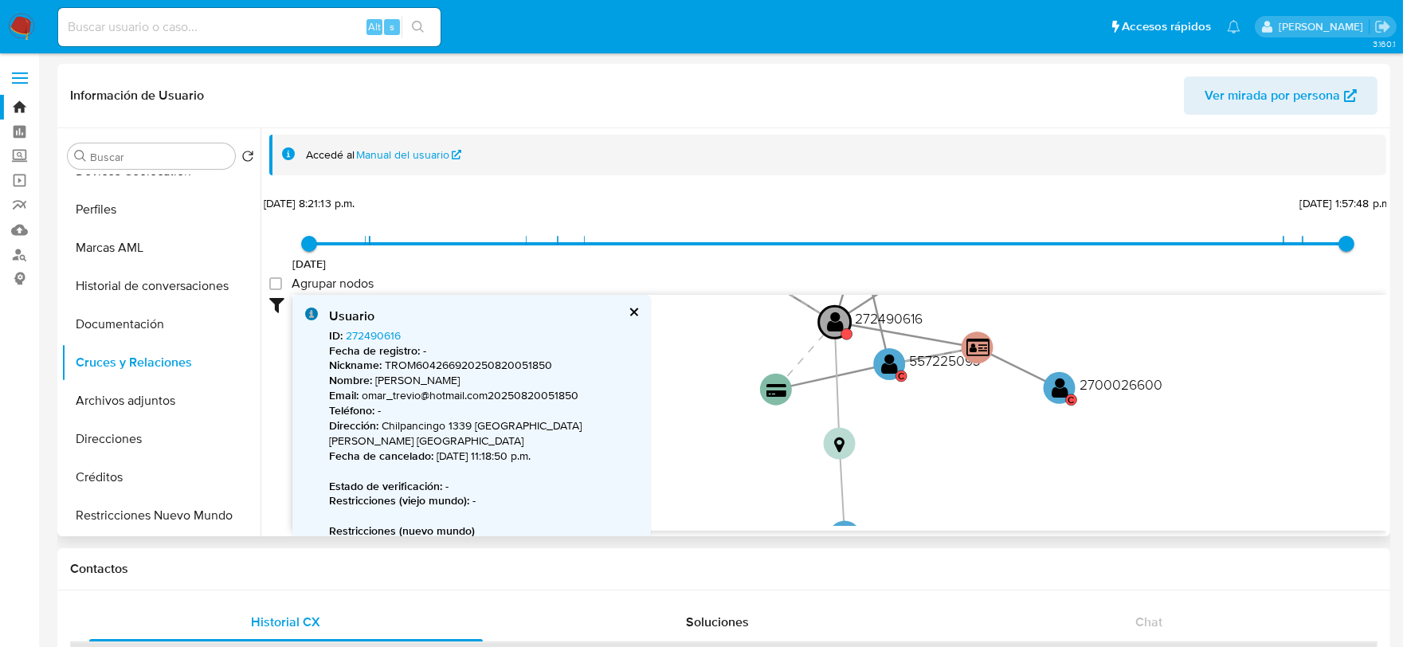
drag, startPoint x: 711, startPoint y: 409, endPoint x: 771, endPoint y: 337, distance: 93.8
click at [771, 337] on icon "device-62d668cd08813b0018a5d534  user-272490616  272490616 device-60cdcb12088…" at bounding box center [839, 410] width 1094 height 231
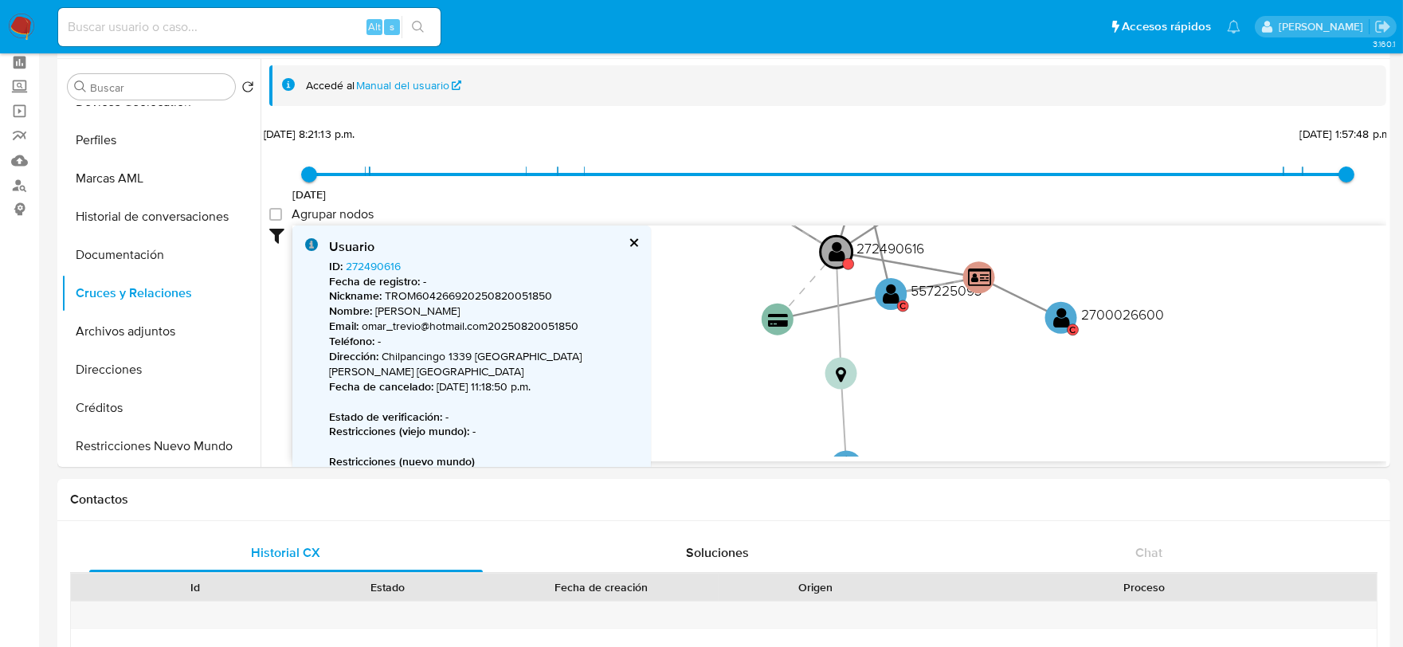
scroll to position [84, 0]
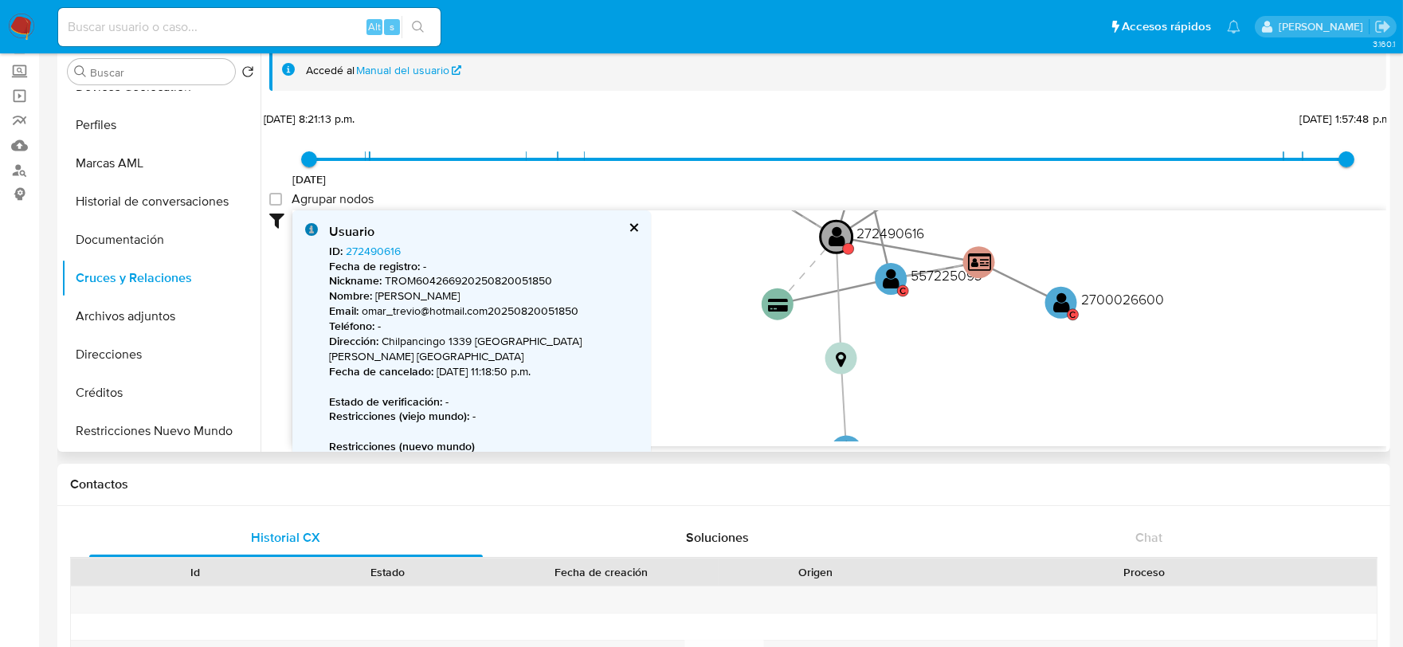
drag, startPoint x: 1386, startPoint y: 144, endPoint x: 1384, endPoint y: 208, distance: 63.7
click at [1384, 208] on div "Accedé al Manual del usuario 26/5/2021 26/5/2021, 8:21:13 p.m. 18/9/2025, 1:57:…" at bounding box center [823, 248] width 1126 height 408
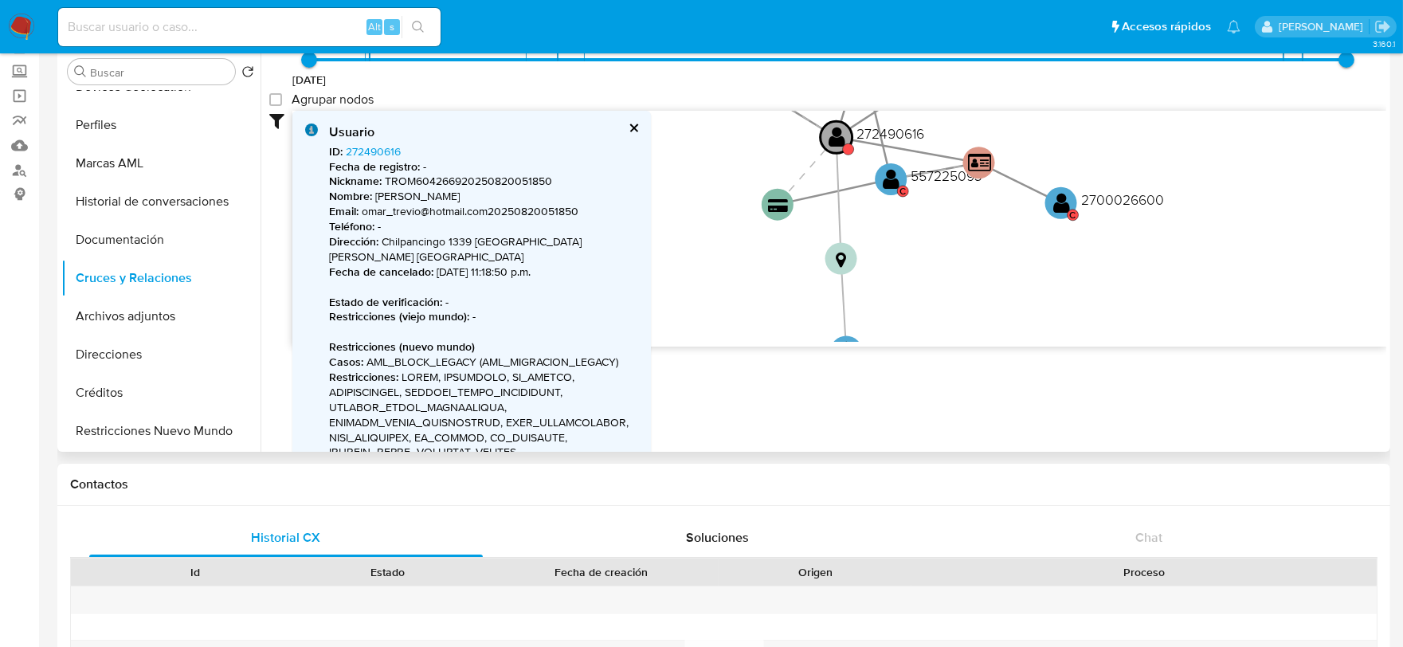
scroll to position [84, 0]
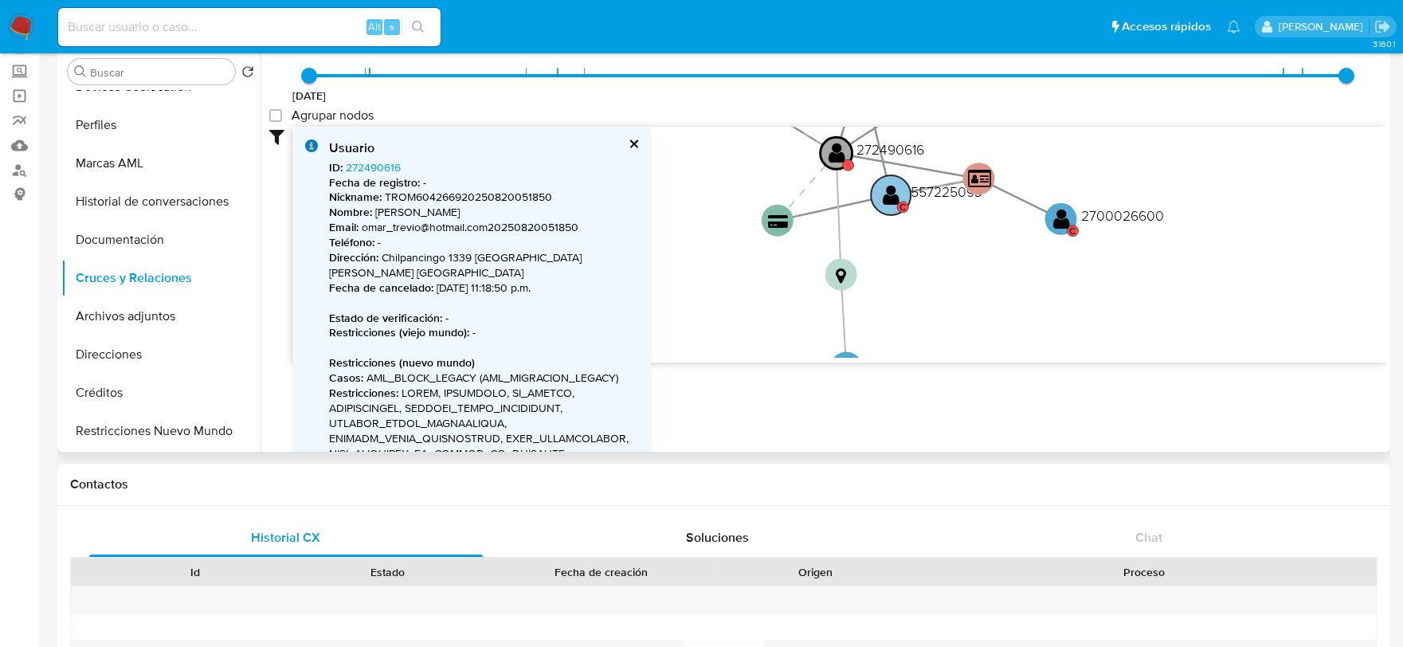
click at [894, 190] on text "" at bounding box center [891, 194] width 17 height 23
click at [1062, 216] on text "" at bounding box center [1061, 217] width 17 height 23
click at [1062, 216] on text "" at bounding box center [1062, 216] width 17 height 23
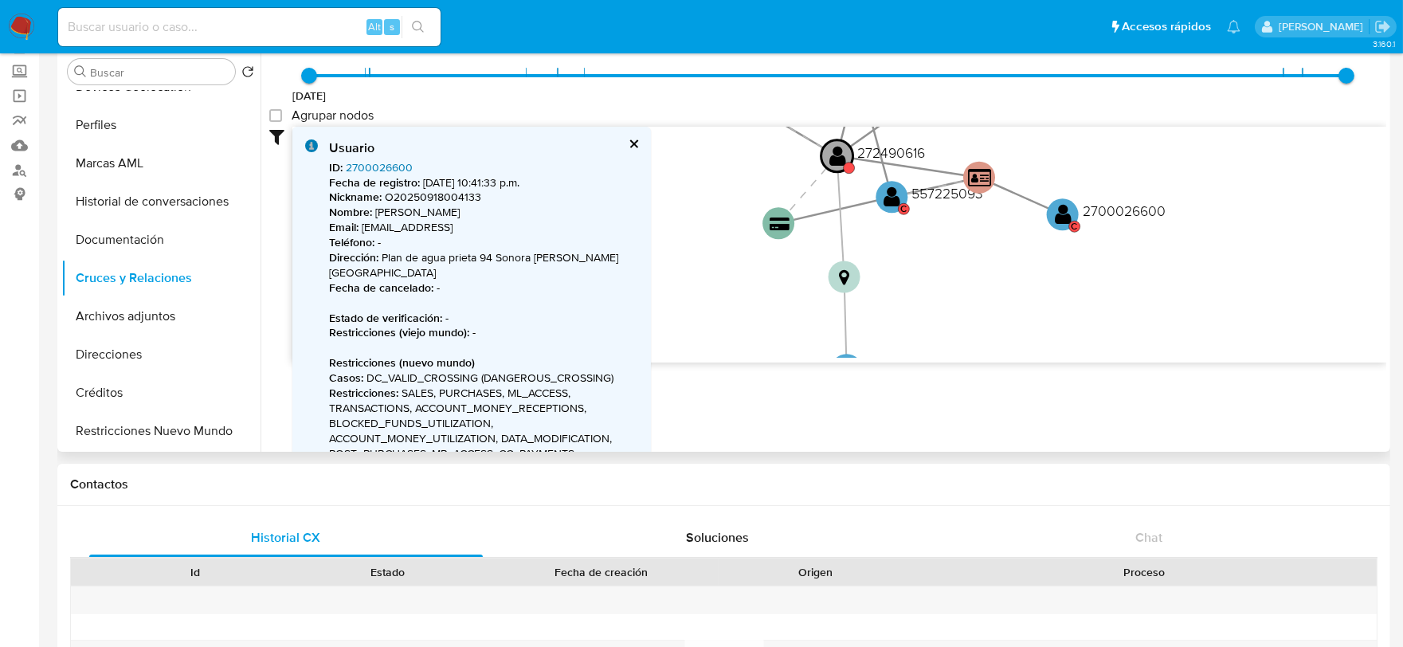
click at [378, 159] on link "2700026600" at bounding box center [379, 167] width 67 height 16
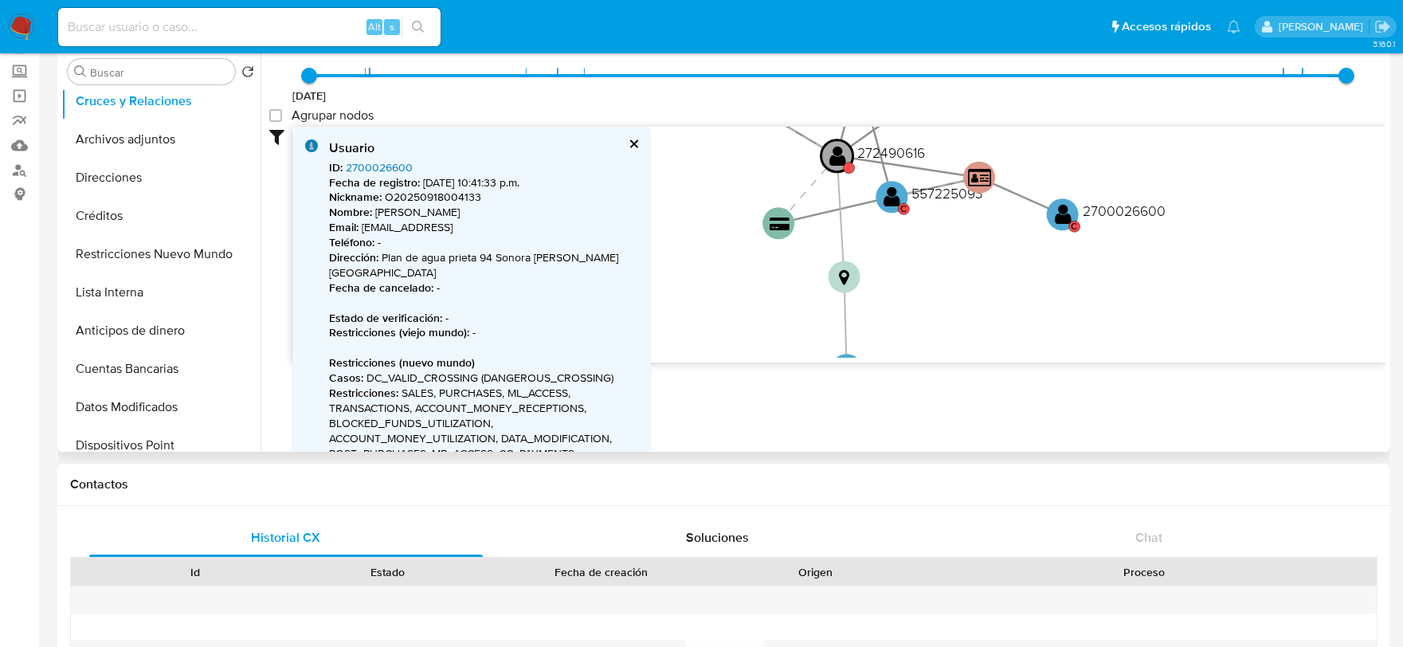
scroll to position [352, 0]
click at [193, 253] on button "Restricciones Nuevo Mundo" at bounding box center [154, 255] width 186 height 38
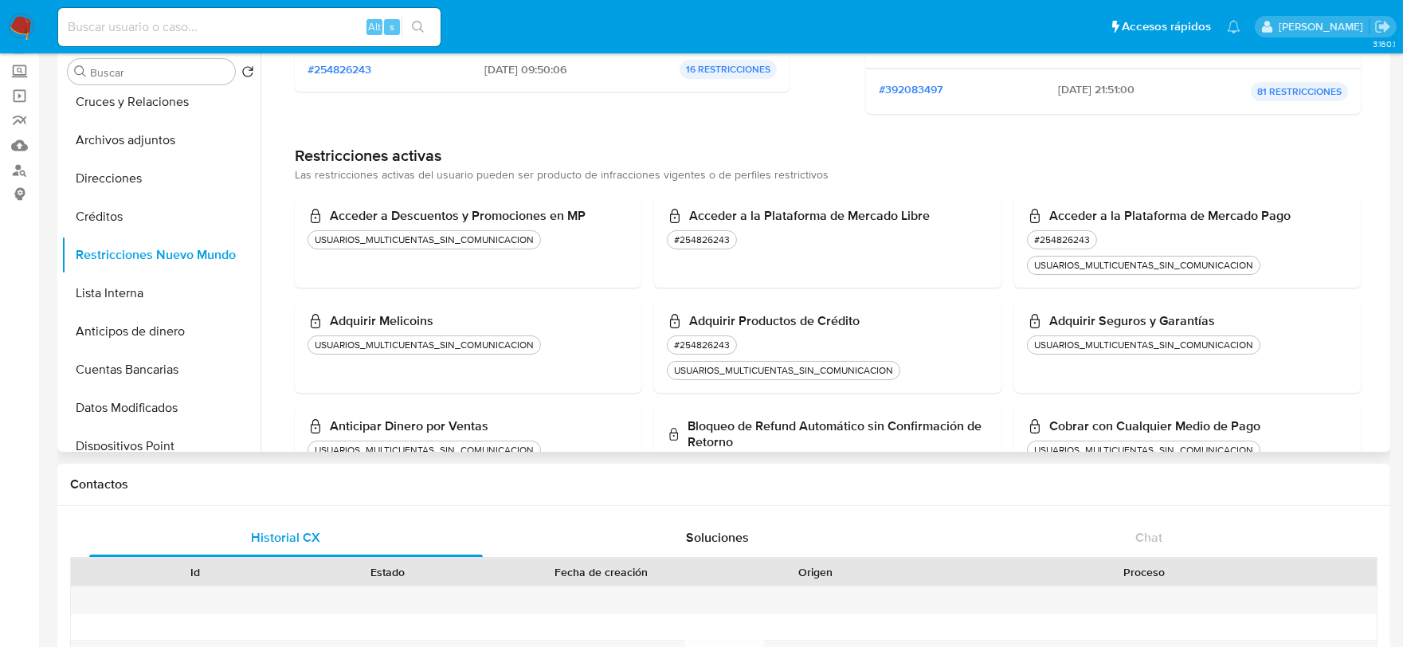
scroll to position [0, 0]
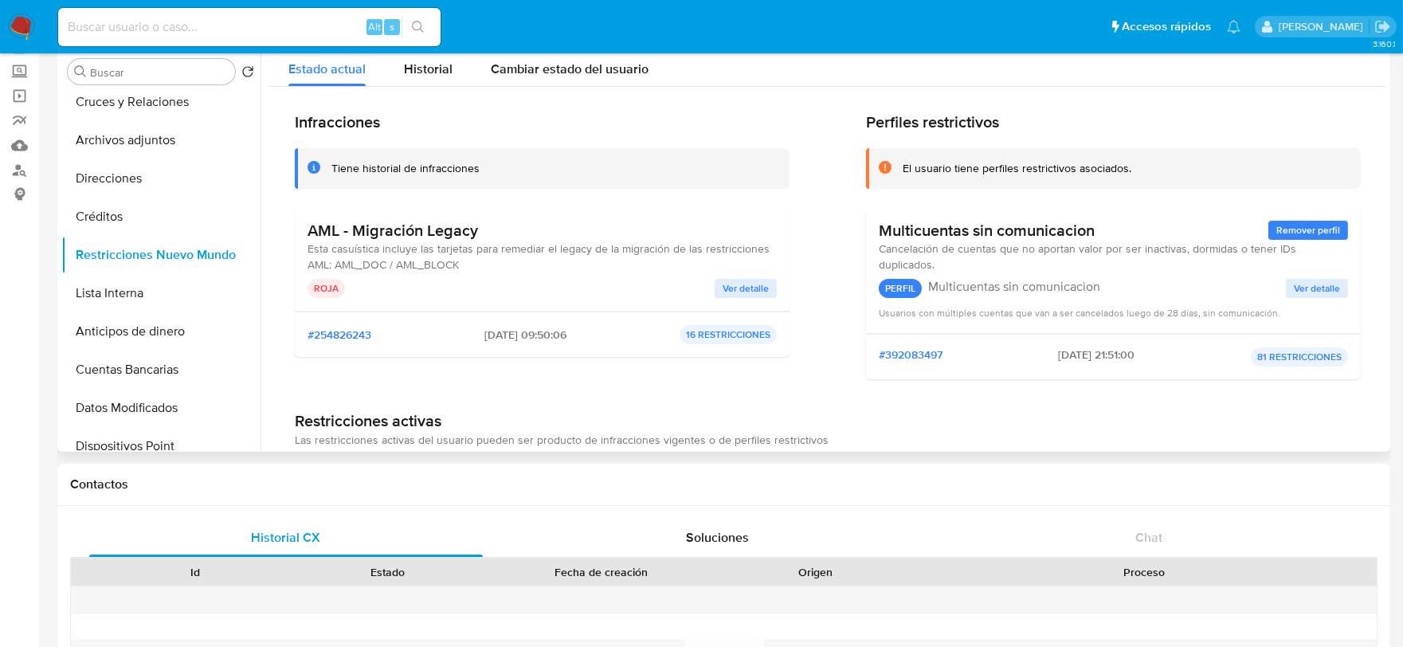
click at [1322, 287] on span "Ver detalle" at bounding box center [1317, 288] width 46 height 16
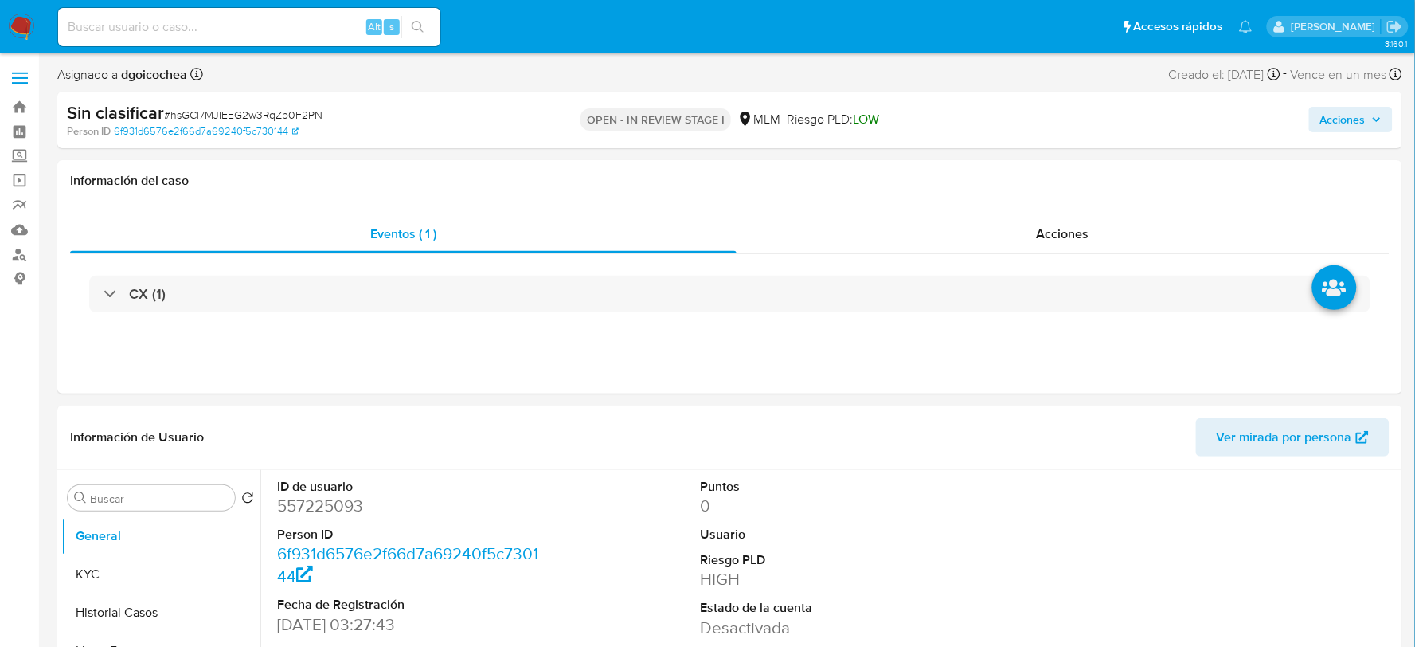
select select "10"
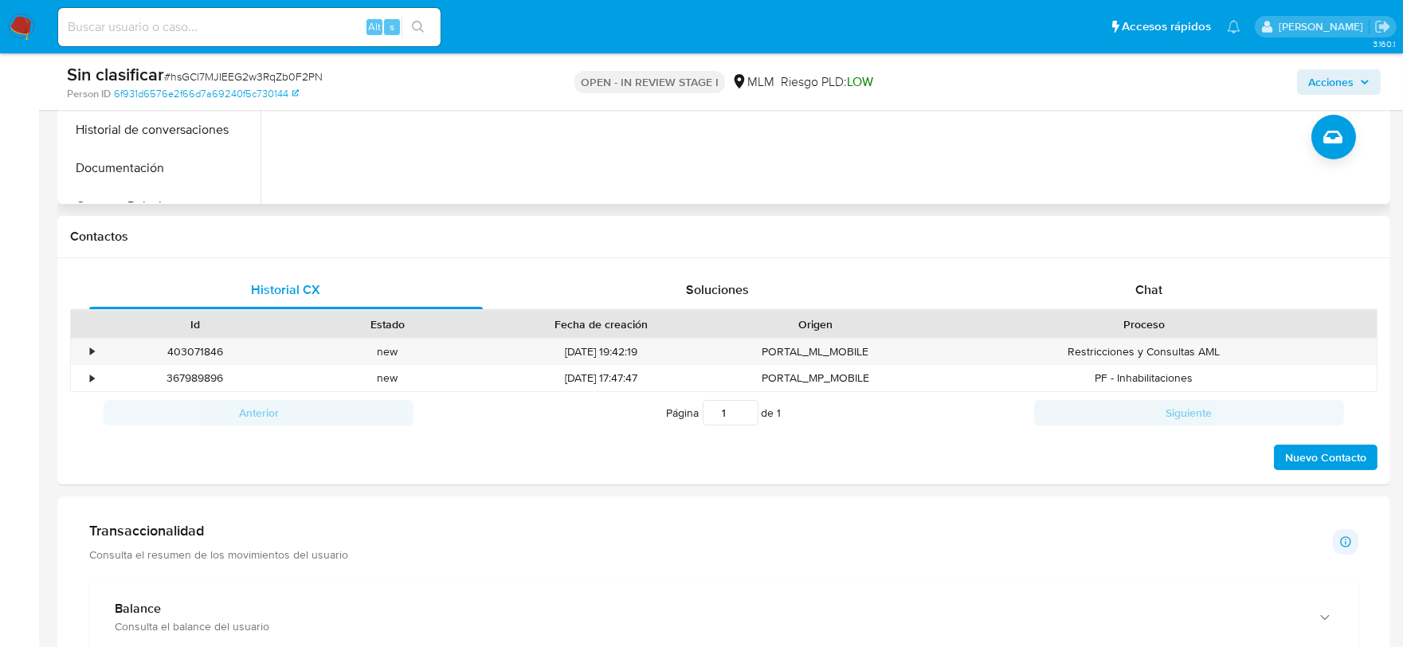
scroll to position [707, 0]
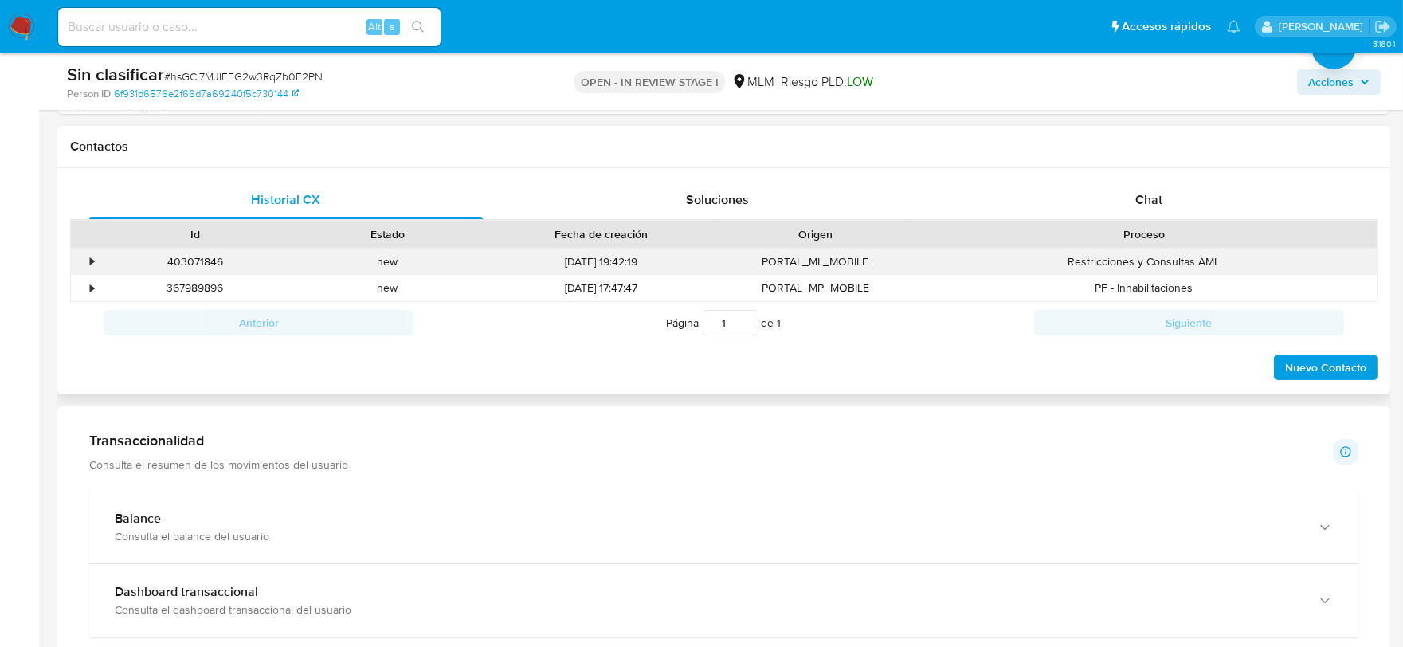
click at [91, 261] on div "•" at bounding box center [92, 261] width 4 height 15
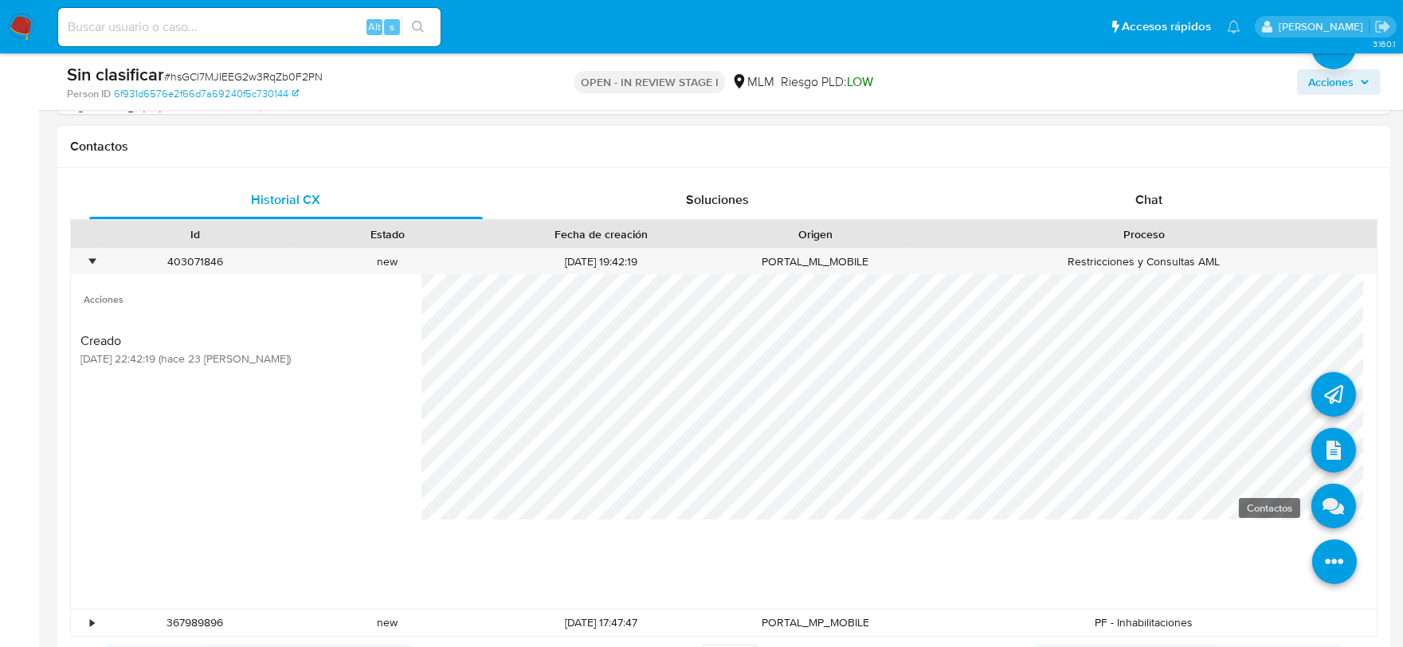
click at [1319, 512] on icon at bounding box center [1333, 506] width 45 height 45
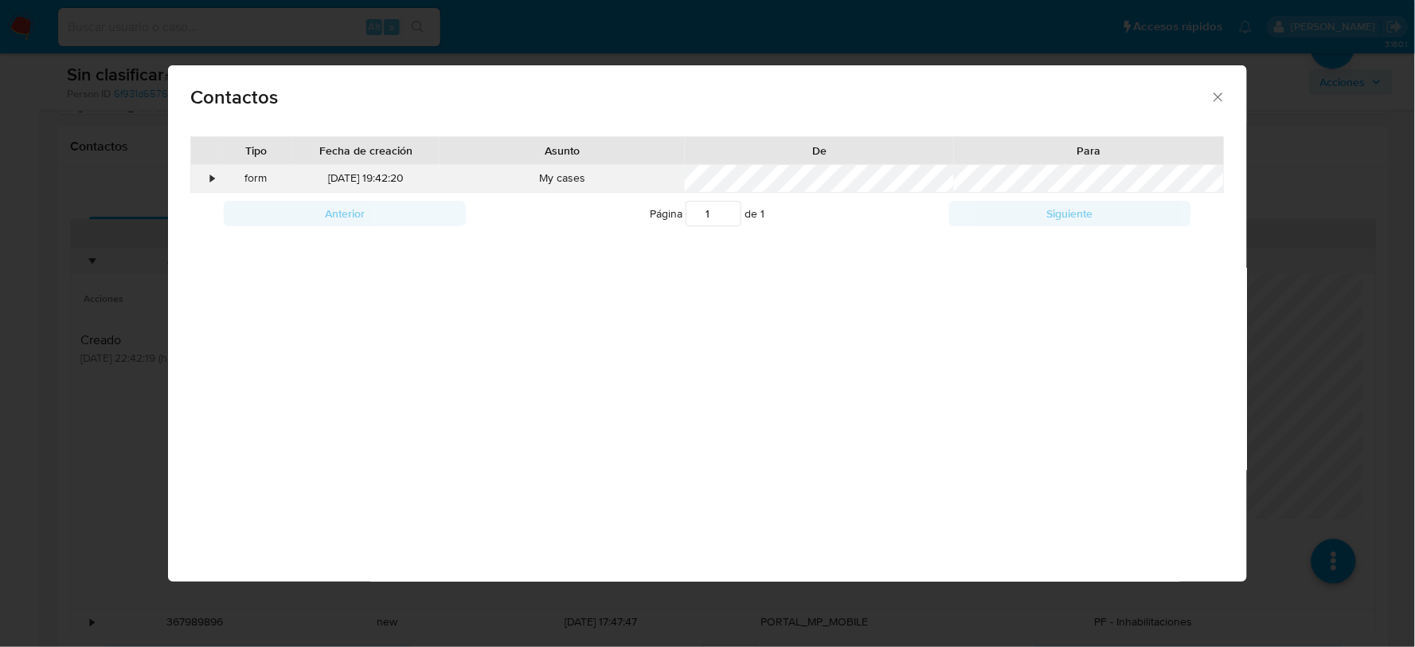
click at [212, 178] on div "•" at bounding box center [212, 178] width 4 height 16
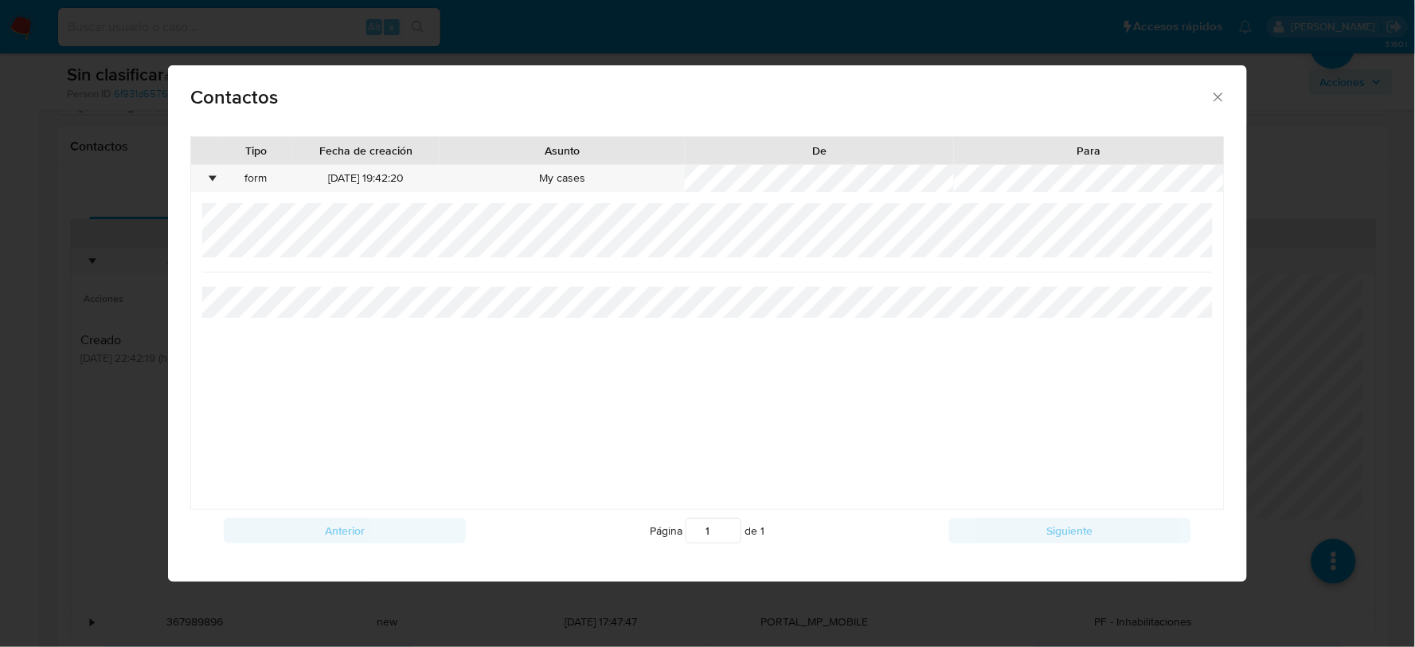
click at [527, 281] on div at bounding box center [707, 356] width 1010 height 306
click at [1224, 94] on icon "close" at bounding box center [1219, 97] width 16 height 16
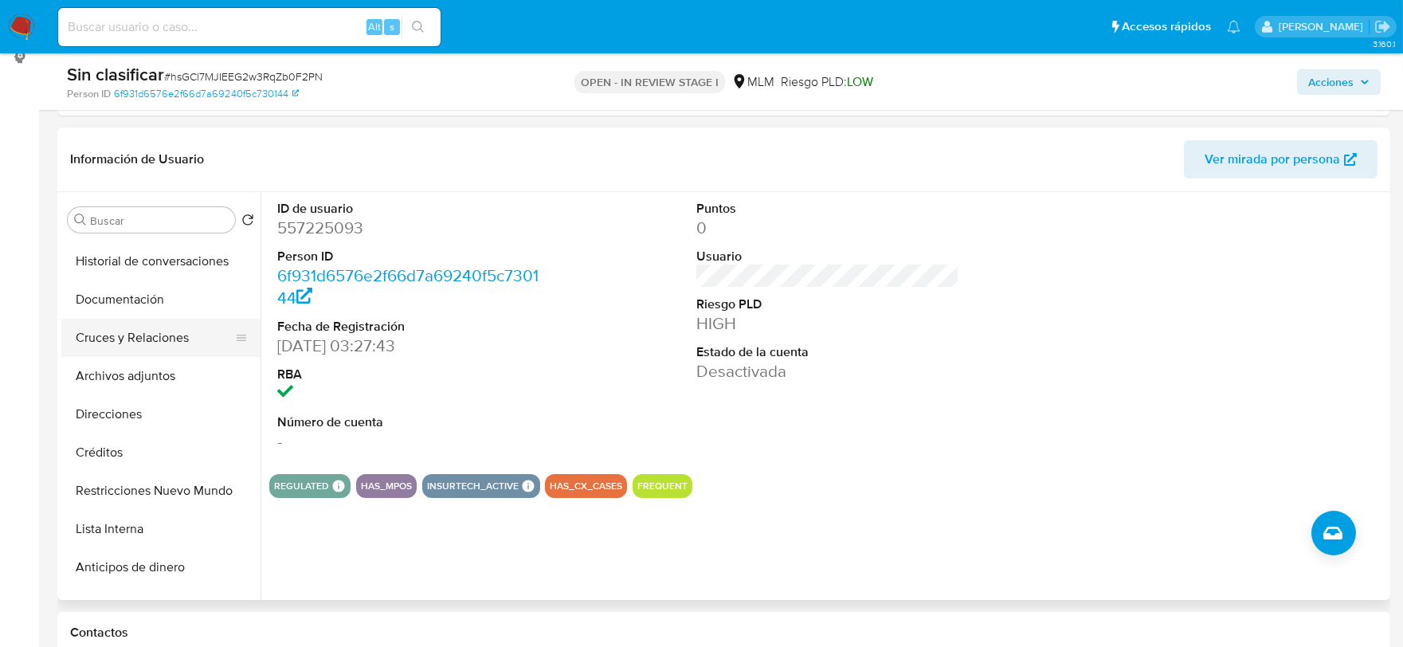
scroll to position [177, 0]
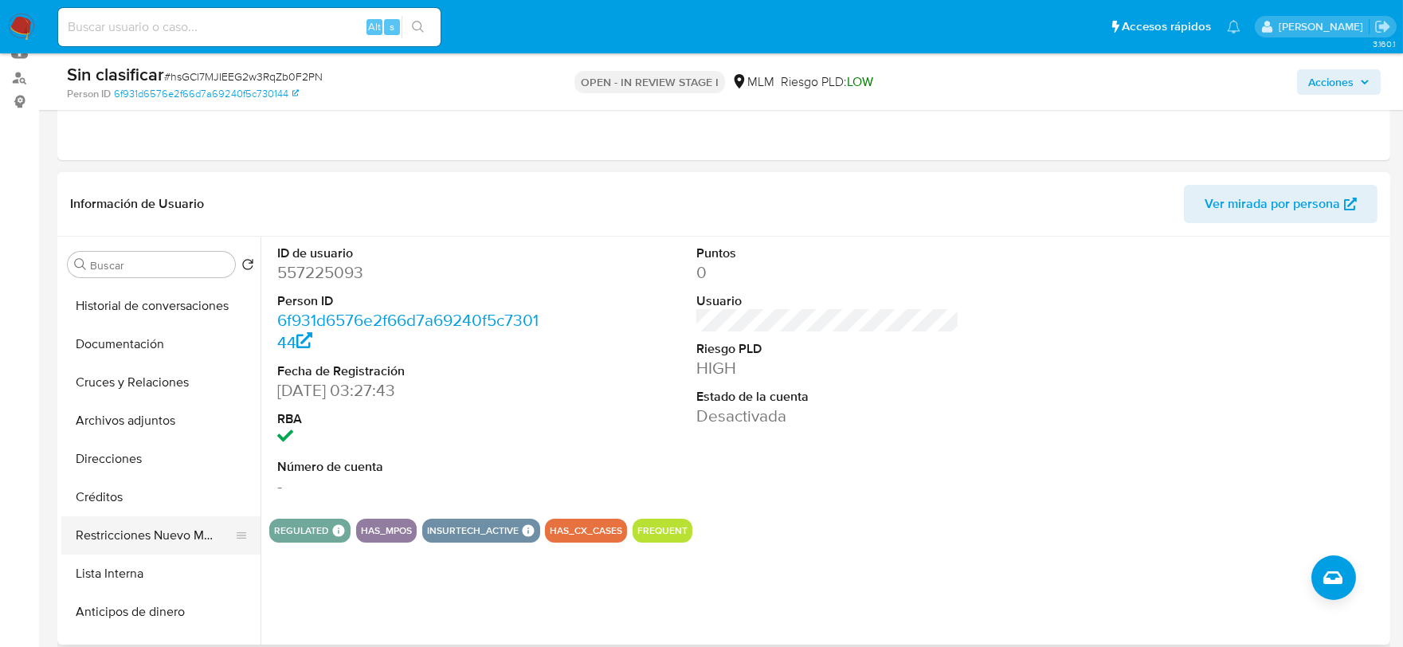
click at [174, 538] on button "Restricciones Nuevo Mundo" at bounding box center [154, 535] width 186 height 38
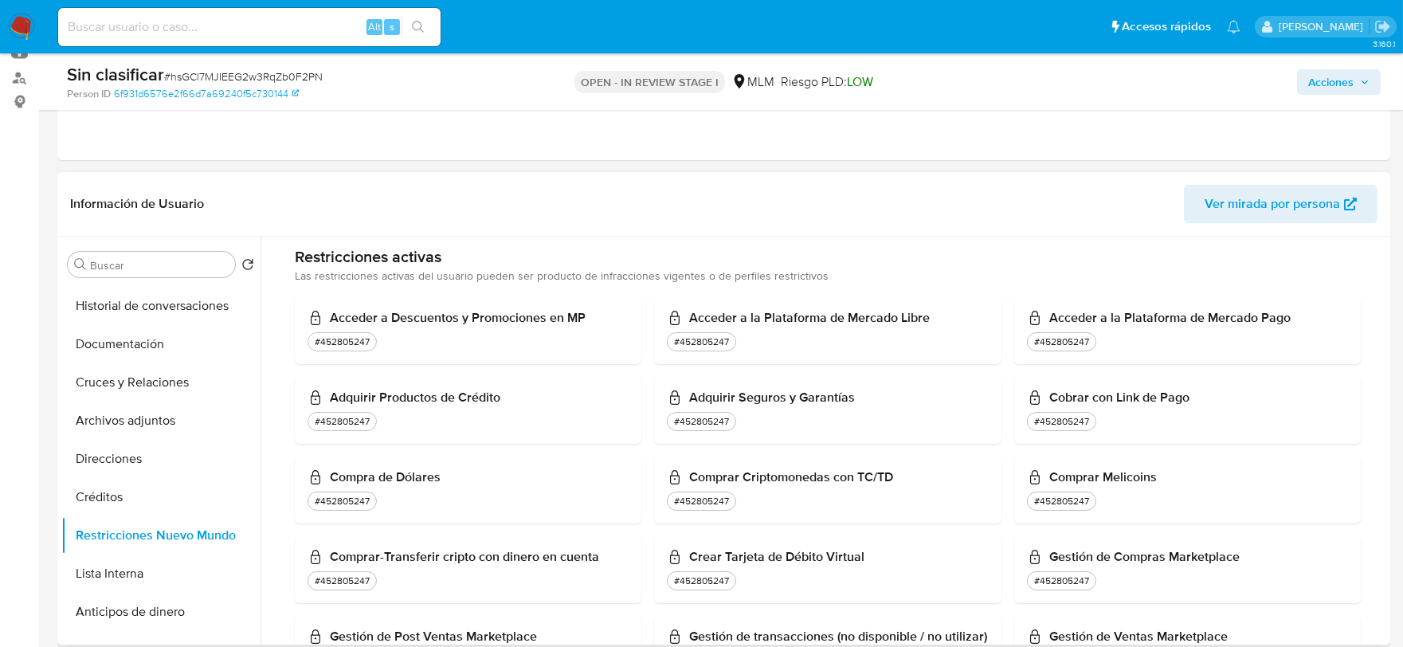
scroll to position [0, 0]
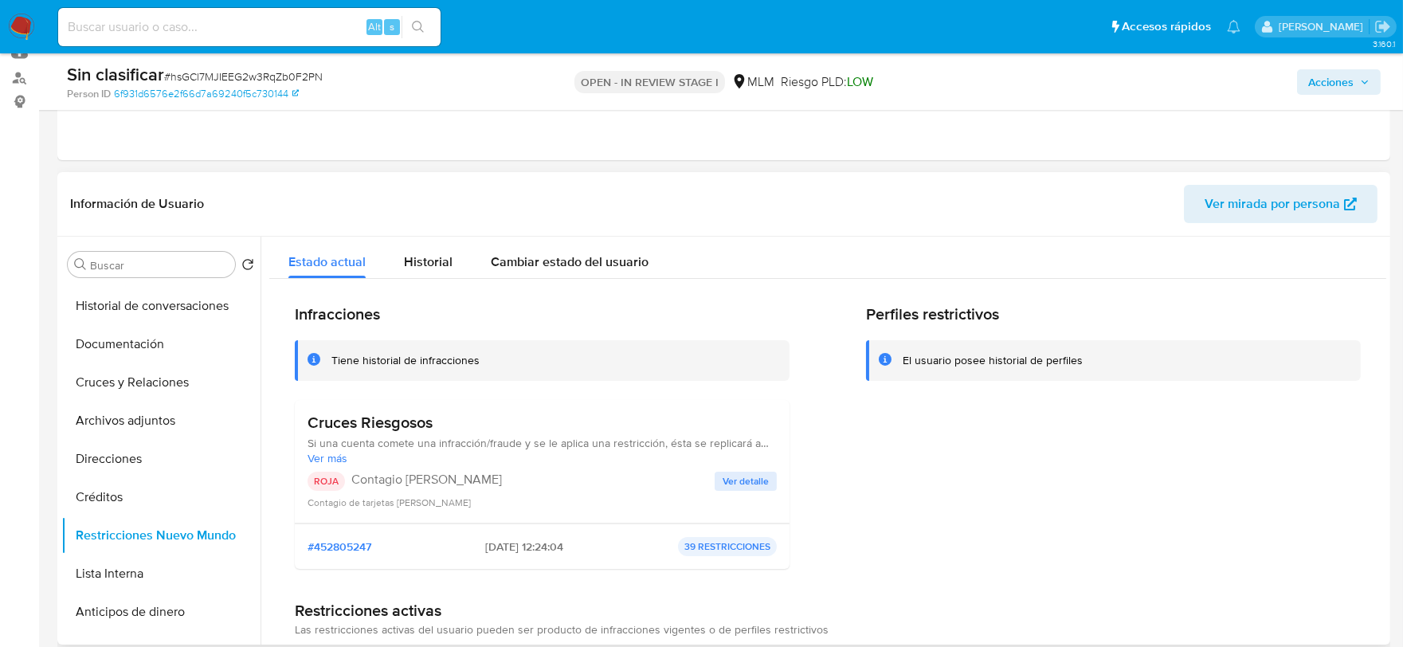
click at [742, 481] on span "Ver detalle" at bounding box center [745, 481] width 46 height 16
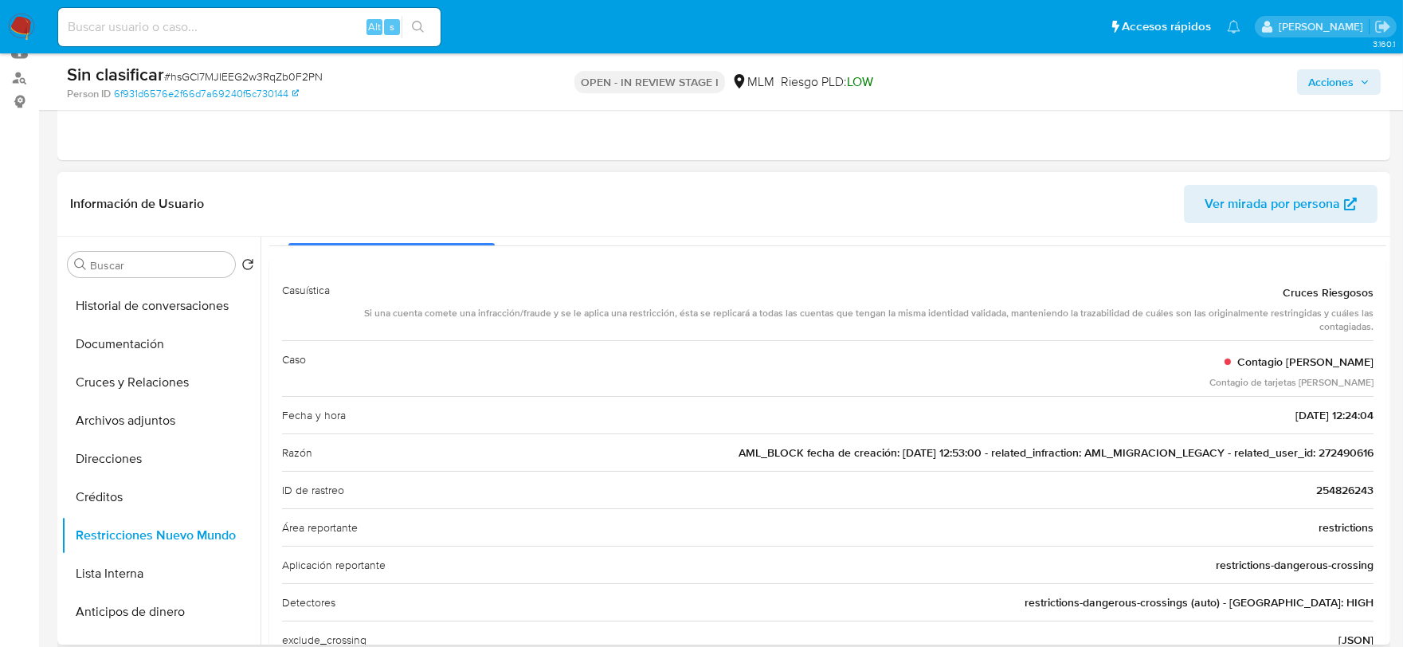
scroll to position [177, 0]
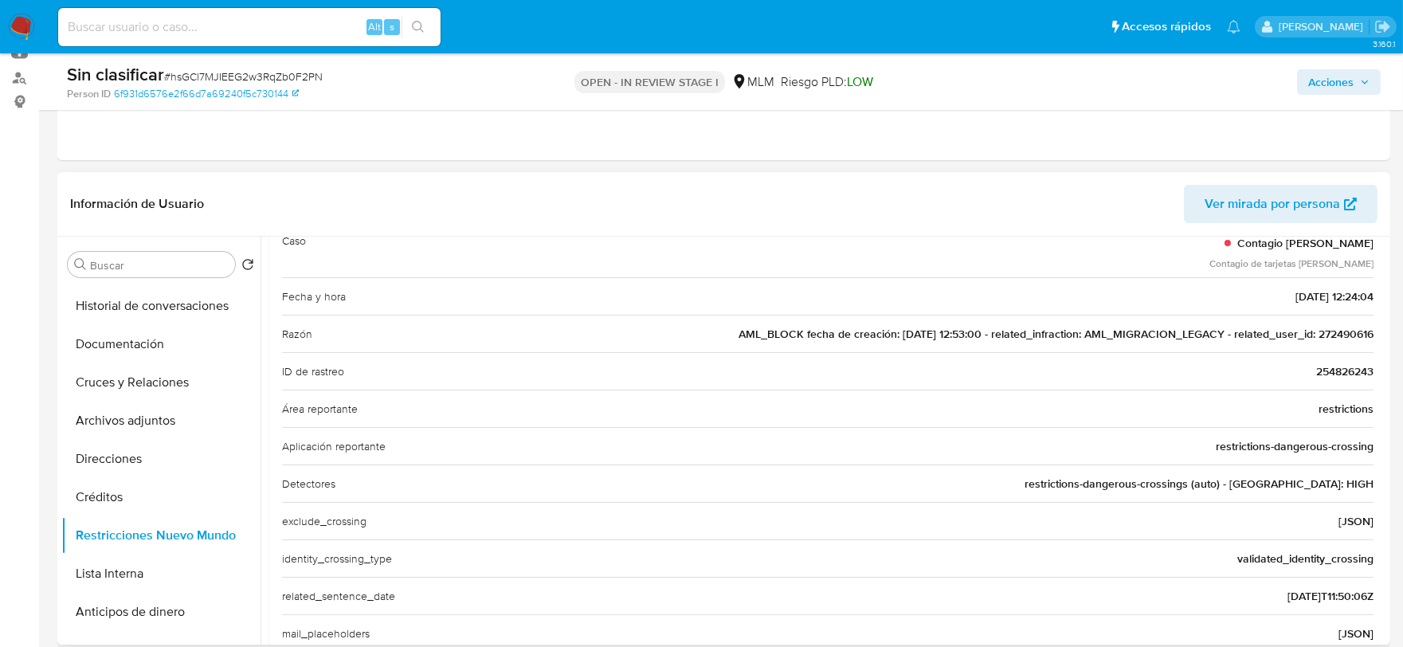
click at [1335, 336] on span "AML_BLOCK fecha de creación: 27/06/2018 12:53:00 - related_infraction: AML_MIGR…" at bounding box center [1055, 334] width 635 height 16
click at [1333, 363] on span "254826243" at bounding box center [1344, 371] width 57 height 16
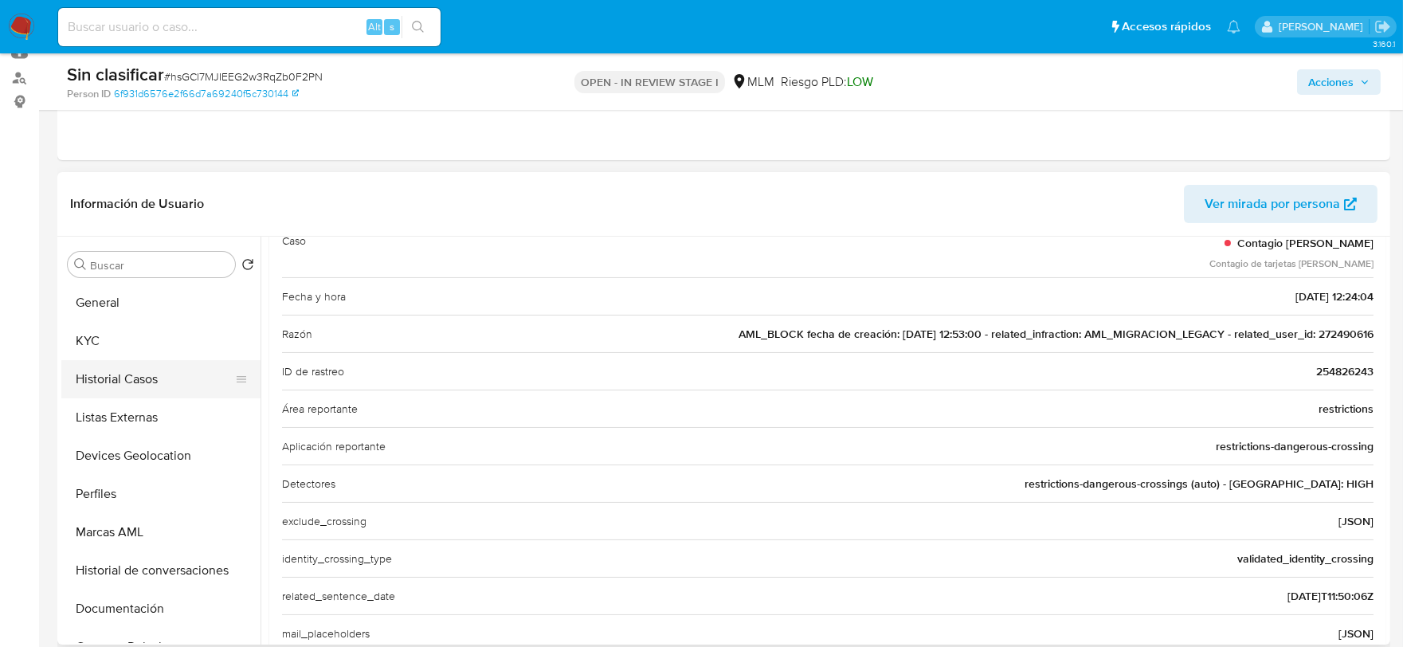
click at [128, 377] on button "Historial Casos" at bounding box center [154, 379] width 186 height 38
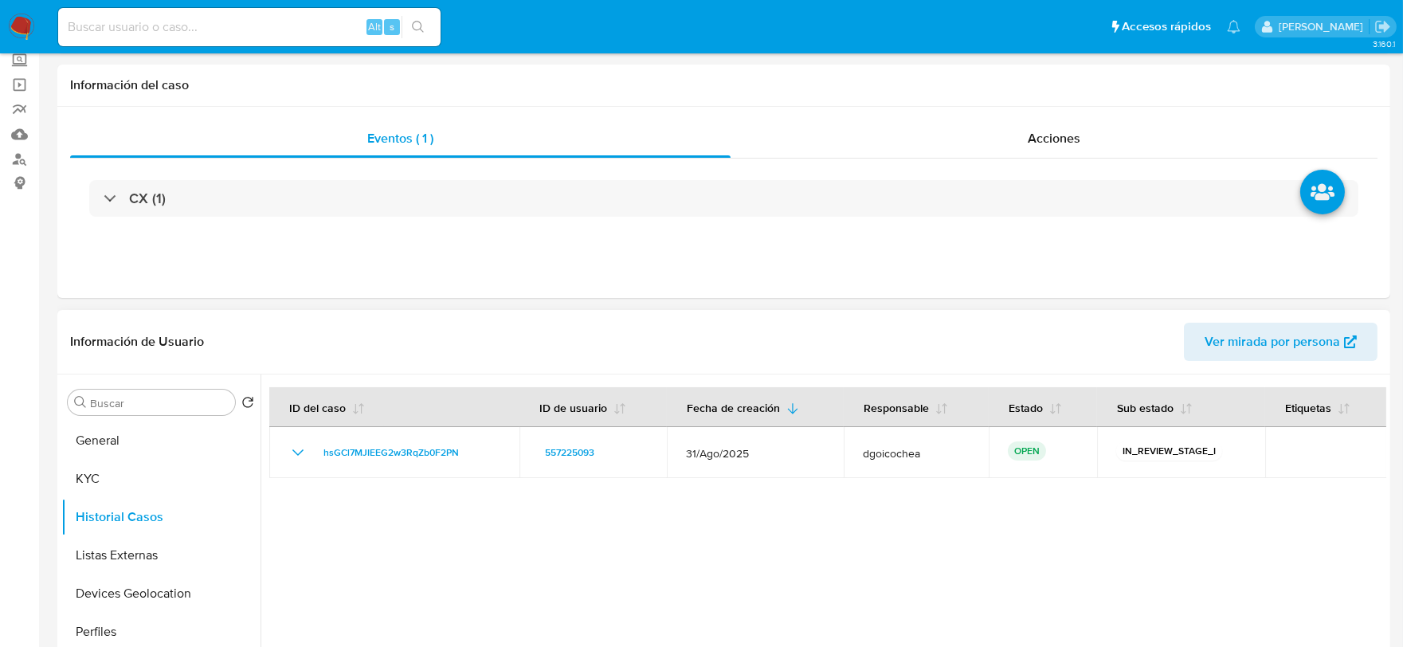
scroll to position [265, 0]
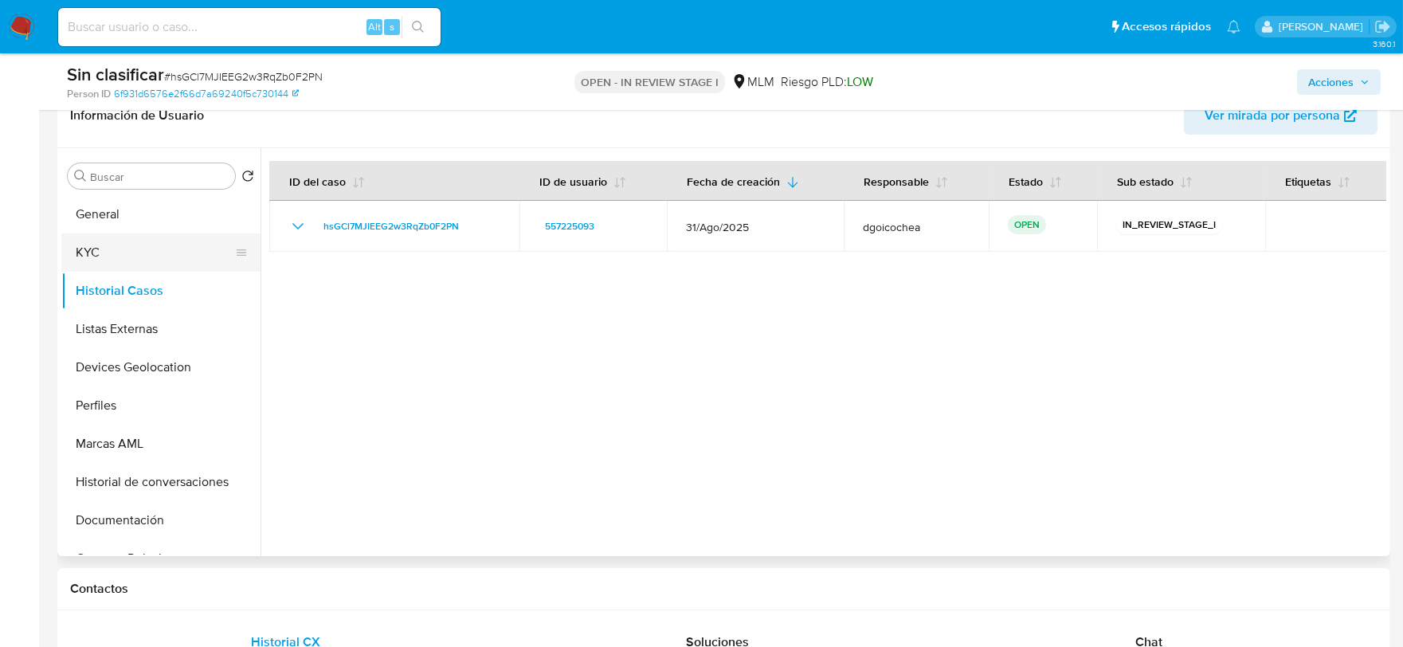
click at [127, 258] on button "KYC" at bounding box center [154, 252] width 186 height 38
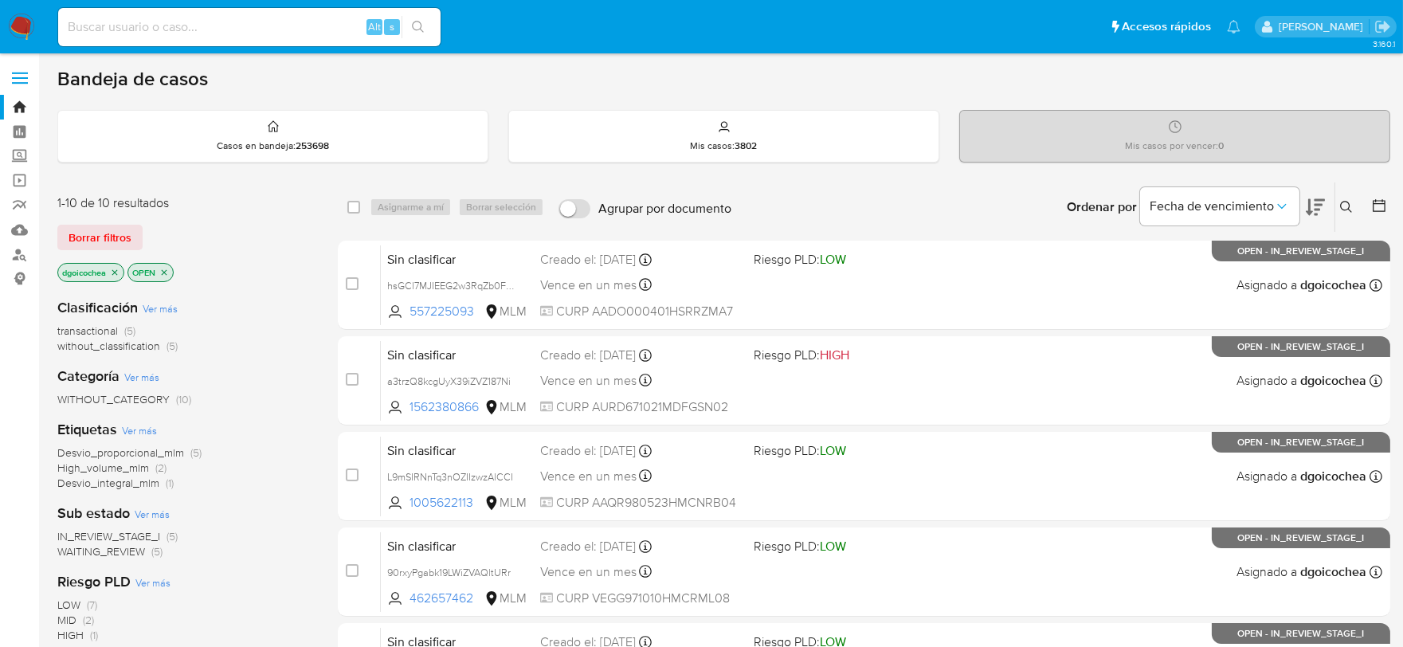
click at [306, 17] on input at bounding box center [249, 27] width 382 height 21
paste input "254826243"
type input "254826243"
click at [416, 21] on icon "search-icon" at bounding box center [418, 27] width 13 height 13
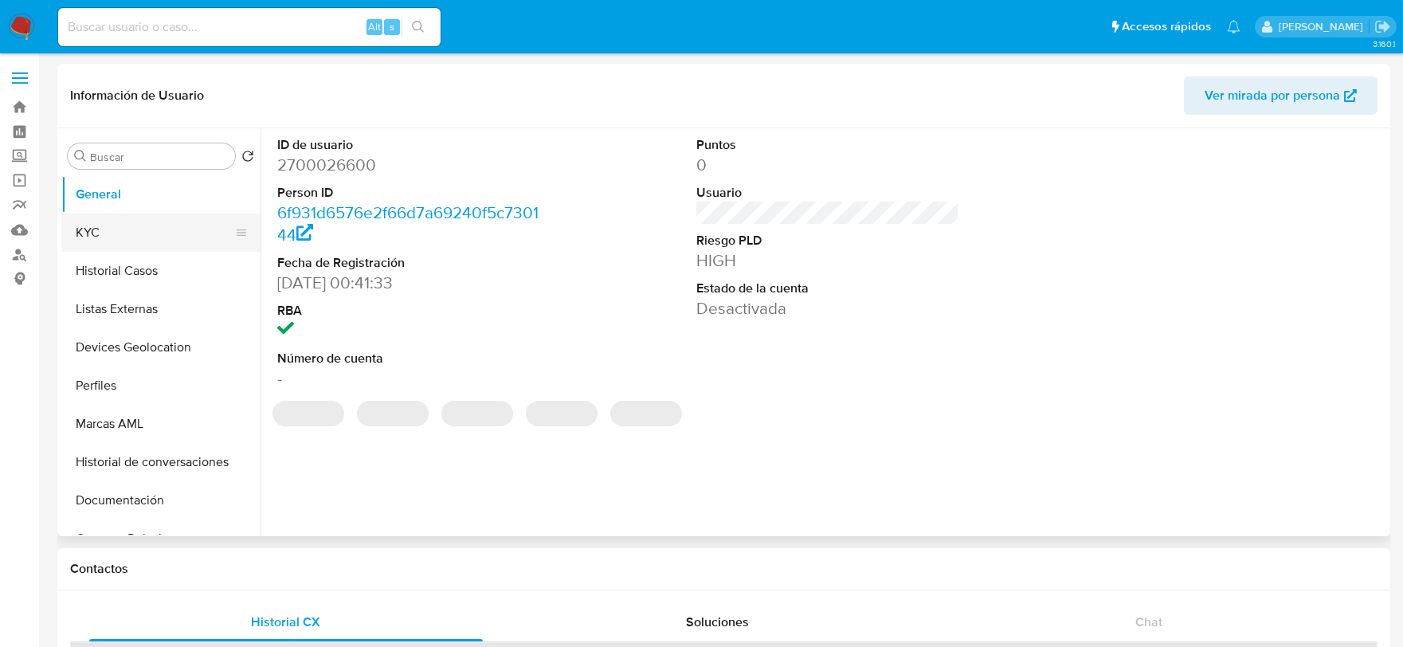
select select "10"
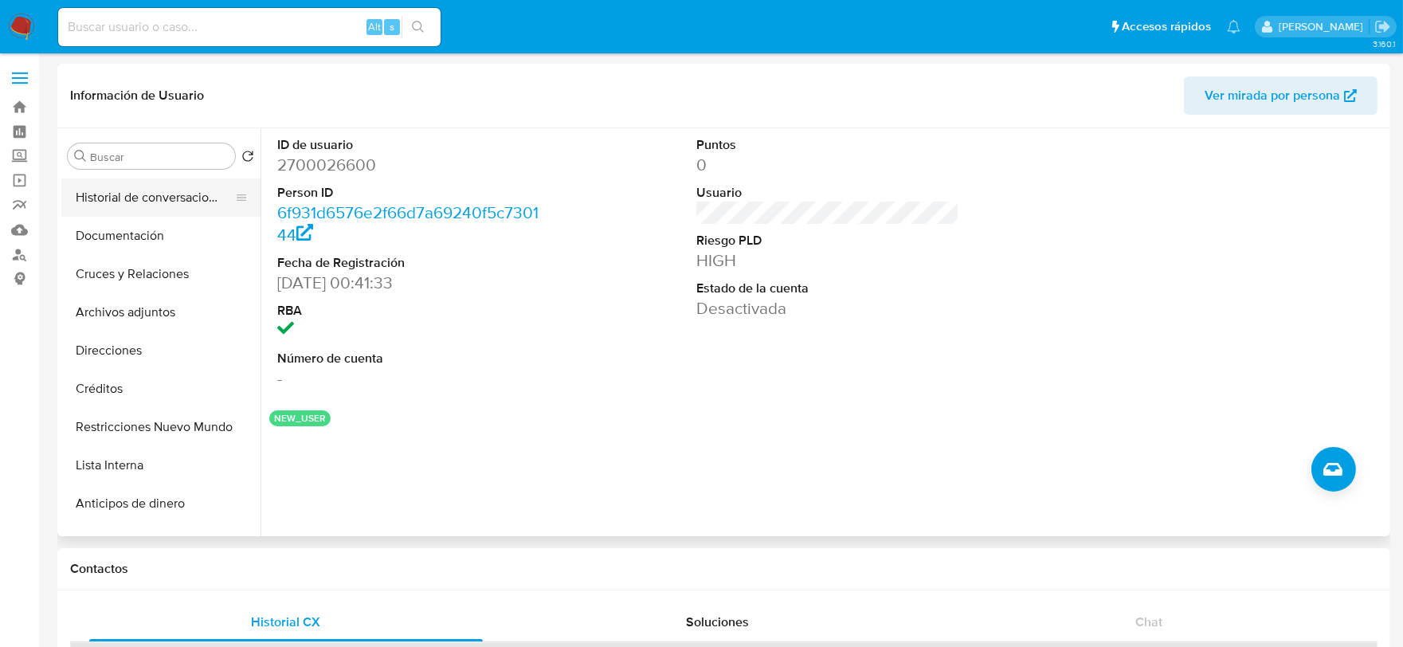
scroll to position [265, 0]
click at [177, 419] on button "Restricciones Nuevo Mundo" at bounding box center [154, 426] width 186 height 38
